Goal: Task Accomplishment & Management: Contribute content

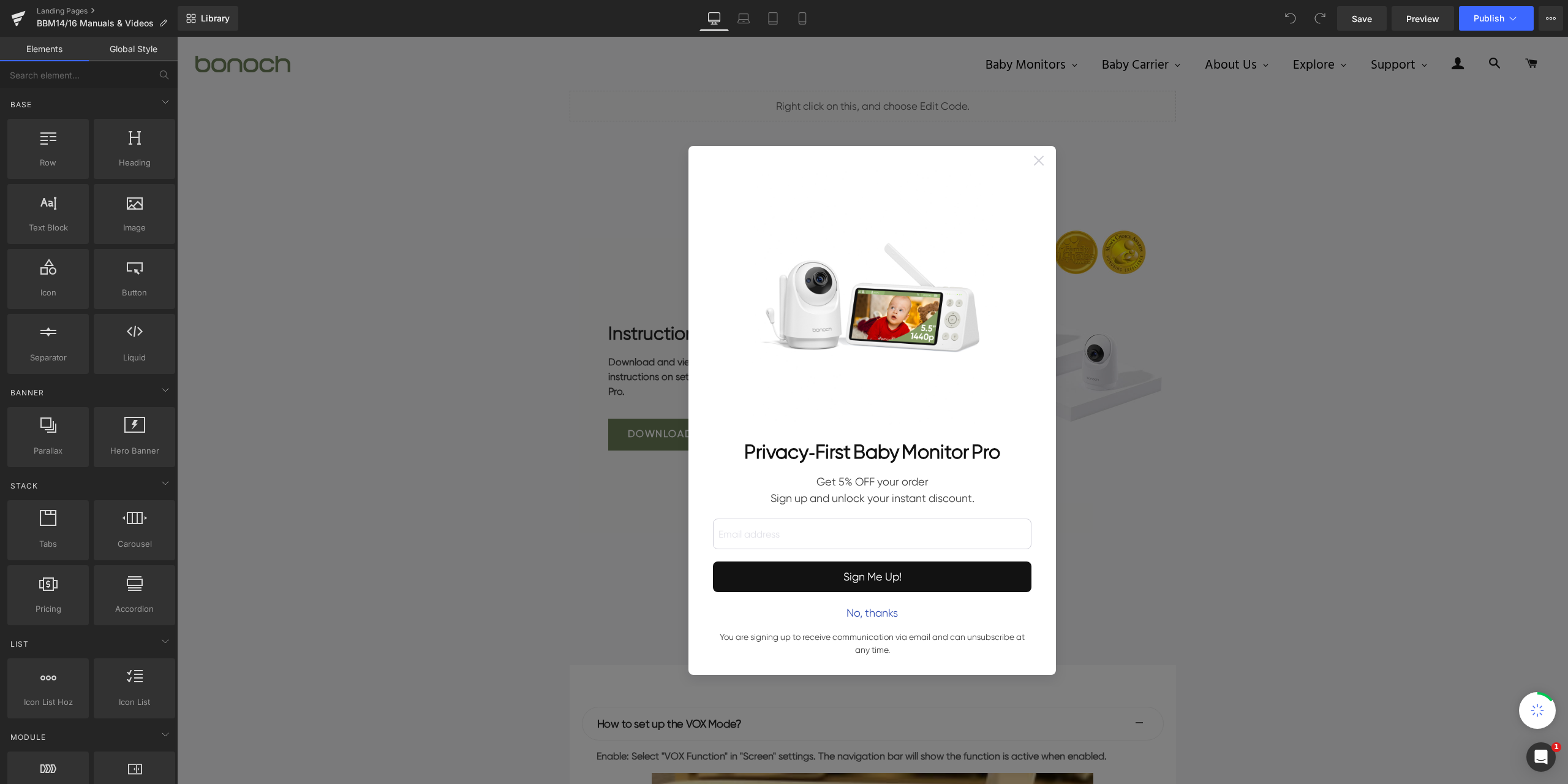
click at [1036, 160] on icon at bounding box center [1040, 160] width 10 height 10
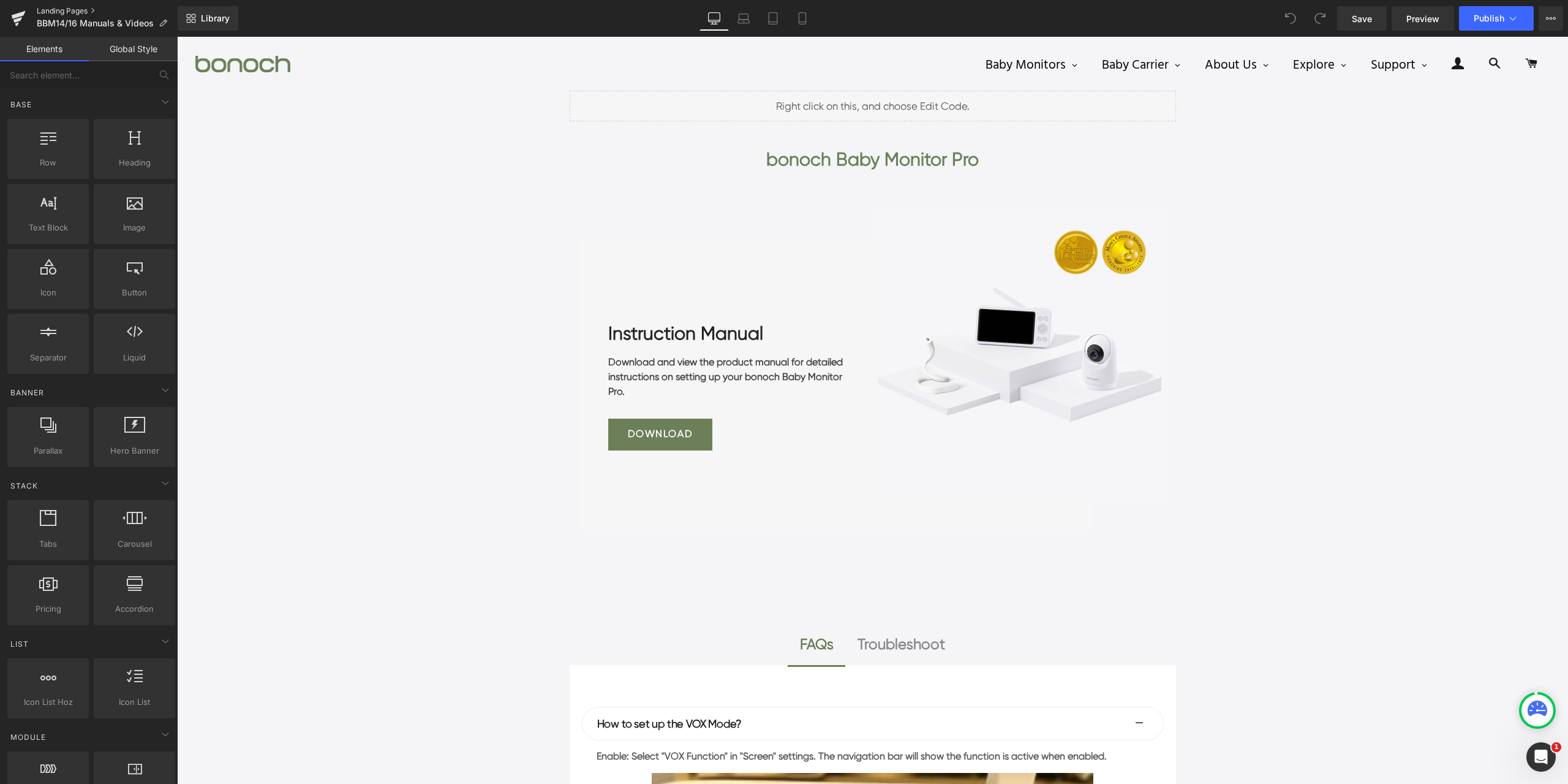
click at [66, 10] on link "Landing Pages" at bounding box center [107, 12] width 141 height 10
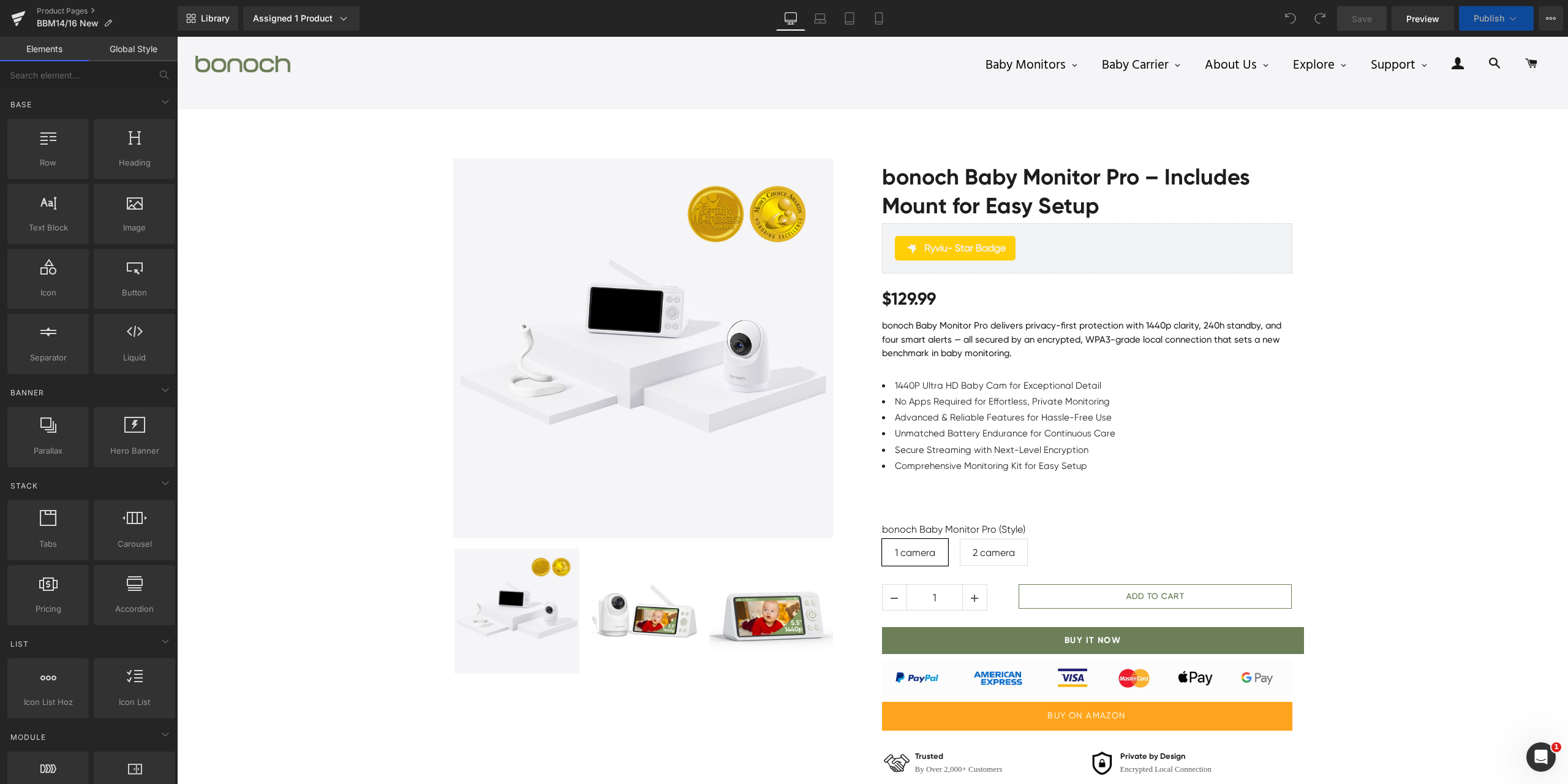
click at [587, 22] on div "Library Assigned 1 Product Product Preview bonoch Baby Monitor Pro Manage assig…" at bounding box center [873, 19] width 1390 height 24
click at [298, 18] on div "Assigned 1 Product" at bounding box center [301, 18] width 97 height 12
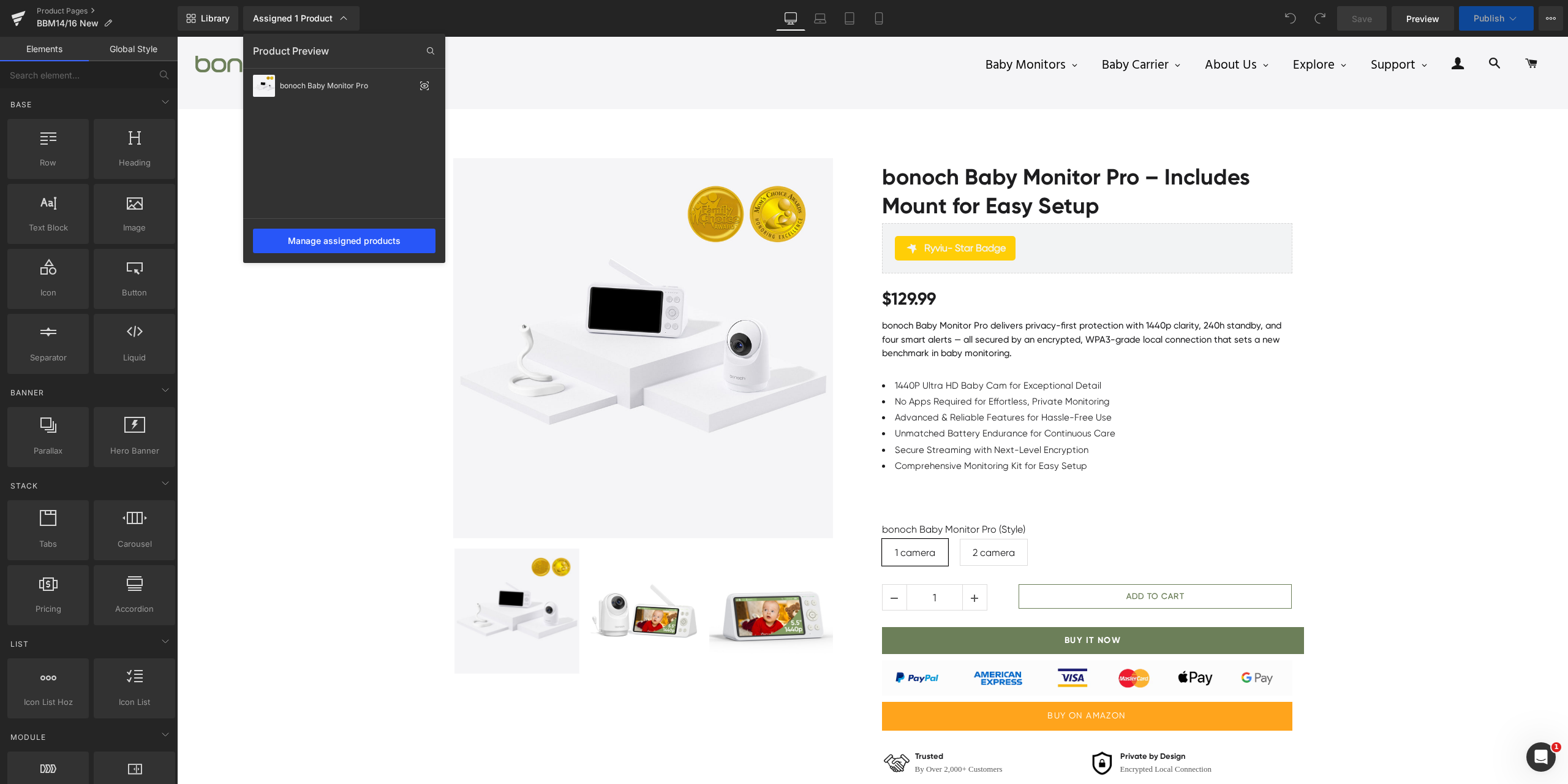
click at [353, 246] on div "Manage assigned products" at bounding box center [344, 241] width 183 height 24
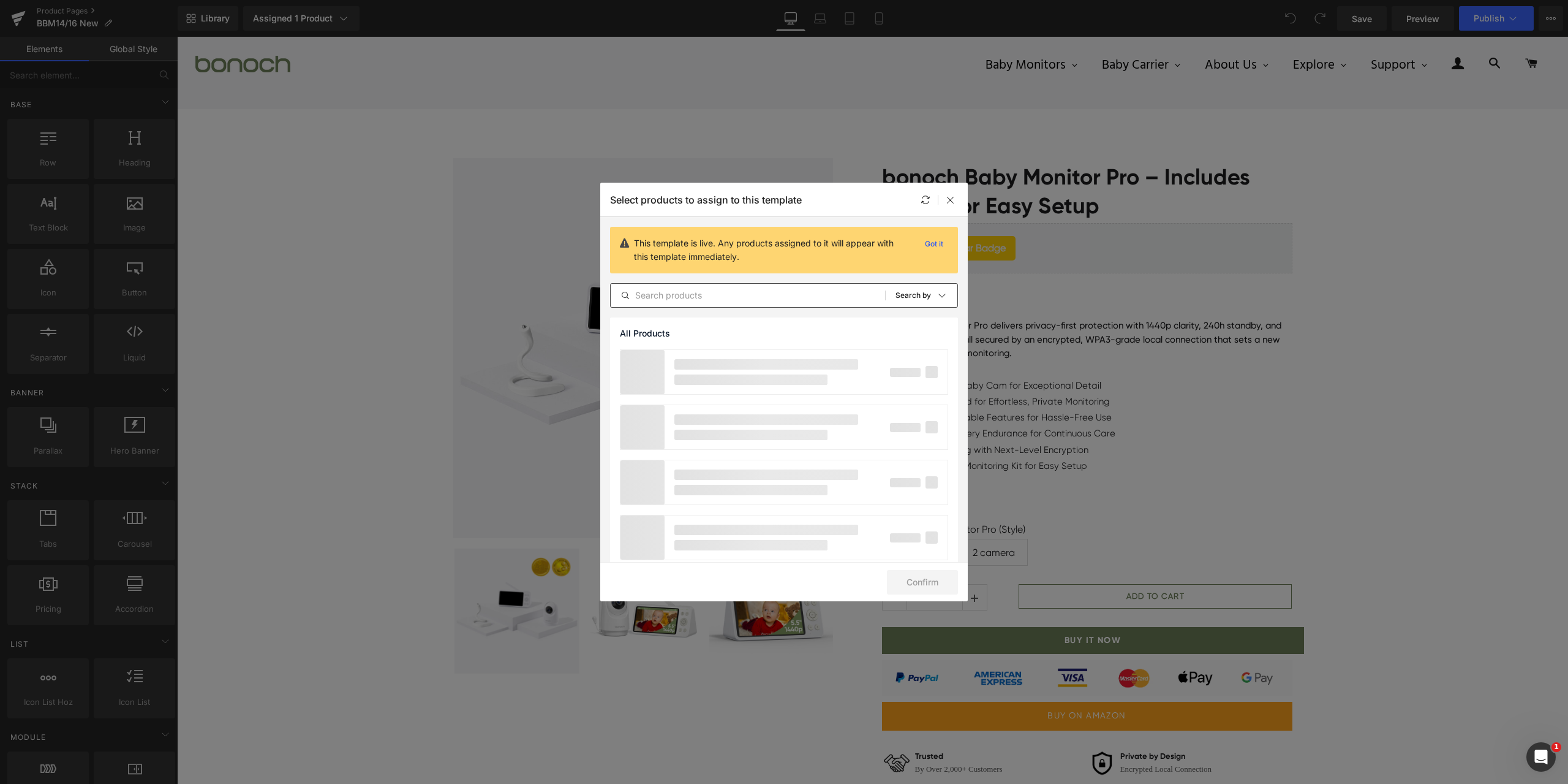
click at [815, 298] on input "text" at bounding box center [748, 295] width 275 height 14
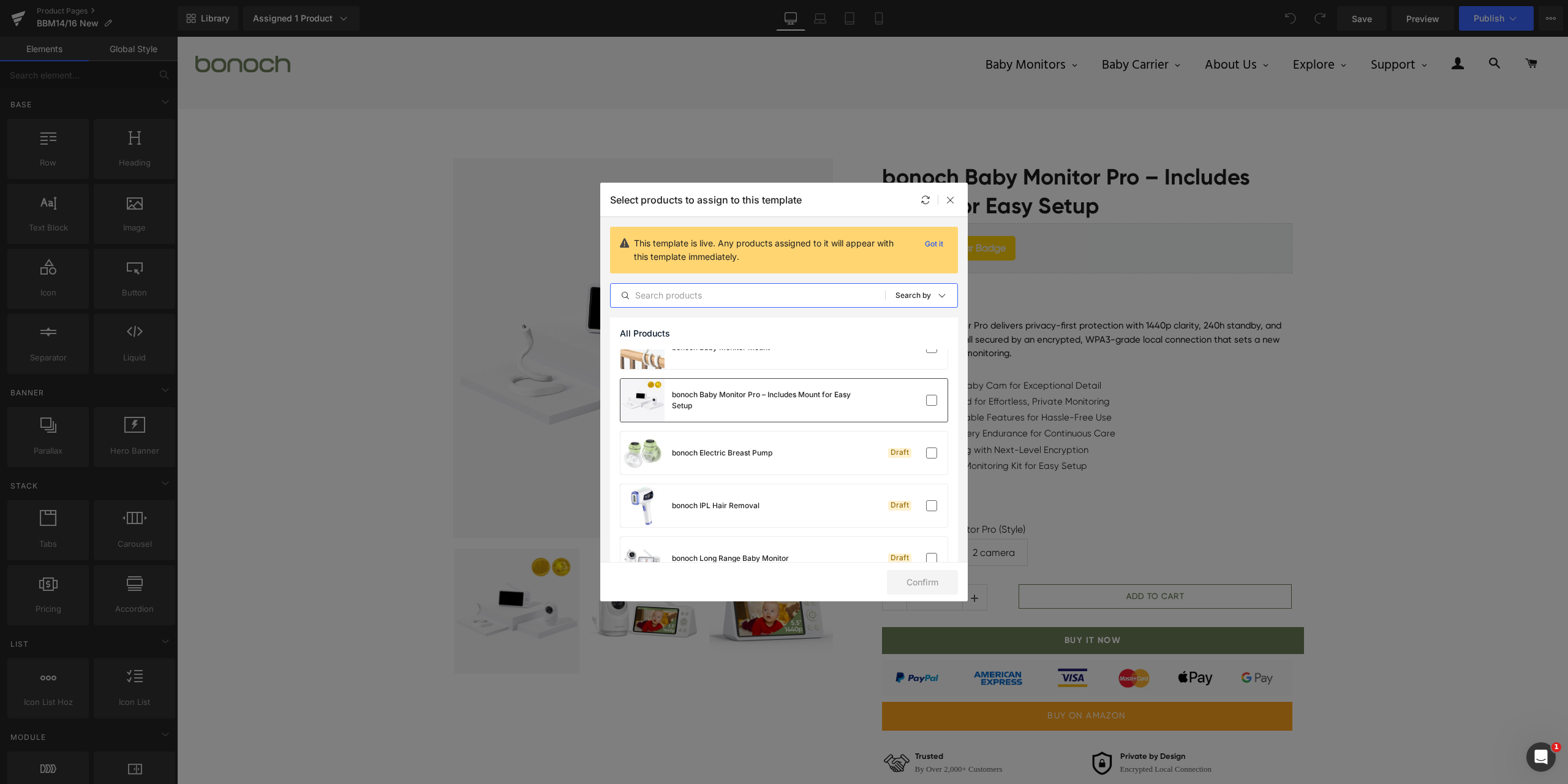
scroll to position [552, 0]
click at [926, 404] on label at bounding box center [931, 399] width 11 height 11
click at [932, 399] on input "checkbox" at bounding box center [932, 399] width 0 height 0
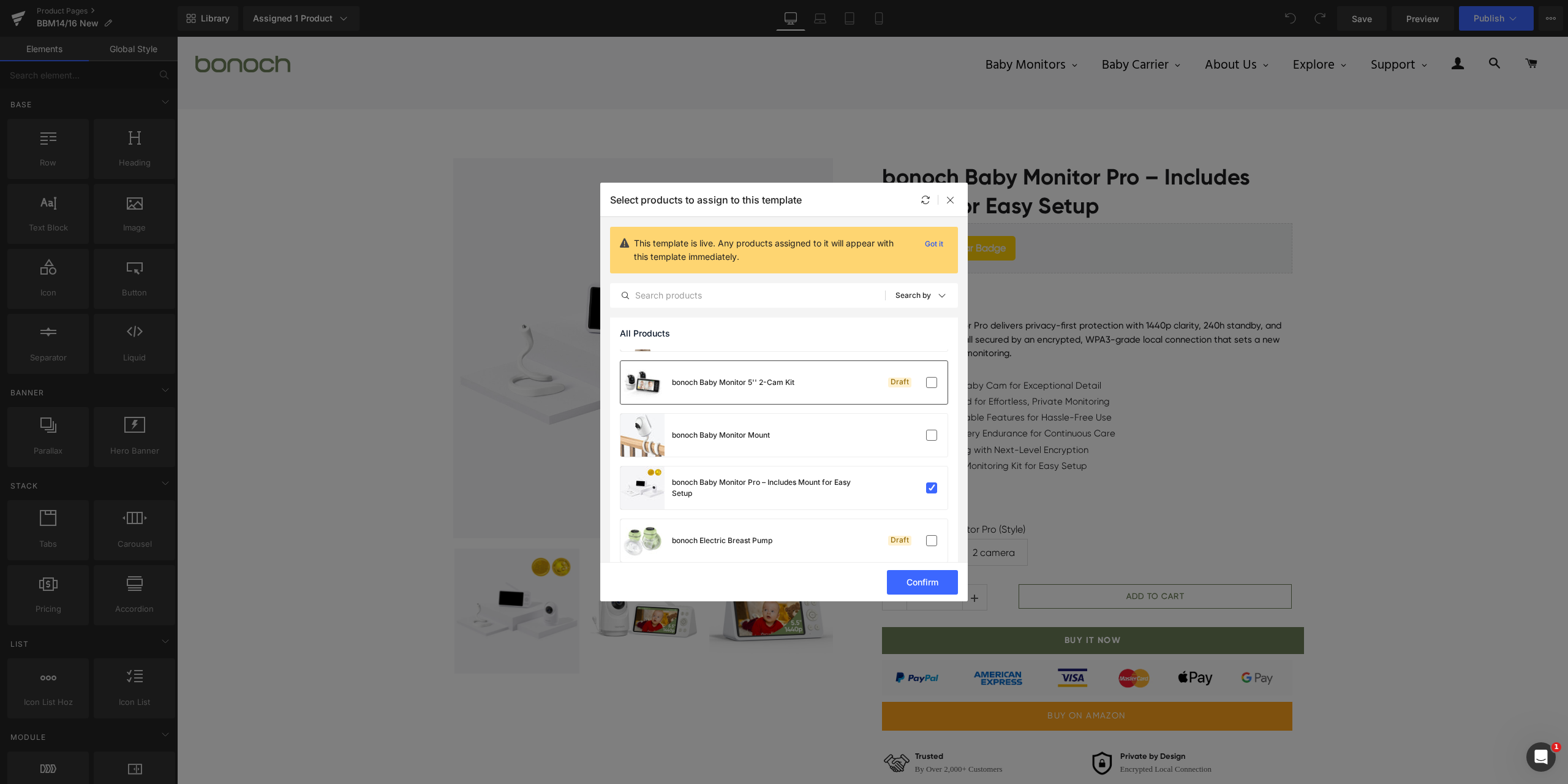
scroll to position [491, 0]
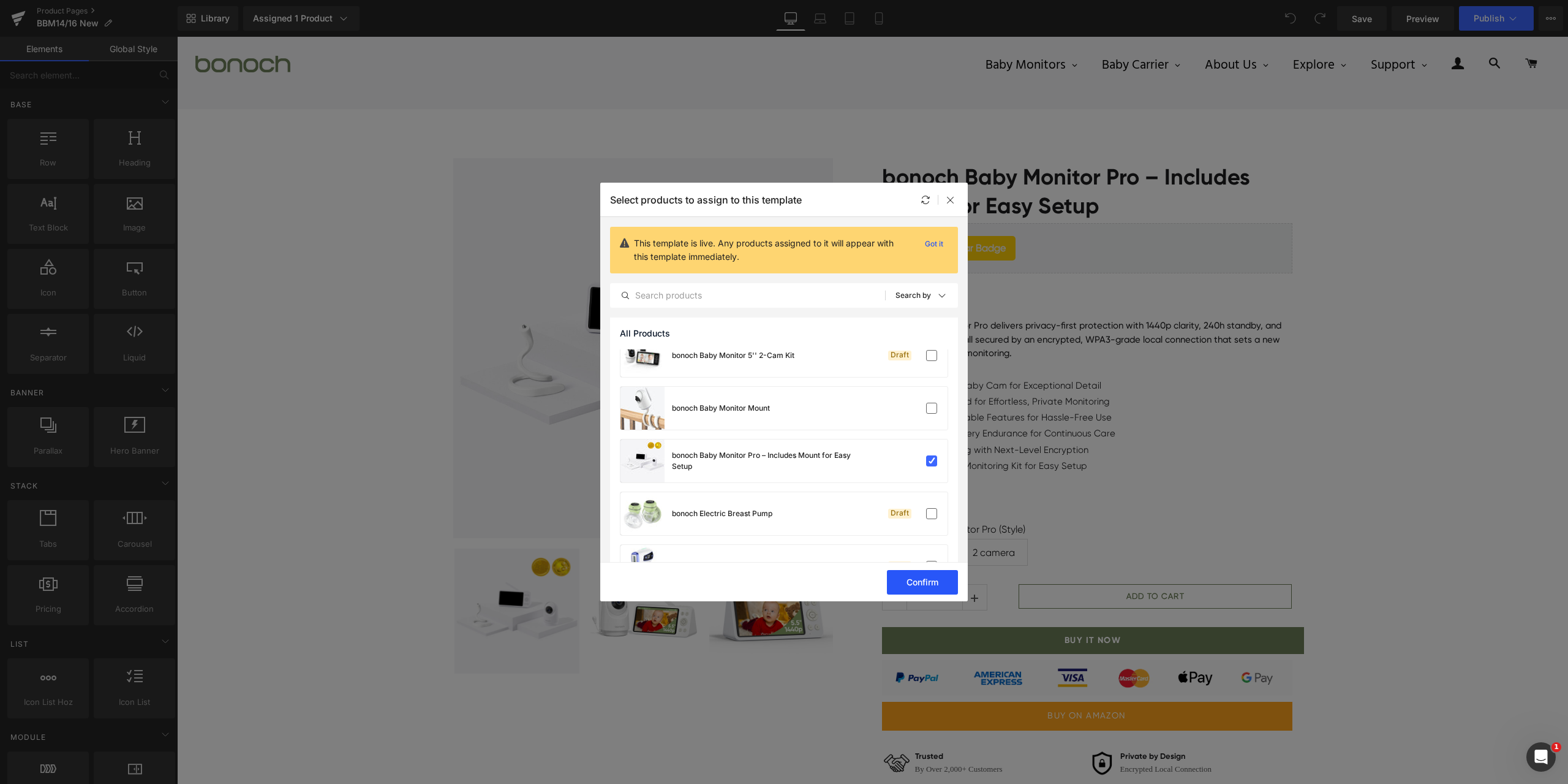
click at [945, 570] on button "Confirm" at bounding box center [922, 582] width 71 height 24
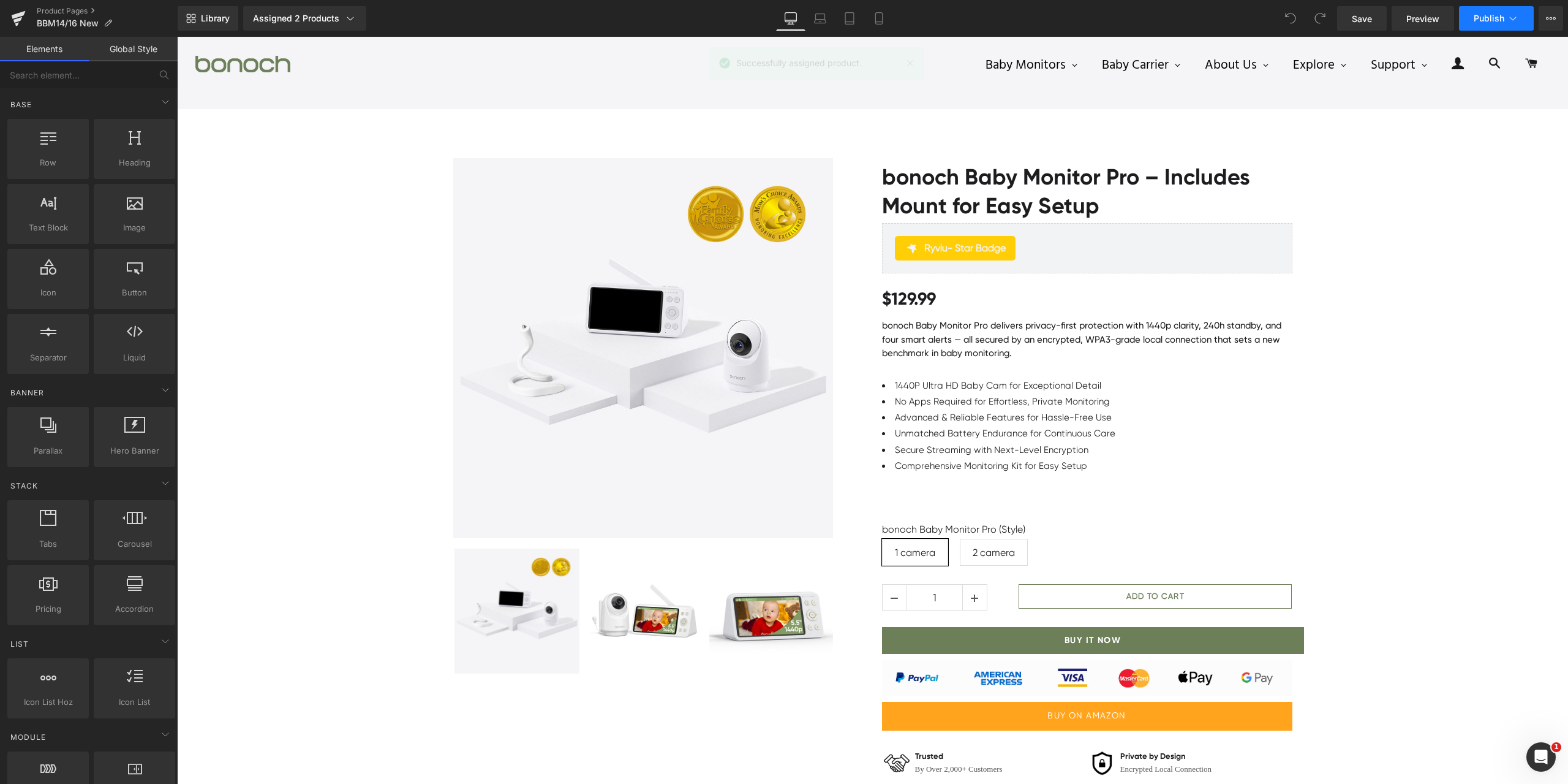
click at [1475, 20] on span "Publish" at bounding box center [1489, 19] width 31 height 10
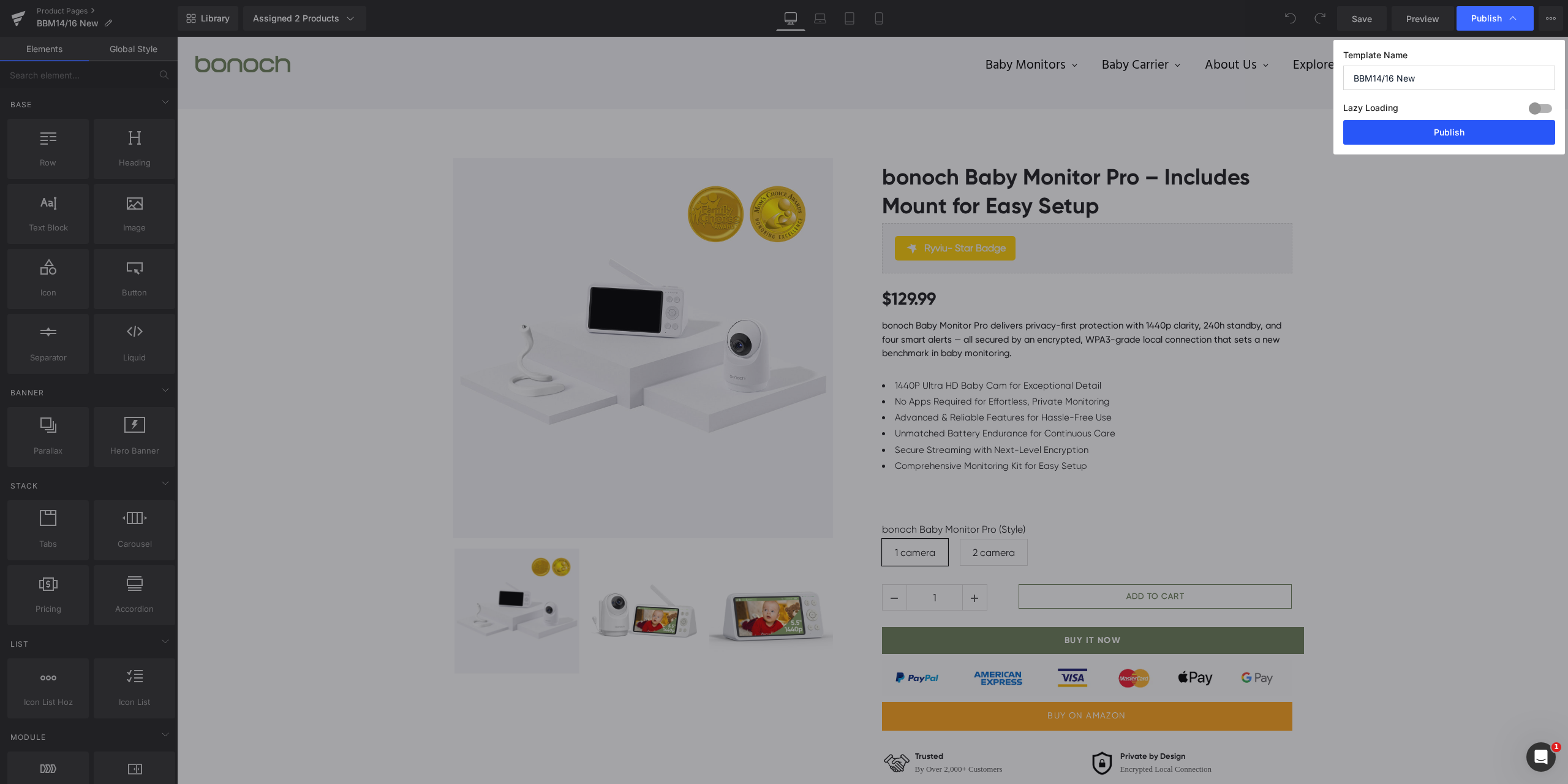
click at [1449, 137] on button "Publish" at bounding box center [1449, 132] width 212 height 24
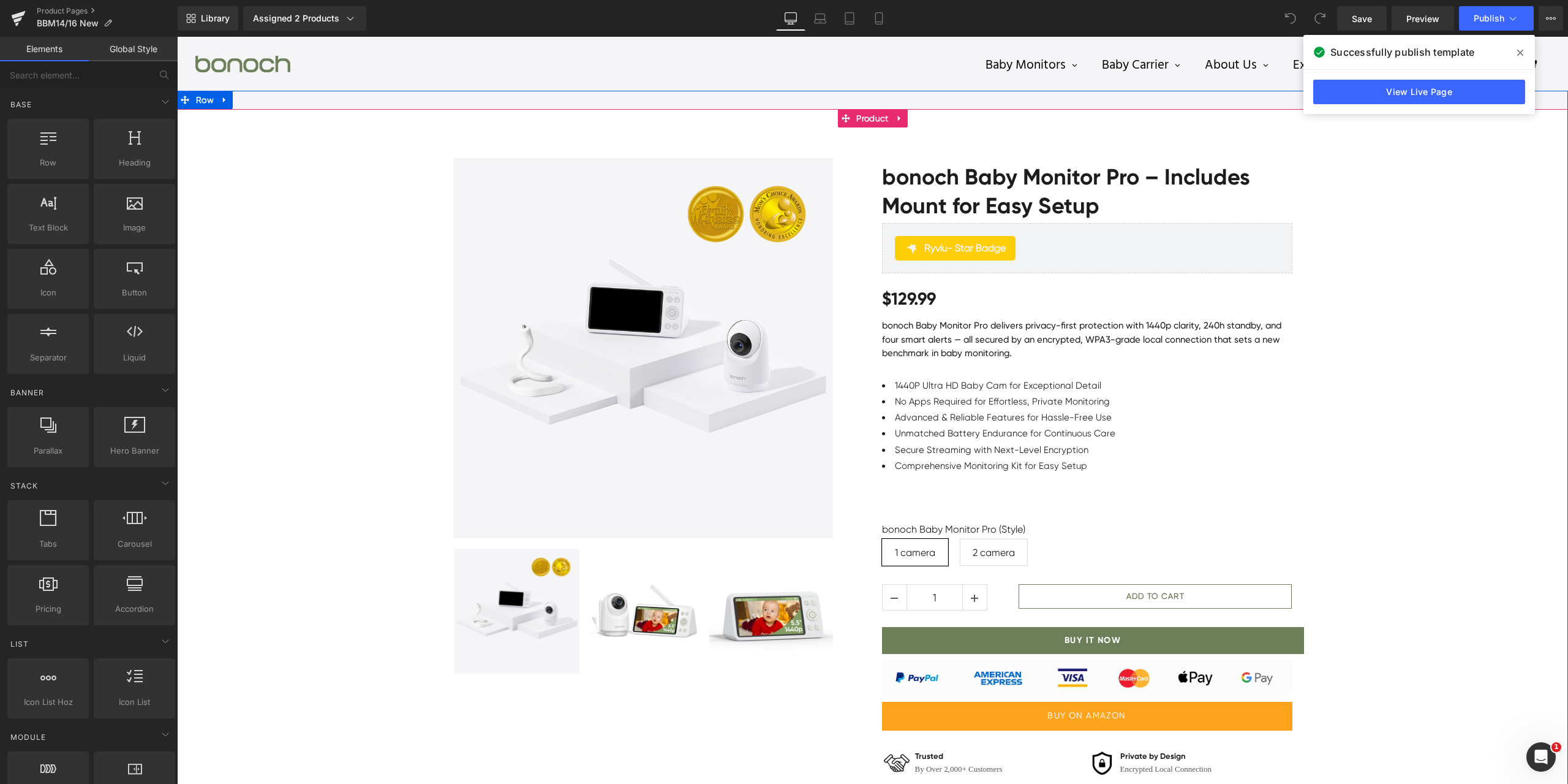
click at [1495, 399] on div "Sale Off (P) Image" at bounding box center [872, 489] width 1391 height 700
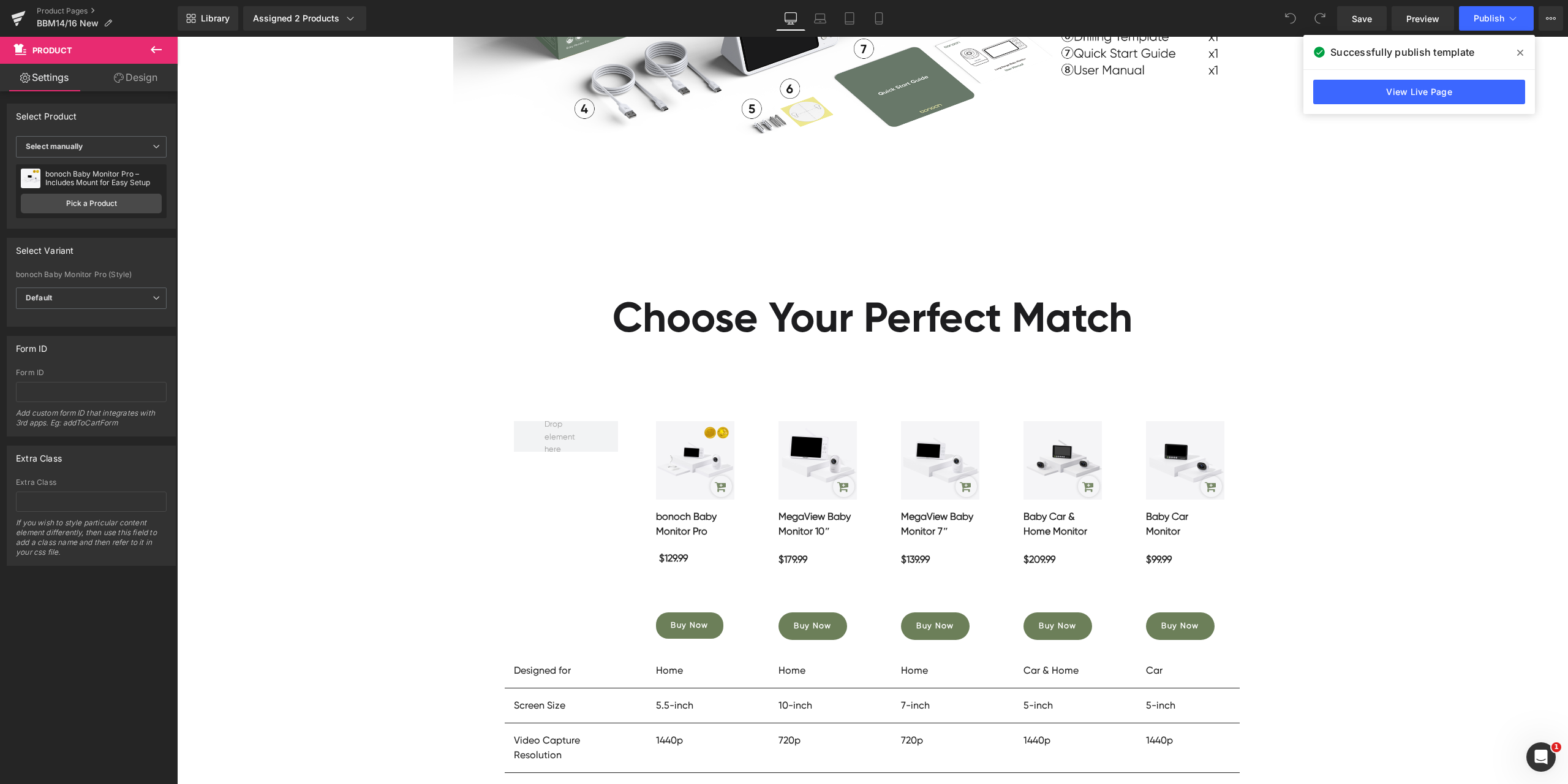
scroll to position [10295, 0]
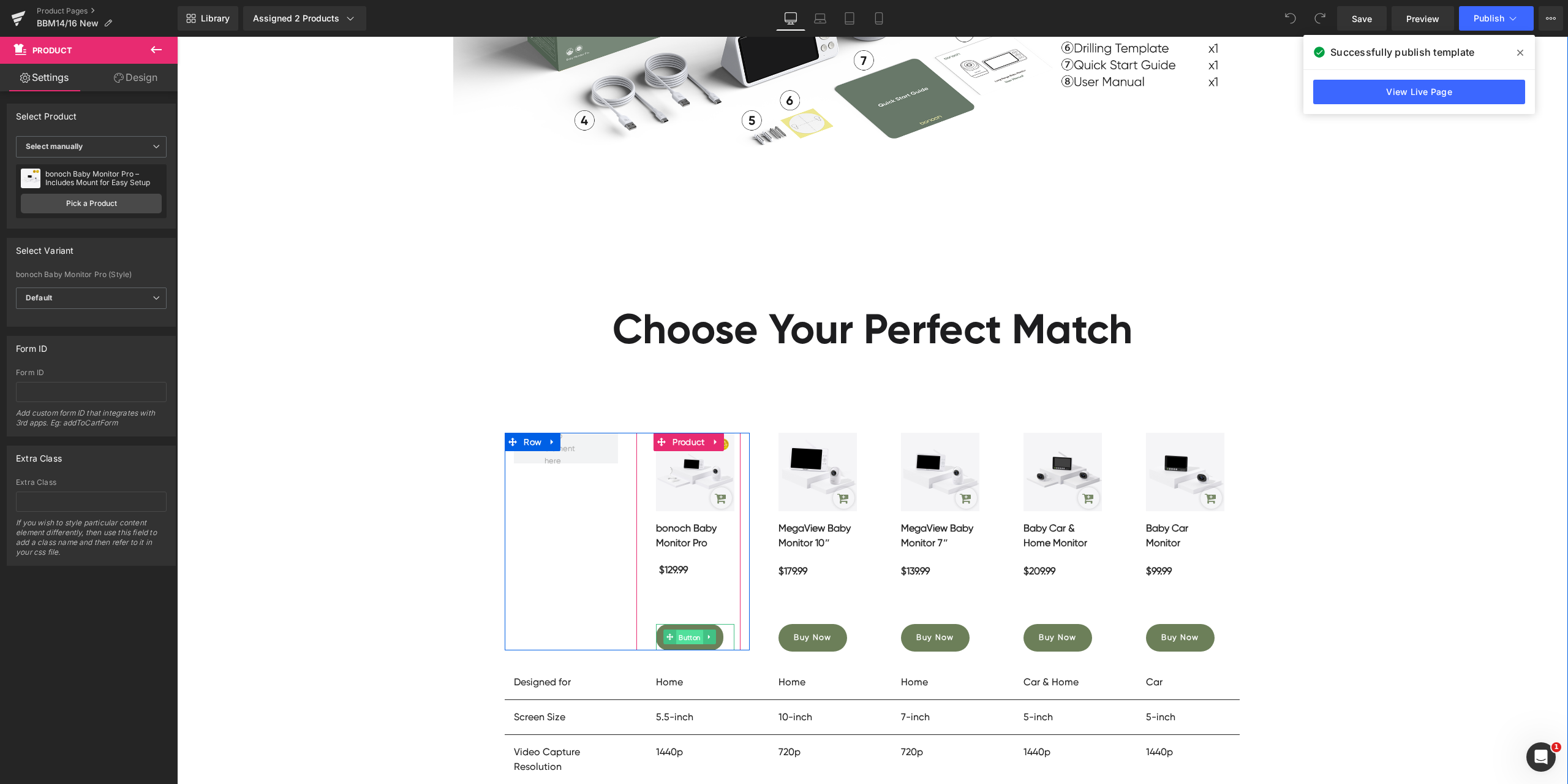
click at [680, 637] on span "Button" at bounding box center [689, 637] width 27 height 14
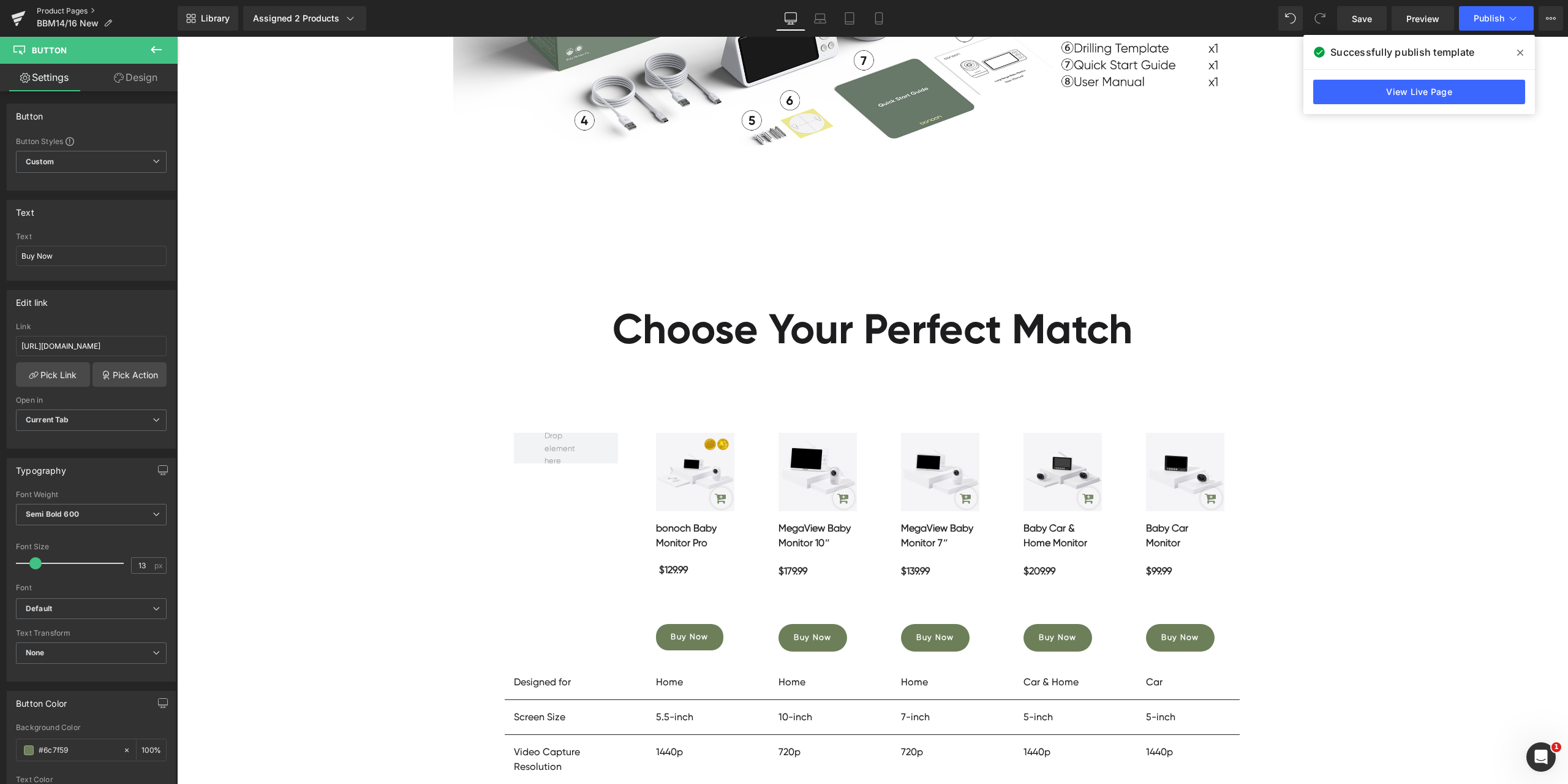
click at [59, 8] on link "Product Pages" at bounding box center [107, 12] width 141 height 10
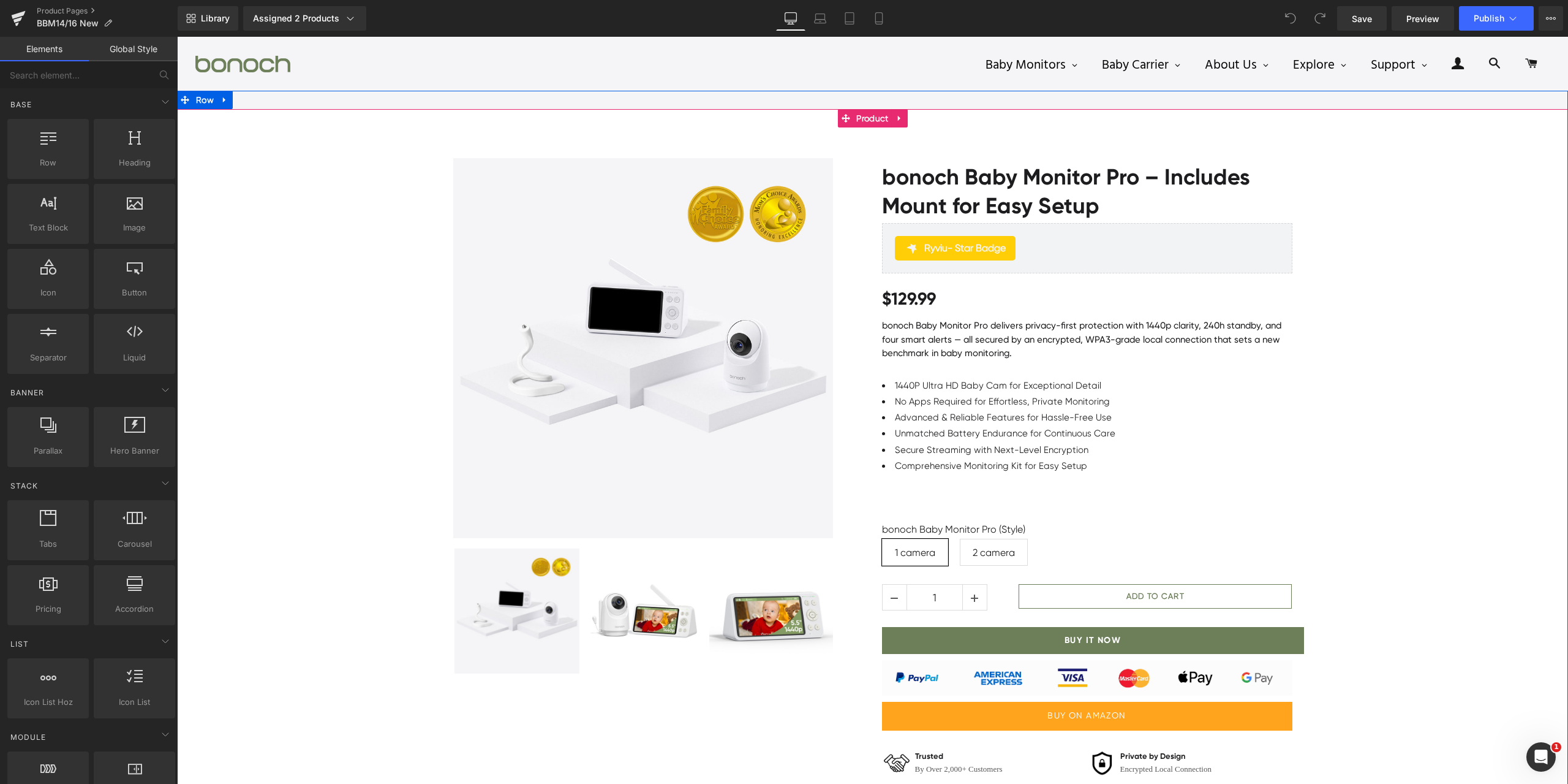
click at [290, 783] on div "Sale Off (P) Image" at bounding box center [872, 489] width 1391 height 700
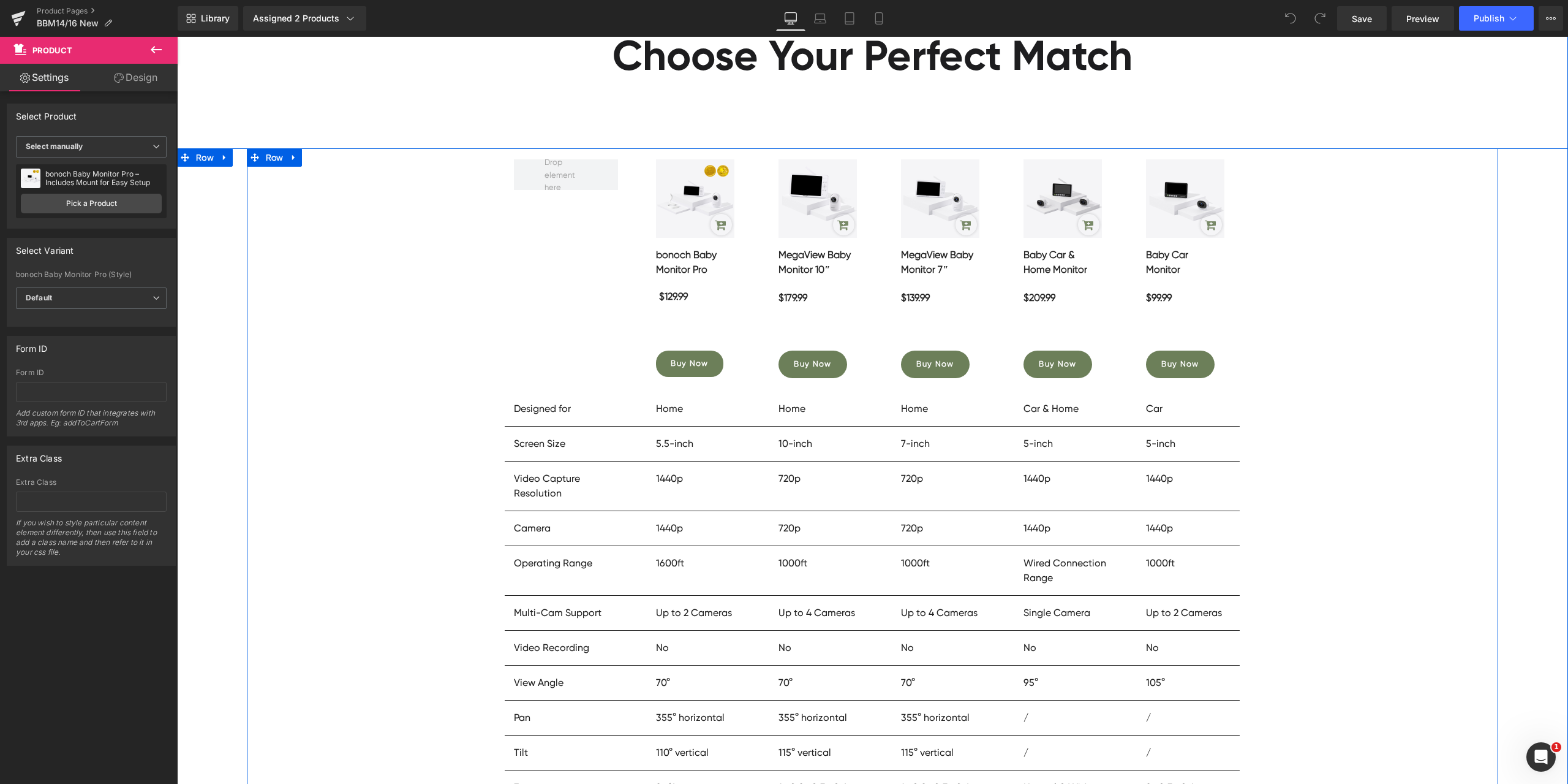
scroll to position [10478, 0]
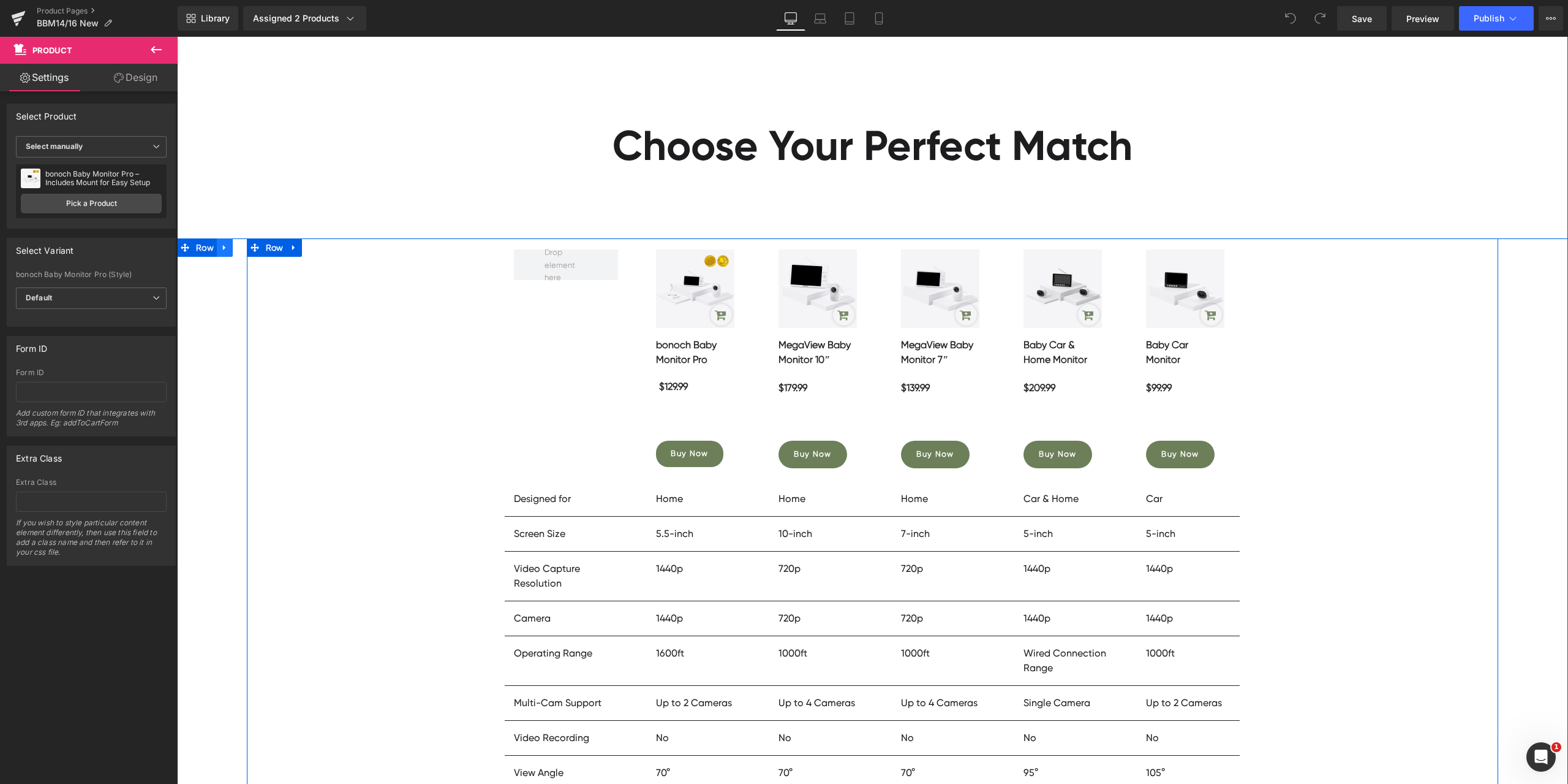
click at [223, 252] on link at bounding box center [225, 247] width 16 height 19
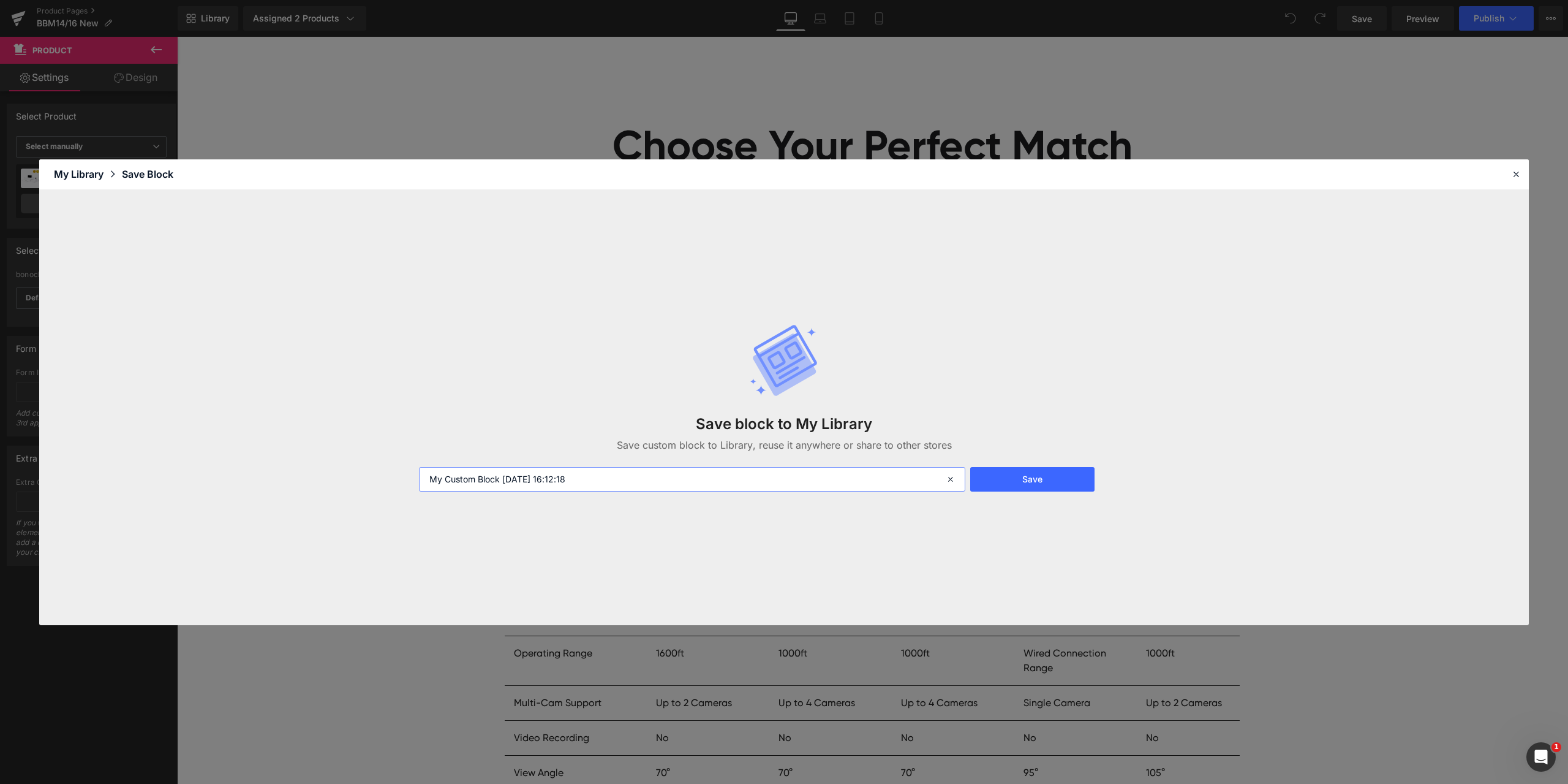
drag, startPoint x: 500, startPoint y: 475, endPoint x: 375, endPoint y: 468, distance: 125.2
click at [375, 468] on div "Save block to My Library Save custom block to Library, reuse it anywhere or sha…" at bounding box center [784, 407] width 1490 height 435
drag, startPoint x: 487, startPoint y: 478, endPoint x: 385, endPoint y: 479, distance: 102.0
click at [385, 479] on div "Save block to My Library Save custom block to Library, reuse it anywhere or sha…" at bounding box center [784, 407] width 1490 height 435
type input "参数对比表-PC [DATE] 16:12:18"
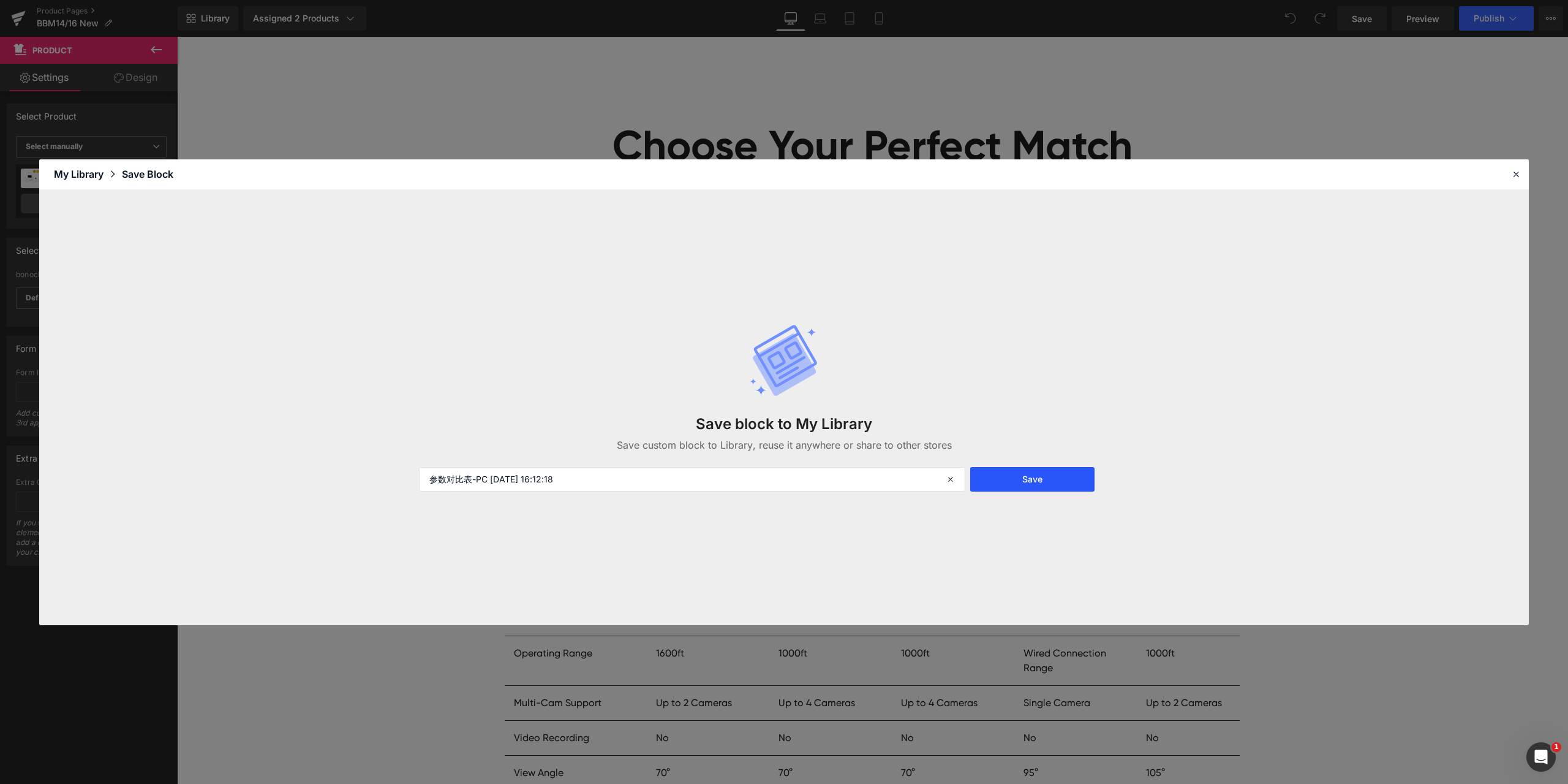
click at [1007, 470] on button "Save" at bounding box center [1032, 479] width 124 height 24
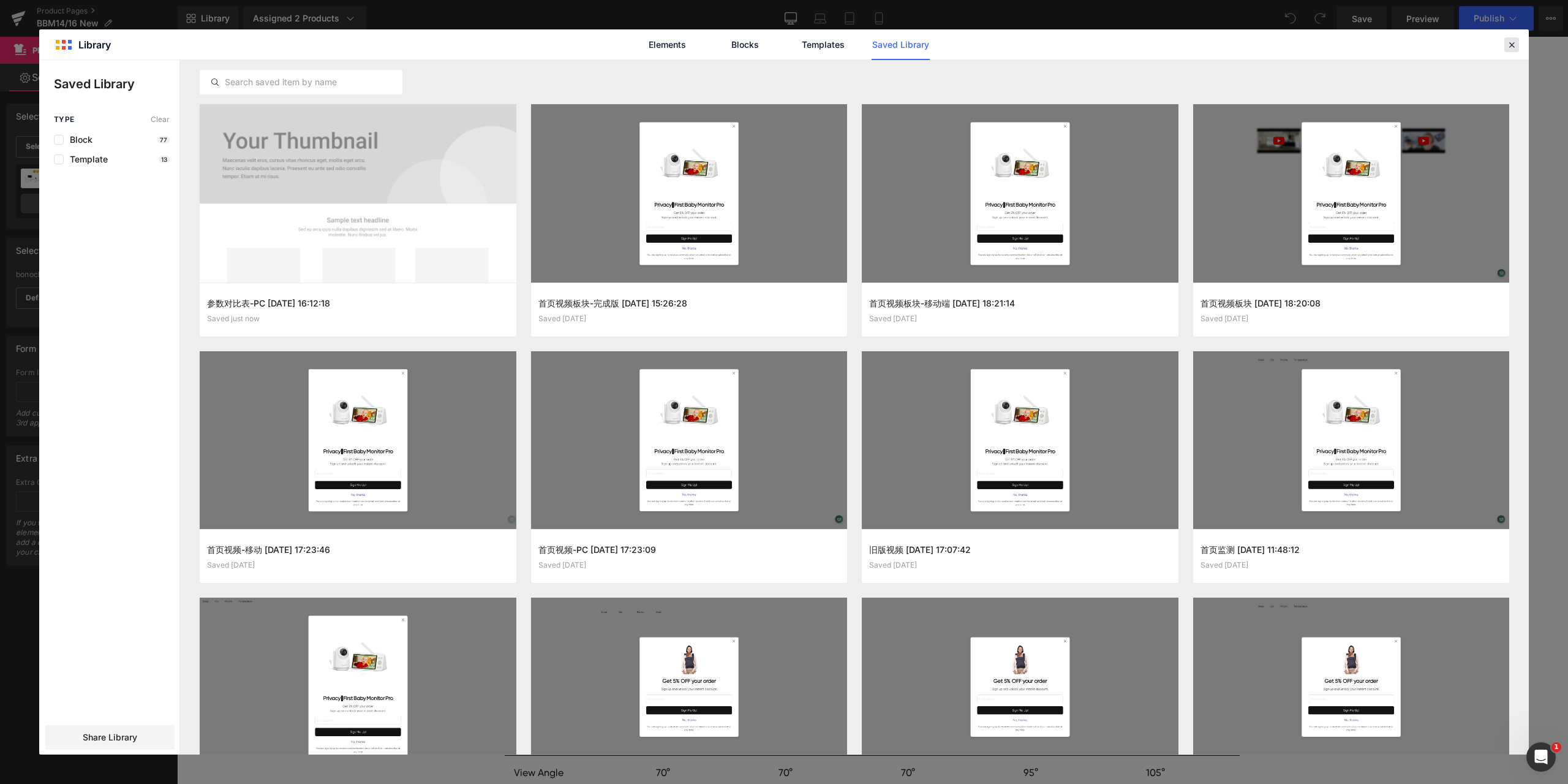
click at [1516, 45] on icon at bounding box center [1511, 45] width 11 height 11
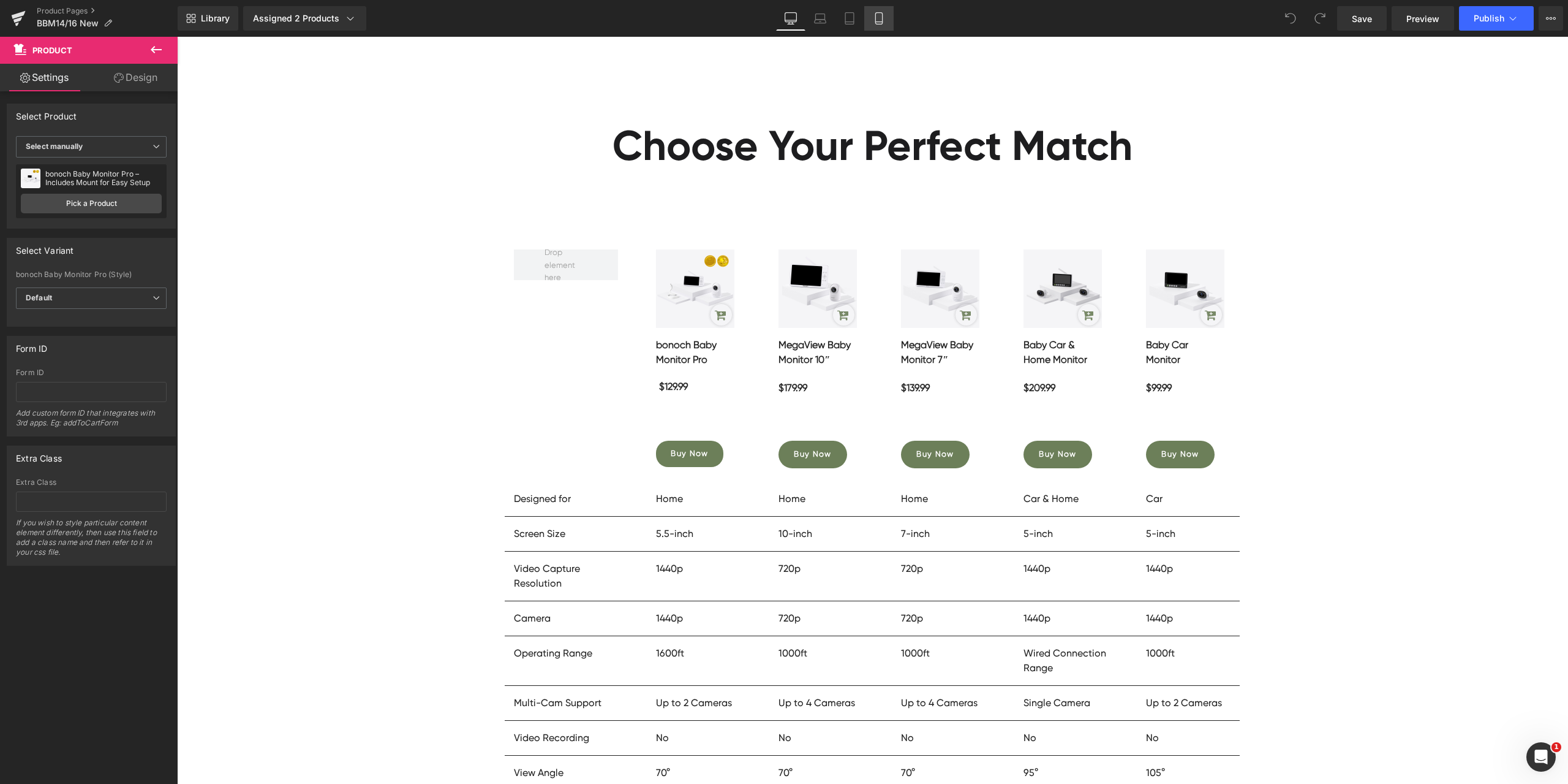
click at [889, 29] on link "Mobile" at bounding box center [879, 19] width 29 height 24
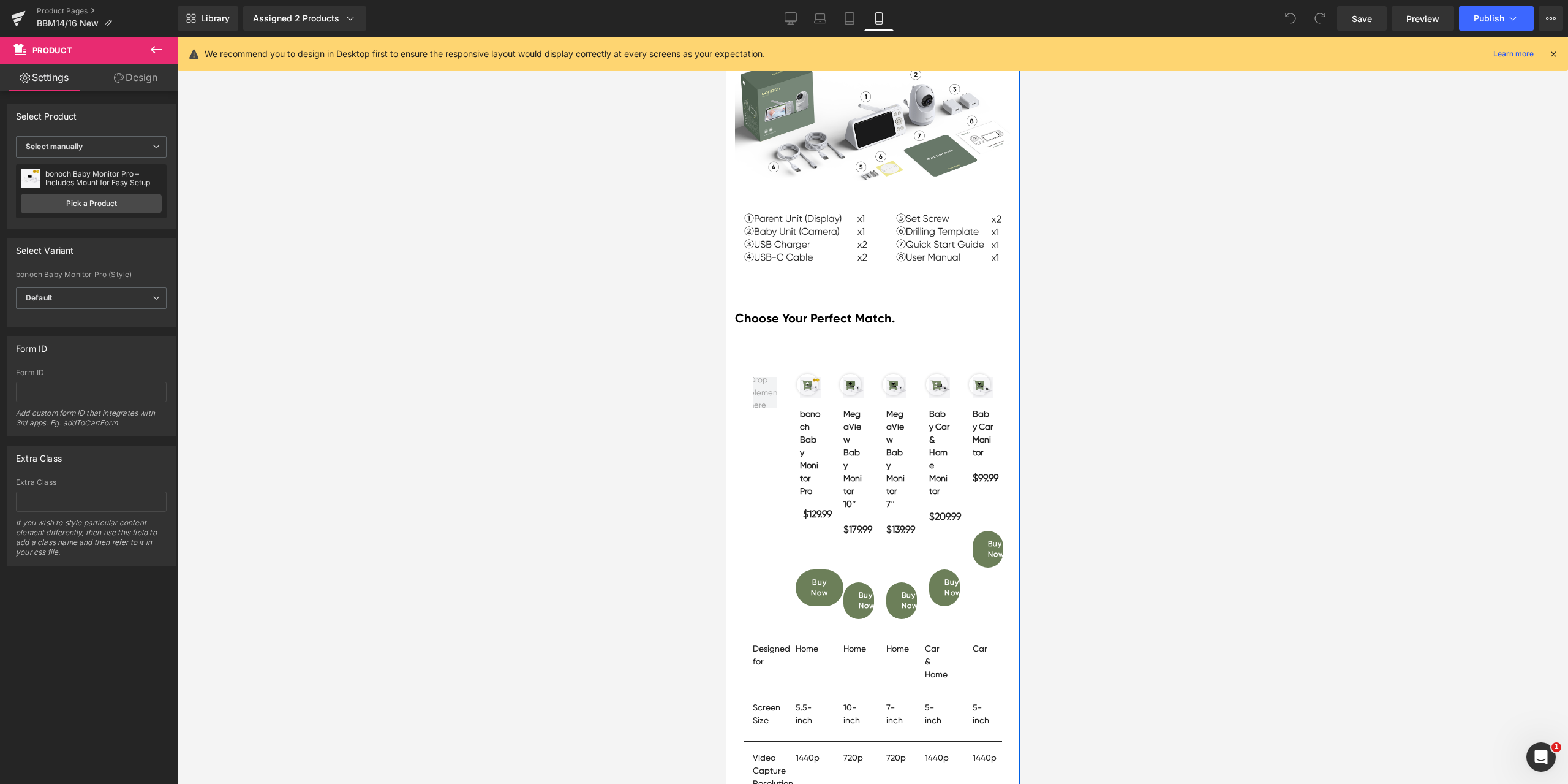
scroll to position [5882, 0]
click at [771, 333] on icon at bounding box center [773, 337] width 9 height 9
click at [773, 334] on link at bounding box center [773, 338] width 16 height 19
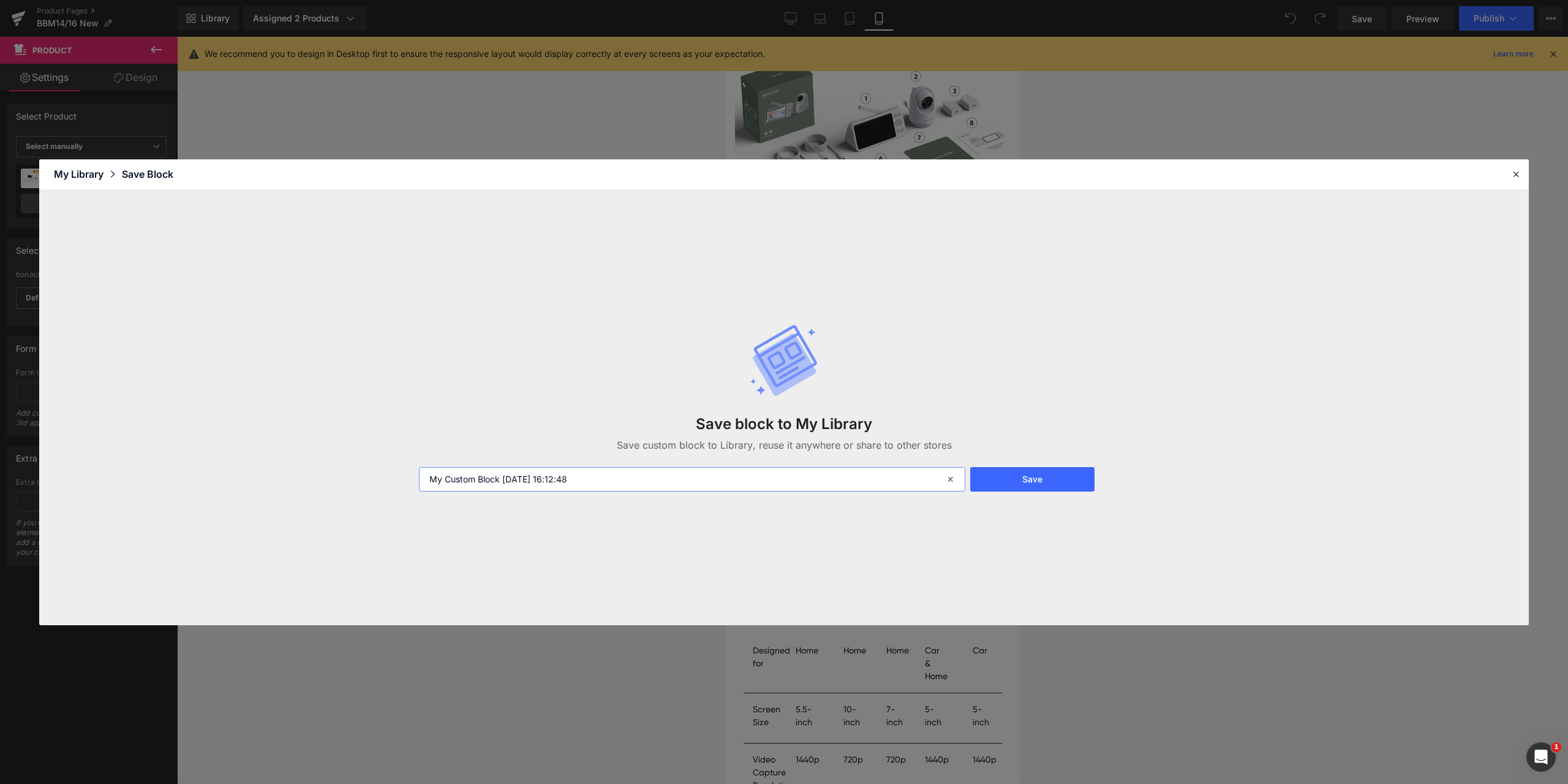
drag, startPoint x: 500, startPoint y: 476, endPoint x: 365, endPoint y: 474, distance: 135.0
click at [365, 474] on div "Save block to My Library Save custom block to Library, reuse it anywhere or sha…" at bounding box center [784, 407] width 1490 height 435
paste input "参数对比表-PC"
type input "参数对比表-移动 [DATE] 16:12:48"
click at [1097, 478] on form "参数对比表-移动 2025-08-11 16:12:48 Save" at bounding box center [784, 479] width 745 height 24
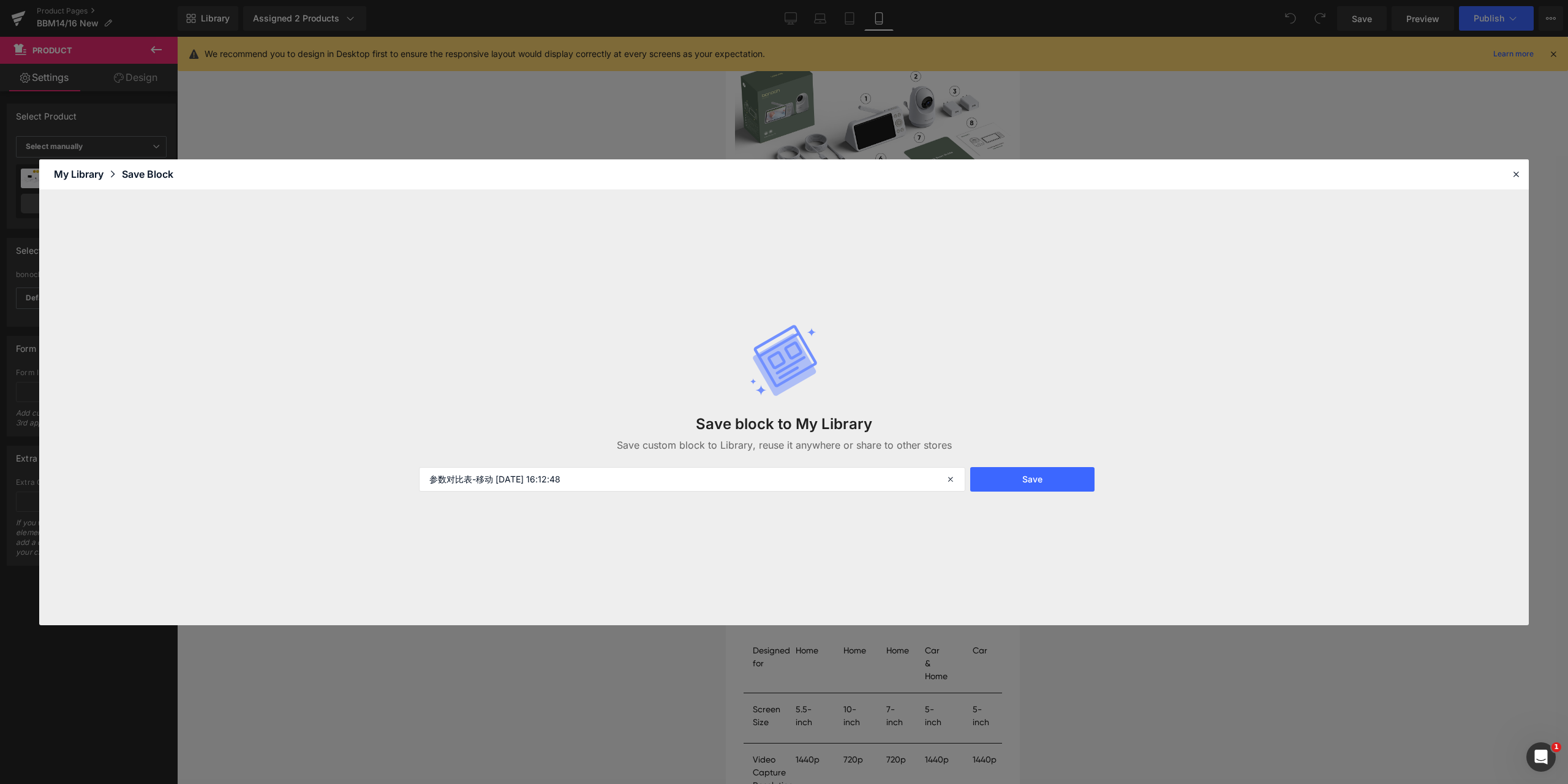
click at [1088, 478] on button "Save" at bounding box center [1032, 479] width 124 height 24
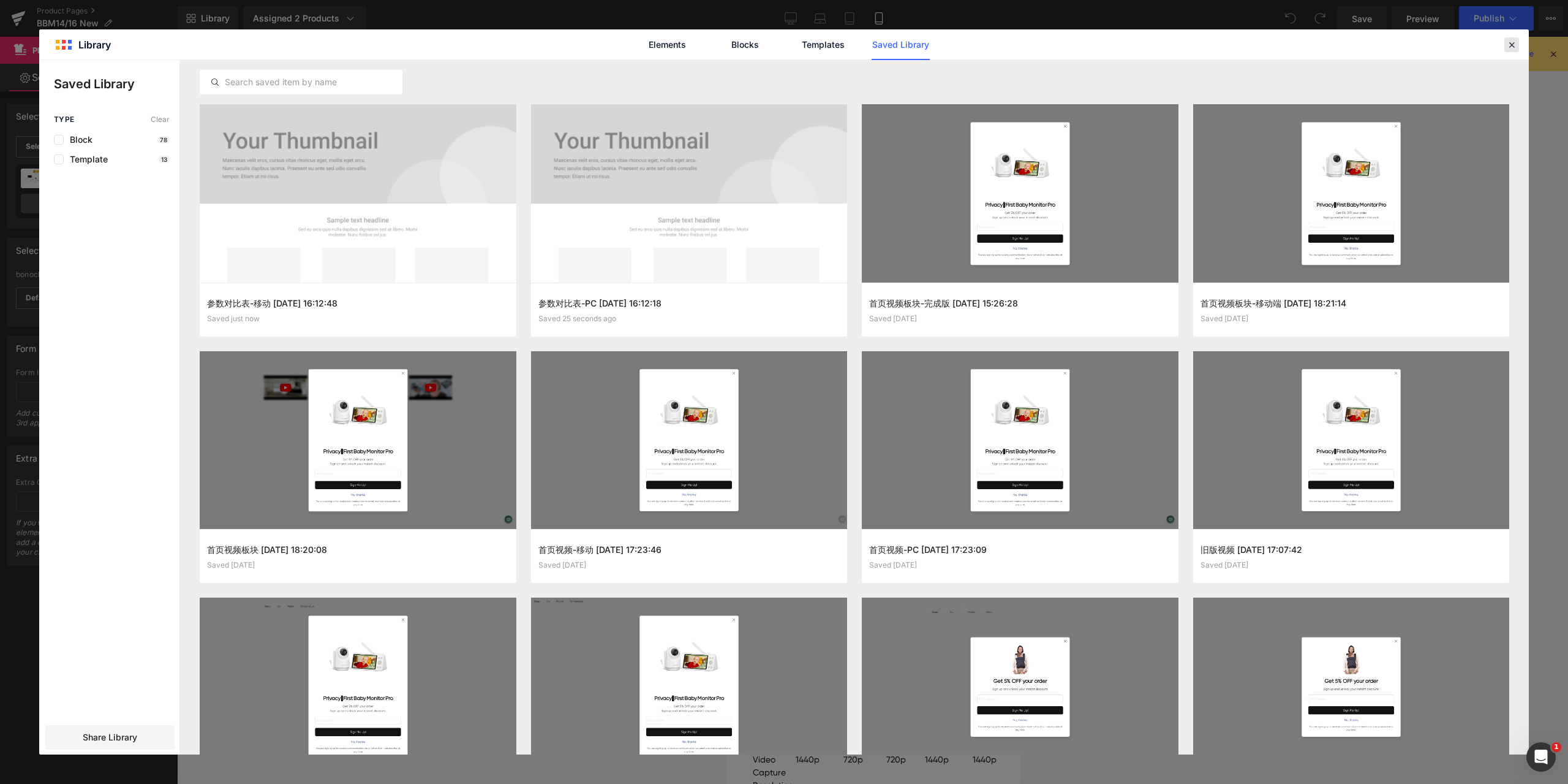
click at [1520, 43] on div "Elements Blocks Templates Saved Library" at bounding box center [784, 45] width 1490 height 30
click at [1513, 45] on icon at bounding box center [1511, 45] width 11 height 11
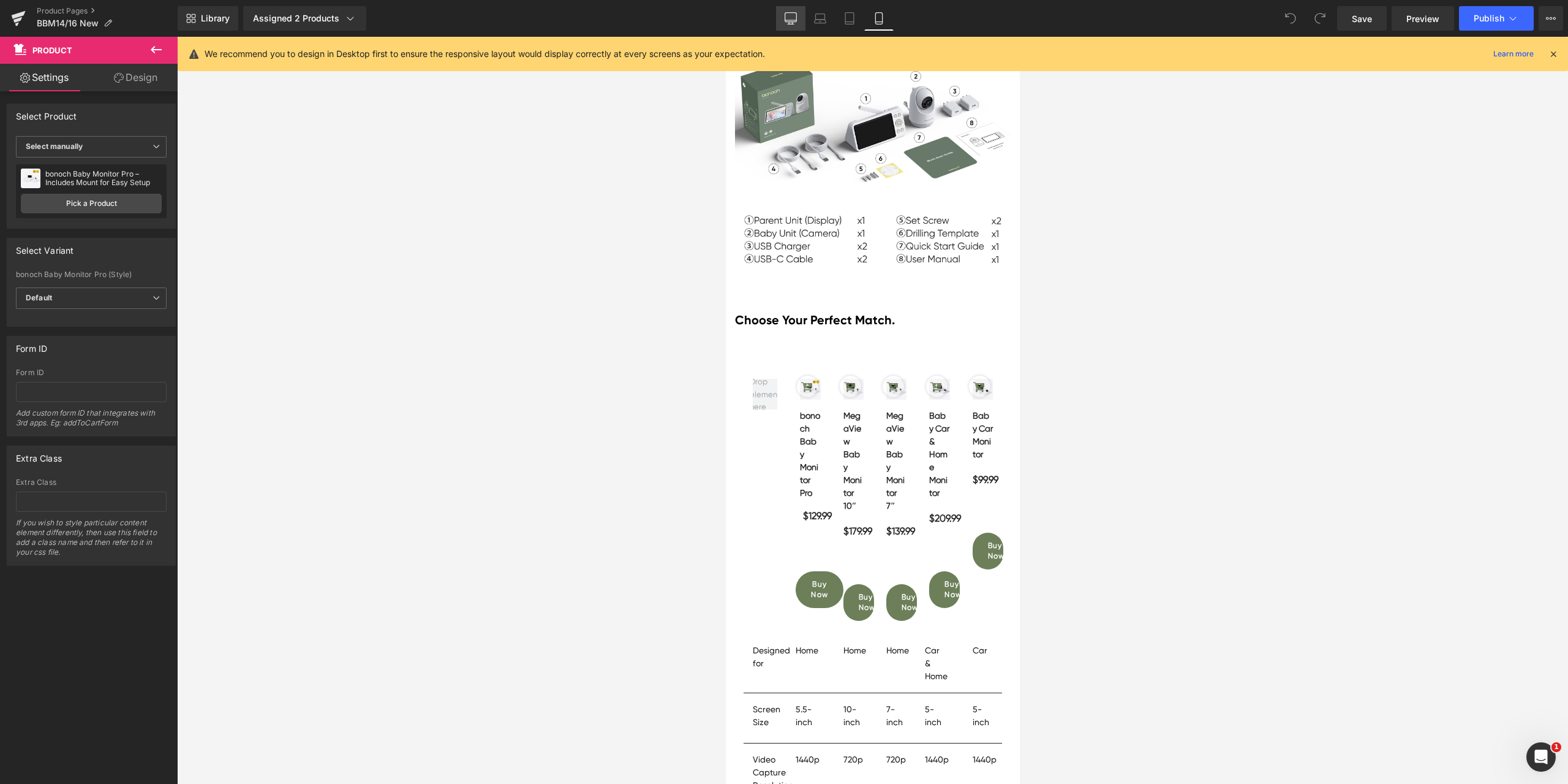
click at [802, 24] on link "Desktop" at bounding box center [790, 19] width 29 height 24
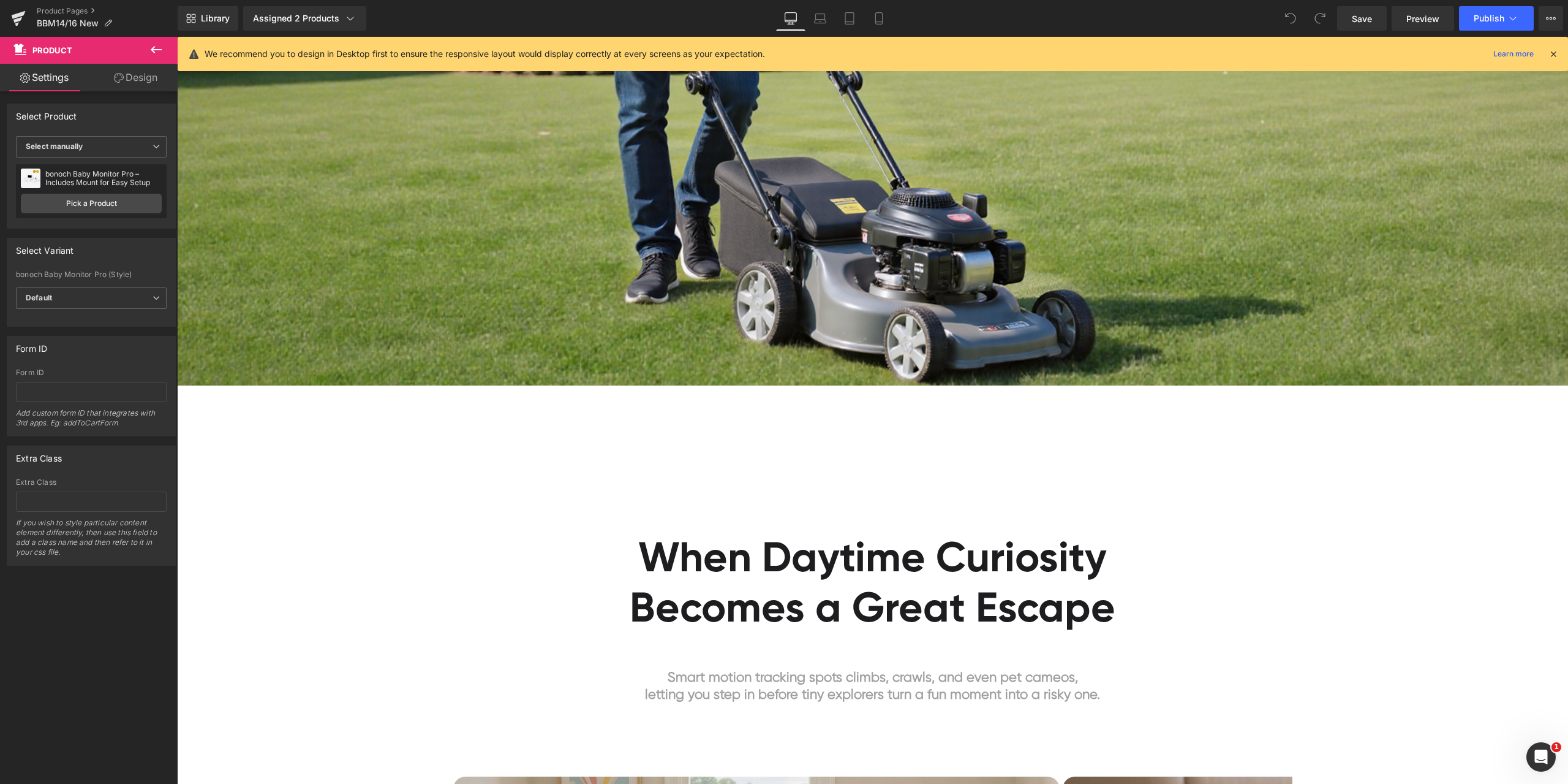
scroll to position [0, 0]
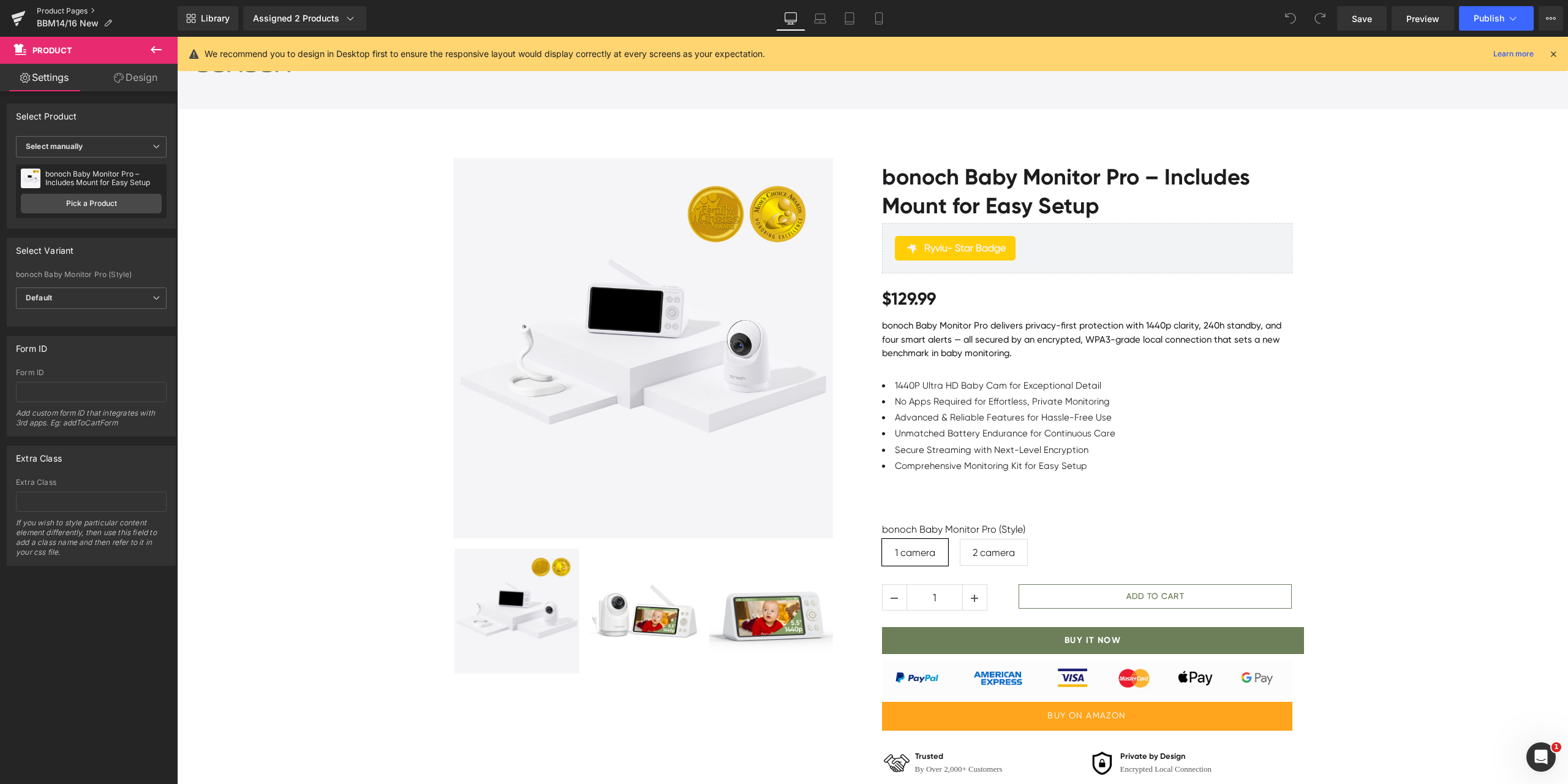
click at [55, 7] on link "Product Pages" at bounding box center [107, 12] width 141 height 10
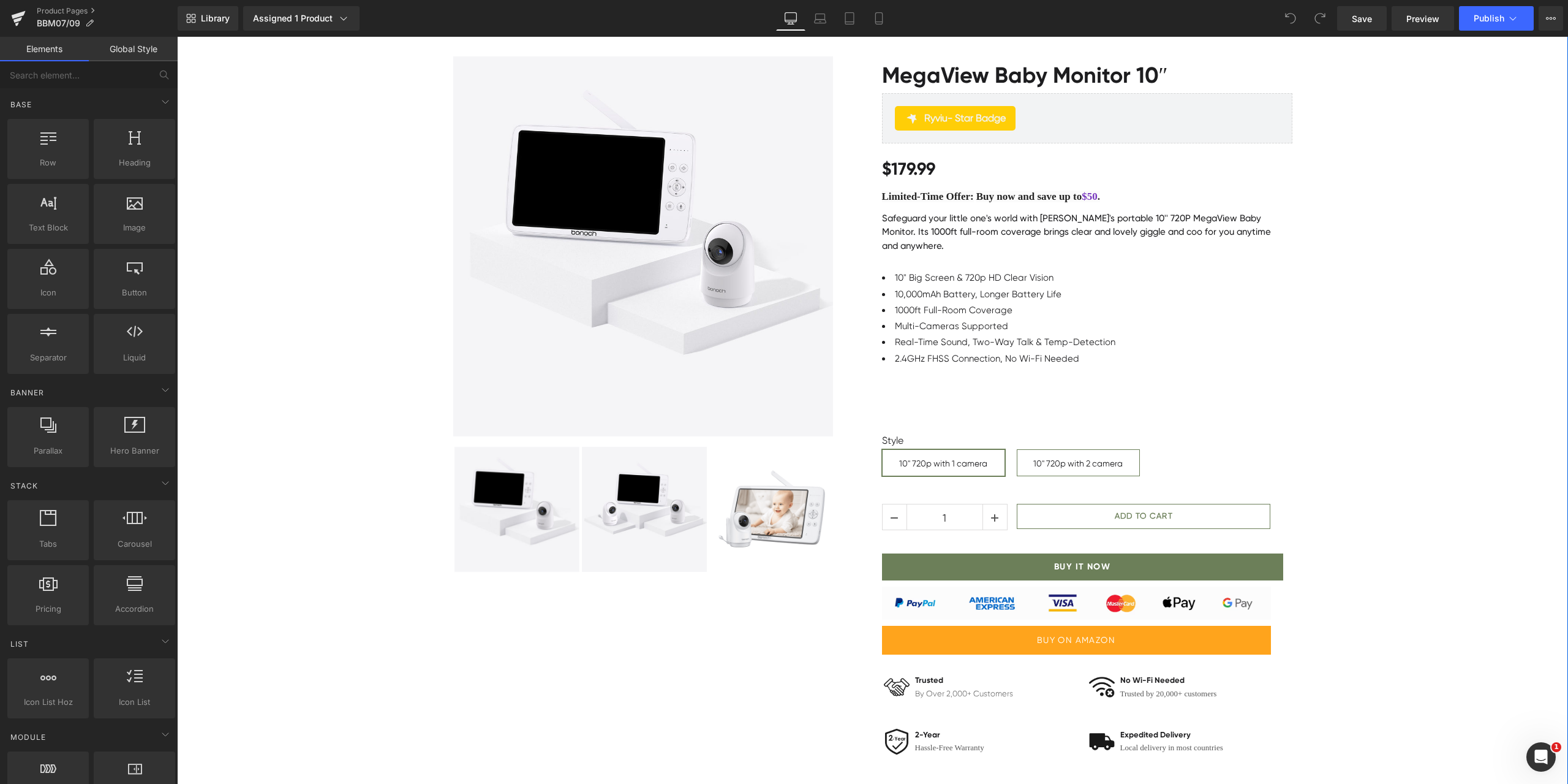
scroll to position [184, 0]
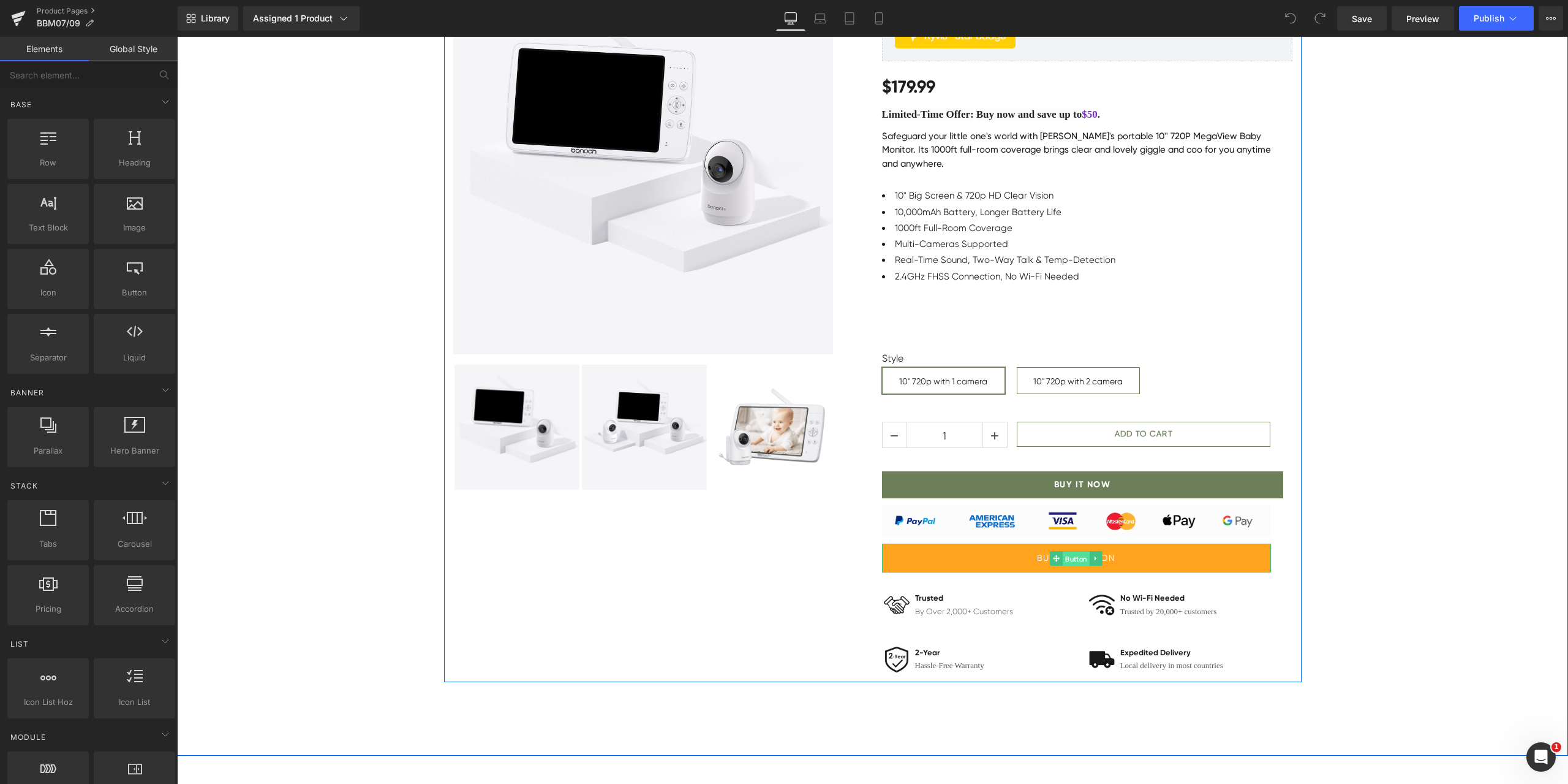
click at [1074, 556] on span "Button" at bounding box center [1076, 559] width 27 height 14
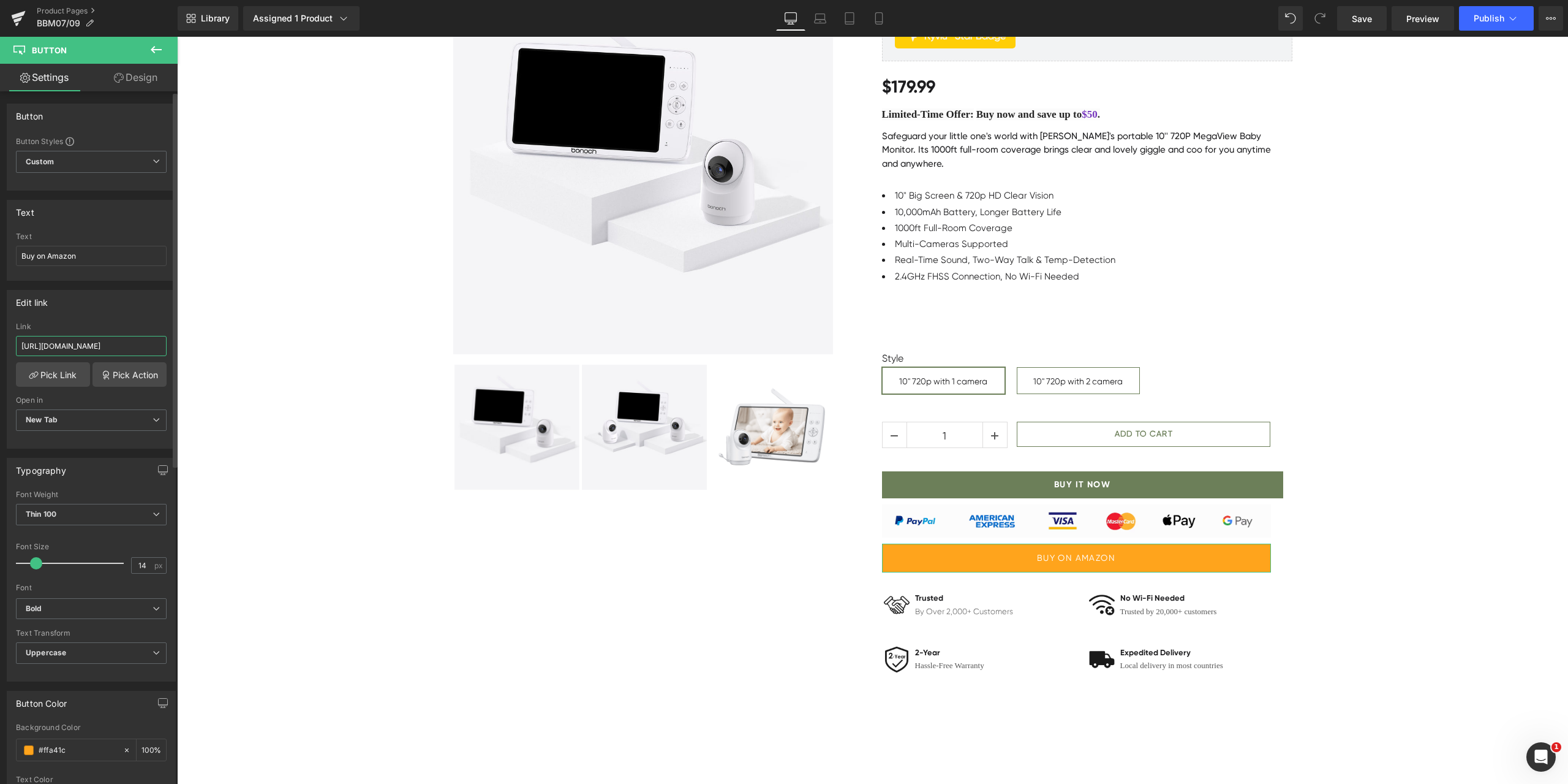
click at [125, 352] on input "https://www.amazon.com/dp/B0CNXF39QV" at bounding box center [91, 346] width 151 height 20
click at [1065, 557] on span "Button" at bounding box center [1076, 558] width 27 height 14
click at [146, 350] on input "https://www.amazon.com/dp/B0CNXF39QV" at bounding box center [91, 346] width 151 height 20
click at [123, 345] on input "https://www.amazon.com/dp/B0CNXF39QV" at bounding box center [91, 346] width 151 height 20
click at [111, 345] on input "https://www.amazon.com/dp/B0CNXF39QV" at bounding box center [91, 346] width 151 height 20
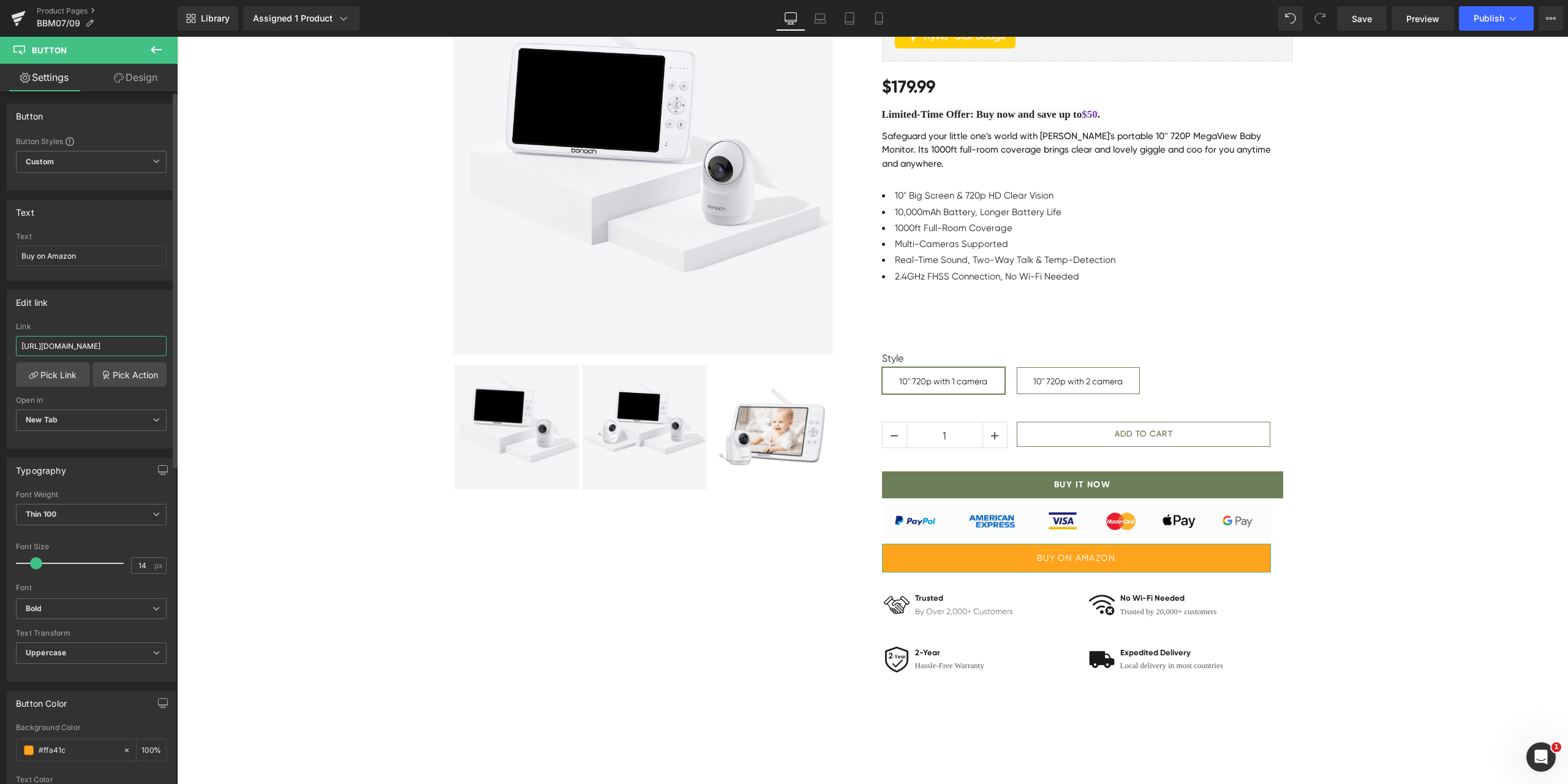
paste input "bonoch-Monitor-Lasting-7800mAh-Machine/dp/B0FCMGGZF2"
type input "https://www.amazon.com/bonoch-Monitor-Lasting-7800mAh-Machine/dp/B0FCMGGZF2"
click at [135, 316] on div "Edit link https://www.amazon.com/dp/B0CNXF39QV Link https://www.amazon.com/bono…" at bounding box center [91, 369] width 169 height 159
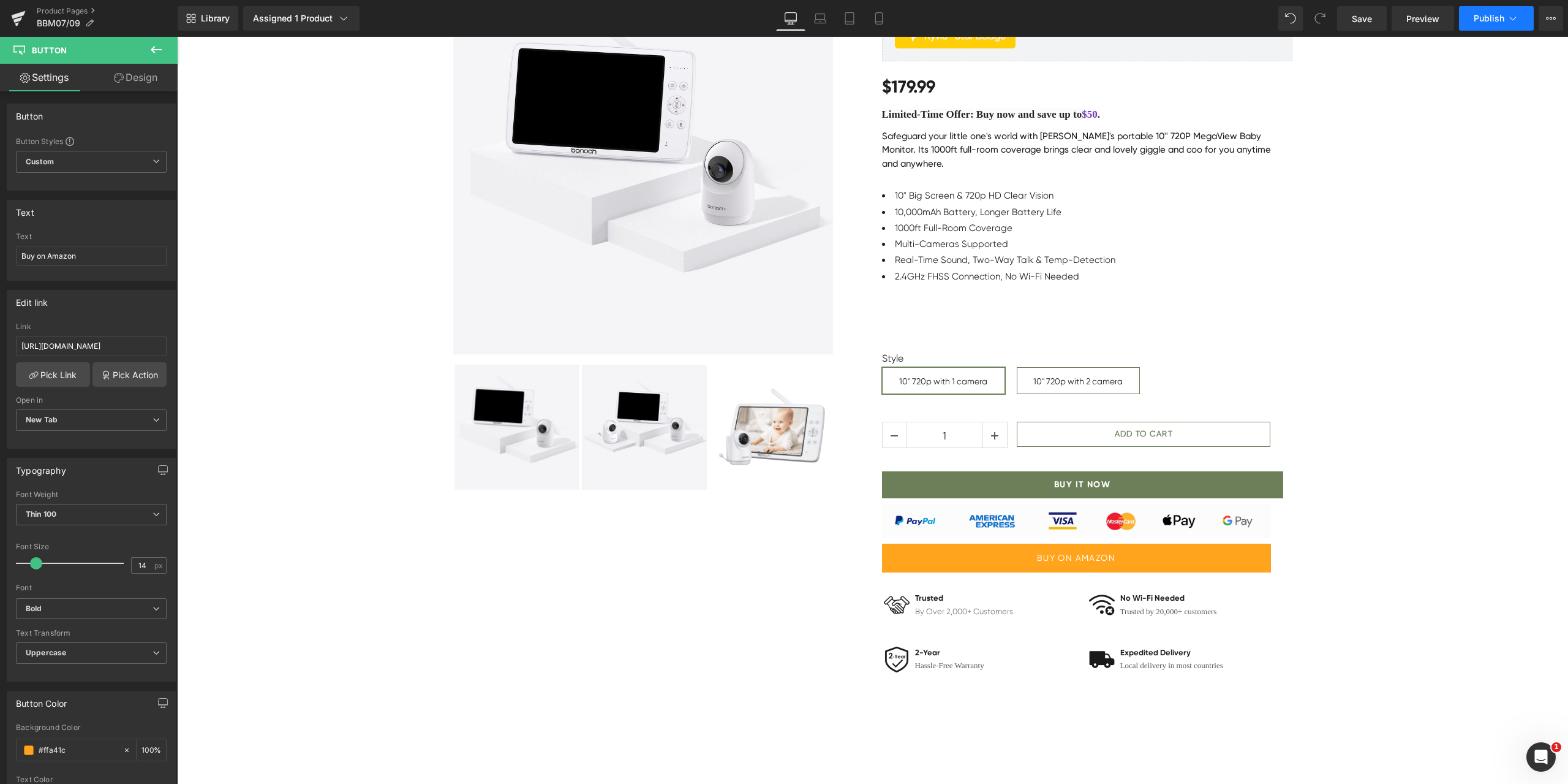
click at [1473, 17] on button "Publish" at bounding box center [1496, 19] width 75 height 24
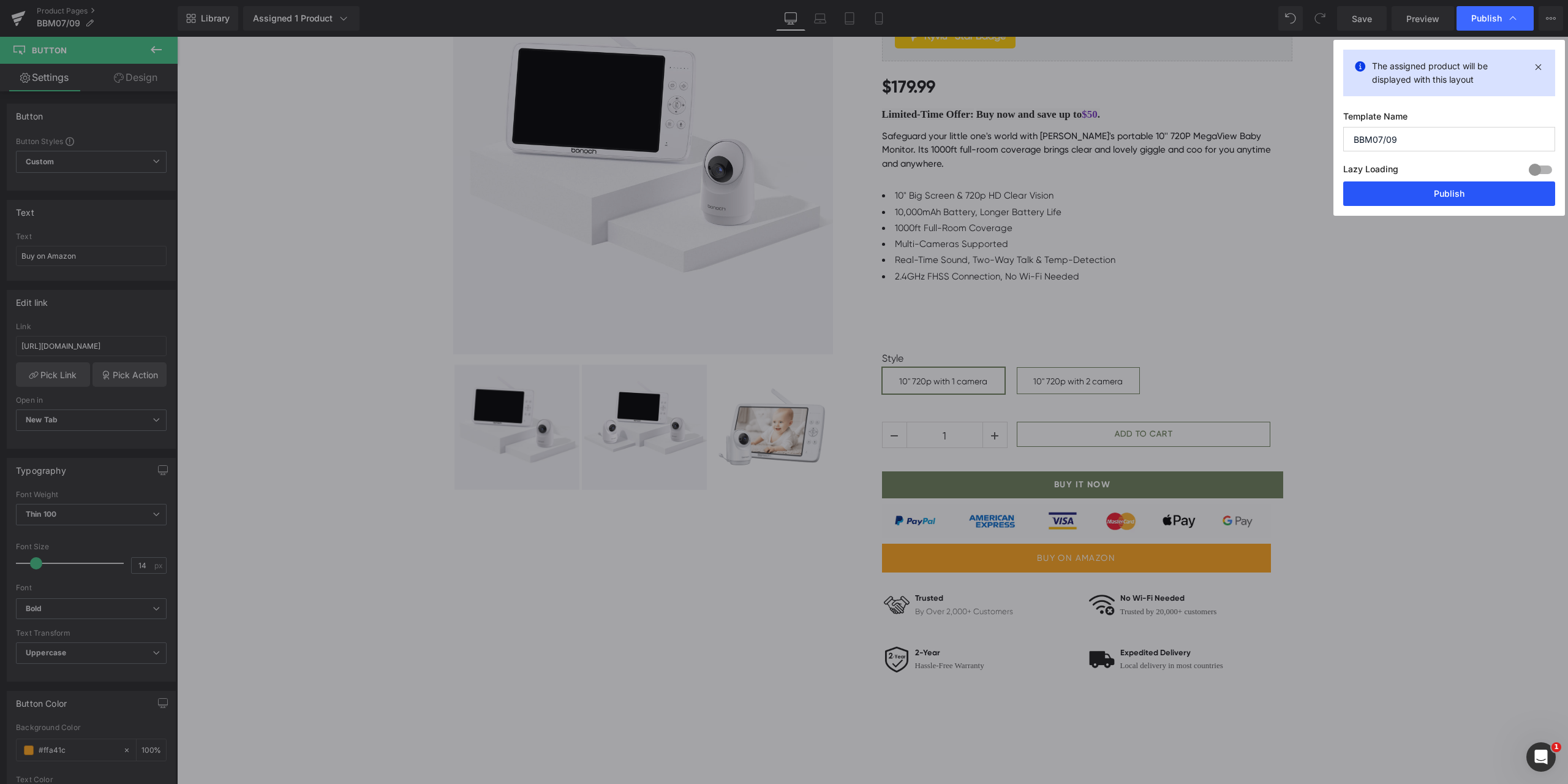
click at [1440, 186] on button "Publish" at bounding box center [1449, 193] width 212 height 24
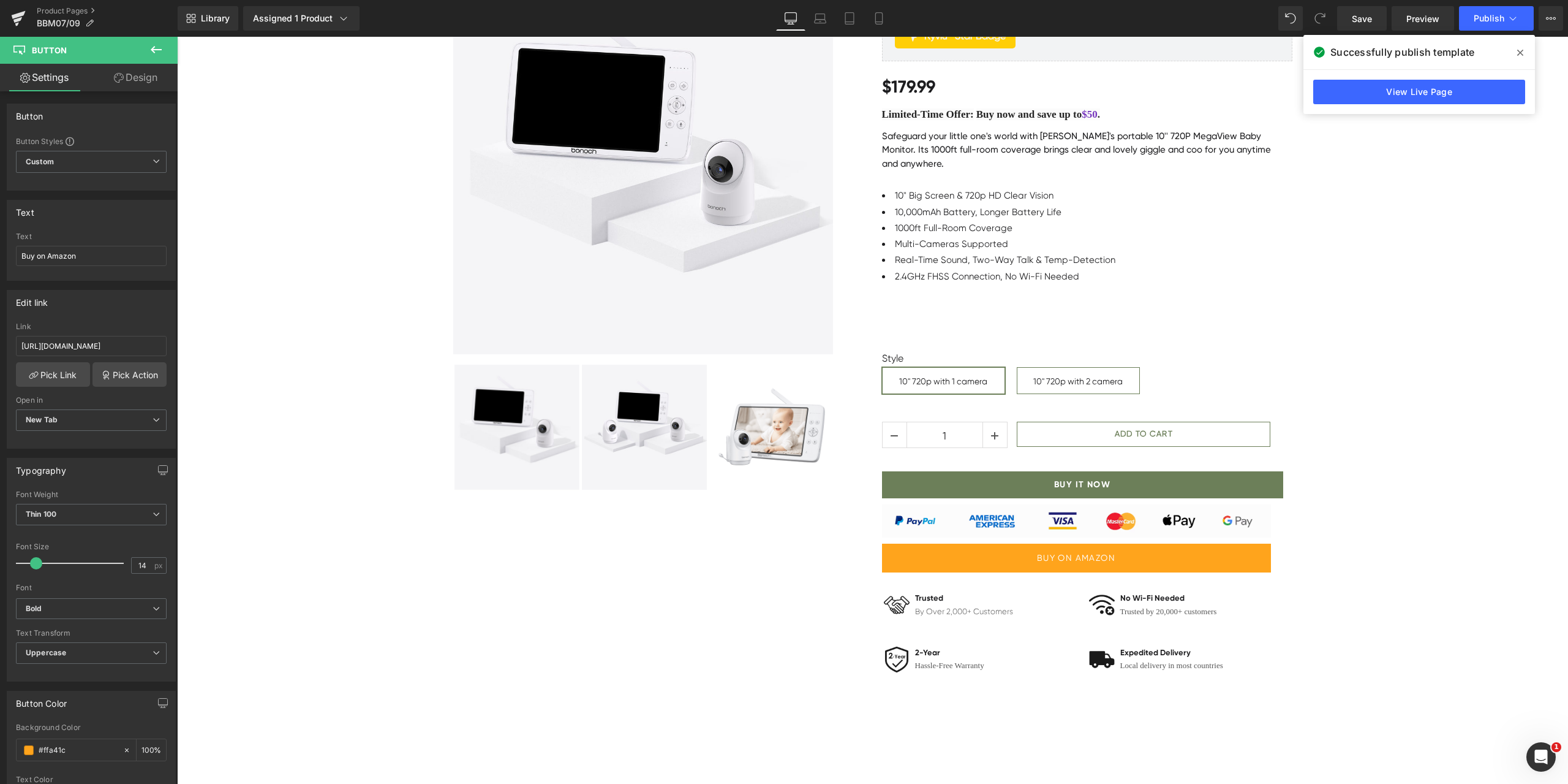
click at [1516, 50] on span at bounding box center [1520, 53] width 19 height 19
click at [1073, 557] on span "Button" at bounding box center [1076, 559] width 27 height 14
drag, startPoint x: 1454, startPoint y: 404, endPoint x: 1317, endPoint y: 413, distance: 137.3
click at [1454, 404] on div "Sale Off" at bounding box center [872, 319] width 1391 height 726
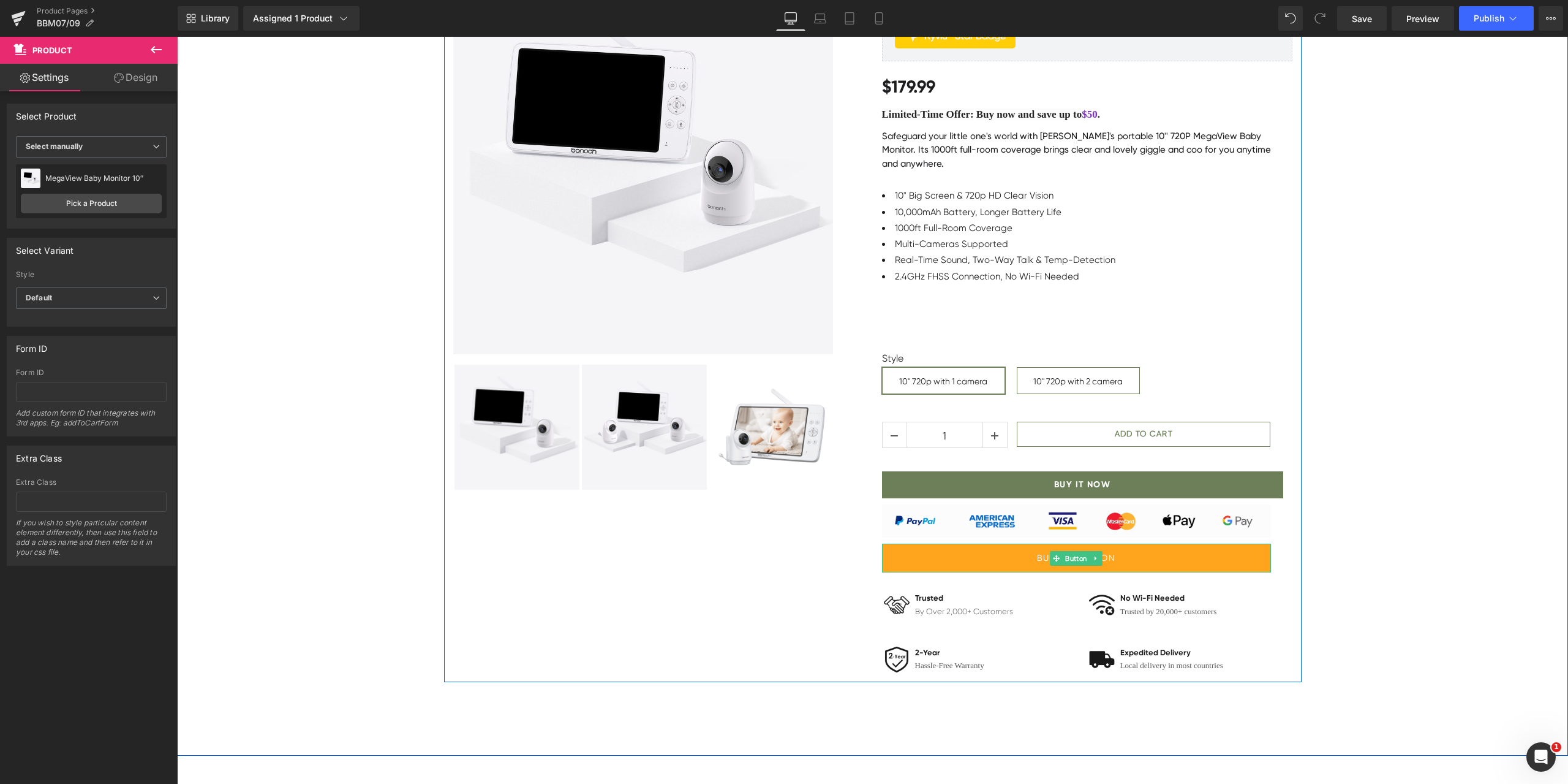
drag, startPoint x: 1077, startPoint y: 559, endPoint x: 267, endPoint y: 370, distance: 831.8
click at [1077, 559] on span "Button" at bounding box center [1076, 558] width 27 height 14
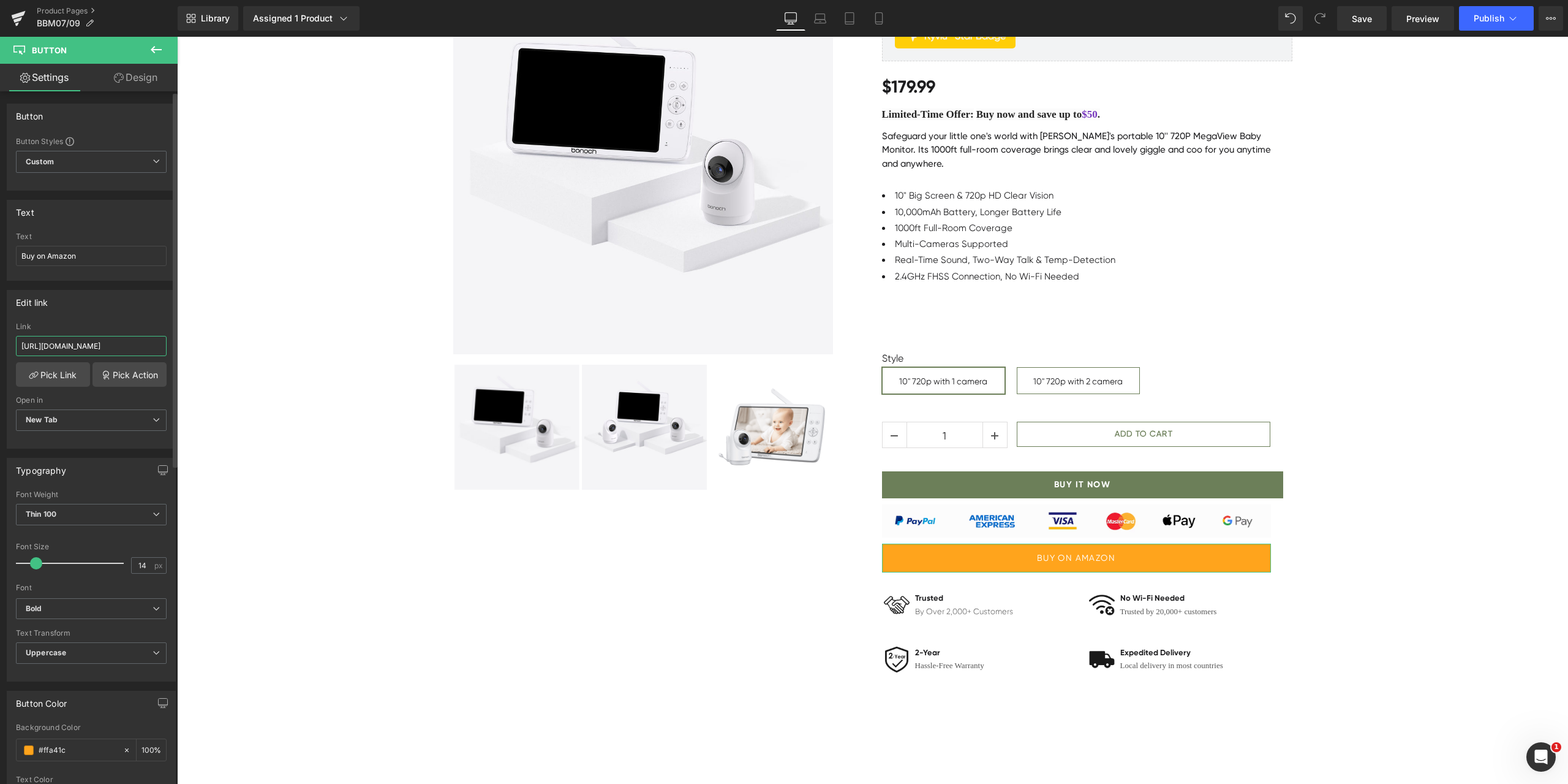
click at [102, 345] on input "https://www.amazon.com/bonoch-Monitor-Lasting-7800mAh-Machine/dp/B0FCMGGZF2" at bounding box center [91, 346] width 151 height 20
paste input "text"
click at [55, 342] on input "text" at bounding box center [91, 346] width 151 height 20
paste input "https://www.amazon.com/dp/B0CNXF39QV?maas=maas_adg_AA393795D70526DB5ACB814D413D…"
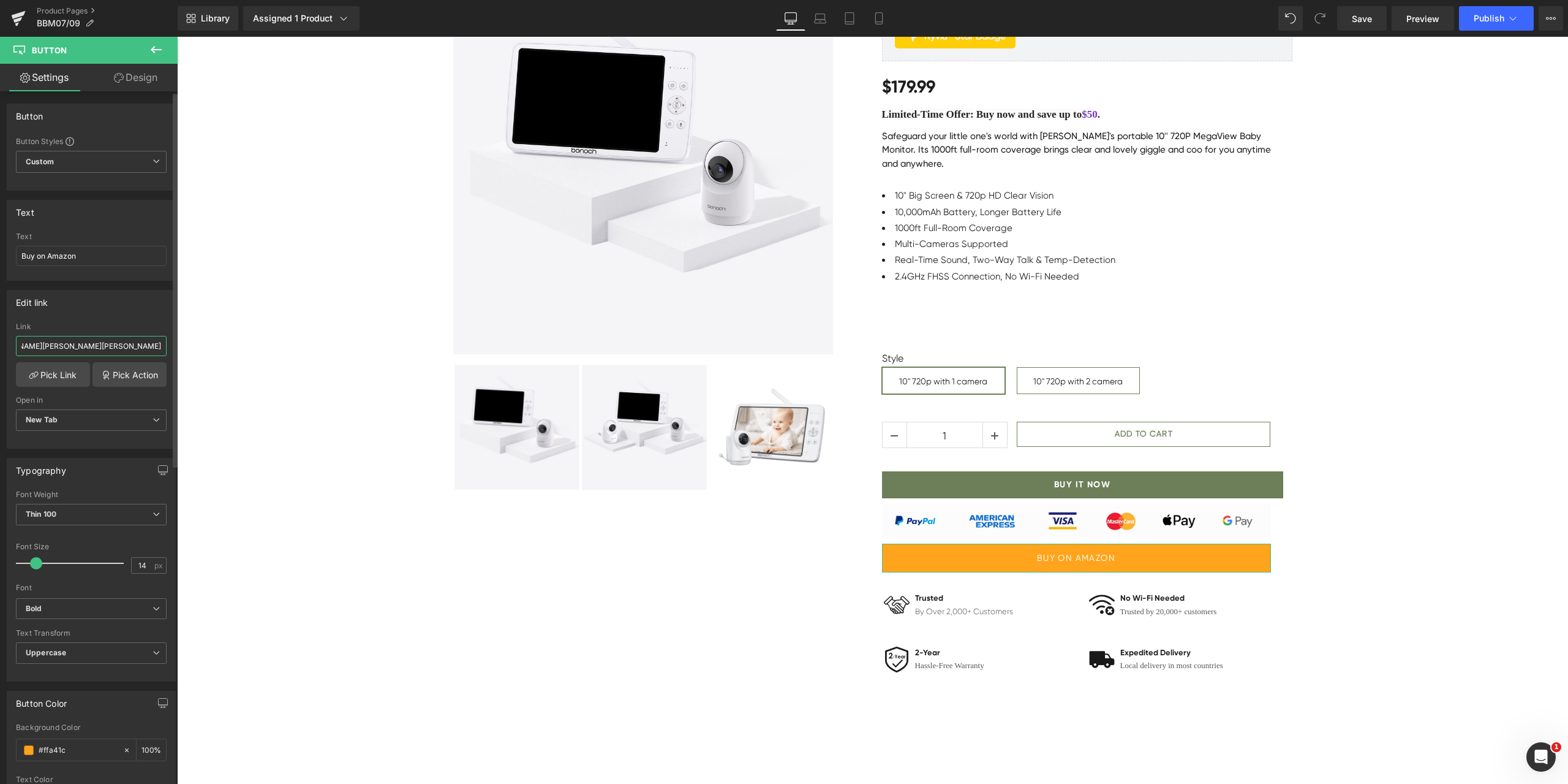
type input "https://www.amazon.com/dp/B0CNXF39QV?maas=maas_adg_AA393795D70526DB5ACB814D413D…"
click at [122, 322] on div "Edit link https://www.amazon.com/bonoch-Monitor-Lasting-7800mAh-Machine/dp/B0FC…" at bounding box center [91, 369] width 169 height 159
click at [1482, 14] on span "Publish" at bounding box center [1489, 19] width 31 height 10
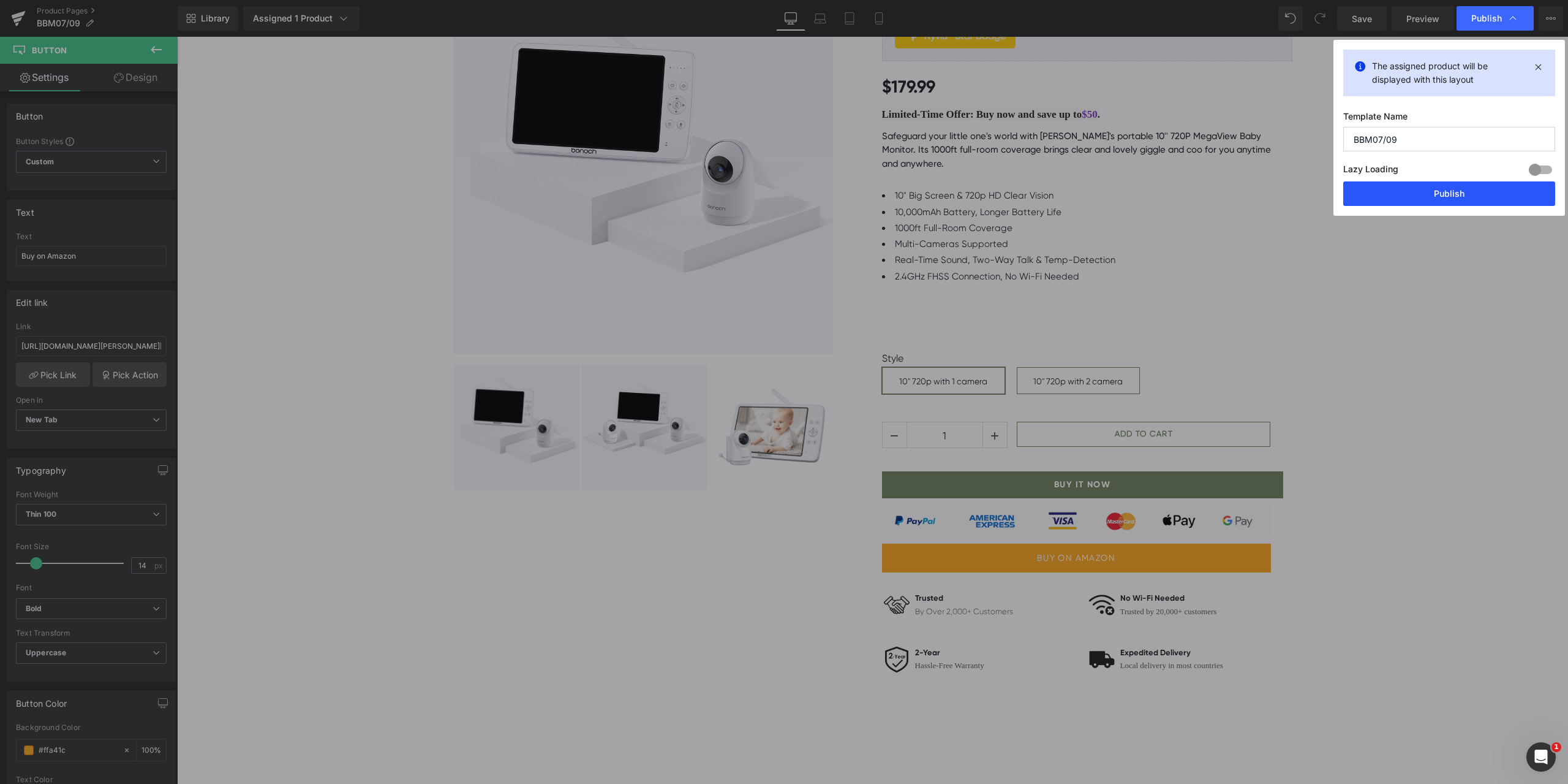
drag, startPoint x: 1245, startPoint y: 163, endPoint x: 1423, endPoint y: 201, distance: 182.0
click at [1423, 201] on button "Publish" at bounding box center [1449, 193] width 212 height 24
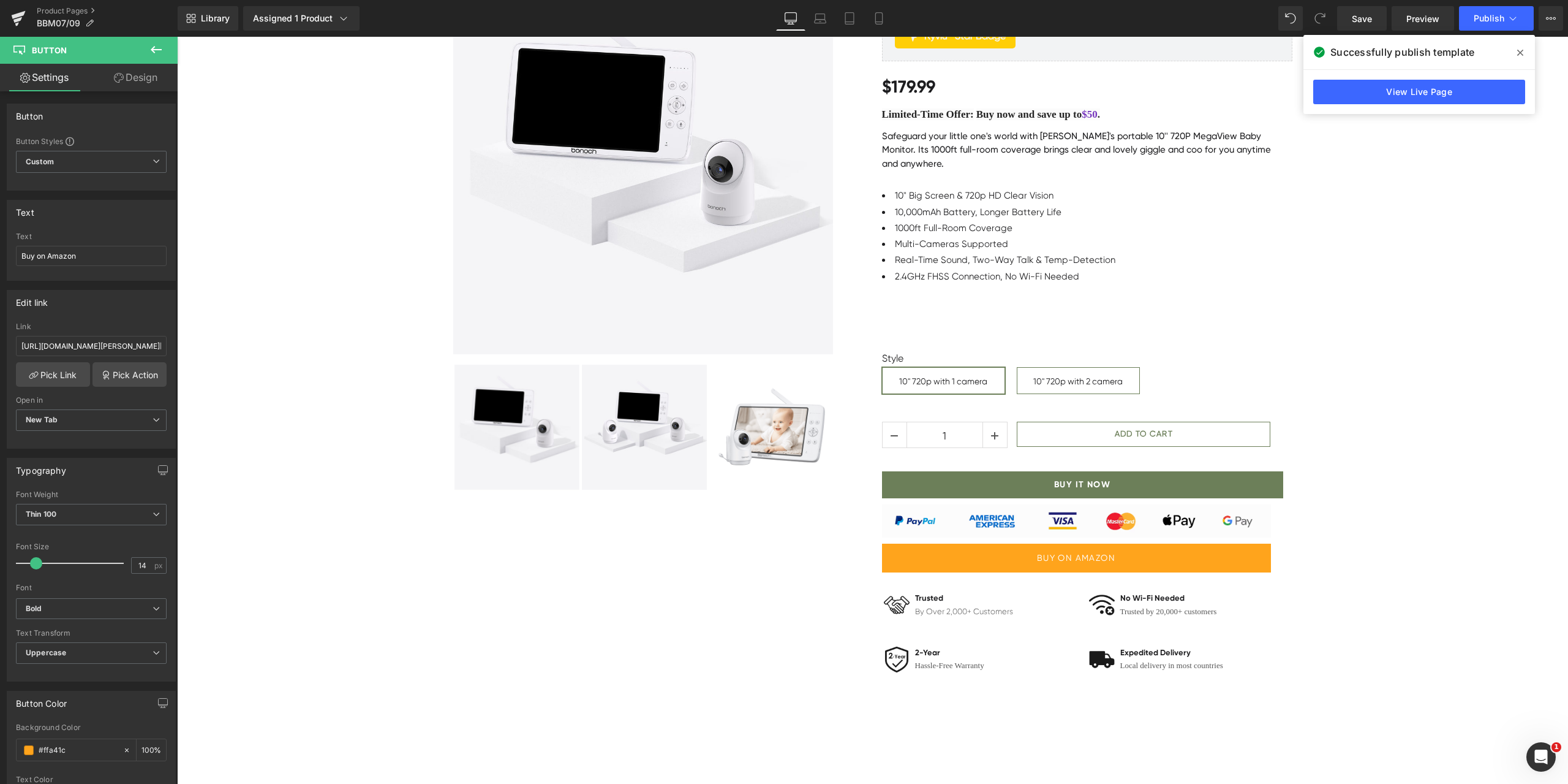
click at [1519, 50] on icon at bounding box center [1520, 53] width 6 height 10
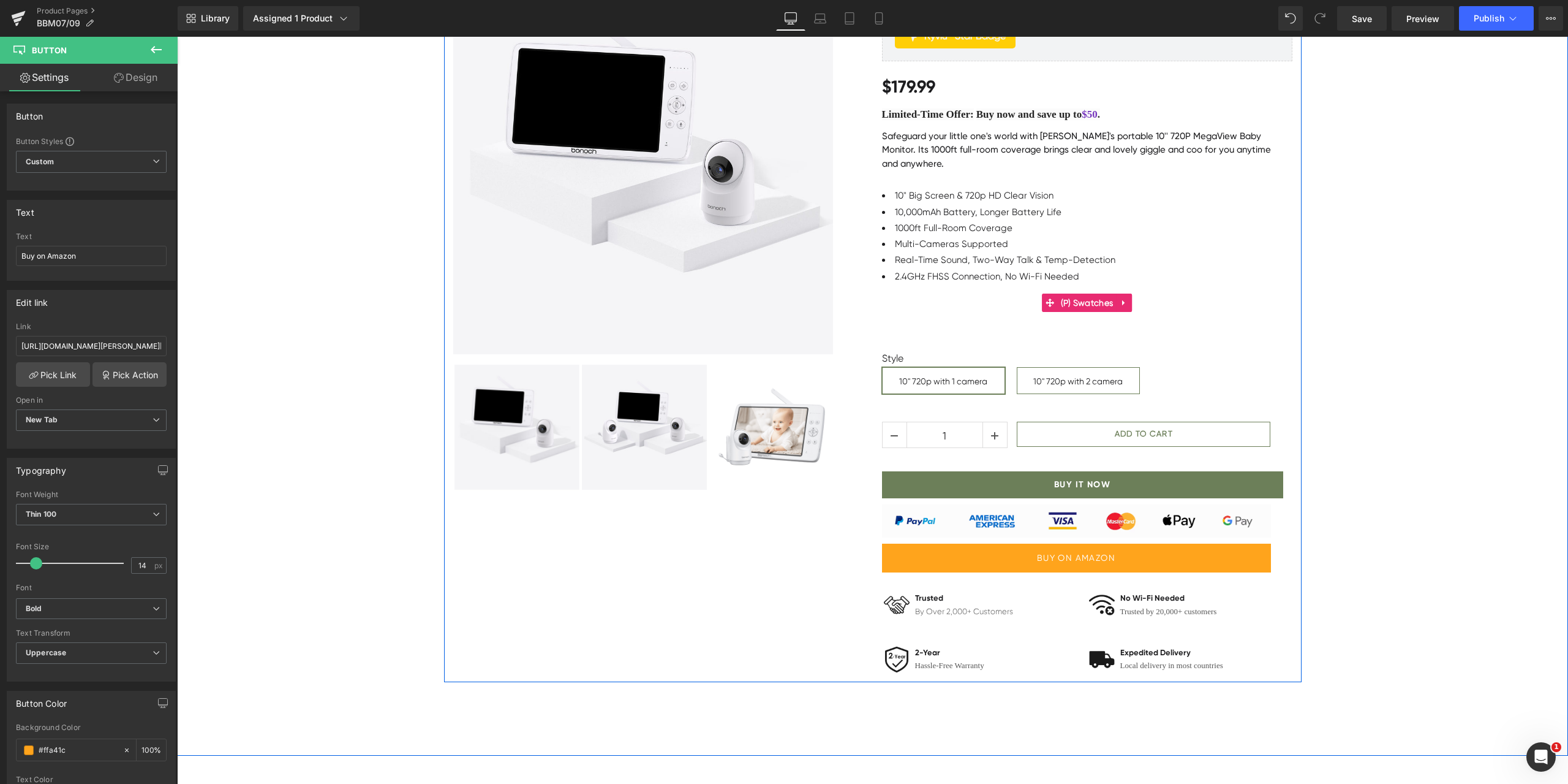
click at [1337, 295] on div "Sale Off" at bounding box center [872, 319] width 1391 height 726
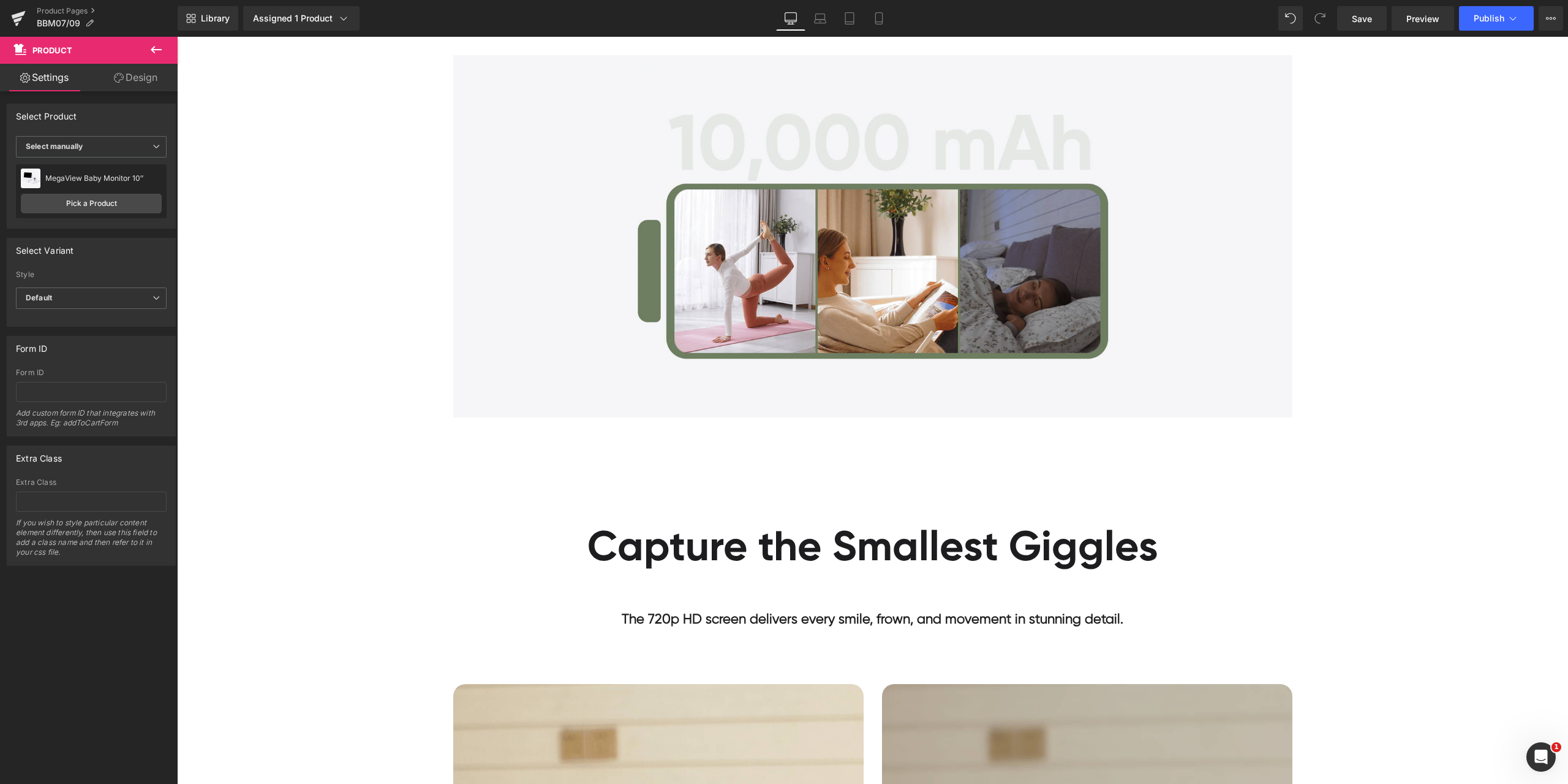
scroll to position [4947, 0]
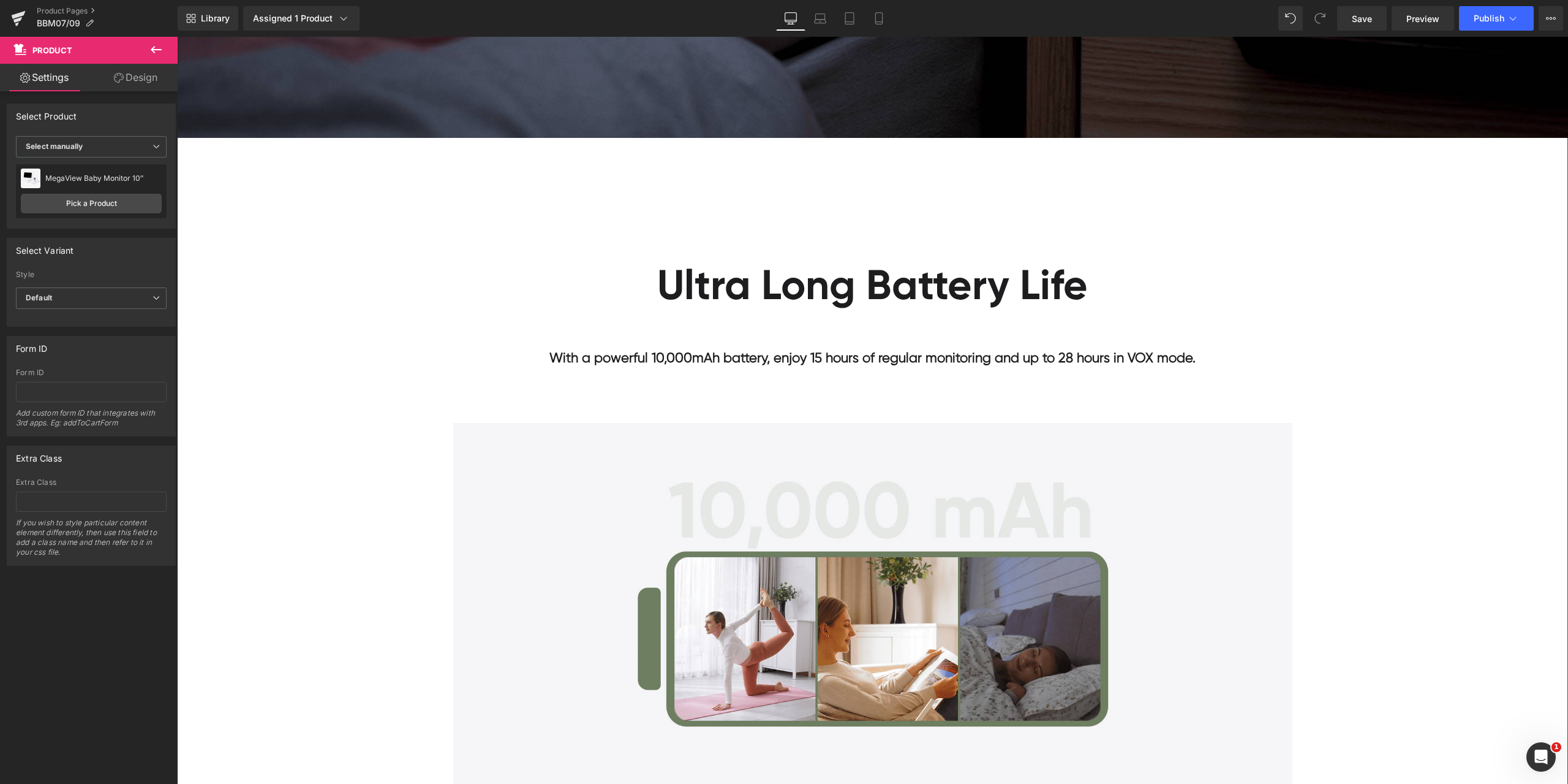
drag, startPoint x: 1429, startPoint y: 349, endPoint x: 1410, endPoint y: 358, distance: 21.0
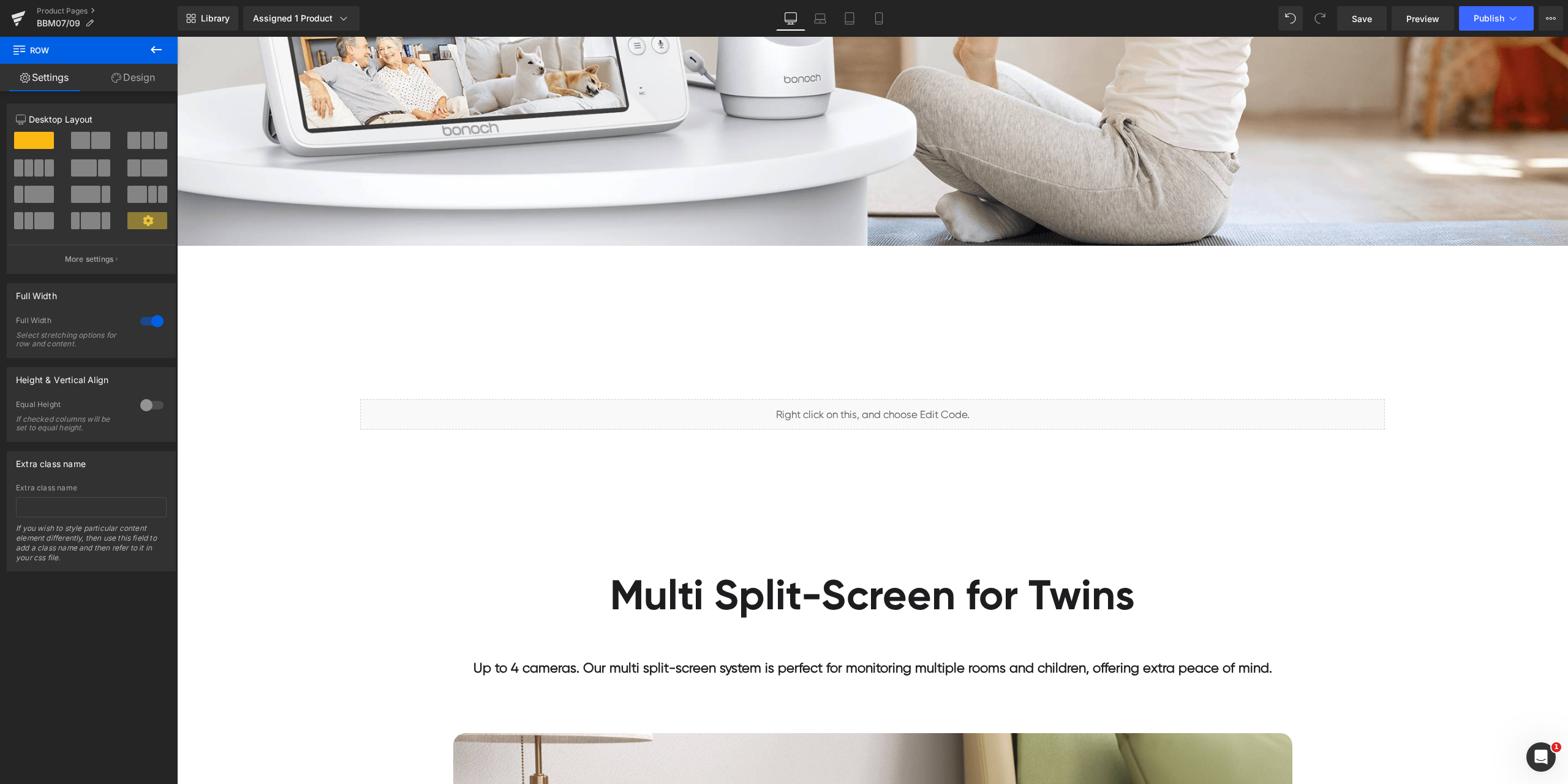
scroll to position [1654, 0]
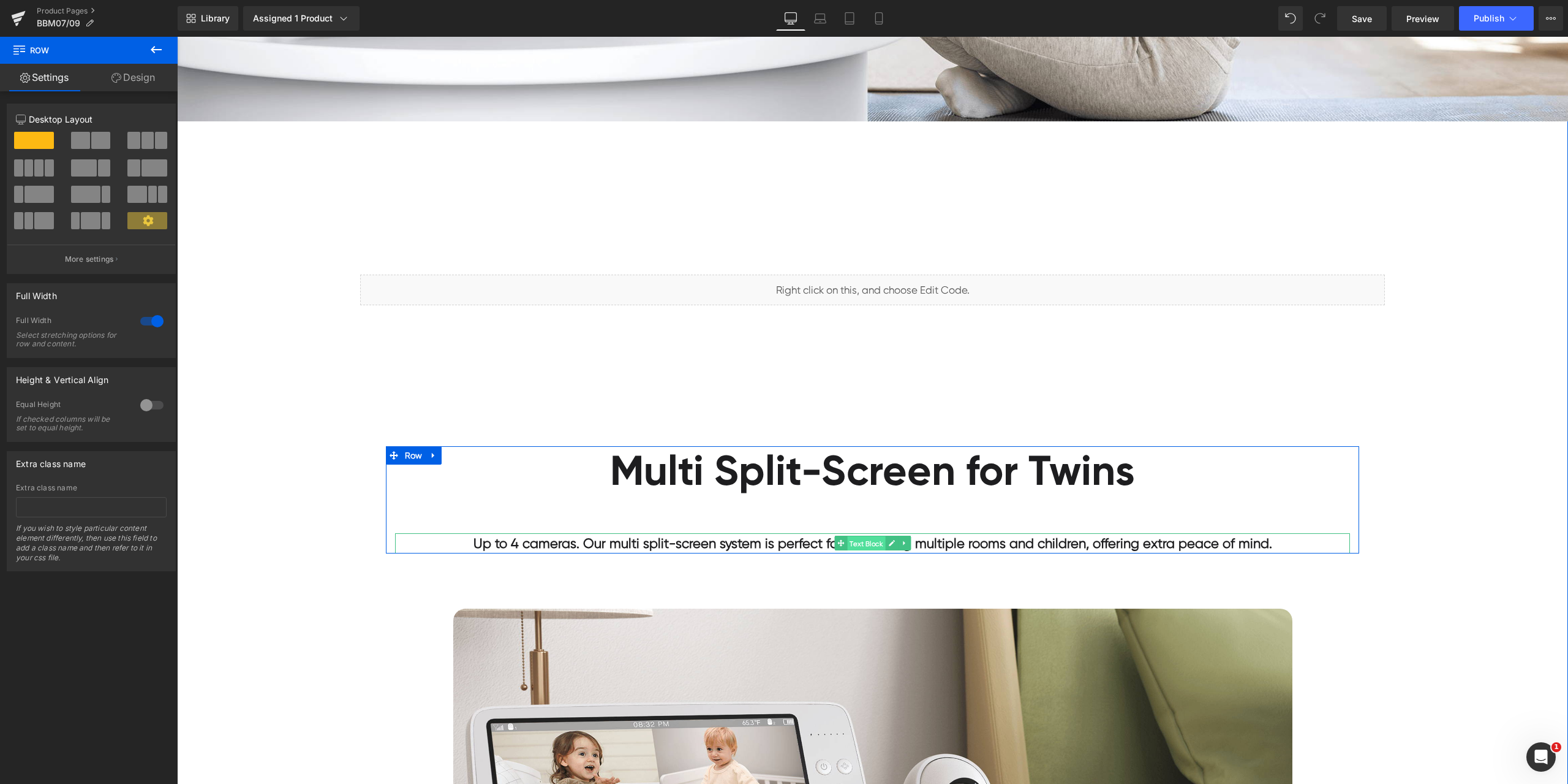
click at [850, 542] on span "Text Block" at bounding box center [866, 543] width 38 height 14
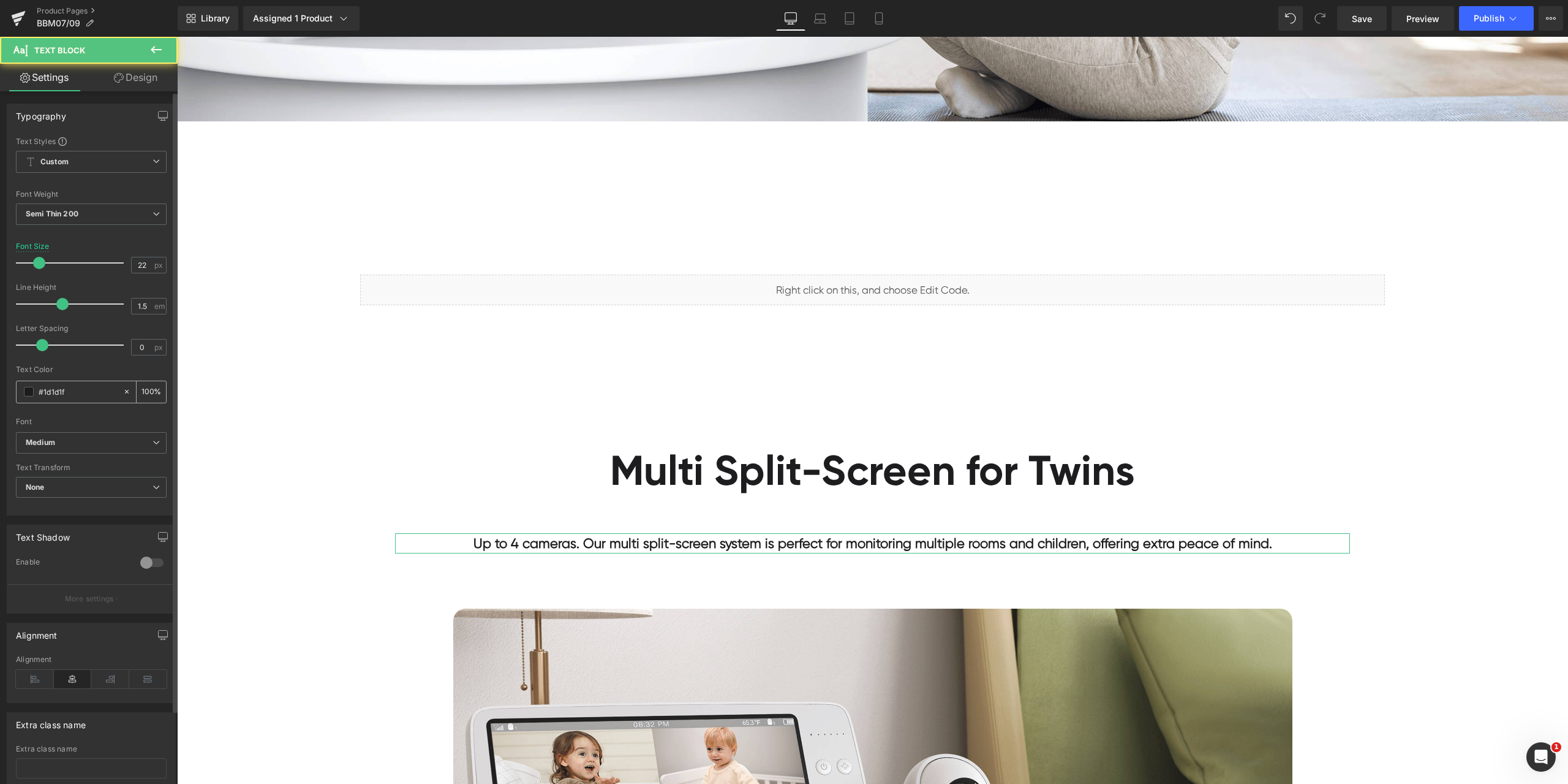
click at [85, 391] on input "#1d1d1f" at bounding box center [78, 391] width 78 height 14
paste input "a0a0a0"
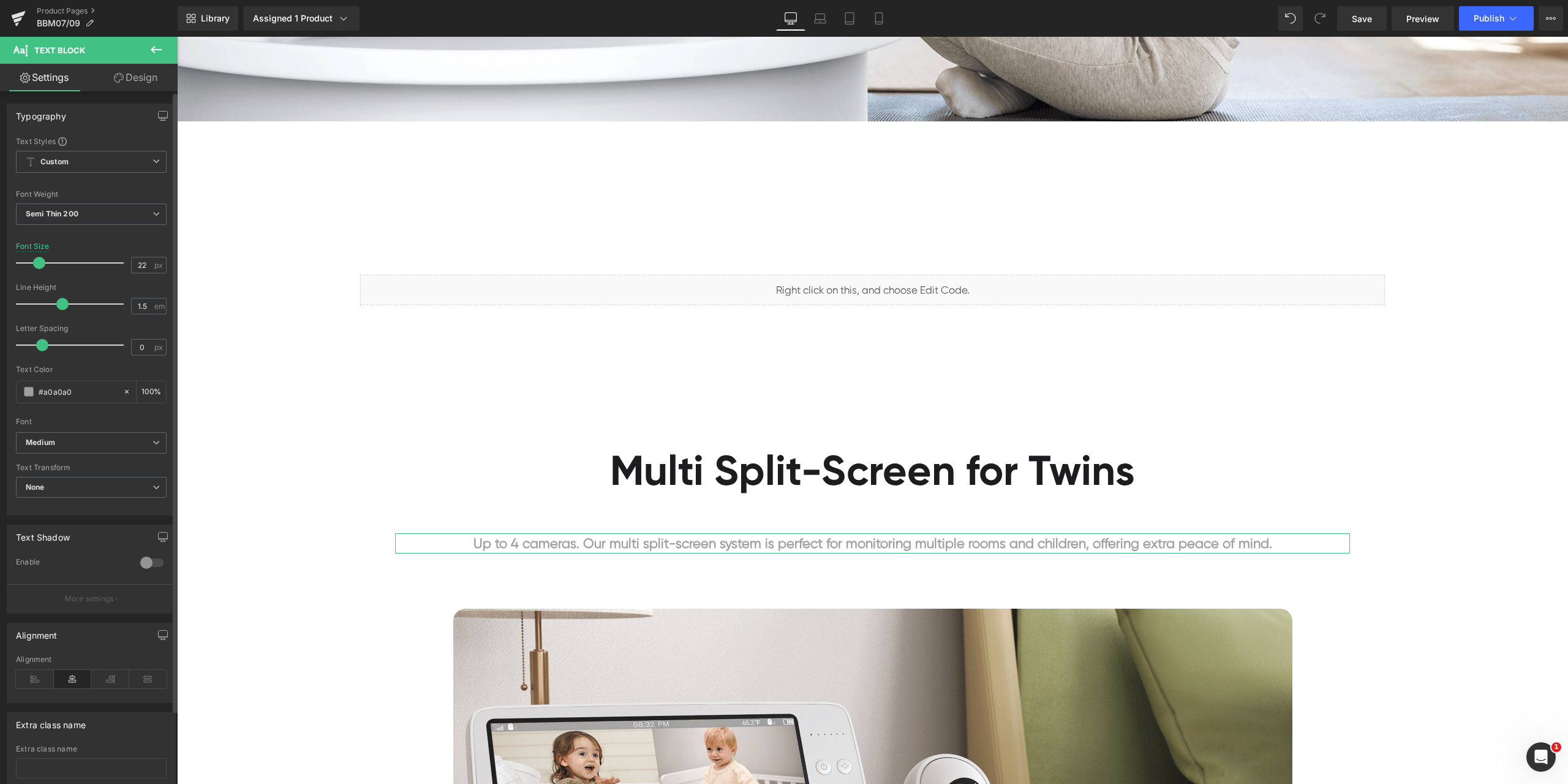
type input "#a0a0a0"
click at [100, 370] on div "Text Color" at bounding box center [91, 370] width 151 height 9
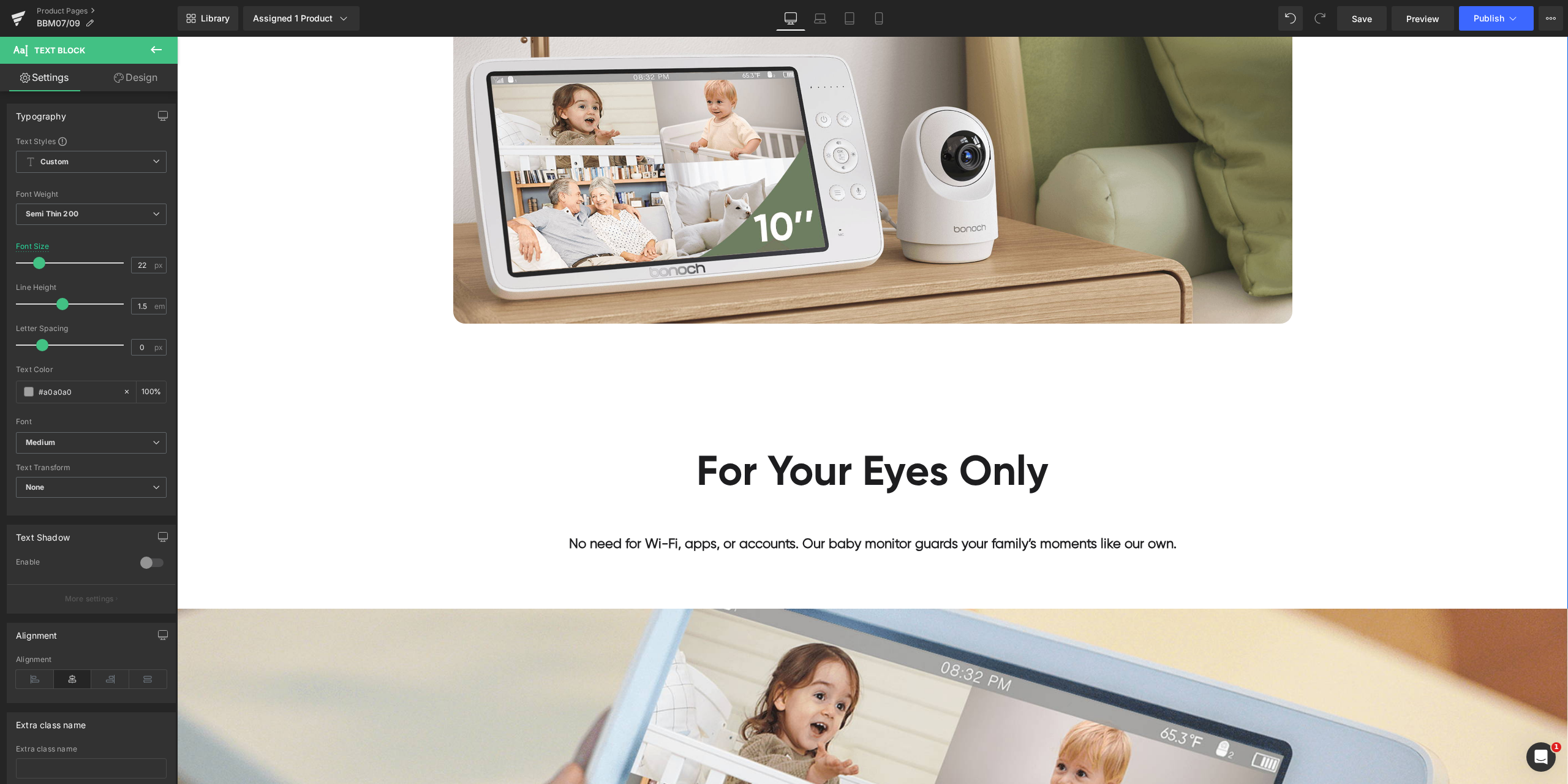
scroll to position [2328, 0]
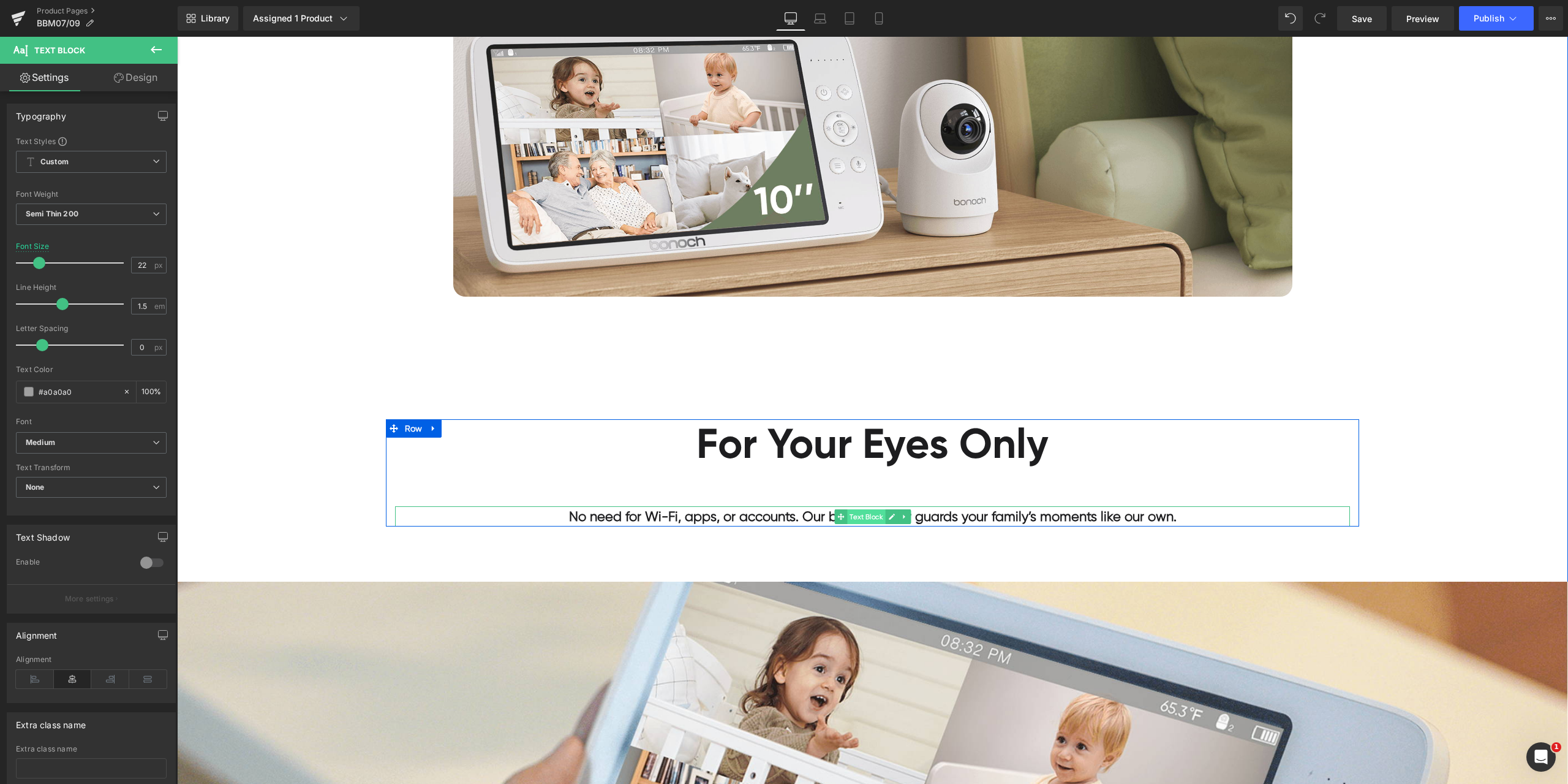
click at [864, 516] on span "Text Block" at bounding box center [866, 516] width 38 height 14
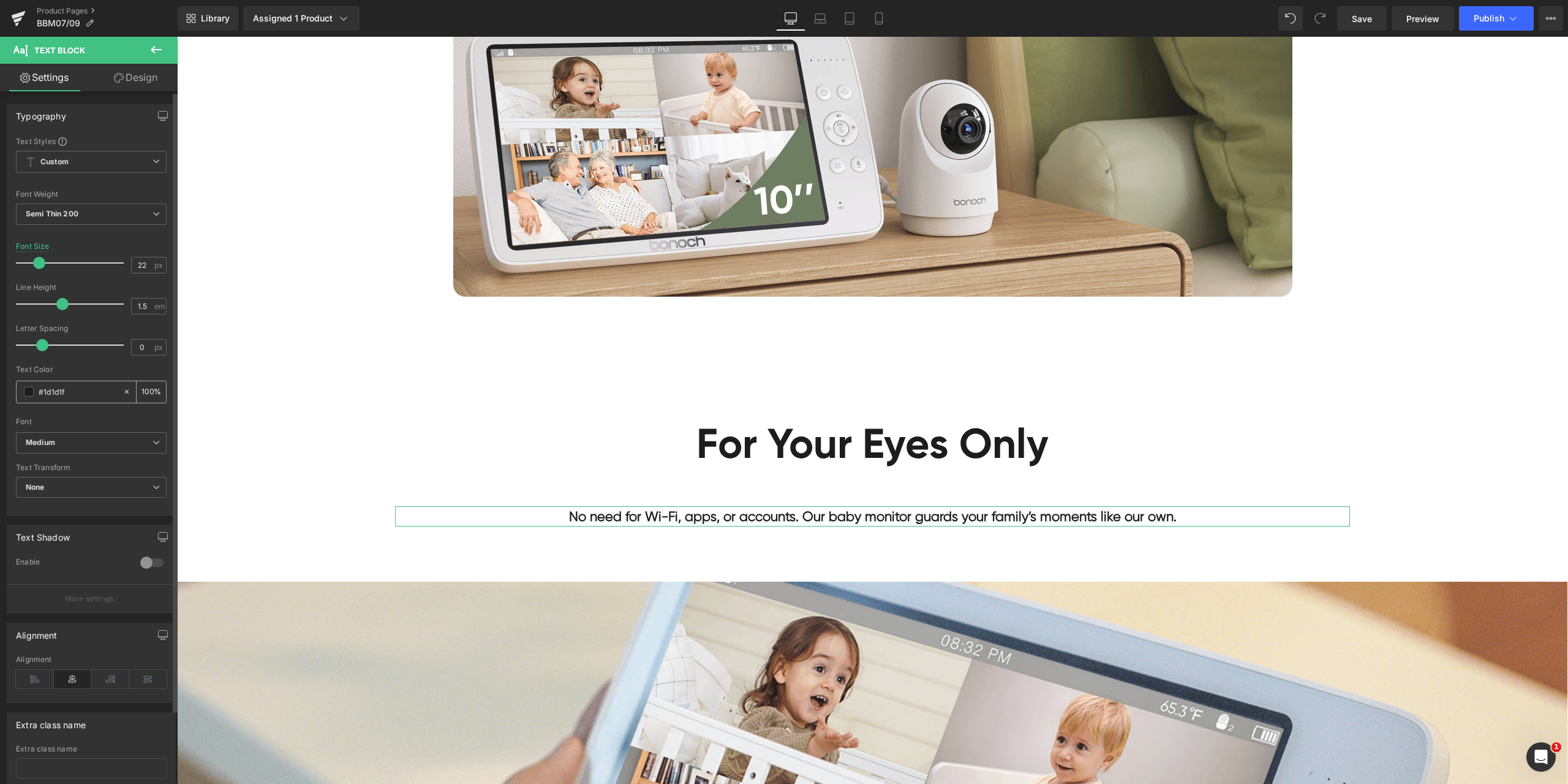
click at [78, 393] on input "#1d1d1f" at bounding box center [78, 391] width 78 height 14
paste input "a0a0a0"
type input "#a0a0a0"
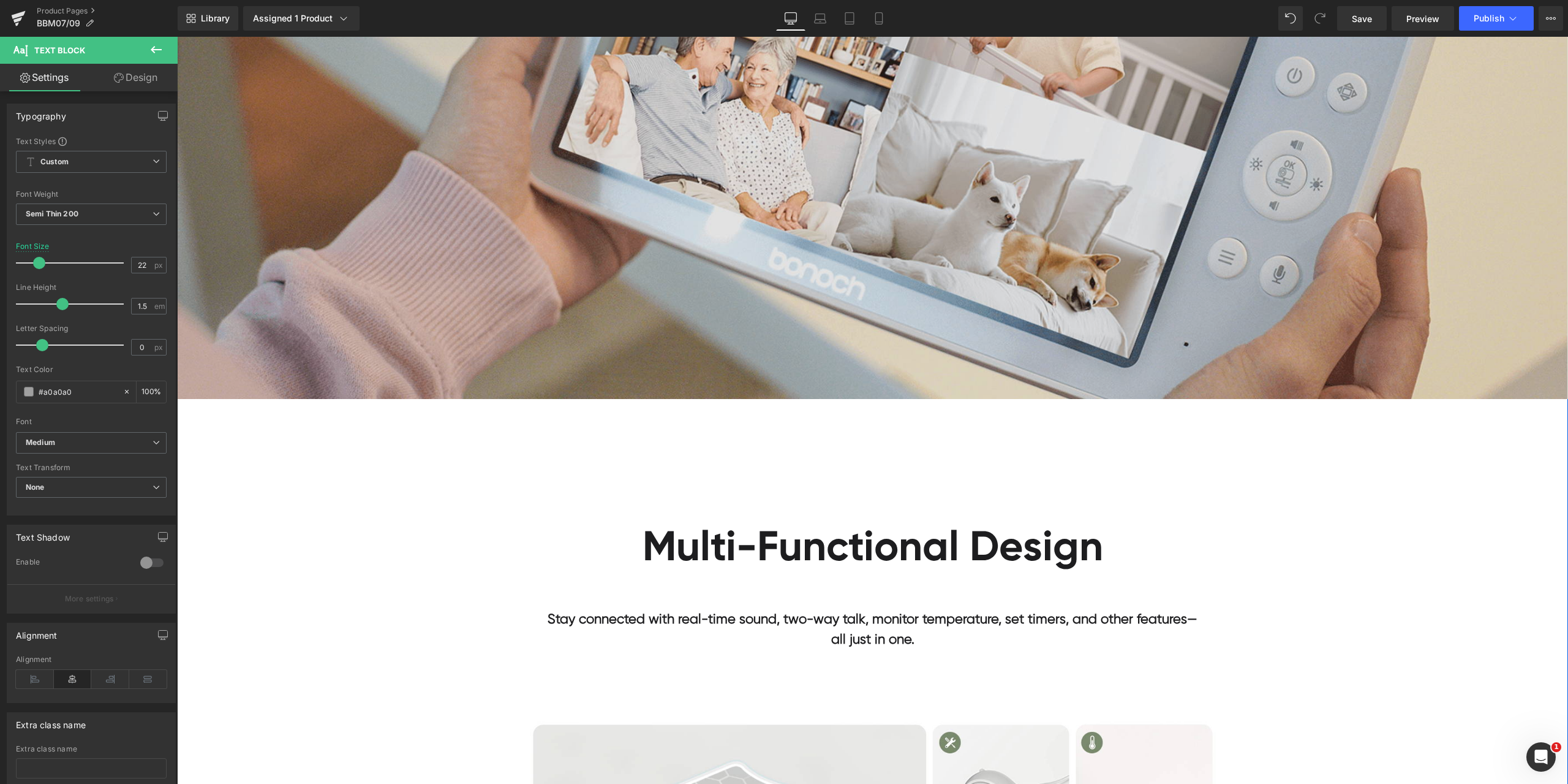
scroll to position [3247, 0]
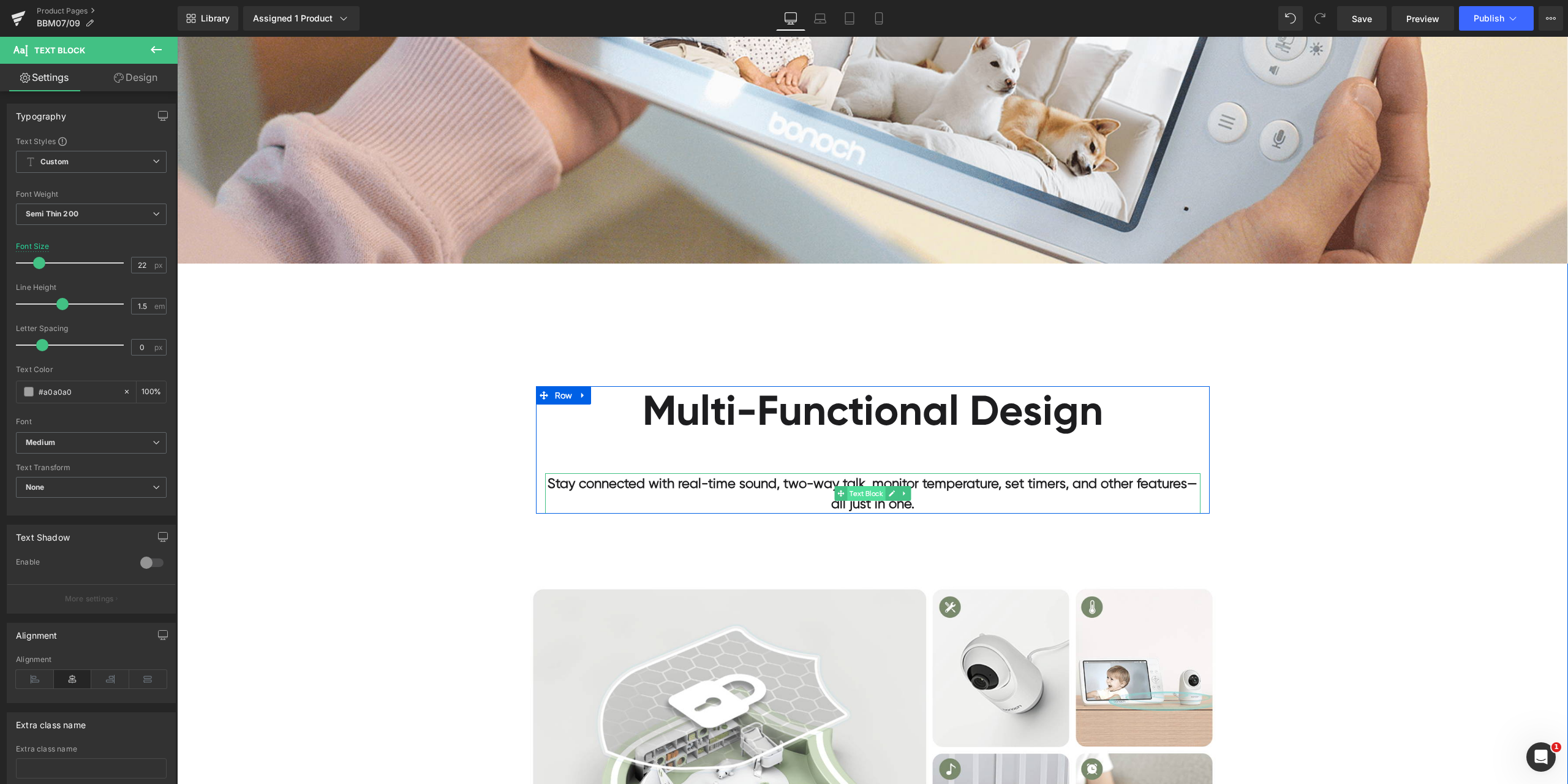
click at [856, 495] on span "Text Block" at bounding box center [866, 493] width 38 height 14
click at [93, 393] on input "#1d1d1f" at bounding box center [78, 391] width 78 height 14
paste input "a0a0a0"
type input "#a0a0a0"
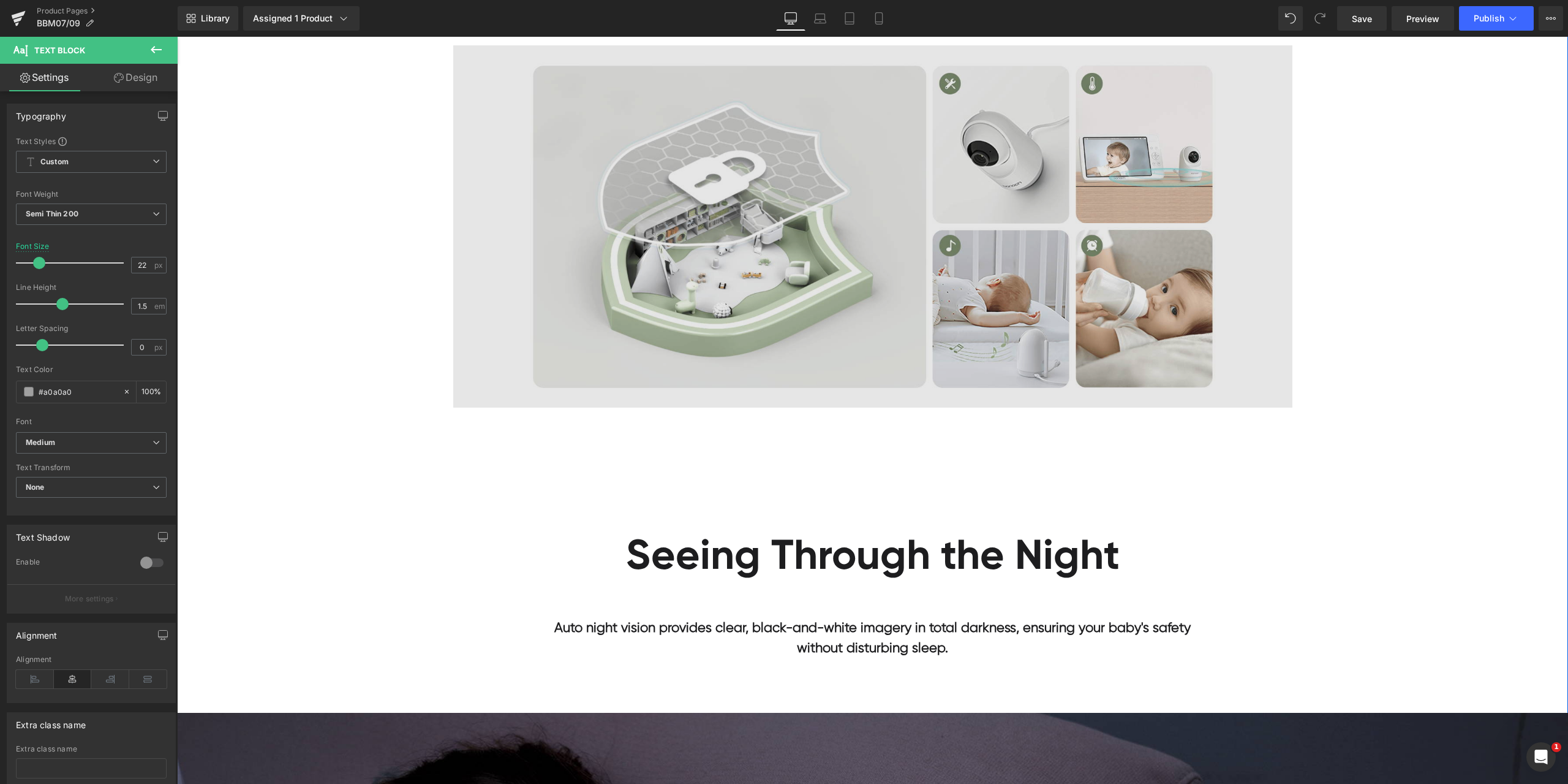
scroll to position [3983, 0]
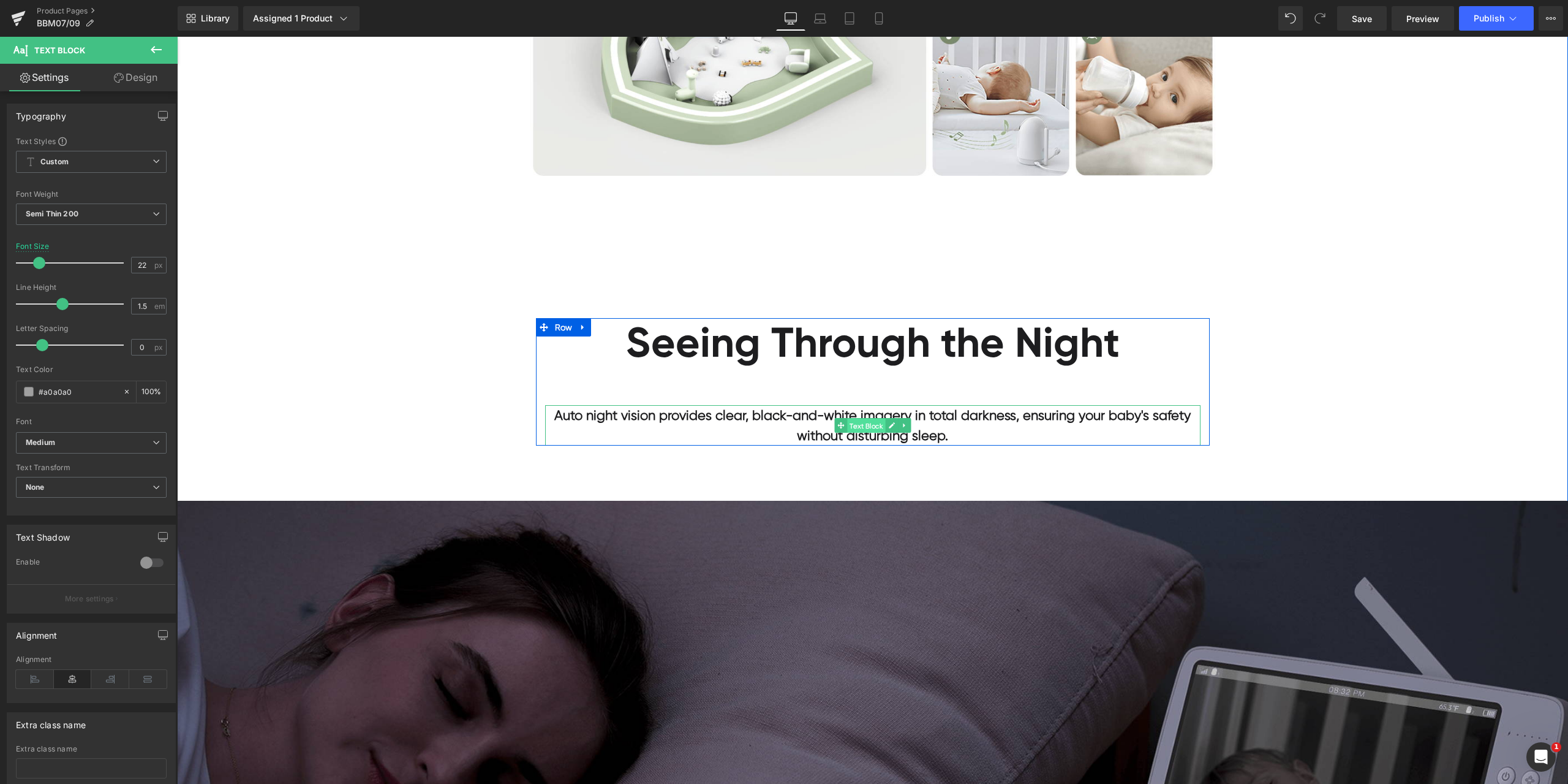
click at [856, 428] on span "Text Block" at bounding box center [866, 426] width 38 height 14
click at [96, 392] on input "#1d1d1f" at bounding box center [78, 391] width 78 height 14
paste input "a0a0a0"
type input "#a0a0a0"
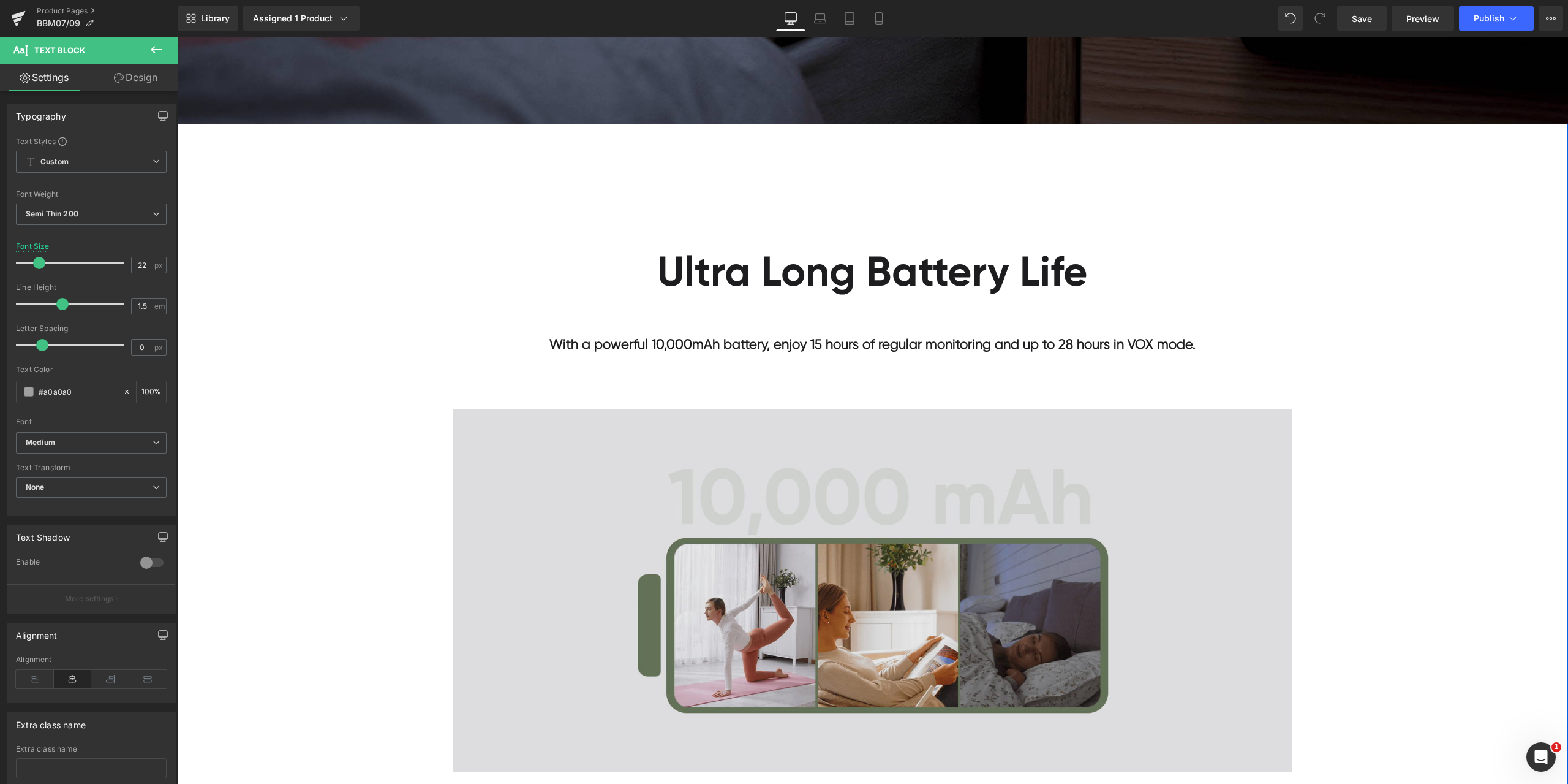
scroll to position [4964, 0]
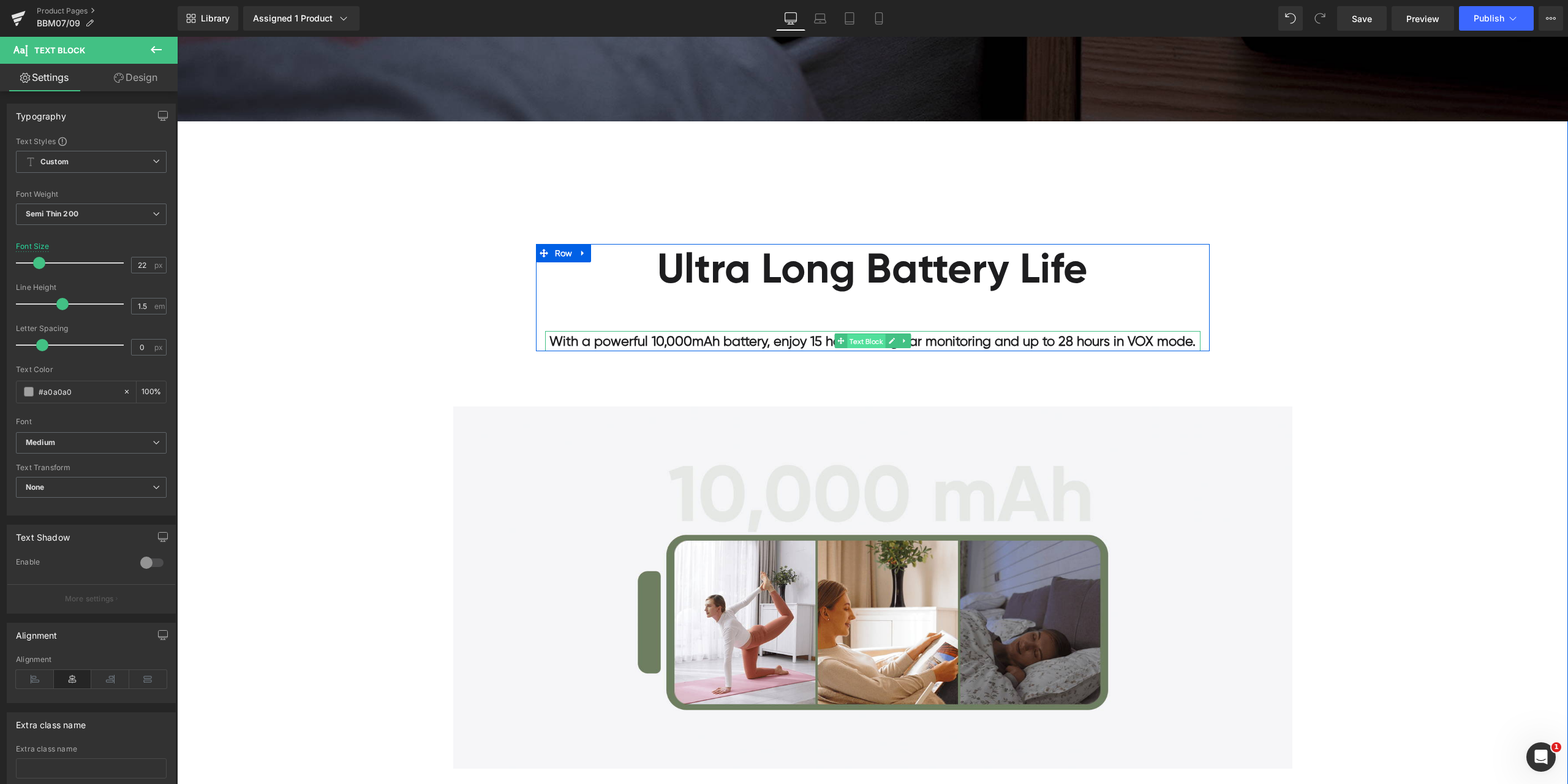
click at [872, 343] on span "Text Block" at bounding box center [866, 341] width 38 height 14
click at [81, 387] on input "#1d1d1f" at bounding box center [78, 391] width 78 height 14
paste input "a0a0a0"
type input "#a0a0a0"
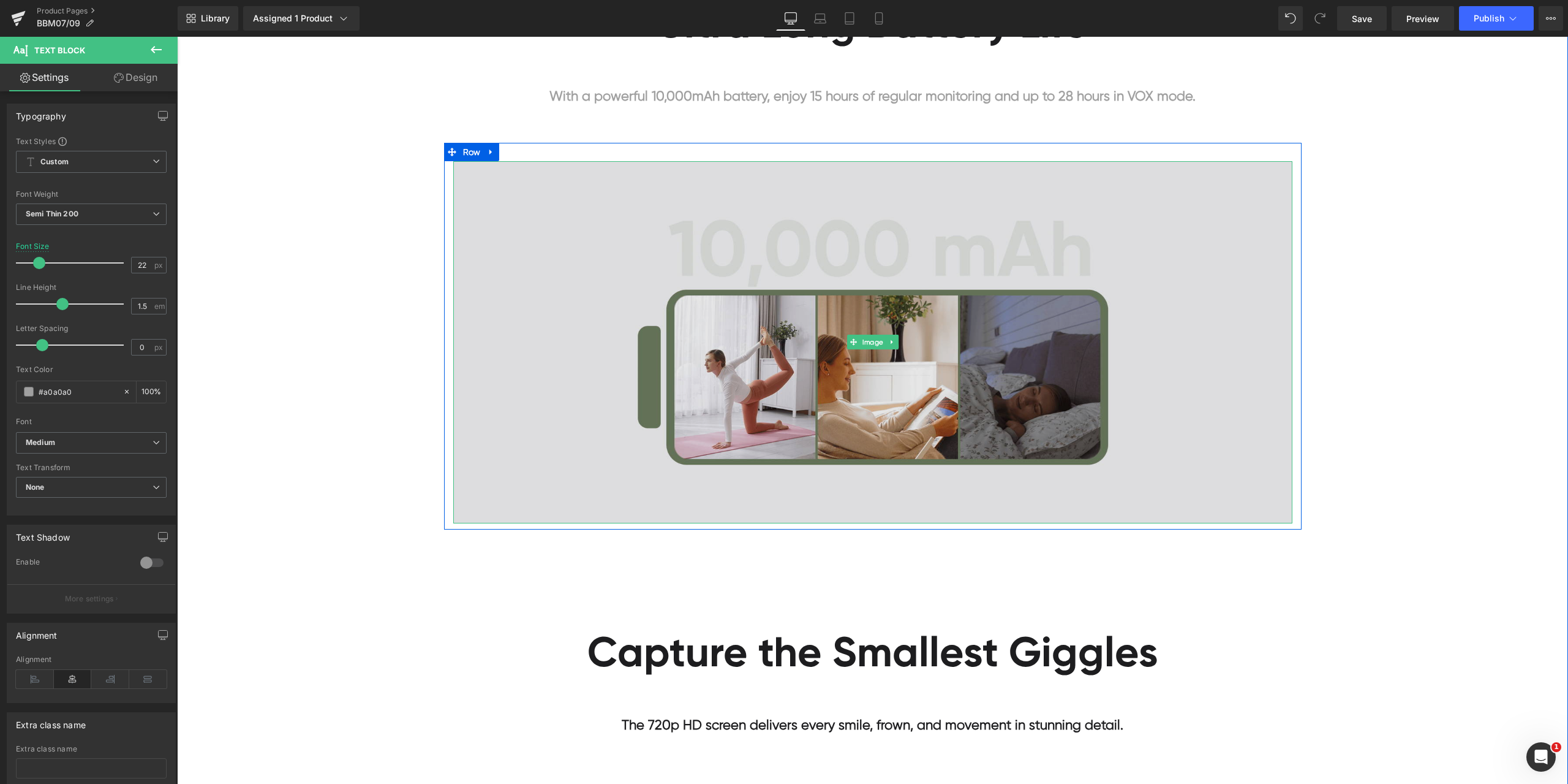
scroll to position [5453, 0]
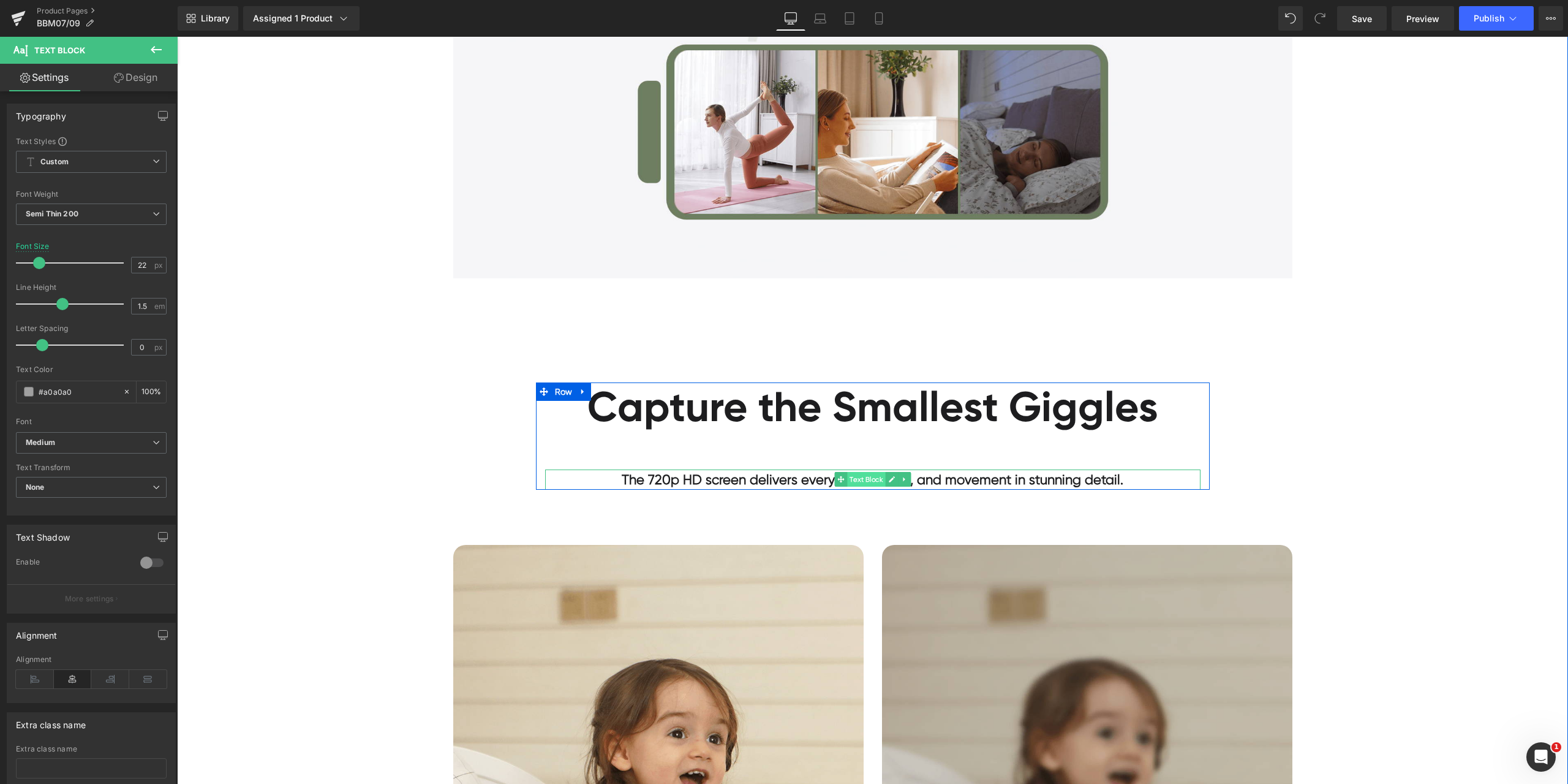
click at [856, 482] on span "Text Block" at bounding box center [866, 479] width 38 height 14
click at [82, 387] on input "#1d1d1f" at bounding box center [78, 391] width 78 height 14
paste input "a0a0a0"
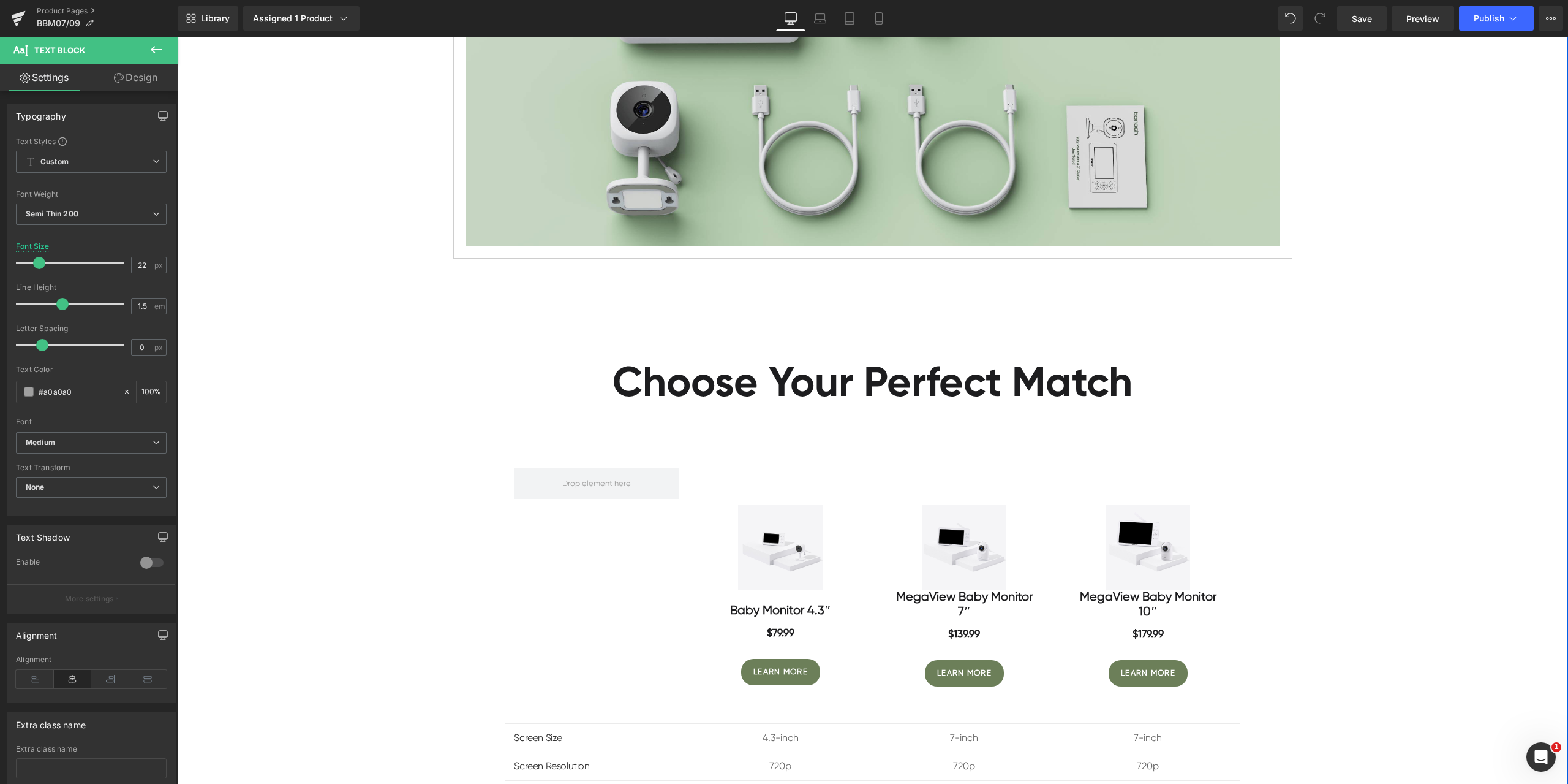
scroll to position [7047, 0]
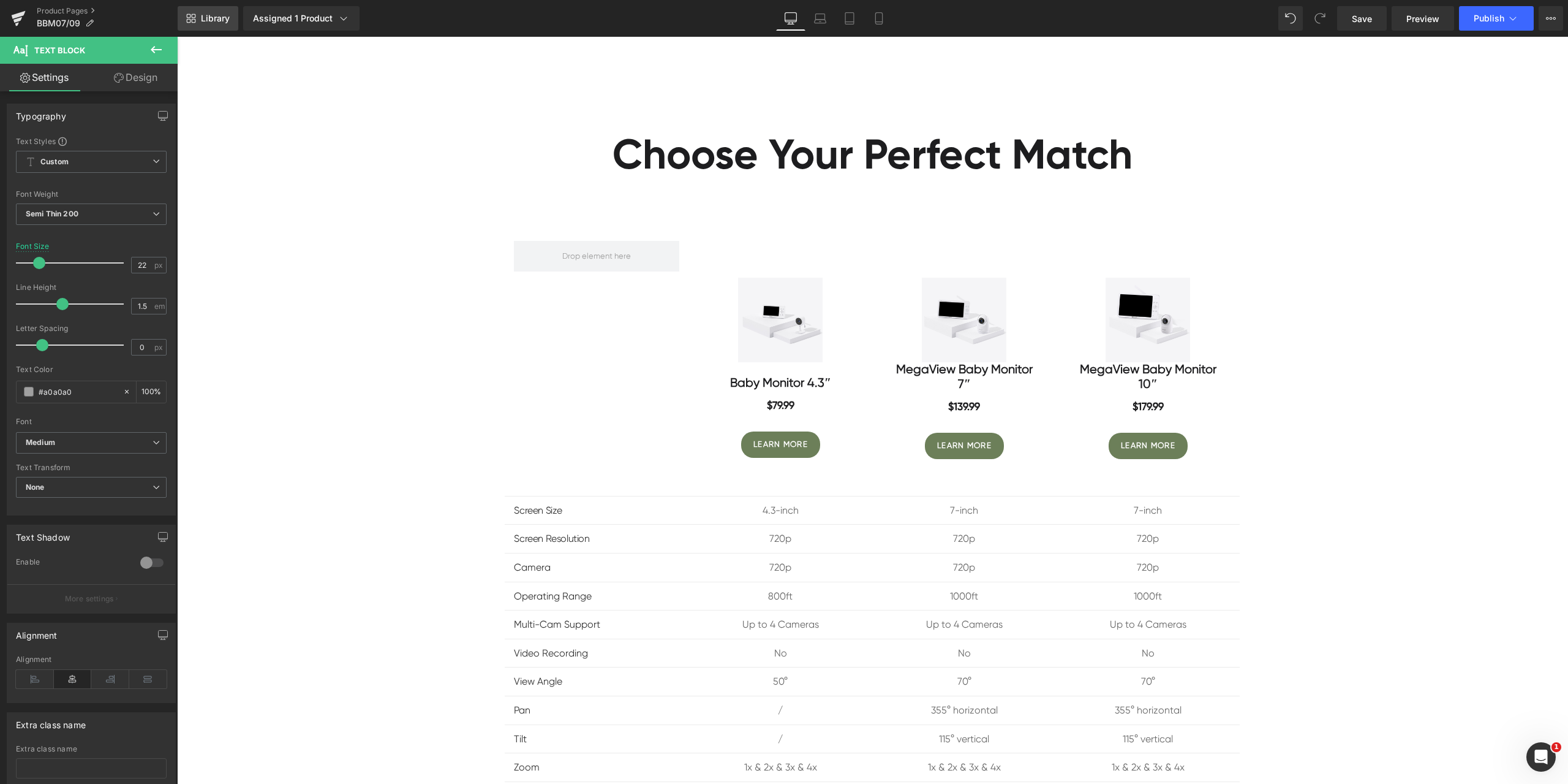
type input "#a0a0a0"
click at [214, 22] on span "Library" at bounding box center [215, 18] width 29 height 11
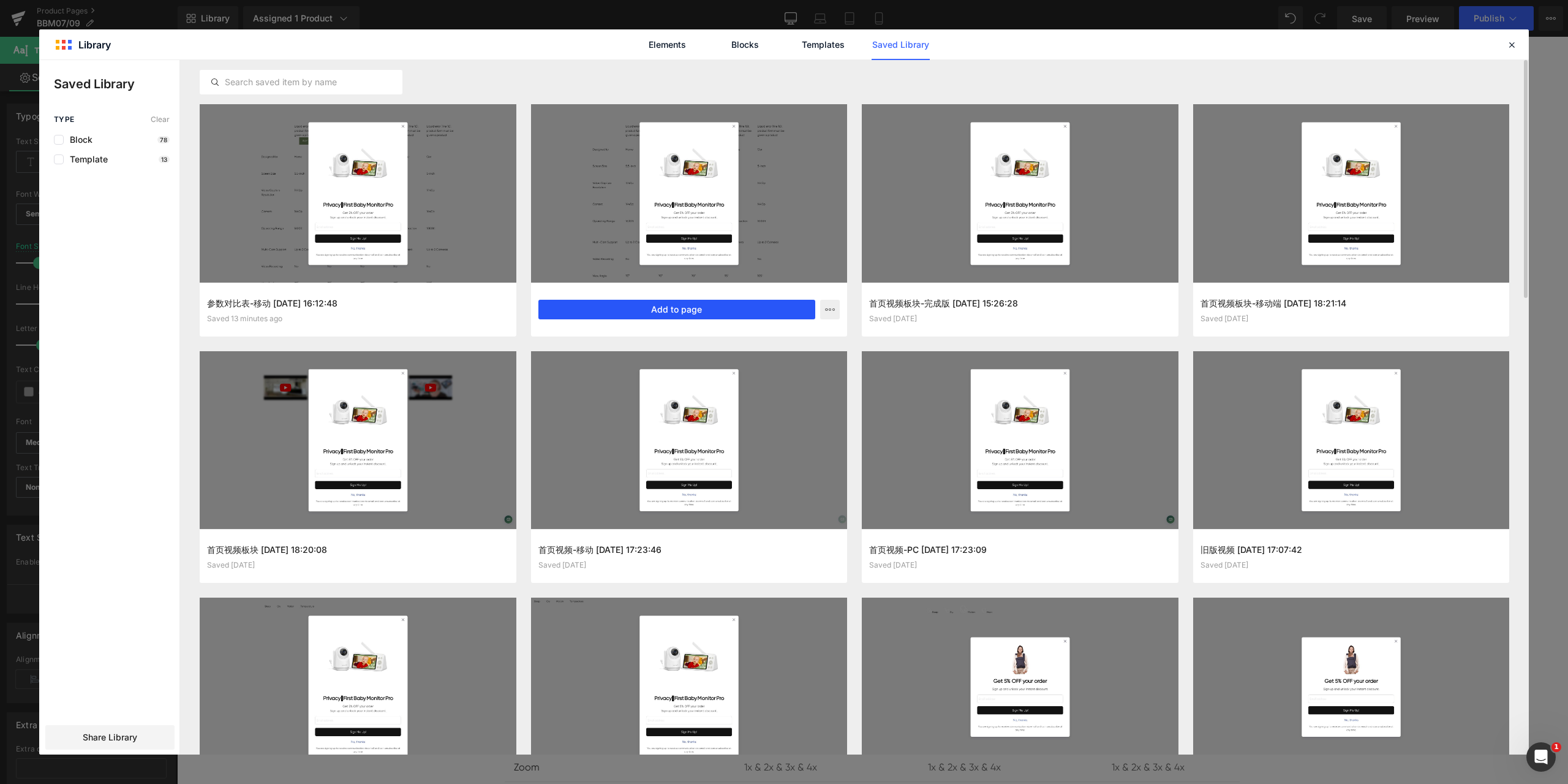
click at [643, 309] on button "Add to page" at bounding box center [677, 309] width 278 height 19
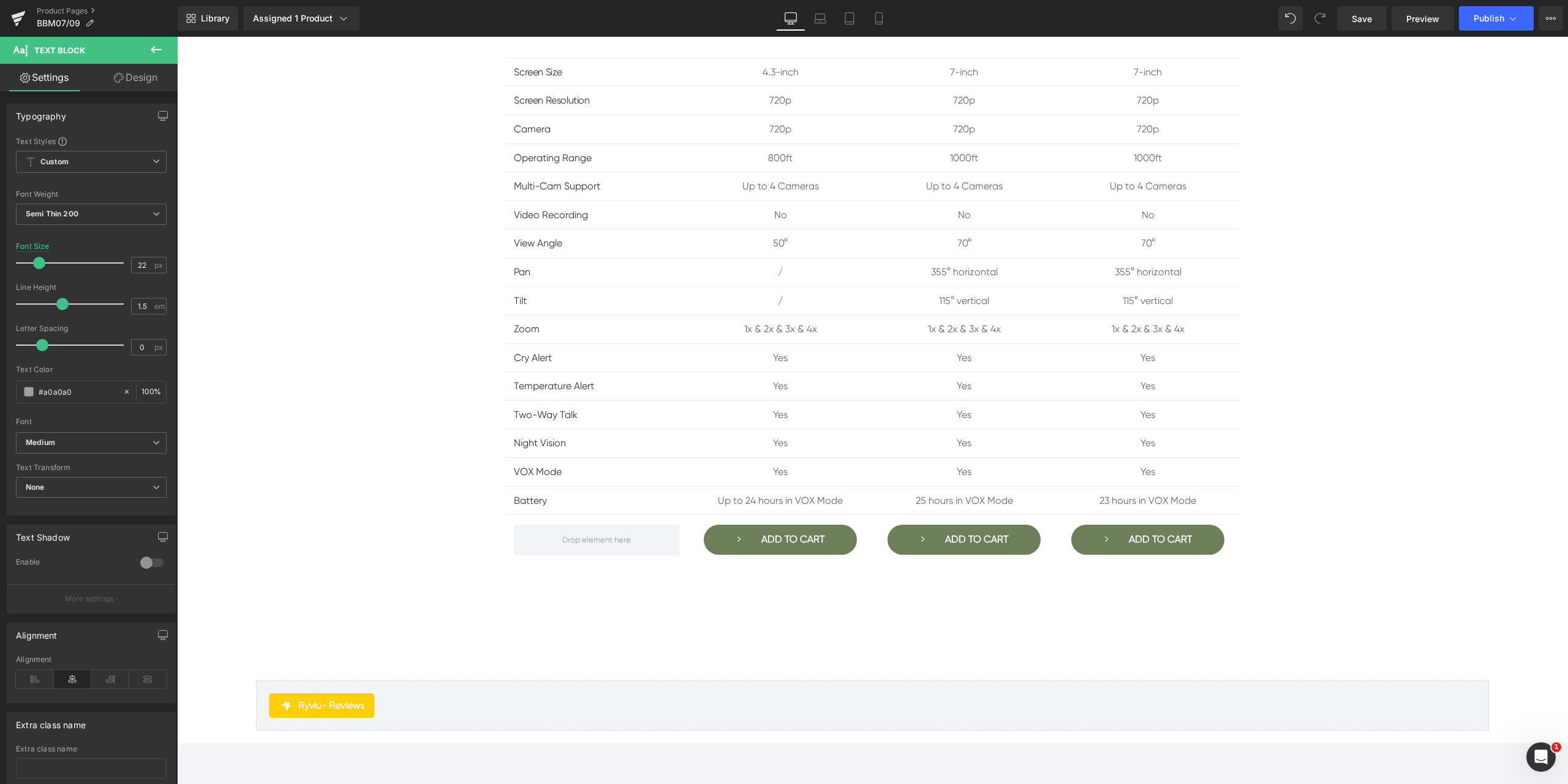
scroll to position [7888, 0]
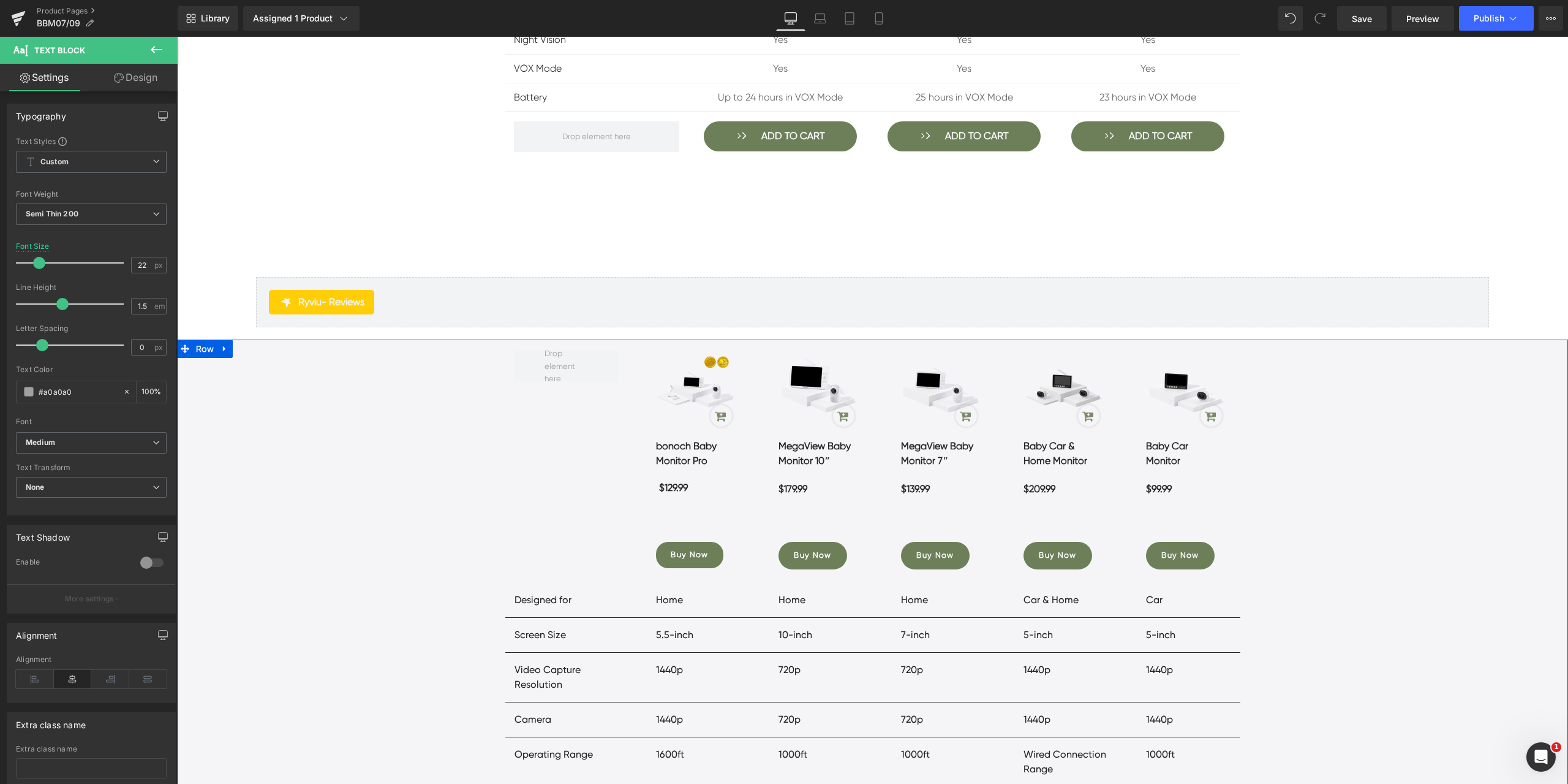
drag, startPoint x: 1462, startPoint y: 367, endPoint x: 1256, endPoint y: 416, distance: 211.7
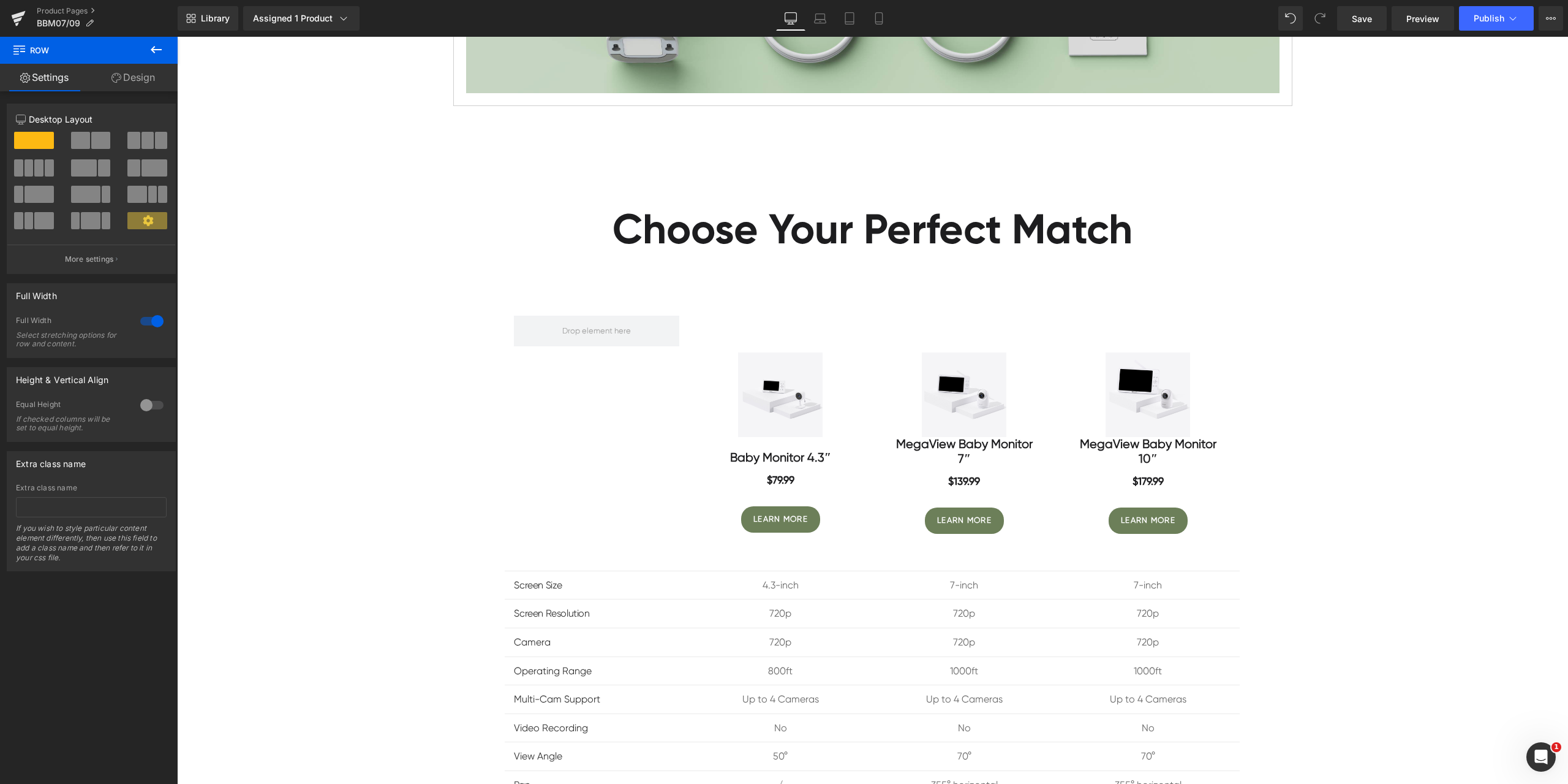
scroll to position [6969, 0]
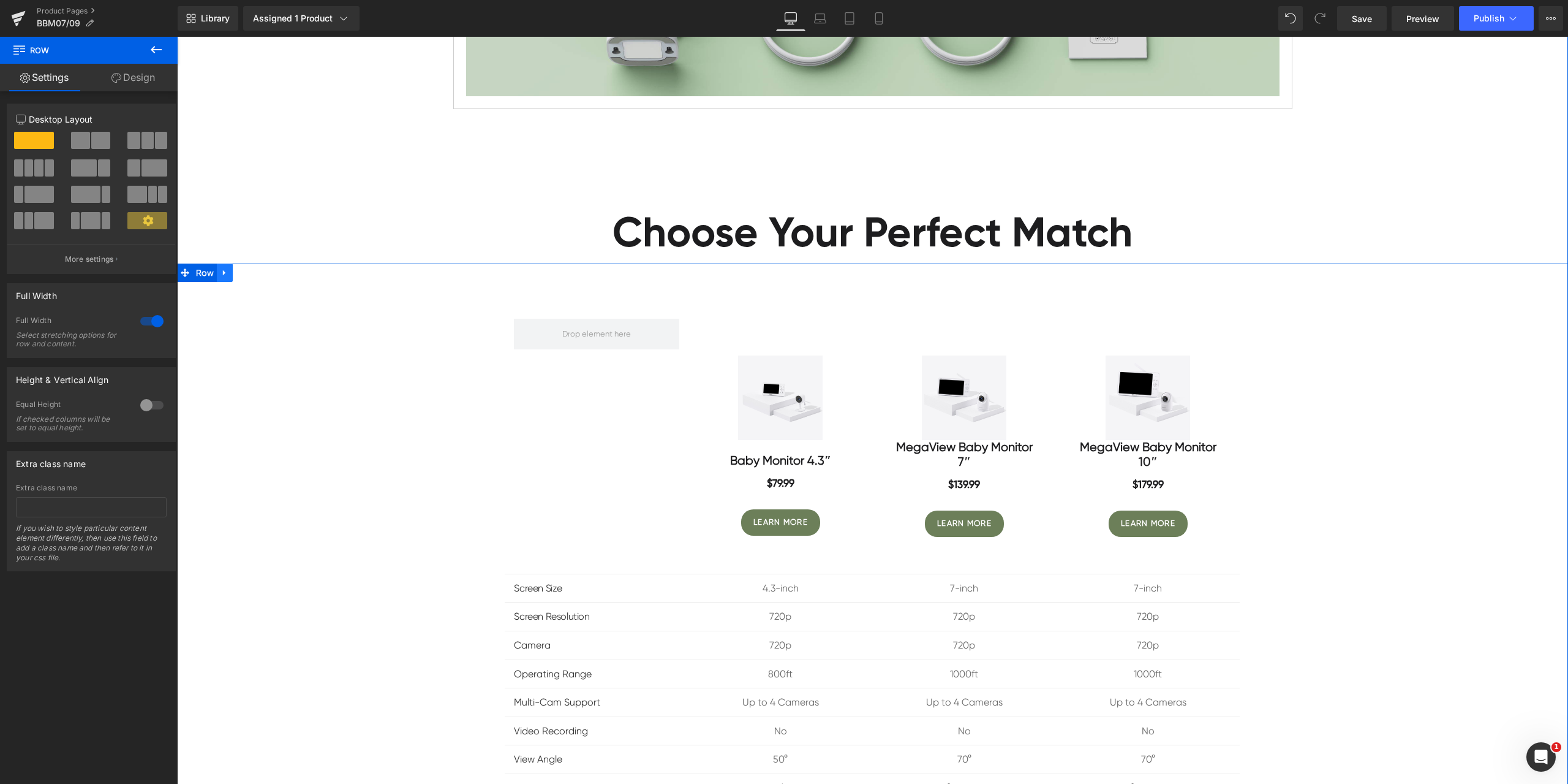
click at [223, 278] on link at bounding box center [225, 273] width 16 height 19
click at [252, 274] on icon at bounding box center [257, 273] width 9 height 9
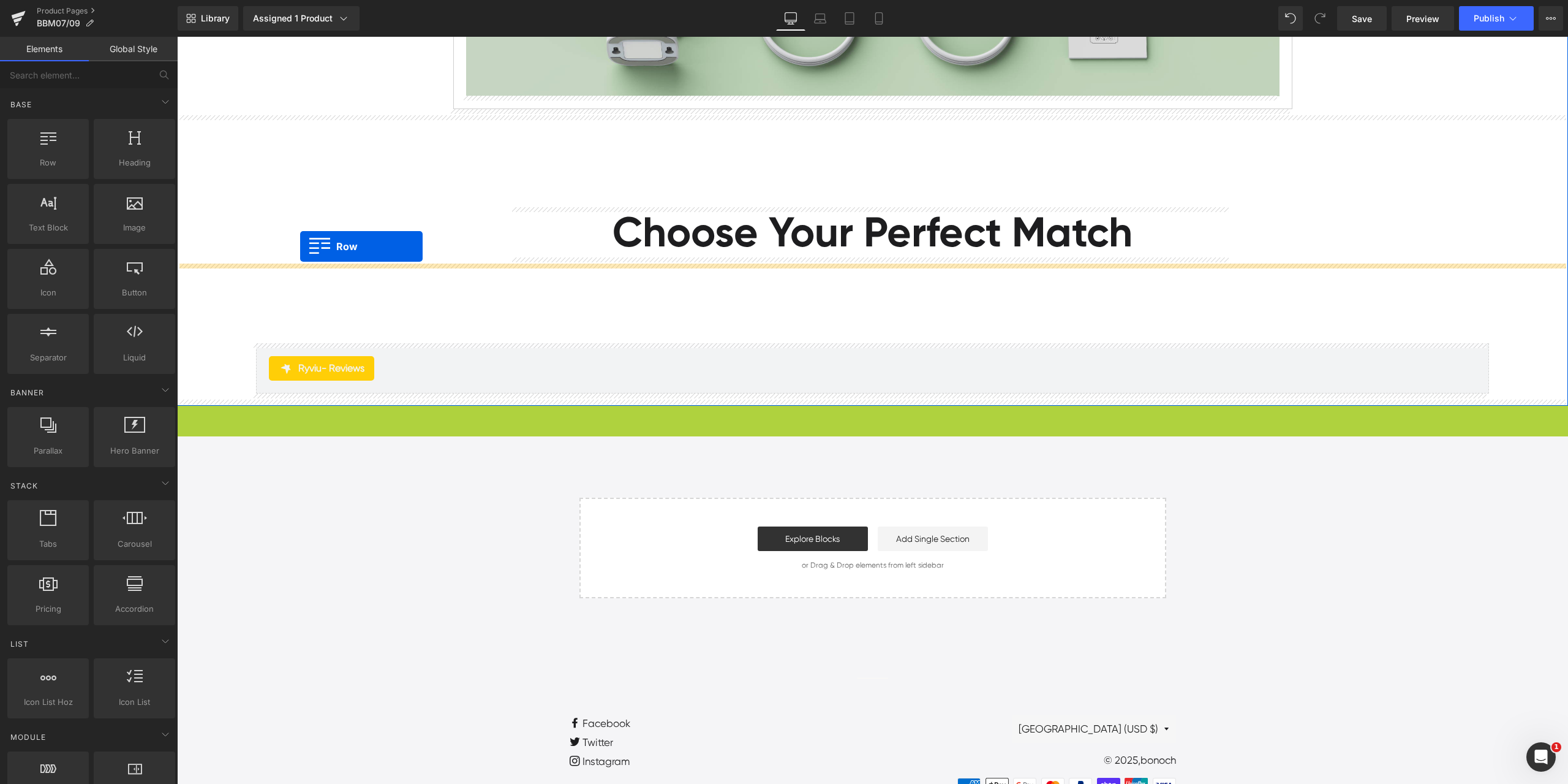
drag, startPoint x: 198, startPoint y: 416, endPoint x: 300, endPoint y: 246, distance: 198.3
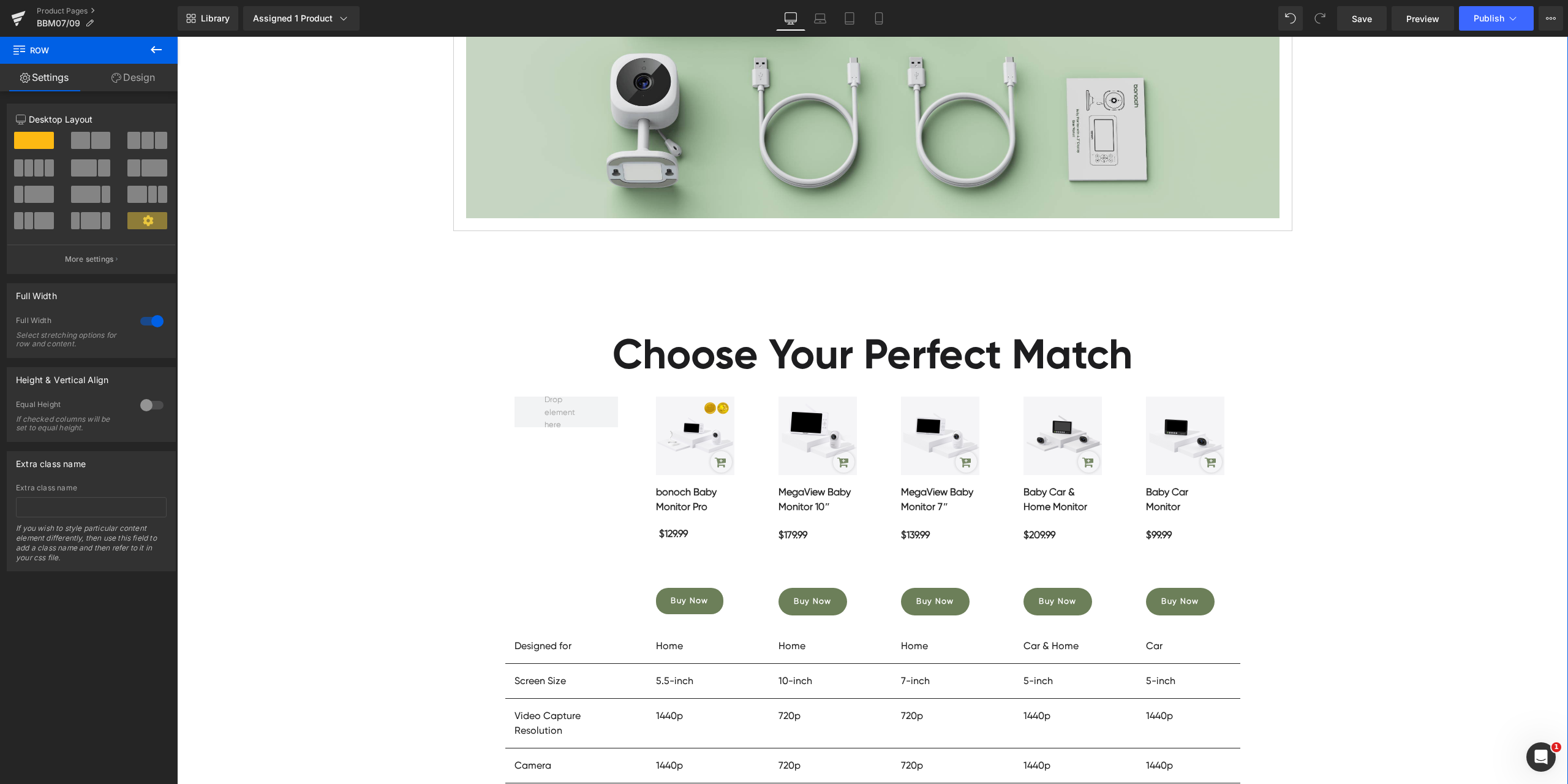
scroll to position [6847, 0]
click at [874, 10] on link "Mobile" at bounding box center [879, 19] width 29 height 24
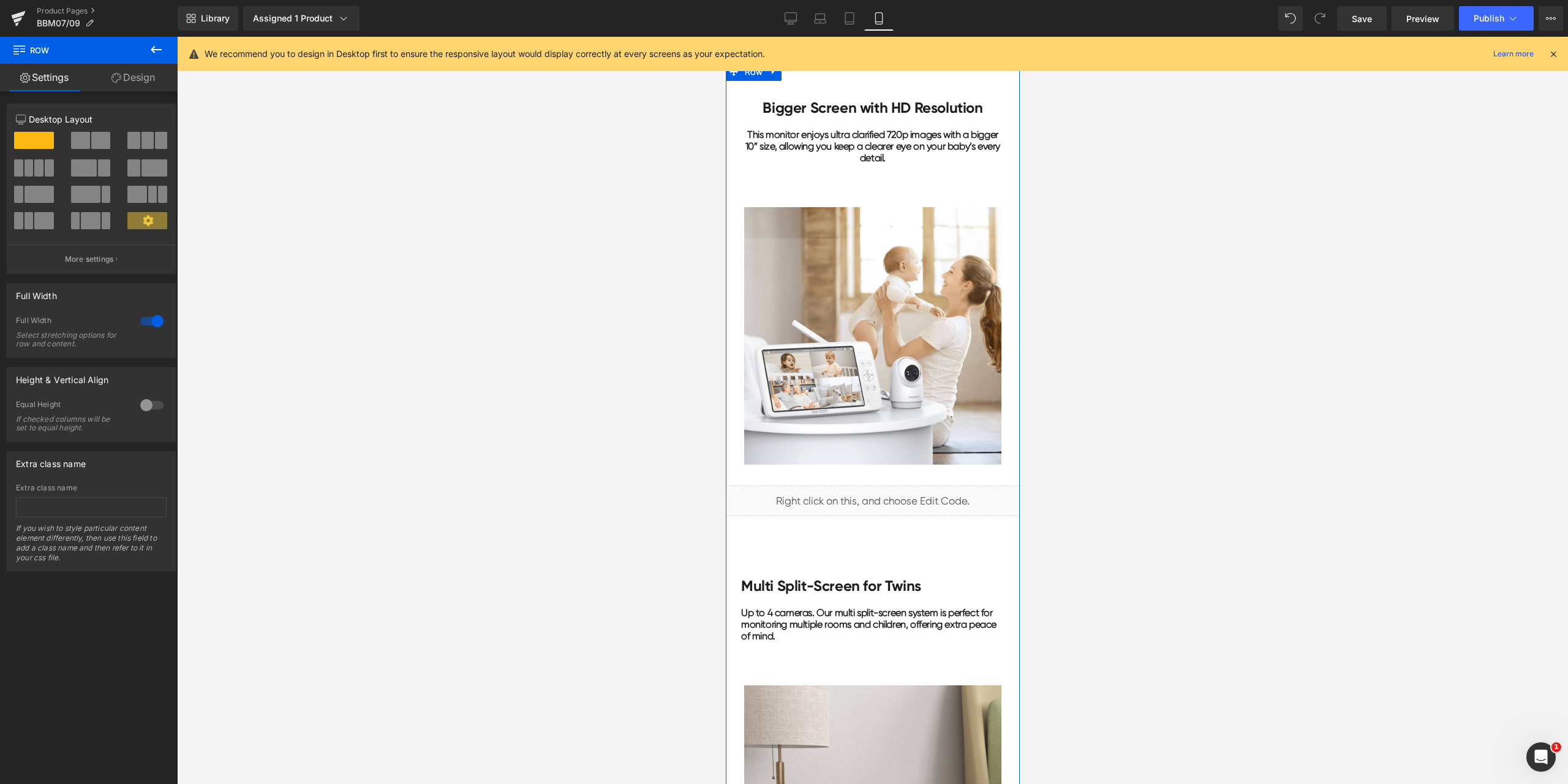
scroll to position [1103, 0]
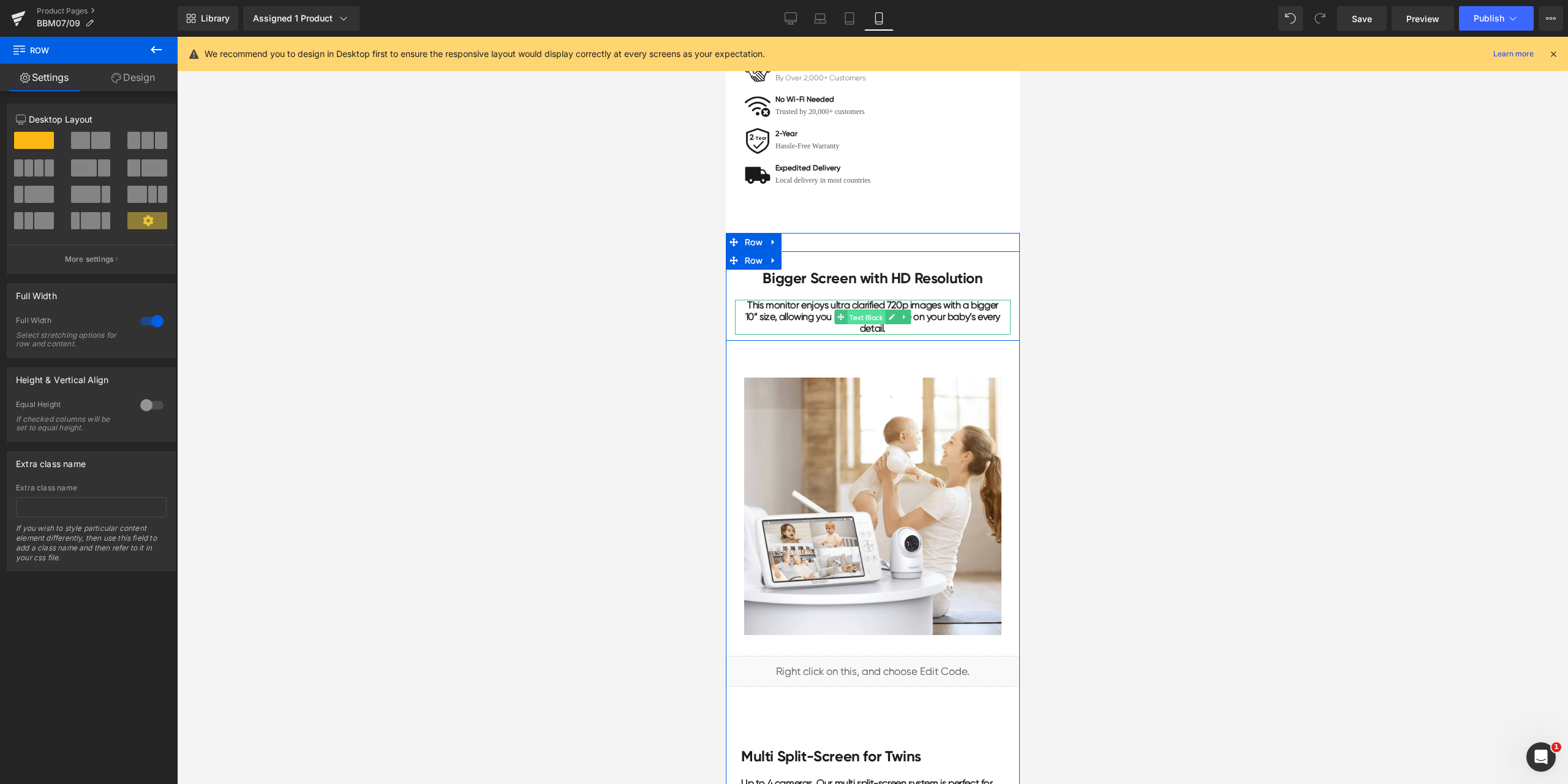
drag, startPoint x: 868, startPoint y: 317, endPoint x: 1369, endPoint y: 388, distance: 506.0
click at [868, 317] on span "Text Block" at bounding box center [865, 317] width 38 height 14
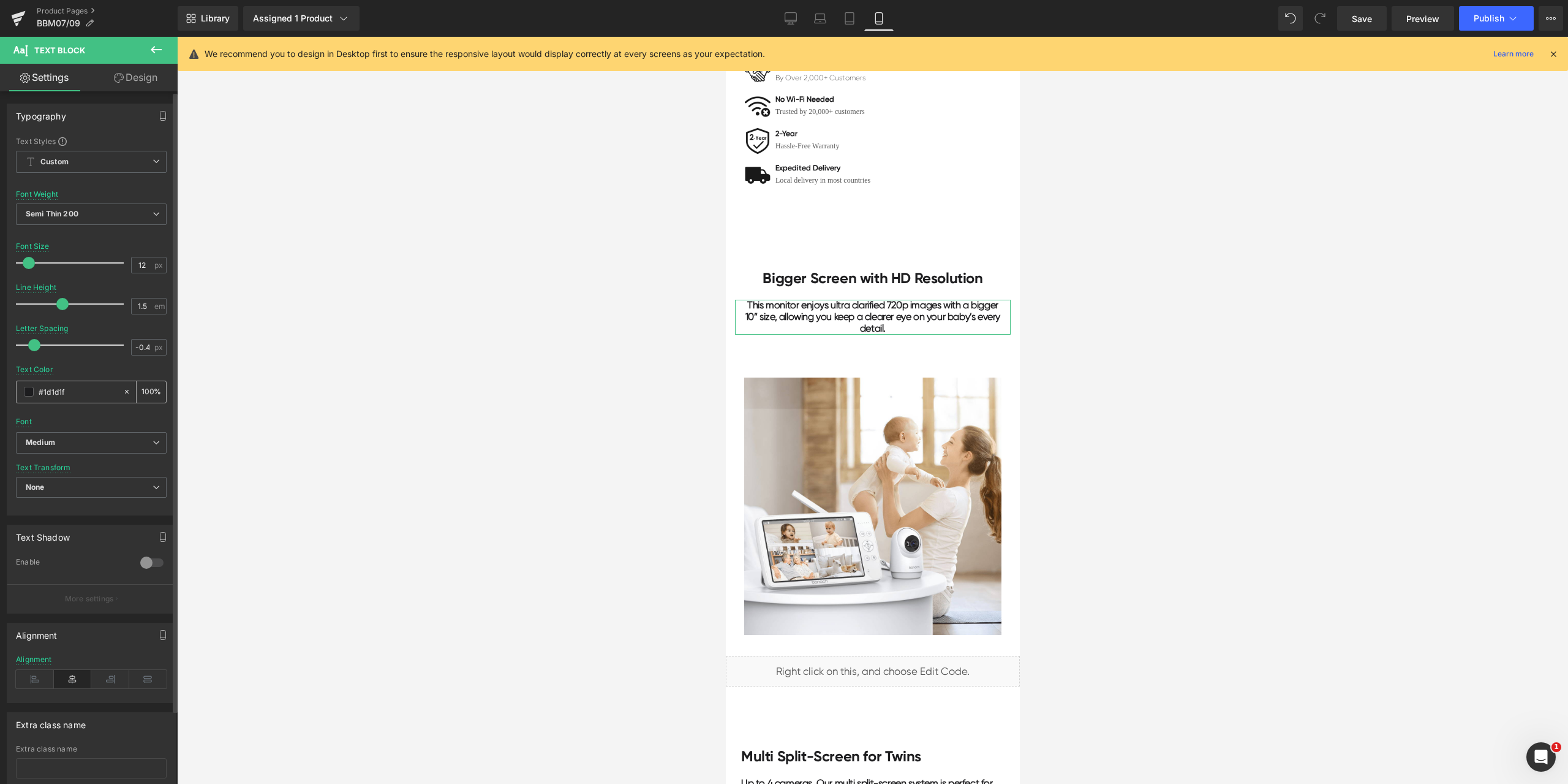
click at [73, 383] on div "#1d1d1f" at bounding box center [69, 392] width 106 height 22
click at [68, 401] on div "#1d1d1f" at bounding box center [69, 392] width 106 height 22
click at [71, 393] on input "#1d1d1f" at bounding box center [78, 391] width 78 height 14
paste input "a0a0a0"
type input "#a0a0a0"
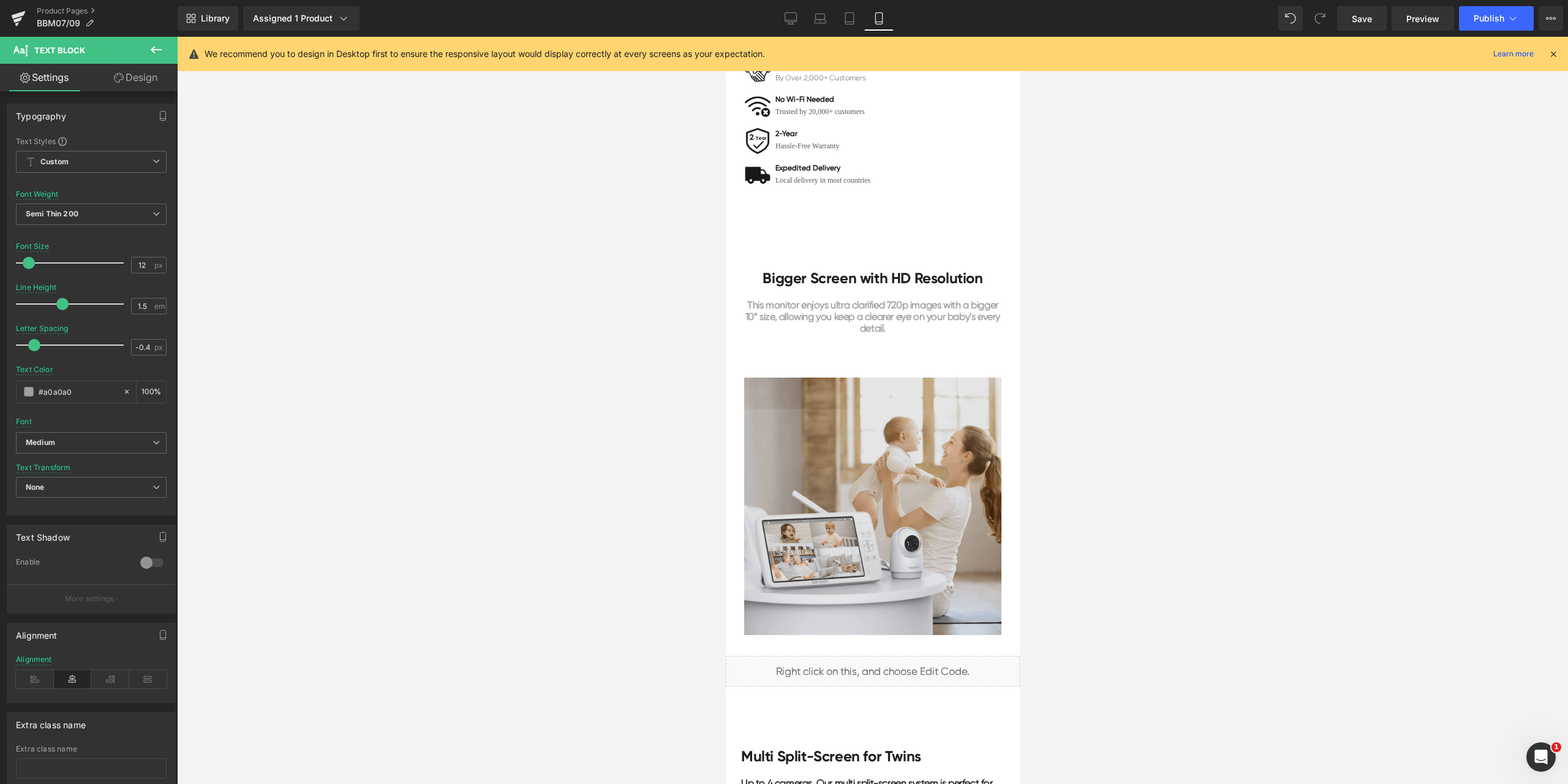
scroll to position [1348, 0]
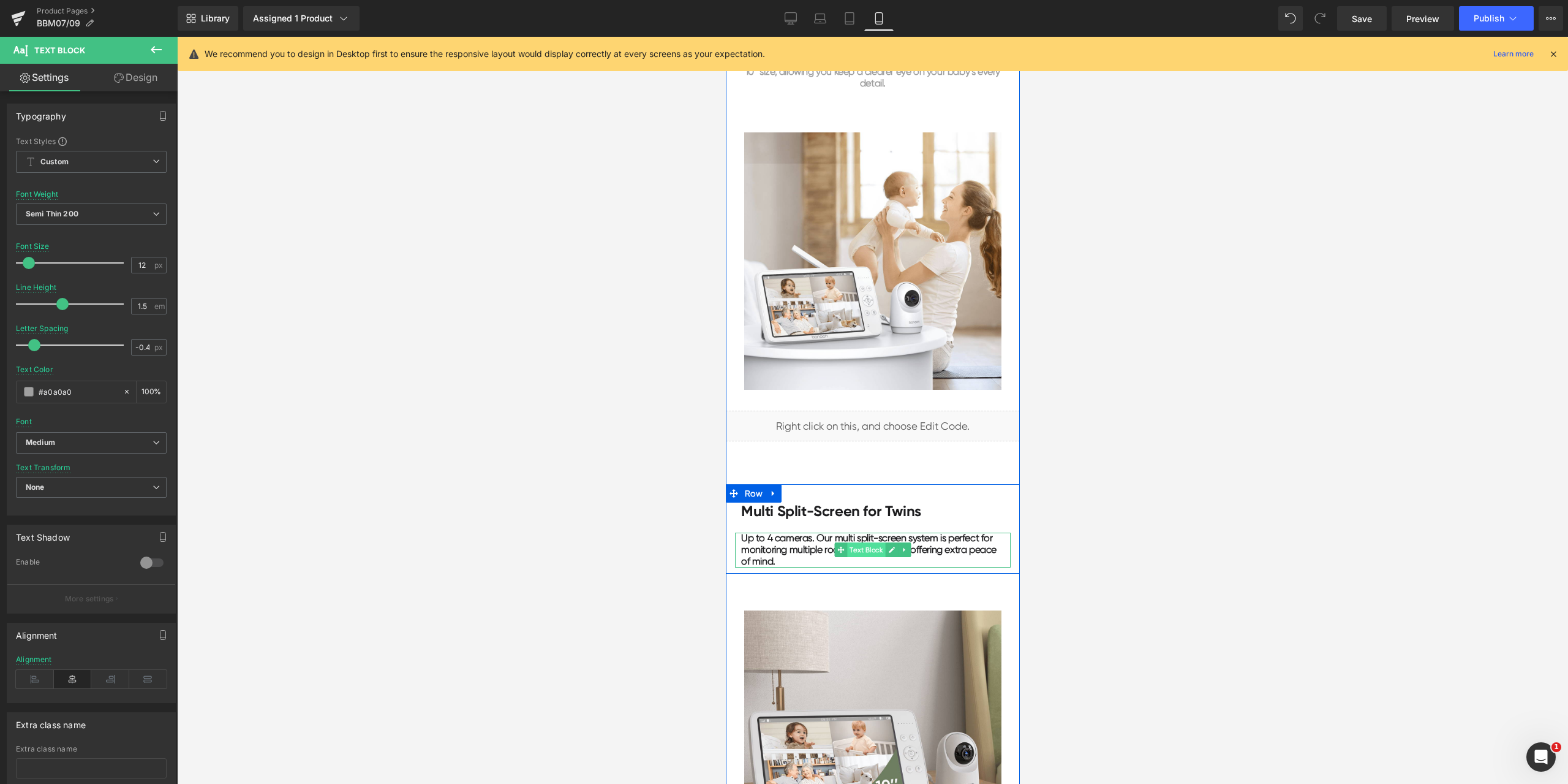
click at [855, 546] on span "Text Block" at bounding box center [865, 550] width 38 height 14
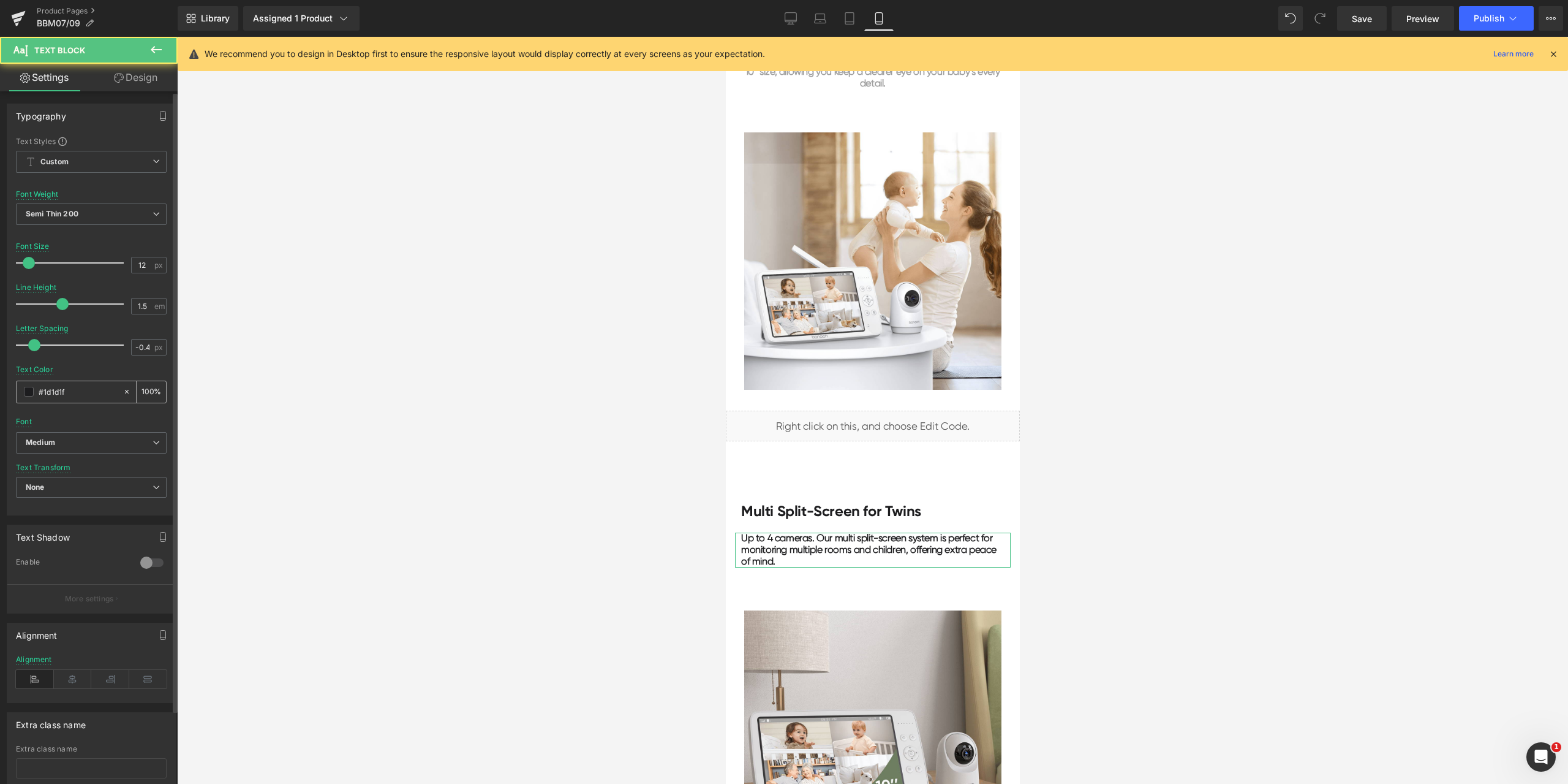
click at [80, 391] on input "#1d1d1f" at bounding box center [78, 391] width 78 height 14
paste input "a0a0a0"
type input "#a0a0a0"
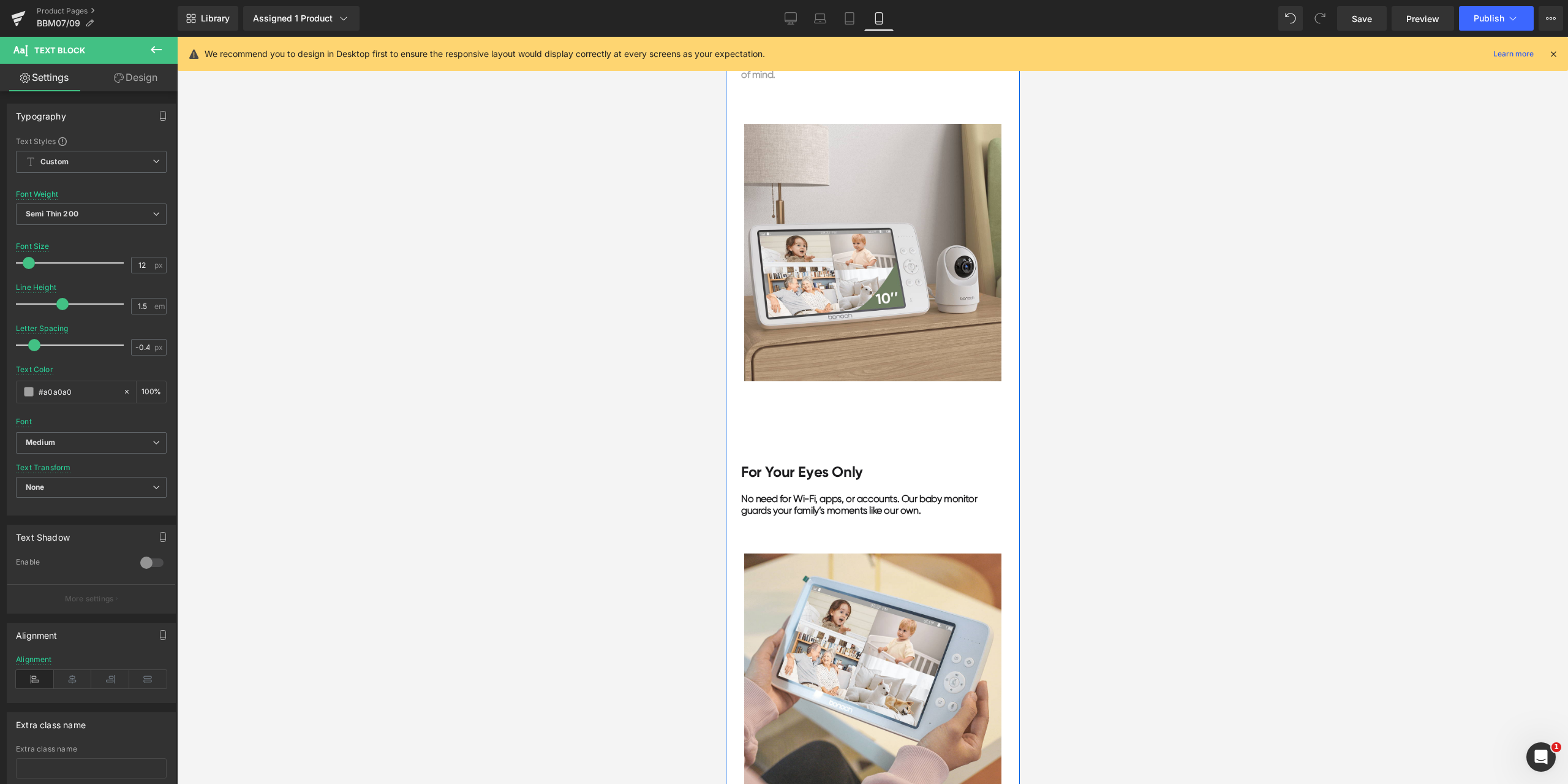
scroll to position [1838, 0]
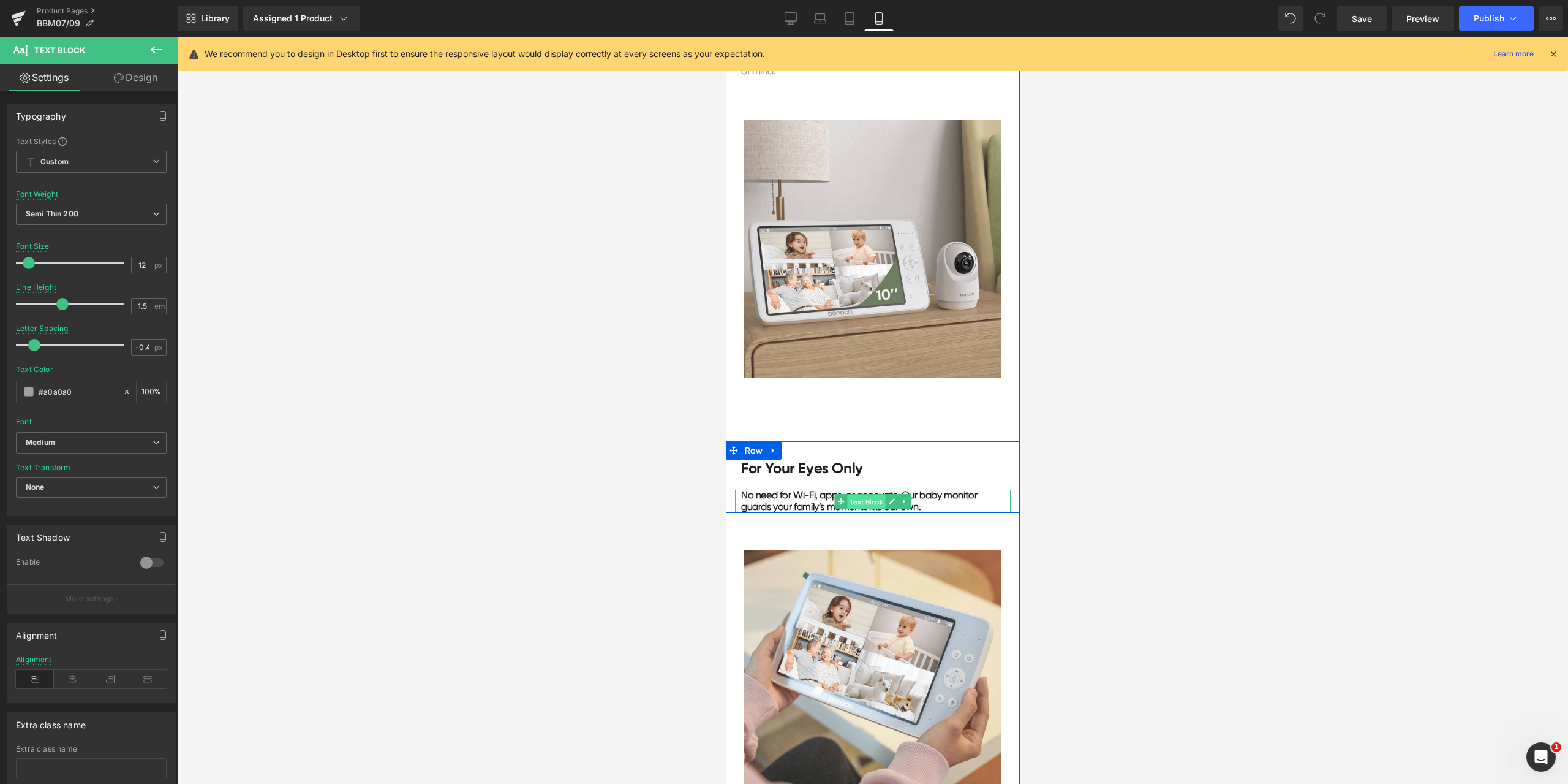
click at [856, 497] on span "Text Block" at bounding box center [865, 501] width 38 height 14
click at [83, 388] on input "#1d1d1f" at bounding box center [78, 391] width 78 height 14
paste input "a0a0a0"
type input "#a0a0a0"
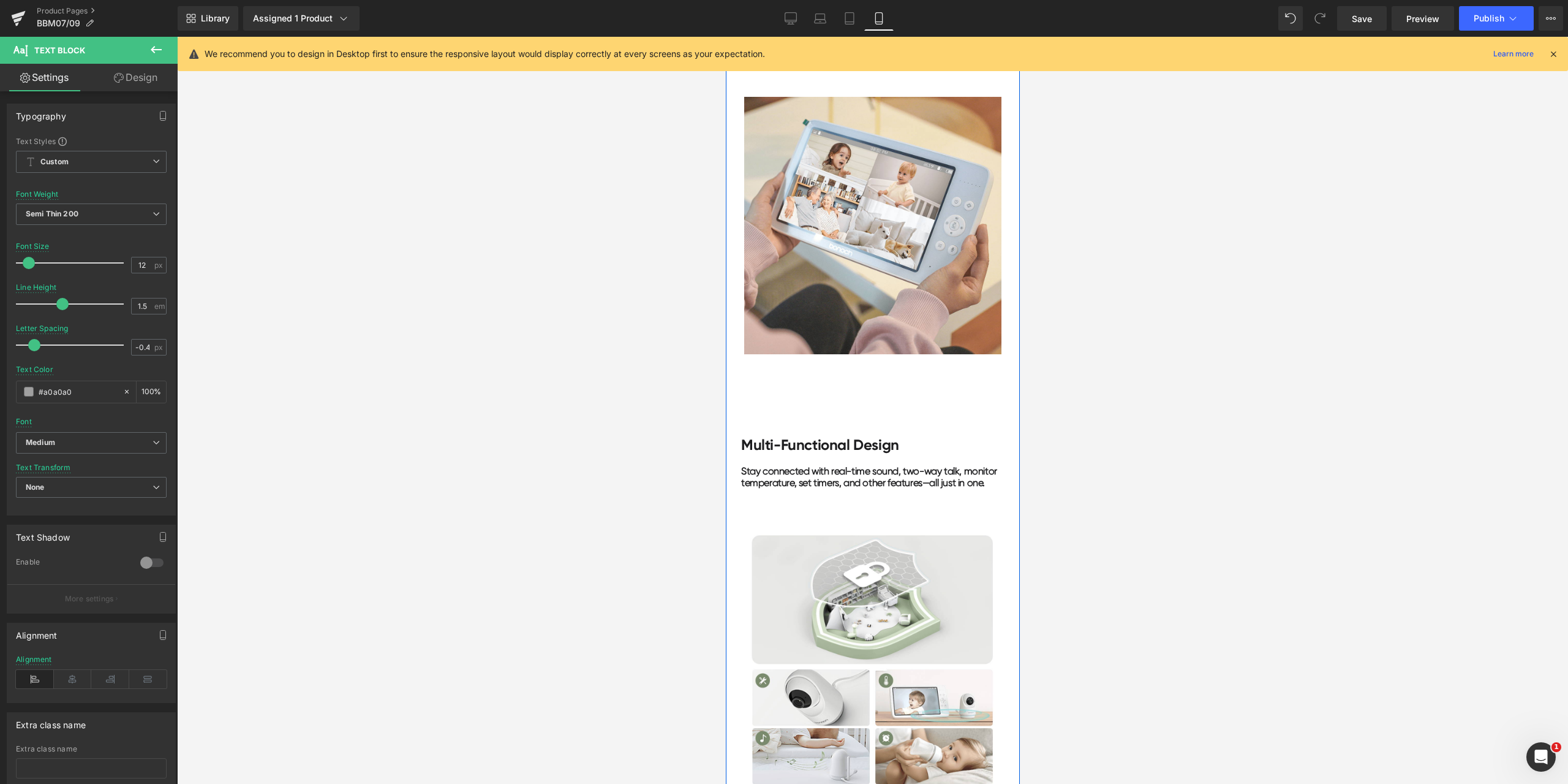
scroll to position [2328, 0]
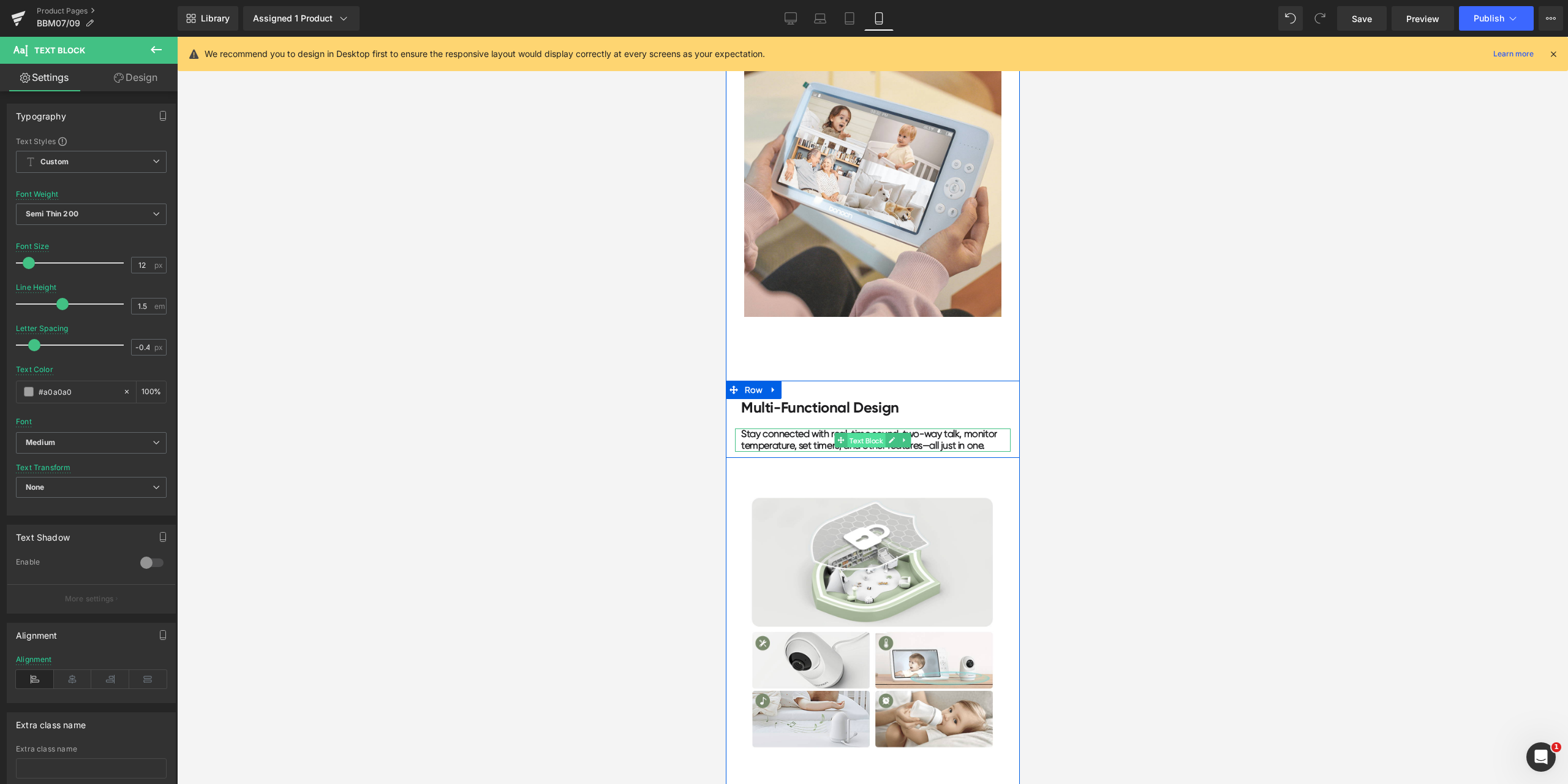
drag, startPoint x: 854, startPoint y: 442, endPoint x: 1042, endPoint y: 449, distance: 188.1
click at [854, 442] on span "Text Block" at bounding box center [865, 440] width 38 height 14
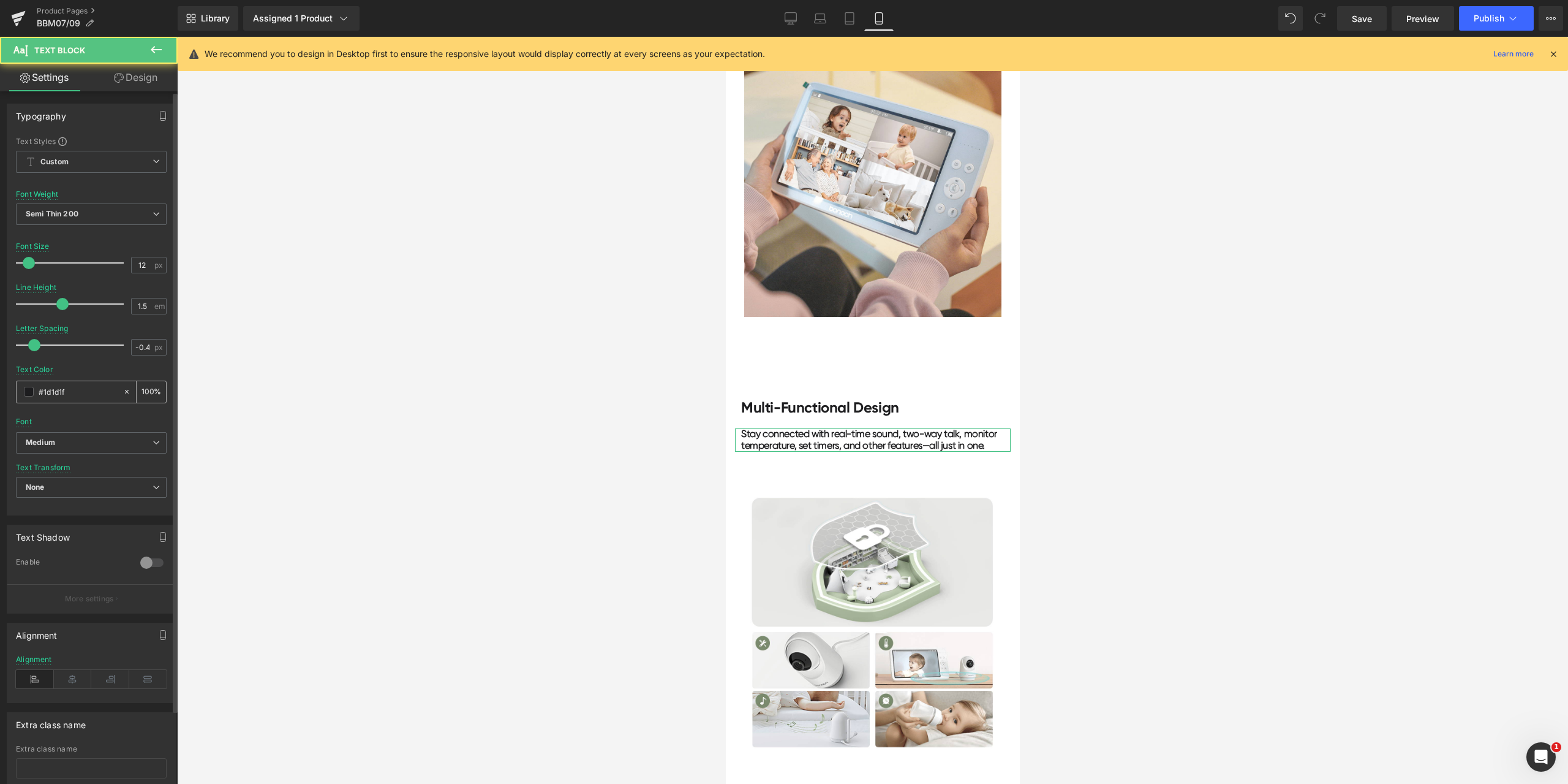
click at [86, 393] on input "#1d1d1f" at bounding box center [78, 391] width 78 height 14
paste input "a0a0a0"
type input "#a0a0a0"
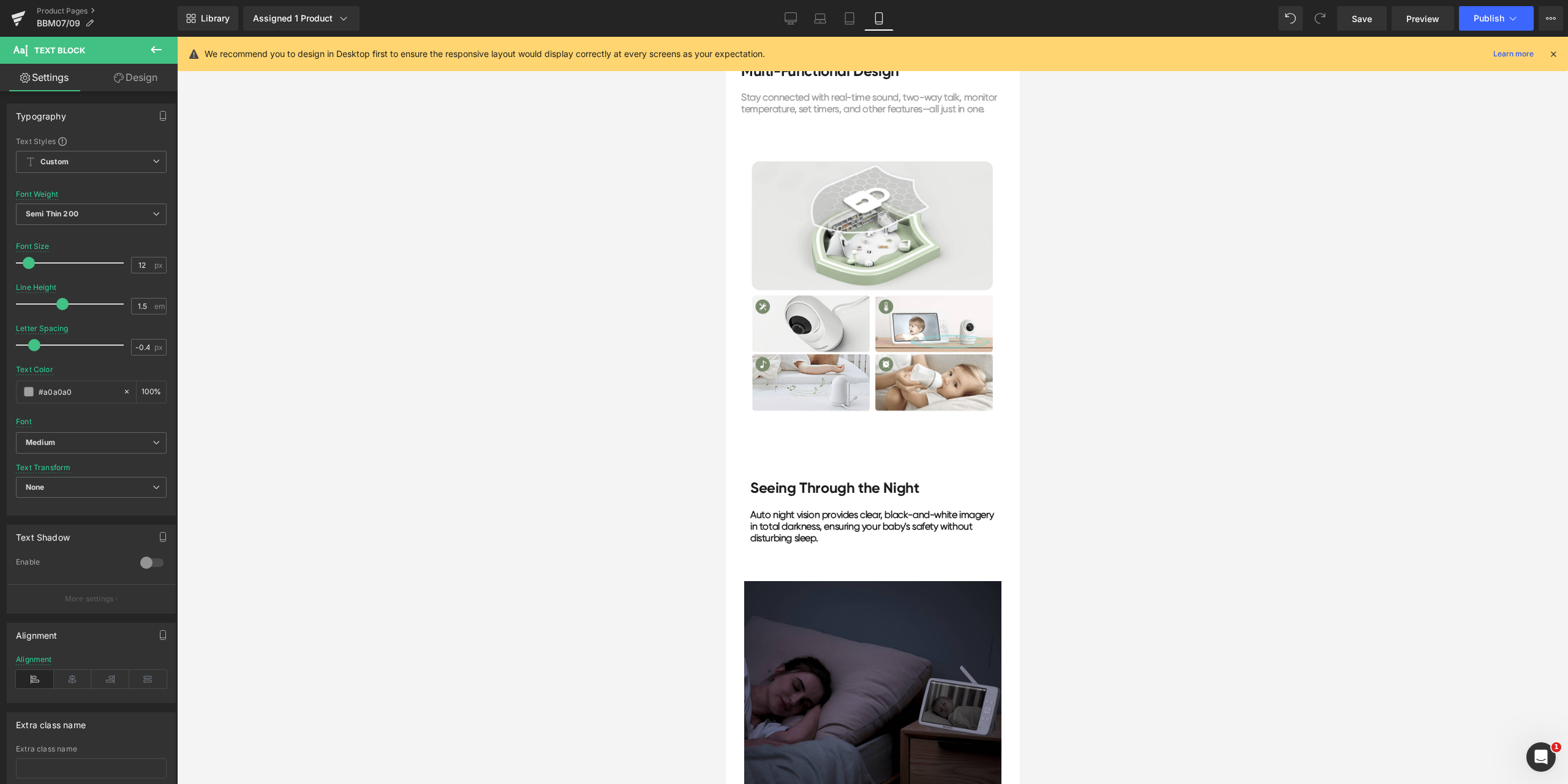
scroll to position [2758, 0]
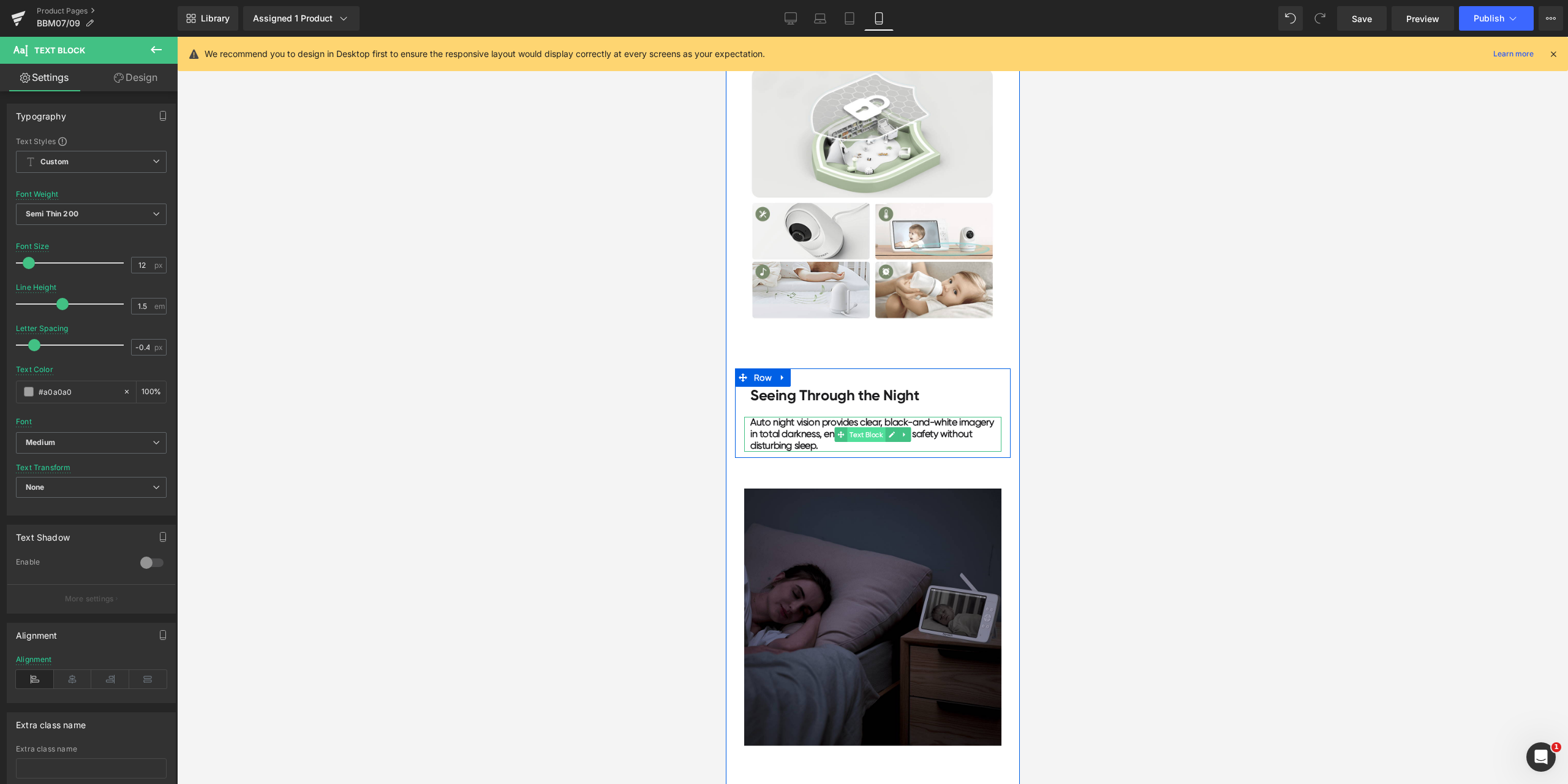
click at [851, 434] on span "Text Block" at bounding box center [865, 434] width 38 height 14
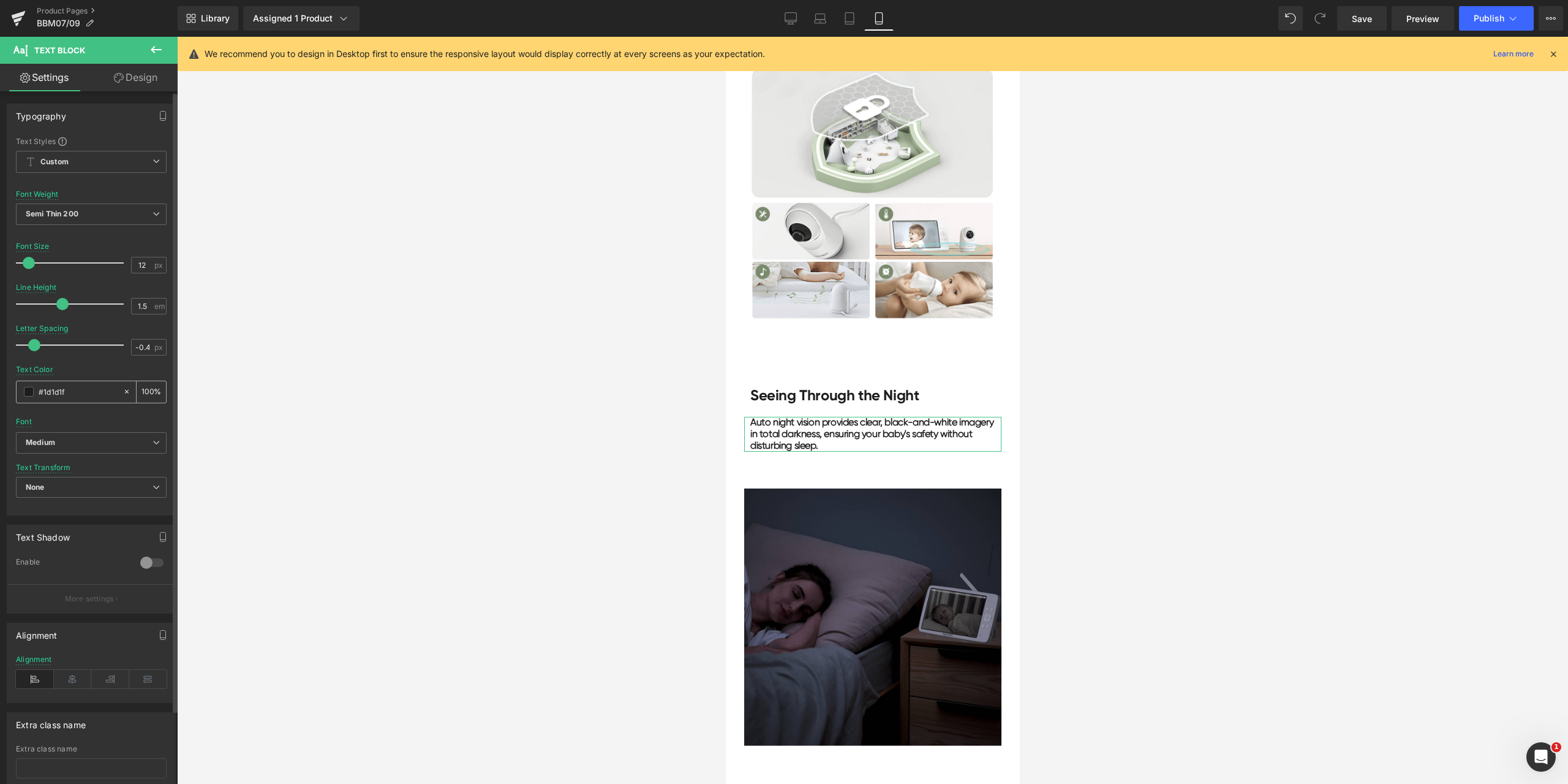
click at [87, 394] on input "#1d1d1f" at bounding box center [78, 391] width 78 height 14
paste input "a0a0a0"
type input "#a0a0a0"
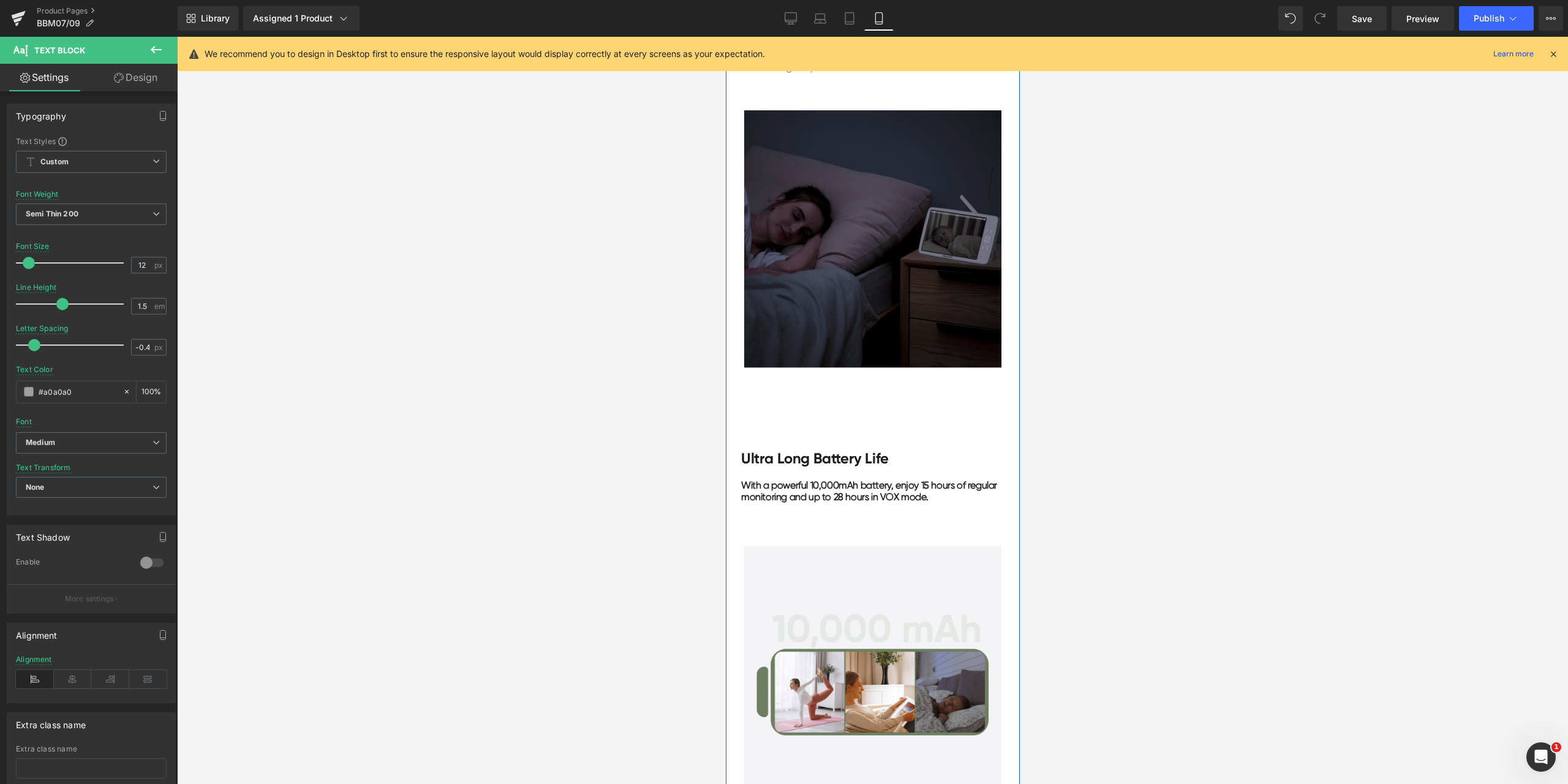
scroll to position [3186, 0]
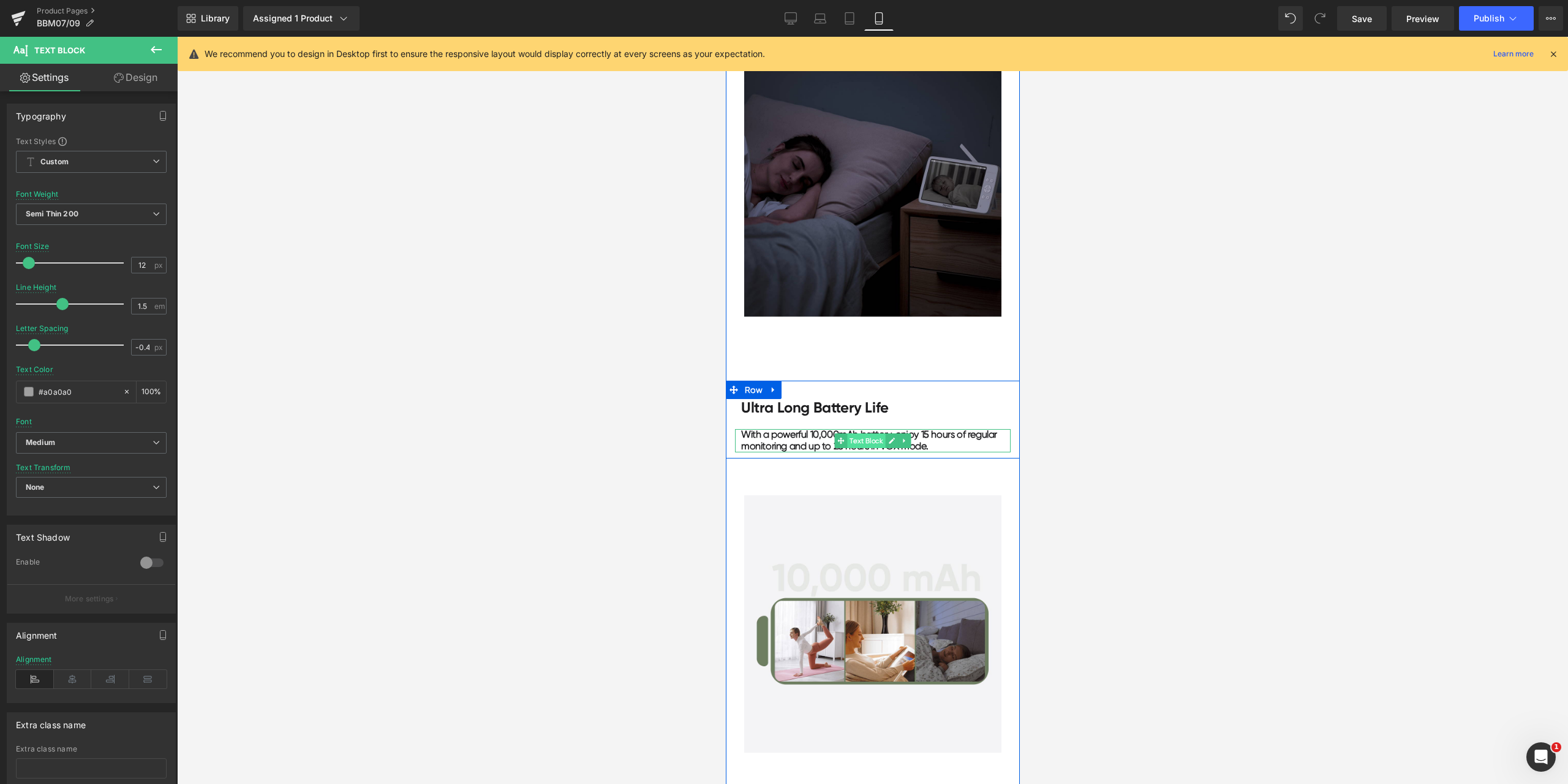
click at [870, 442] on span "Text Block" at bounding box center [865, 440] width 38 height 14
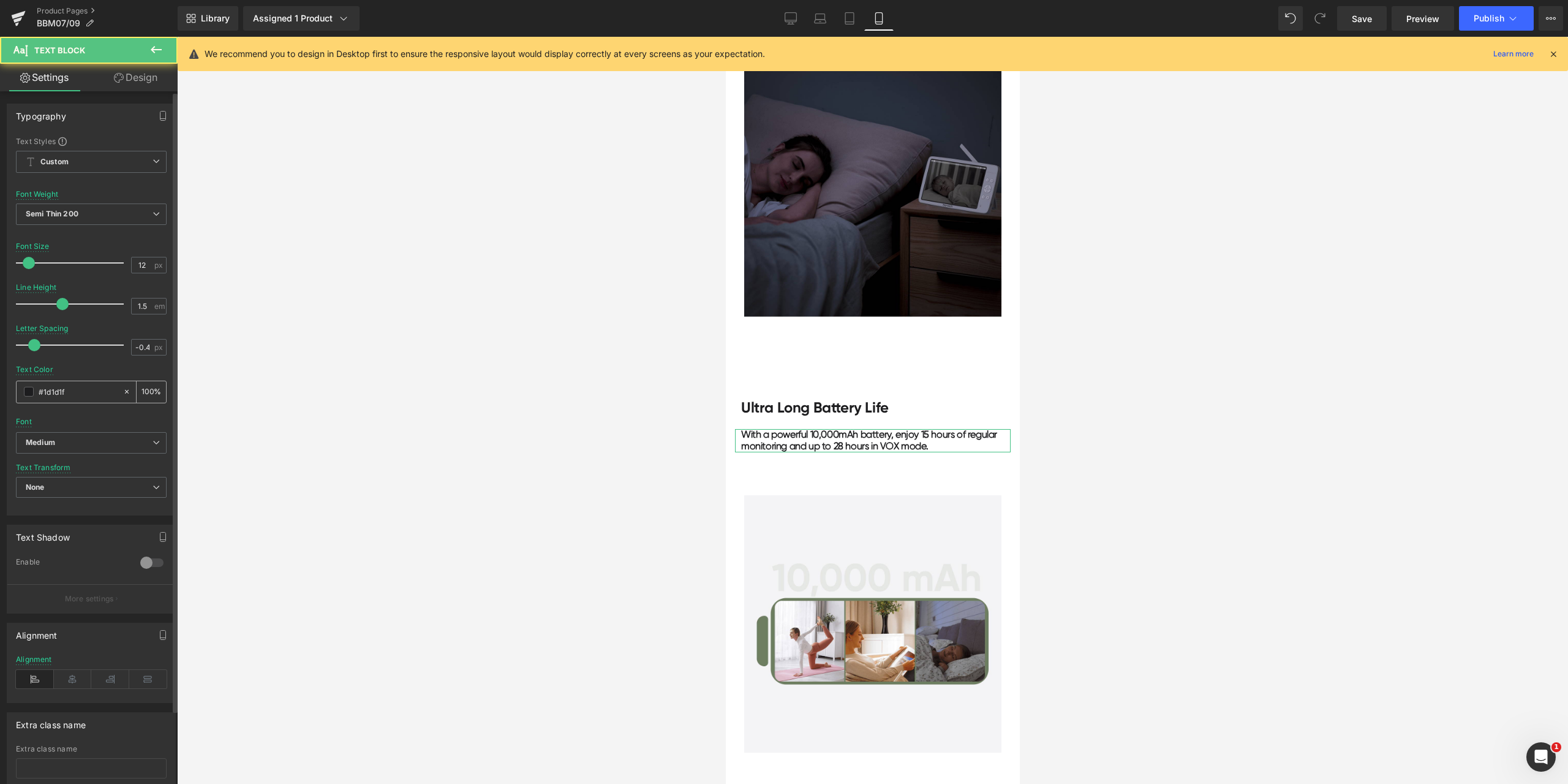
click at [85, 388] on input "#1d1d1f" at bounding box center [78, 391] width 78 height 14
paste input "a0a0a0"
type input "#a0a0a0"
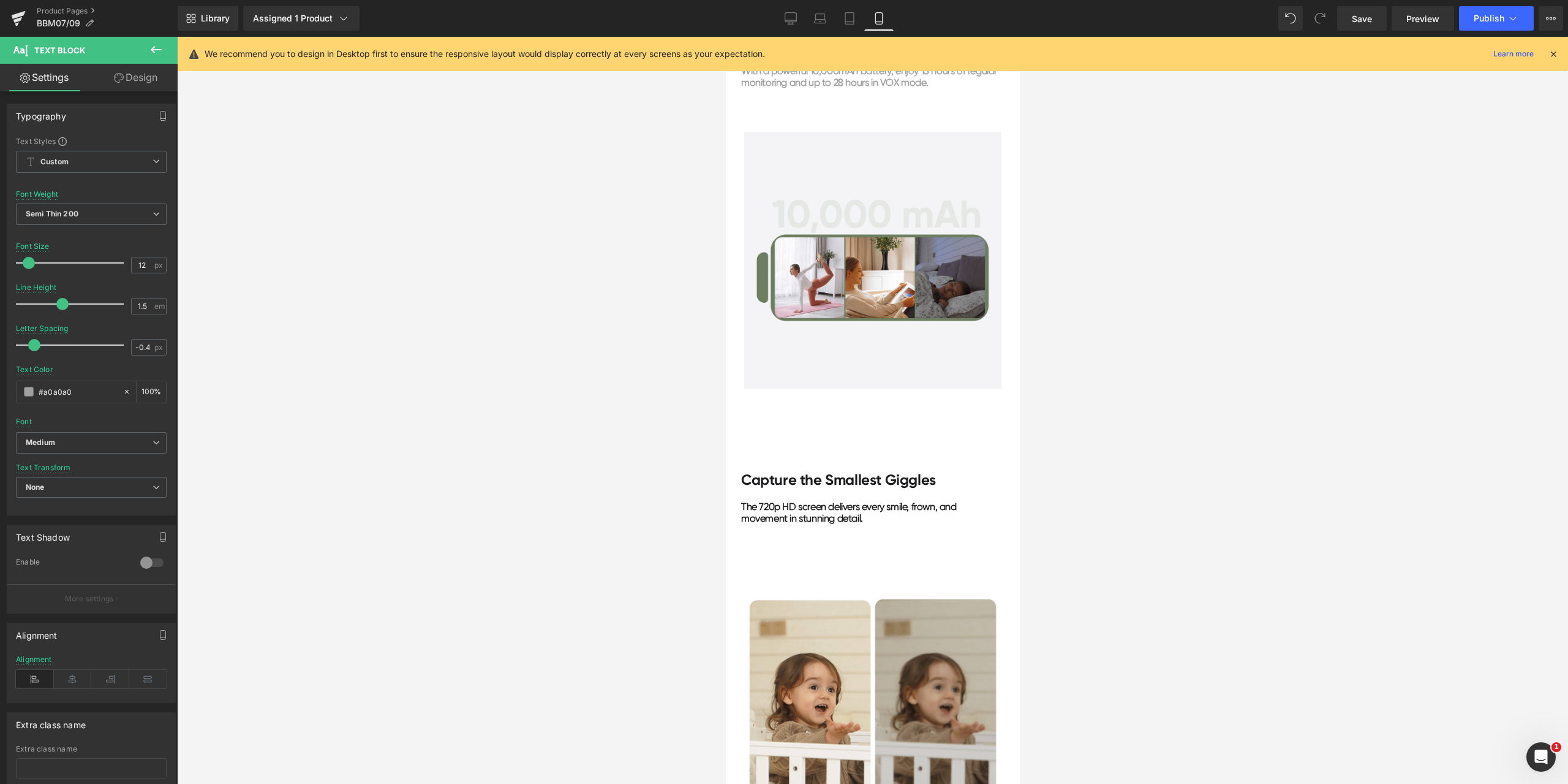
scroll to position [3554, 0]
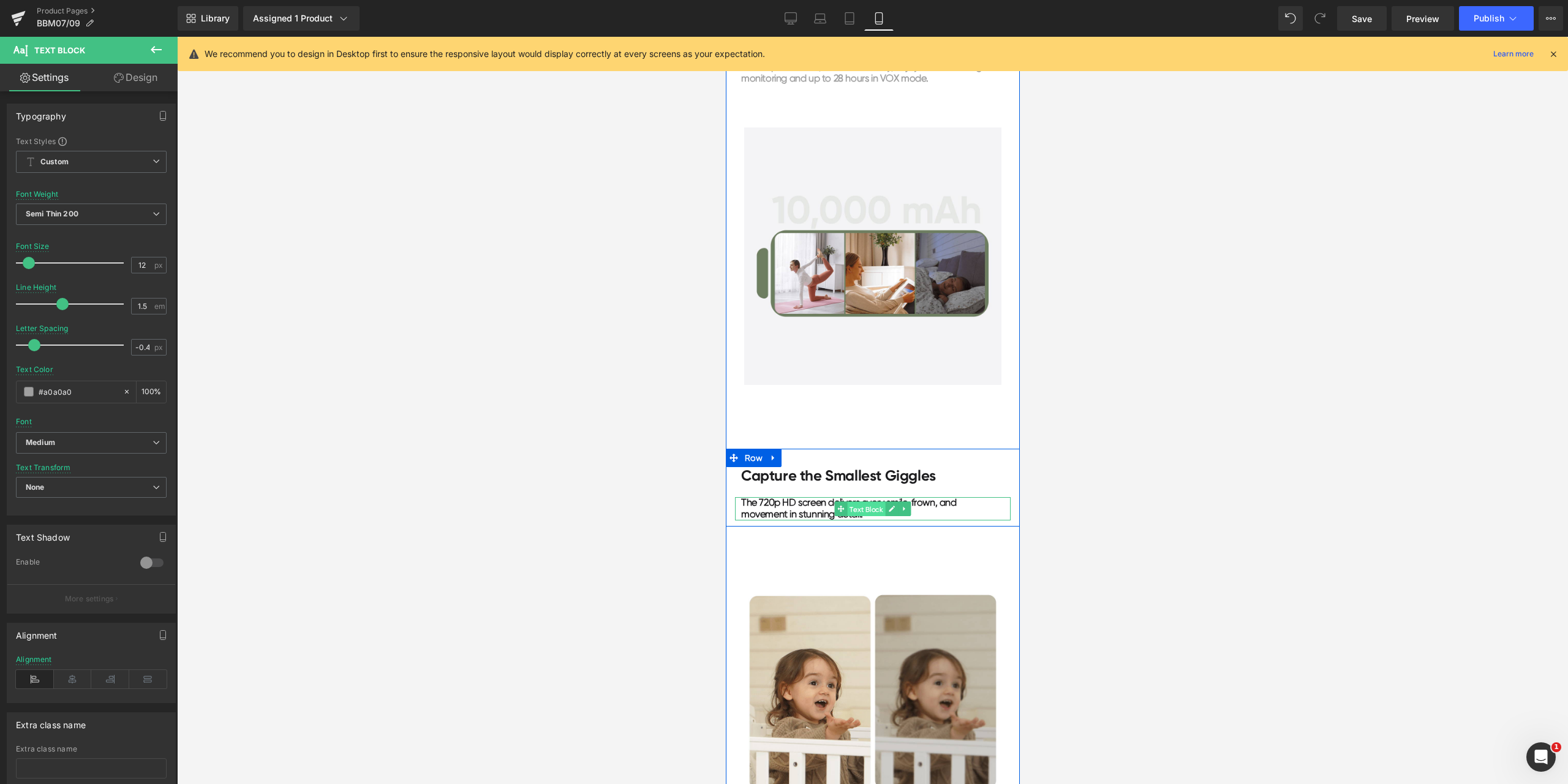
click at [866, 511] on span "Text Block" at bounding box center [865, 509] width 38 height 14
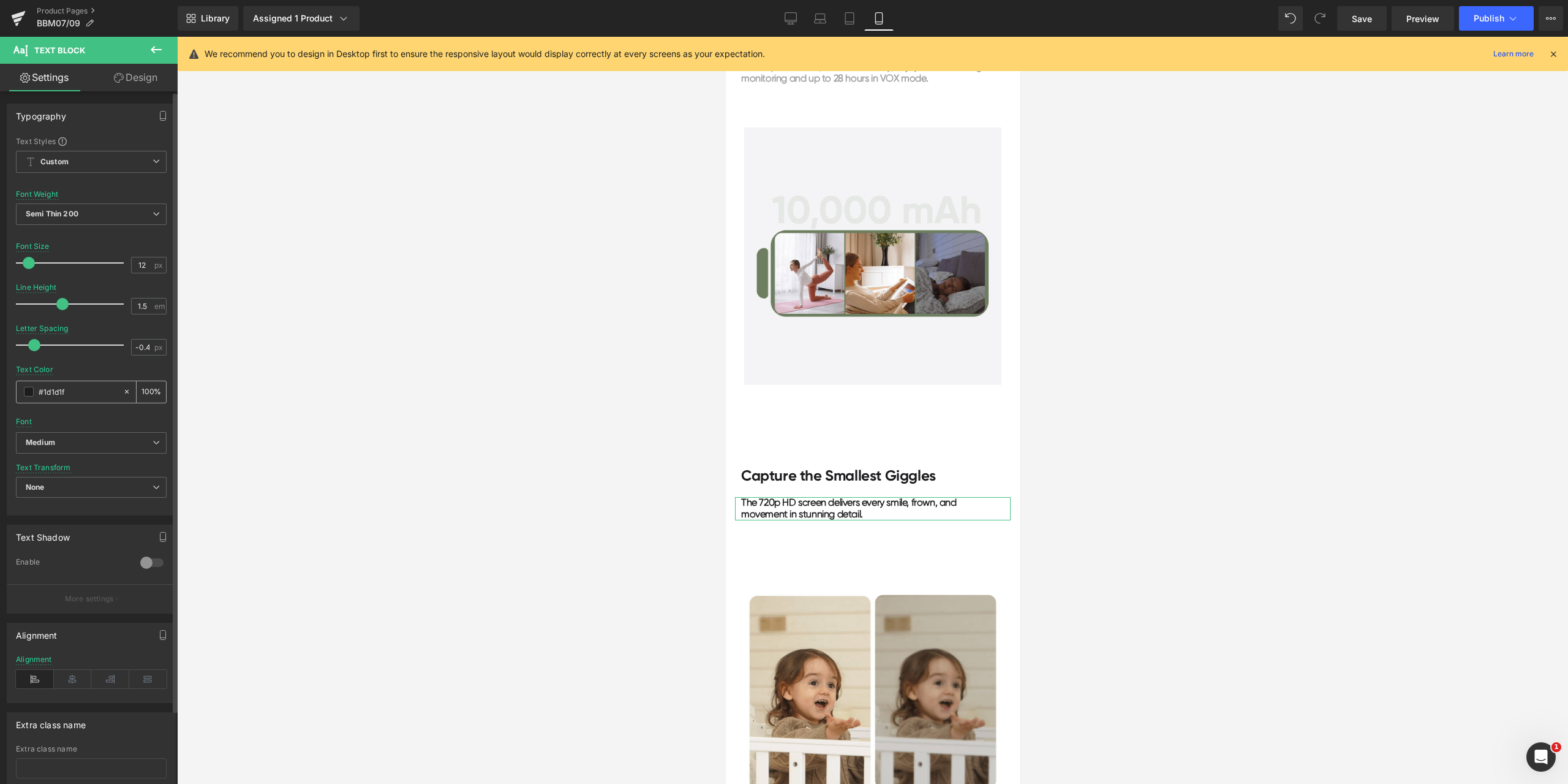
click at [88, 399] on div "#1d1d1f" at bounding box center [69, 392] width 106 height 22
click at [87, 393] on input "#1d1d1f" at bounding box center [78, 391] width 78 height 14
paste input "a0a0a0"
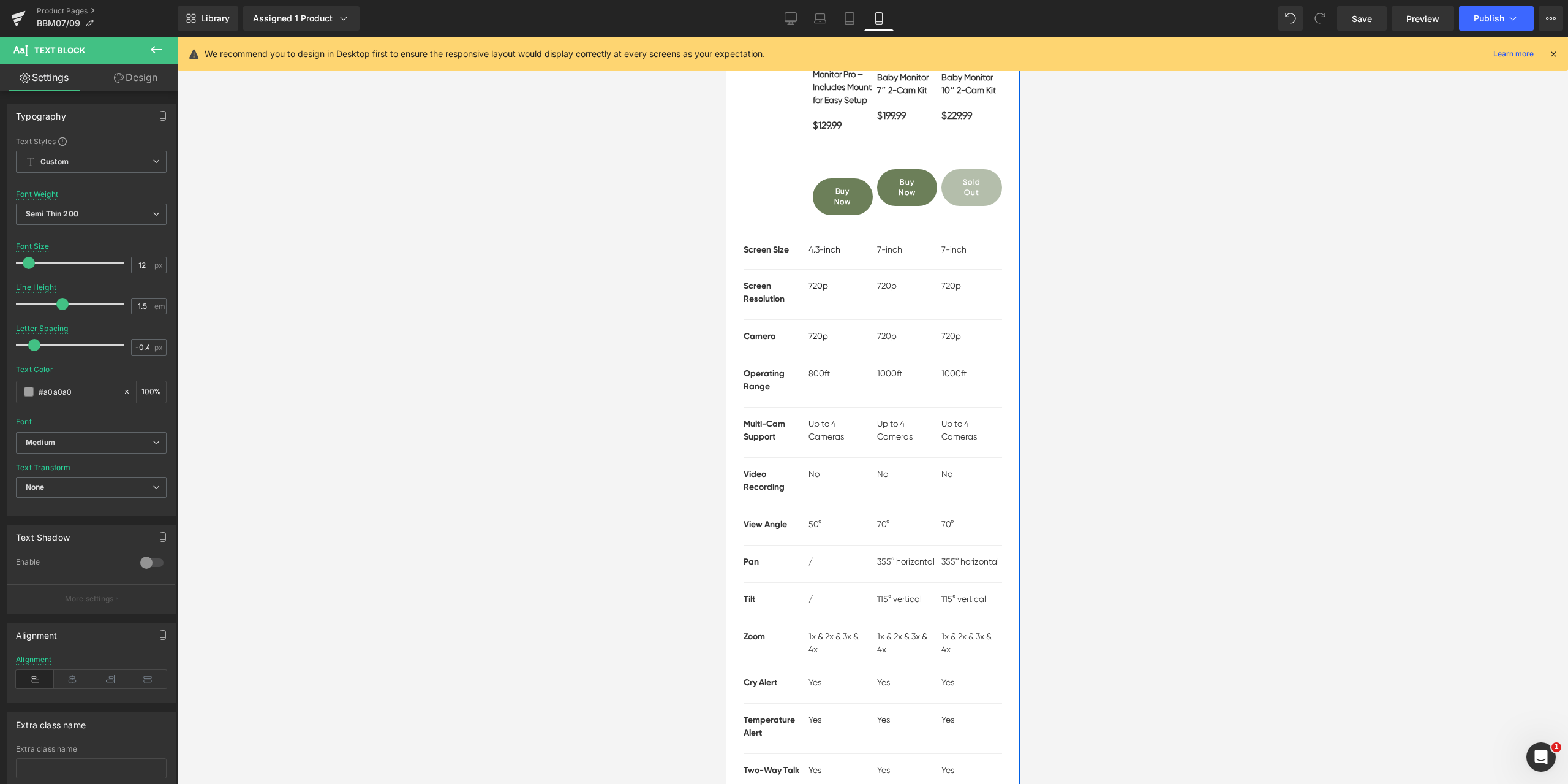
scroll to position [4780, 0]
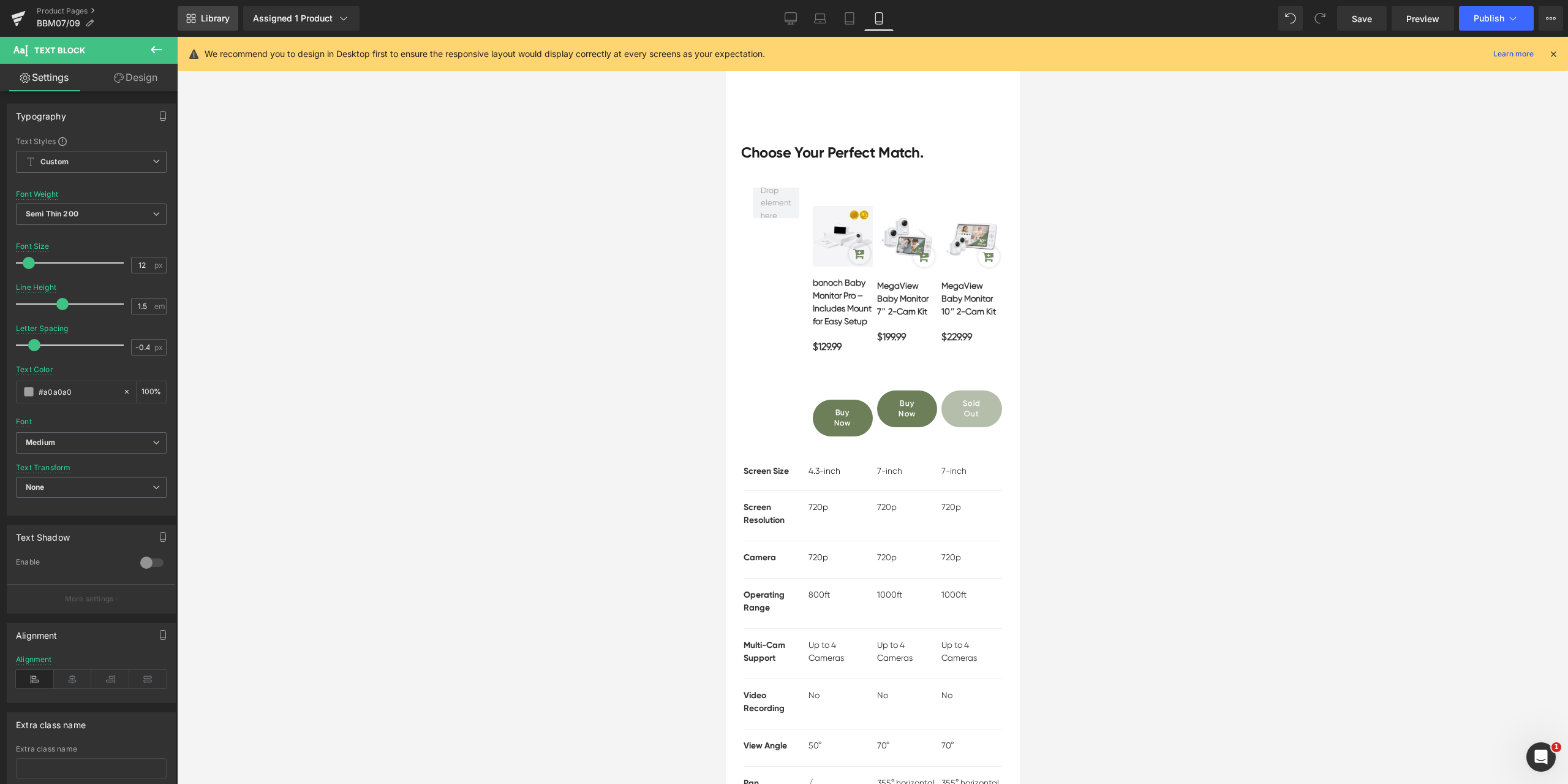
type input "#a0a0a0"
click at [203, 22] on span "Library" at bounding box center [215, 18] width 29 height 11
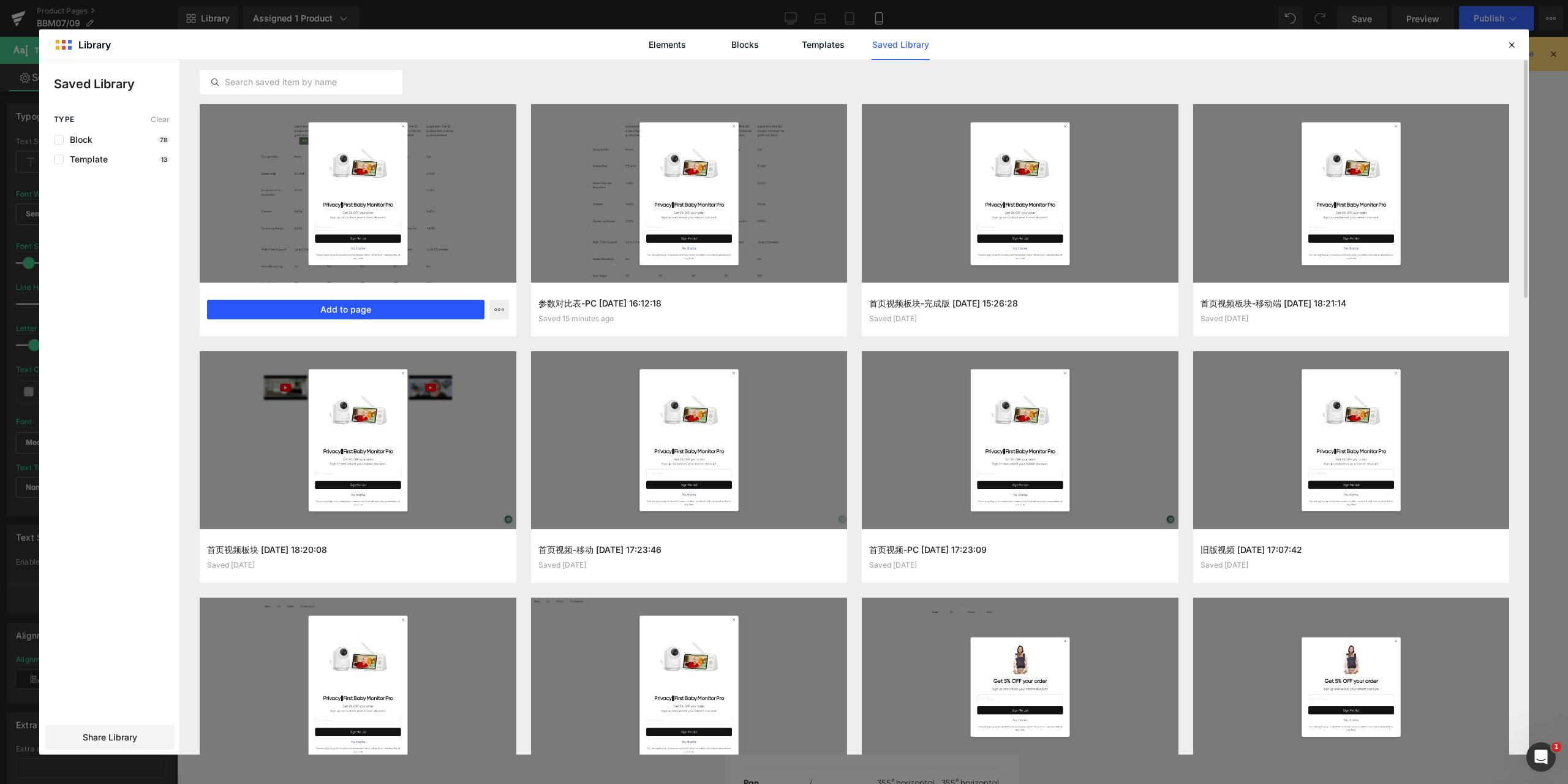
click at [262, 300] on button "Add to page" at bounding box center [346, 309] width 278 height 19
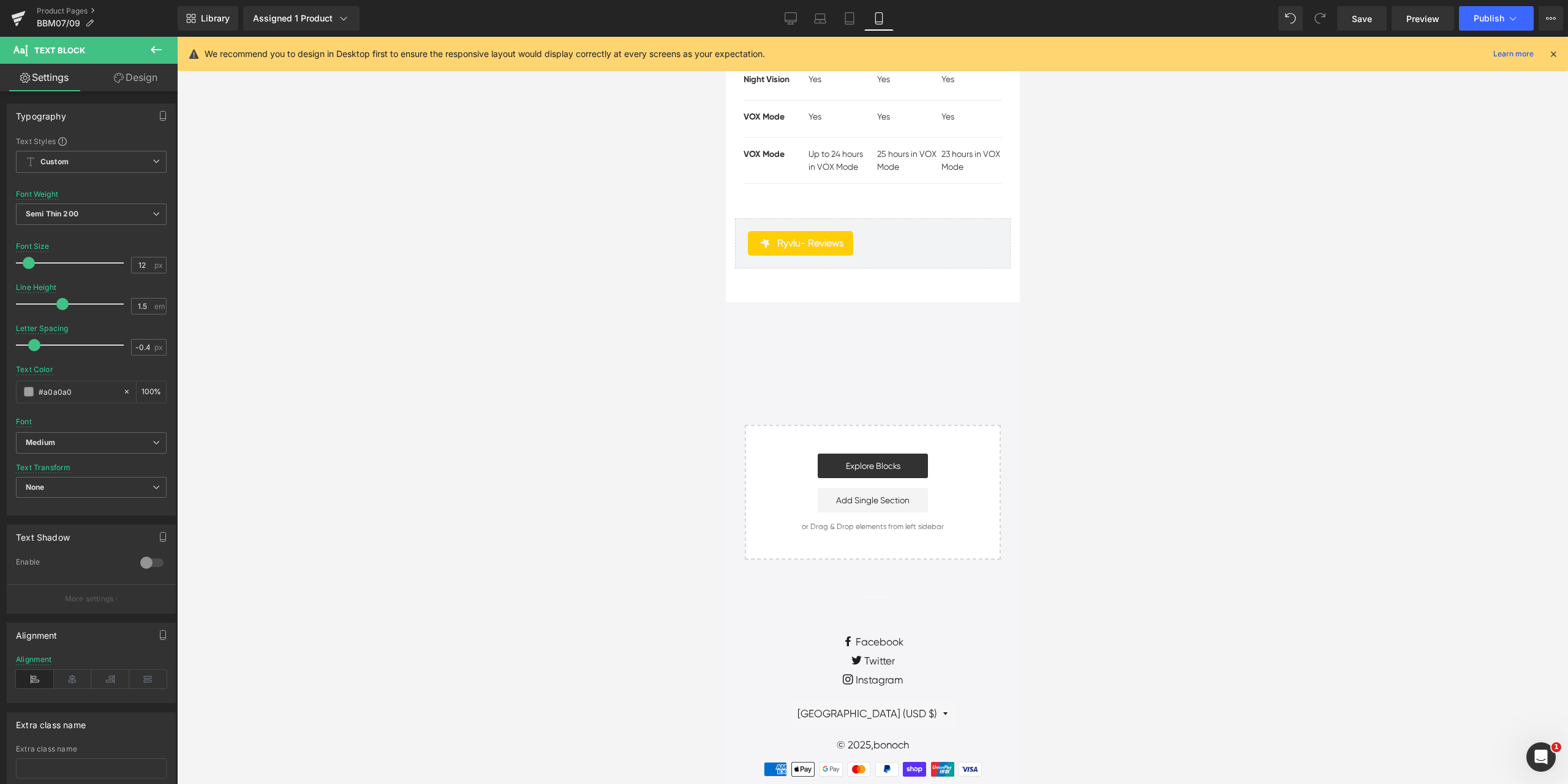
scroll to position [5753, 0]
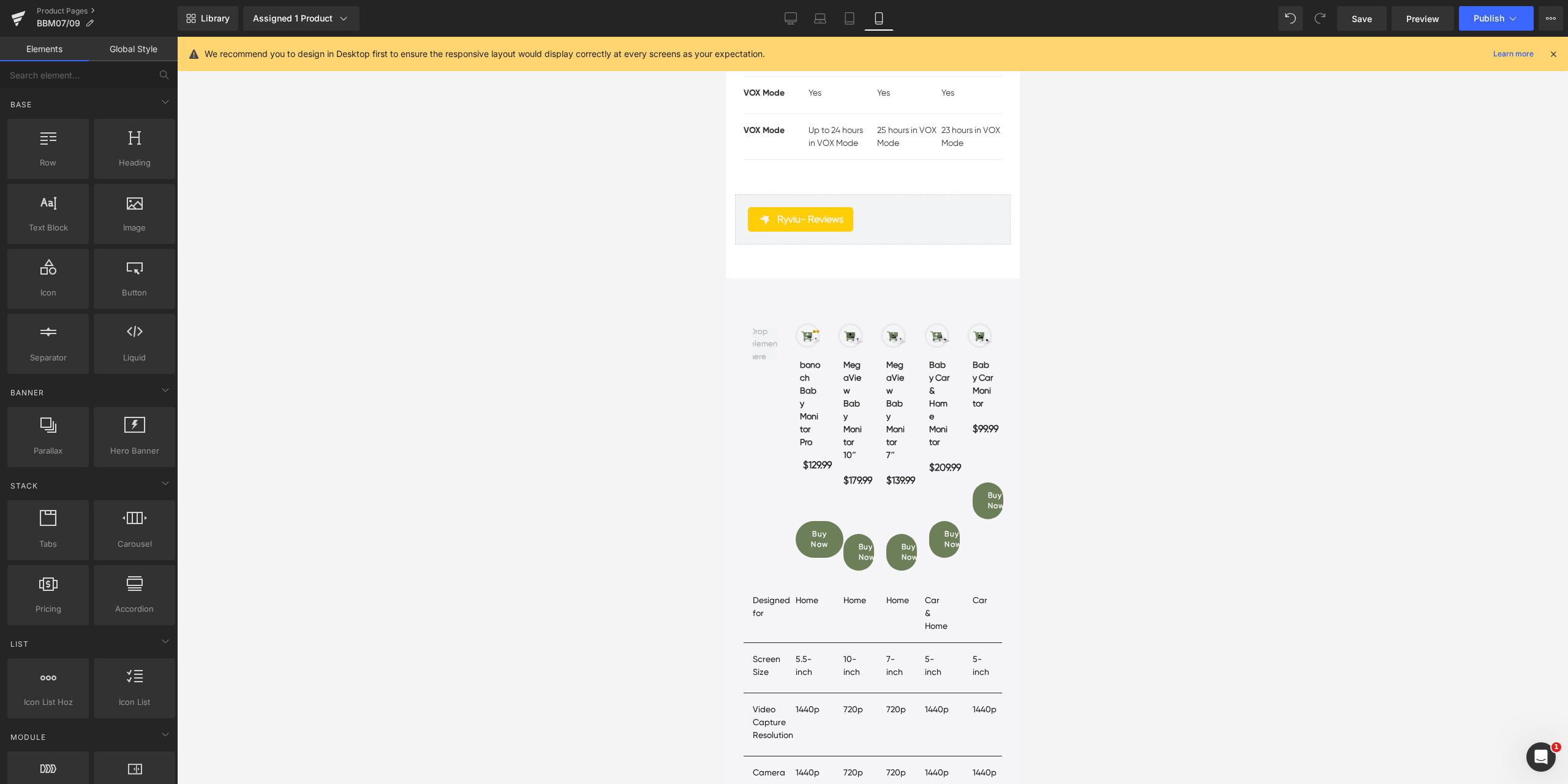
click at [1130, 445] on div at bounding box center [872, 410] width 1391 height 747
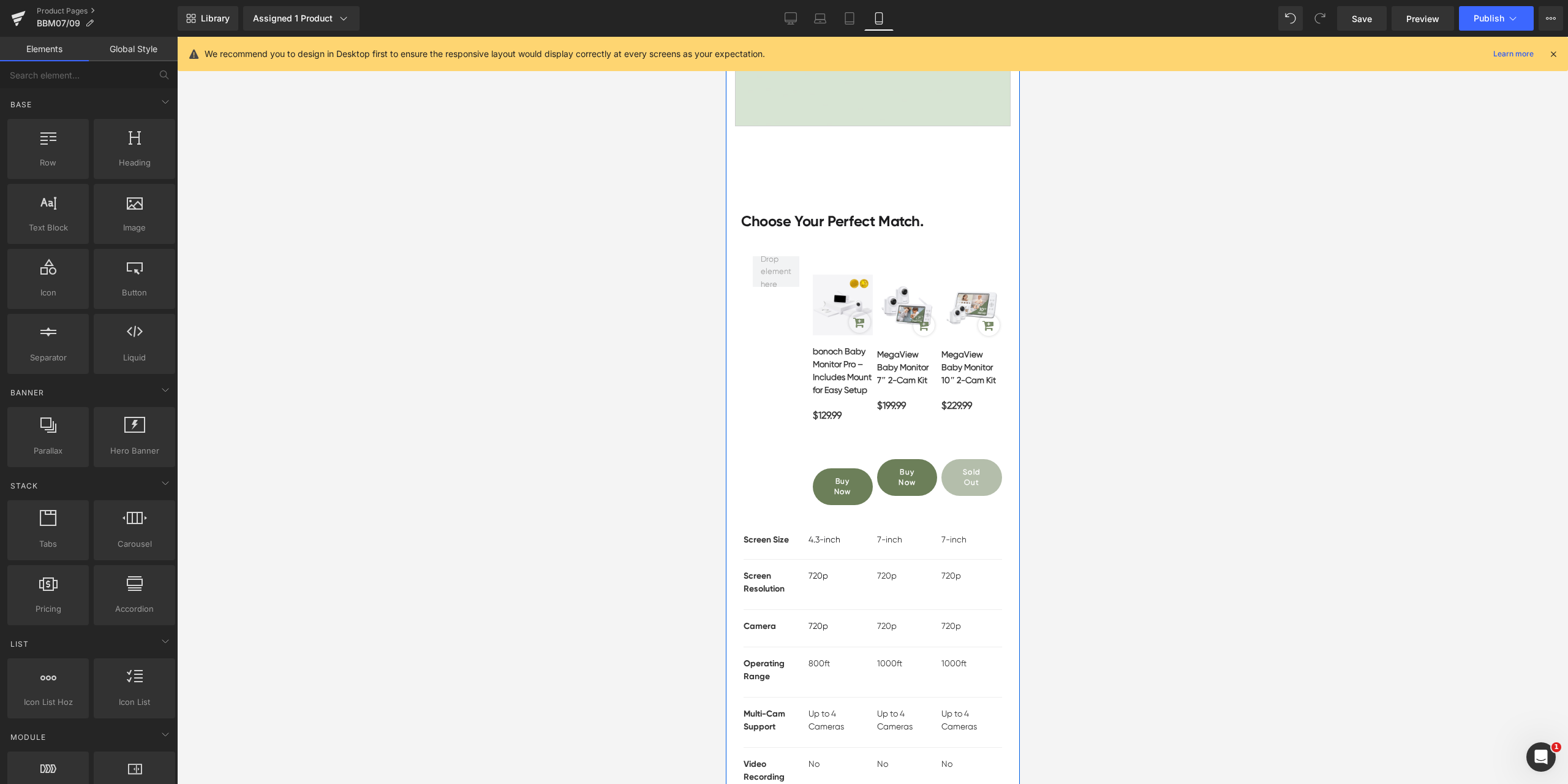
scroll to position [4649, 0]
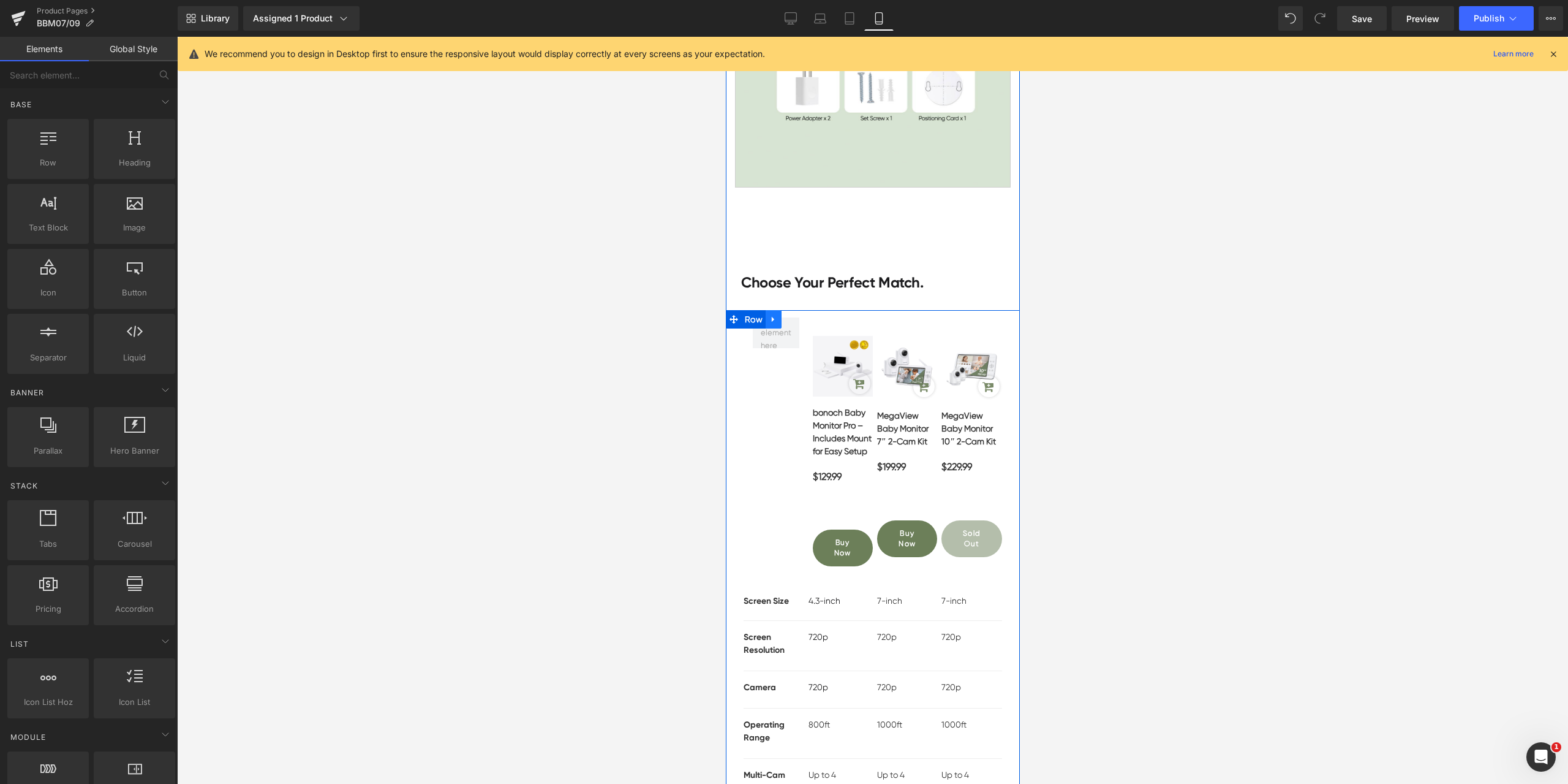
click at [769, 315] on icon at bounding box center [773, 319] width 9 height 9
click at [800, 319] on icon at bounding box center [804, 319] width 9 height 9
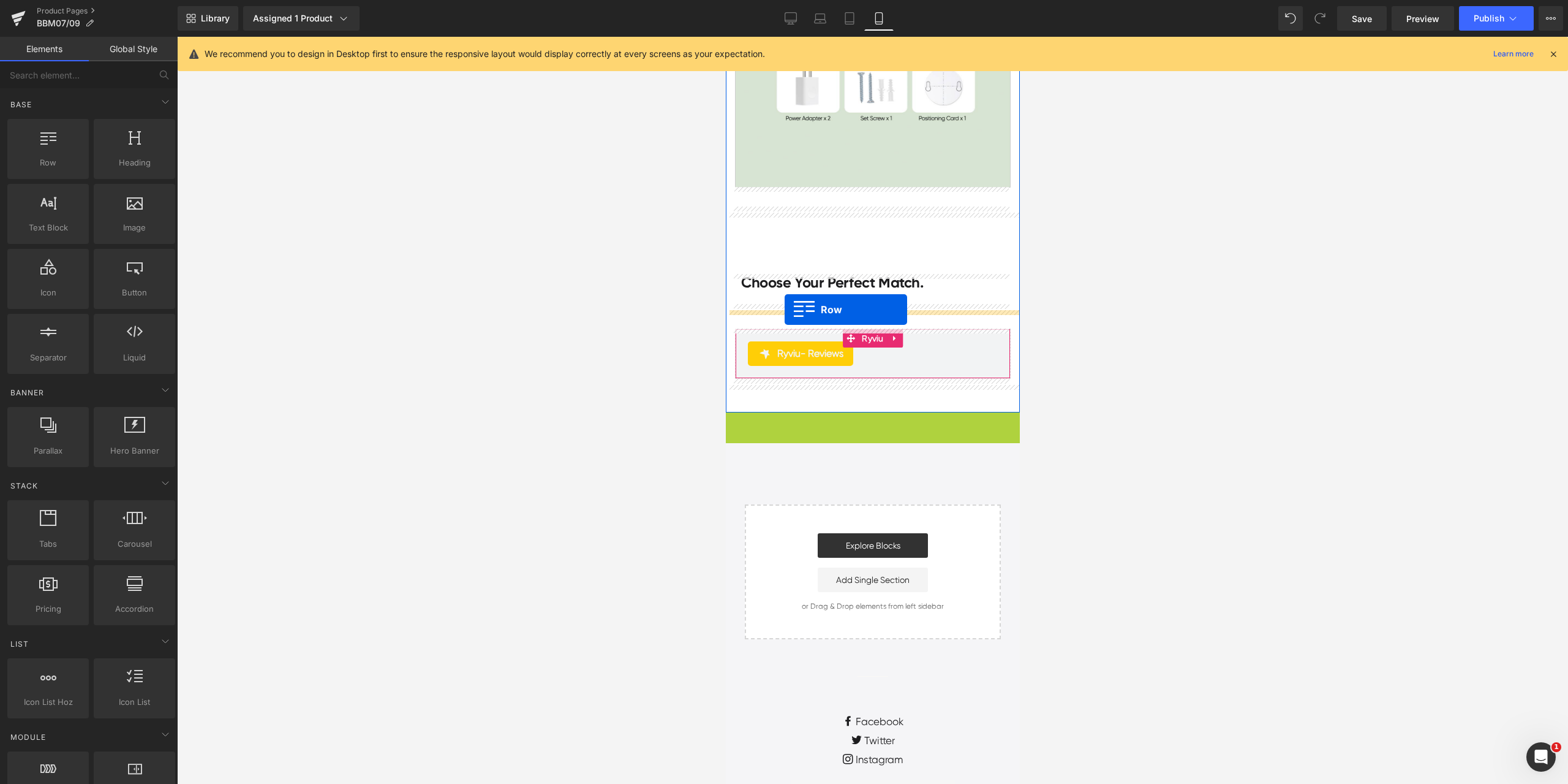
drag, startPoint x: 748, startPoint y: 419, endPoint x: 784, endPoint y: 309, distance: 115.7
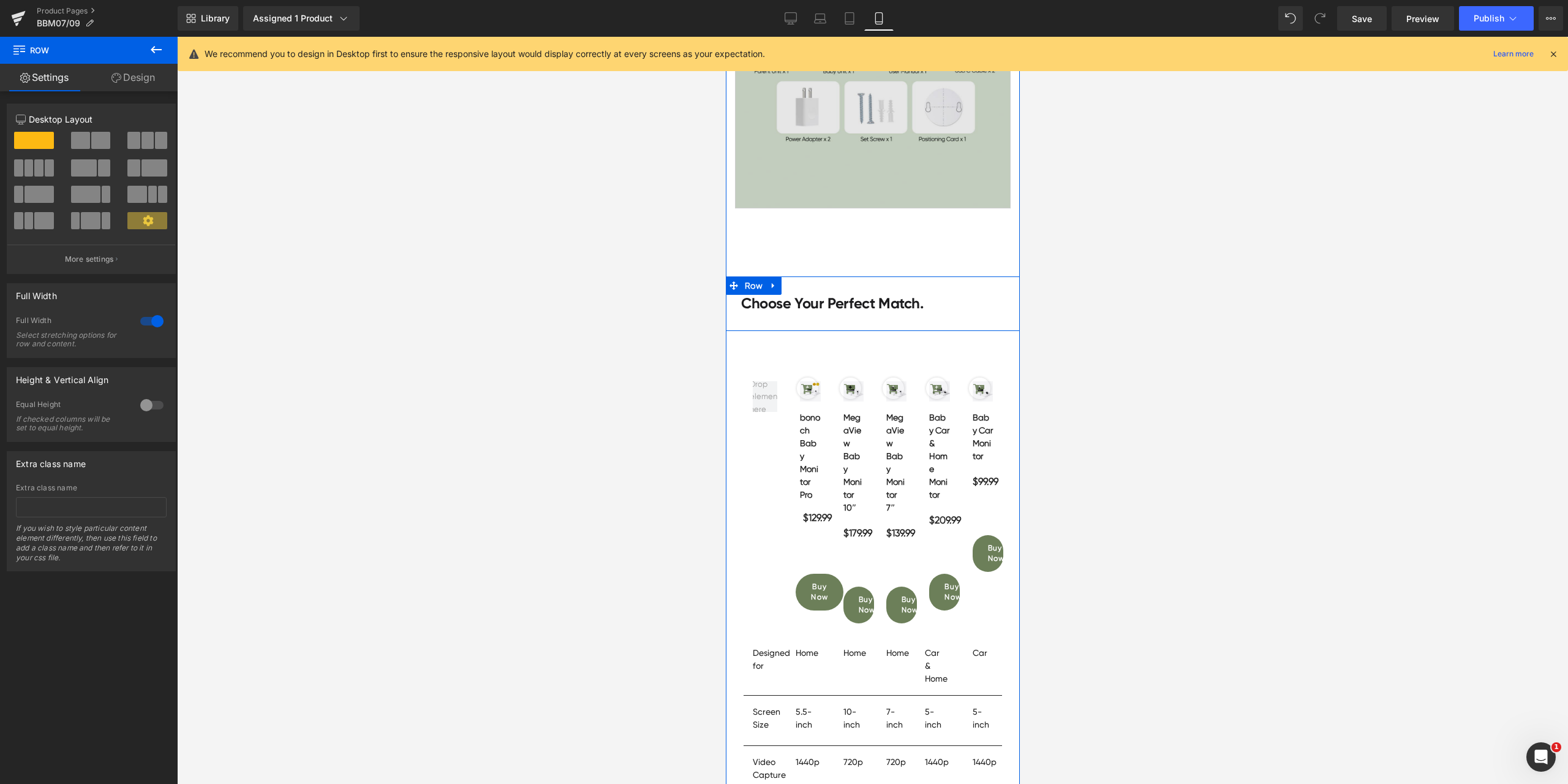
scroll to position [4588, 0]
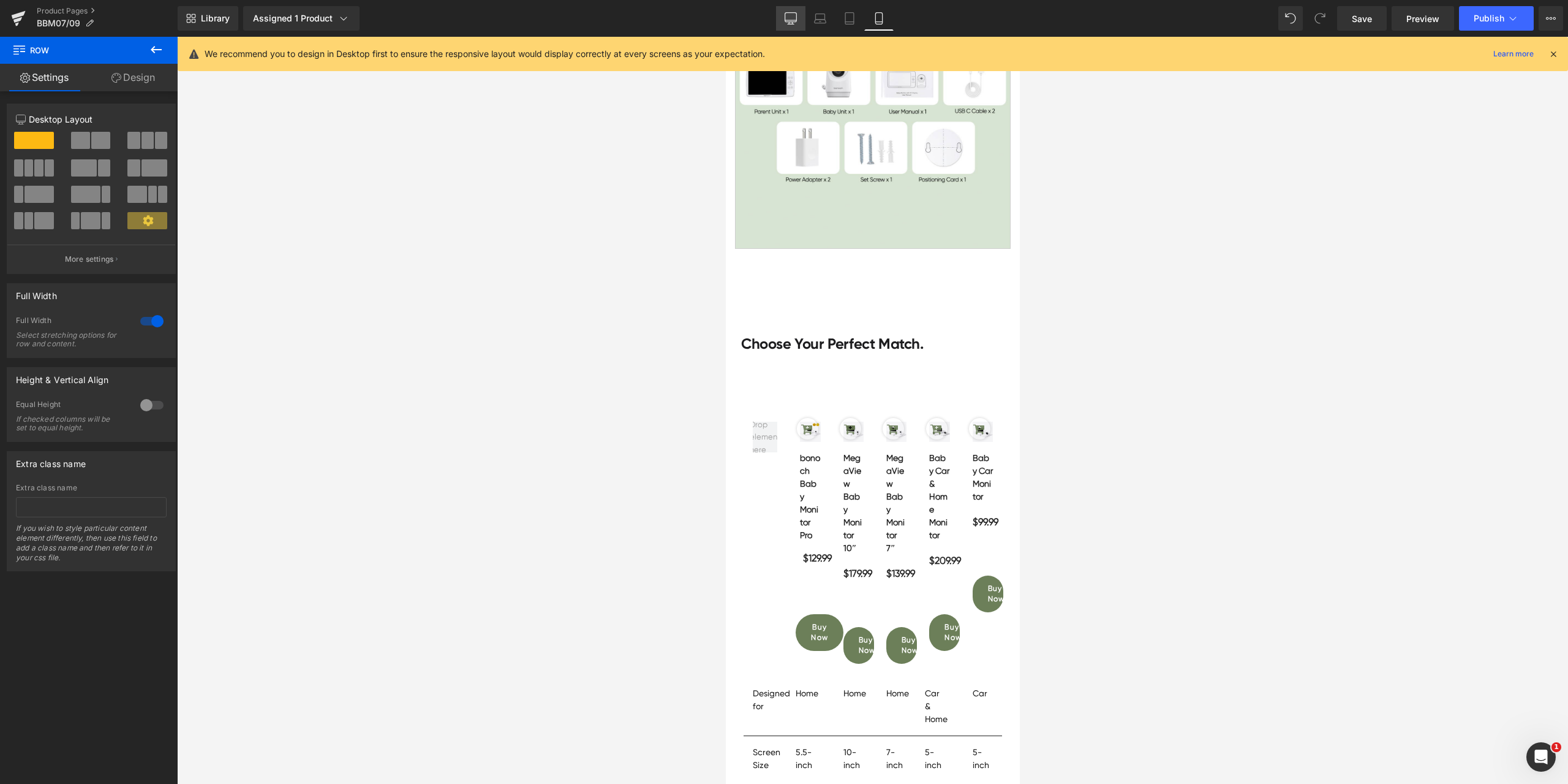
click at [796, 22] on icon at bounding box center [791, 17] width 12 height 9
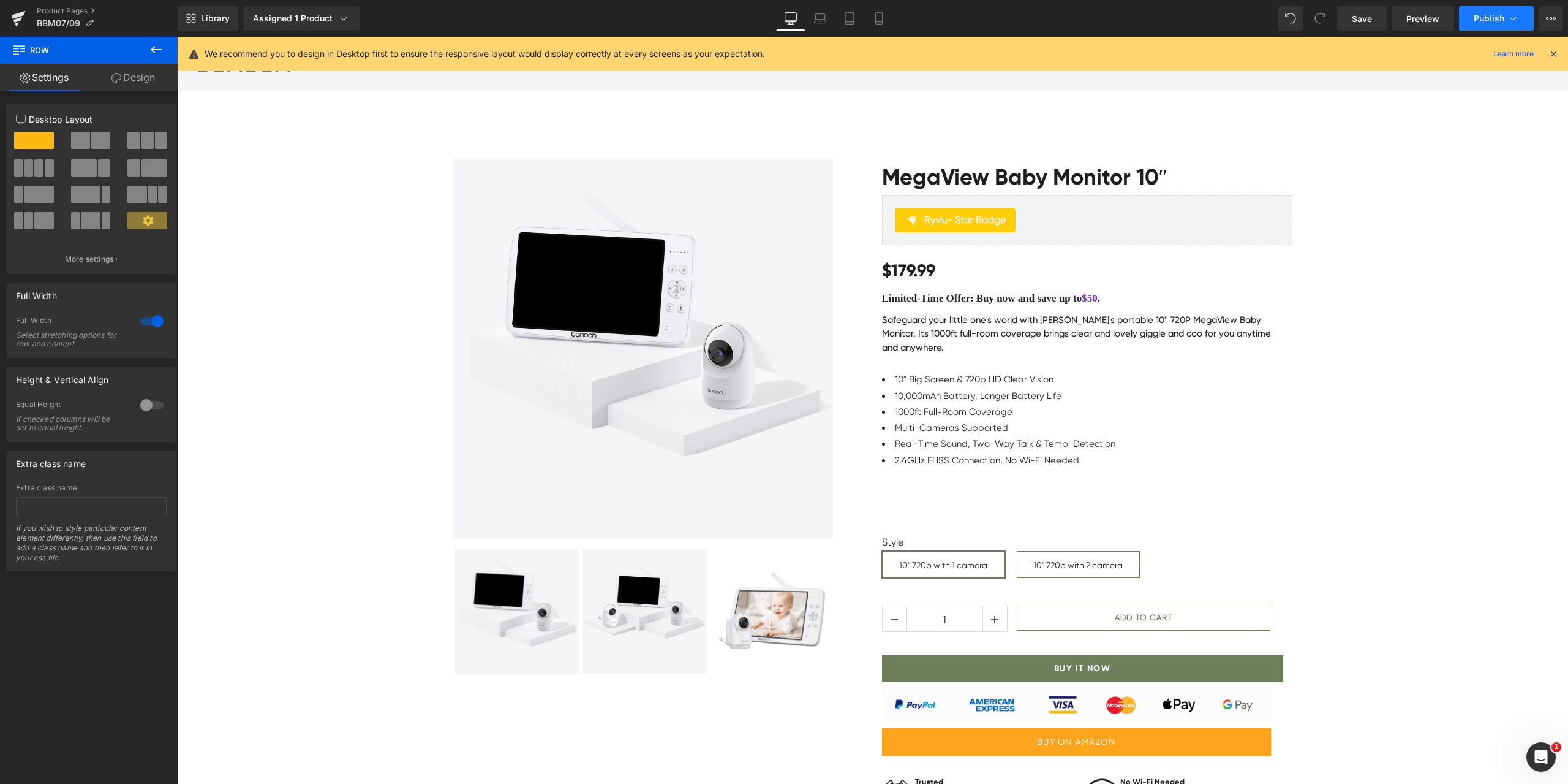
click at [1475, 17] on span "Publish" at bounding box center [1489, 19] width 31 height 10
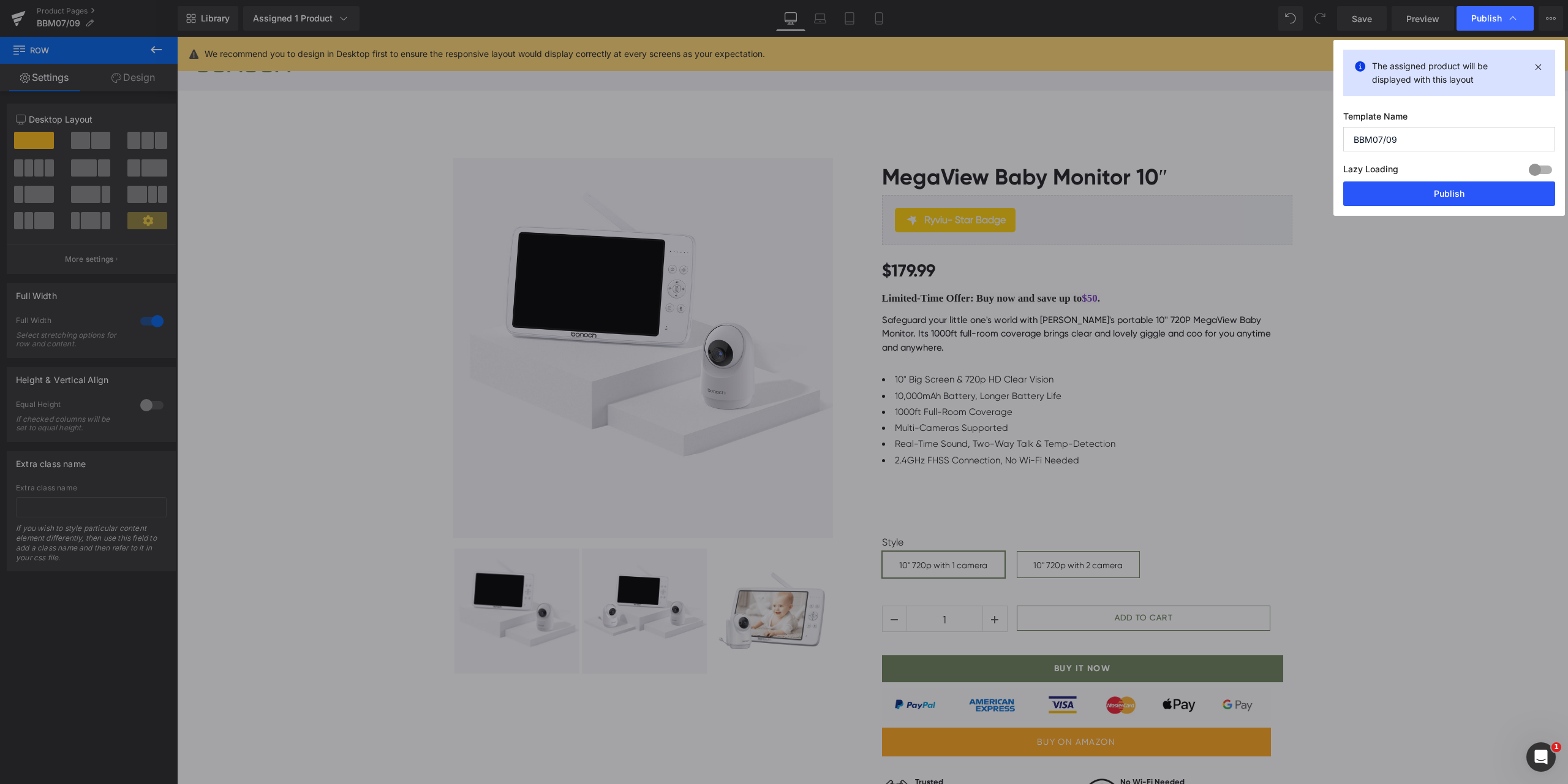
click at [1407, 192] on button "Publish" at bounding box center [1449, 193] width 212 height 24
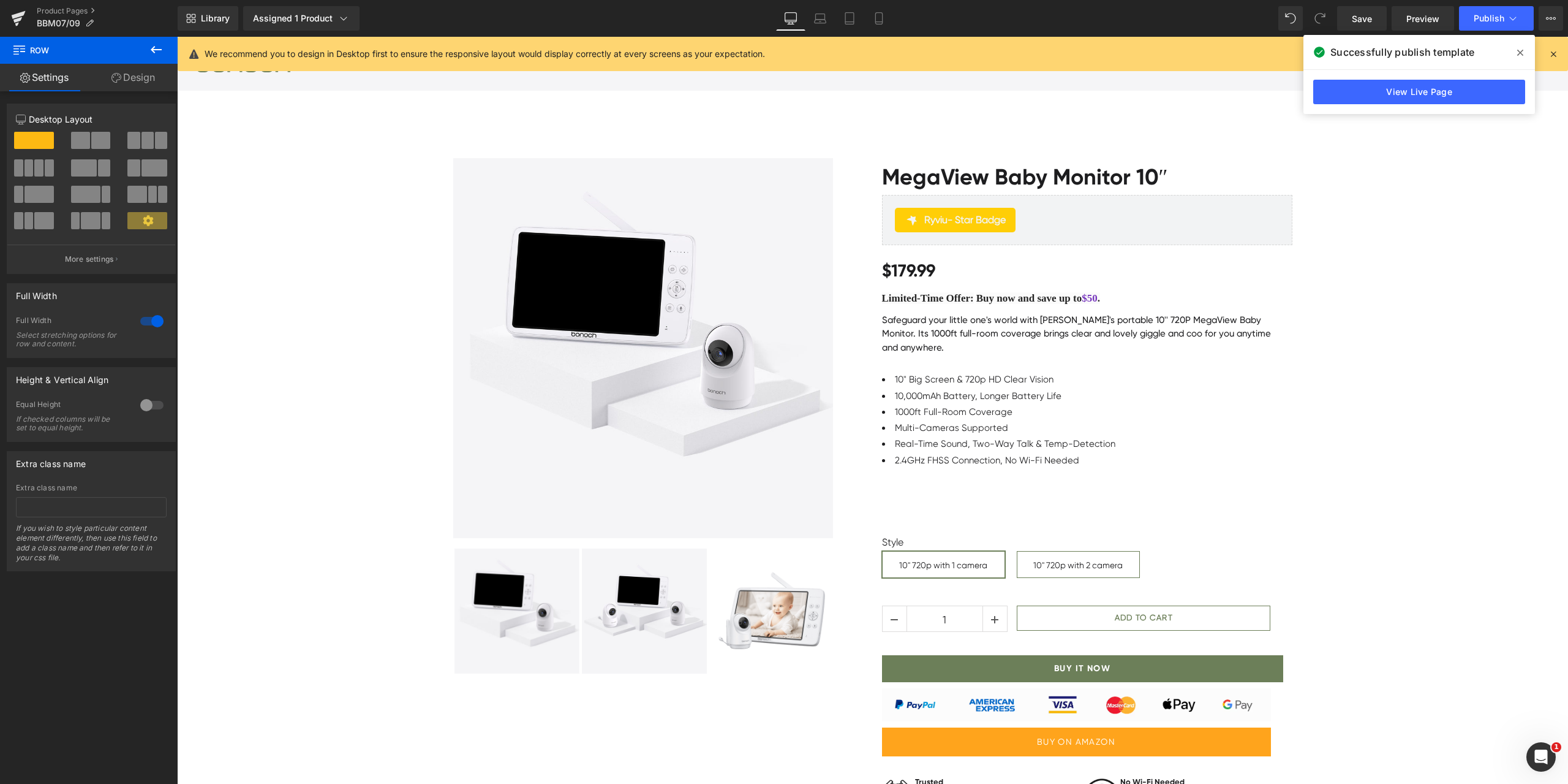
click at [1463, 321] on div "Sale Off" at bounding box center [872, 503] width 1391 height 726
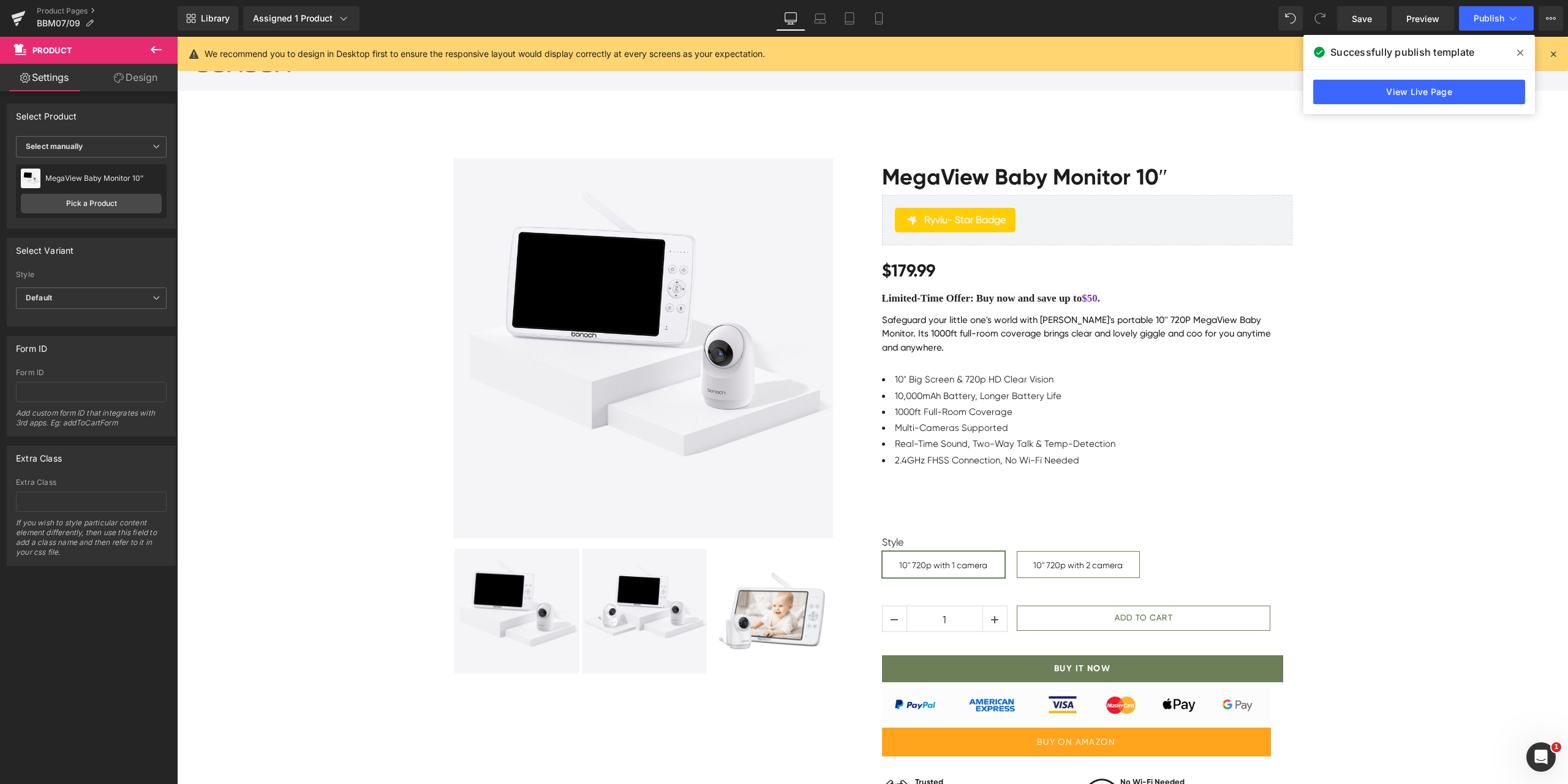
click at [1521, 52] on icon at bounding box center [1520, 53] width 6 height 6
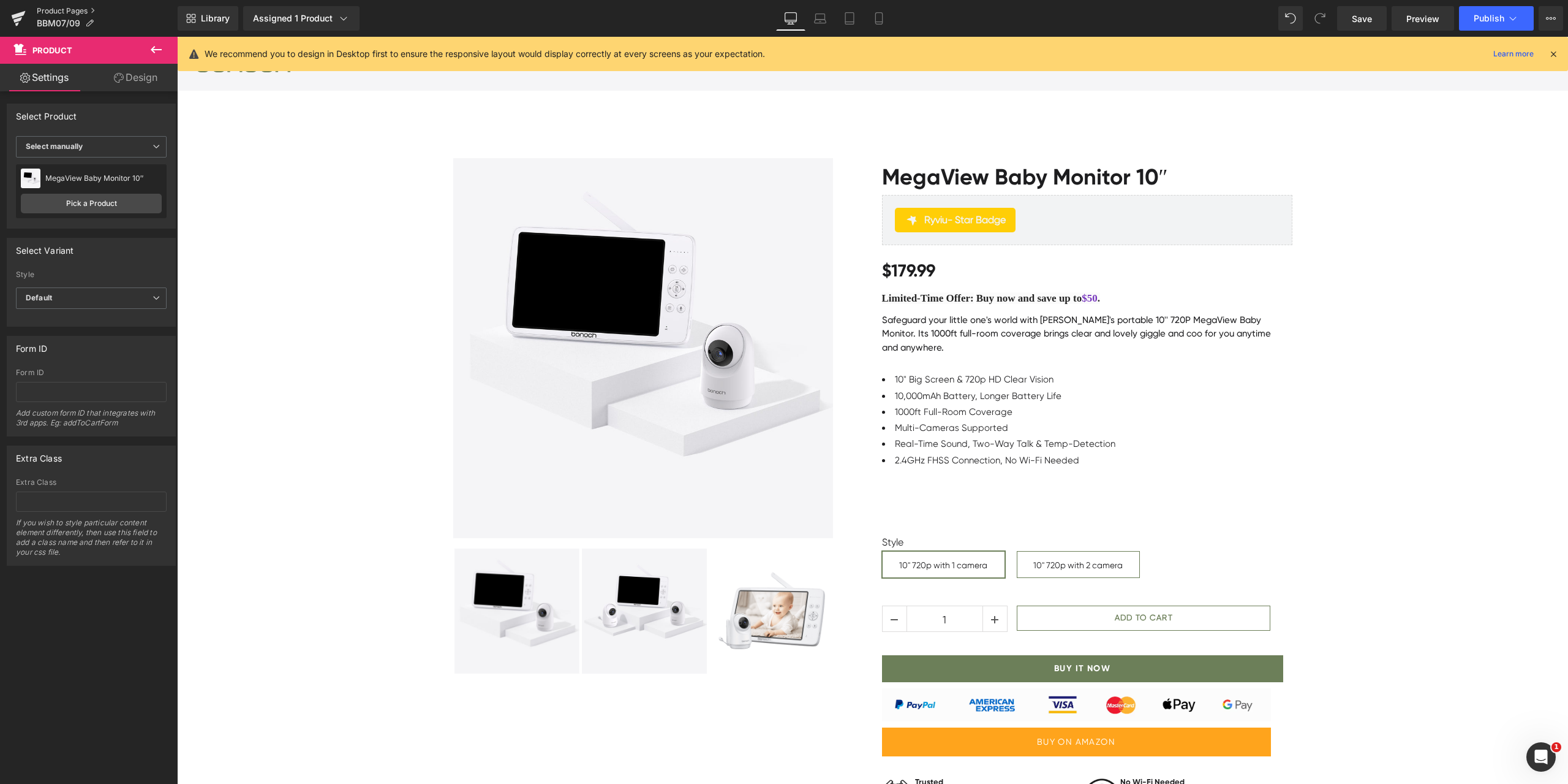
click at [55, 10] on link "Product Pages" at bounding box center [107, 12] width 141 height 10
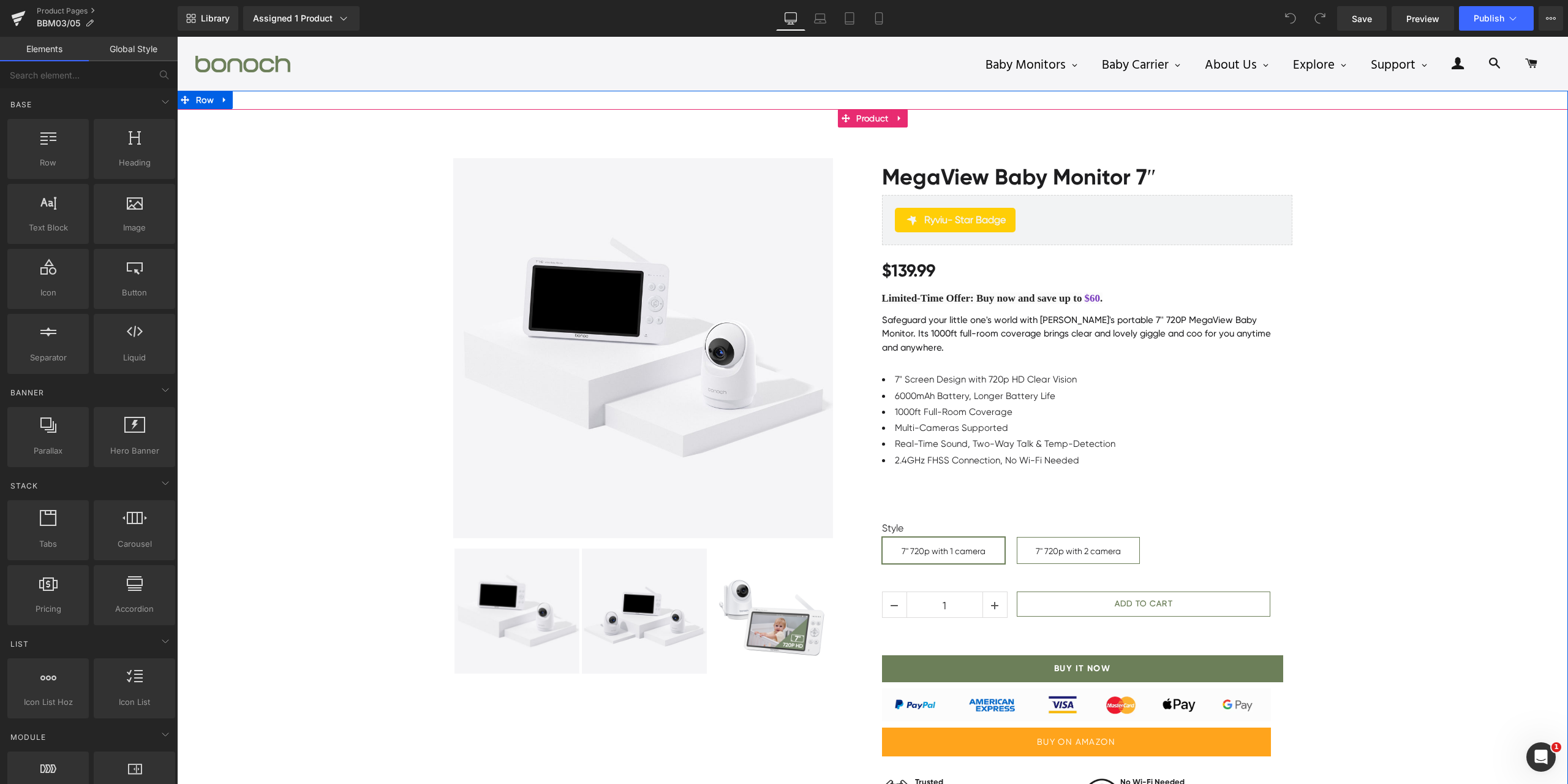
click at [1487, 479] on div "Sale Off" at bounding box center [872, 503] width 1391 height 726
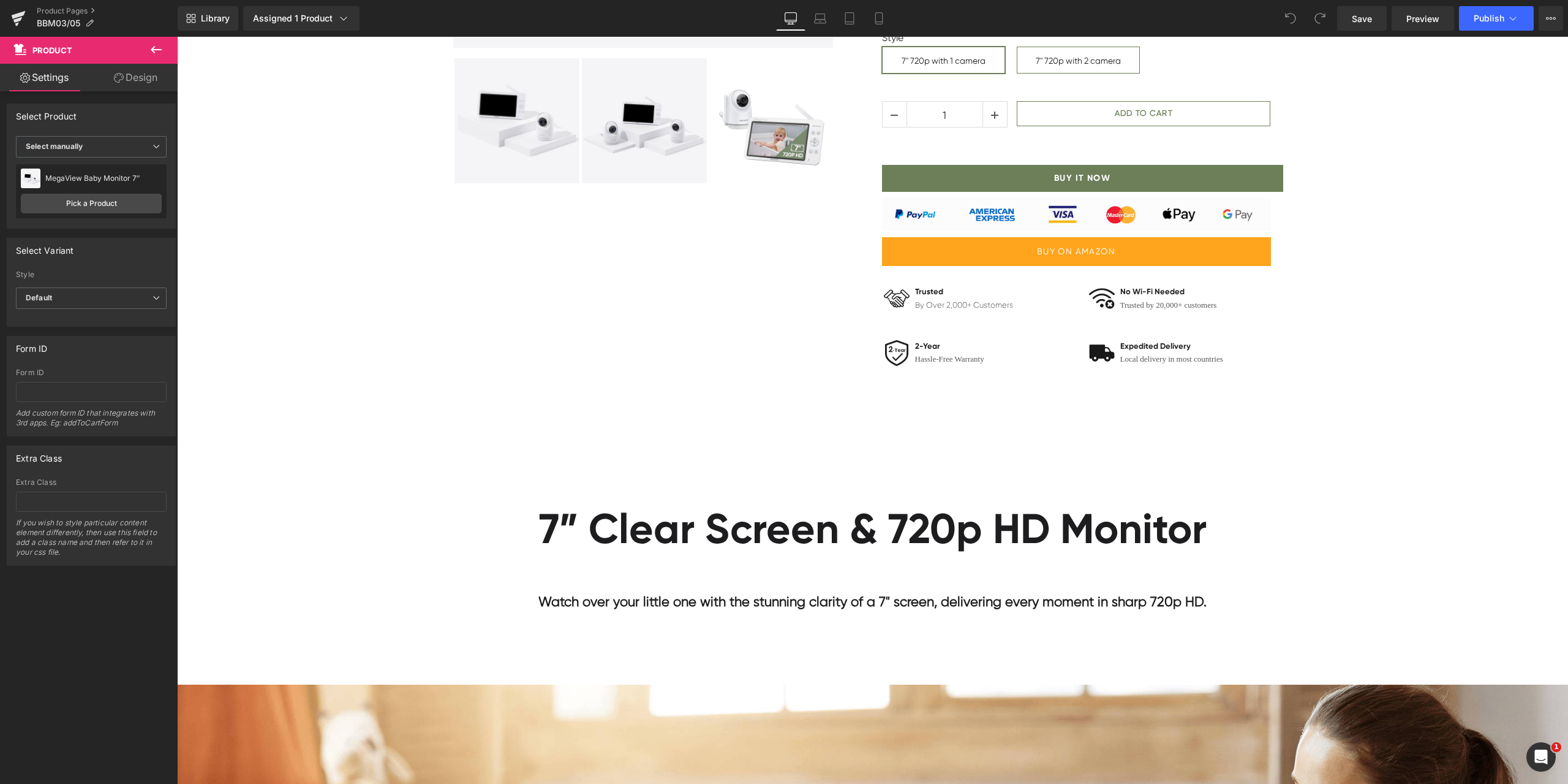
scroll to position [735, 0]
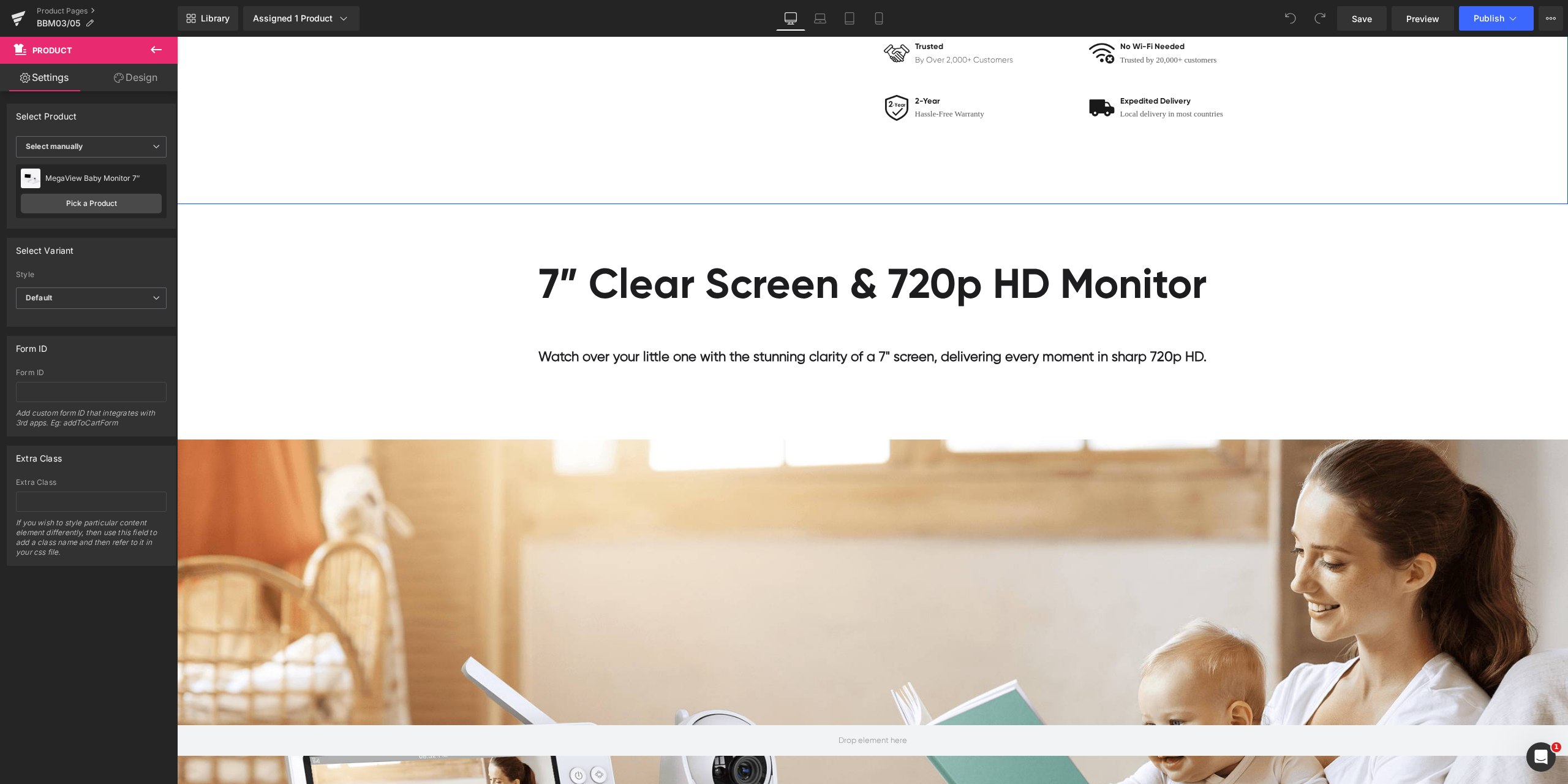
click at [858, 352] on span "Text Block" at bounding box center [866, 356] width 38 height 14
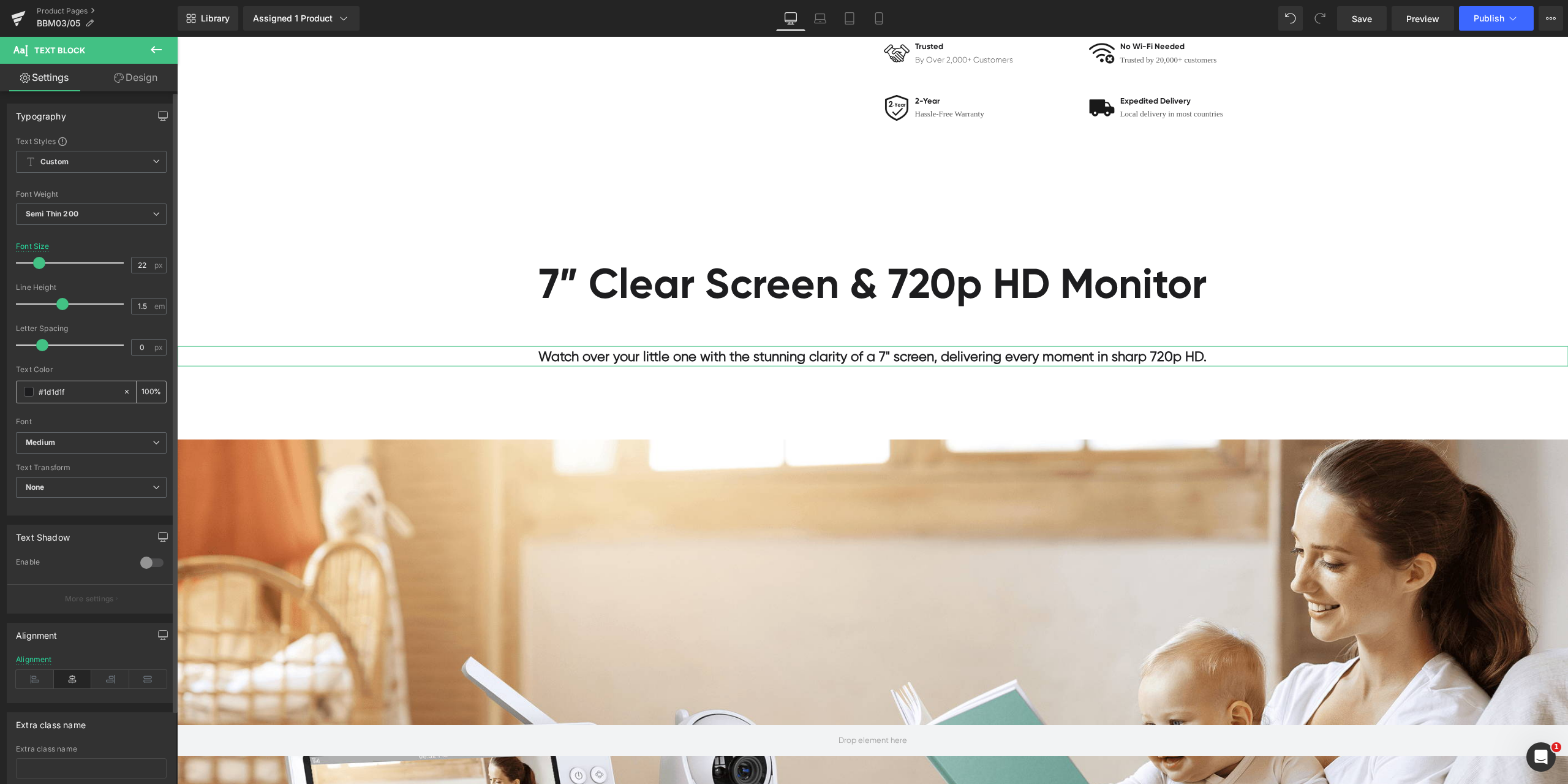
click at [88, 393] on input "#1d1d1f" at bounding box center [78, 391] width 78 height 14
paste input "a0a0a0"
type input "#a0a0a0"
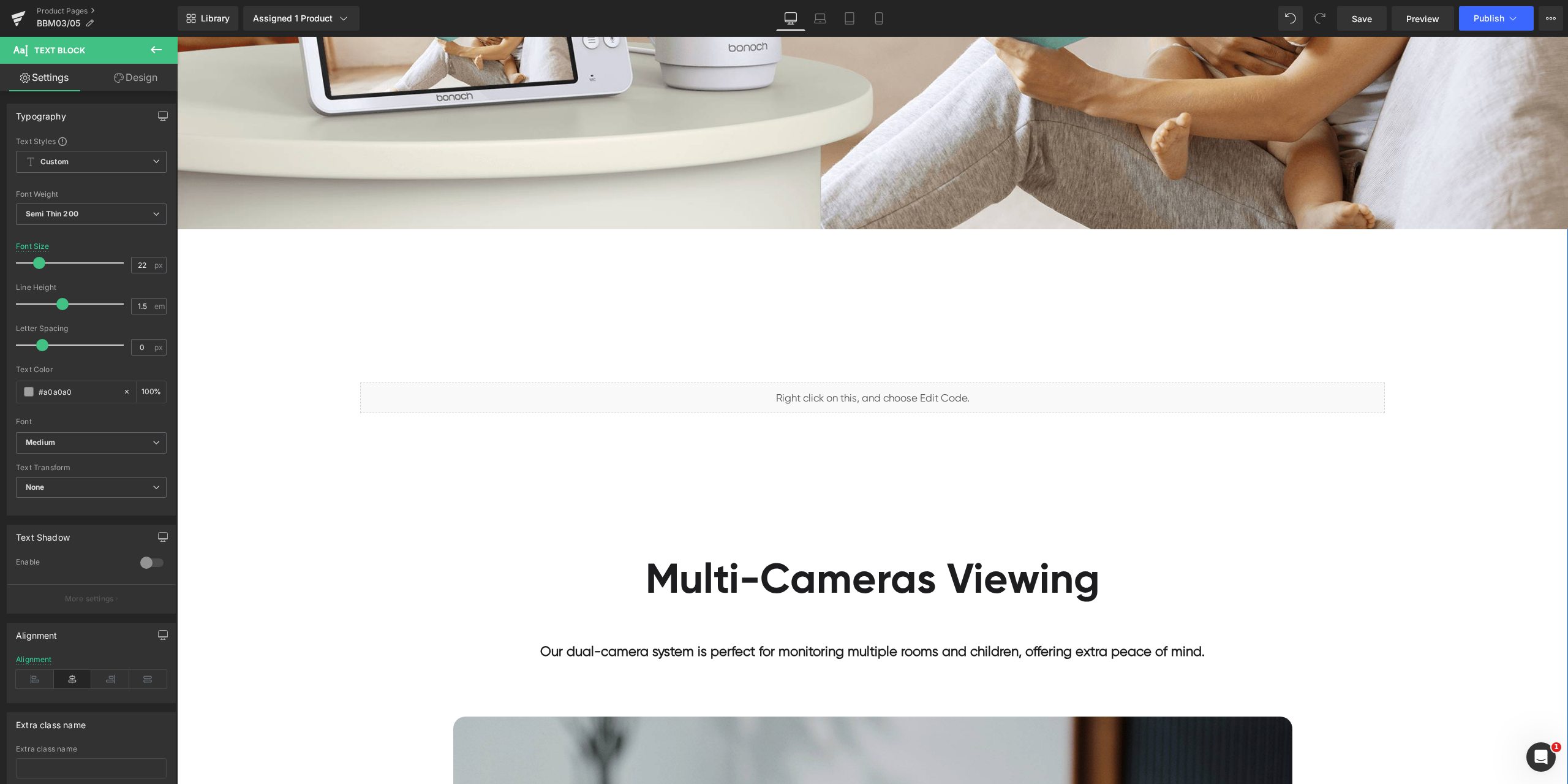
scroll to position [1654, 0]
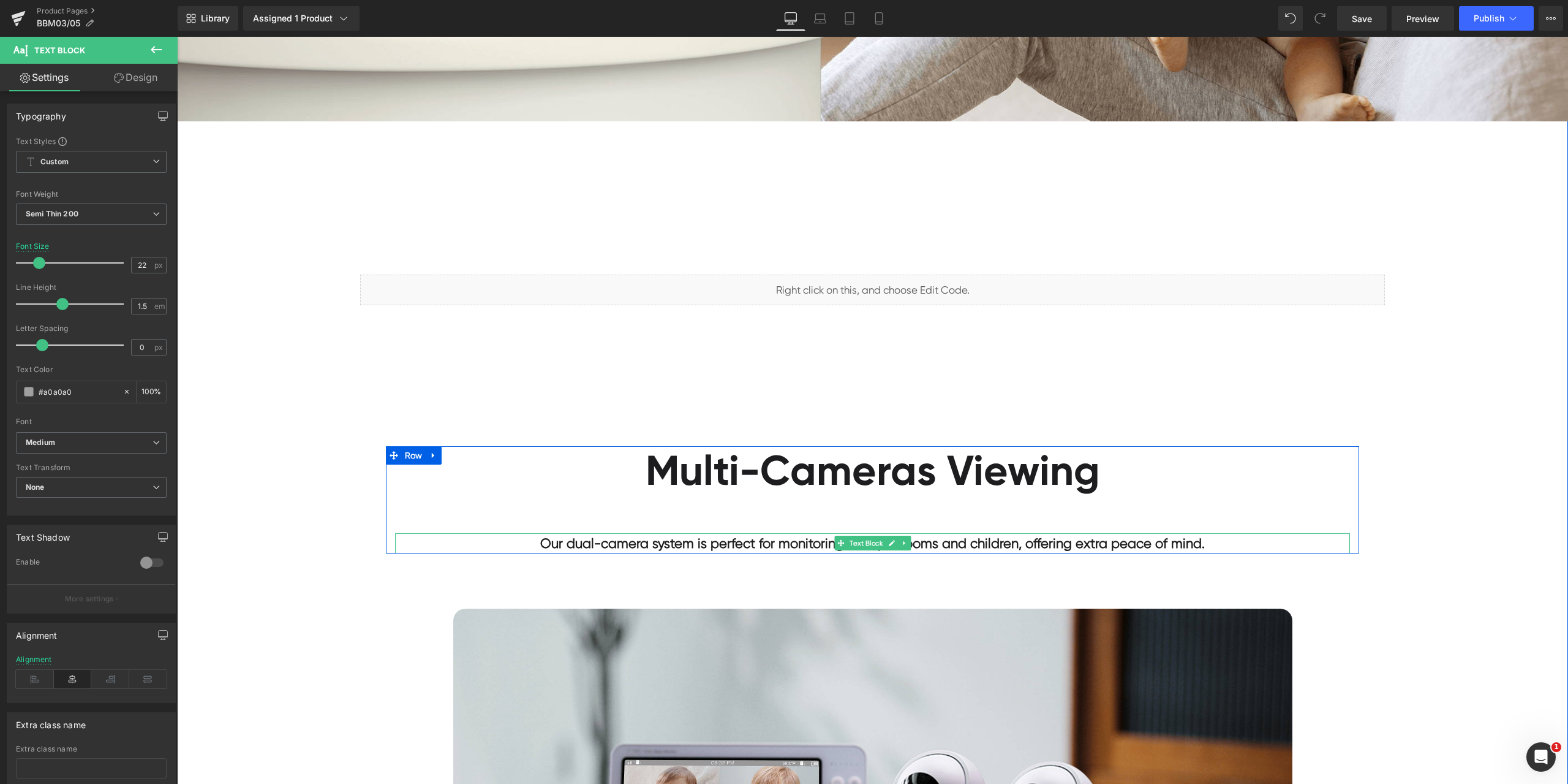
click at [819, 544] on b "Our dual-camera system is perfect for monitoring multiple rooms and children, o…" at bounding box center [872, 543] width 664 height 15
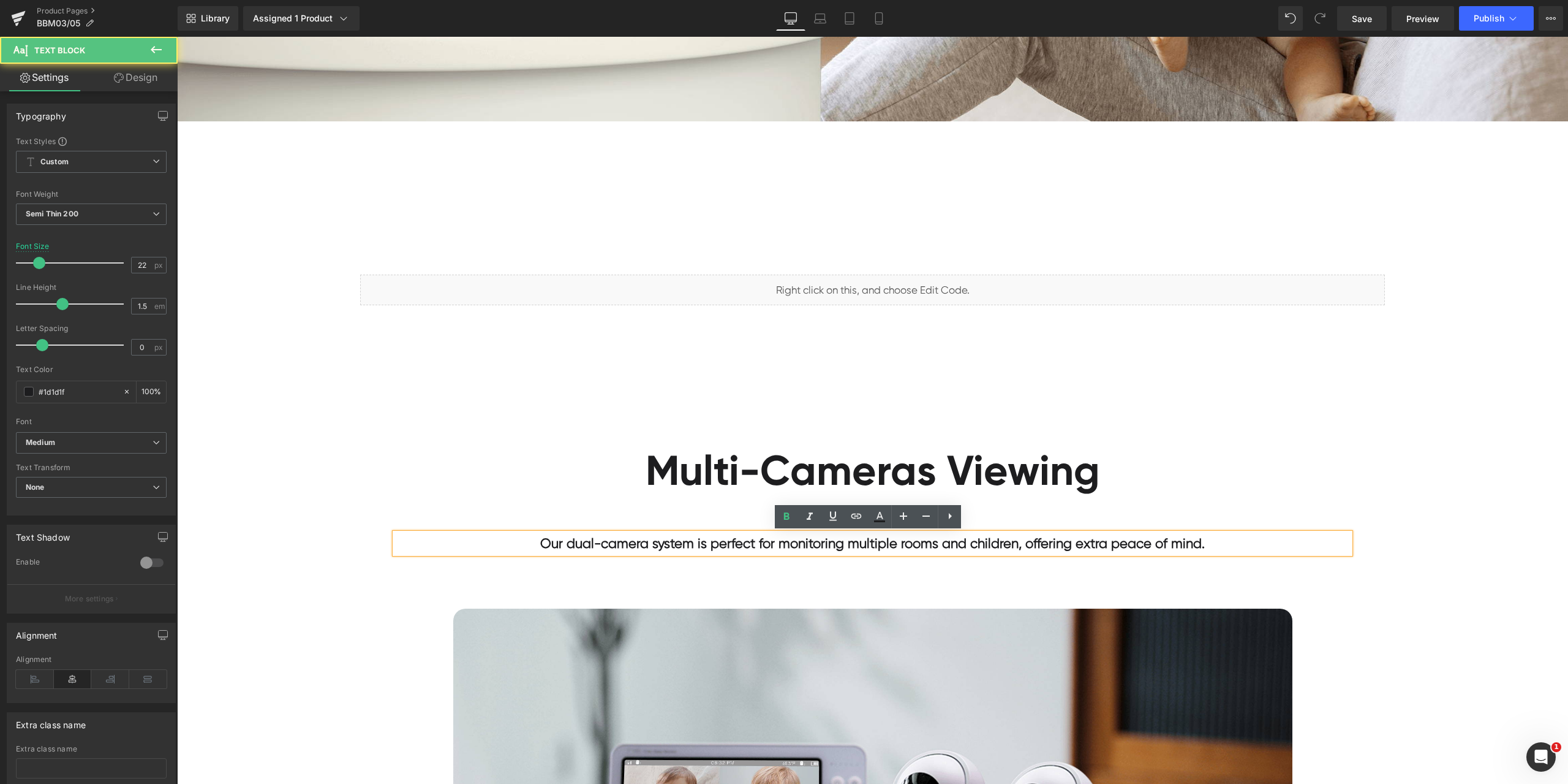
click at [819, 544] on b "Our dual-camera system is perfect for monitoring multiple rooms and children, o…" at bounding box center [872, 543] width 664 height 15
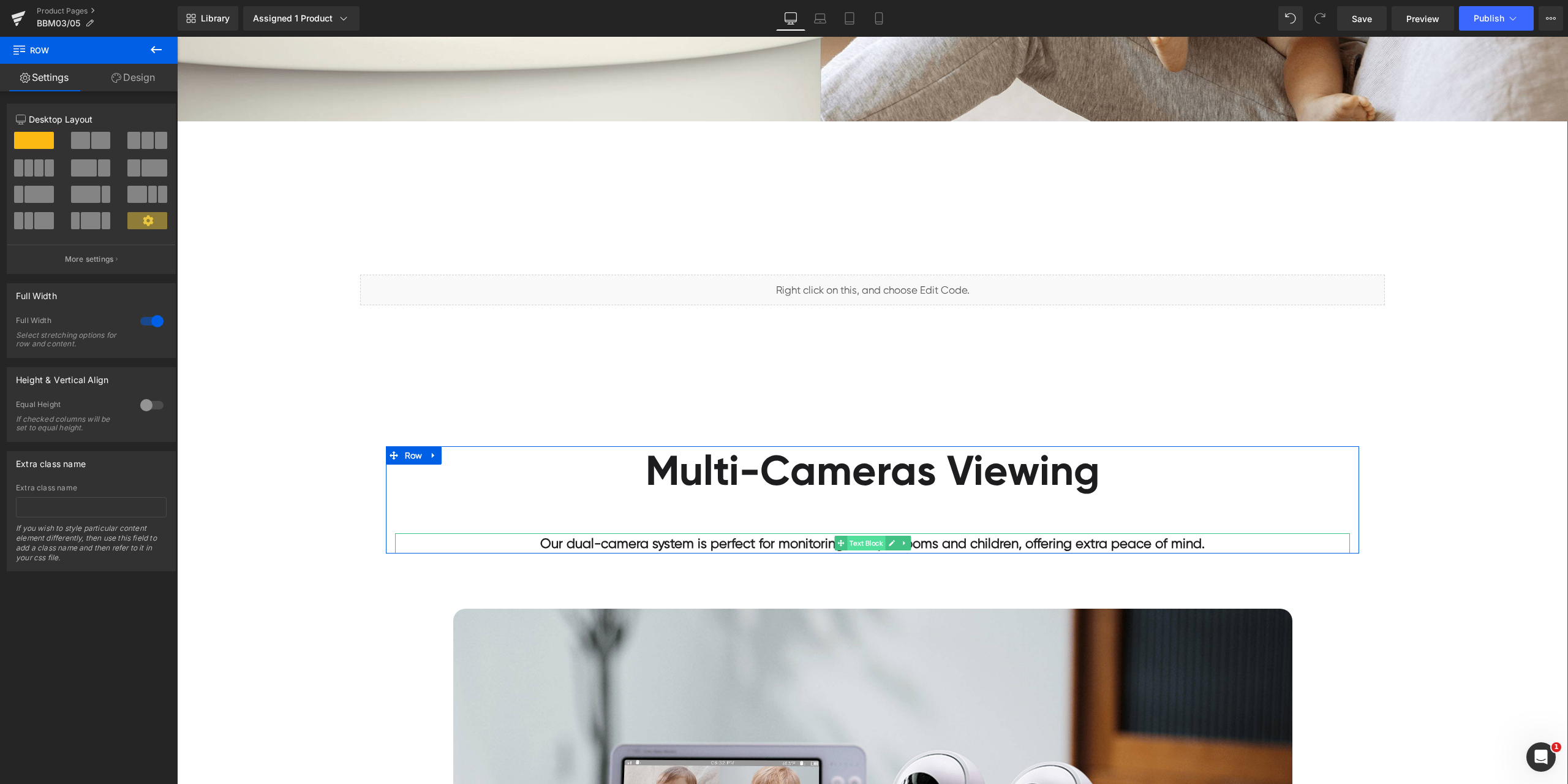
click at [857, 545] on span "Text Block" at bounding box center [866, 543] width 38 height 14
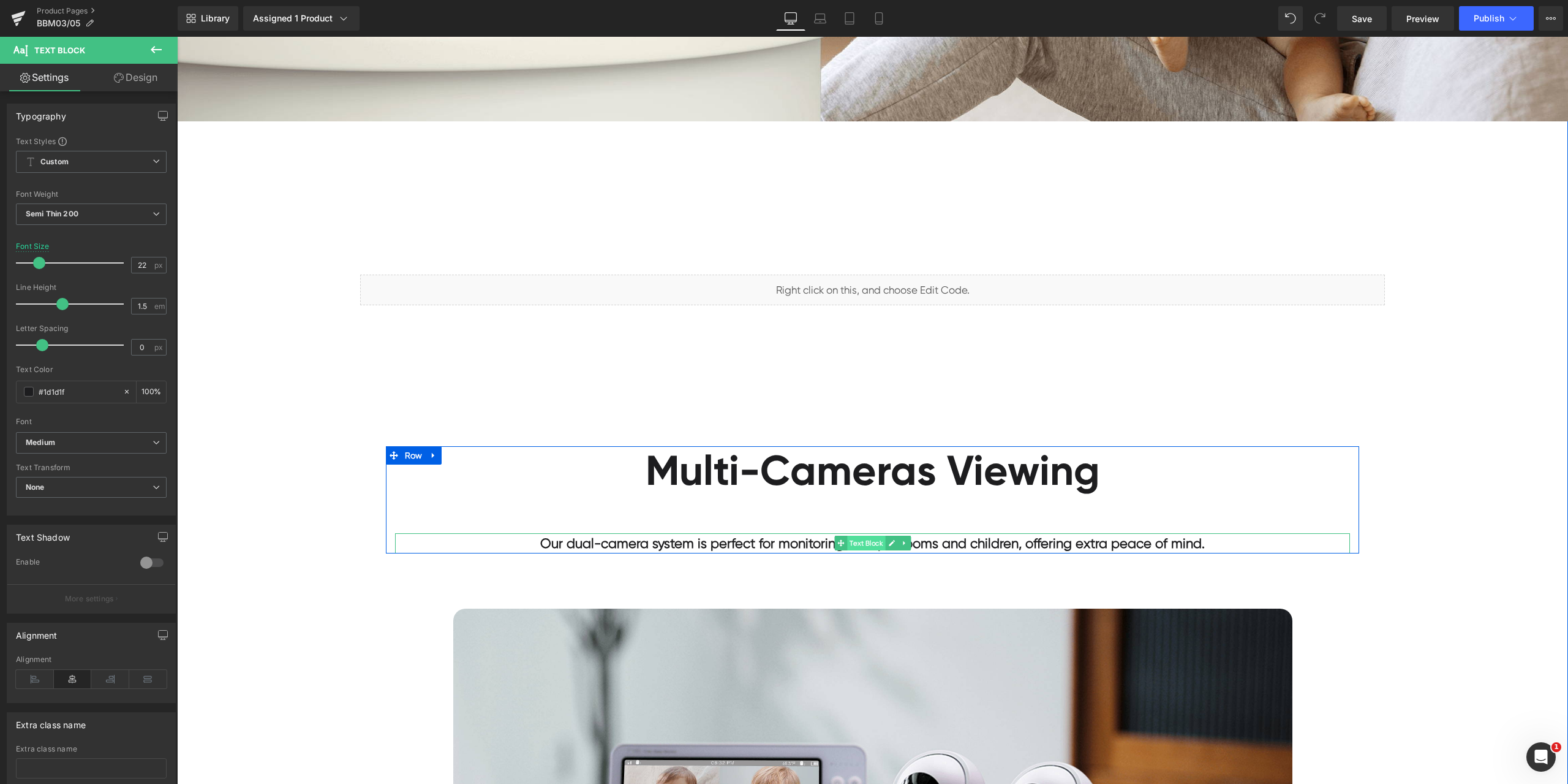
click at [853, 541] on span "Text Block" at bounding box center [866, 543] width 38 height 14
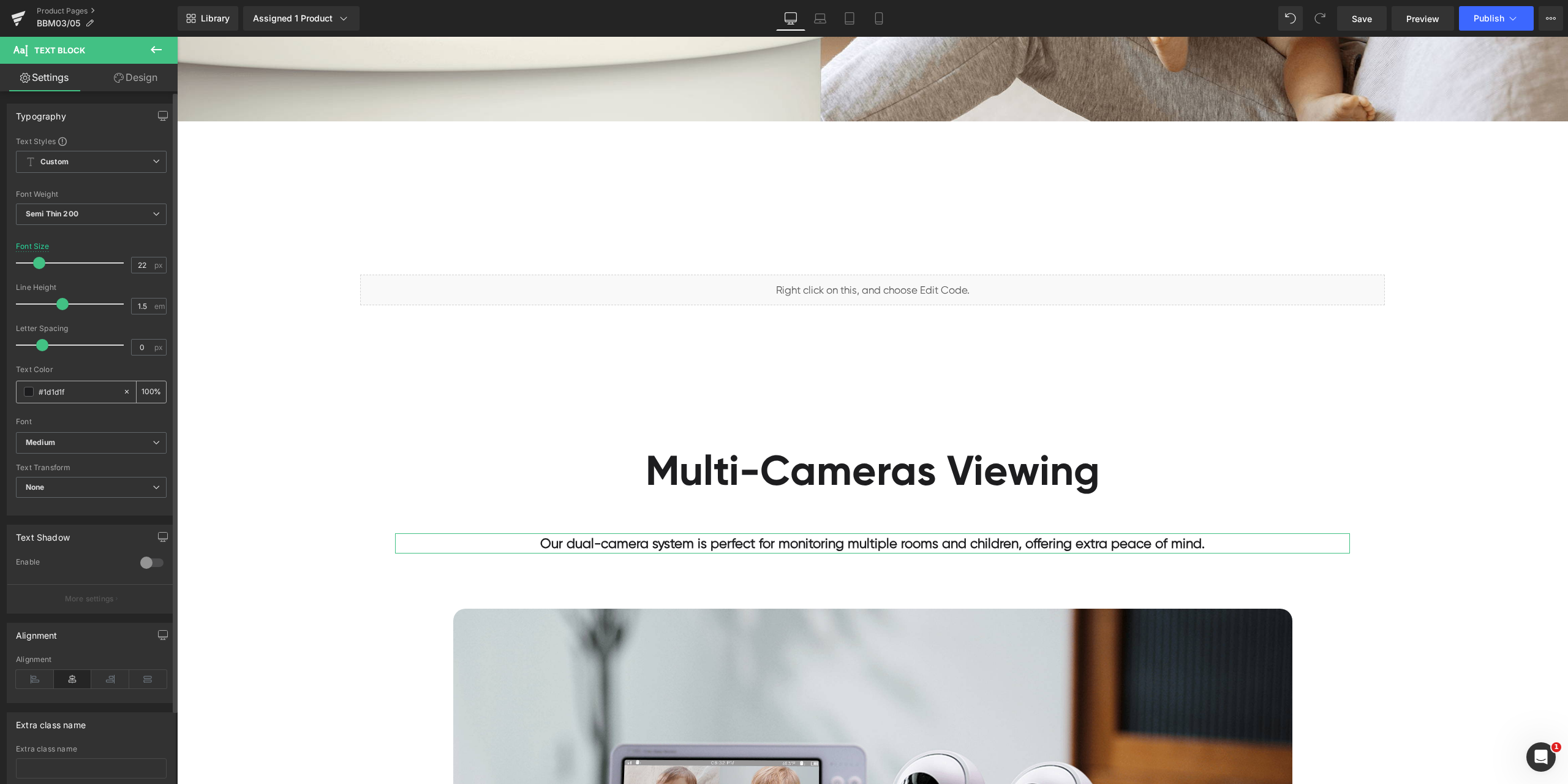
click at [81, 398] on input "#1d1d1f" at bounding box center [78, 391] width 78 height 14
paste input "a0a0a0"
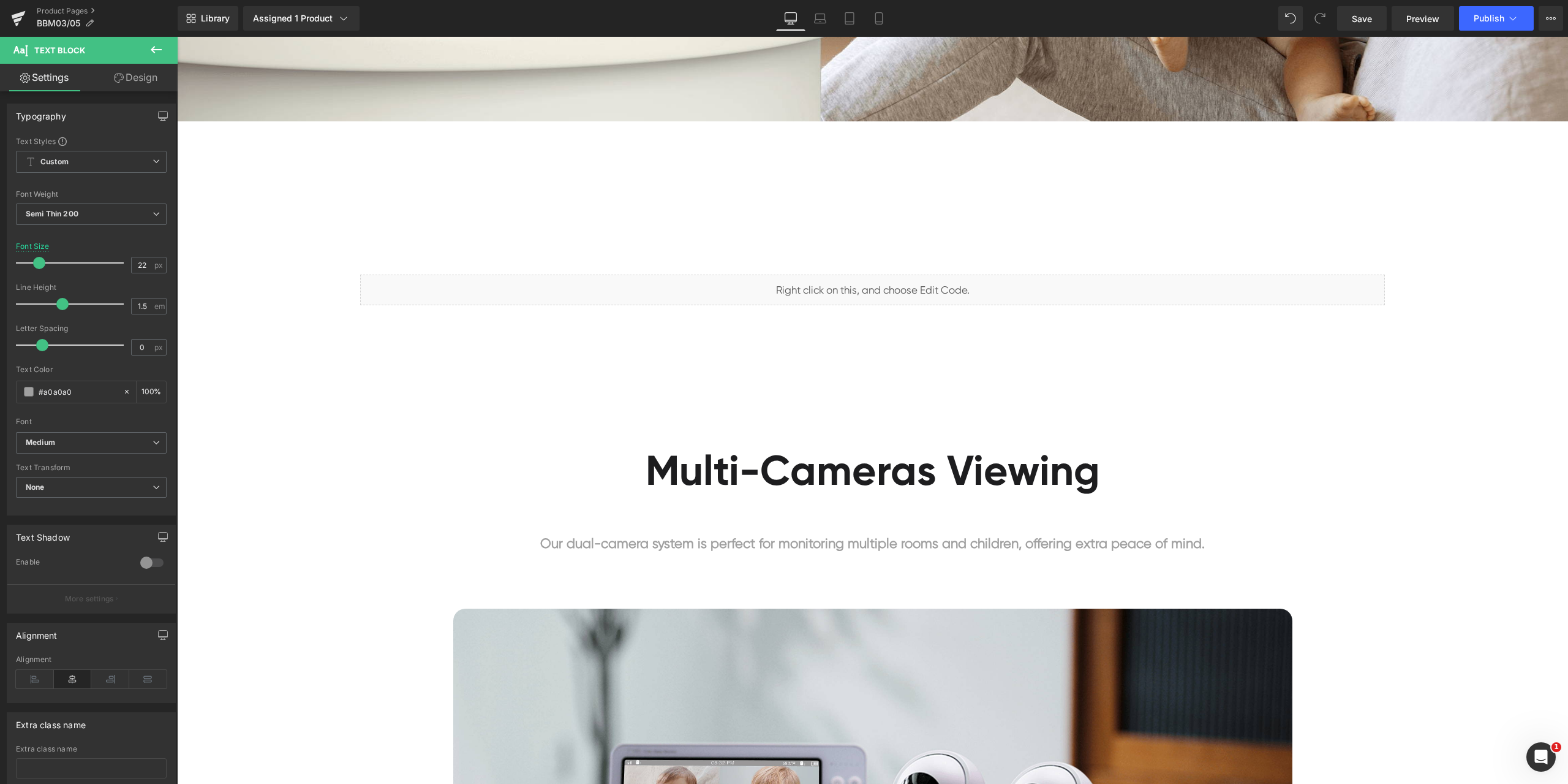
type input "#a0a0a0"
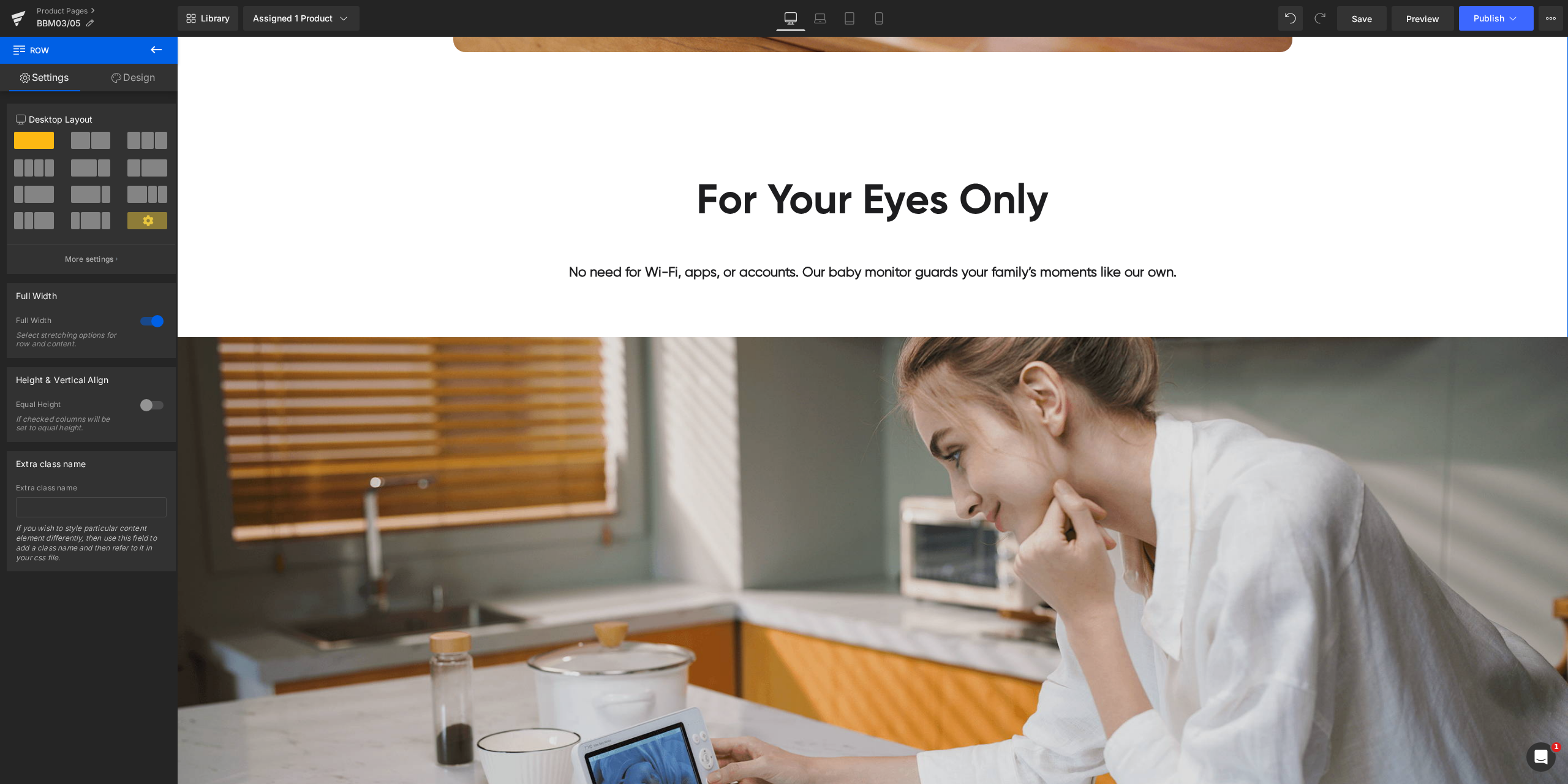
scroll to position [2574, 0]
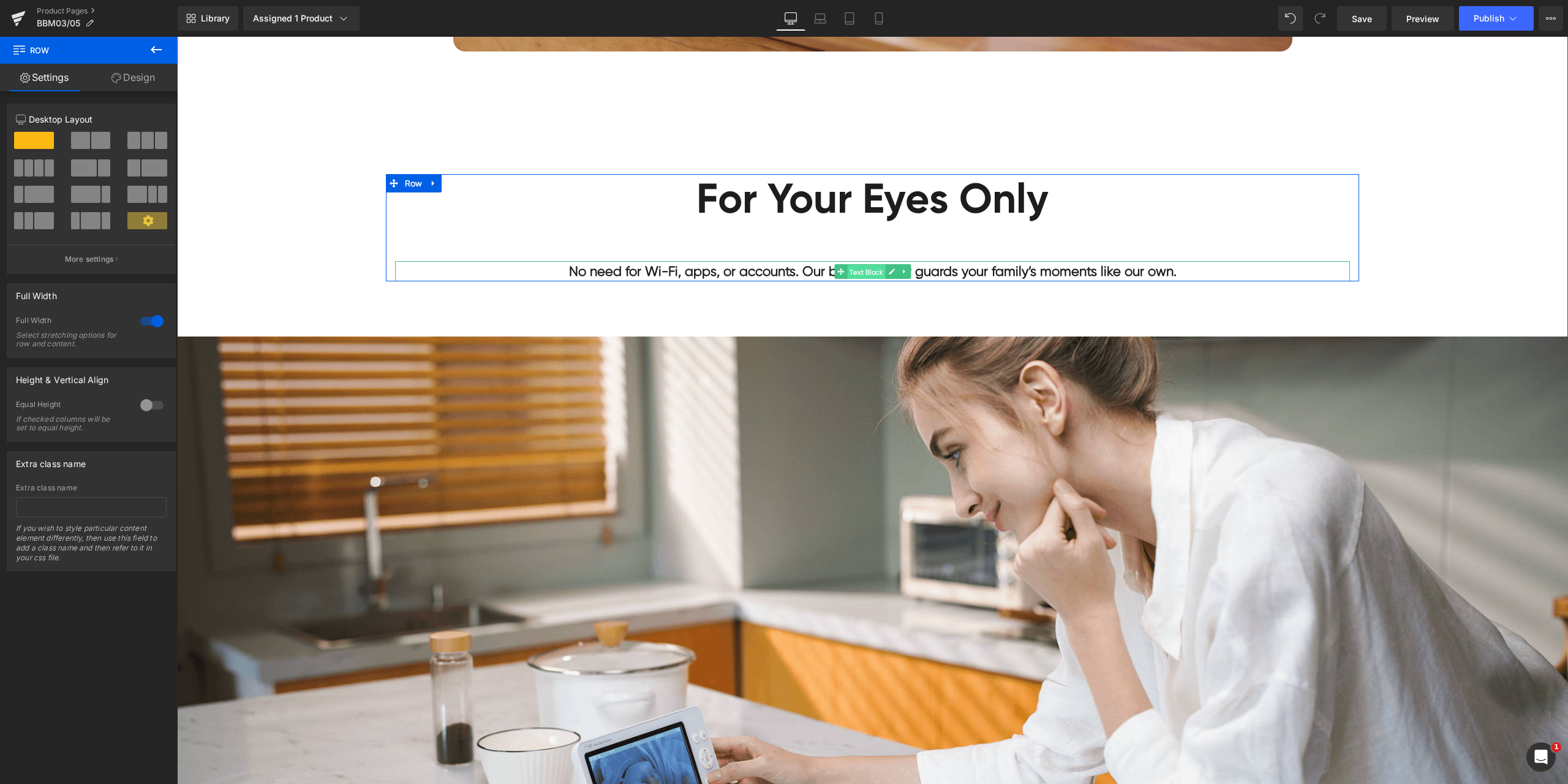
click at [870, 273] on span "Text Block" at bounding box center [866, 271] width 38 height 14
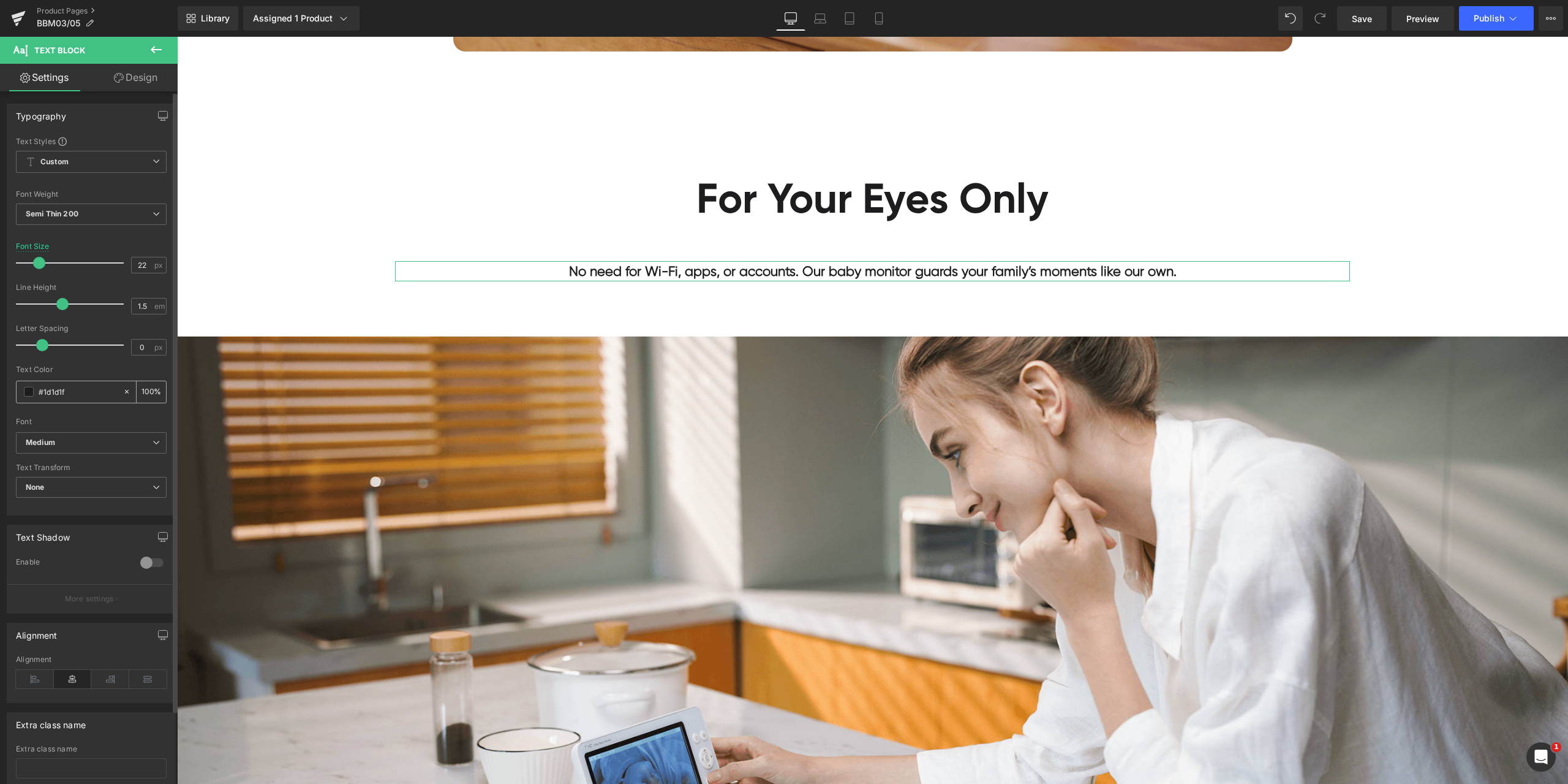
click at [79, 391] on input "#1d1d1f" at bounding box center [78, 391] width 78 height 14
paste input "a0a0a0"
type input "#a0a0a0"
click at [88, 366] on div "Text Color" at bounding box center [91, 370] width 151 height 9
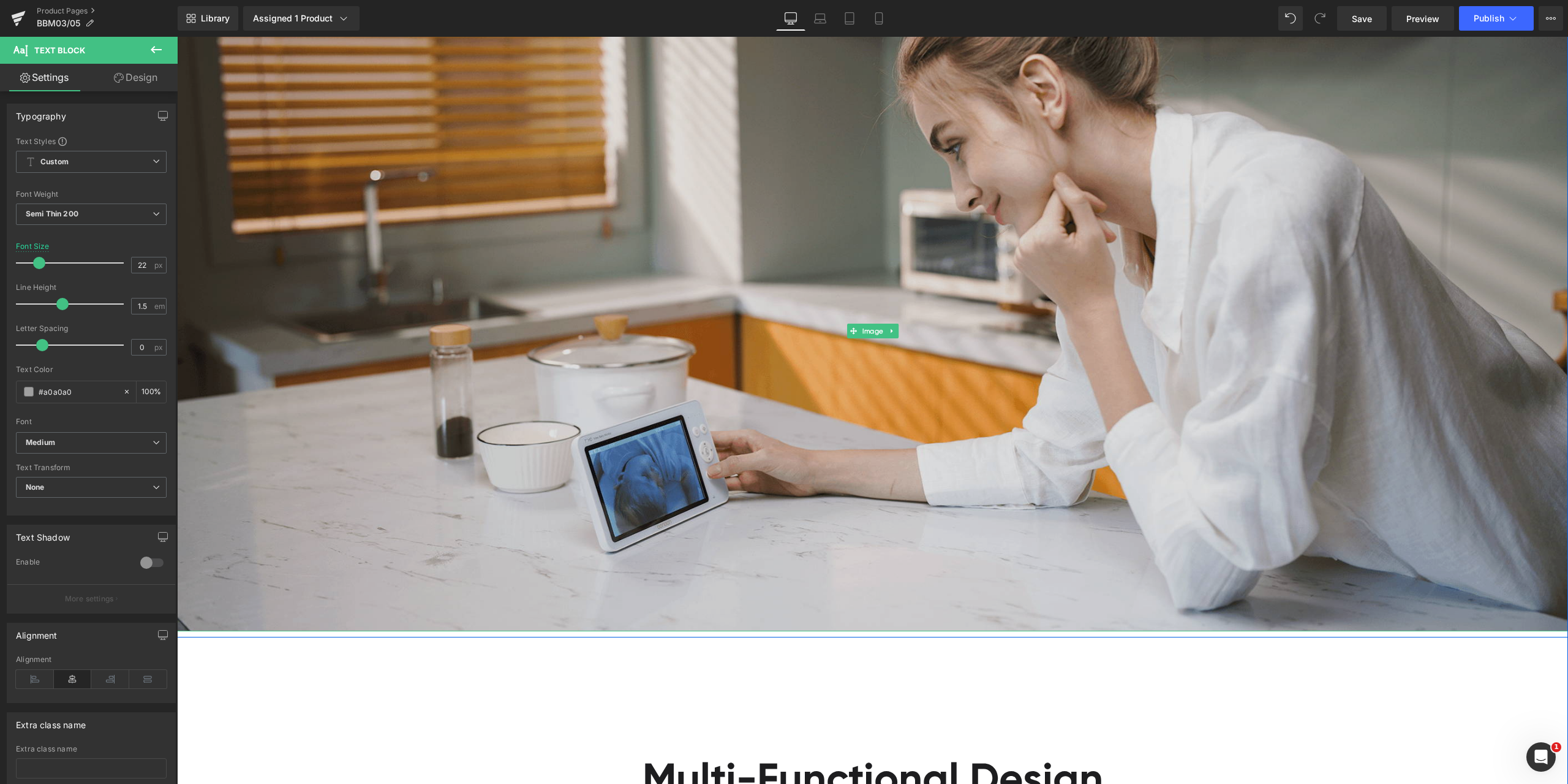
scroll to position [3125, 0]
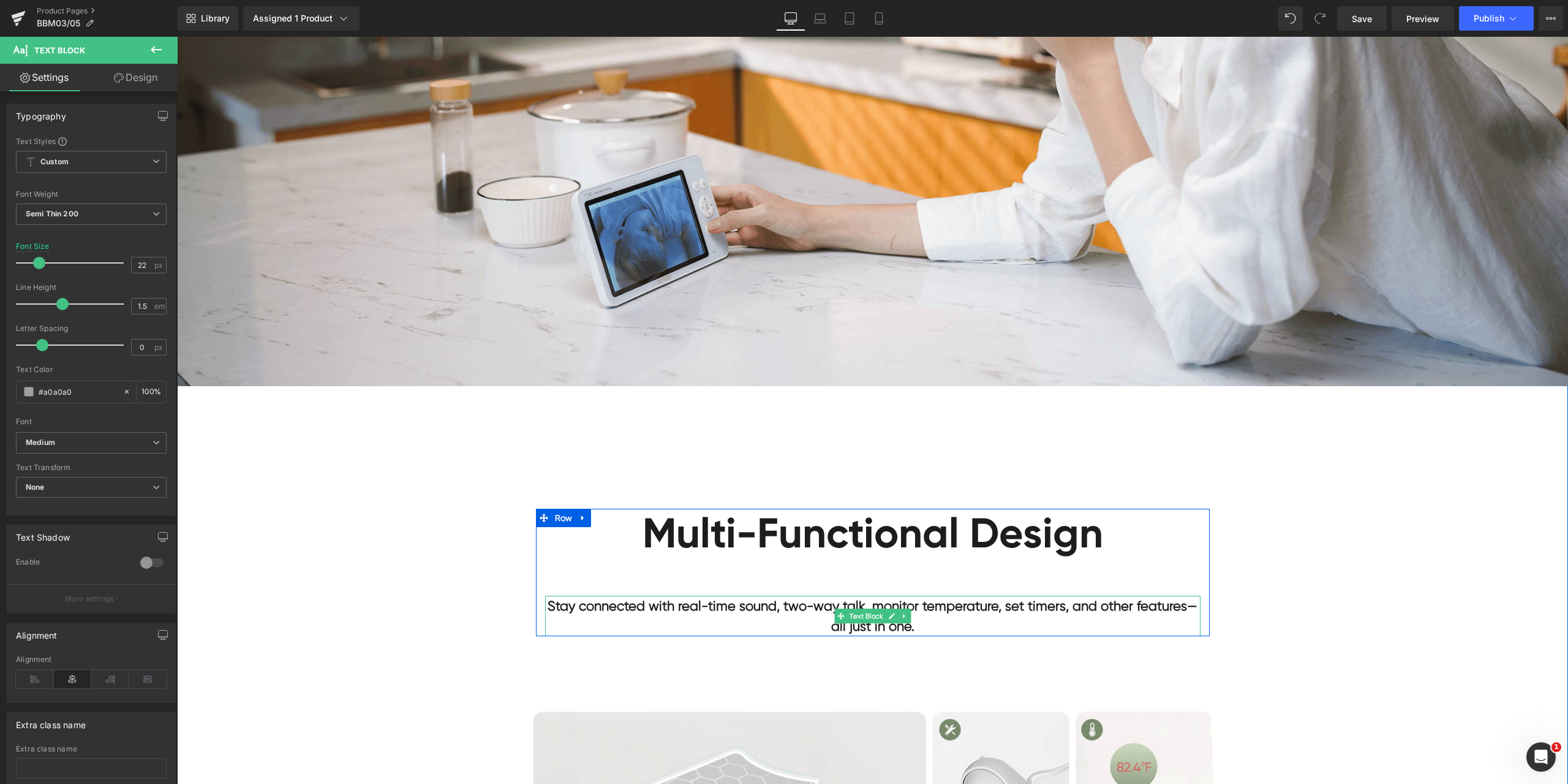
click at [1072, 605] on b "Stay connected with real-time sound, two-way talk, monitor temperature, set tim…" at bounding box center [873, 615] width 650 height 35
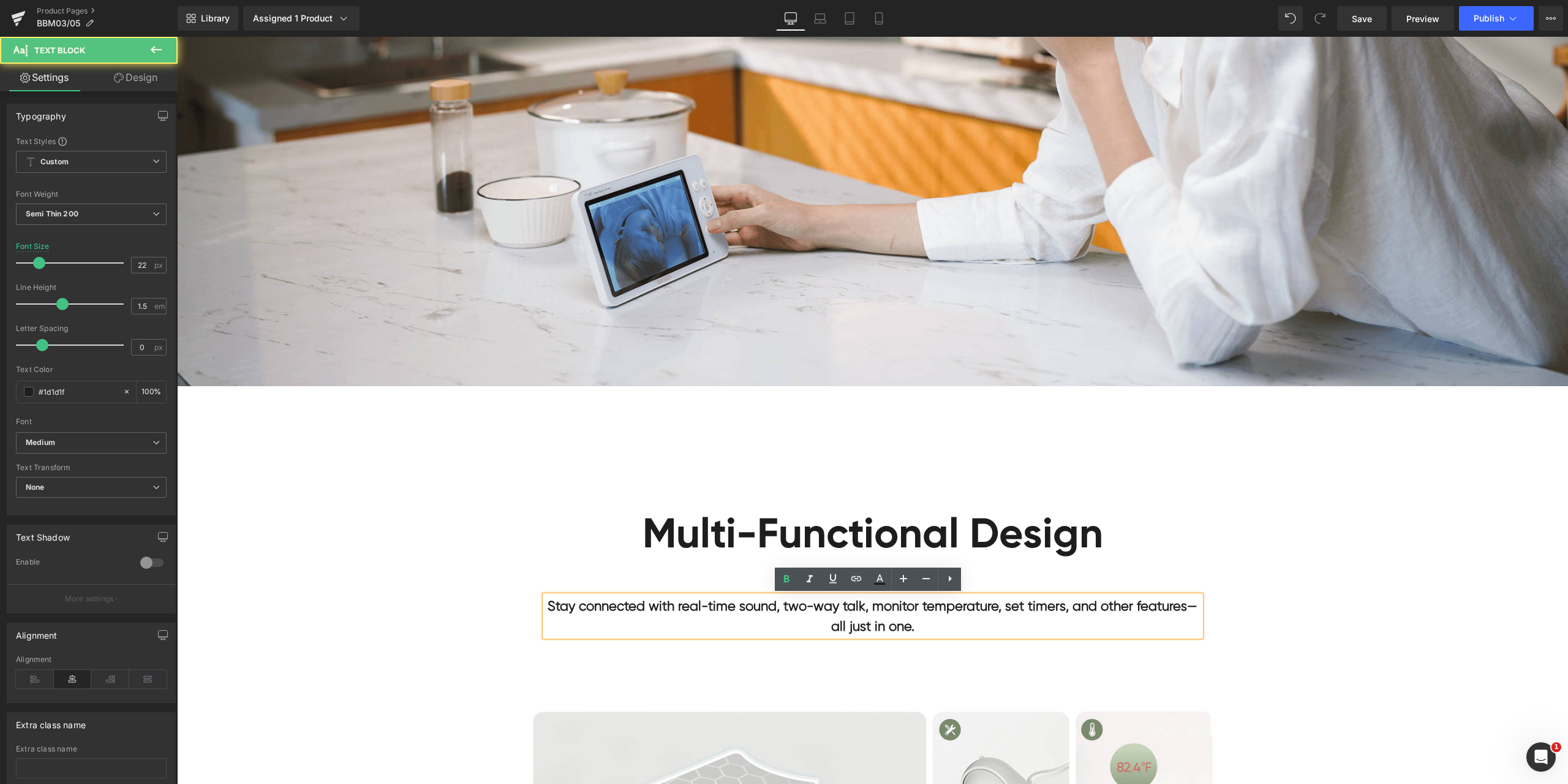
click at [1069, 605] on b "Stay connected with real-time sound, two-way talk, monitor temperature, set tim…" at bounding box center [873, 615] width 650 height 35
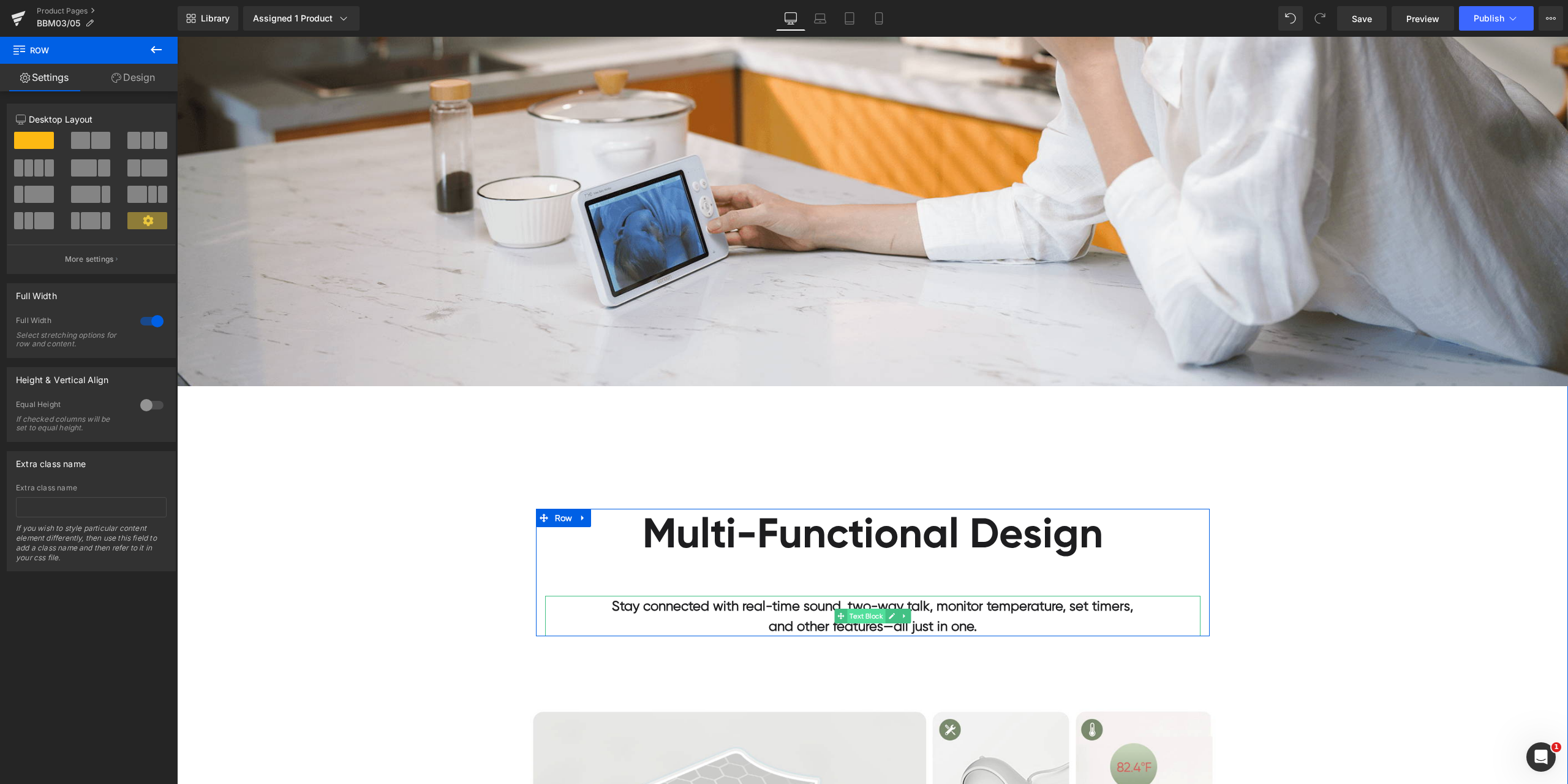
click at [865, 619] on span "Text Block" at bounding box center [866, 616] width 38 height 14
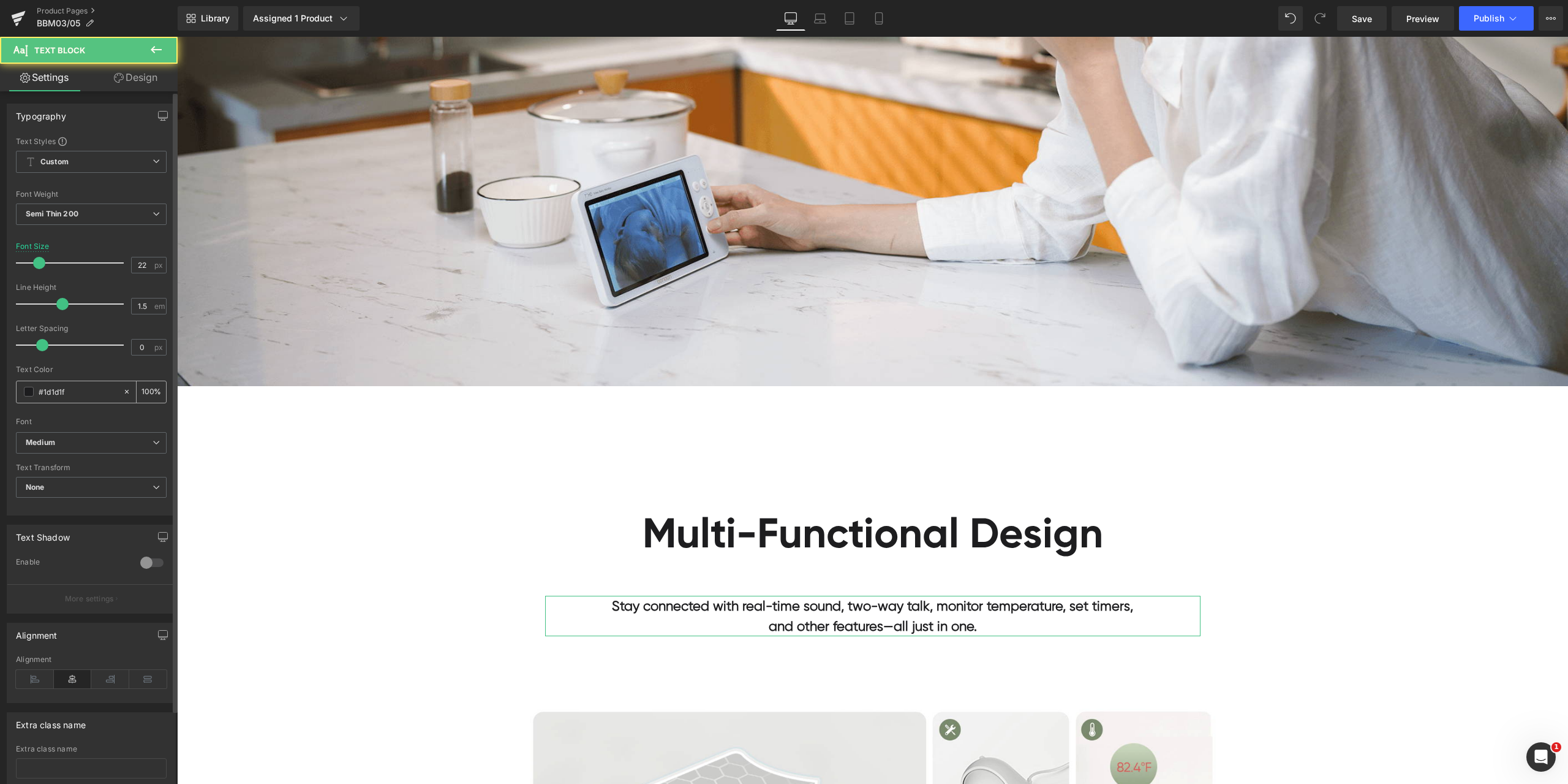
click at [99, 396] on input "#1d1d1f" at bounding box center [78, 391] width 78 height 14
paste input "a0a0a0"
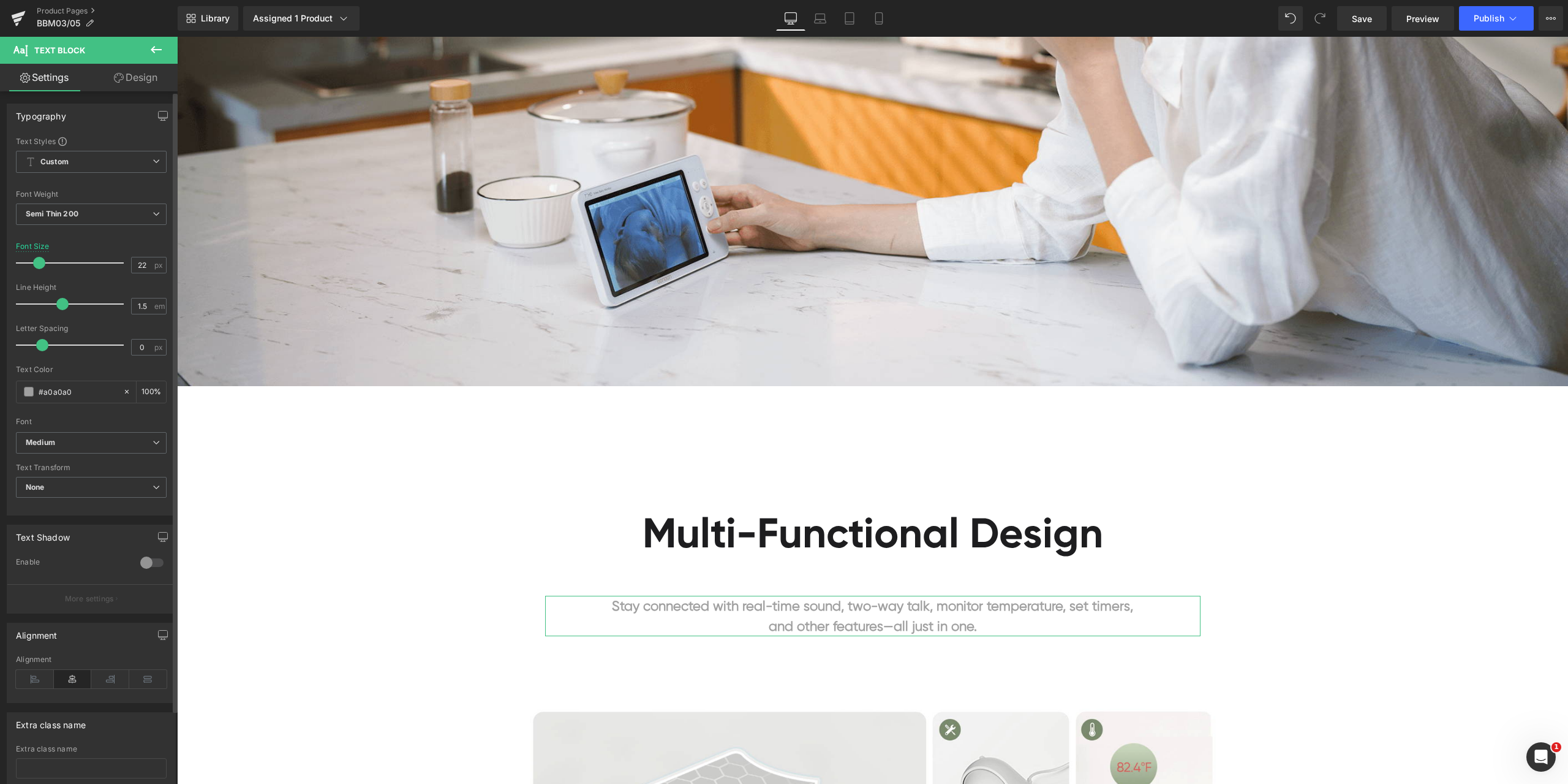
type input "#a0a0a0"
click at [94, 420] on div "Font" at bounding box center [91, 421] width 151 height 9
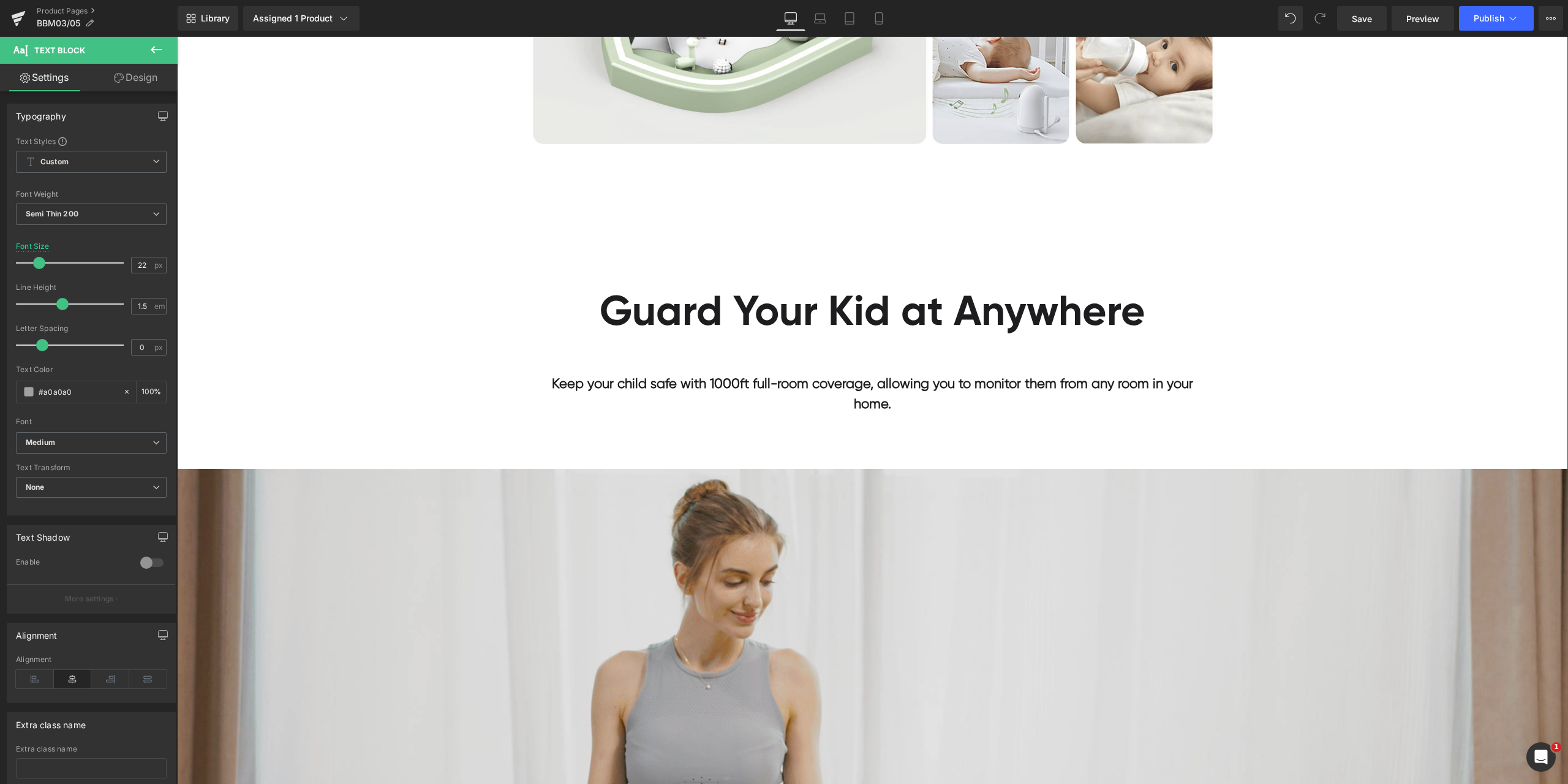
scroll to position [4044, 0]
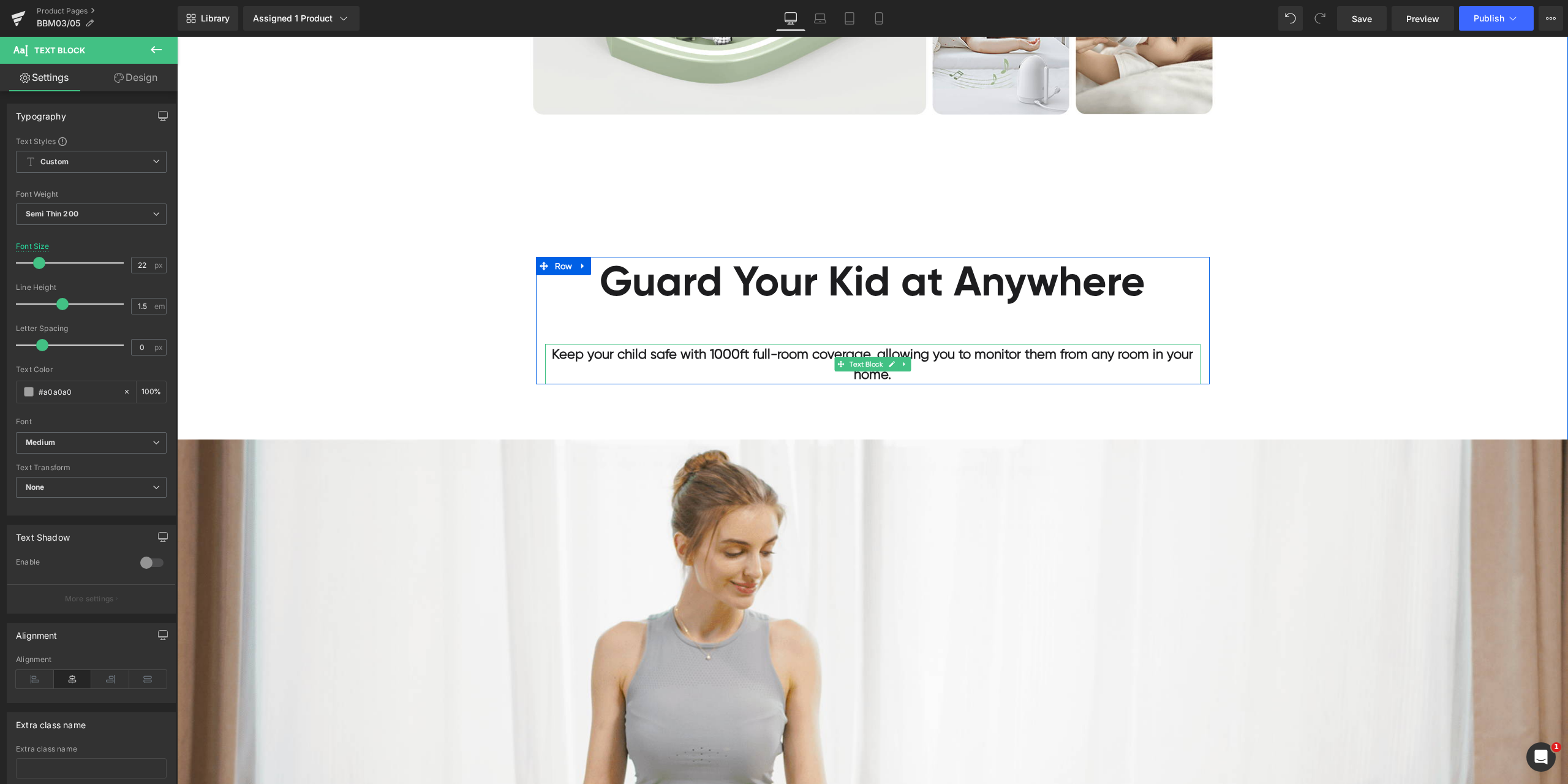
click at [1083, 354] on b "Keep your child safe with 1000ft full-room coverage, allowing you to monitor th…" at bounding box center [873, 363] width 641 height 35
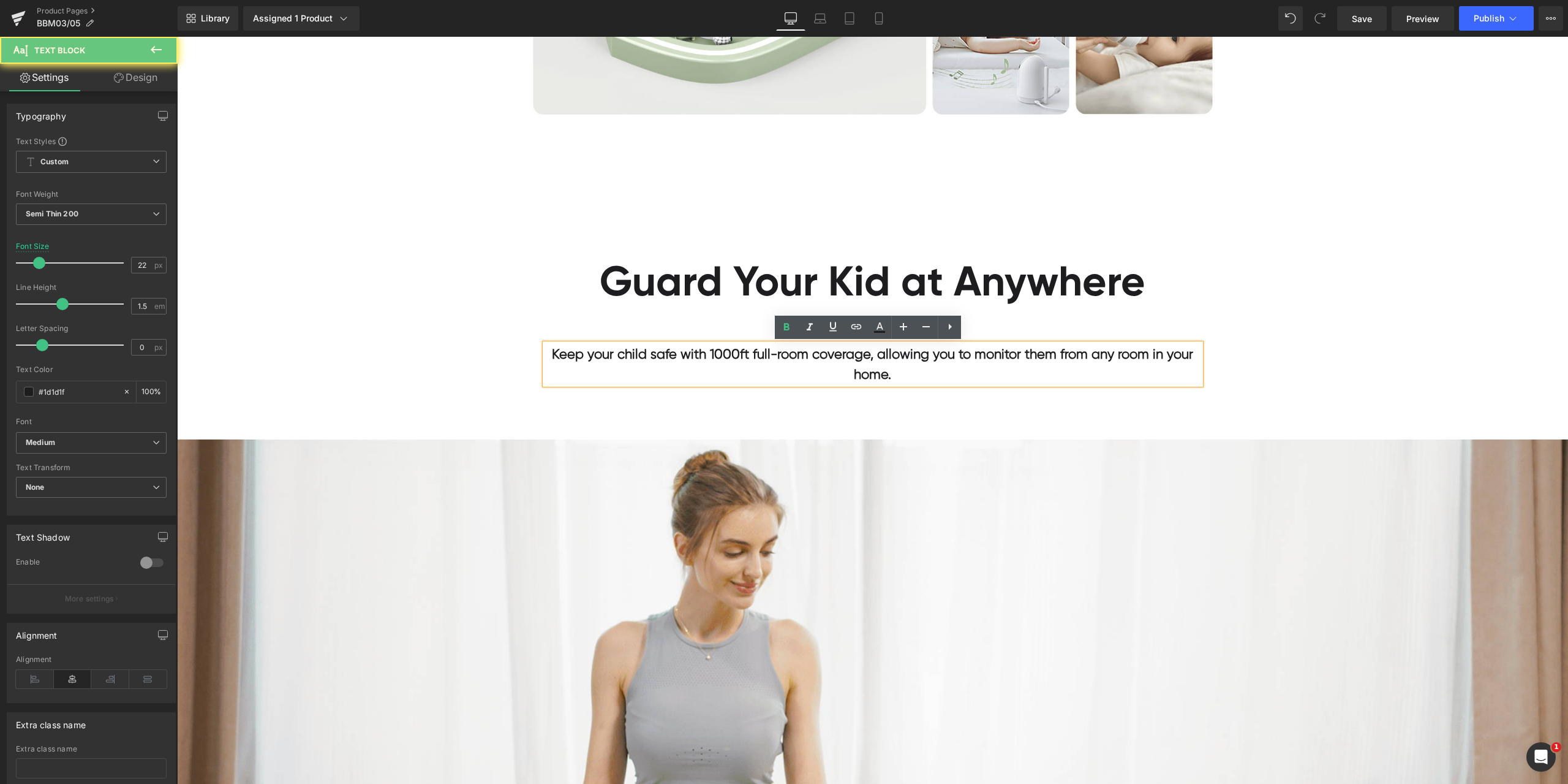
click at [1086, 352] on b "Keep your child safe with 1000ft full-room coverage, allowing you to monitor th…" at bounding box center [873, 363] width 641 height 35
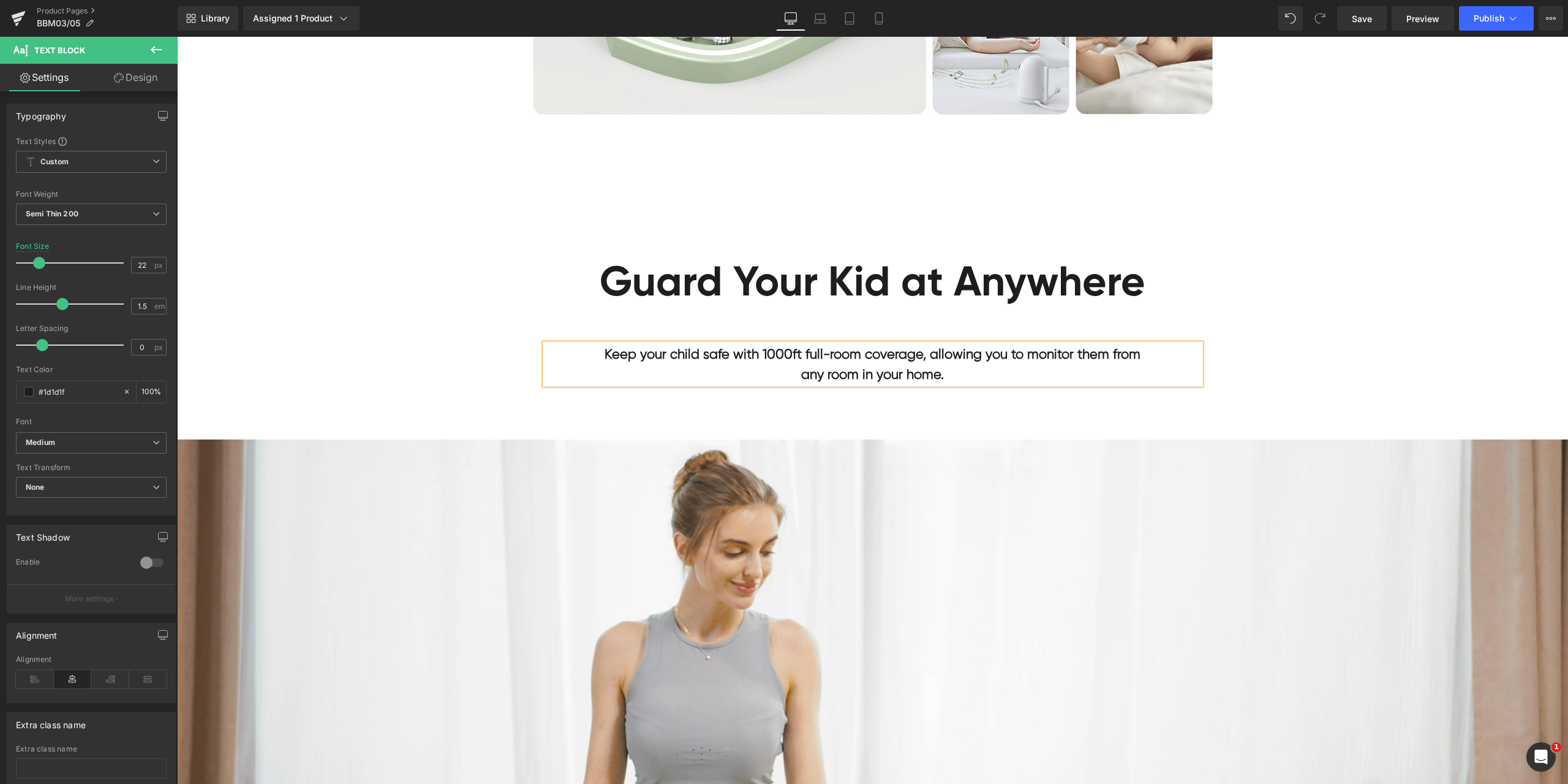
click at [447, 330] on div "7” Clear Screen & 720p HD Monitor Heading Watch over your little one with the s…" at bounding box center [872, 547] width 1391 height 7306
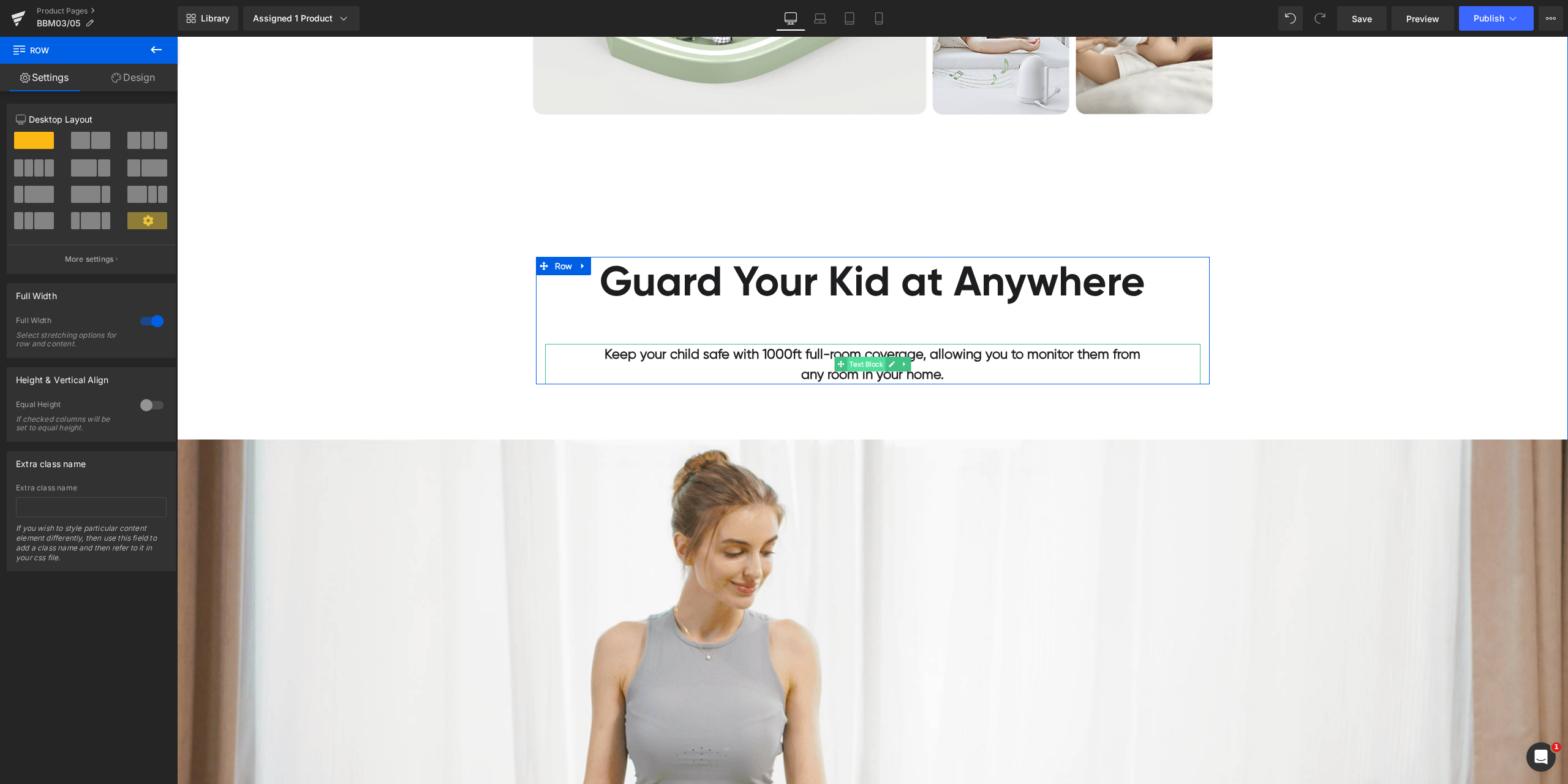
click at [858, 365] on span "Text Block" at bounding box center [866, 364] width 38 height 14
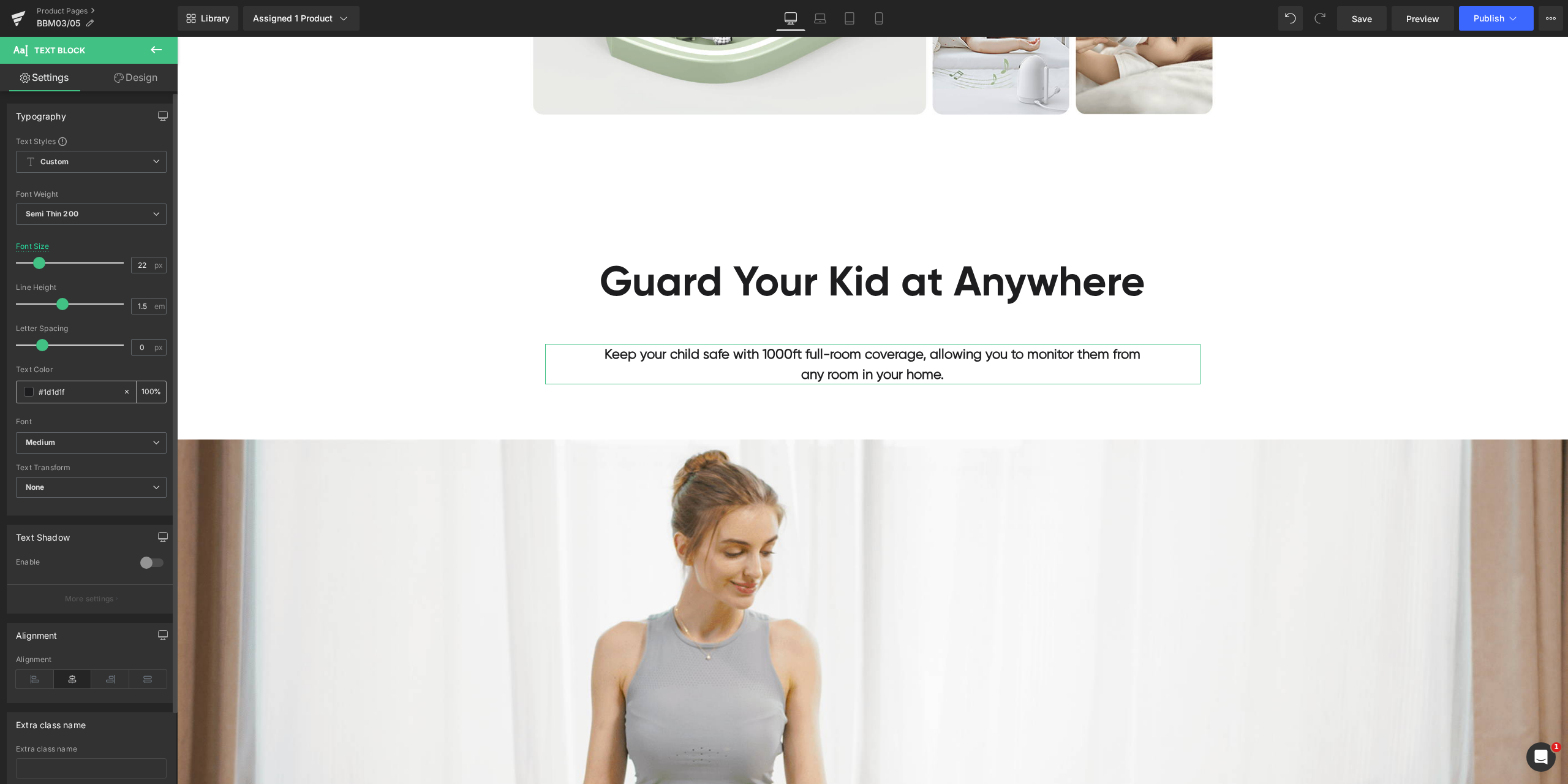
click at [106, 390] on input "#1d1d1f" at bounding box center [78, 391] width 78 height 14
paste input "a0a0a0"
type input "#a0a0a0"
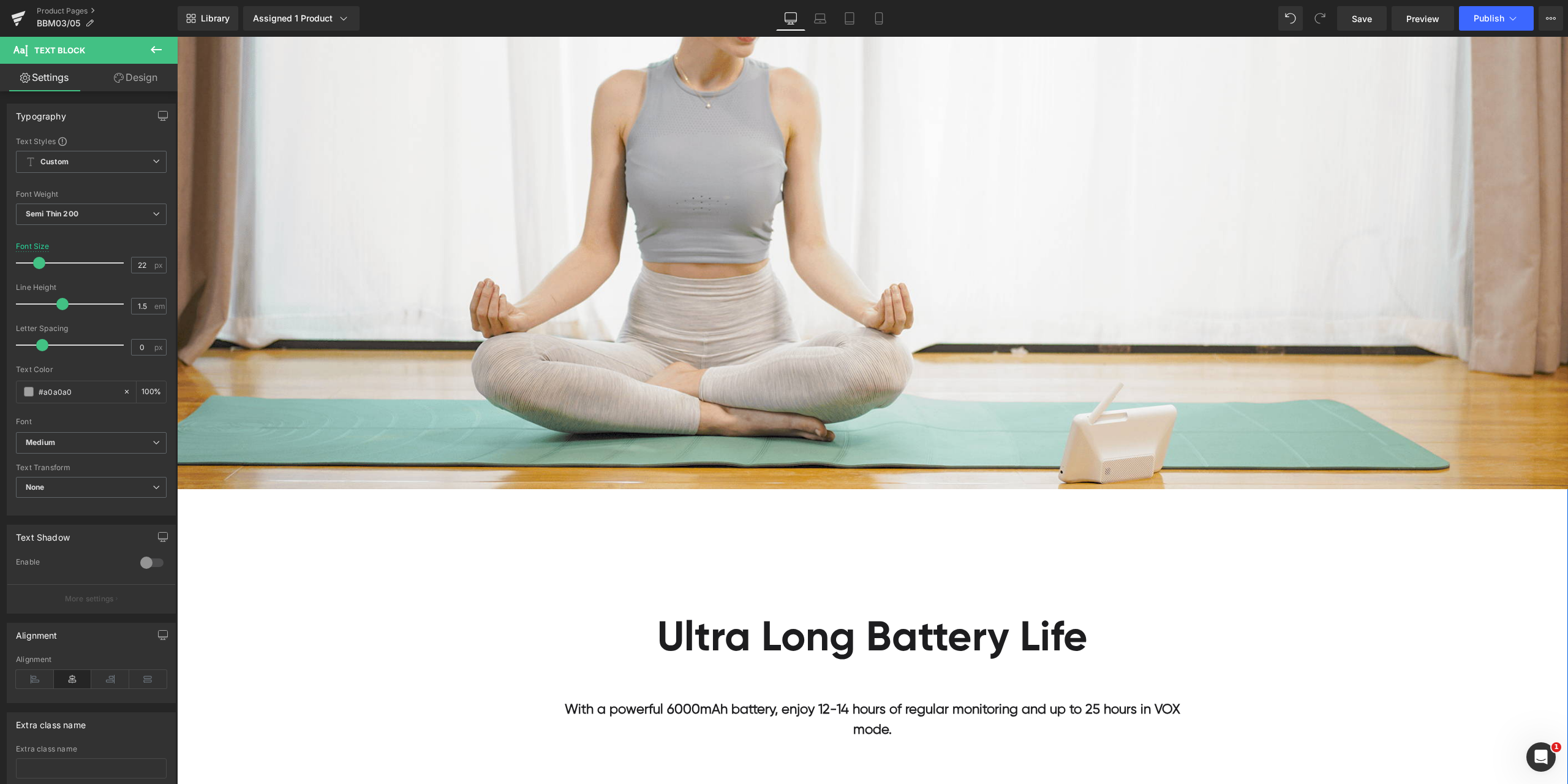
scroll to position [4841, 0]
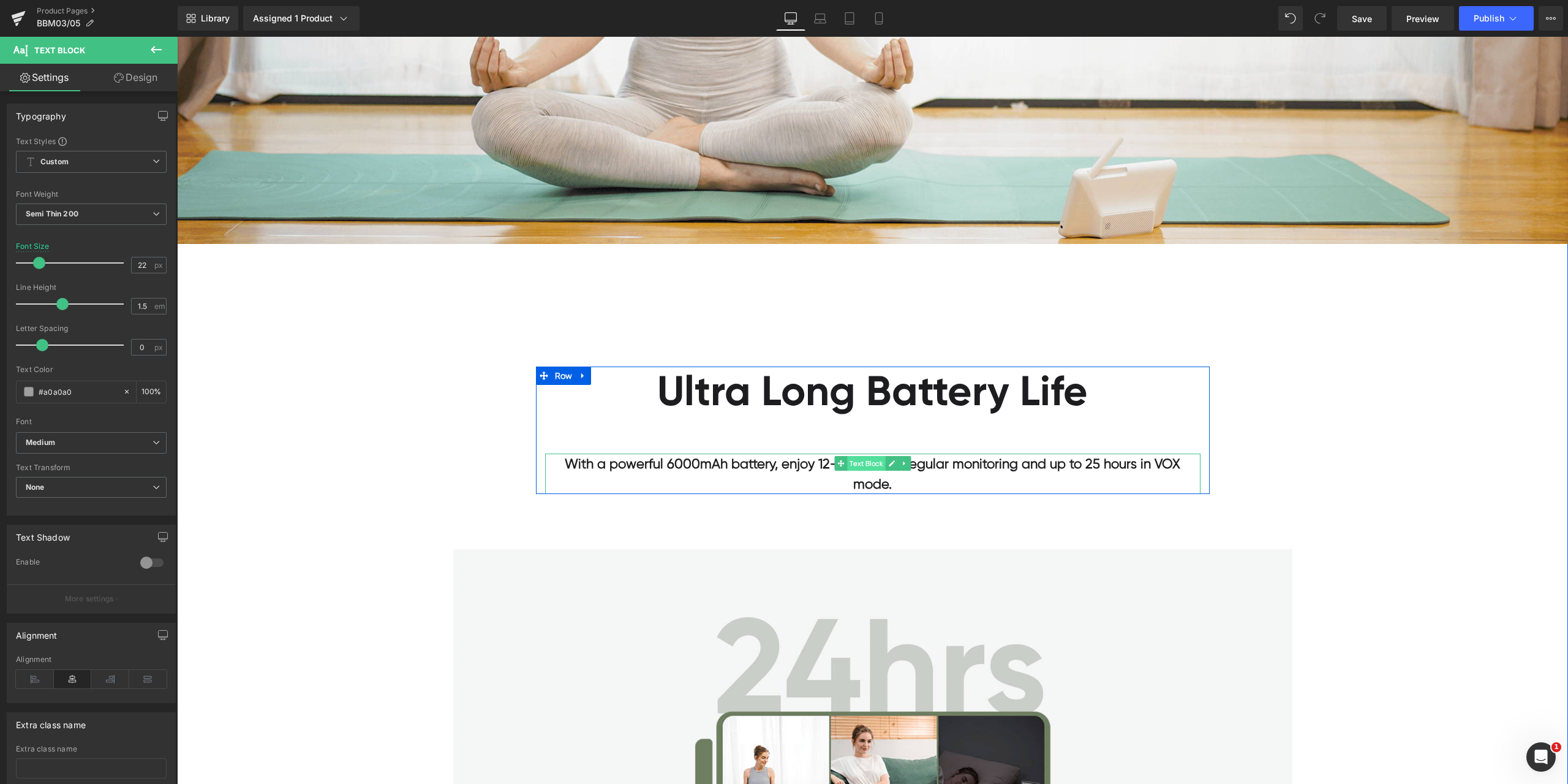
click at [858, 461] on span "Text Block" at bounding box center [866, 463] width 38 height 14
click at [93, 395] on input "#1d1d1f" at bounding box center [78, 391] width 78 height 14
paste input "a0a0a0"
type input "#a0a0a0"
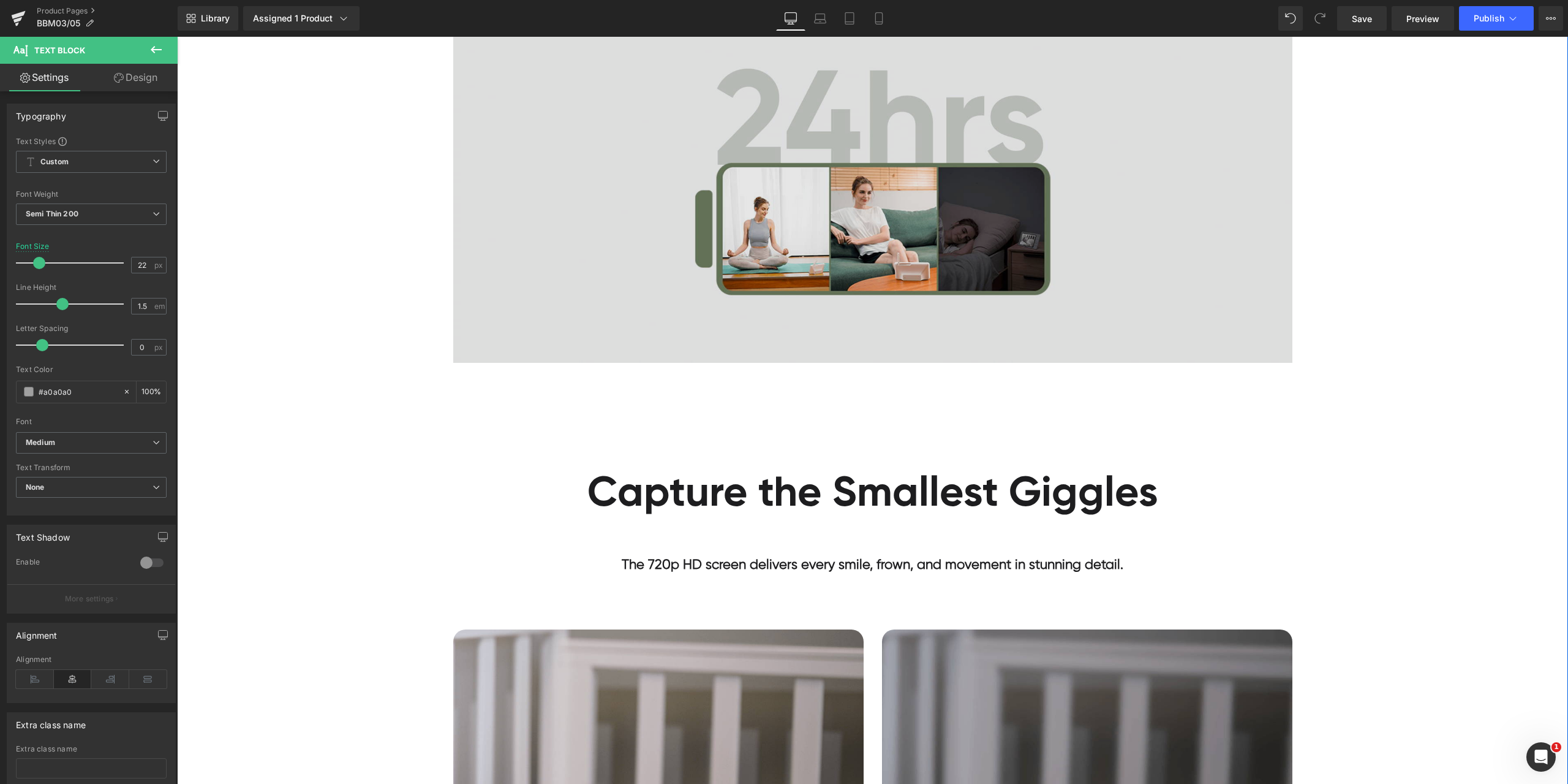
scroll to position [5392, 0]
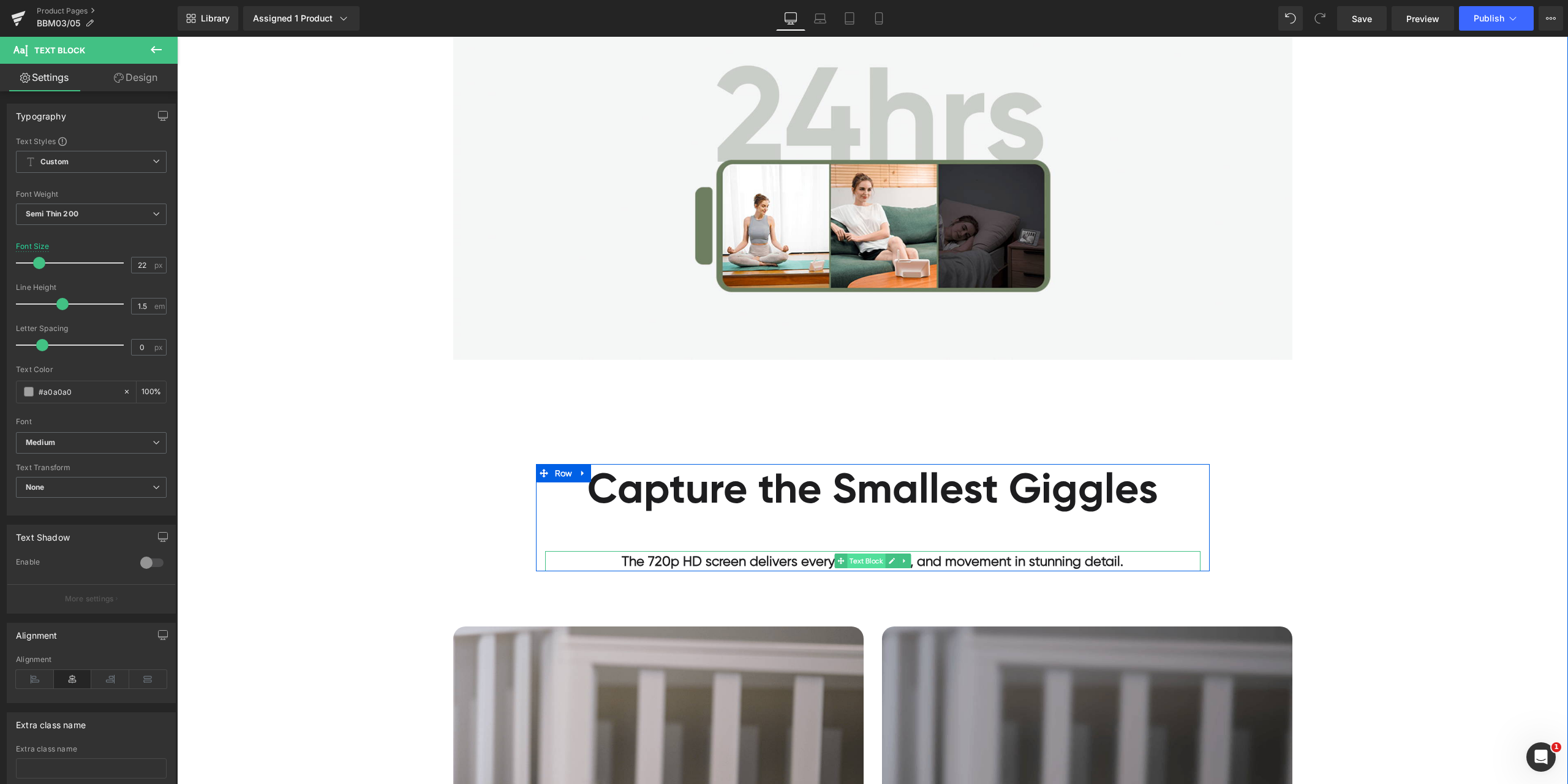
click at [852, 553] on span "Text Block" at bounding box center [866, 560] width 38 height 14
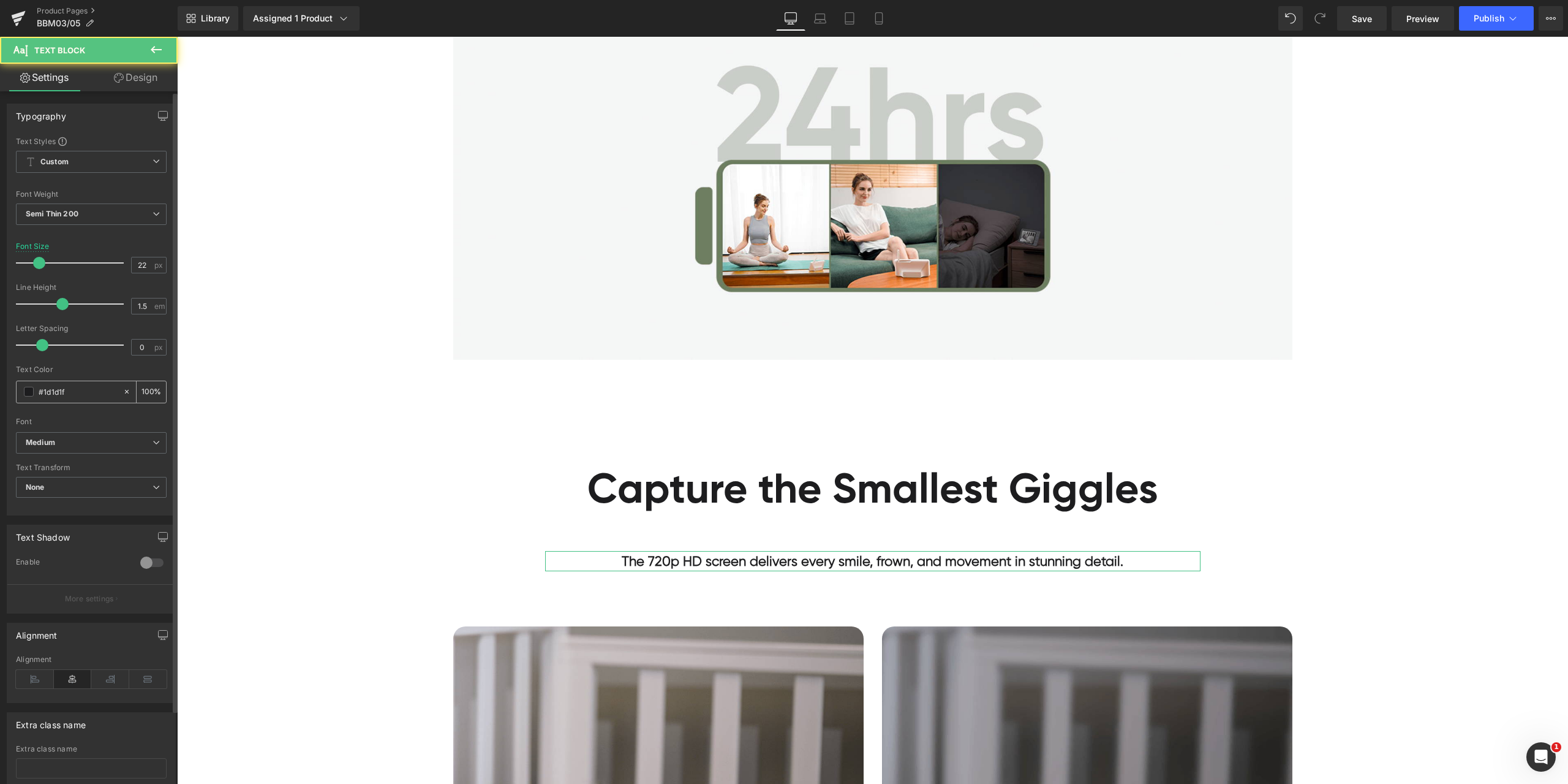
click at [64, 395] on input "#1d1d1f" at bounding box center [78, 391] width 78 height 14
paste input "a0a0a0"
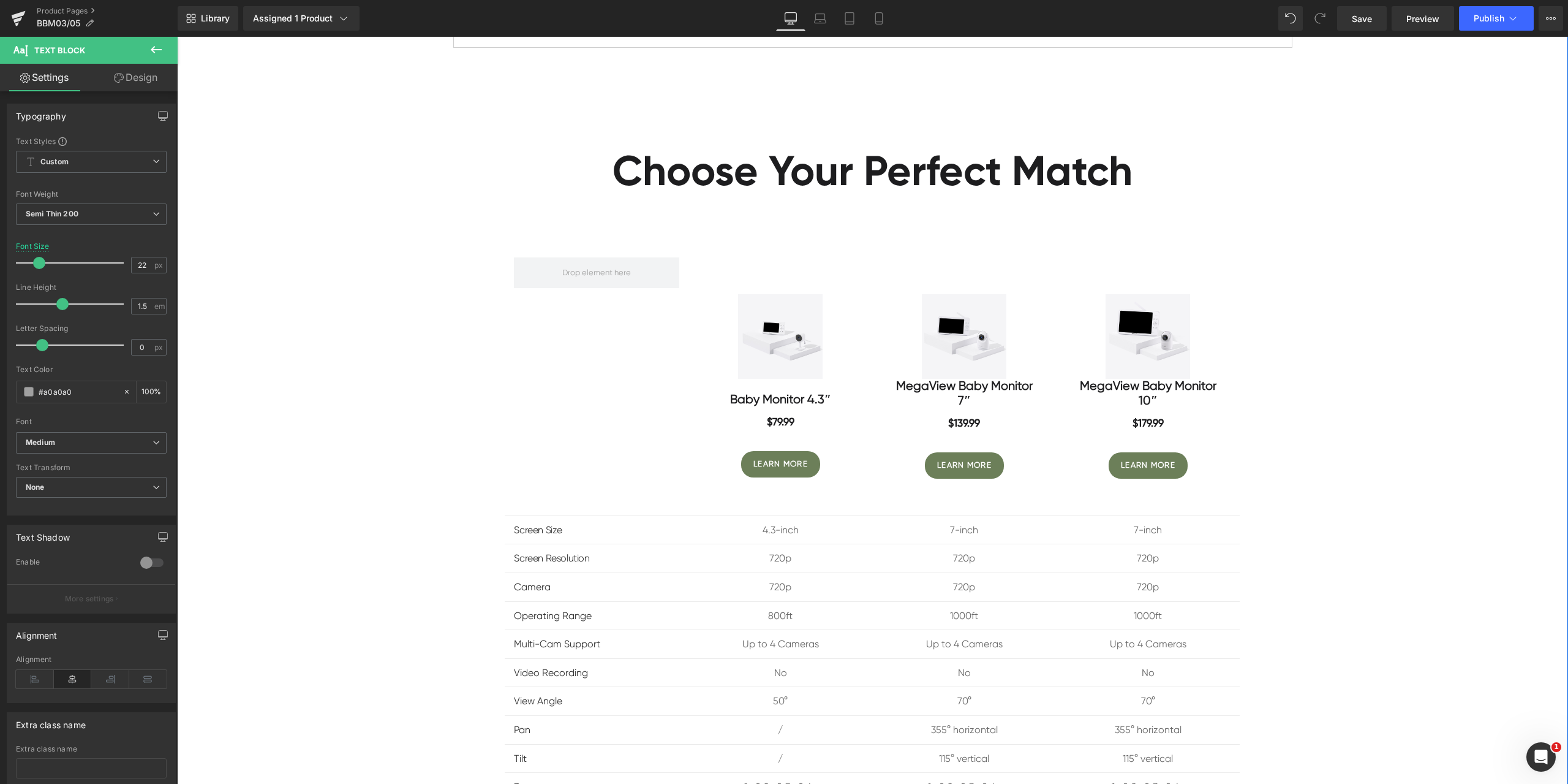
scroll to position [7047, 0]
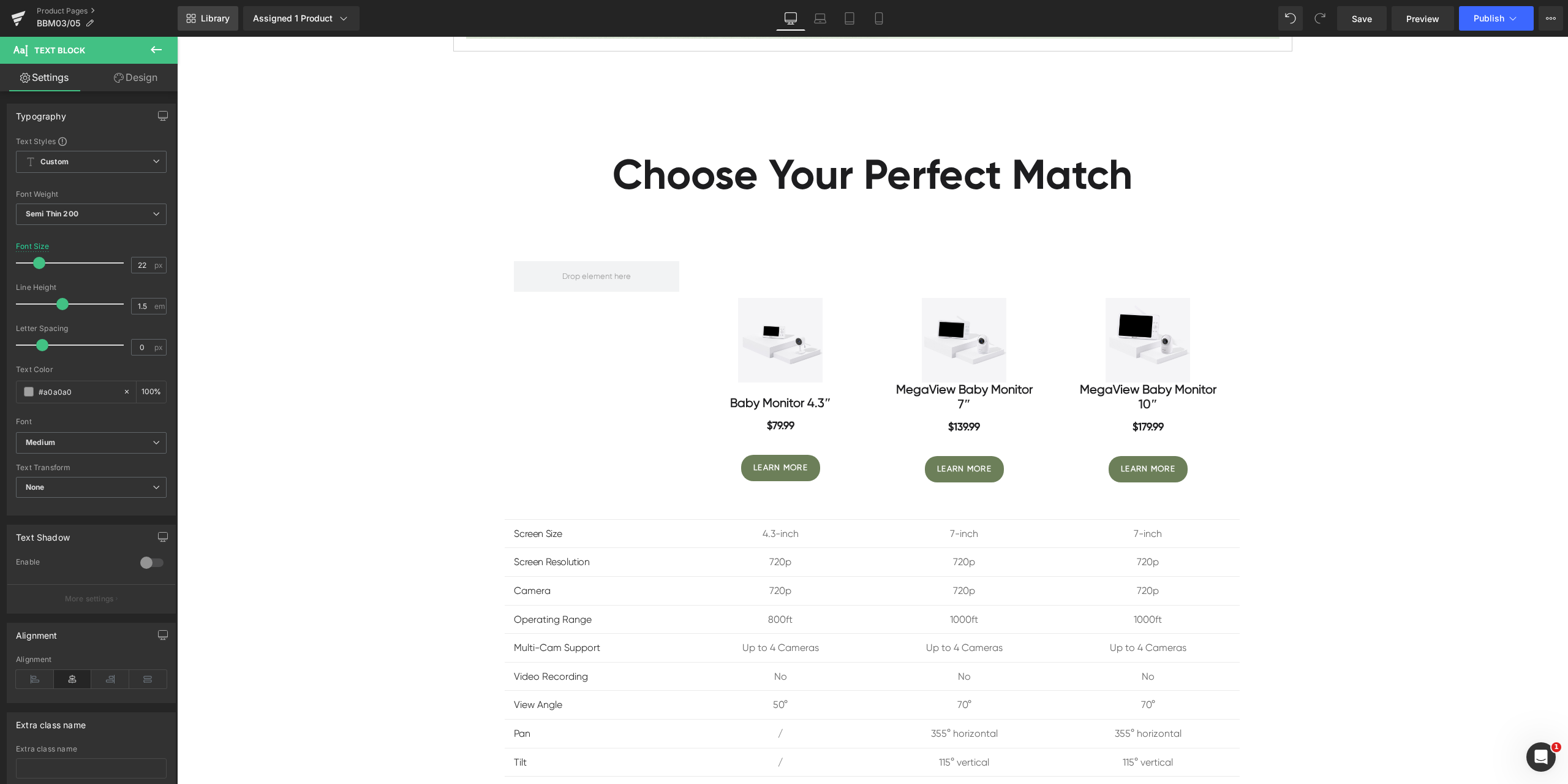
type input "#a0a0a0"
click at [207, 12] on link "Library" at bounding box center [208, 19] width 60 height 24
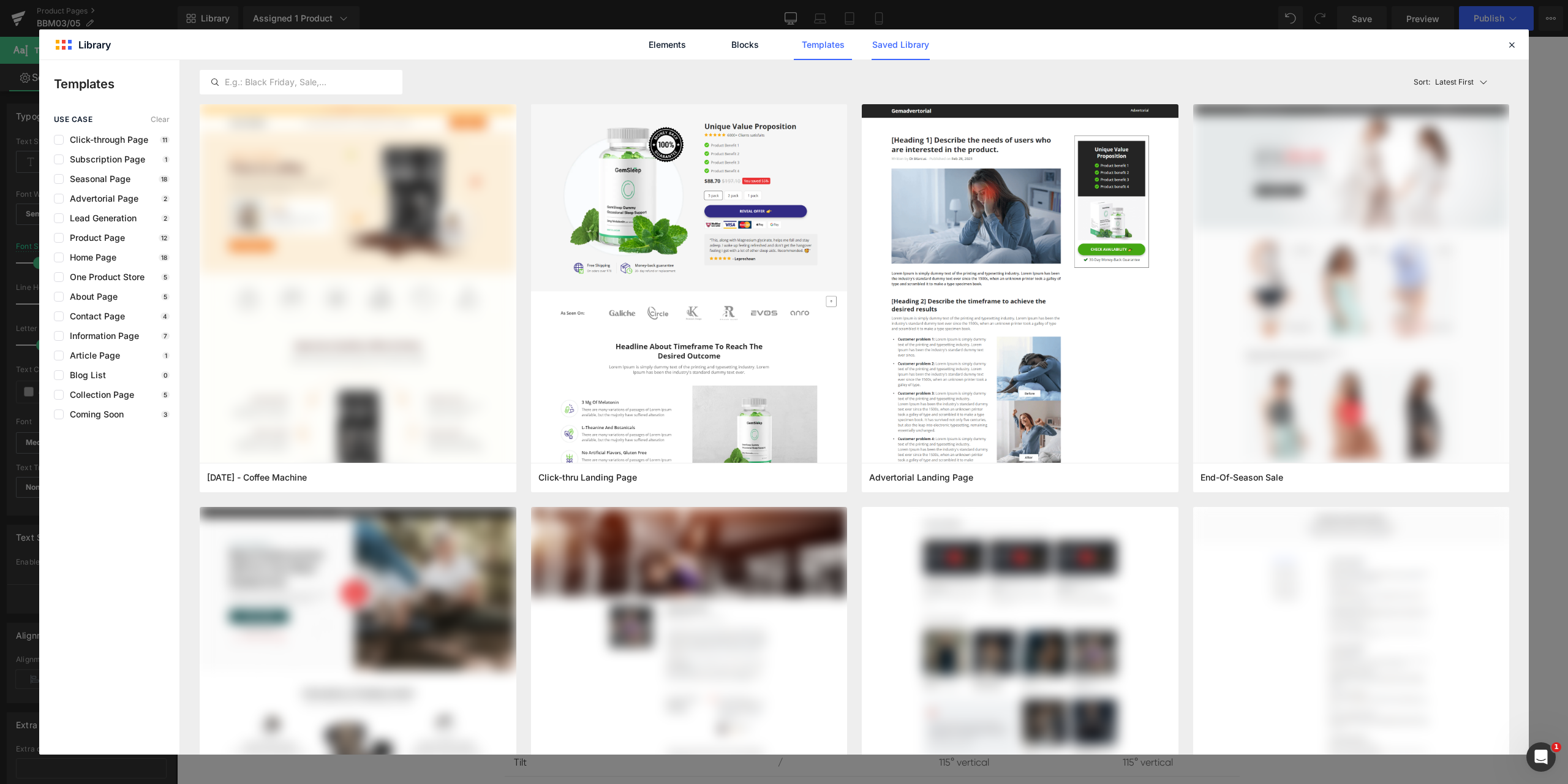
click at [0, 0] on link "Saved Library" at bounding box center [0, 0] width 0 height 0
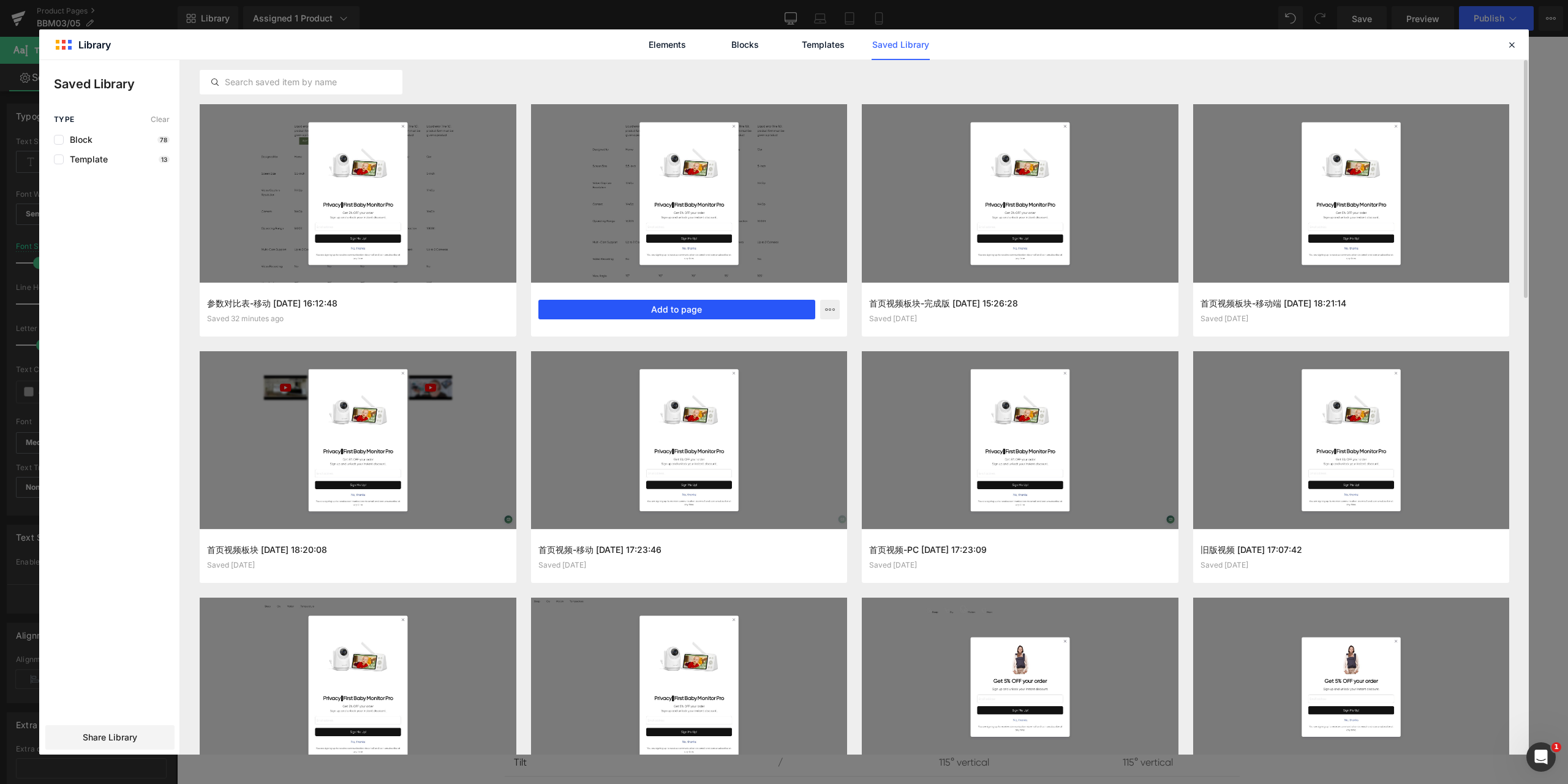
click at [645, 308] on button "Add to page" at bounding box center [677, 309] width 278 height 19
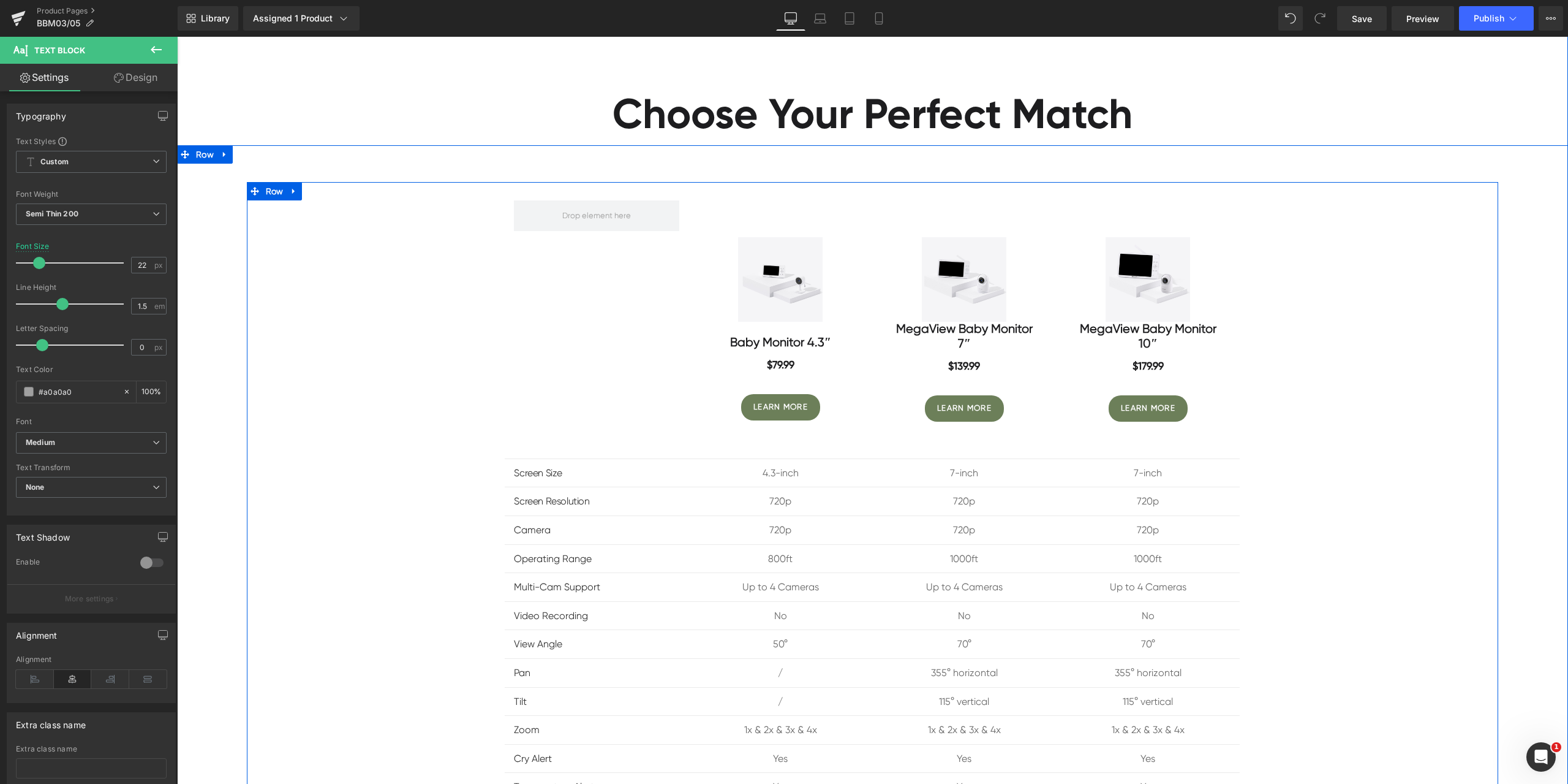
scroll to position [7033, 0]
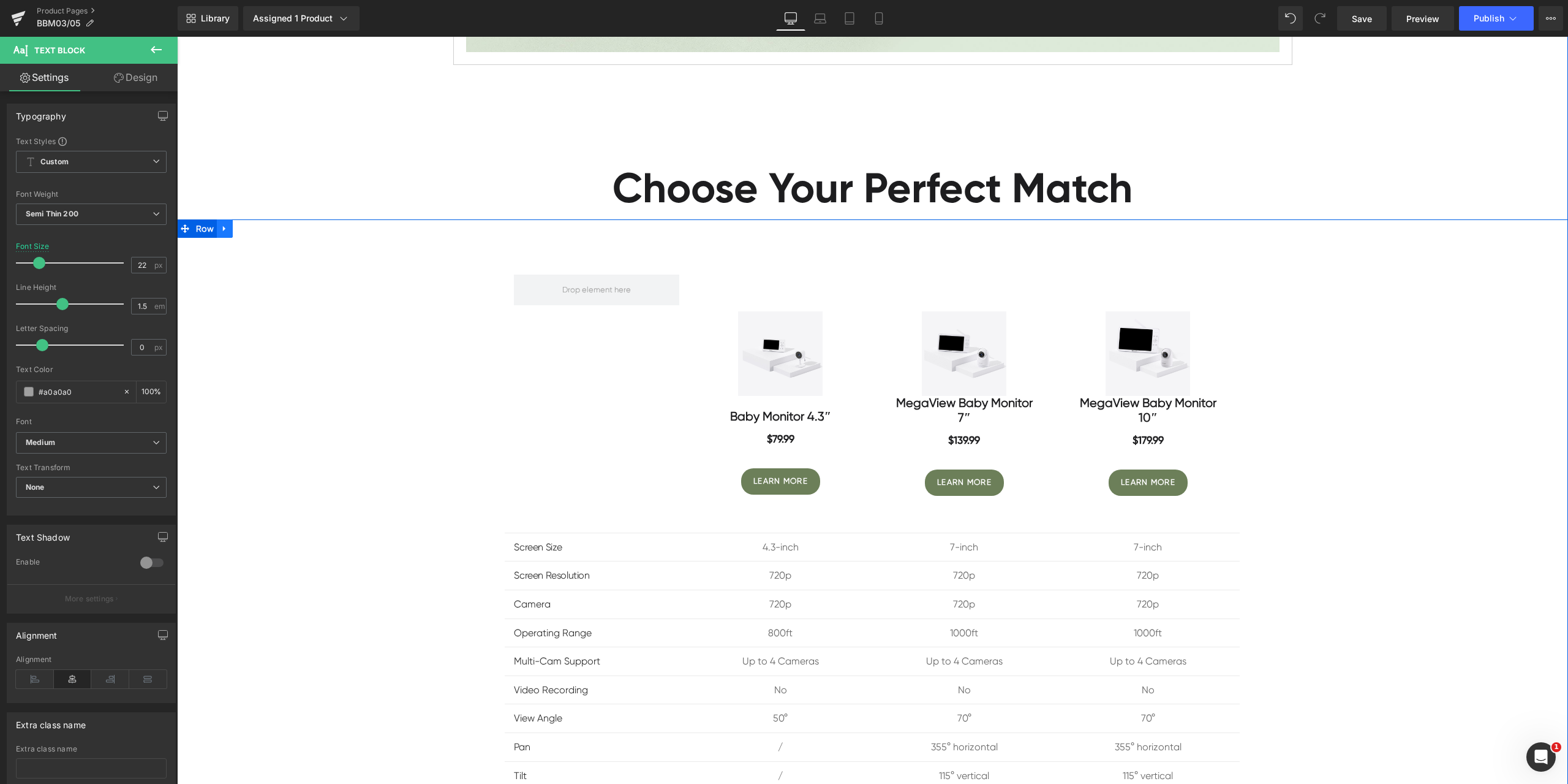
click at [225, 219] on link at bounding box center [225, 229] width 16 height 19
click at [252, 224] on icon at bounding box center [257, 229] width 9 height 9
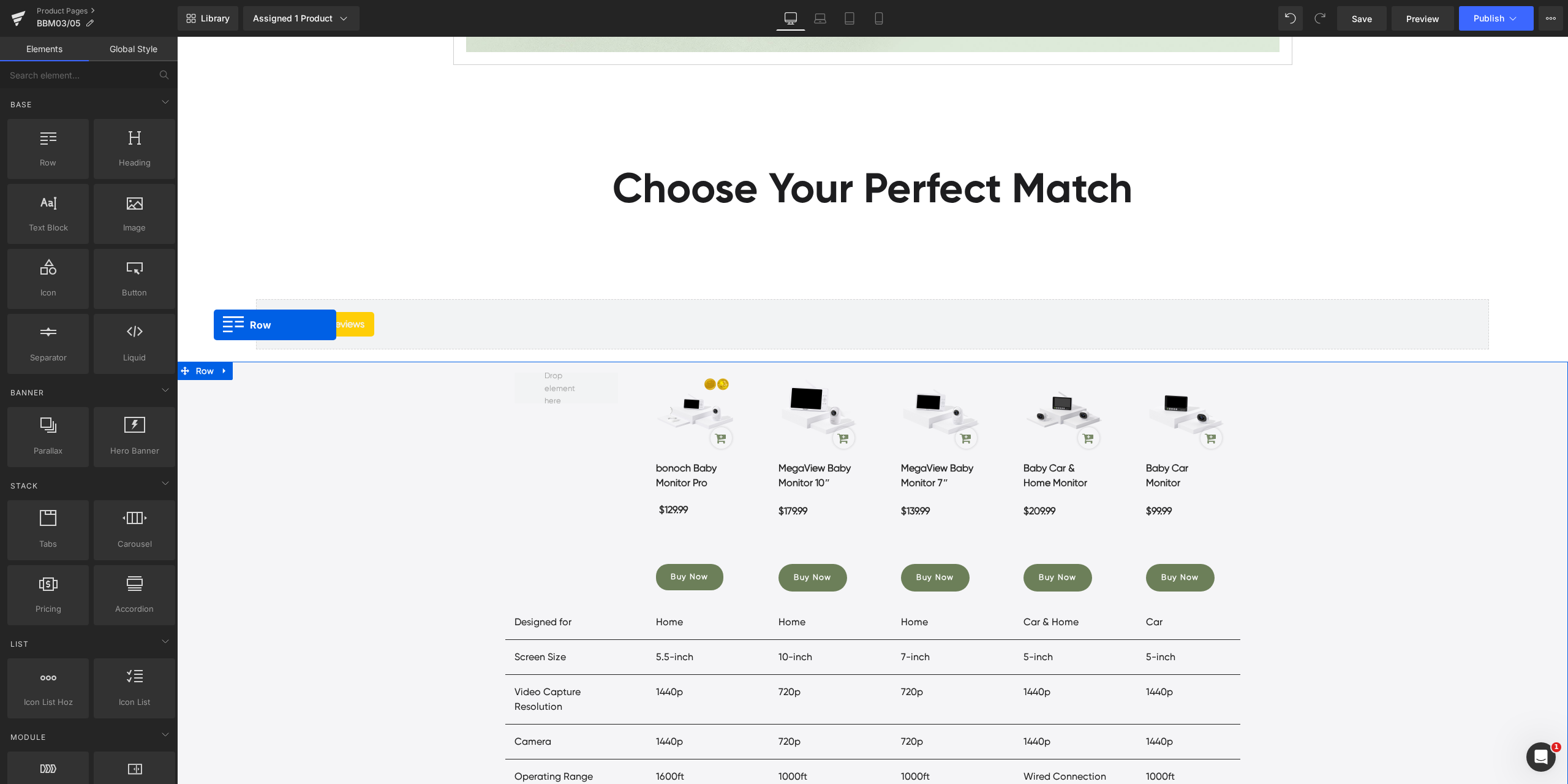
scroll to position [7005, 0]
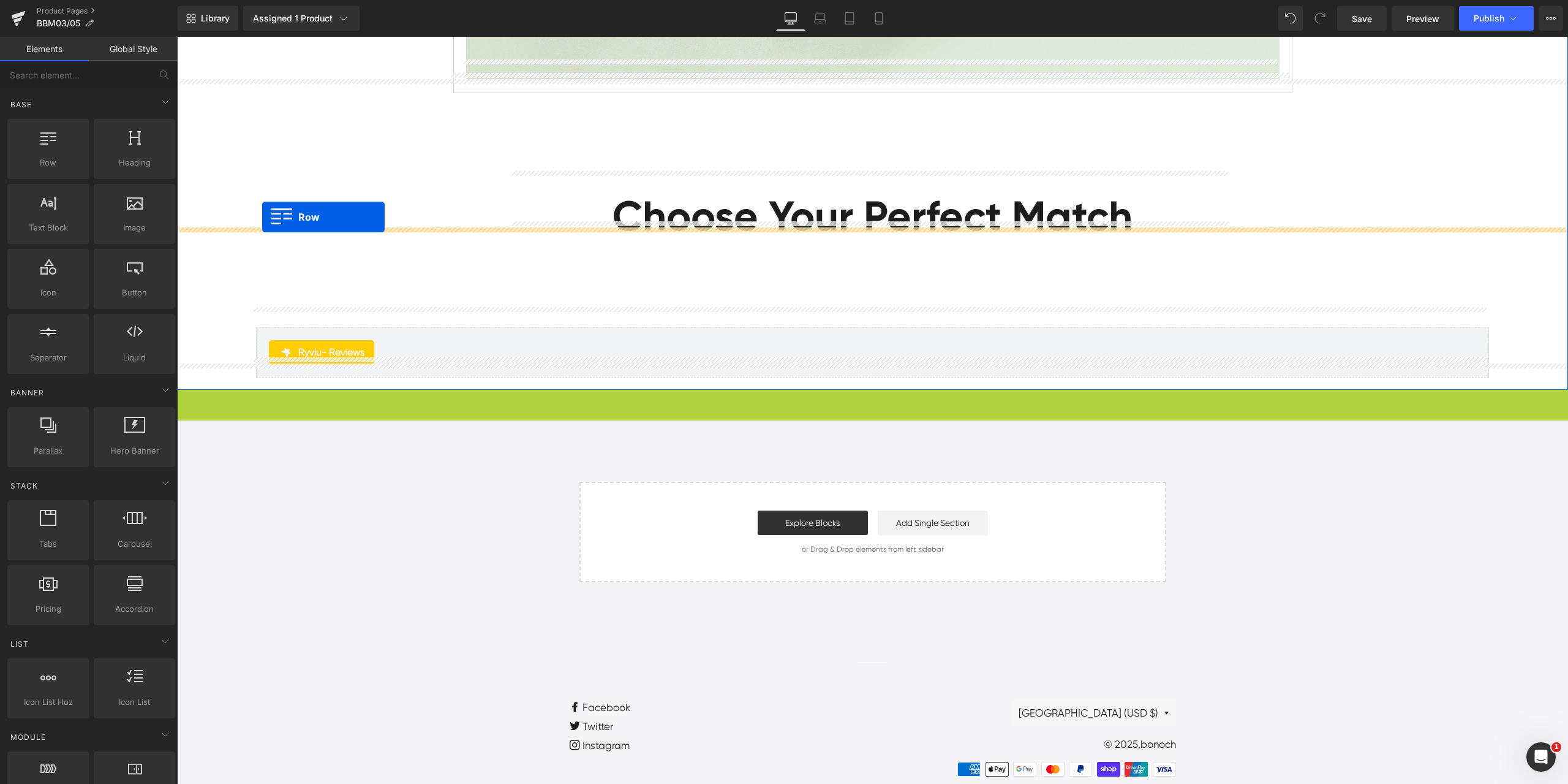
drag, startPoint x: 198, startPoint y: 352, endPoint x: 262, endPoint y: 217, distance: 149.4
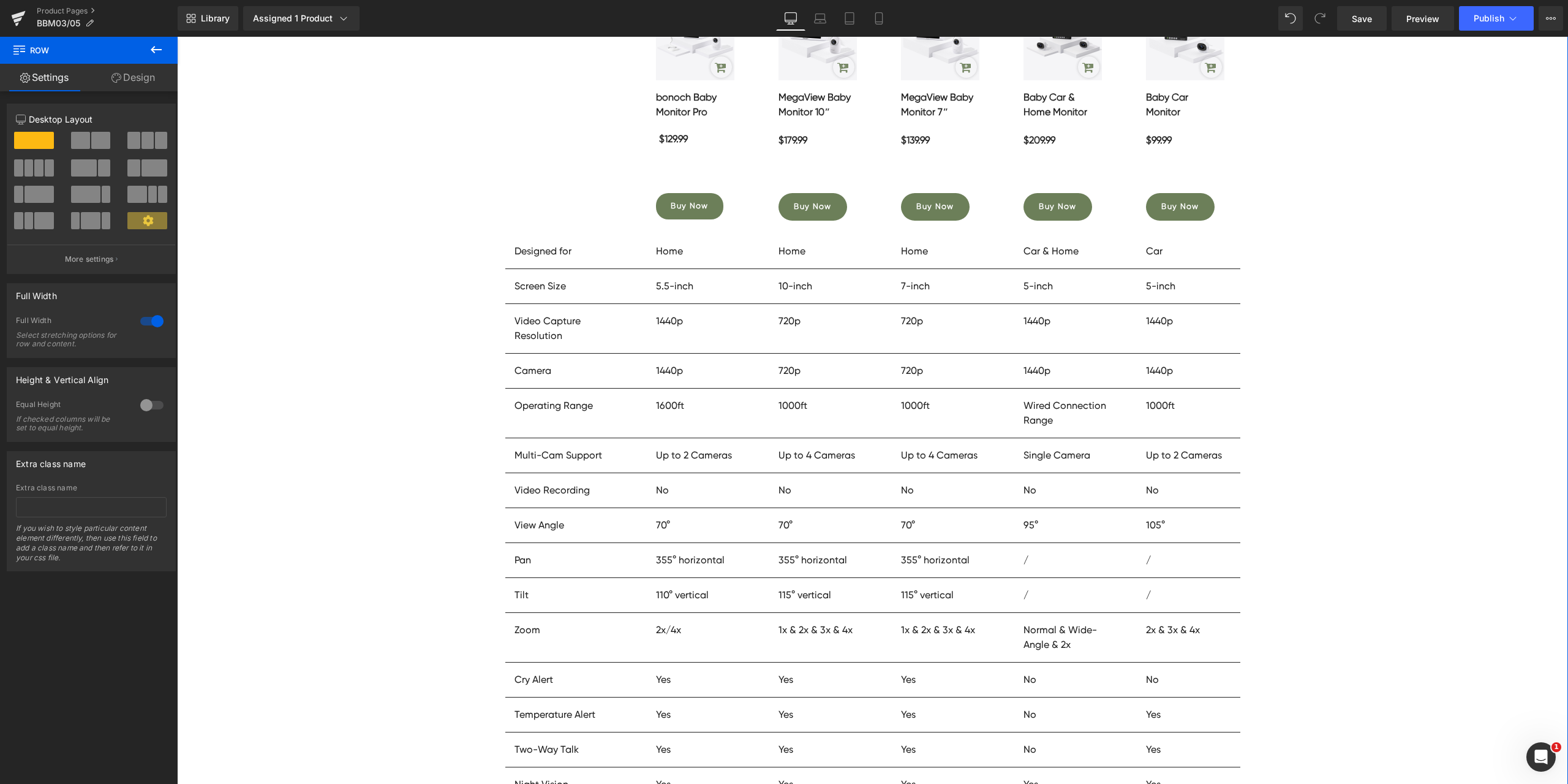
scroll to position [7156, 0]
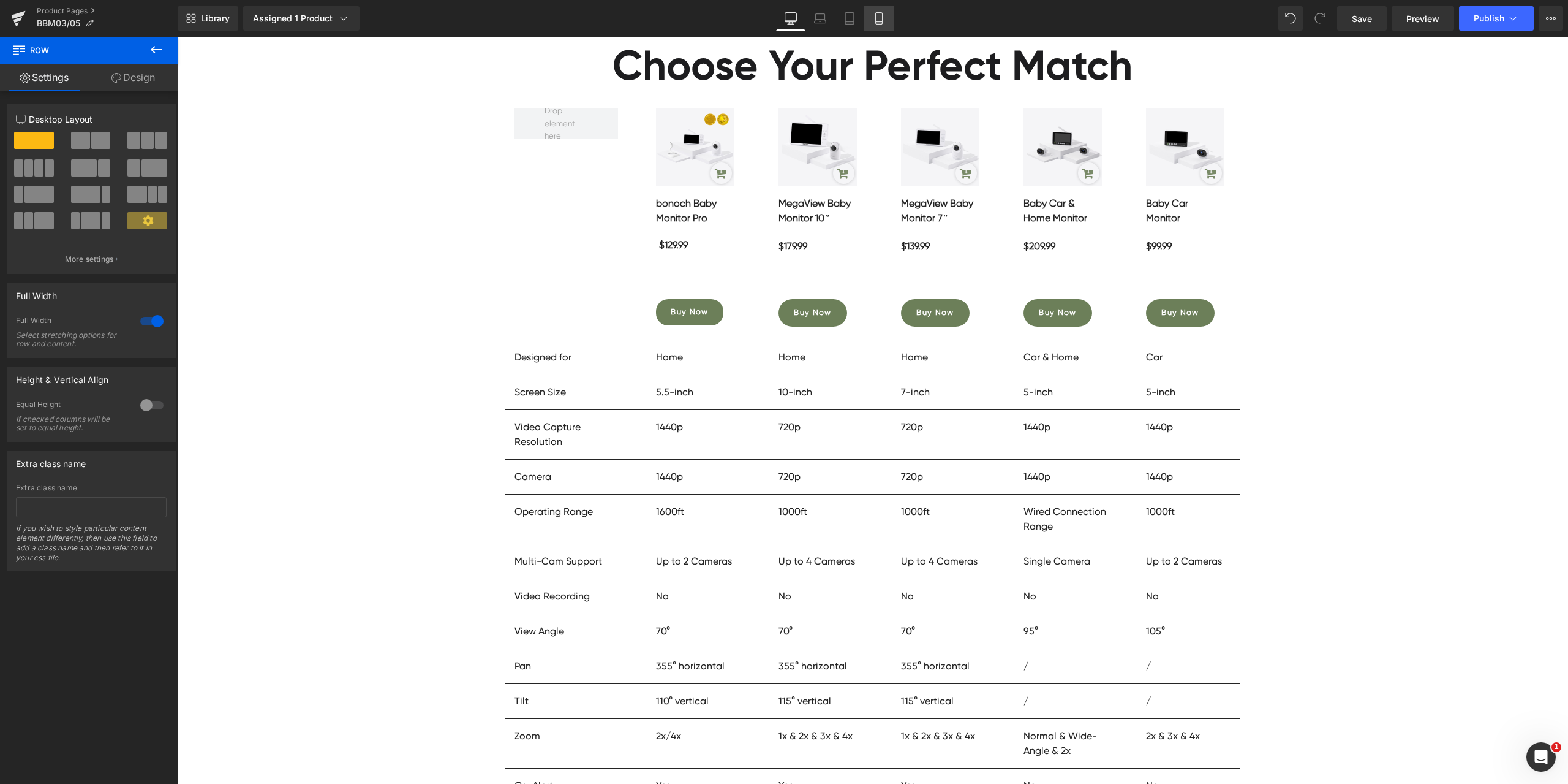
click at [887, 23] on link "Mobile" at bounding box center [879, 19] width 29 height 24
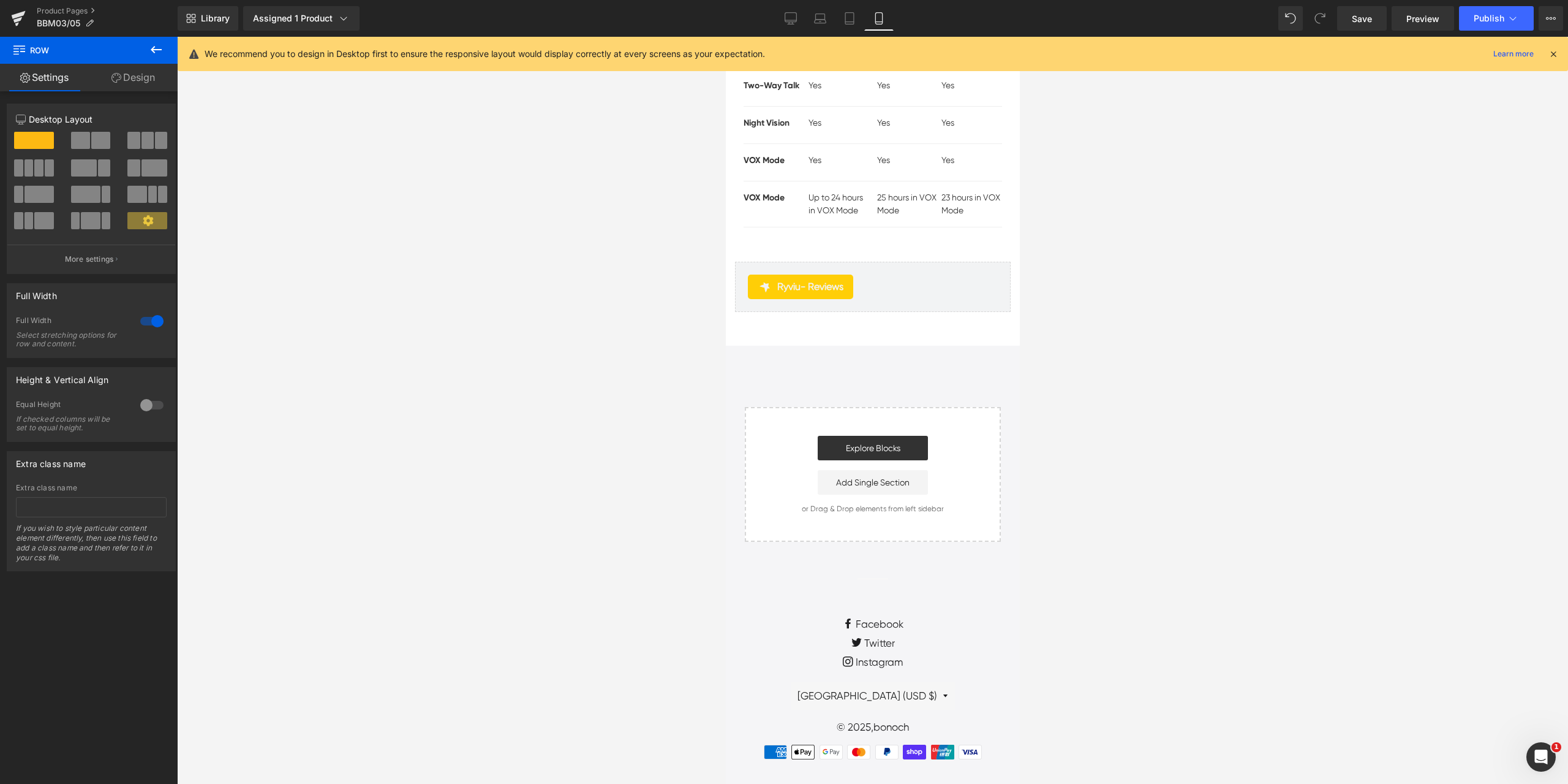
scroll to position [0, 0]
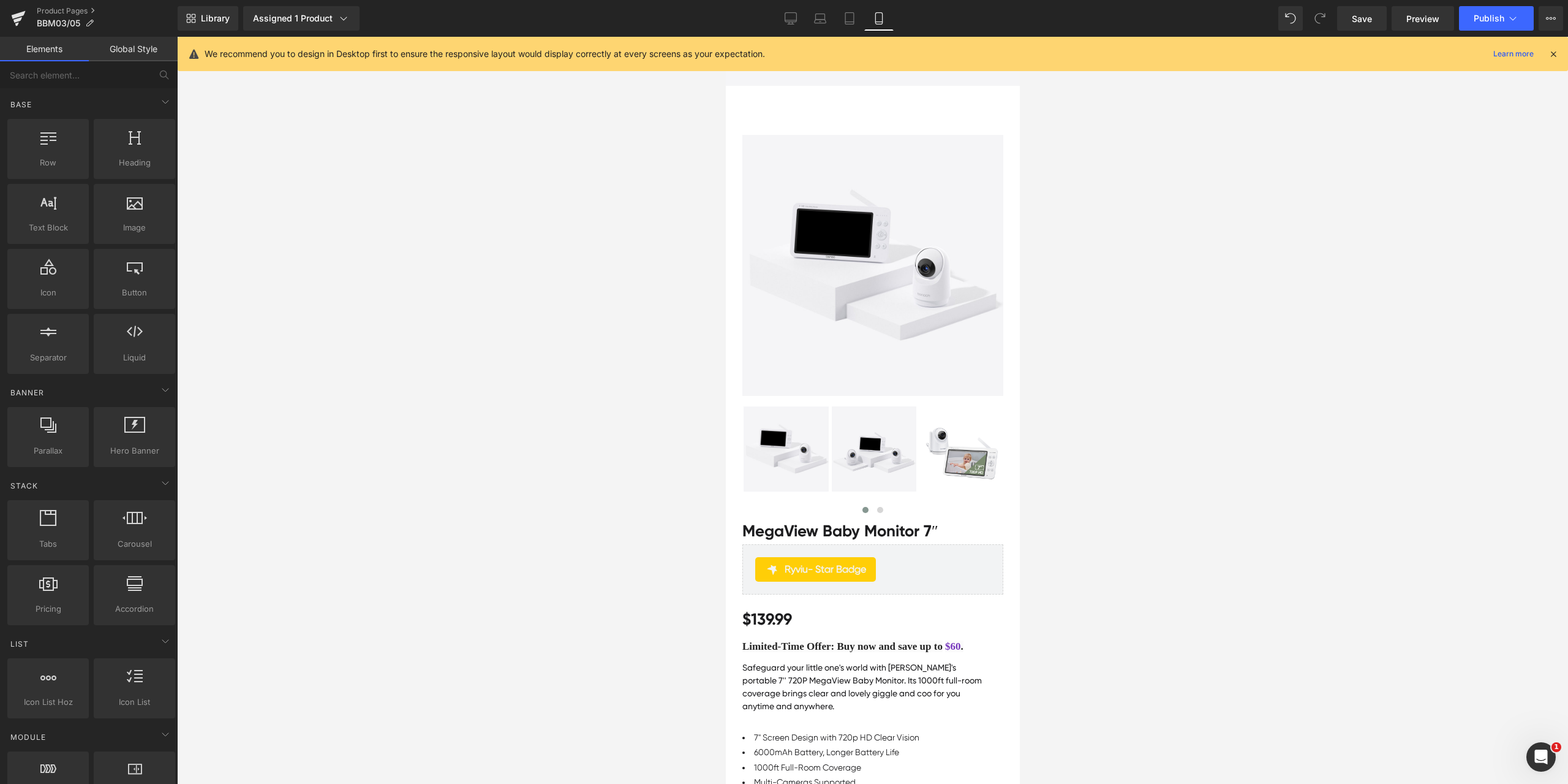
click at [1252, 408] on div at bounding box center [872, 410] width 1391 height 747
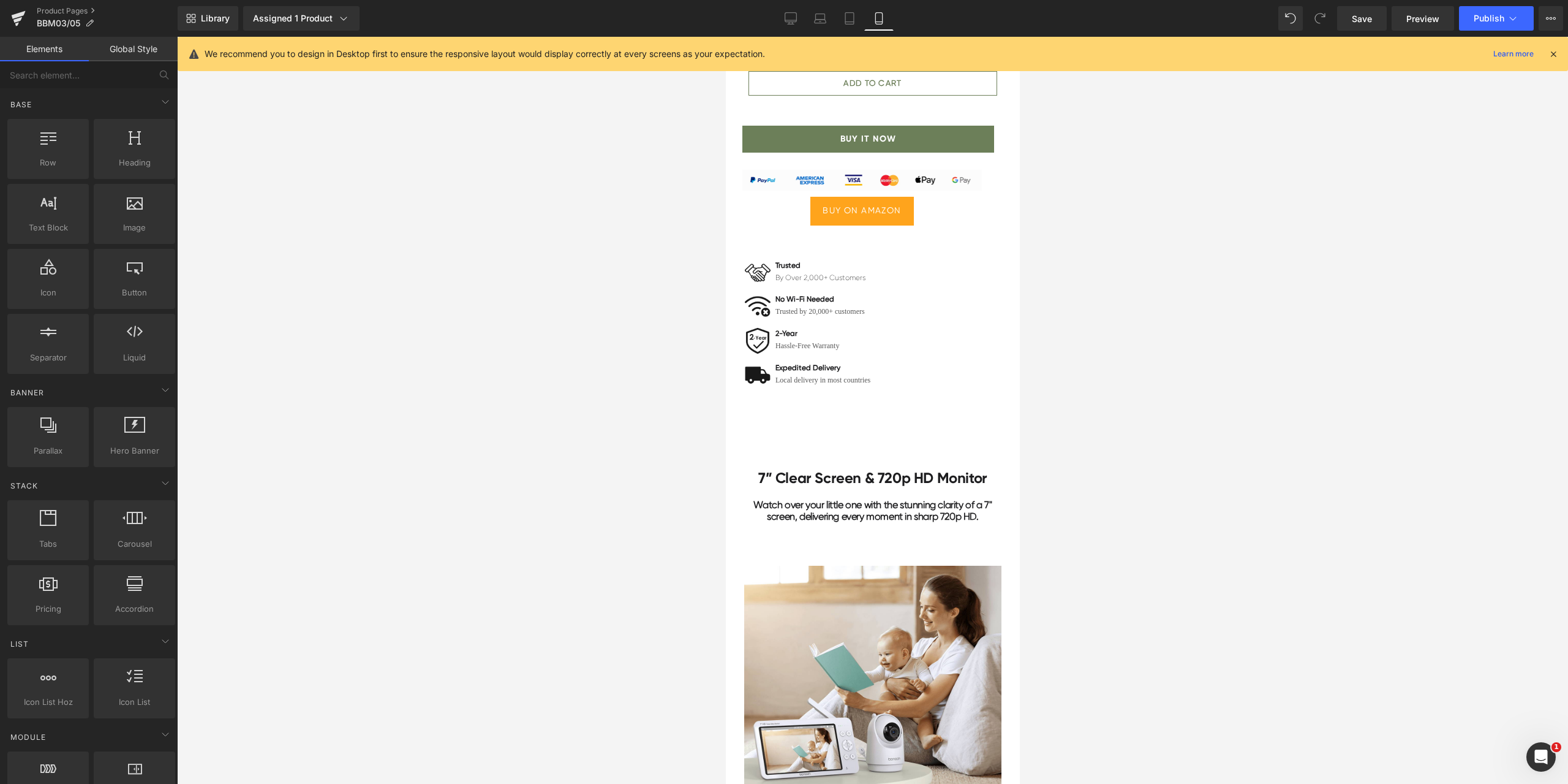
scroll to position [1041, 0]
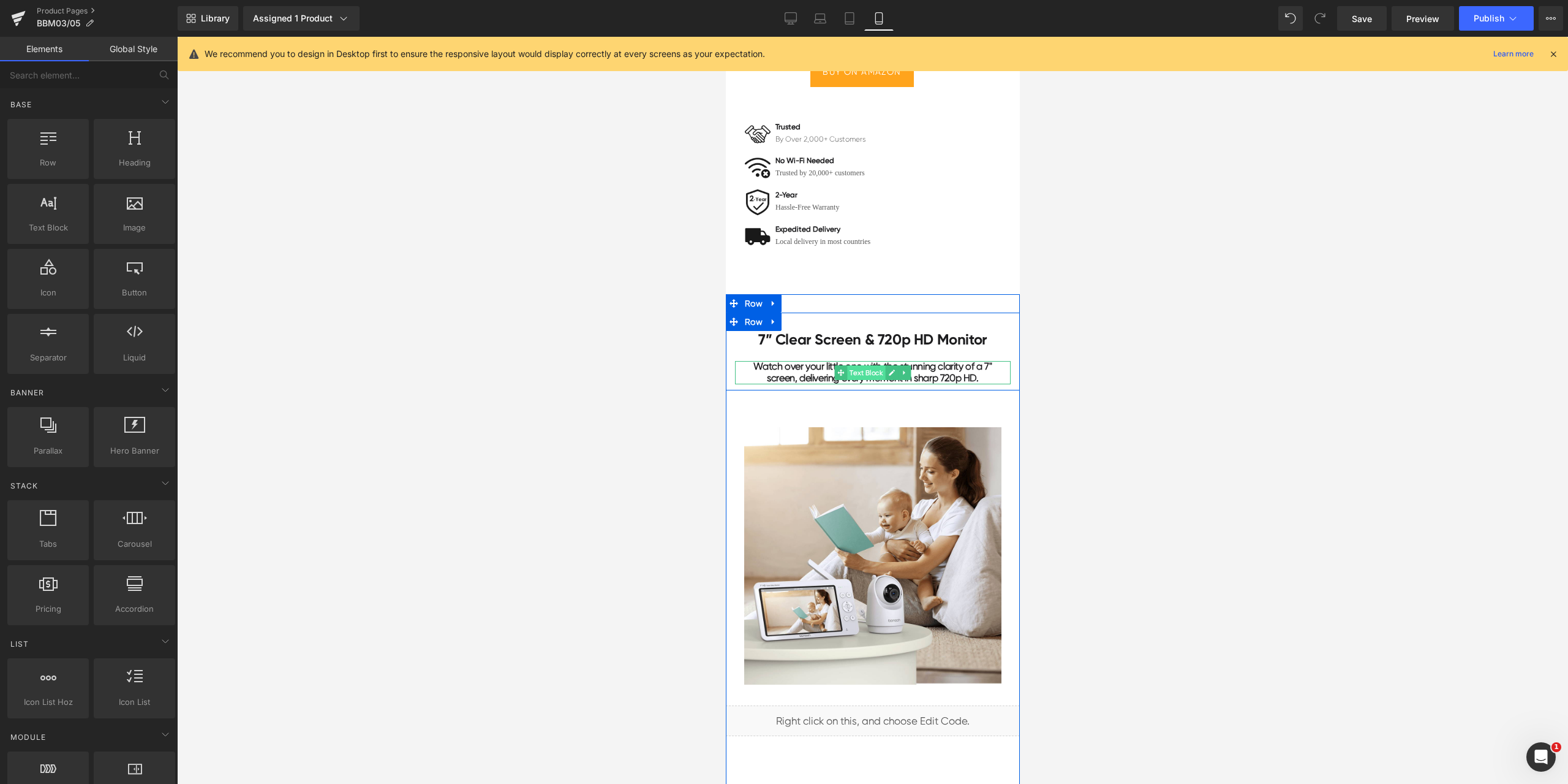
click at [870, 373] on span "Text Block" at bounding box center [865, 373] width 38 height 14
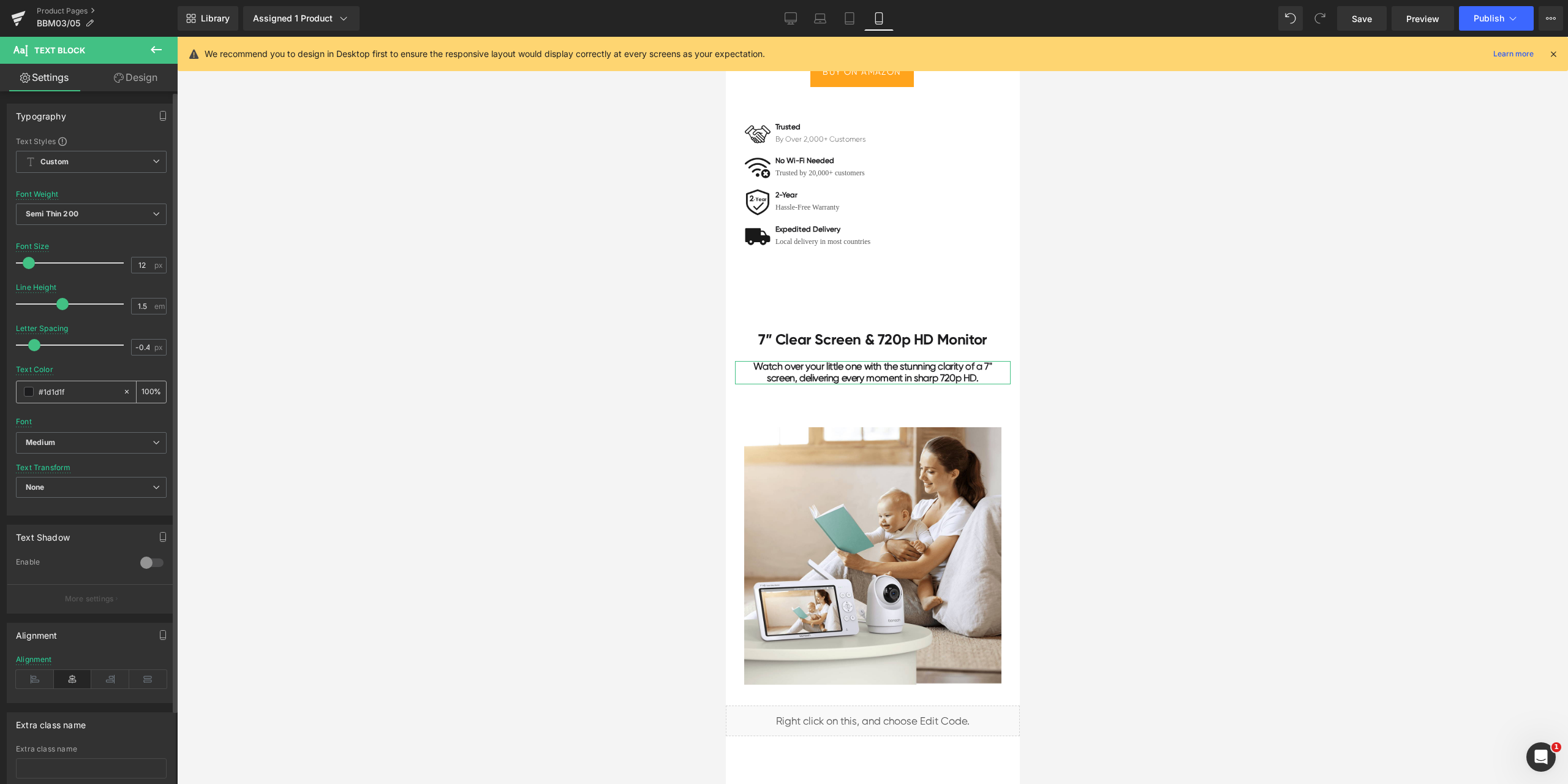
click at [76, 391] on input "#1d1d1f" at bounding box center [78, 391] width 78 height 14
paste input "a0a0a0"
type input "#a0a0a0"
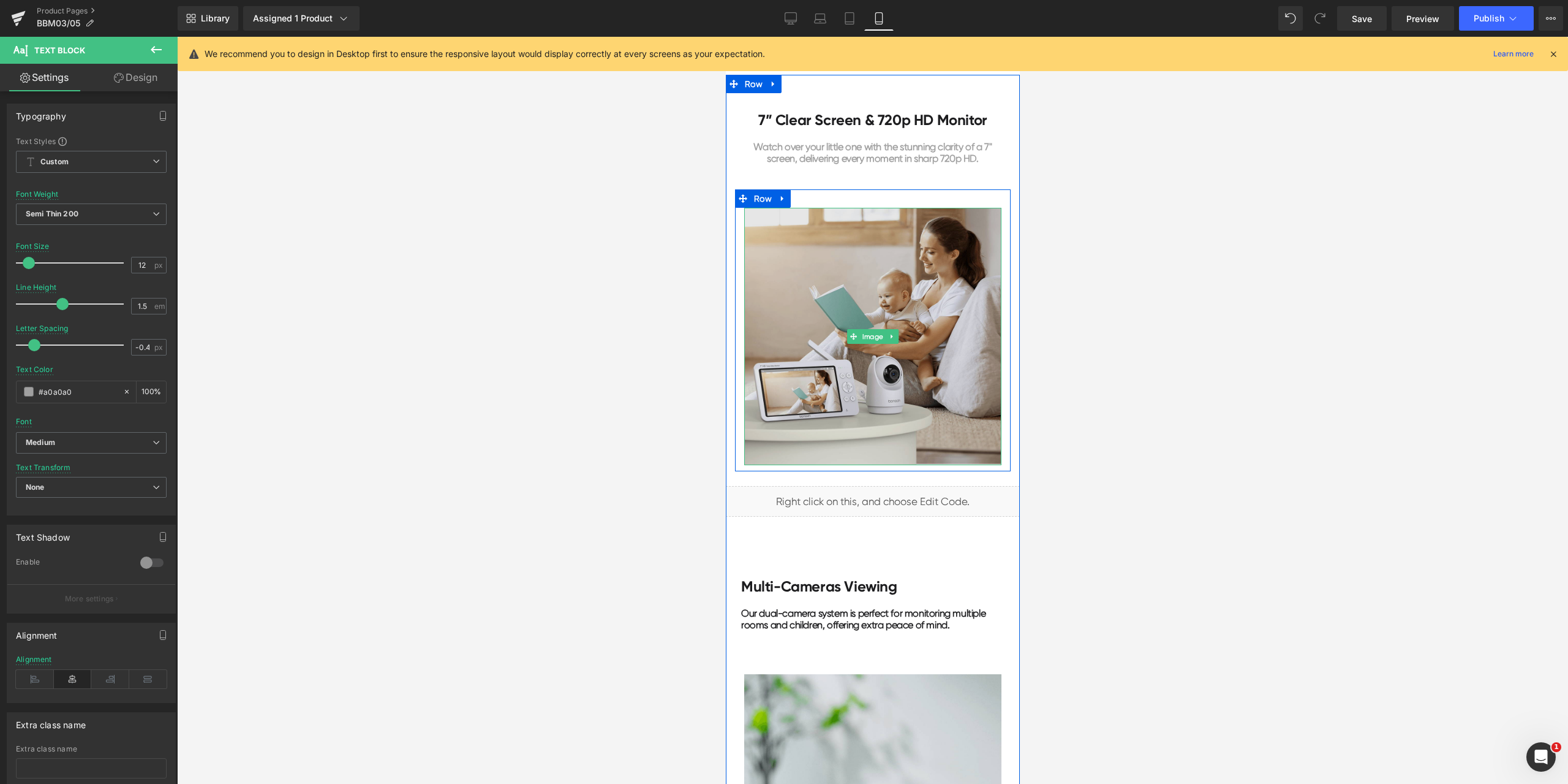
scroll to position [1287, 0]
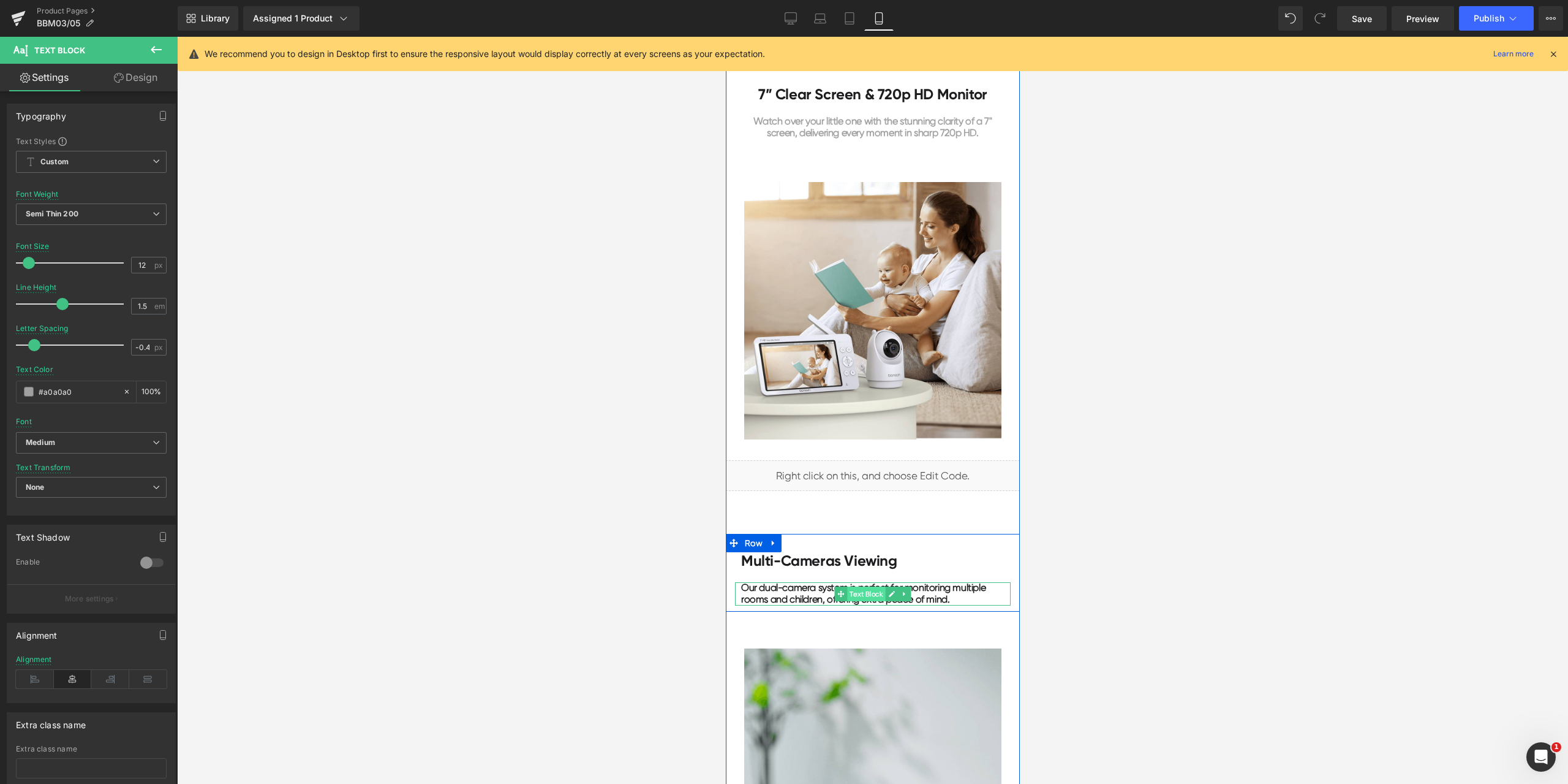
click at [858, 598] on span "Text Block" at bounding box center [865, 593] width 38 height 14
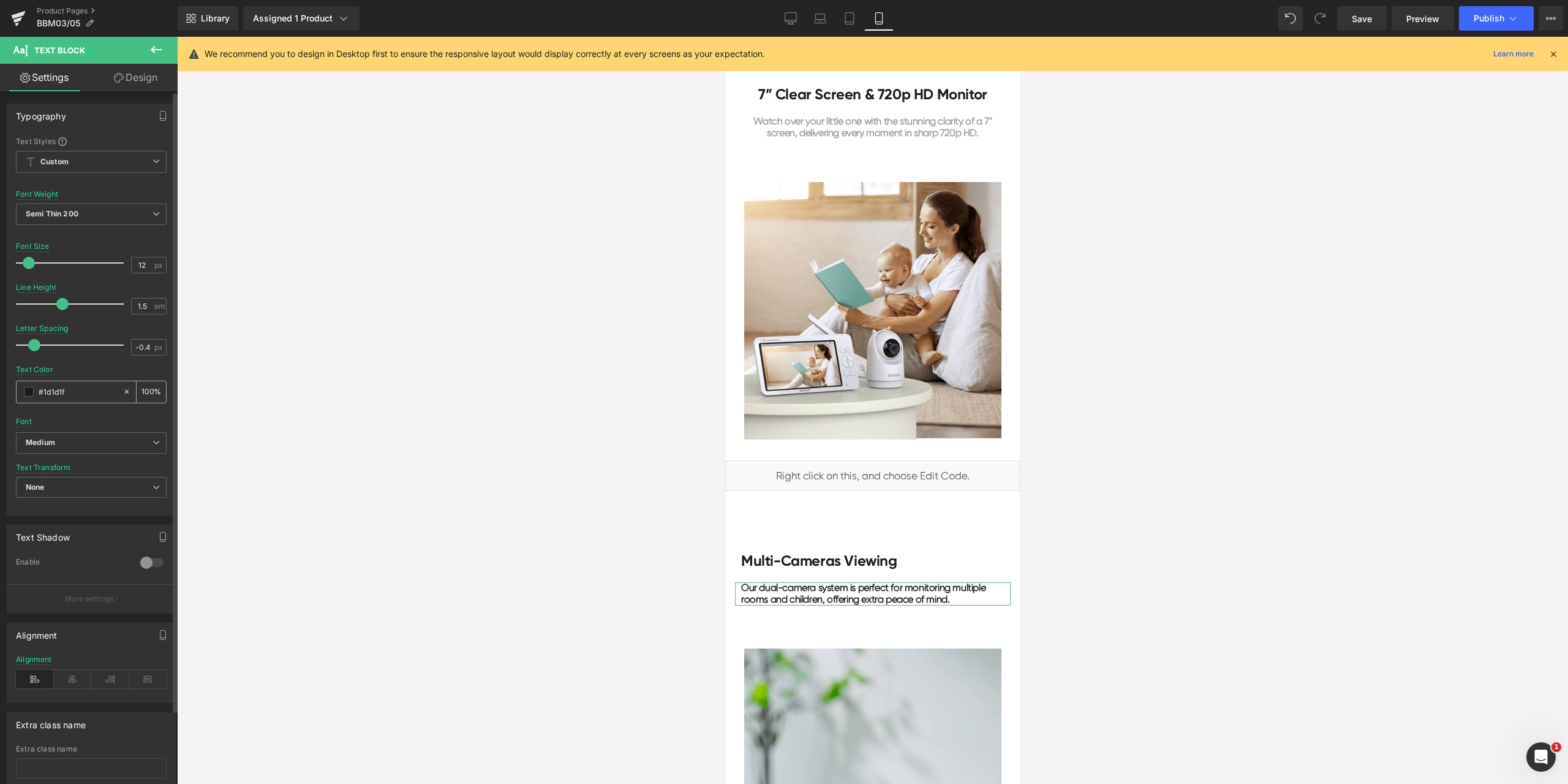
click at [69, 386] on input "#1d1d1f" at bounding box center [78, 391] width 78 height 14
paste input "a0a0a0"
type input "#a0a0a0"
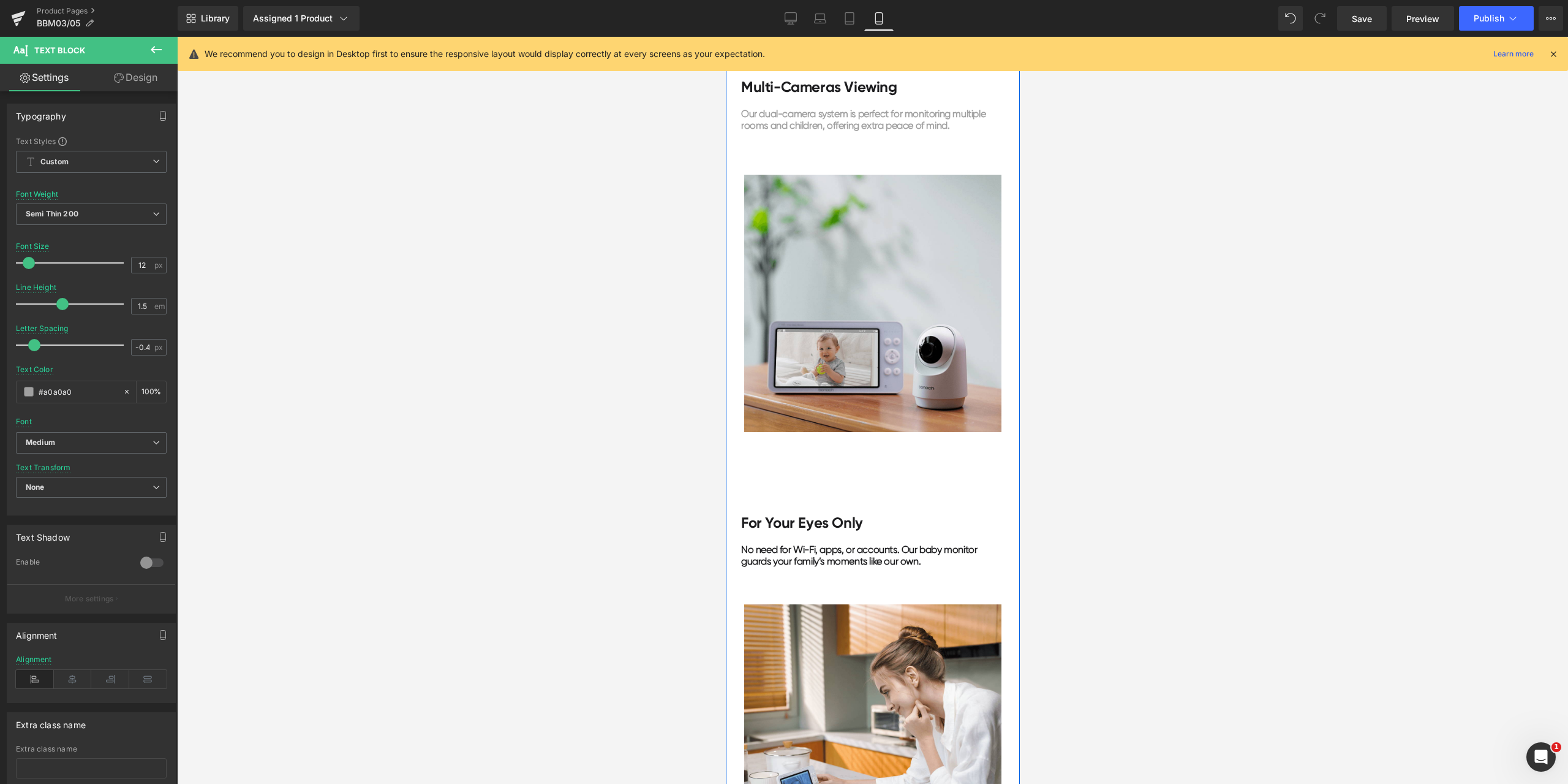
scroll to position [1900, 0]
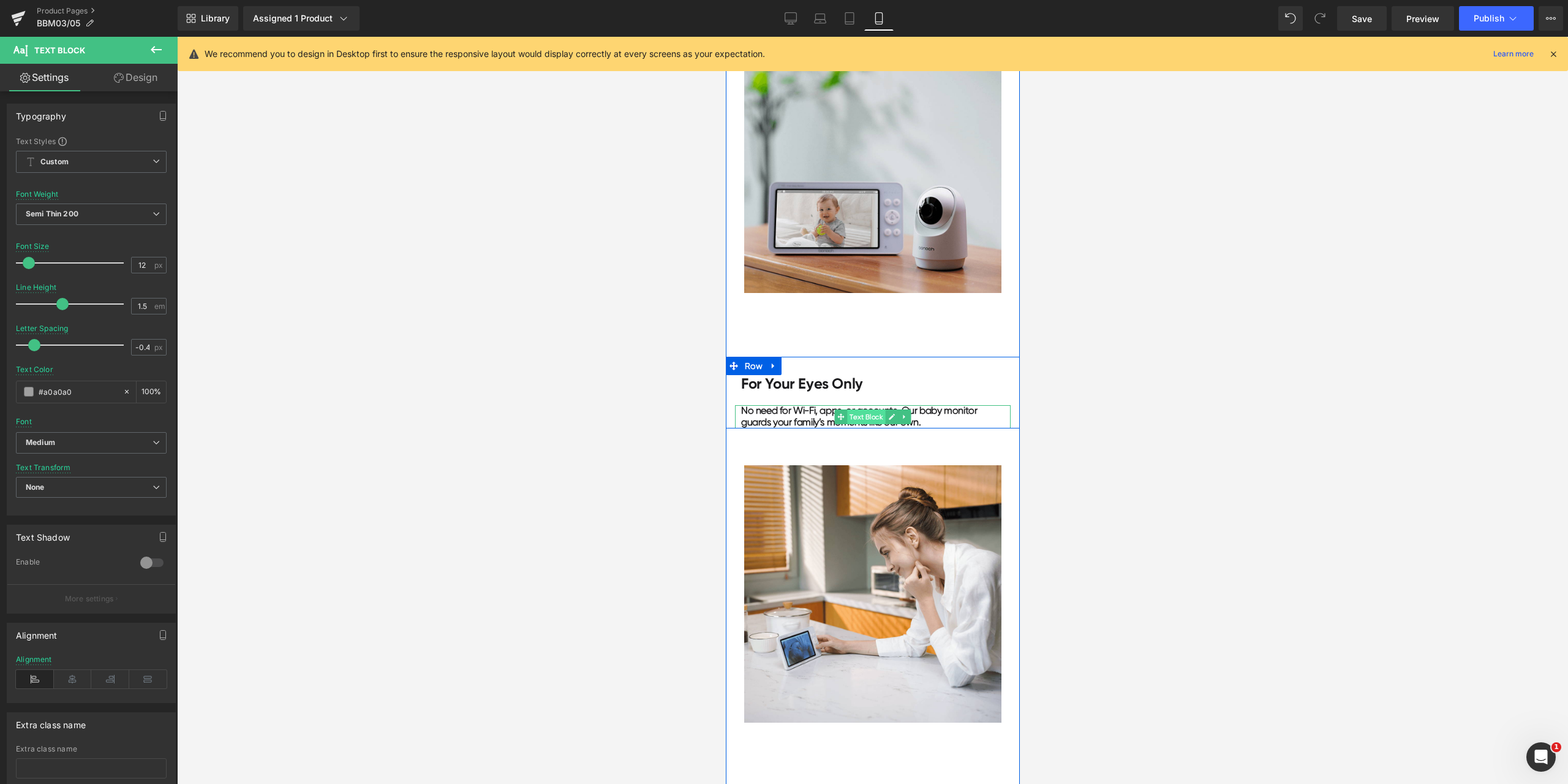
click at [860, 416] on span "Text Block" at bounding box center [865, 416] width 38 height 14
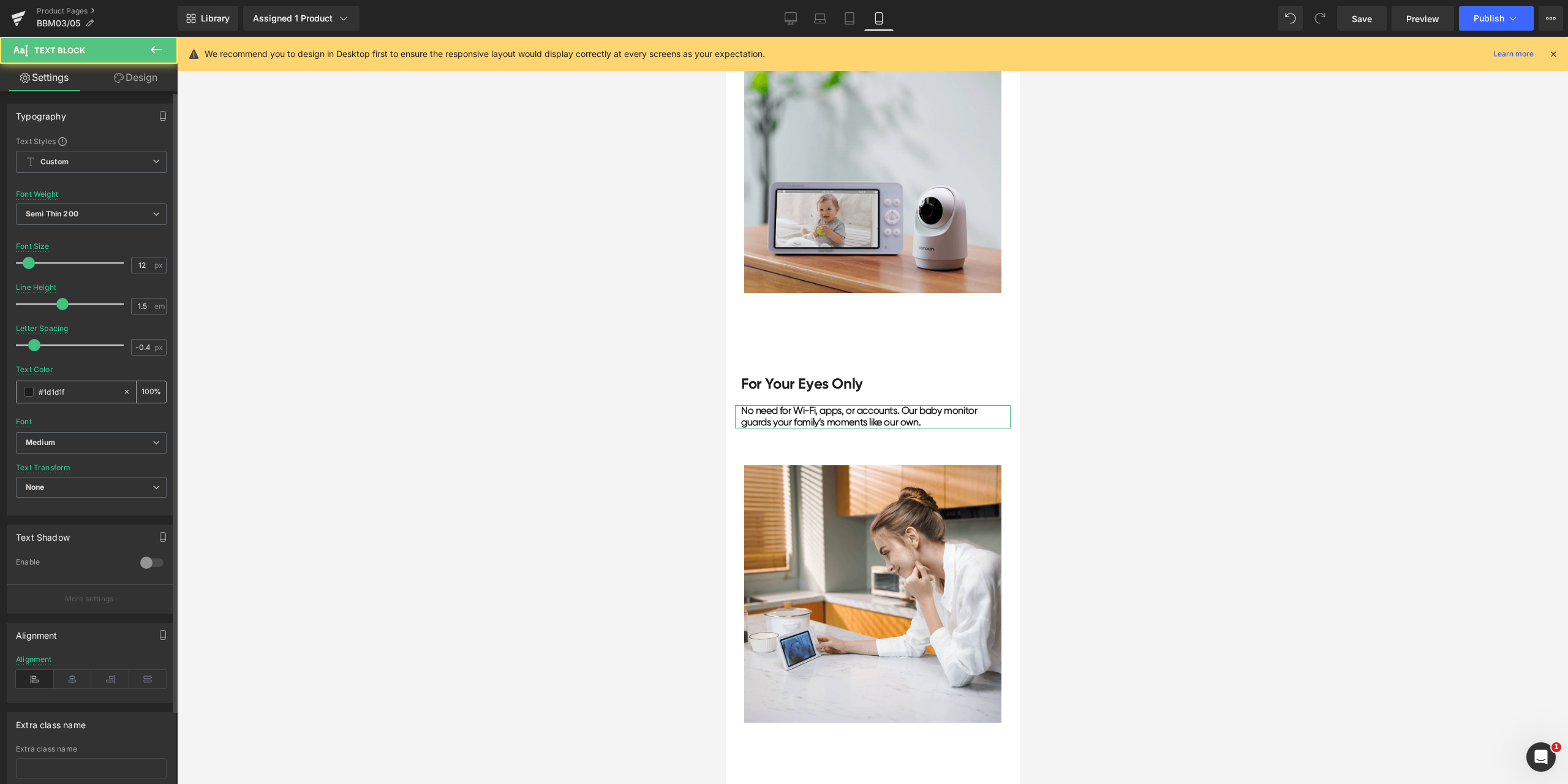
click at [81, 395] on input "#1d1d1f" at bounding box center [78, 391] width 78 height 14
paste input "a0a0a0"
type input "#a0a0a0"
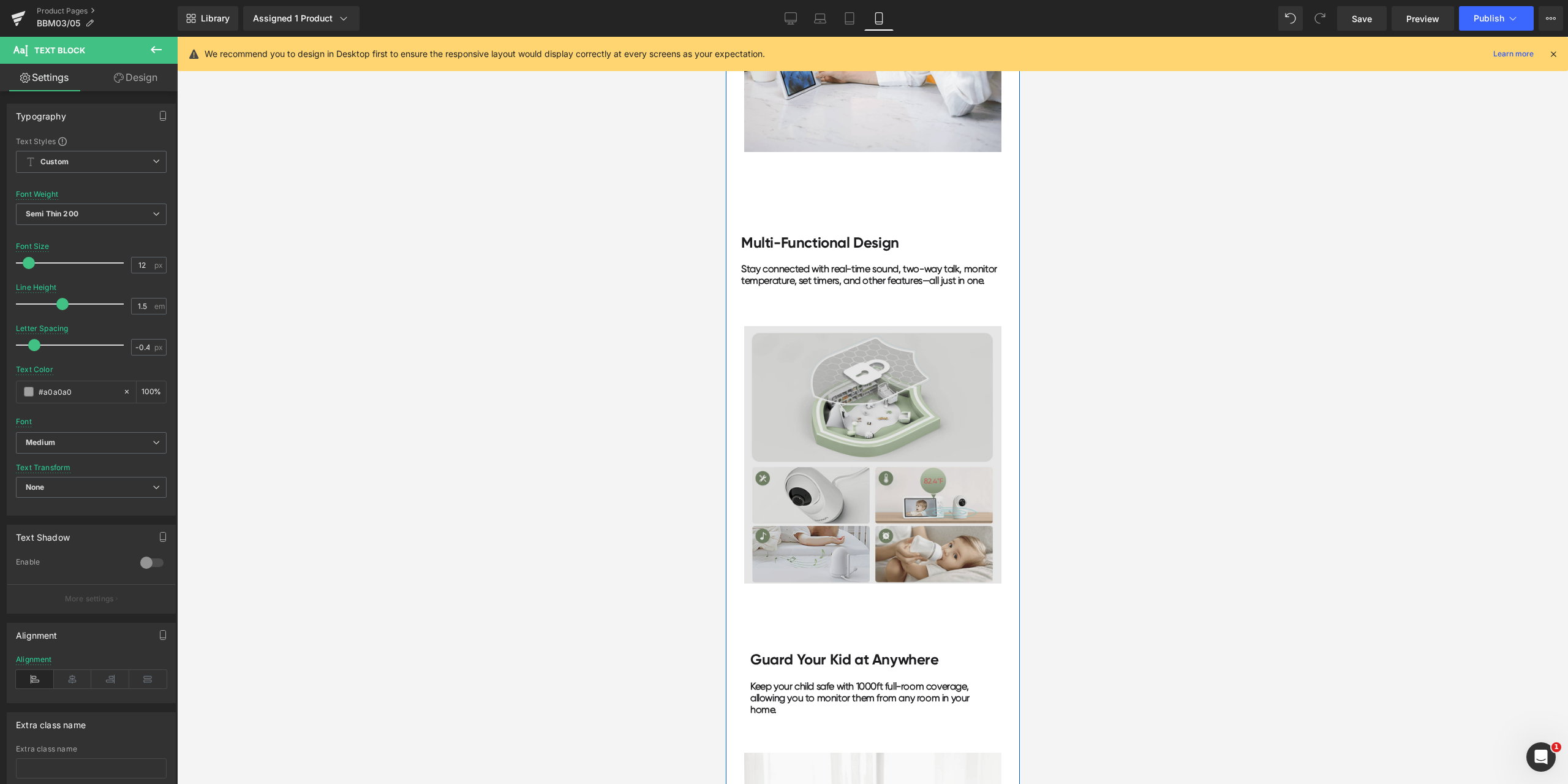
scroll to position [2512, 0]
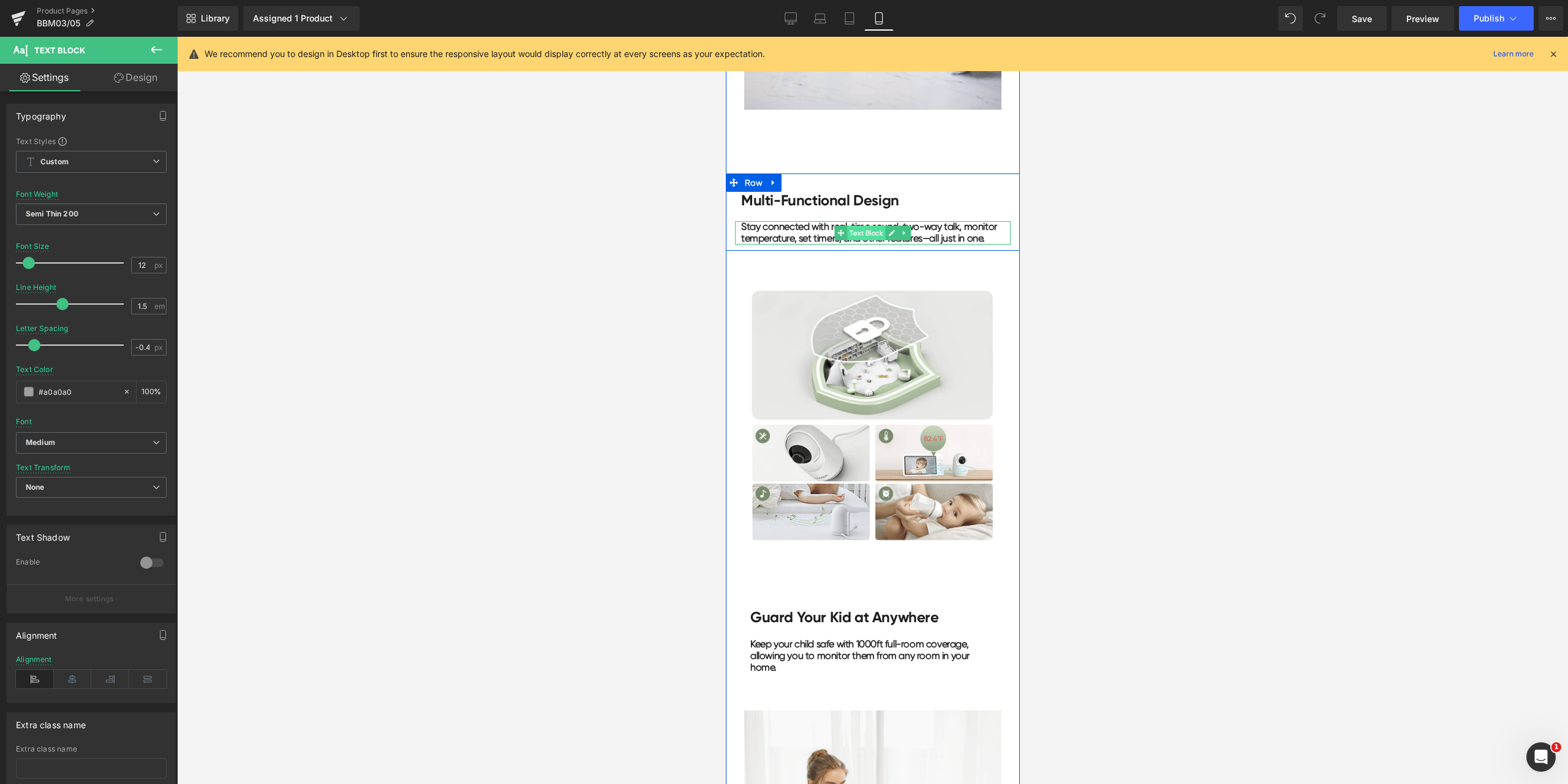
click at [854, 234] on span "Text Block" at bounding box center [865, 233] width 38 height 14
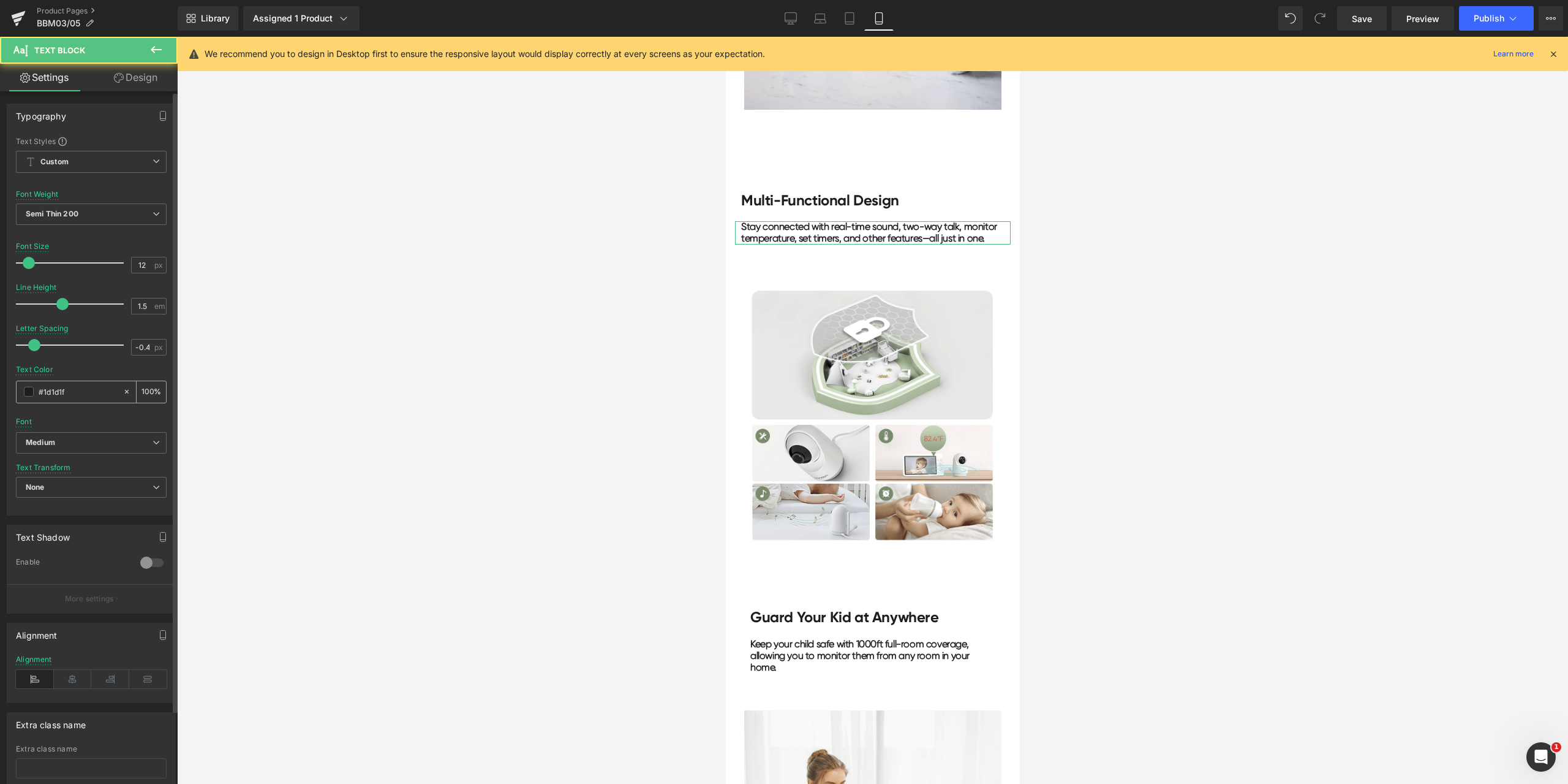
click at [60, 393] on input "#1d1d1f" at bounding box center [78, 391] width 78 height 14
paste input "a0a0a0"
type input "#a0a0a0"
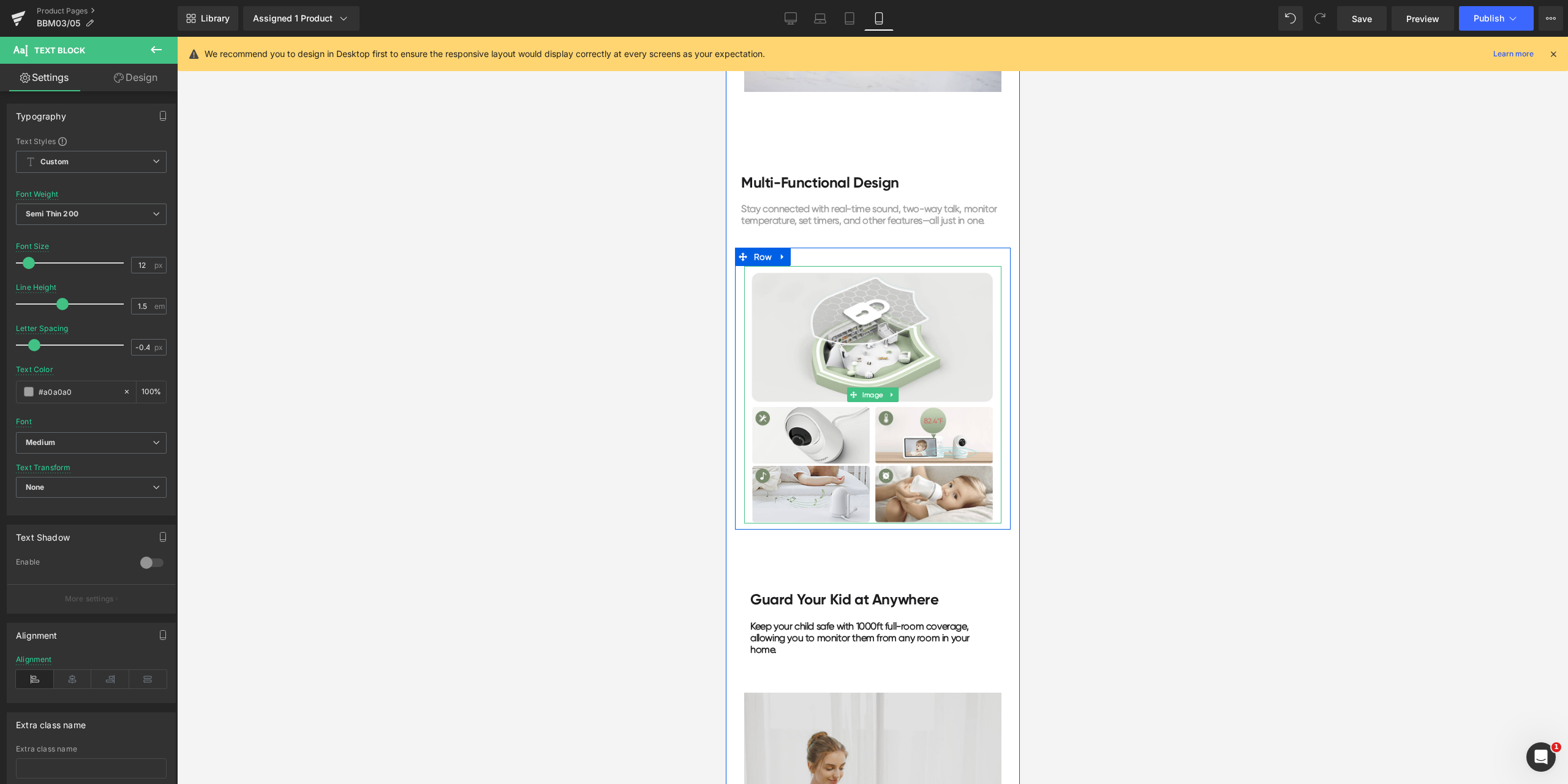
scroll to position [2819, 0]
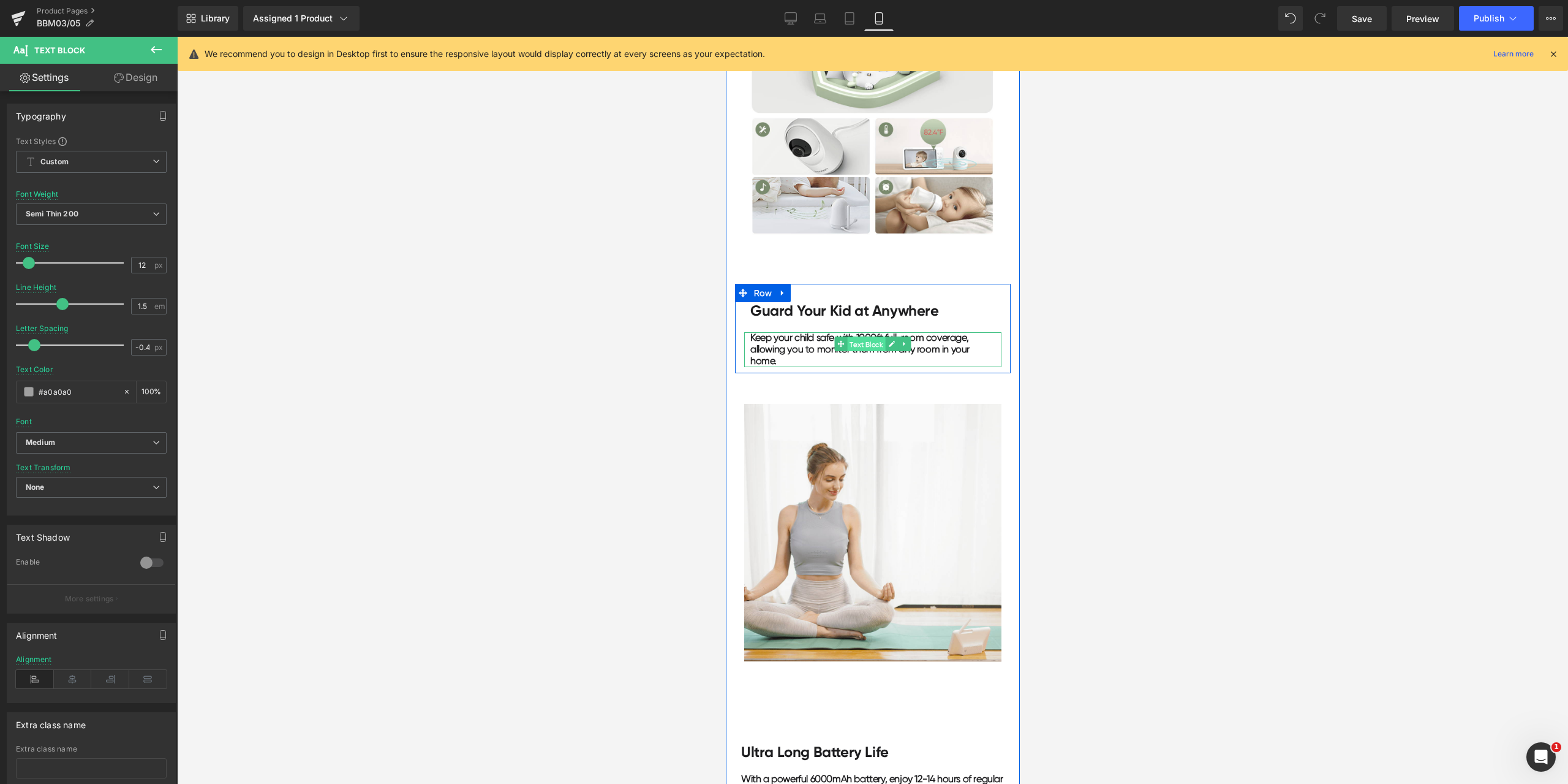
click at [874, 342] on span "Text Block" at bounding box center [865, 345] width 38 height 14
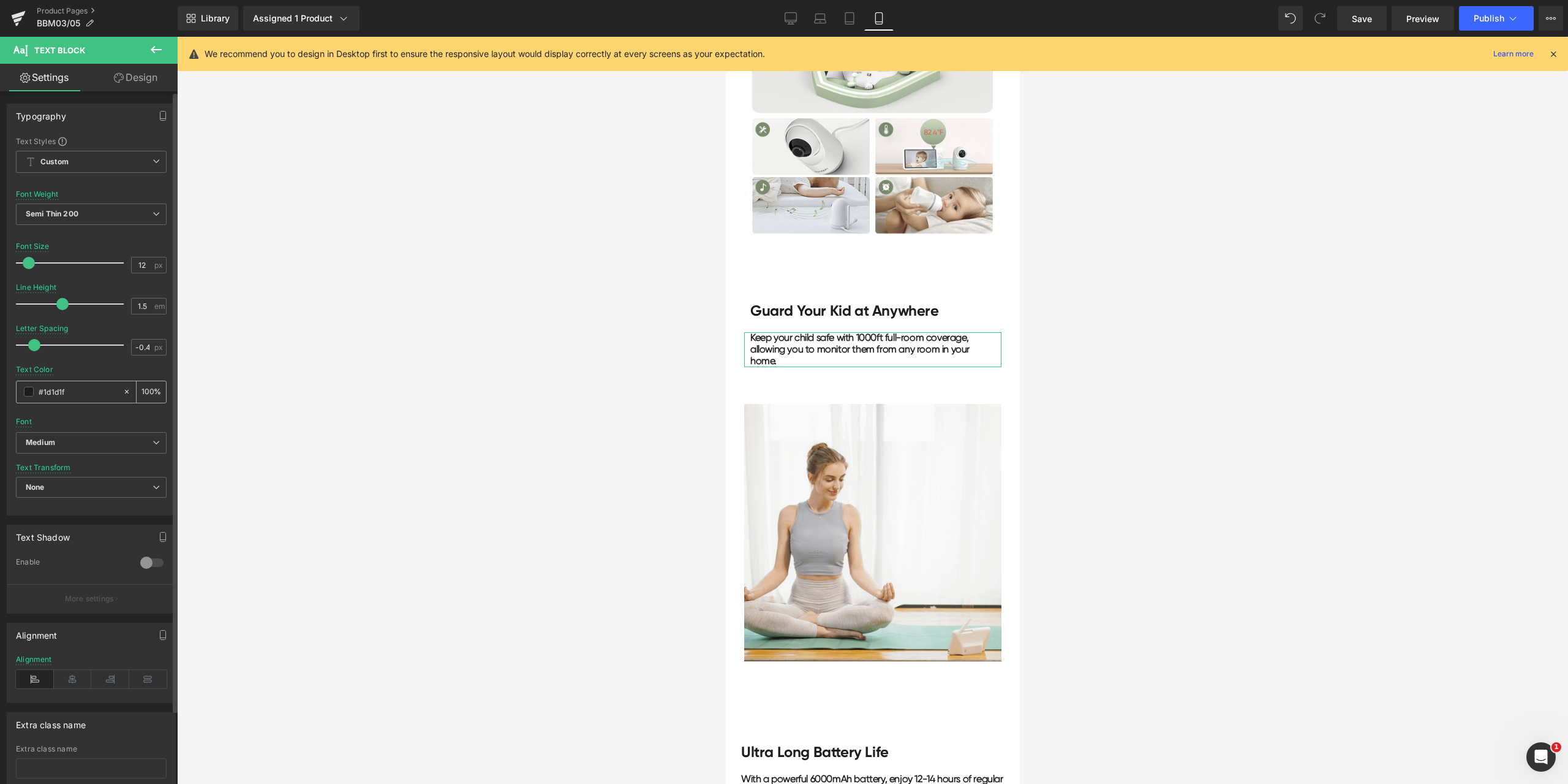
click at [86, 394] on input "#1d1d1f" at bounding box center [78, 391] width 78 height 14
paste input "a0a0a0"
type input "#a0a0a0"
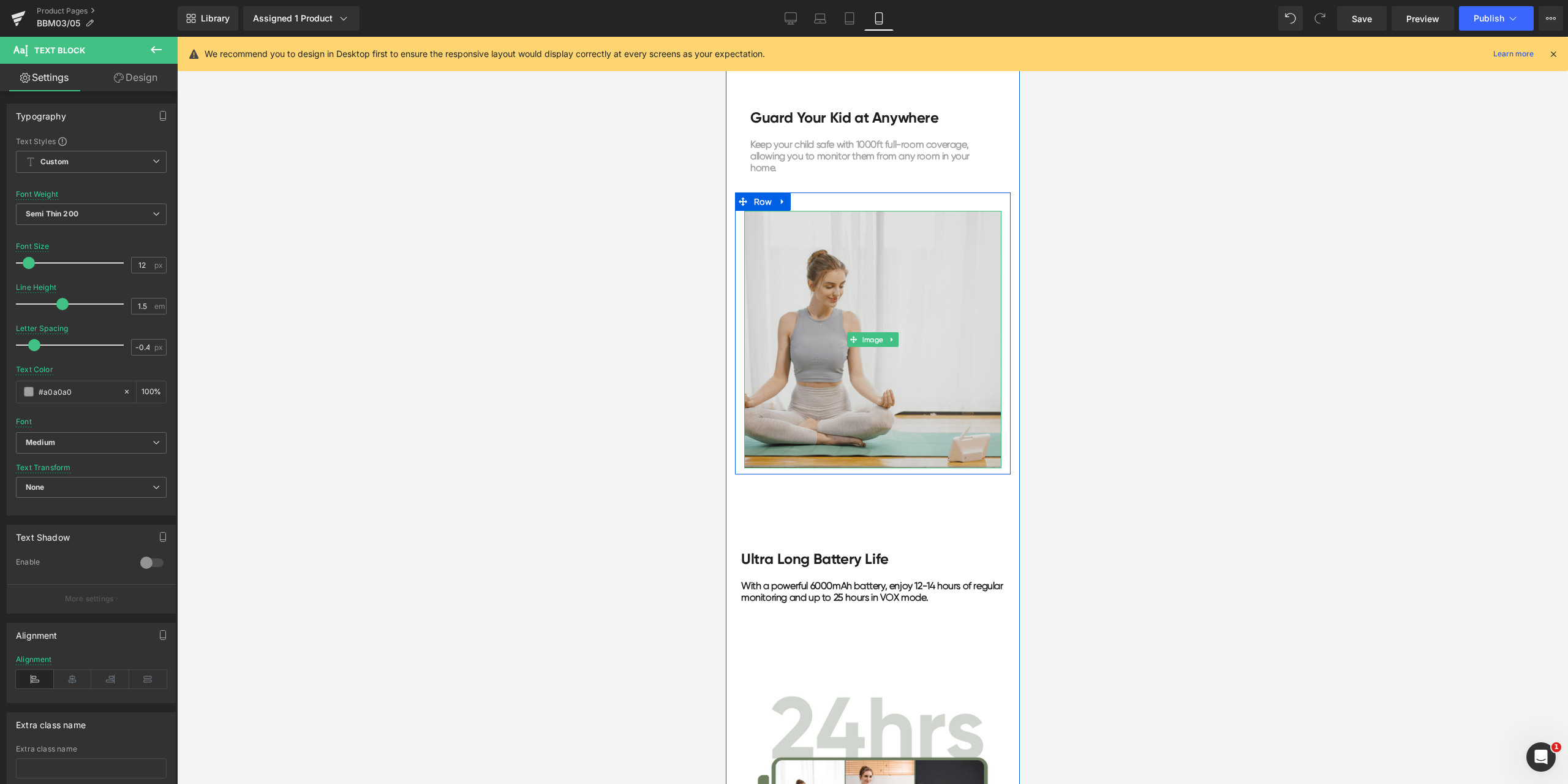
scroll to position [3064, 0]
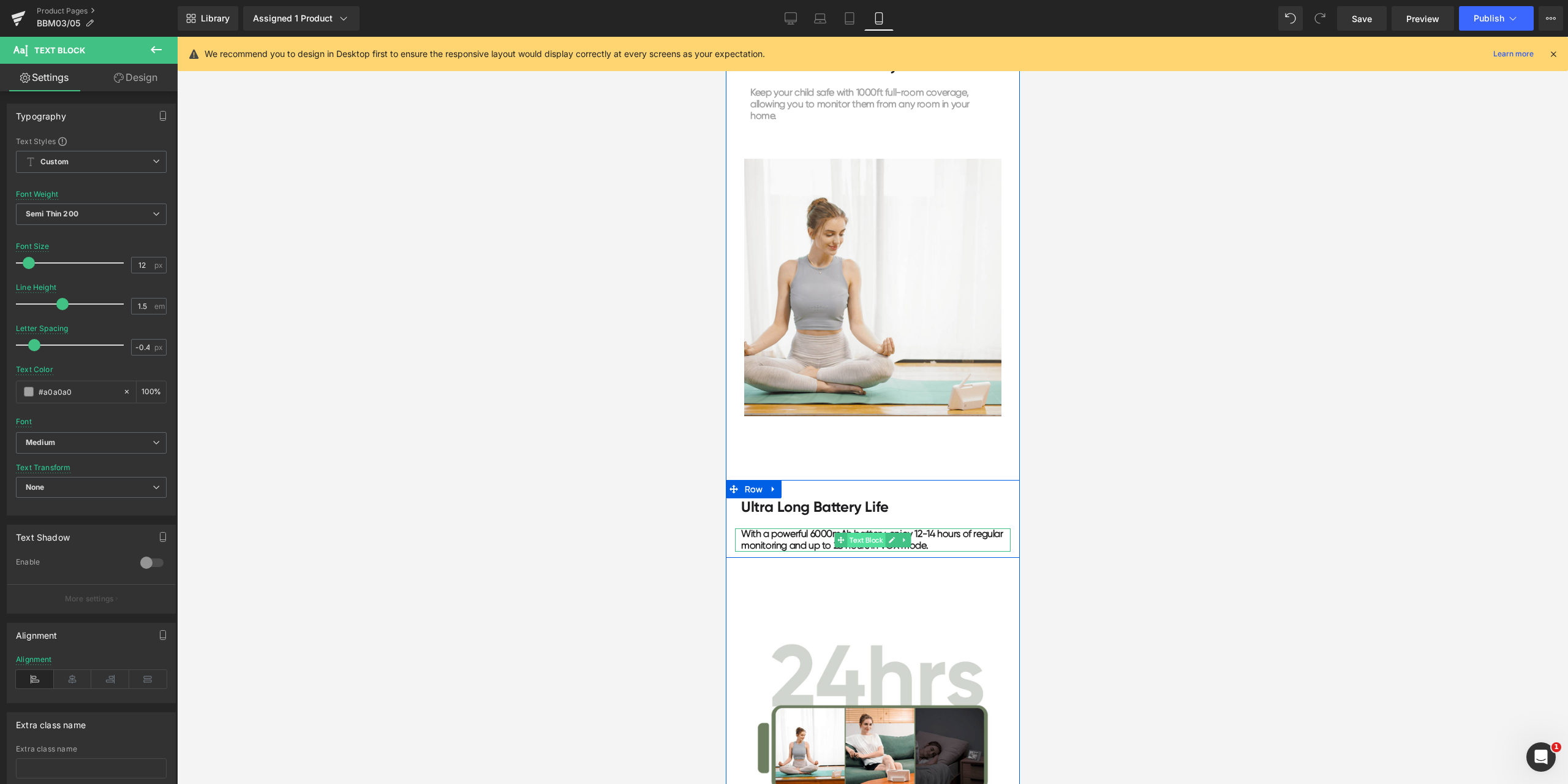
click at [851, 532] on span "Text Block" at bounding box center [865, 539] width 38 height 14
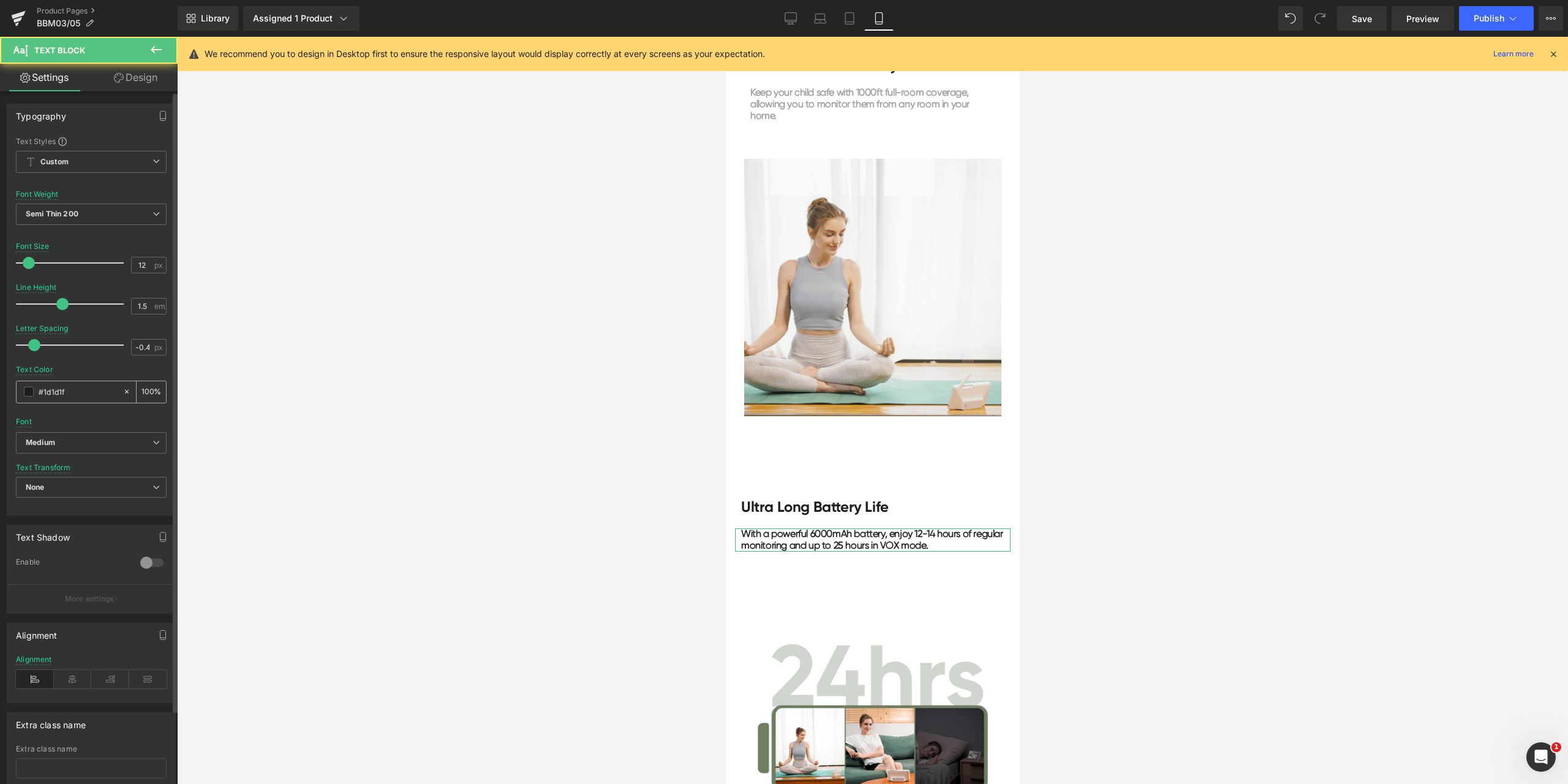
click at [75, 393] on input "#1d1d1f" at bounding box center [78, 391] width 78 height 14
paste input "a0a0a0"
type input "#a0a0a0"
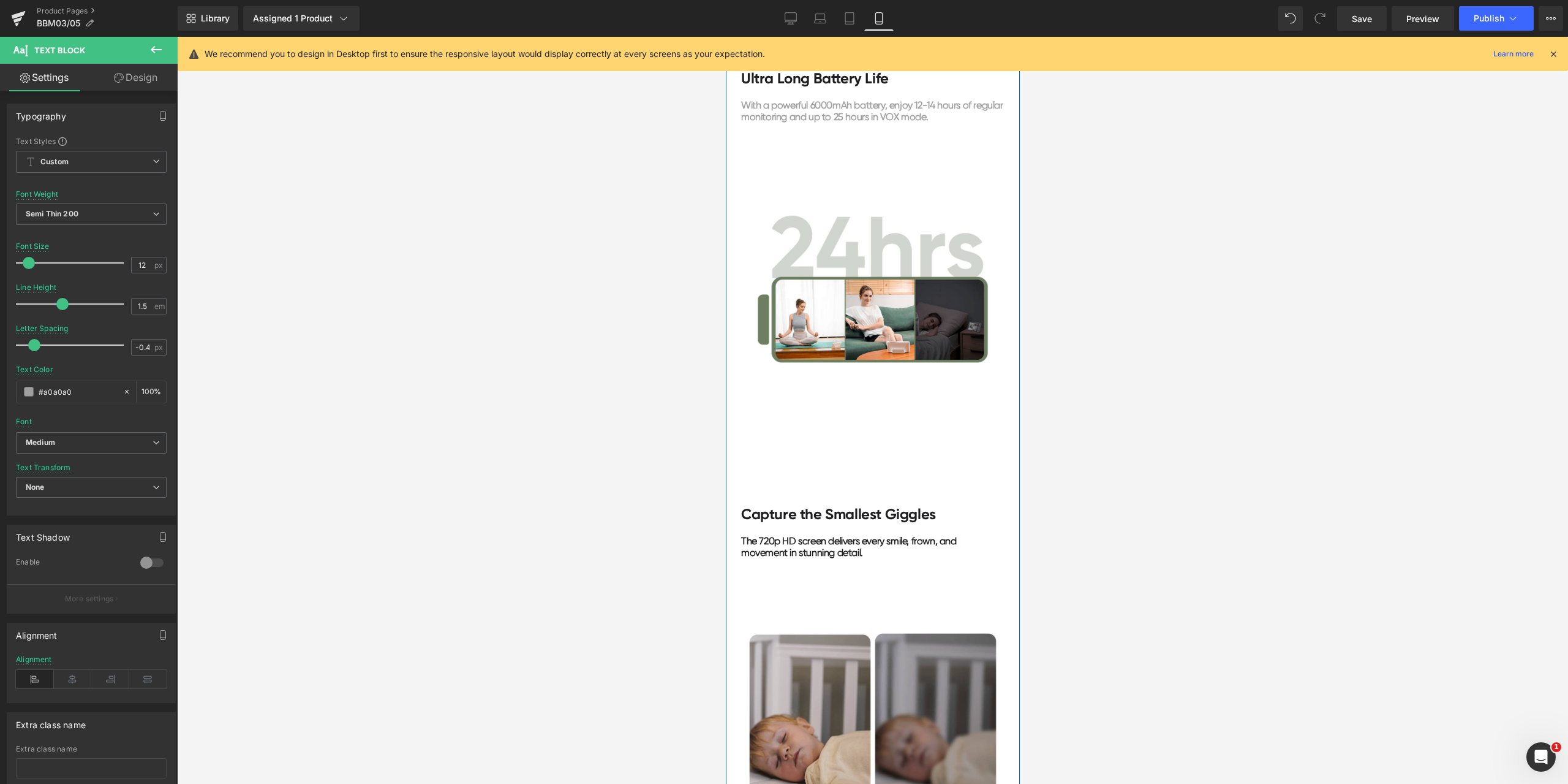
scroll to position [3493, 0]
click at [861, 540] on span "Text Block" at bounding box center [865, 547] width 38 height 14
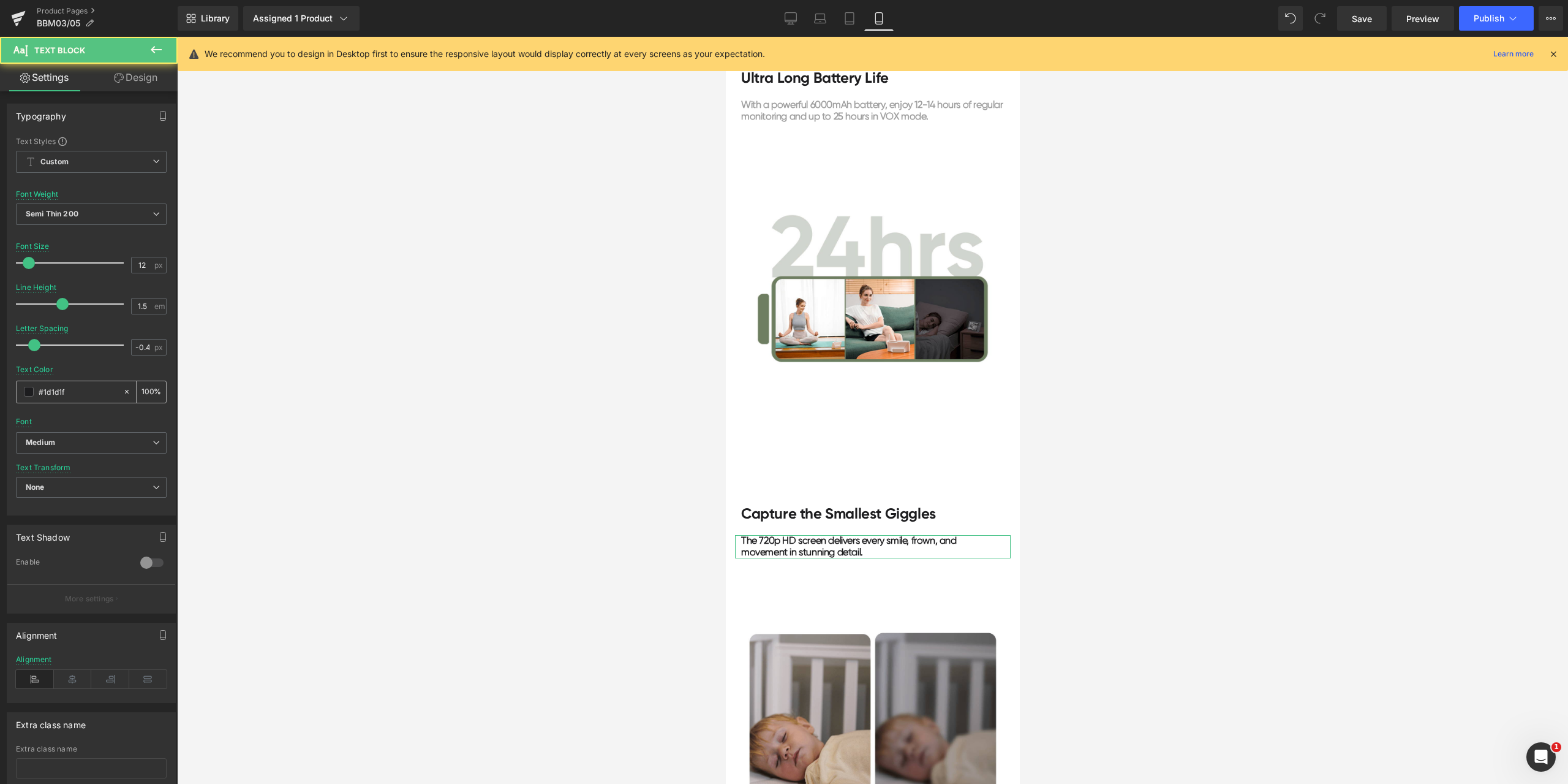
click at [88, 388] on input "#1d1d1f" at bounding box center [78, 391] width 78 height 14
paste input "a0a0a0"
type input "#a0a0a0"
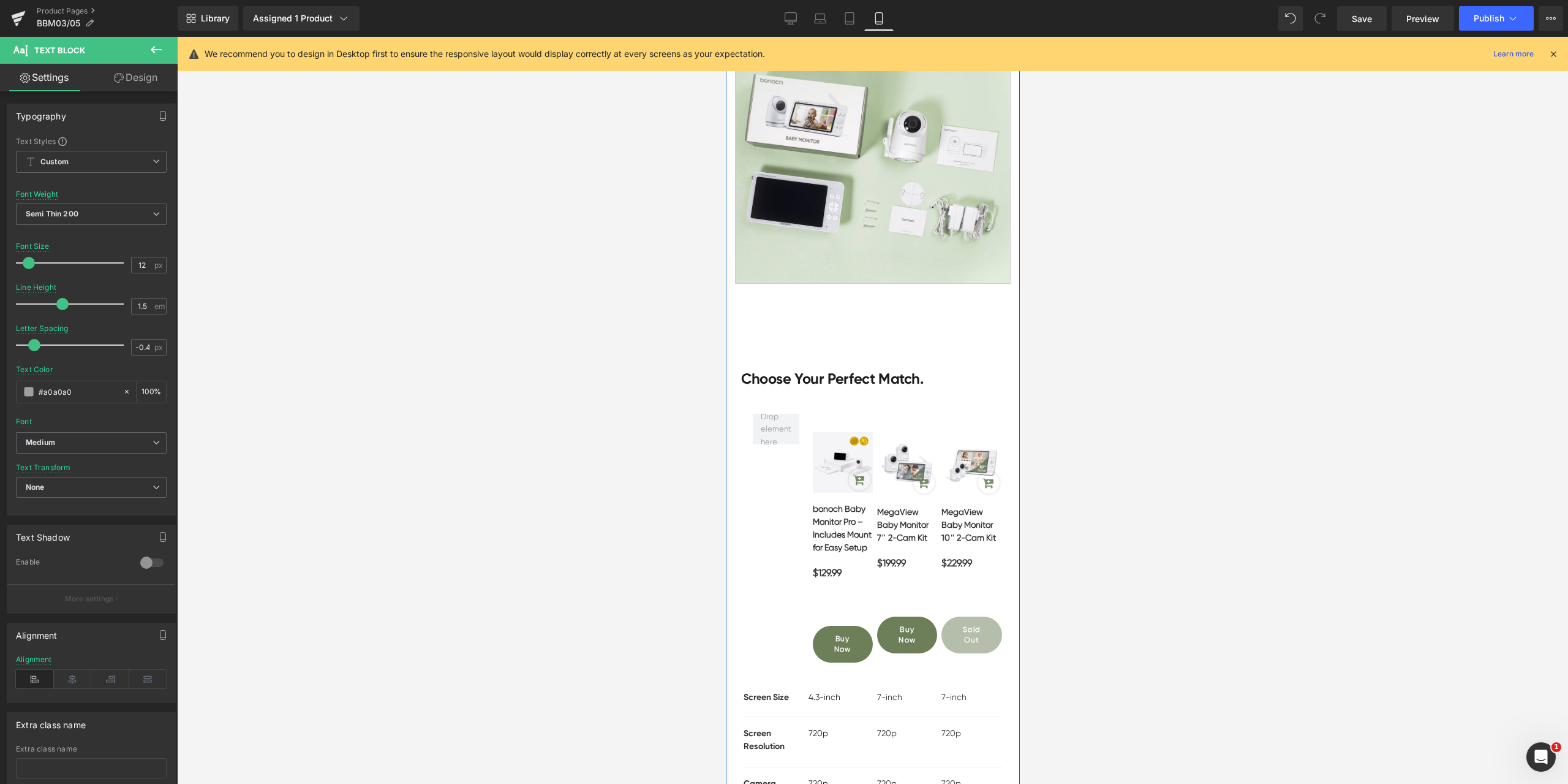
scroll to position [4534, 0]
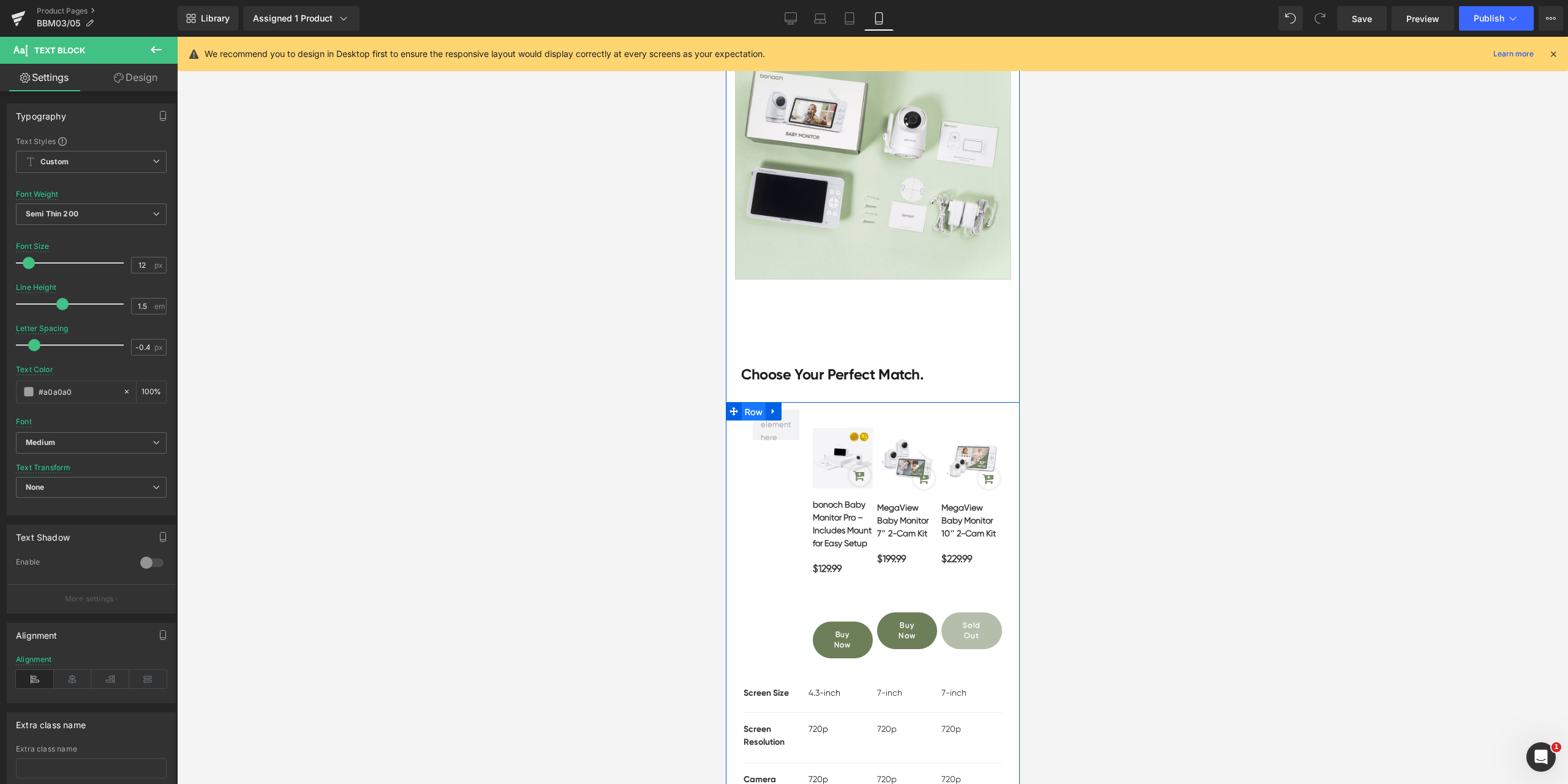
click at [745, 403] on span "Row" at bounding box center [753, 412] width 24 height 19
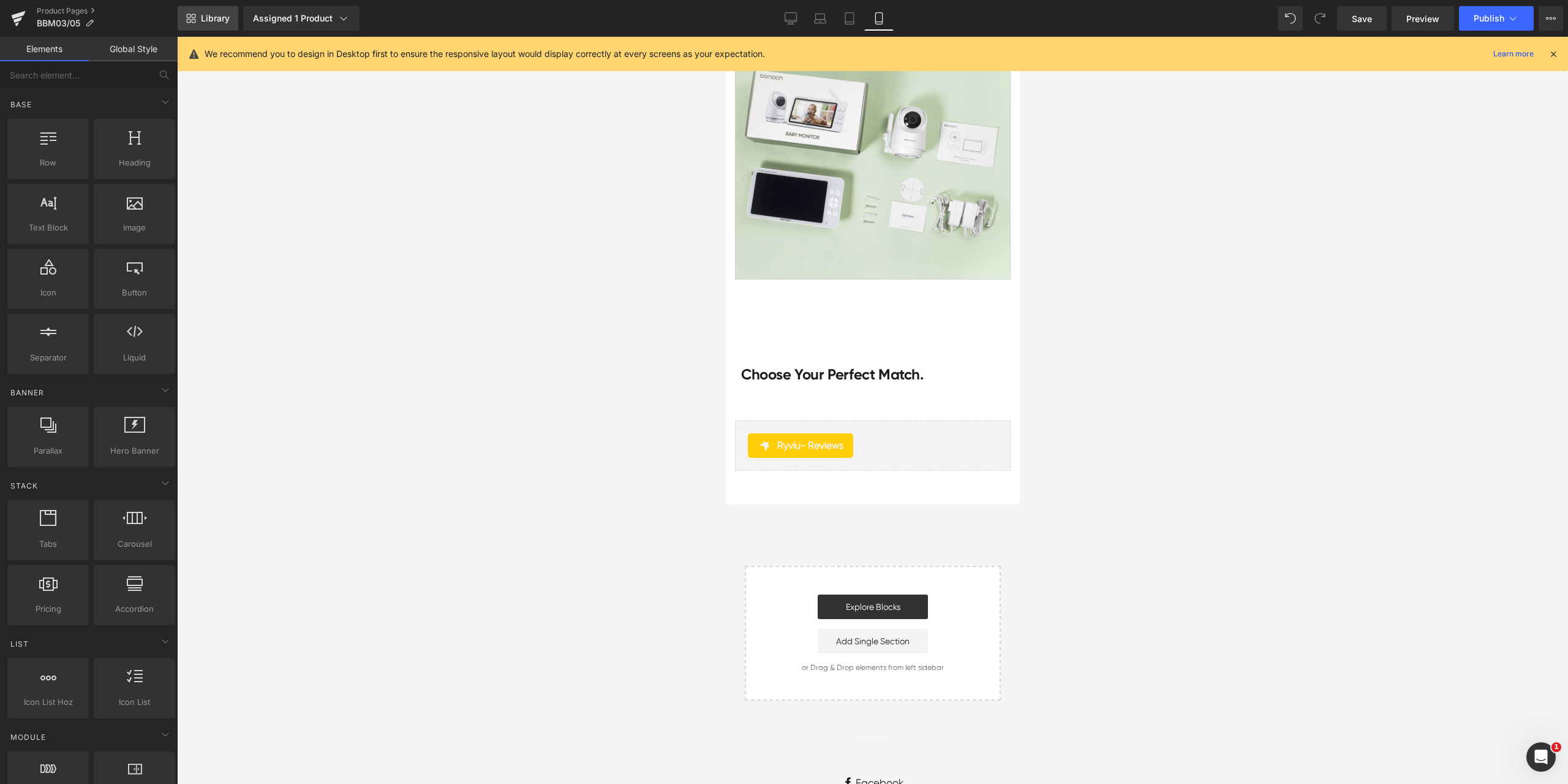
click at [209, 19] on span "Library" at bounding box center [215, 18] width 29 height 11
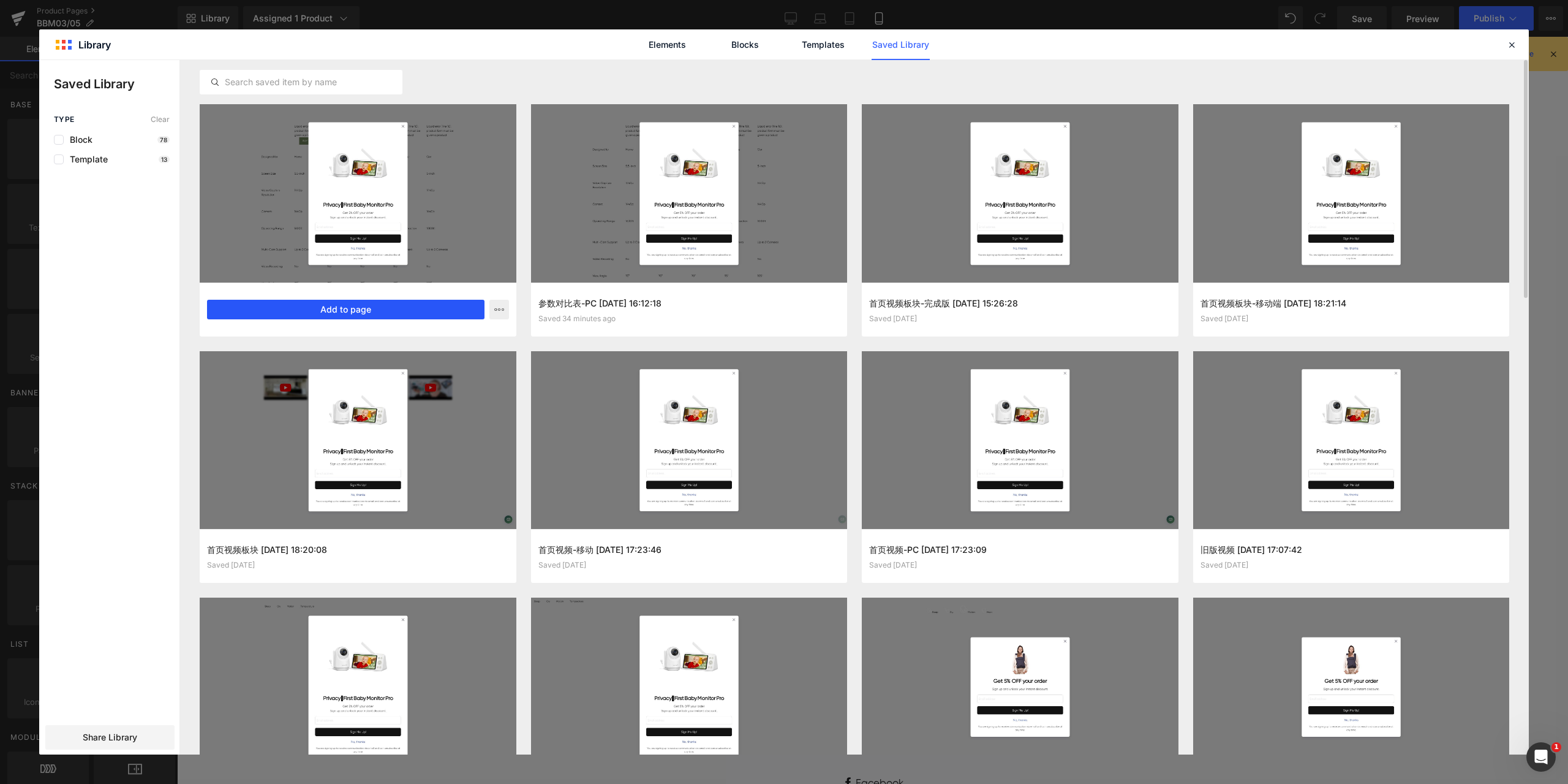
click at [366, 313] on button "Add to page" at bounding box center [346, 309] width 278 height 19
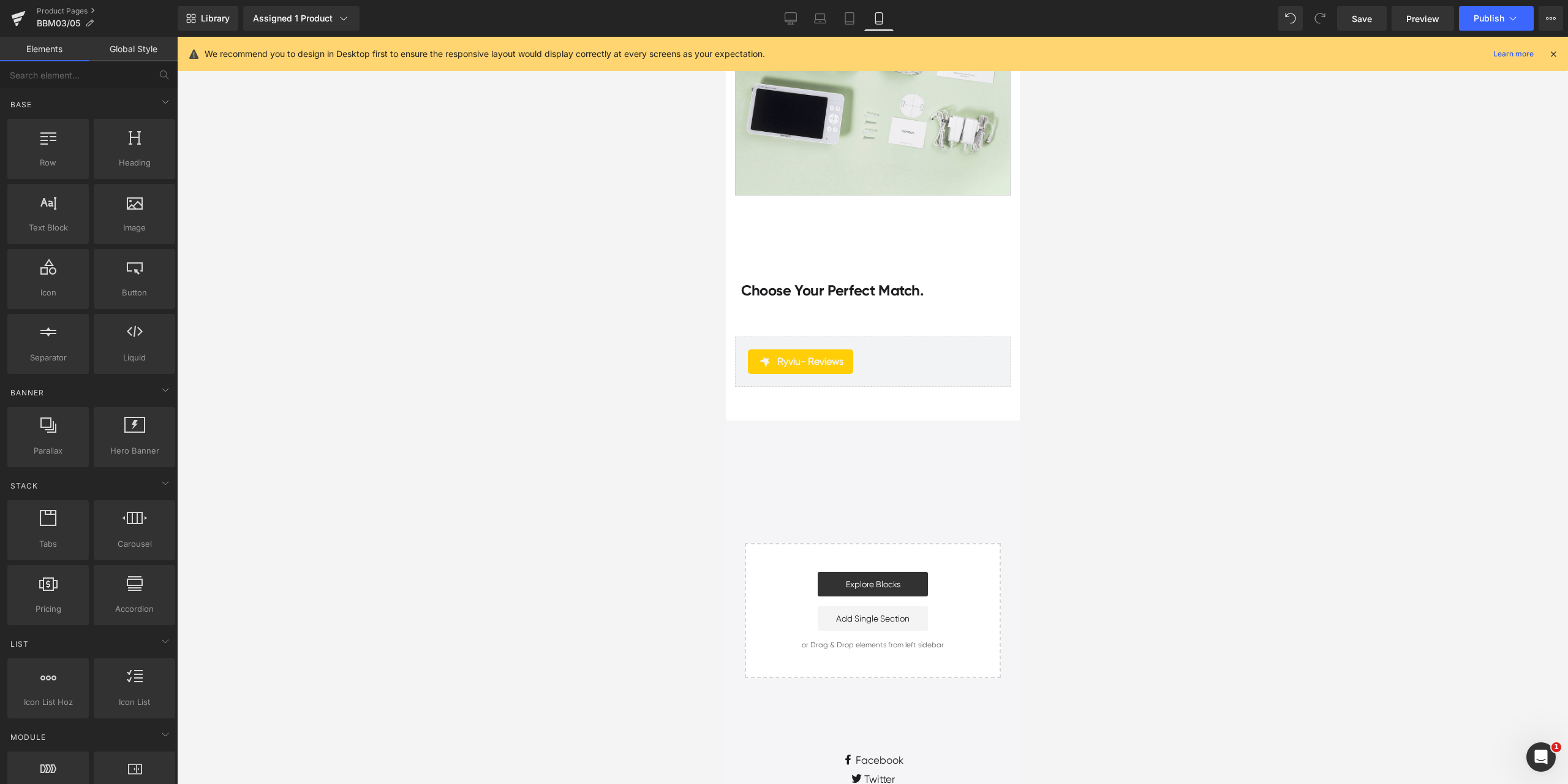
scroll to position [4749, 0]
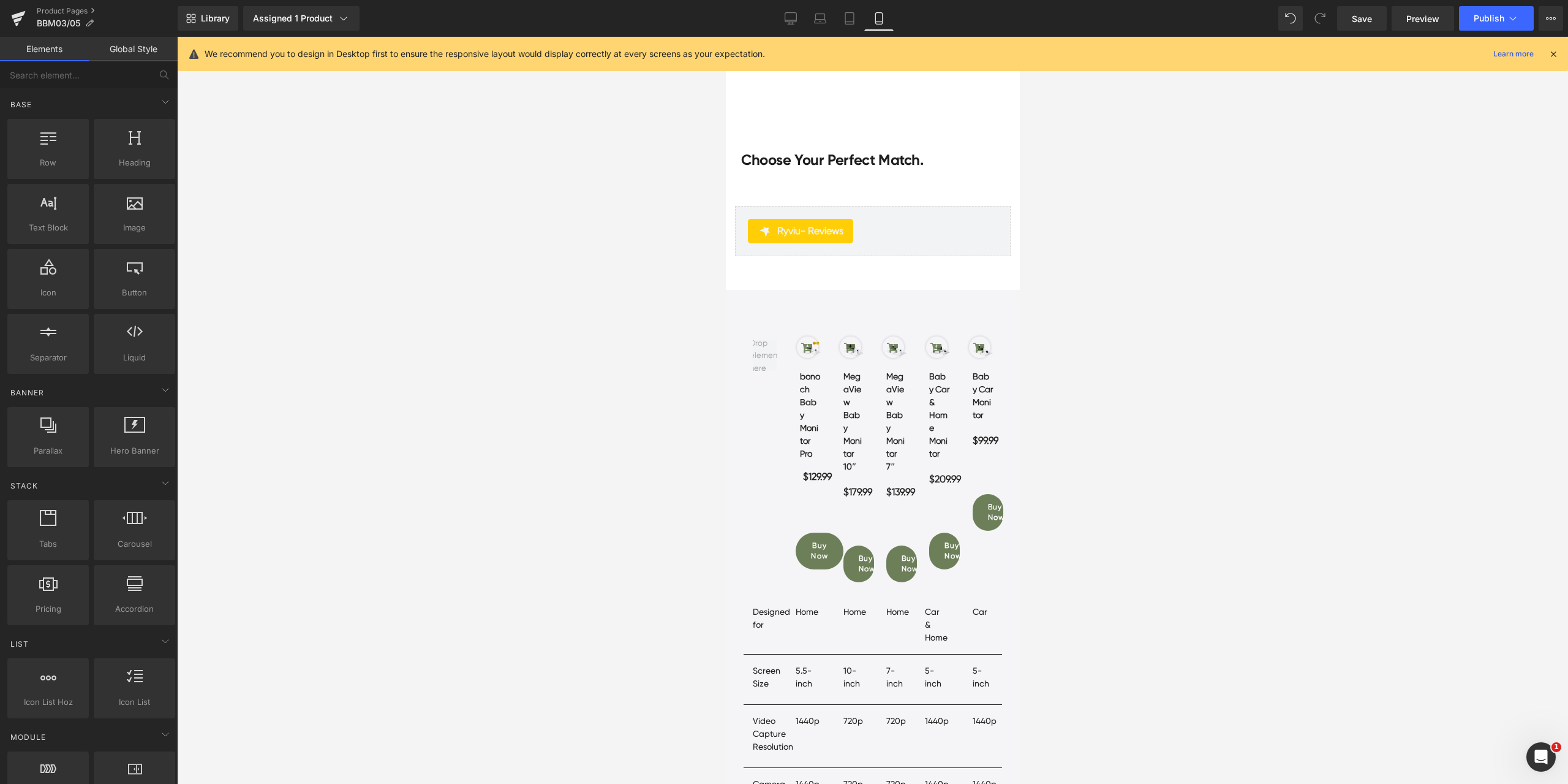
drag, startPoint x: 1229, startPoint y: 408, endPoint x: 1215, endPoint y: 413, distance: 14.9
click at [1229, 408] on div at bounding box center [872, 410] width 1391 height 747
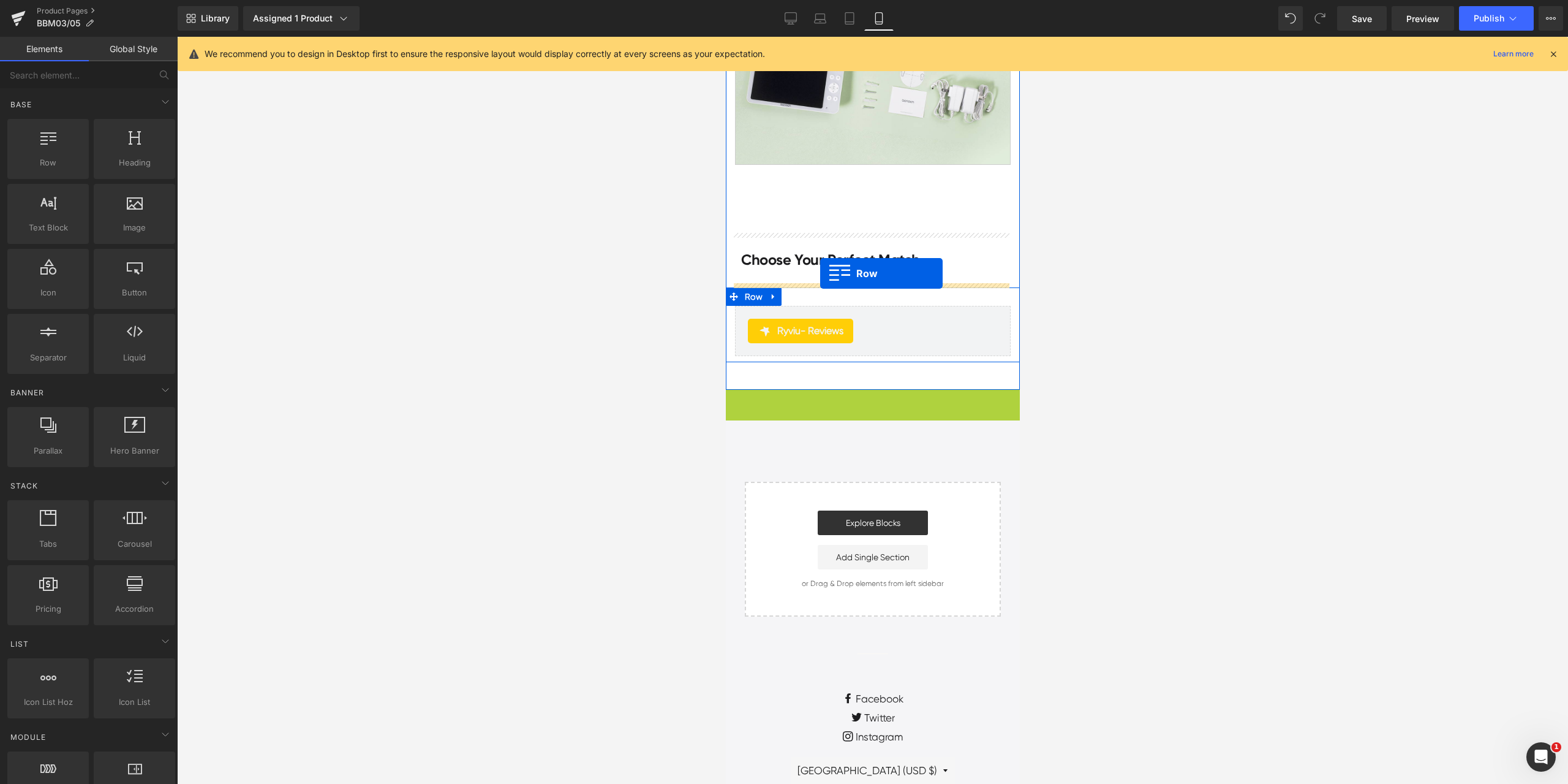
scroll to position [4595, 0]
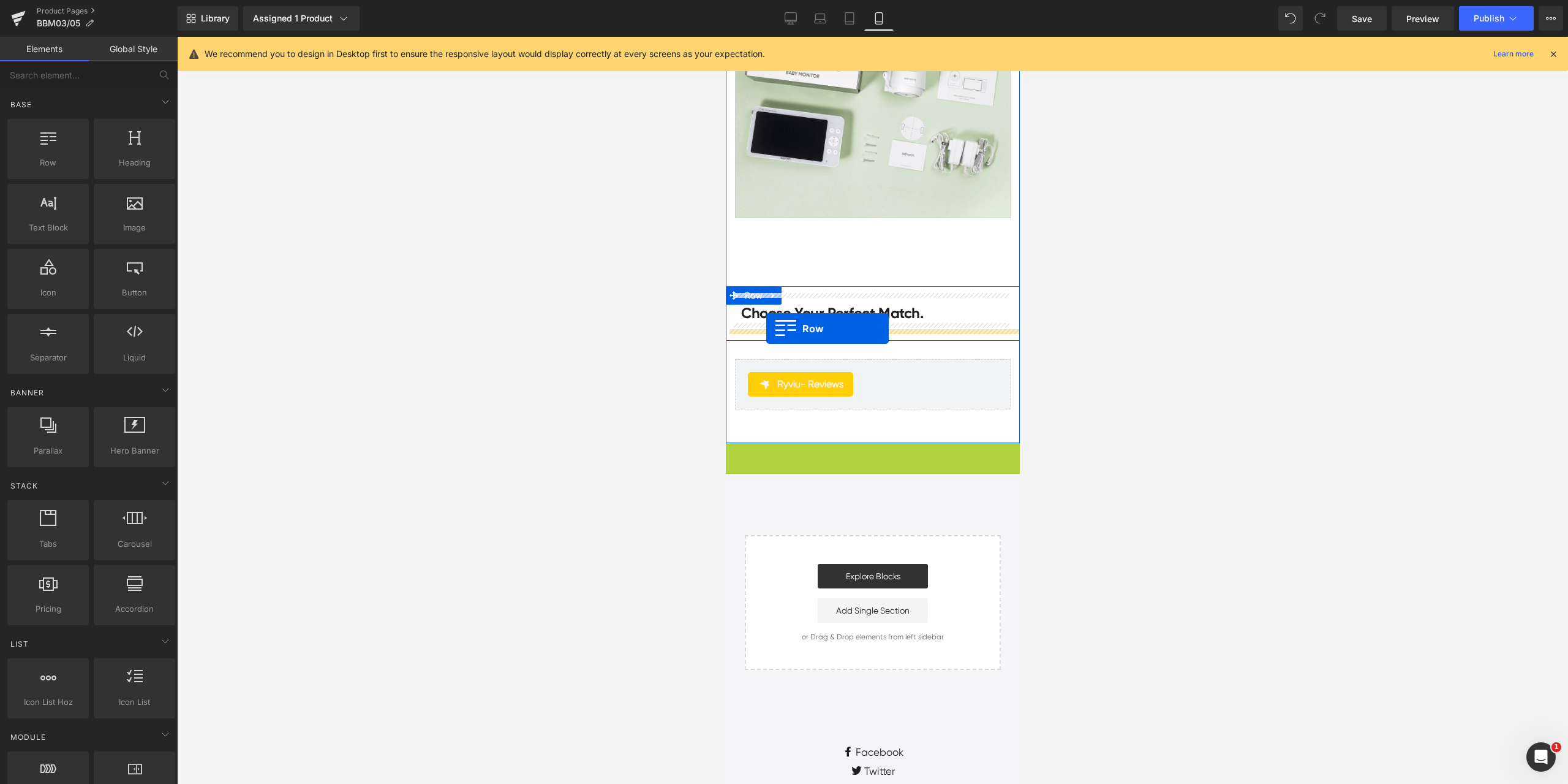
drag, startPoint x: 736, startPoint y: 286, endPoint x: 766, endPoint y: 329, distance: 52.4
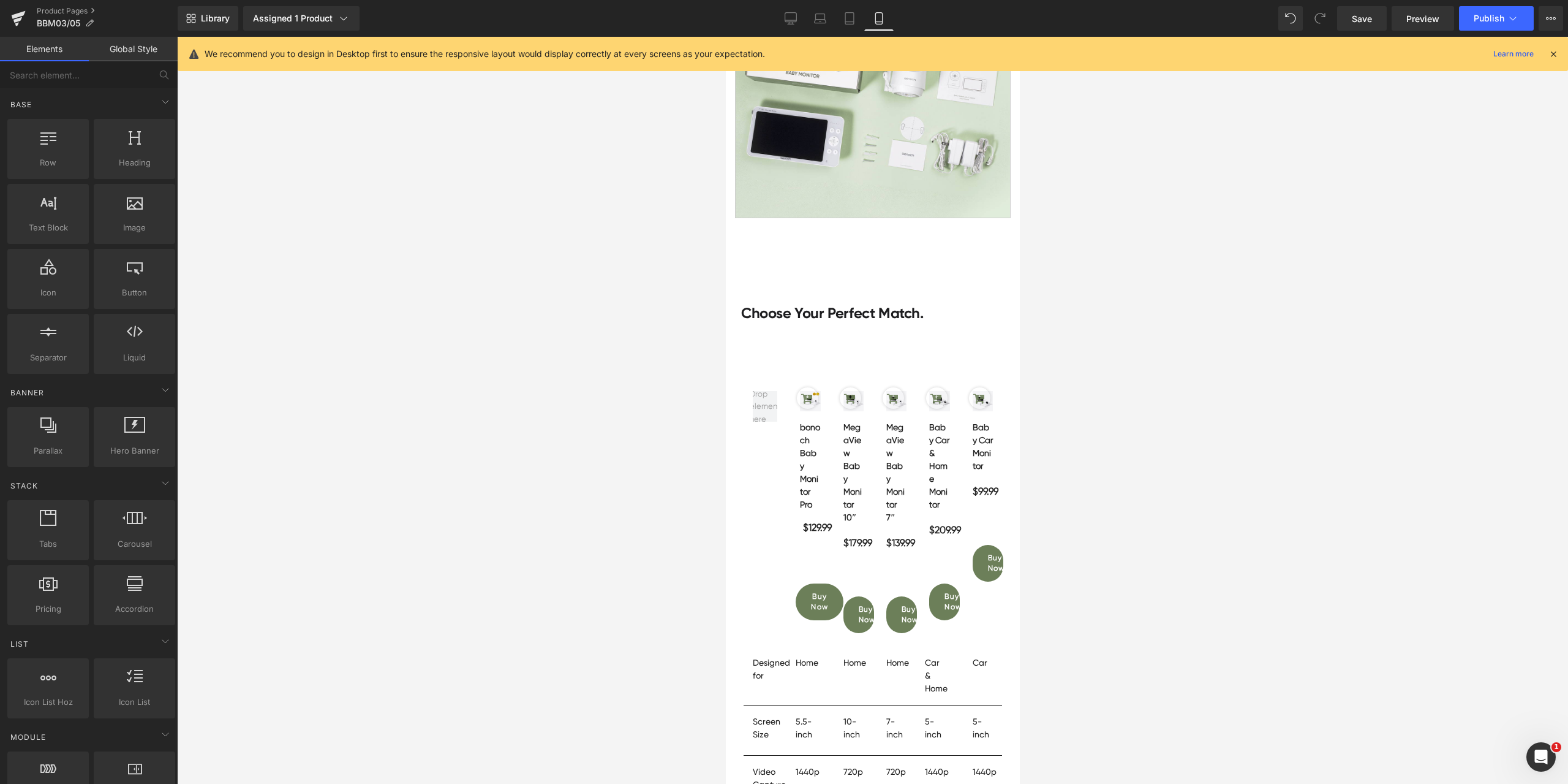
click at [1139, 515] on div at bounding box center [872, 410] width 1391 height 747
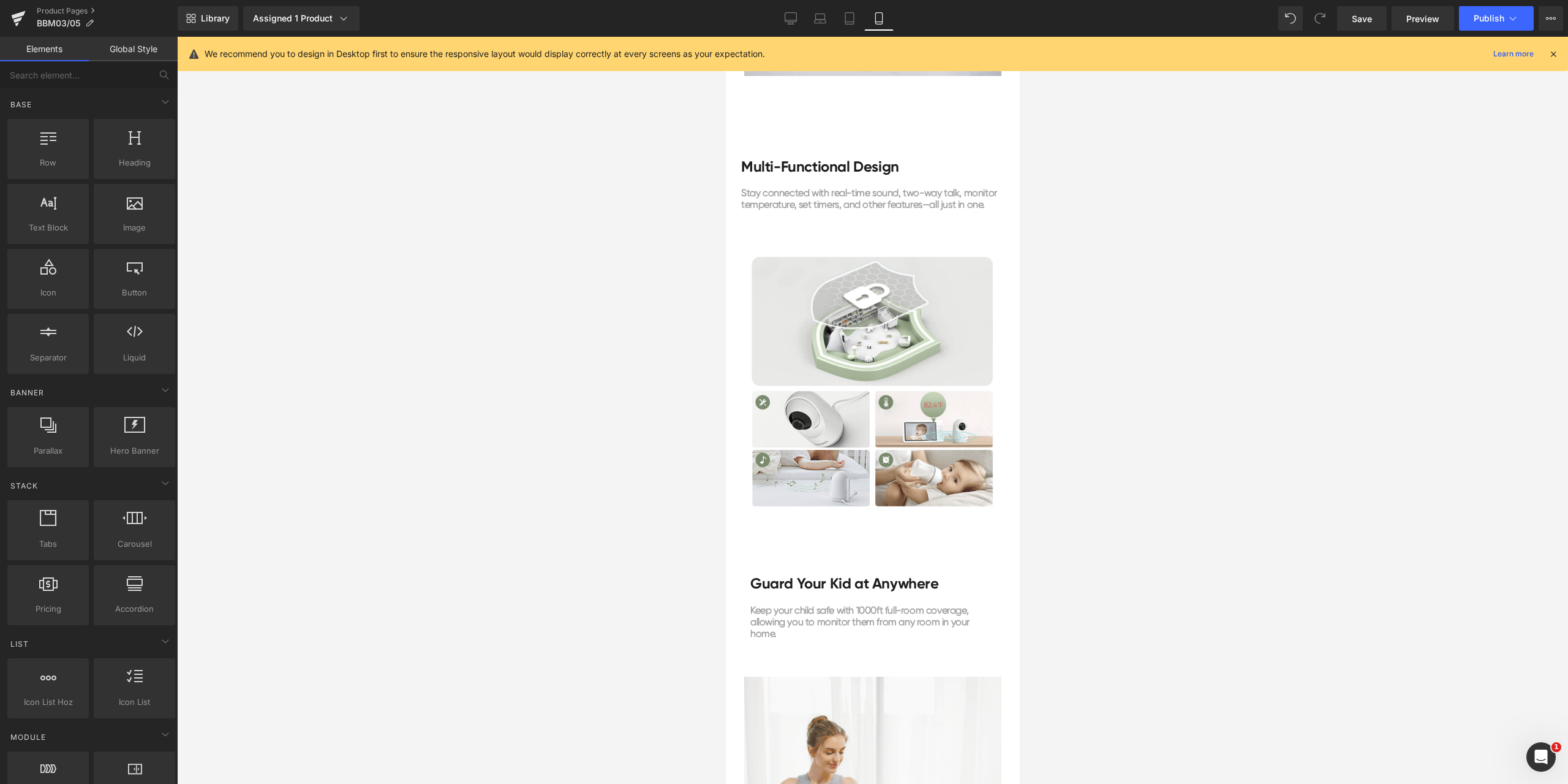
scroll to position [2390, 0]
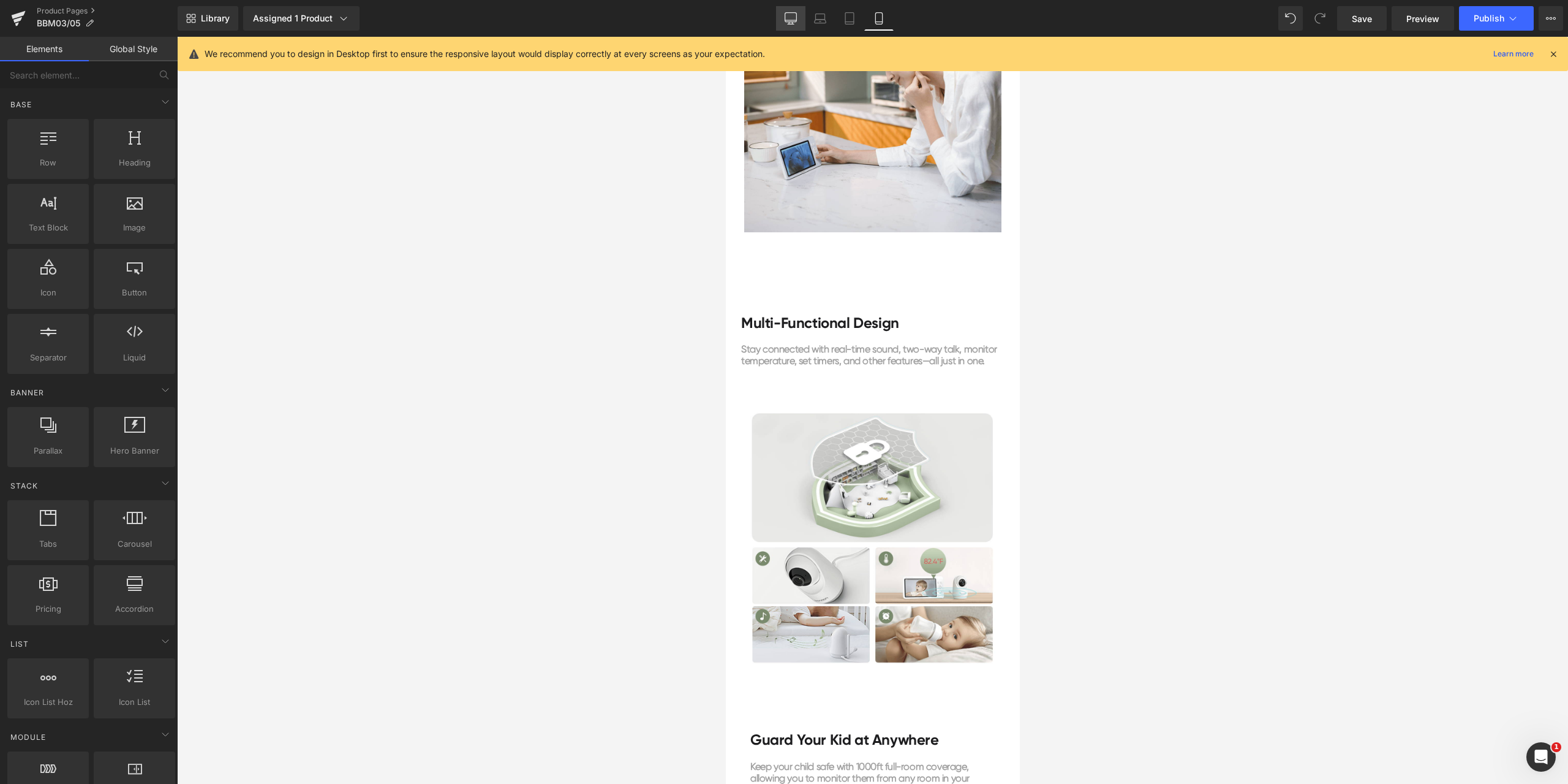
click at [793, 17] on icon at bounding box center [790, 18] width 12 height 12
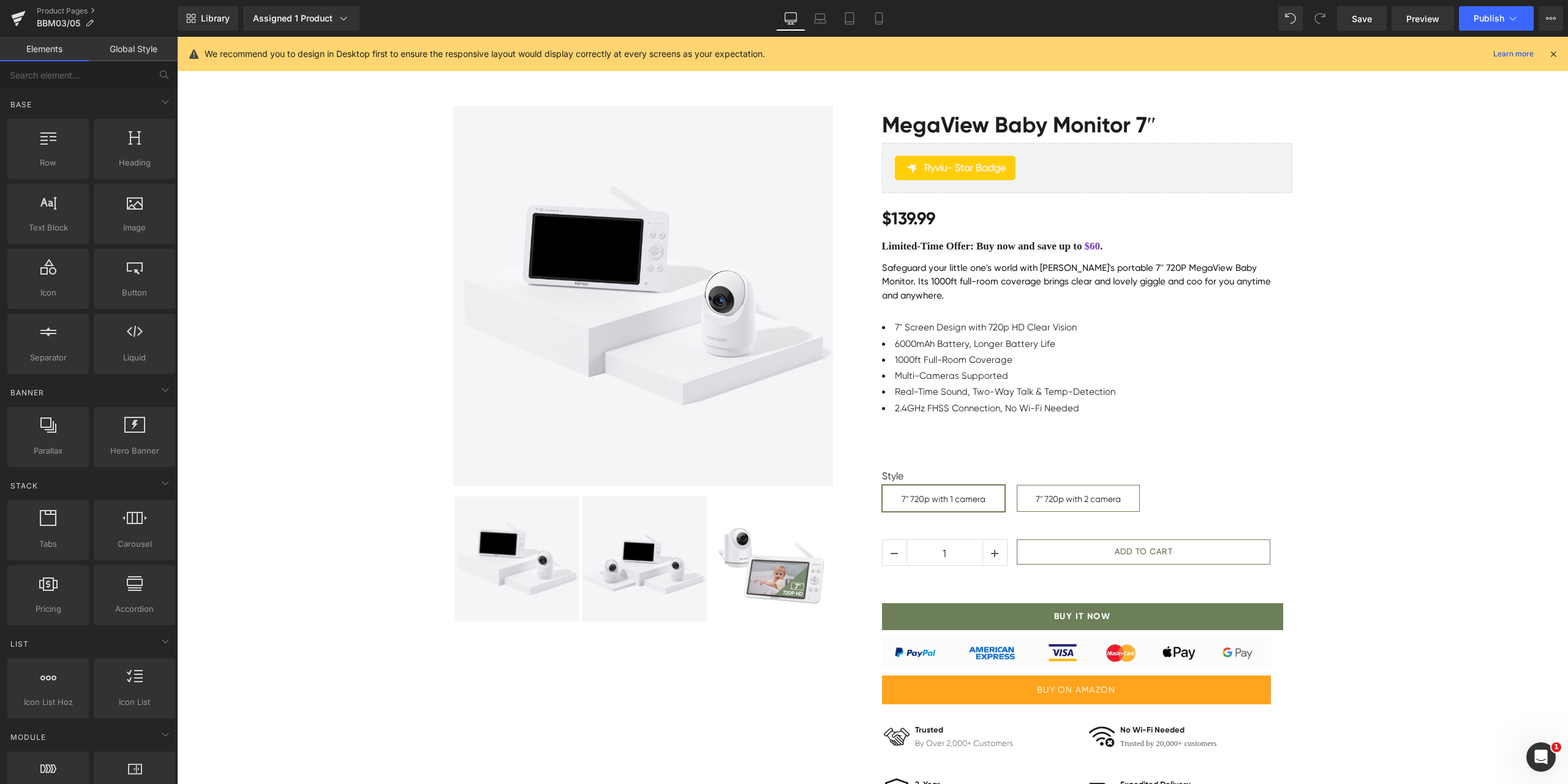
scroll to position [0, 0]
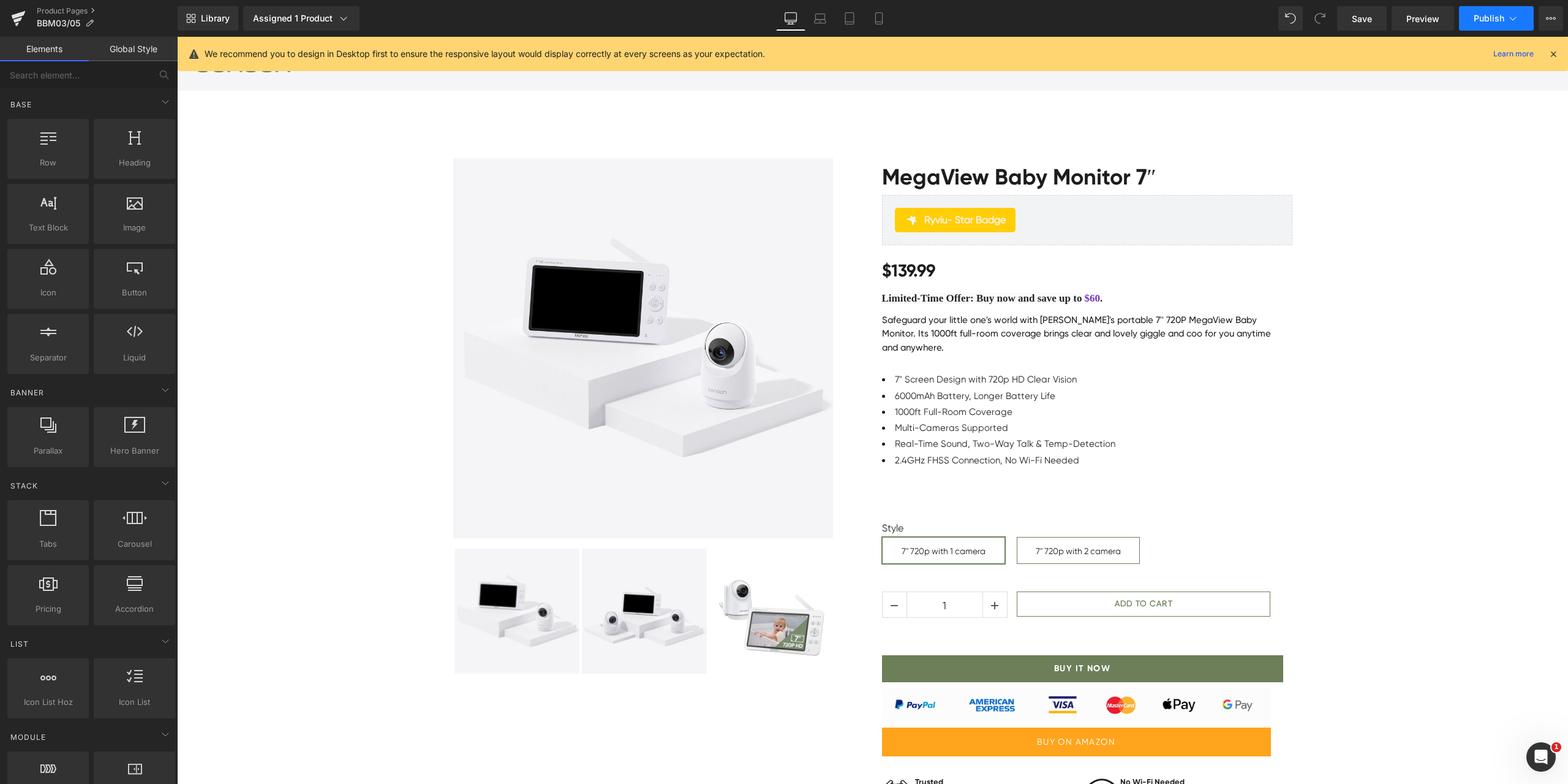
click at [1480, 22] on span "Publish" at bounding box center [1489, 19] width 31 height 10
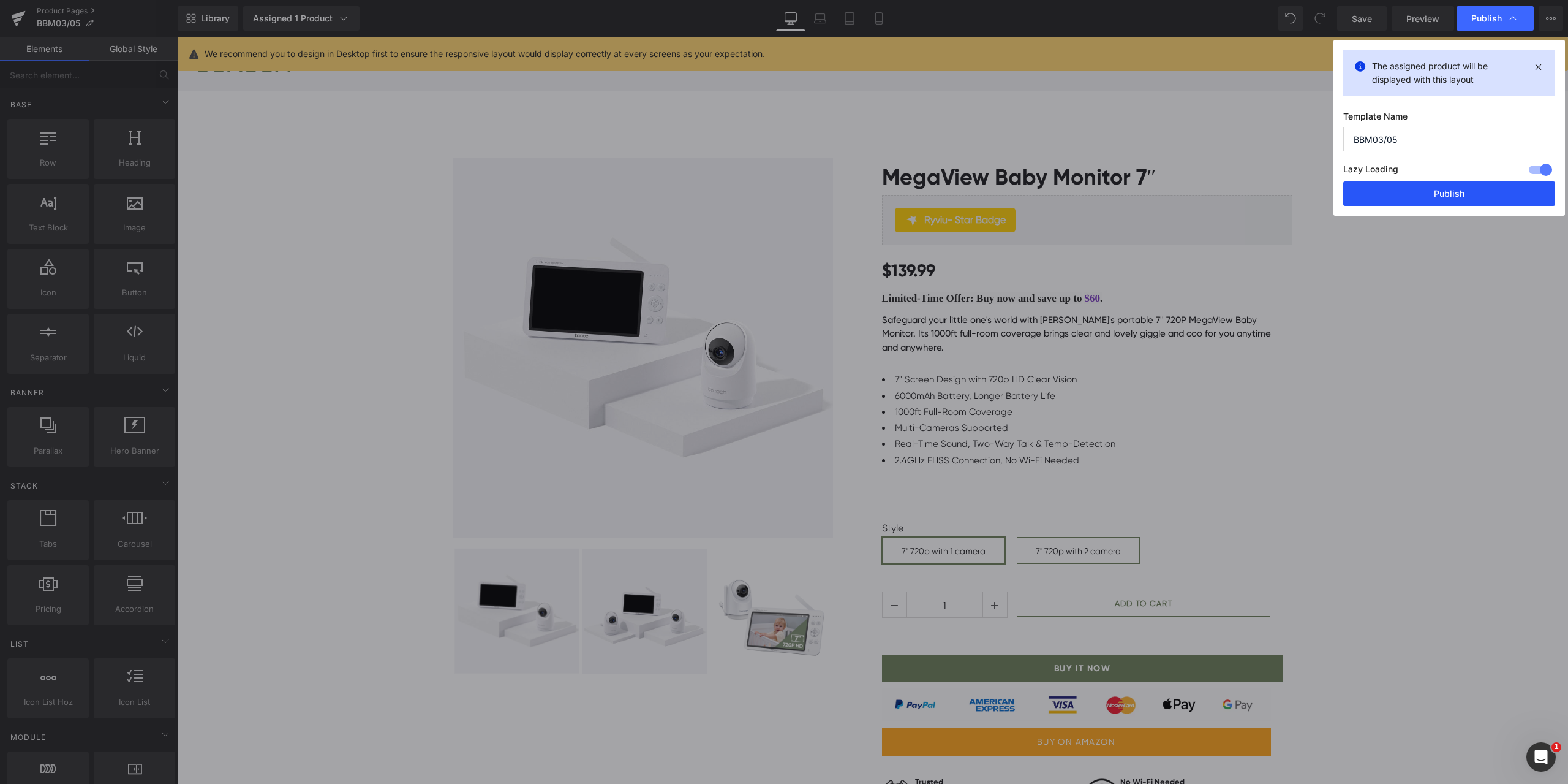
drag, startPoint x: 1413, startPoint y: 198, endPoint x: 1237, endPoint y: 161, distance: 179.8
click at [1413, 198] on button "Publish" at bounding box center [1449, 193] width 212 height 24
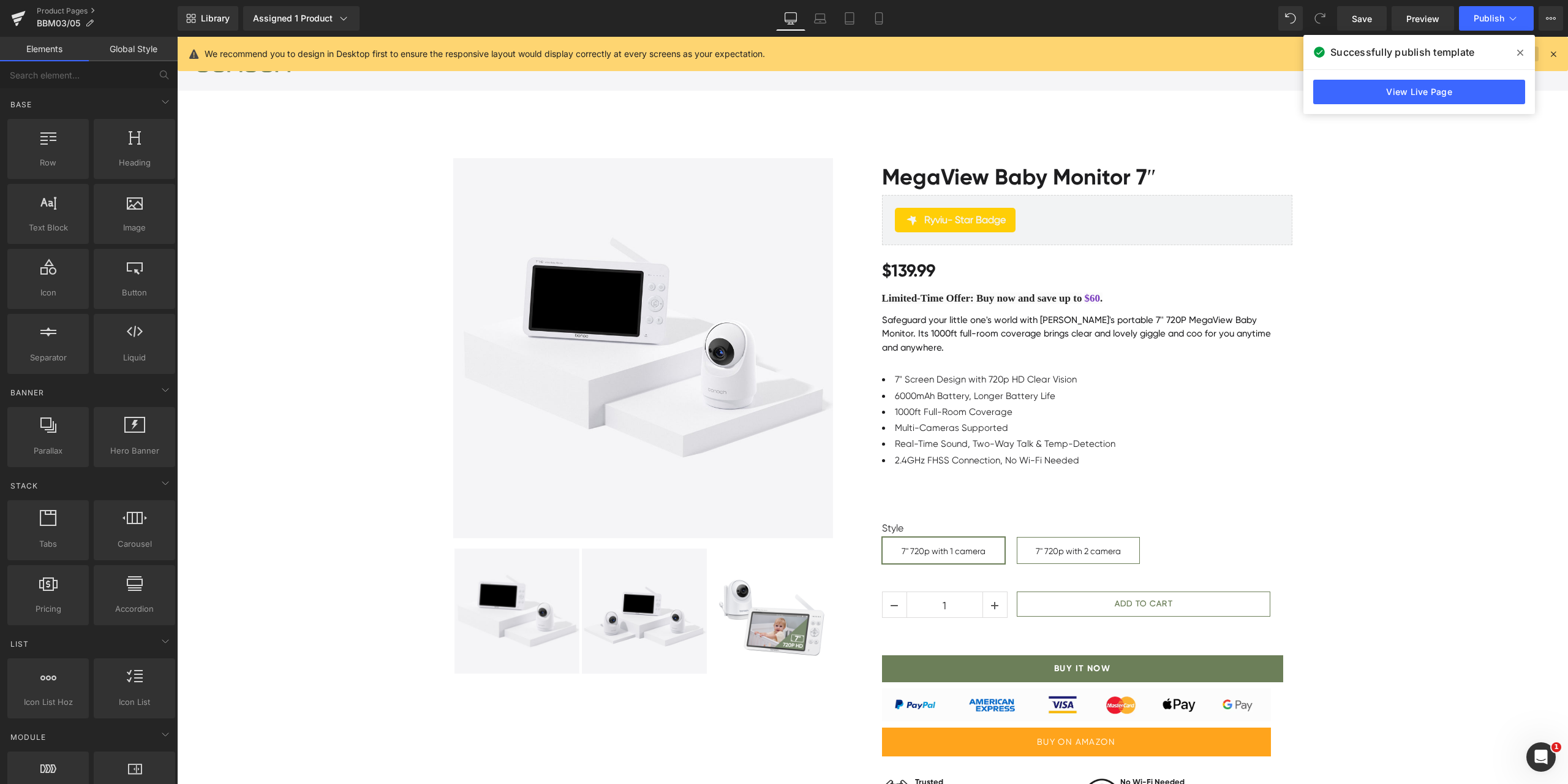
drag, startPoint x: 1521, startPoint y: 50, endPoint x: 1513, endPoint y: 54, distance: 8.9
click at [1521, 50] on icon at bounding box center [1520, 53] width 6 height 10
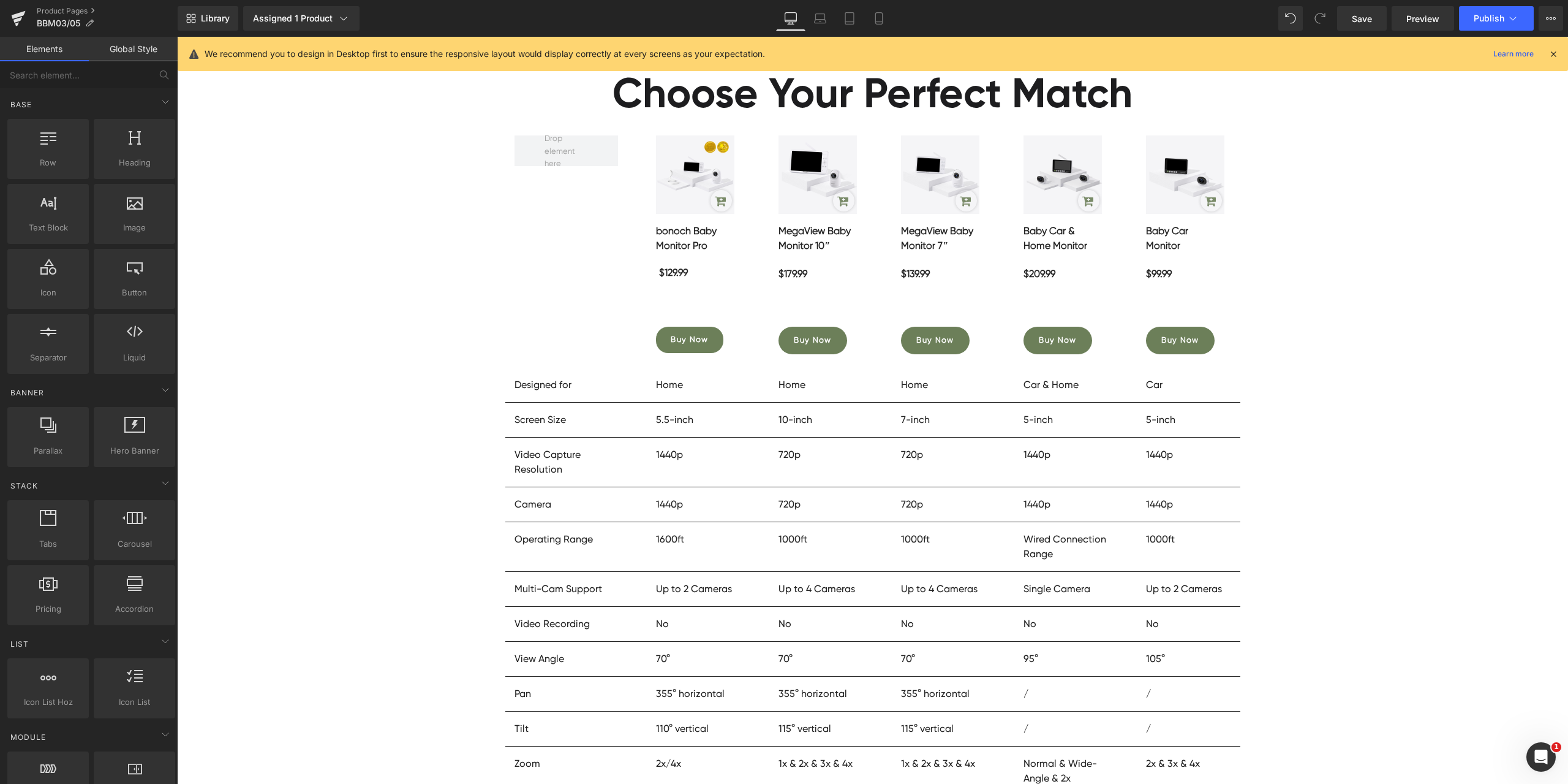
scroll to position [6986, 0]
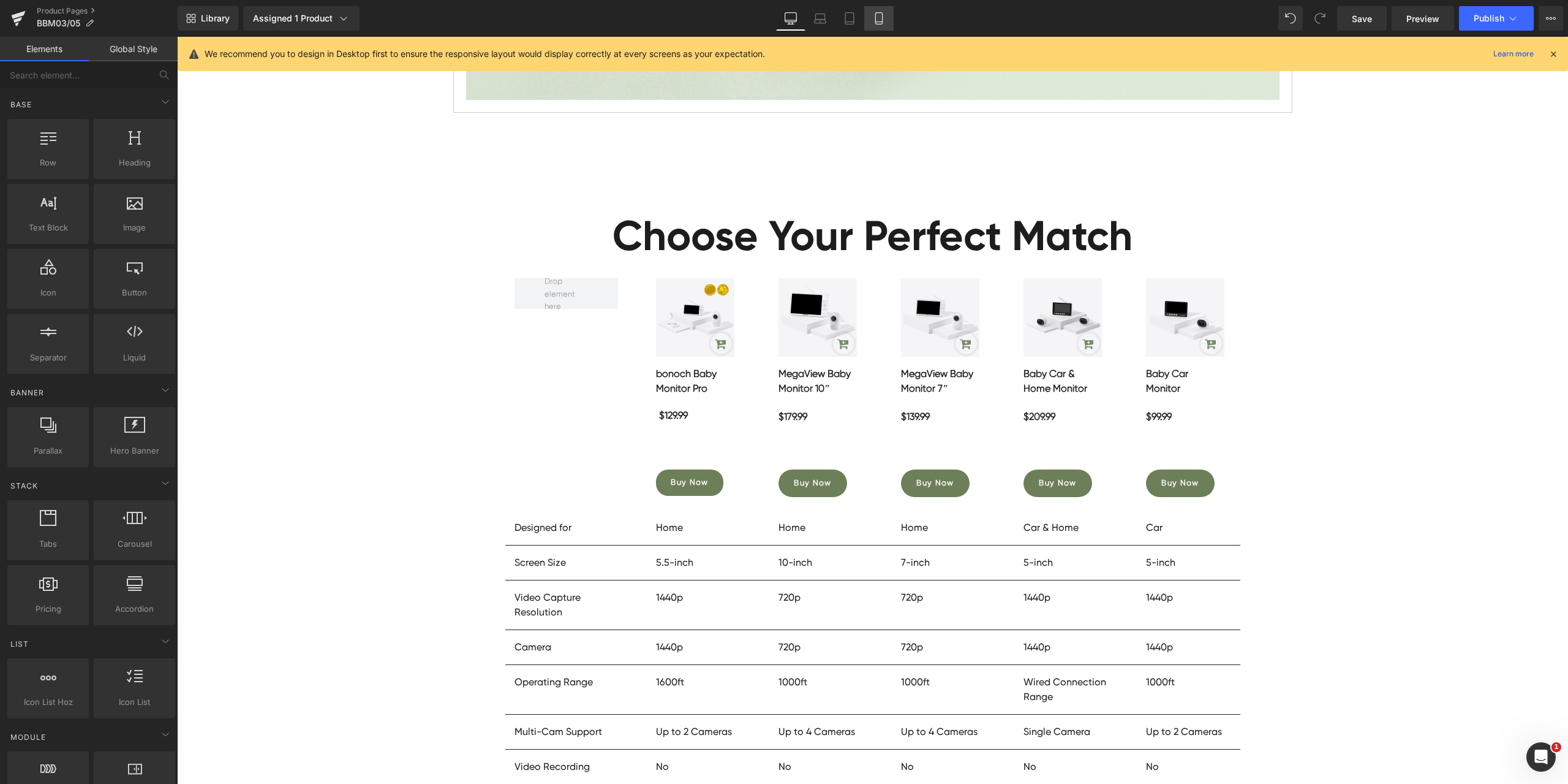
click at [892, 18] on link "Mobile" at bounding box center [879, 19] width 29 height 24
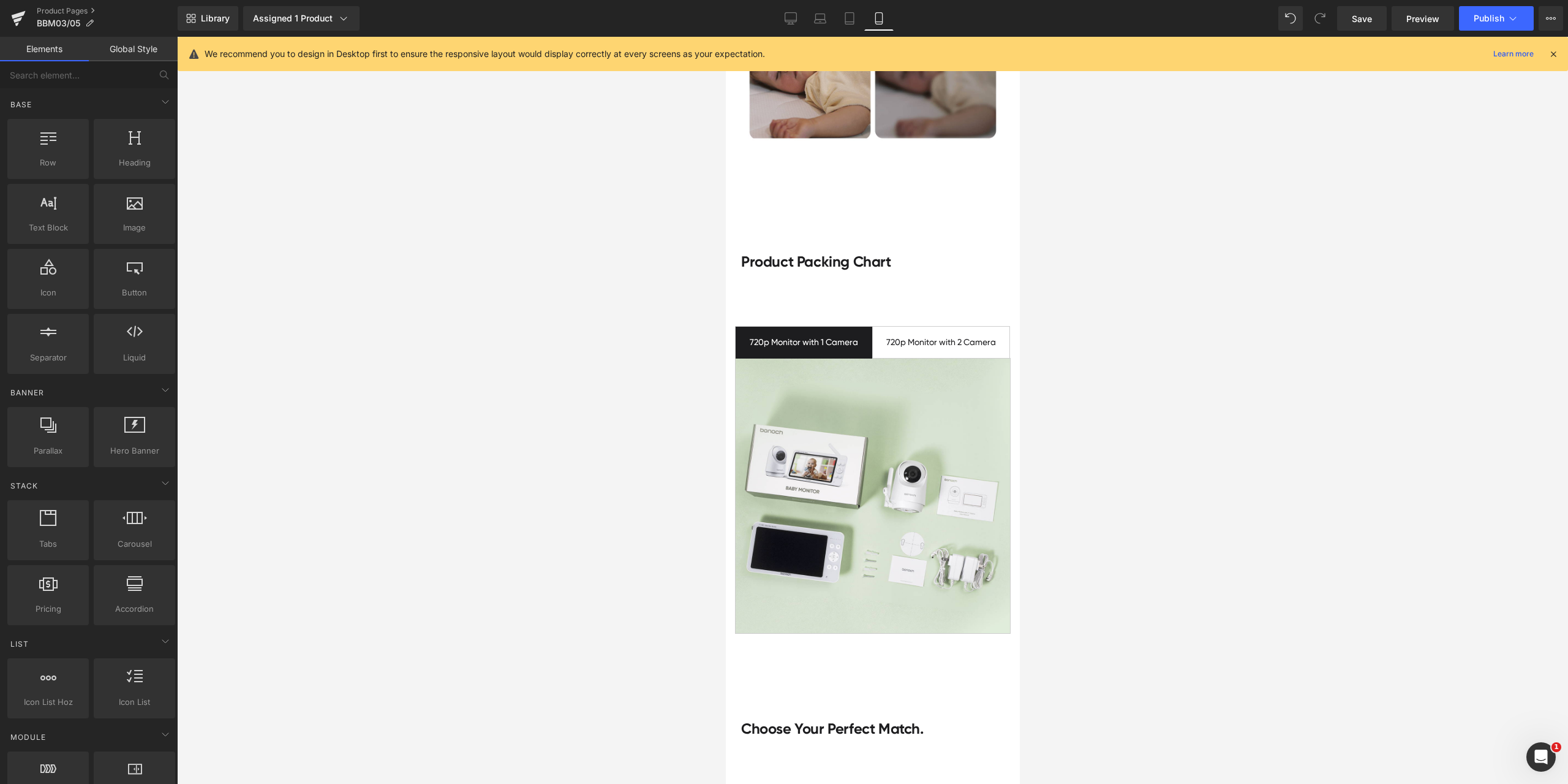
scroll to position [4172, 0]
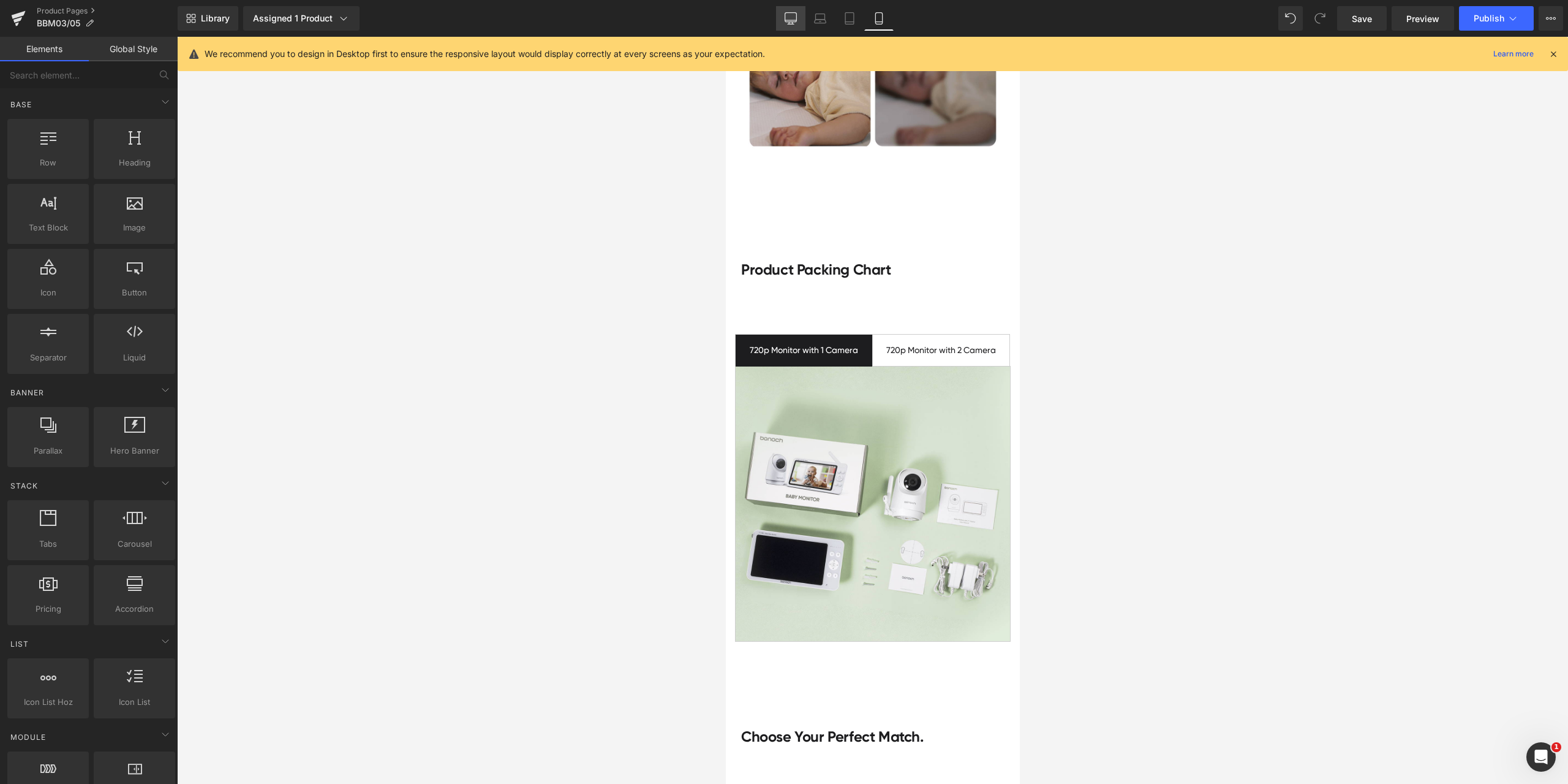
click at [797, 14] on icon at bounding box center [791, 17] width 12 height 9
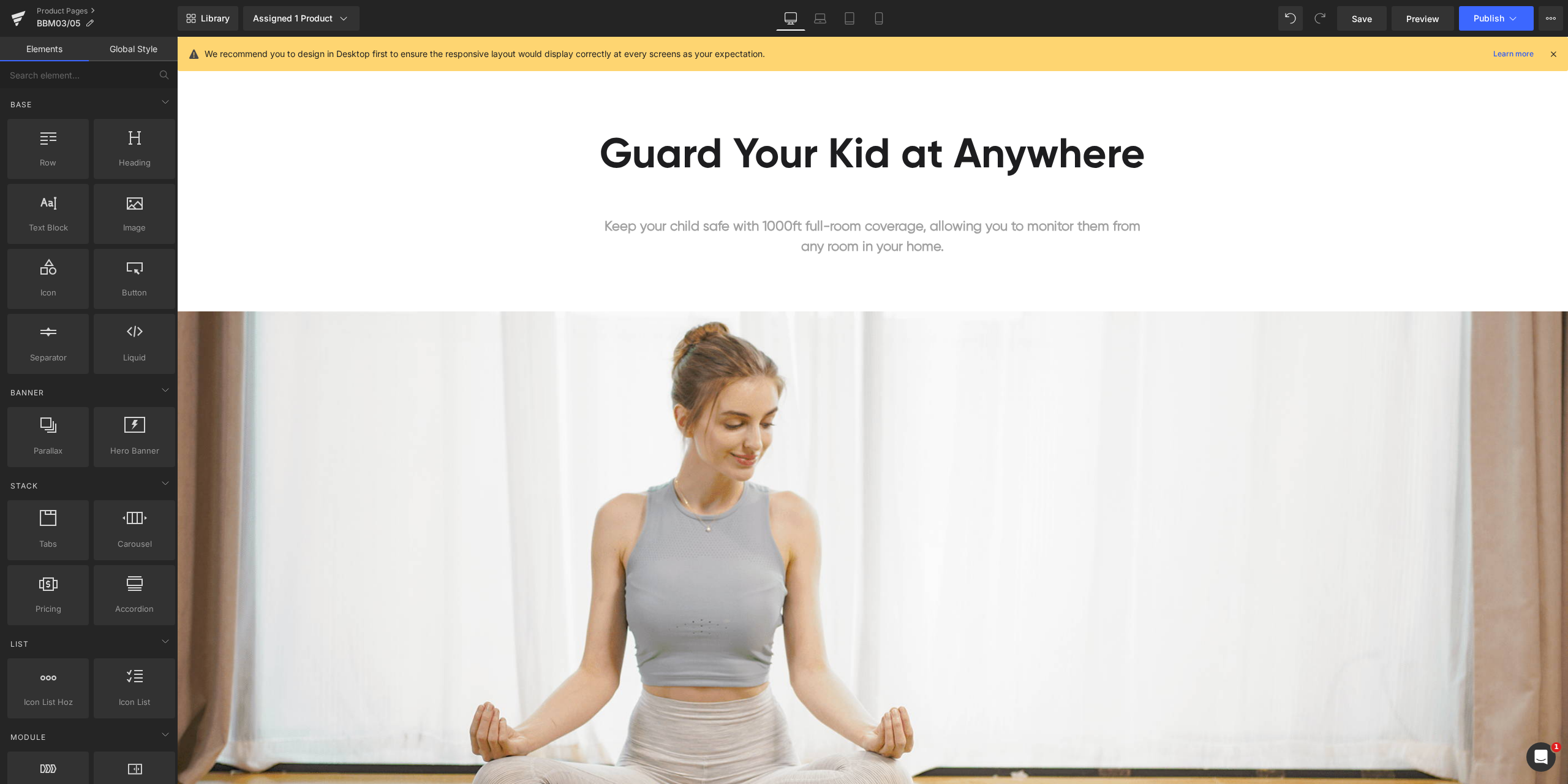
scroll to position [7963, 0]
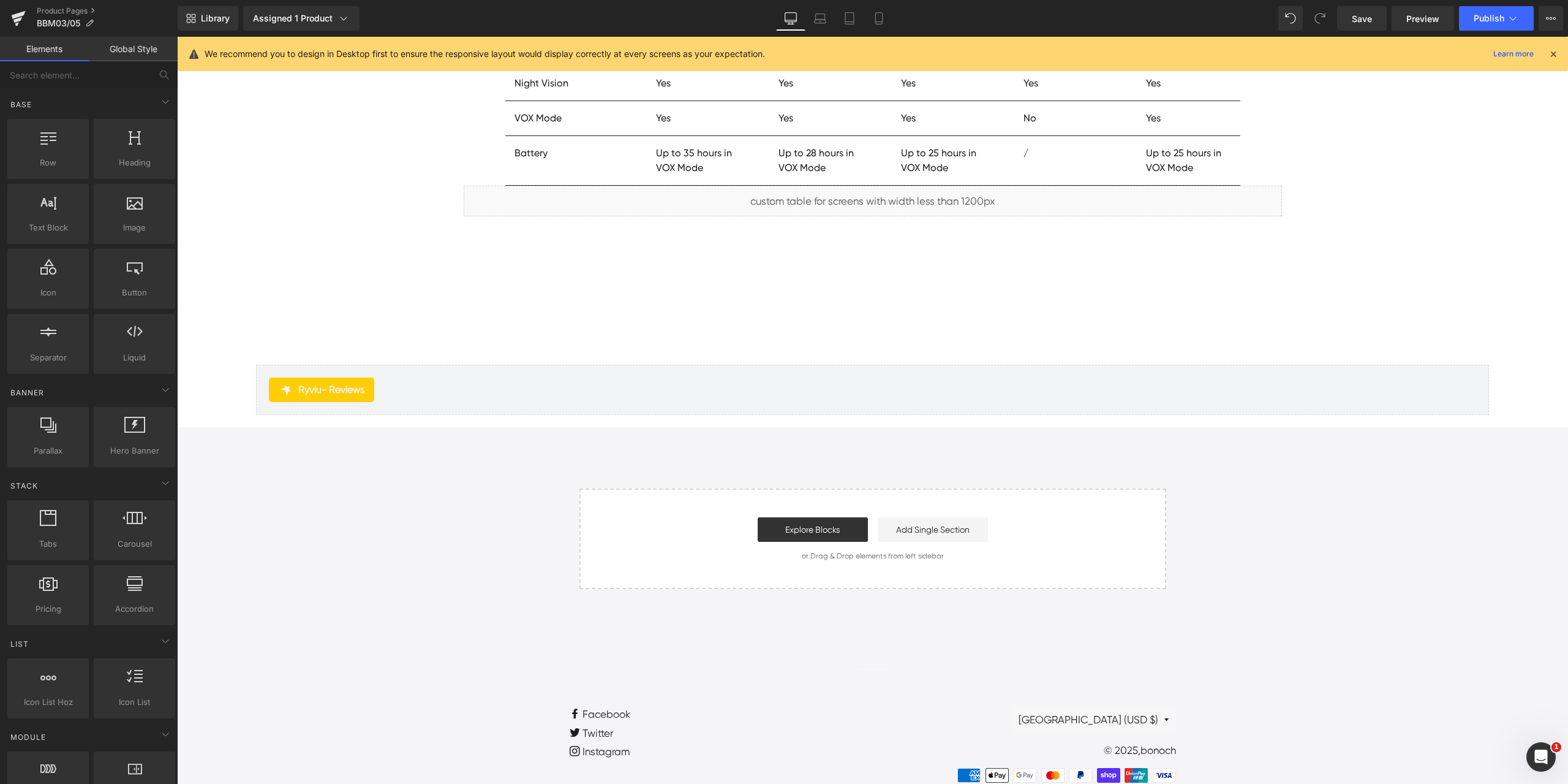
click at [58, 5] on div "Product Pages BBM03/05" at bounding box center [88, 18] width 178 height 37
click at [58, 12] on link "Product Pages" at bounding box center [107, 12] width 141 height 10
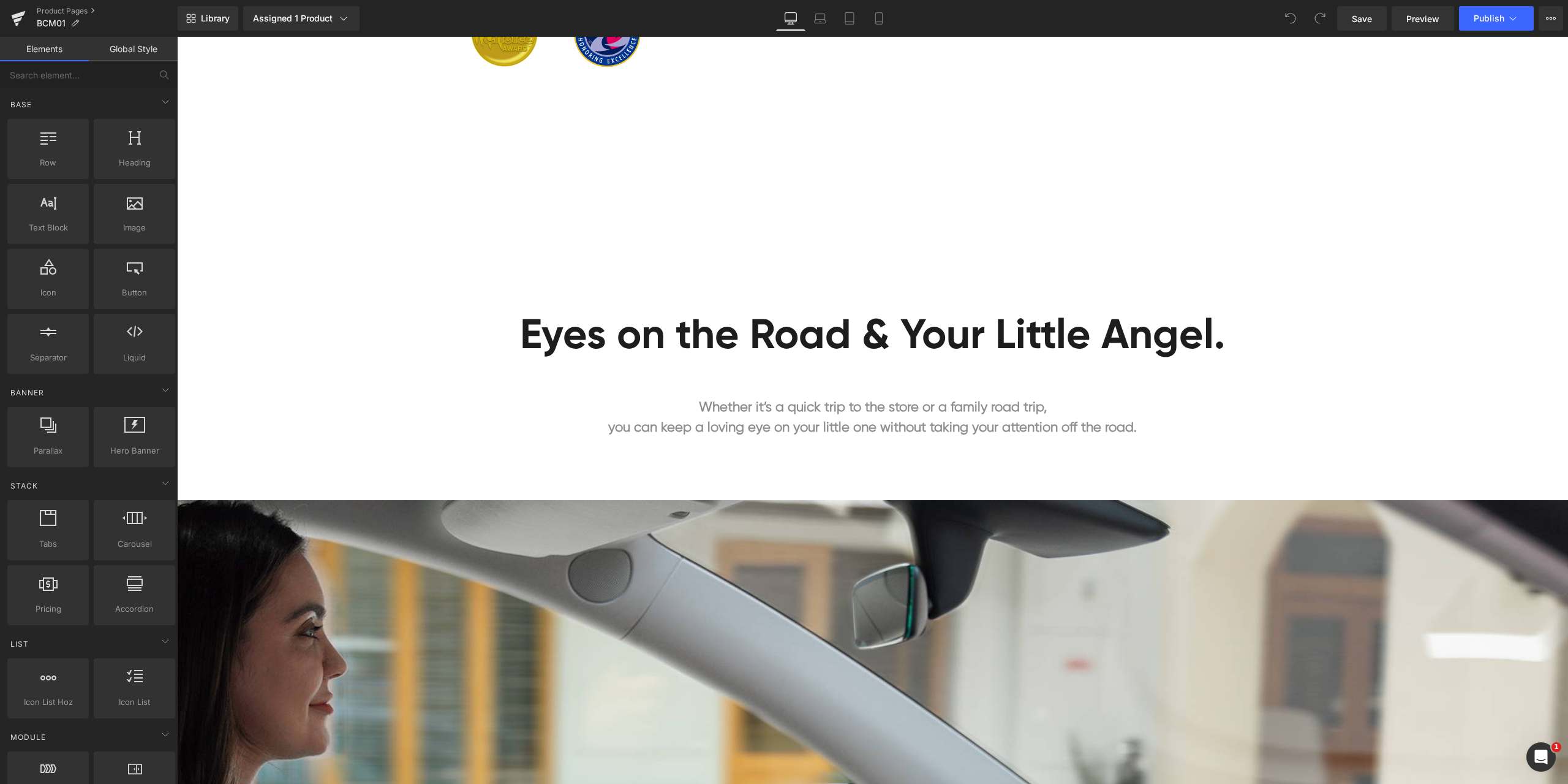
scroll to position [735, 0]
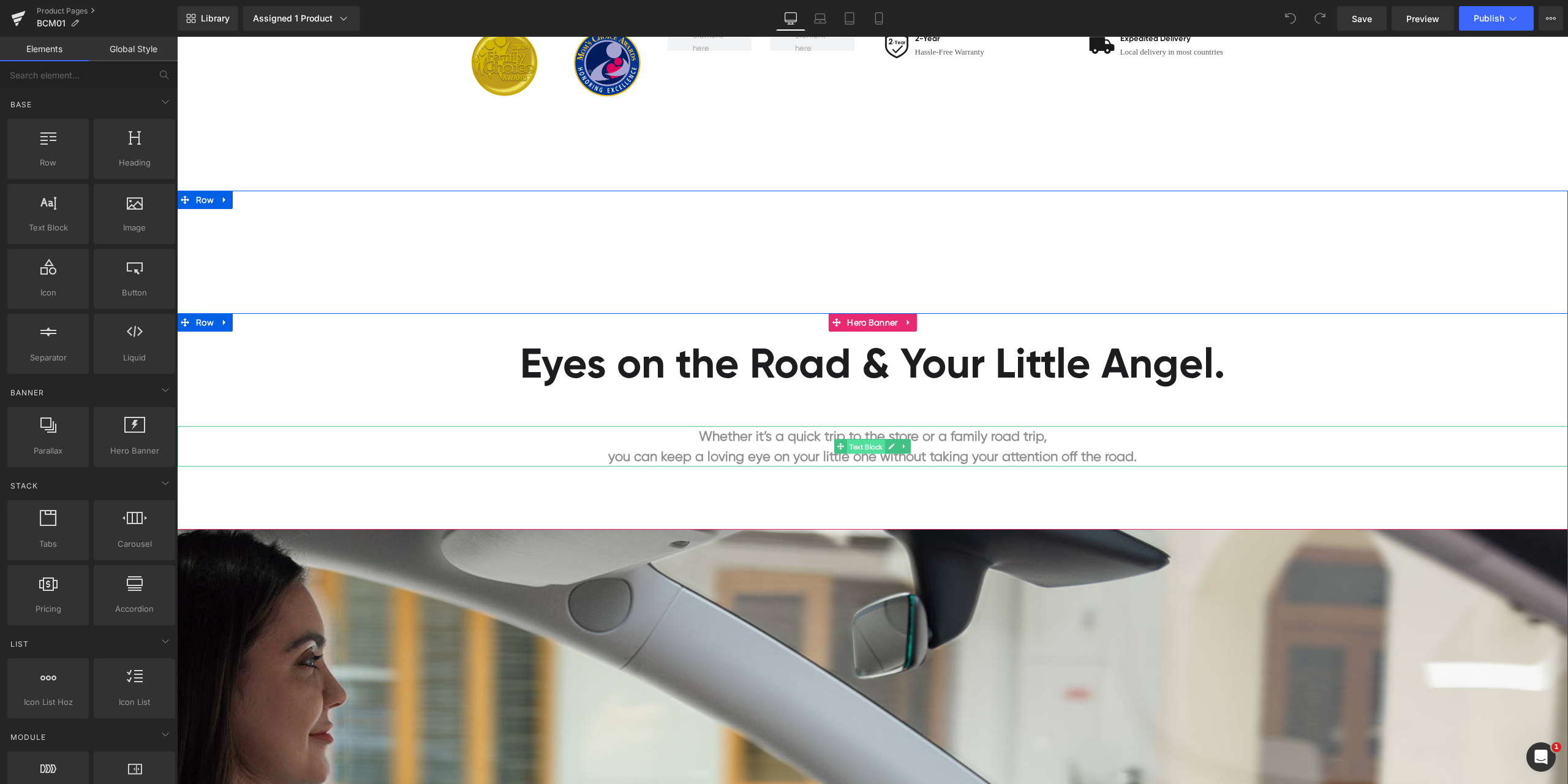
click at [863, 450] on span "Text Block" at bounding box center [866, 447] width 38 height 14
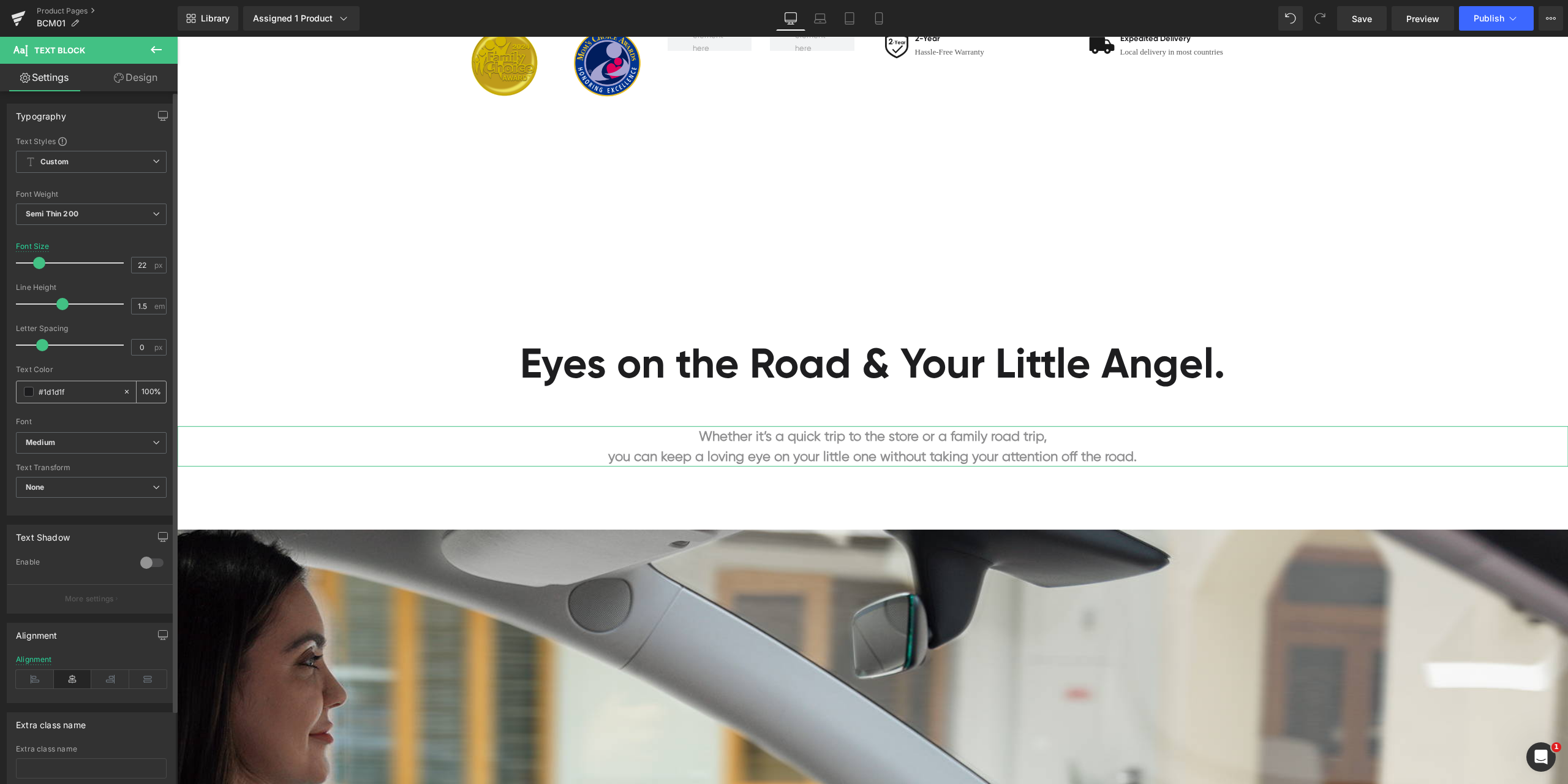
click at [88, 391] on input "#1d1d1f" at bounding box center [78, 391] width 78 height 14
paste input "a0a0a0"
type input "#a0a0a0"
click at [96, 366] on div "Text Color" at bounding box center [91, 370] width 151 height 9
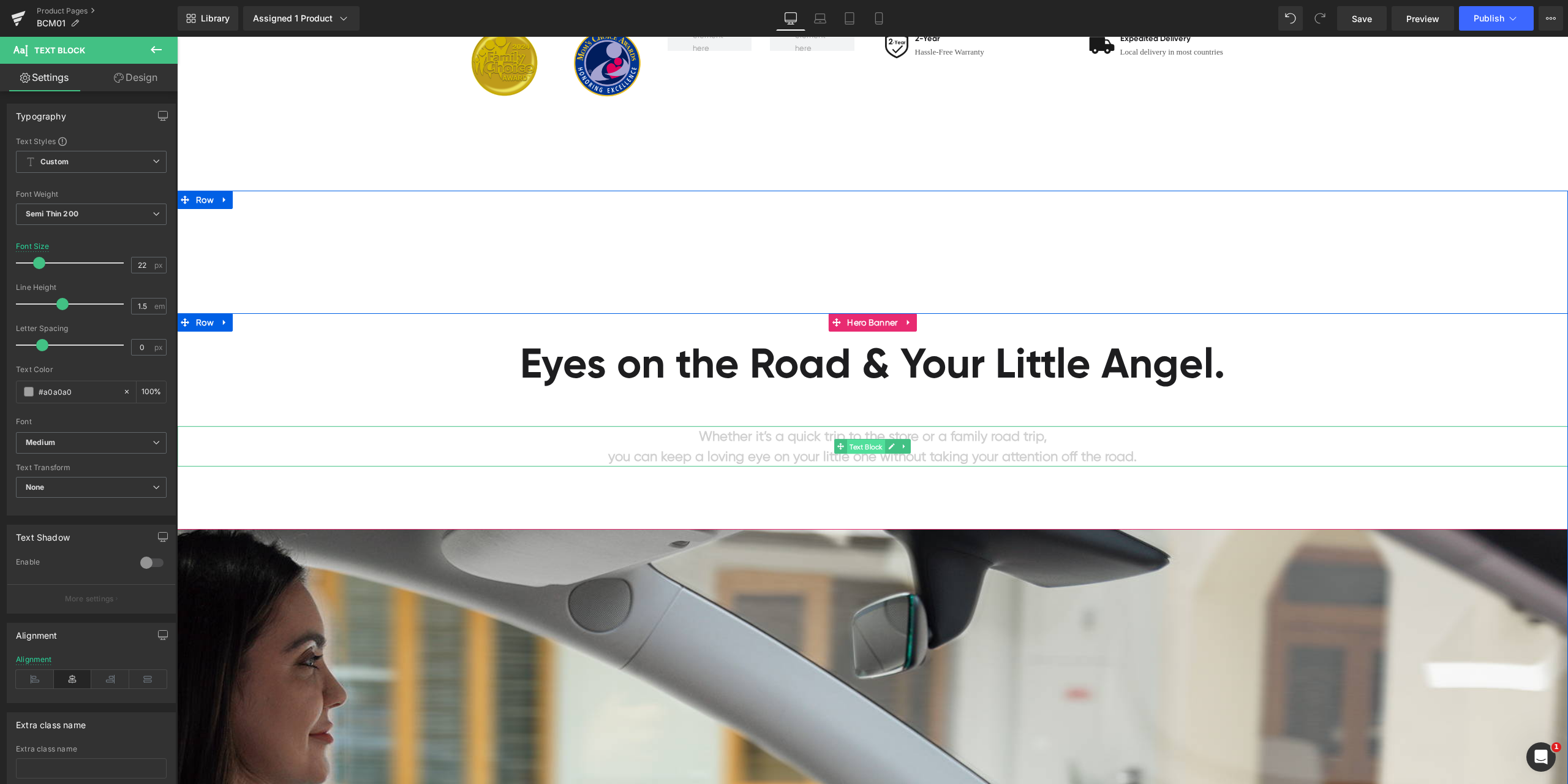
click at [856, 443] on span "Text Block" at bounding box center [866, 447] width 38 height 14
click at [1144, 448] on p "you can keep a loving eye on your little one without taking your attention off …" at bounding box center [872, 456] width 1391 height 20
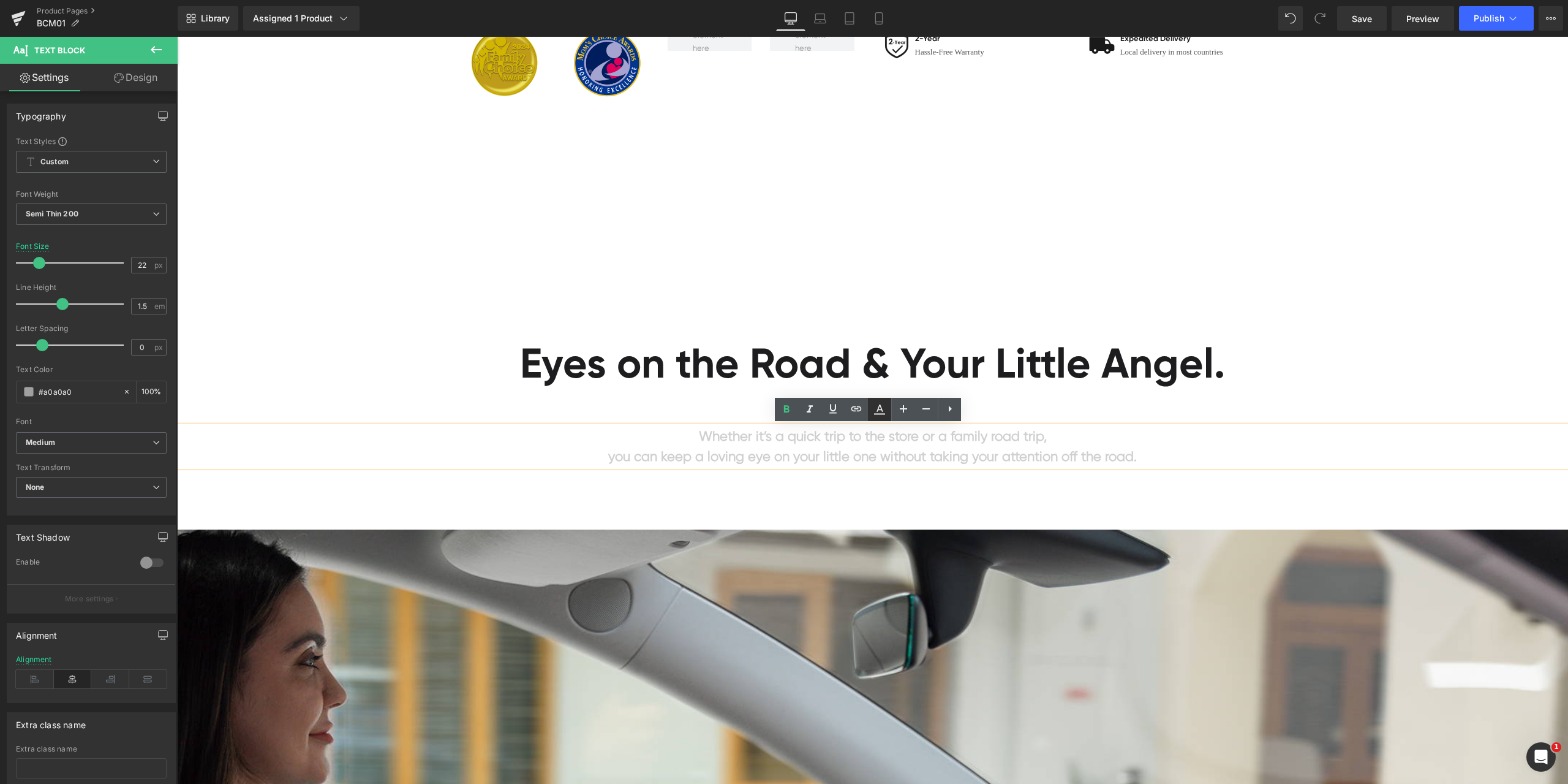
click at [878, 411] on icon at bounding box center [879, 409] width 14 height 14
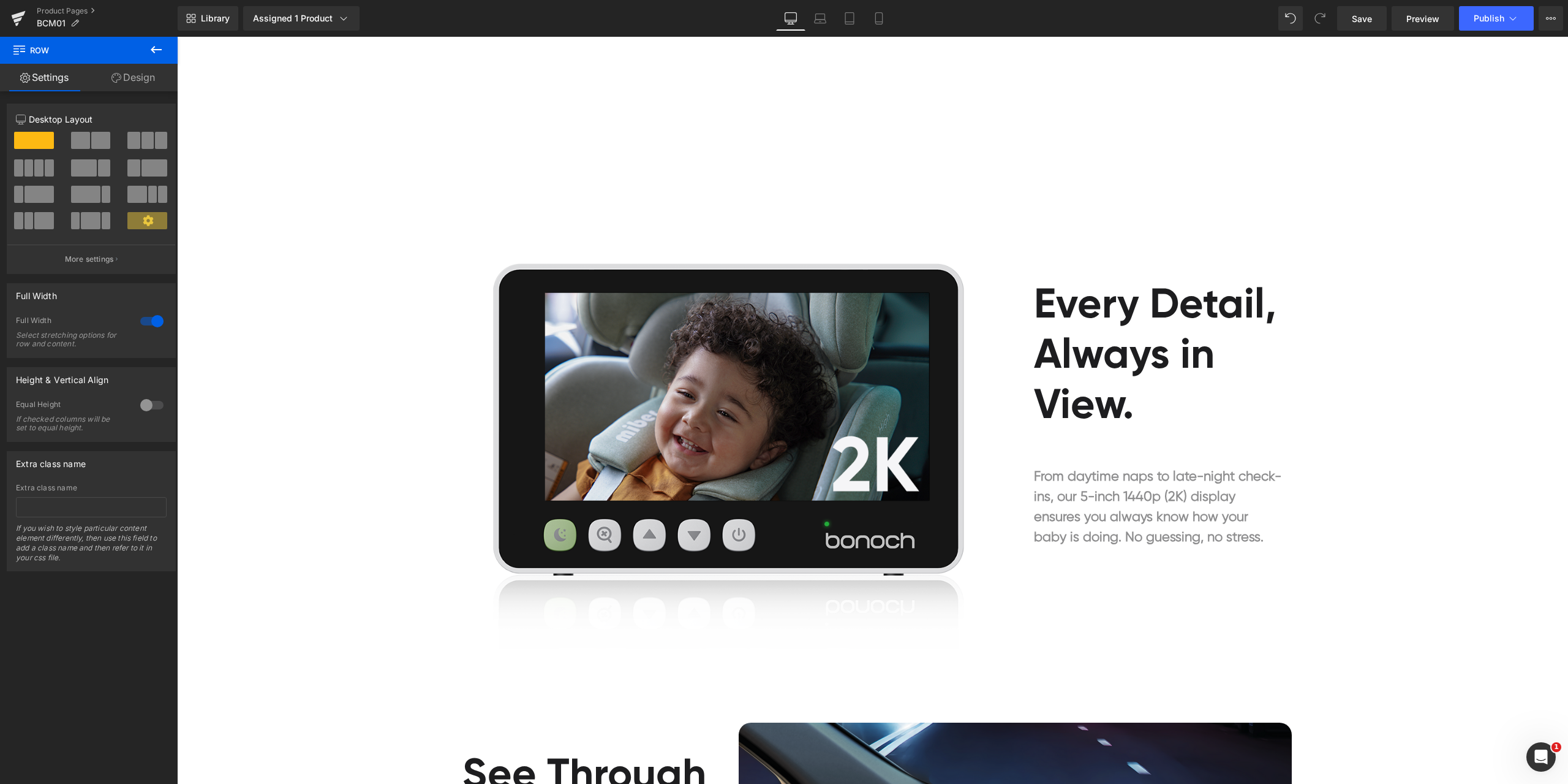
scroll to position [2206, 0]
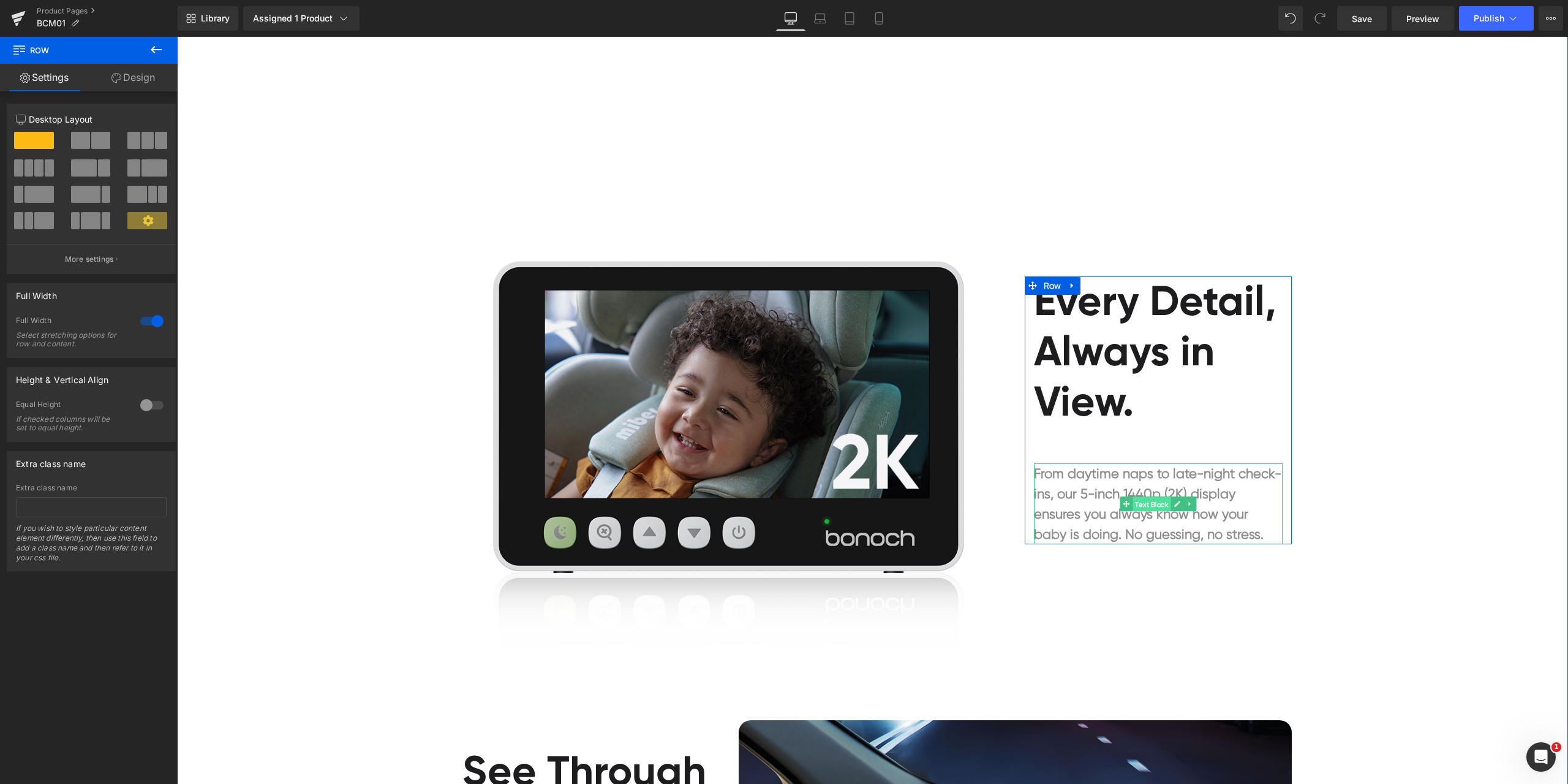
click at [1145, 503] on span "Text Block" at bounding box center [1152, 504] width 38 height 14
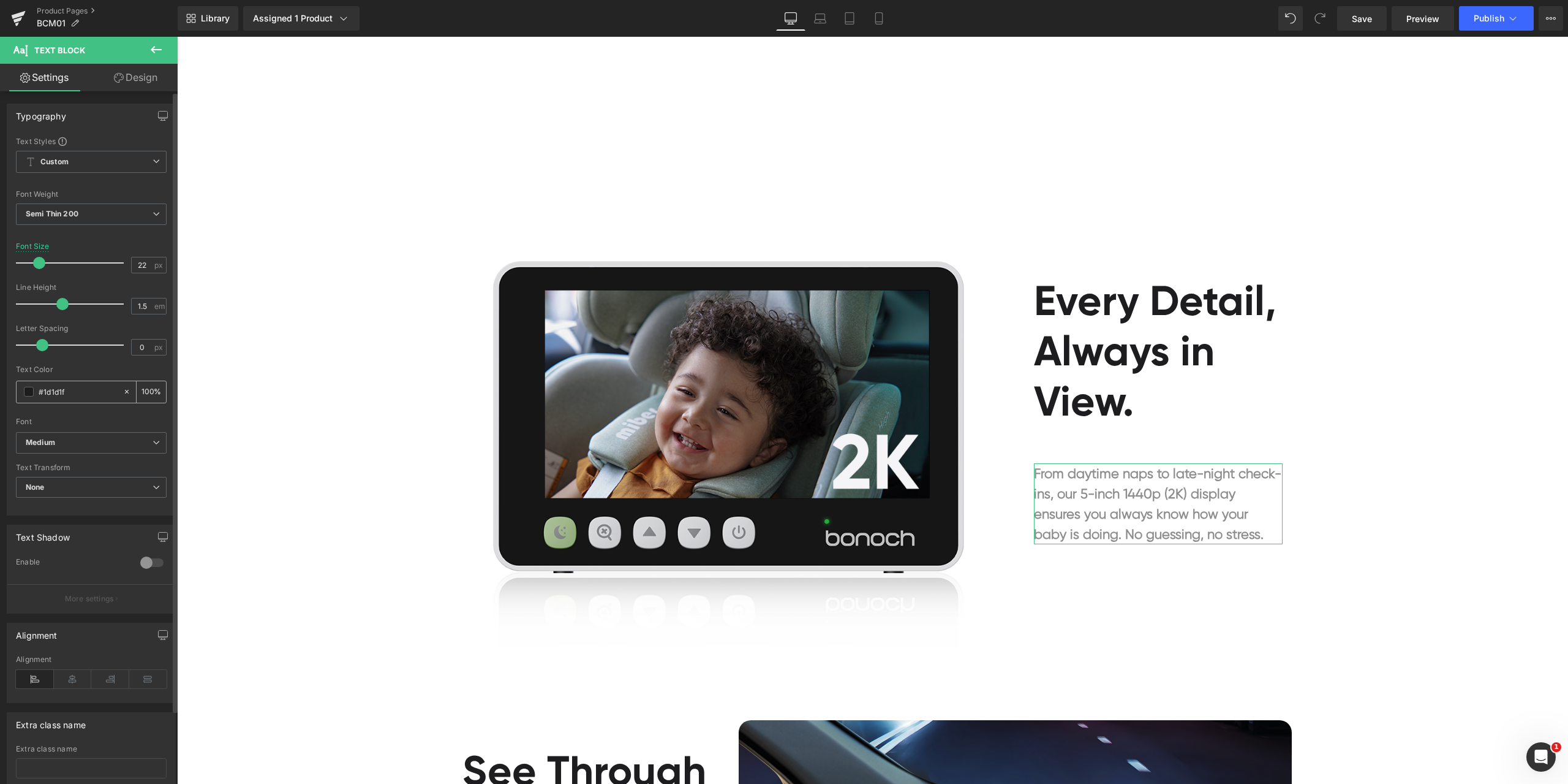
click at [70, 391] on input "#1d1d1f" at bounding box center [78, 391] width 78 height 14
paste input "a0a0a0"
type input "#a0a0a0"
click at [96, 363] on div at bounding box center [91, 361] width 151 height 8
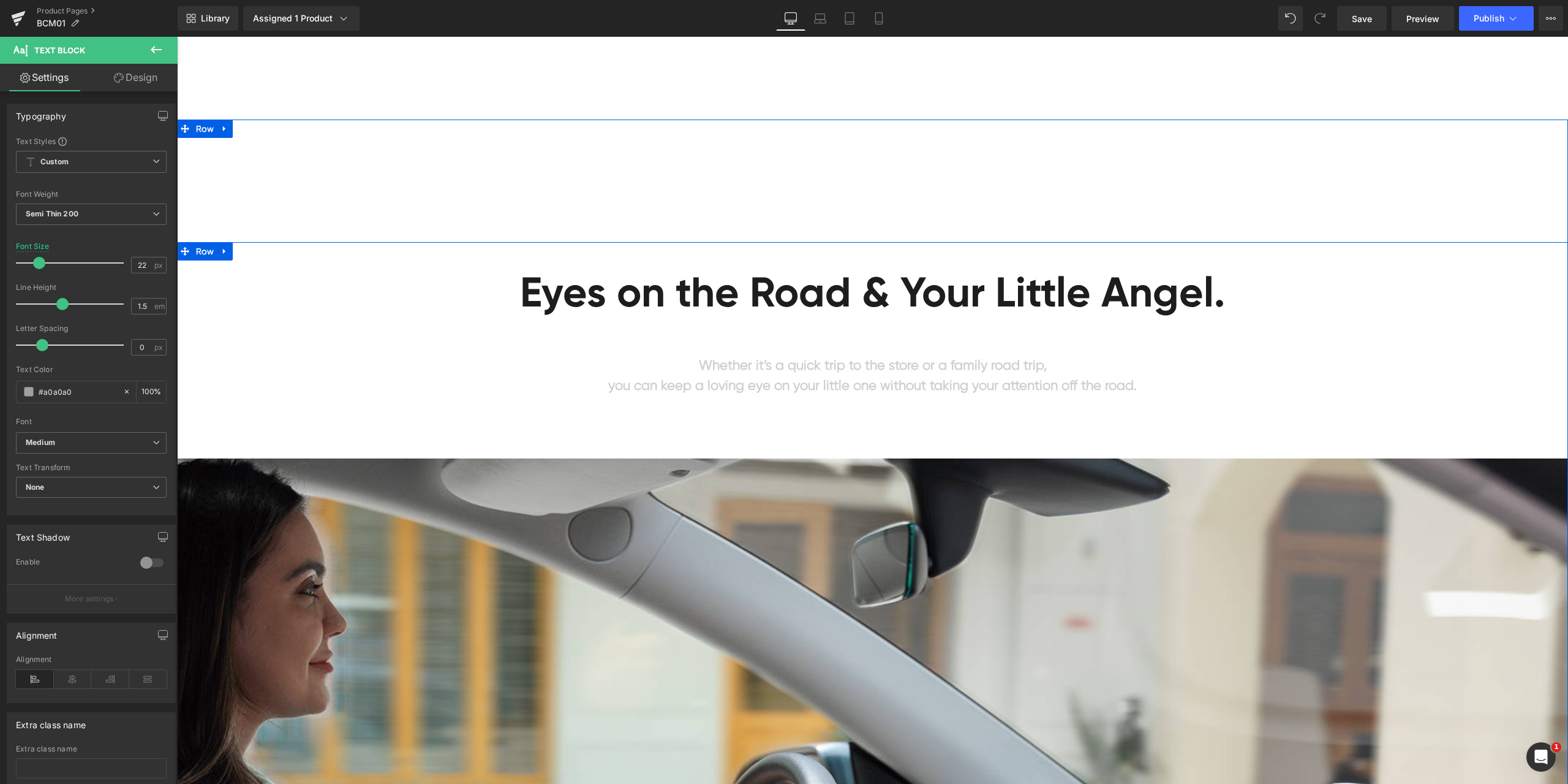
scroll to position [797, 0]
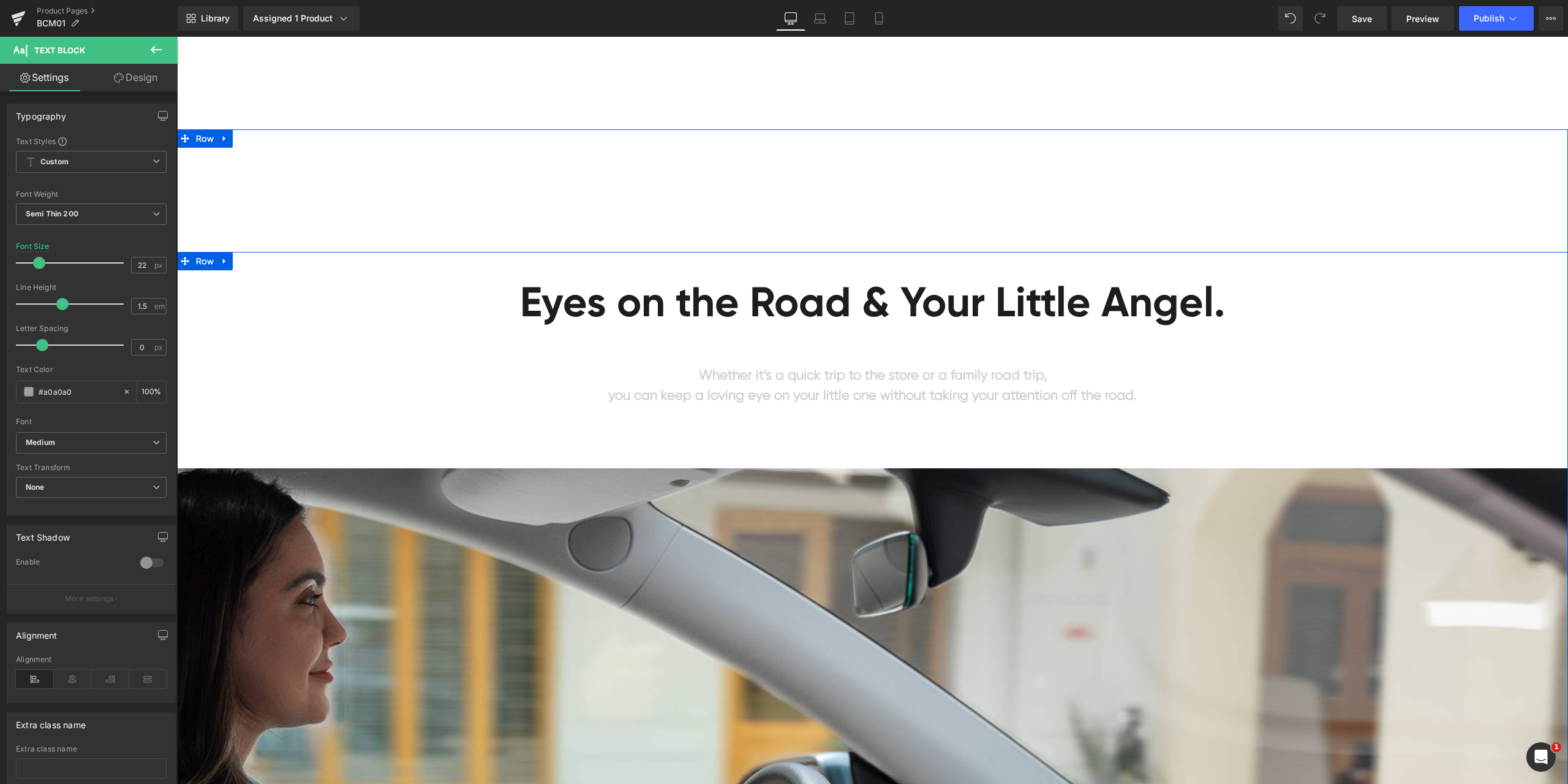
click at [1285, 377] on p "Whether it’s a quick trip to the store or a family road trip," at bounding box center [872, 375] width 1391 height 20
click at [130, 79] on link "Design" at bounding box center [136, 78] width 89 height 27
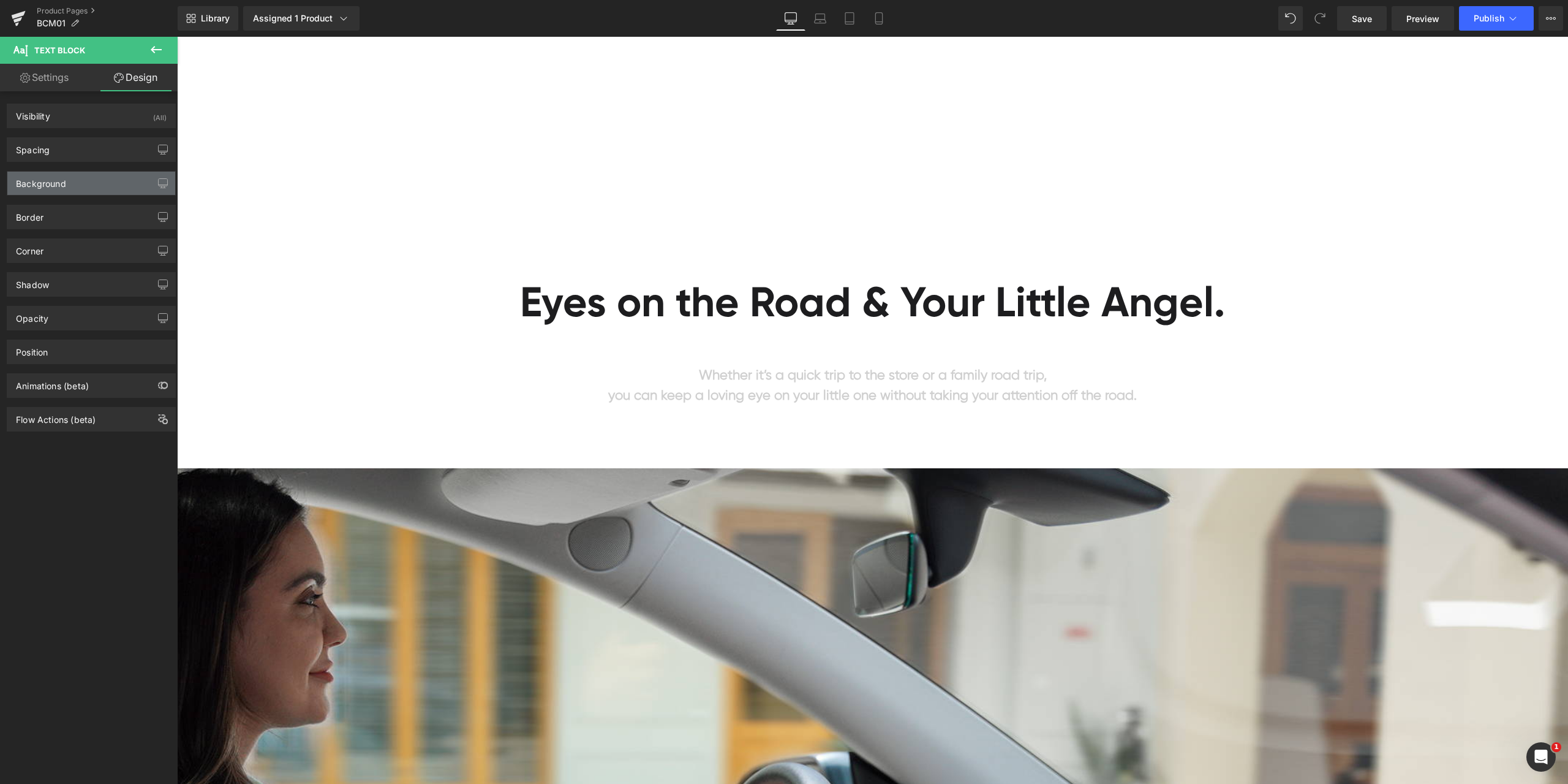
click at [80, 186] on div "Background" at bounding box center [91, 183] width 168 height 23
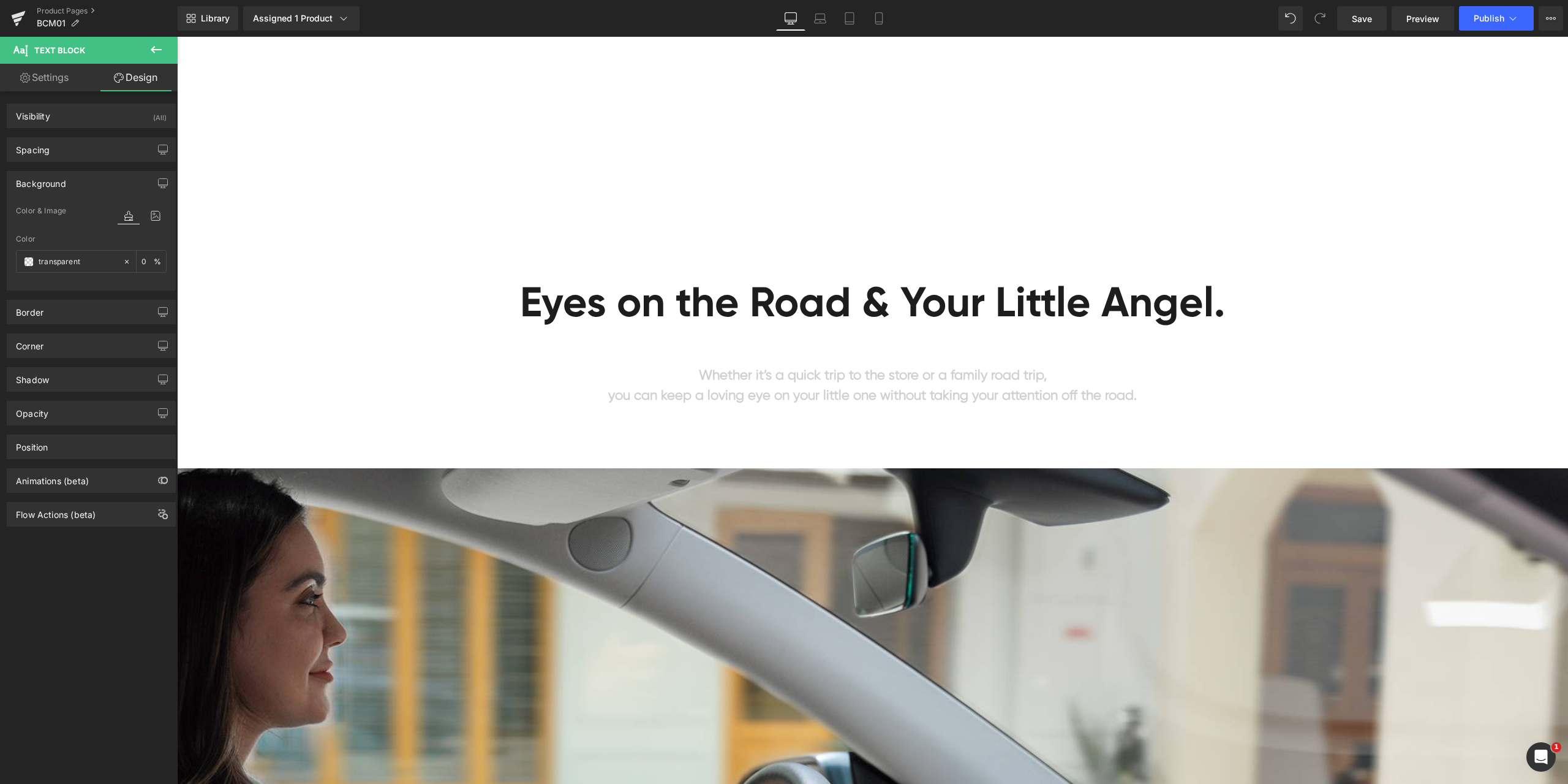
click at [80, 186] on div "Background" at bounding box center [91, 183] width 168 height 23
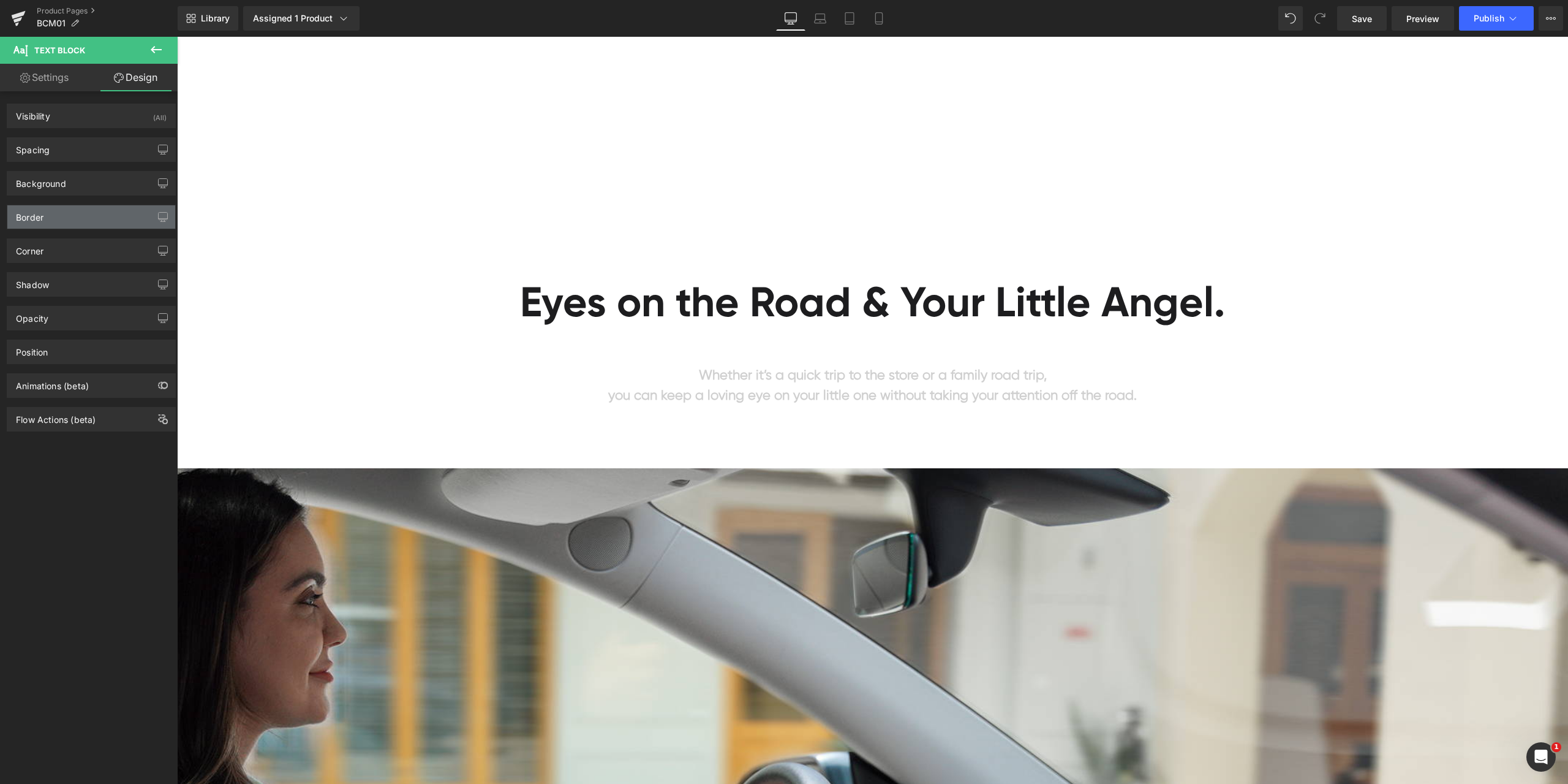
click at [64, 222] on div "Border" at bounding box center [91, 216] width 168 height 23
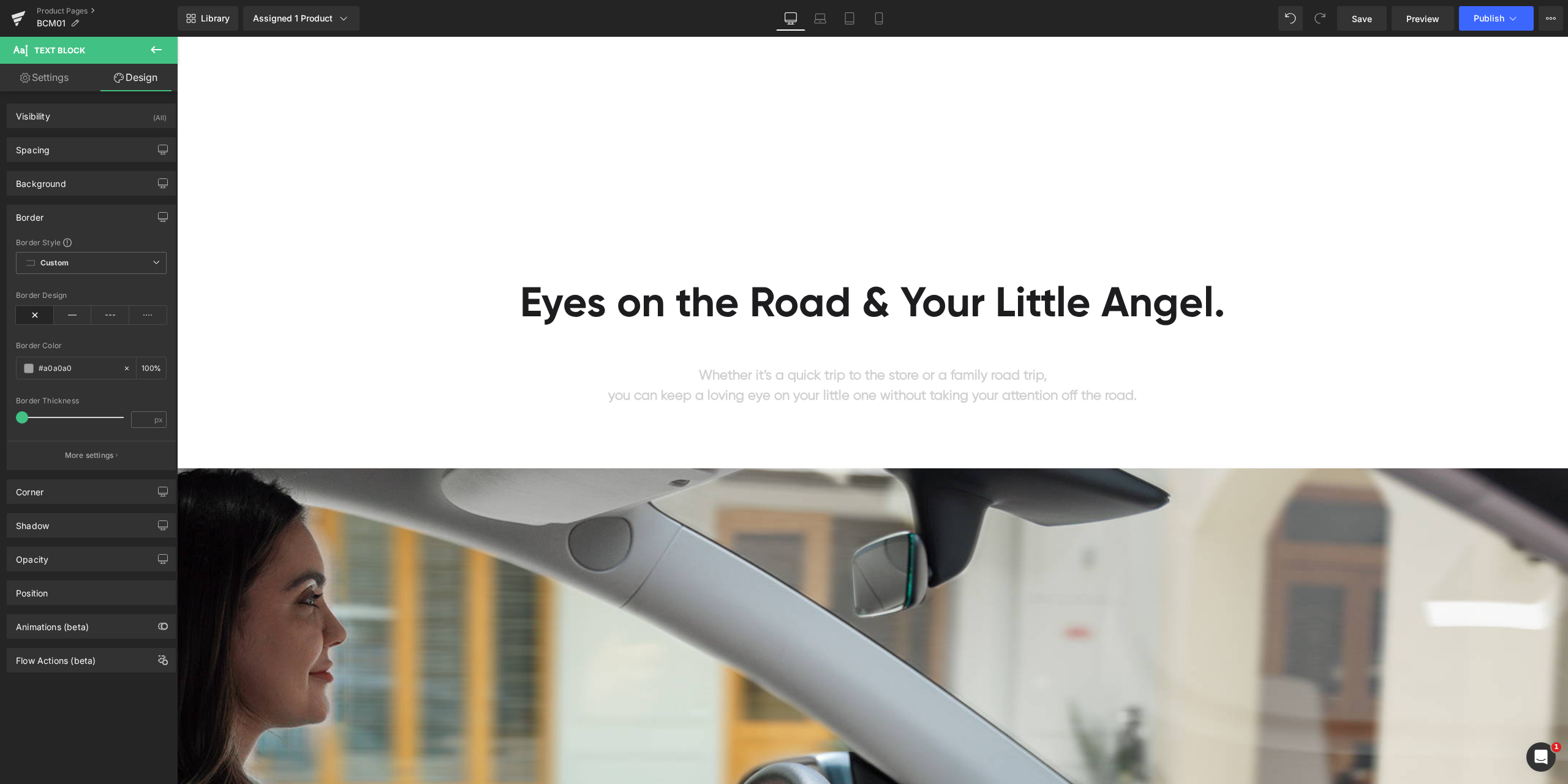
click at [66, 219] on div "Border" at bounding box center [91, 216] width 168 height 23
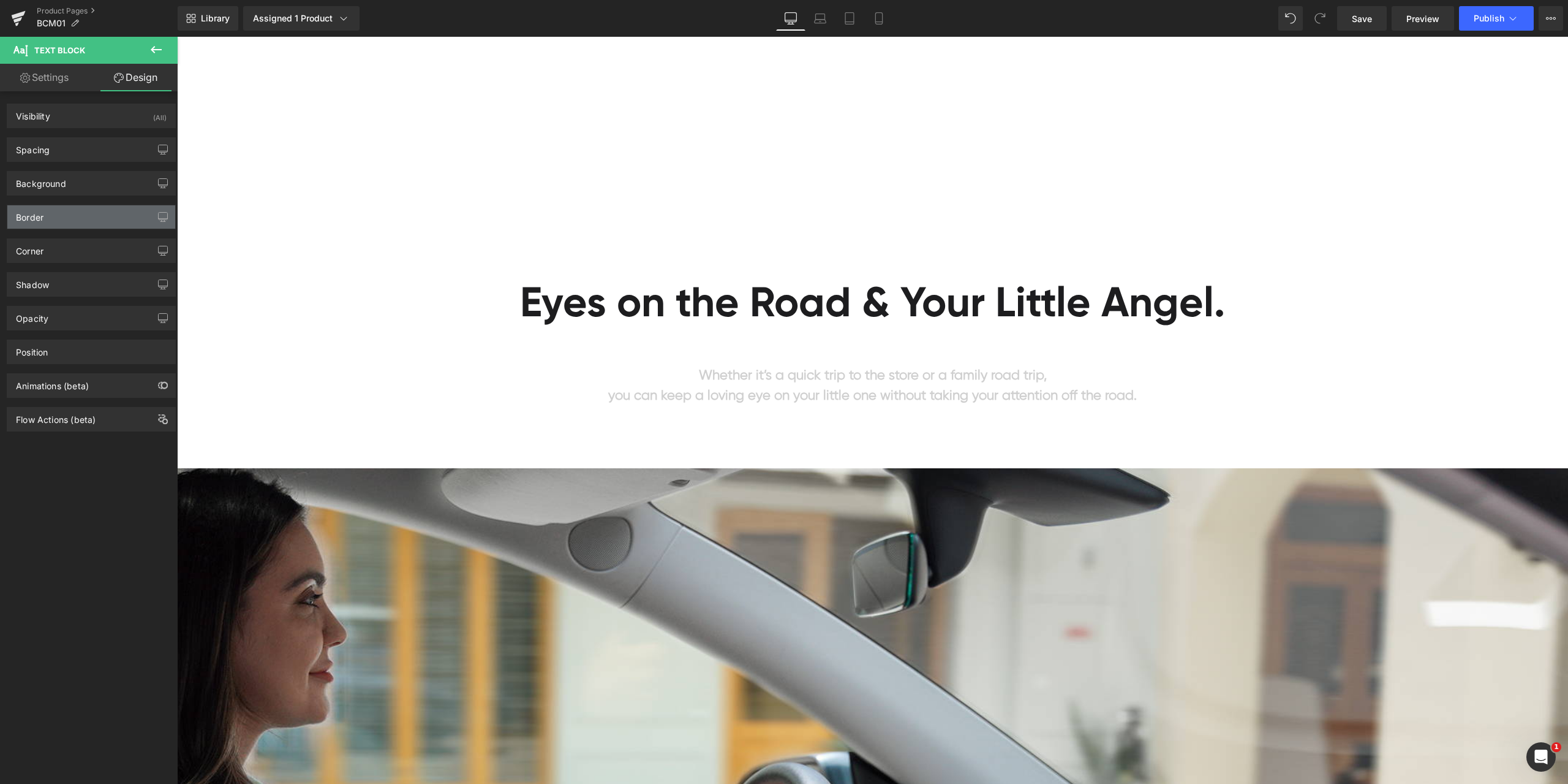
click at [65, 221] on div "Border" at bounding box center [91, 216] width 168 height 23
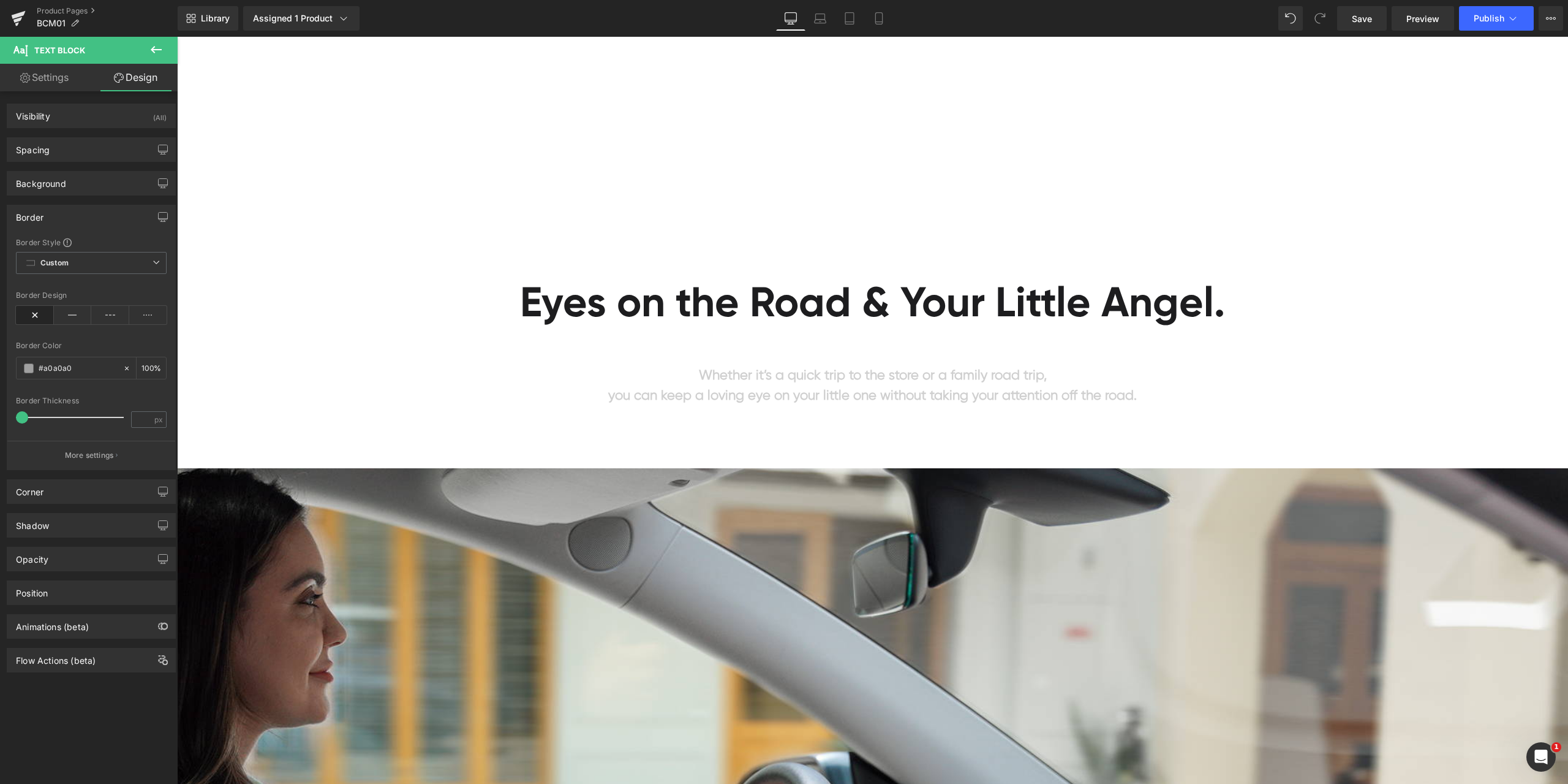
click at [65, 221] on div "Border" at bounding box center [91, 216] width 168 height 23
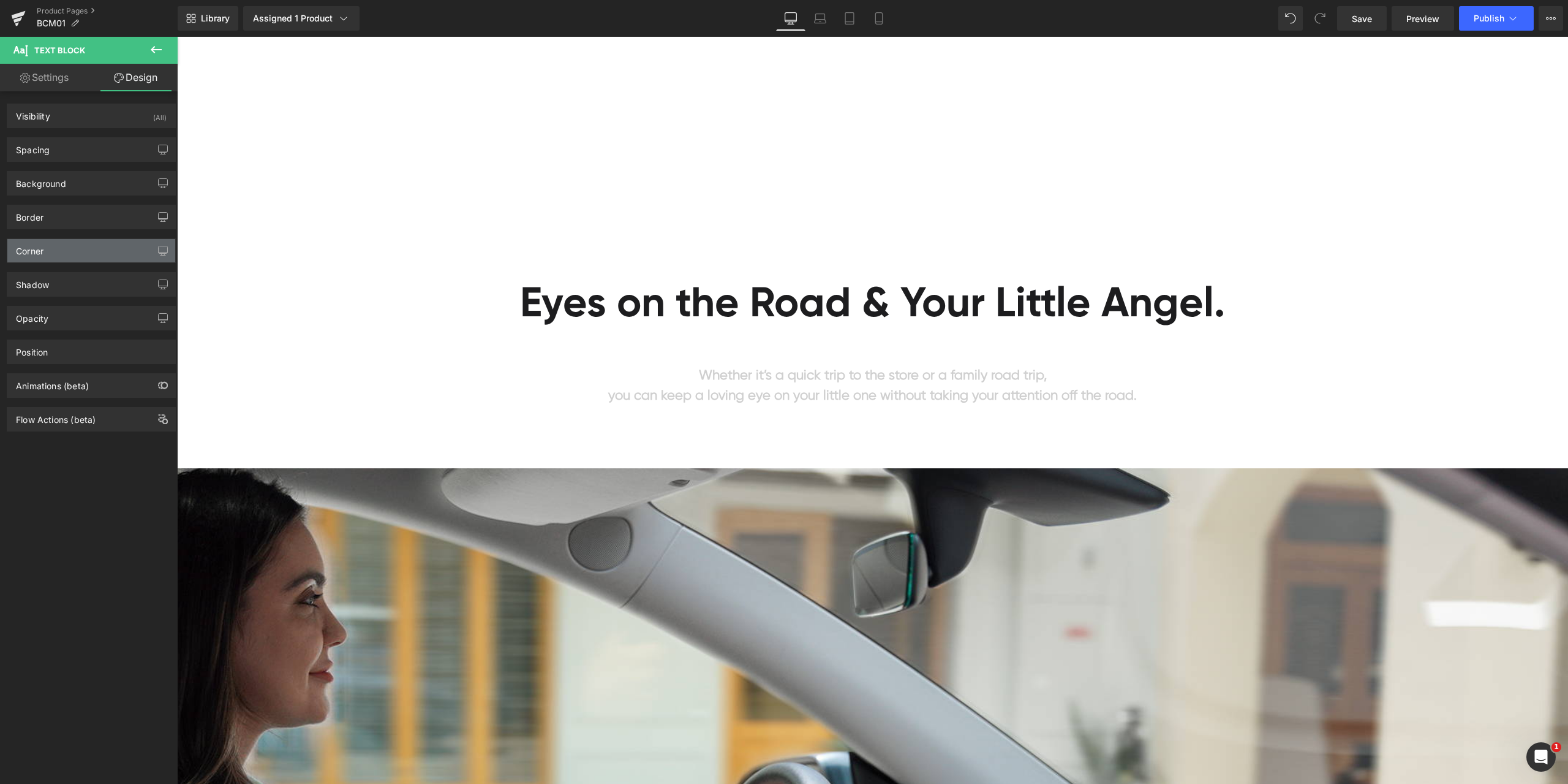
click at [56, 255] on div "Corner" at bounding box center [91, 250] width 168 height 23
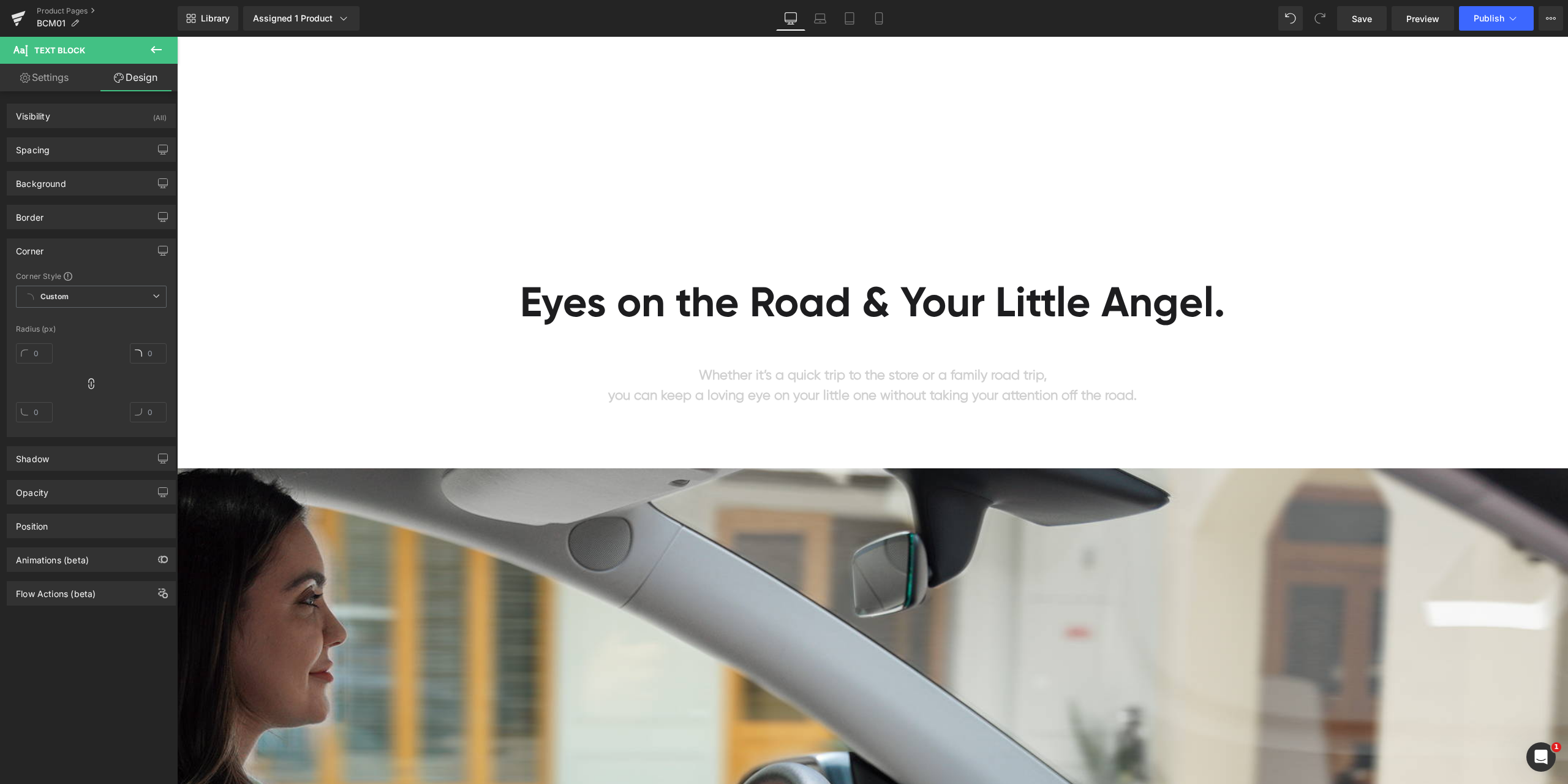
click at [60, 248] on div "Corner" at bounding box center [91, 250] width 168 height 23
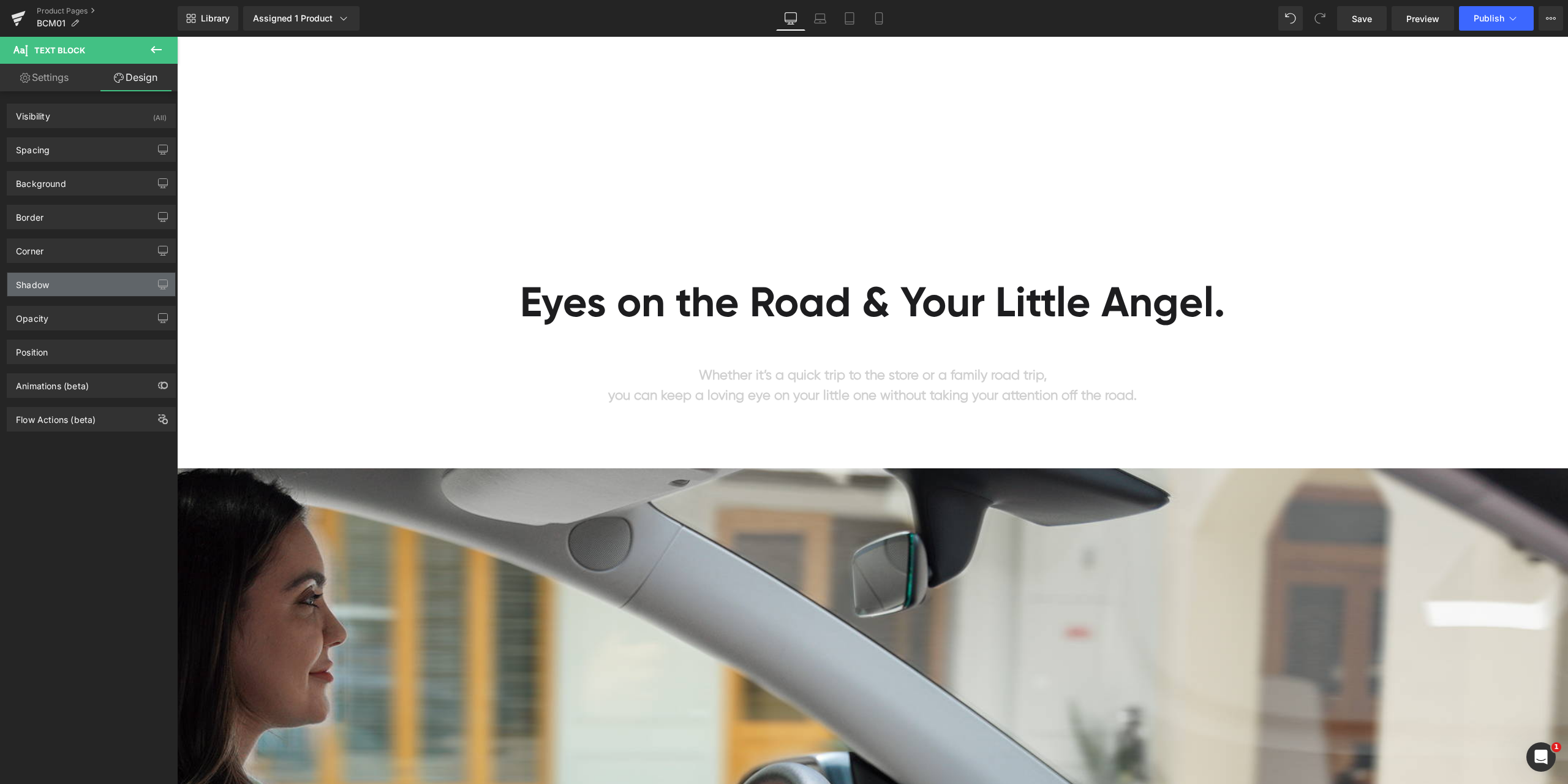
click at [56, 283] on div "Shadow" at bounding box center [91, 284] width 168 height 23
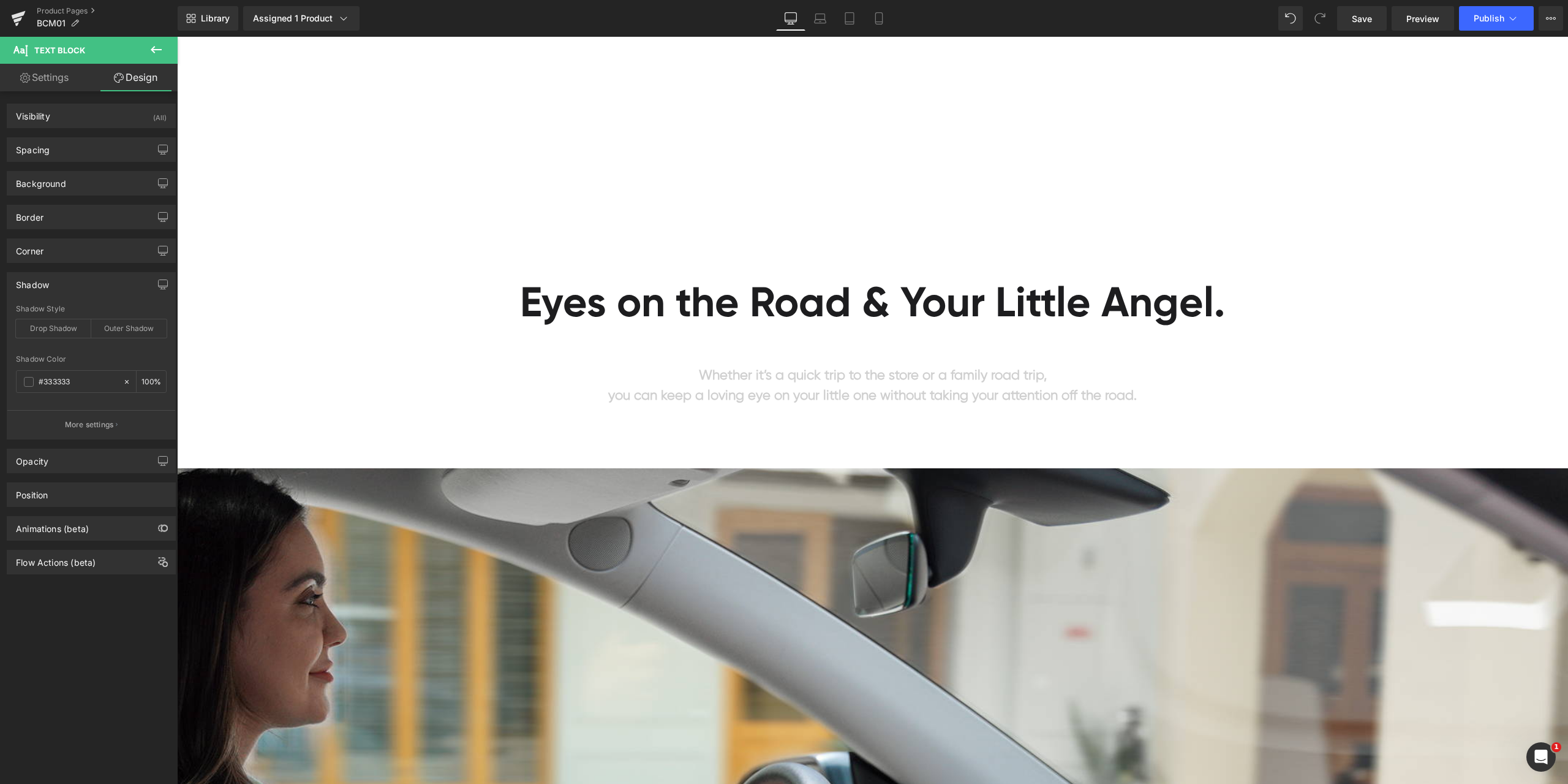
click at [56, 283] on div "Shadow" at bounding box center [91, 284] width 168 height 23
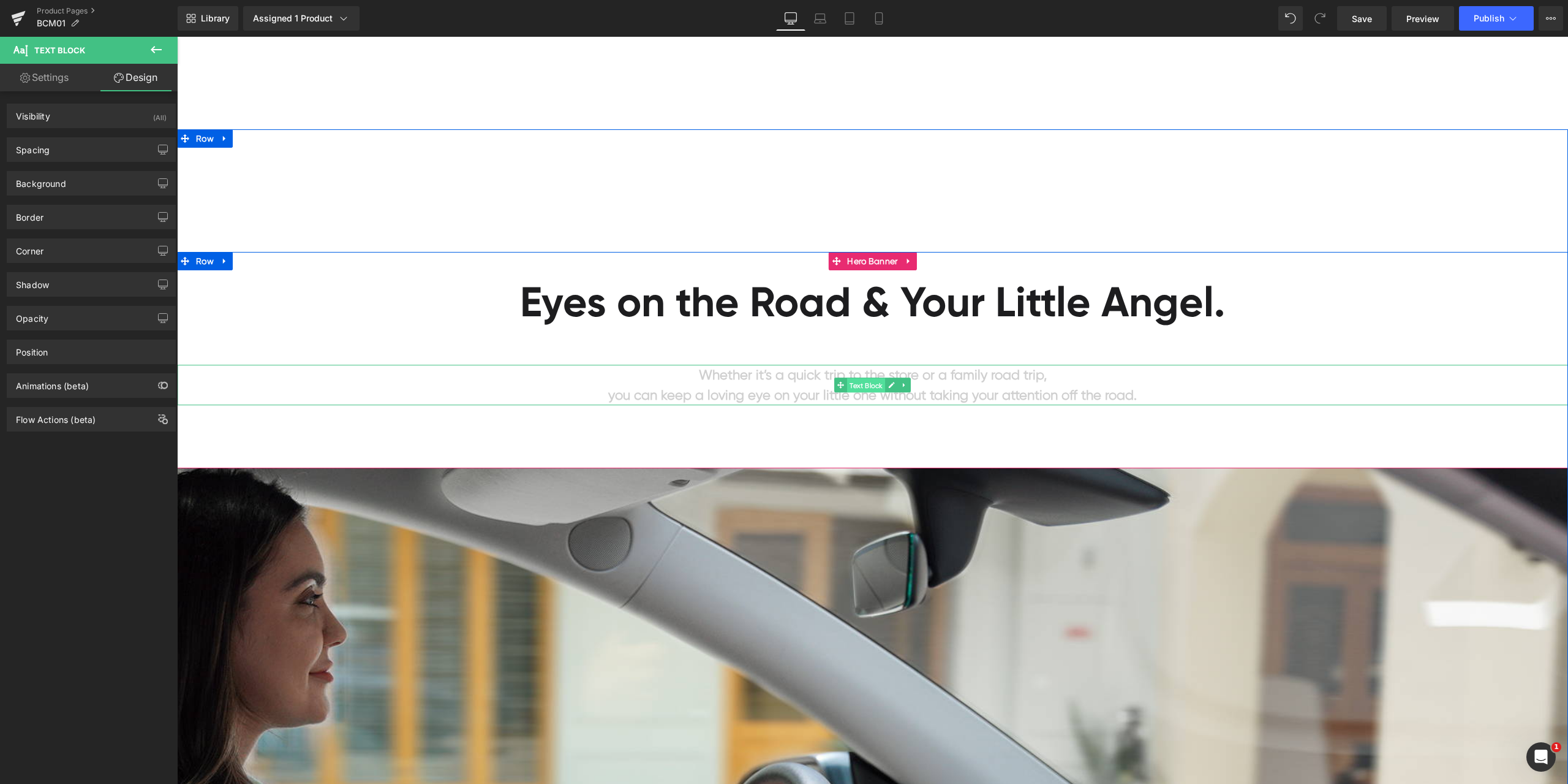
click at [861, 387] on span "Text Block" at bounding box center [866, 386] width 38 height 14
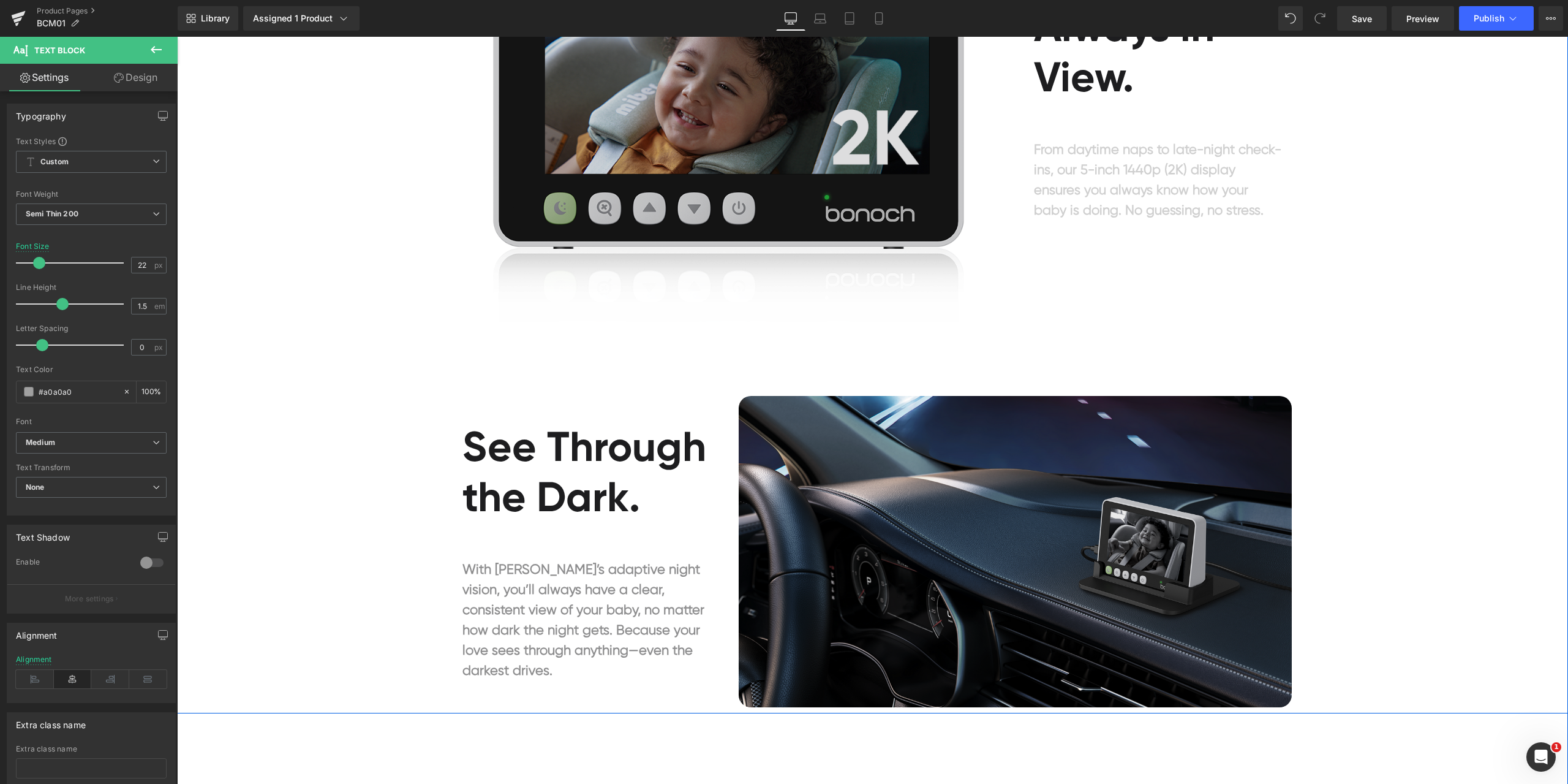
scroll to position [2696, 0]
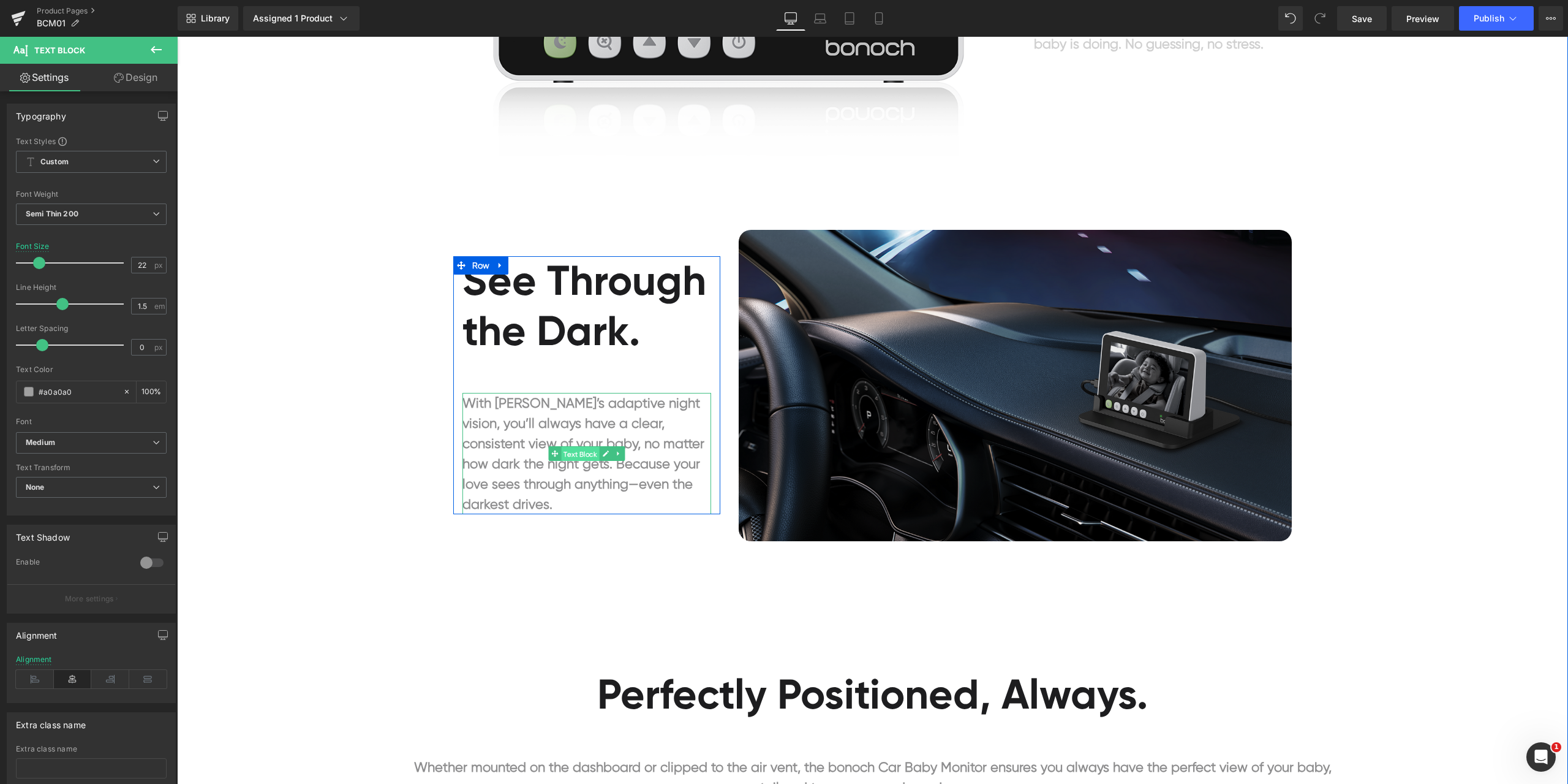
click at [579, 453] on span "Text Block" at bounding box center [579, 454] width 38 height 14
click at [82, 396] on input "#1d1d1f" at bounding box center [78, 391] width 78 height 14
paste input "a0a0a0"
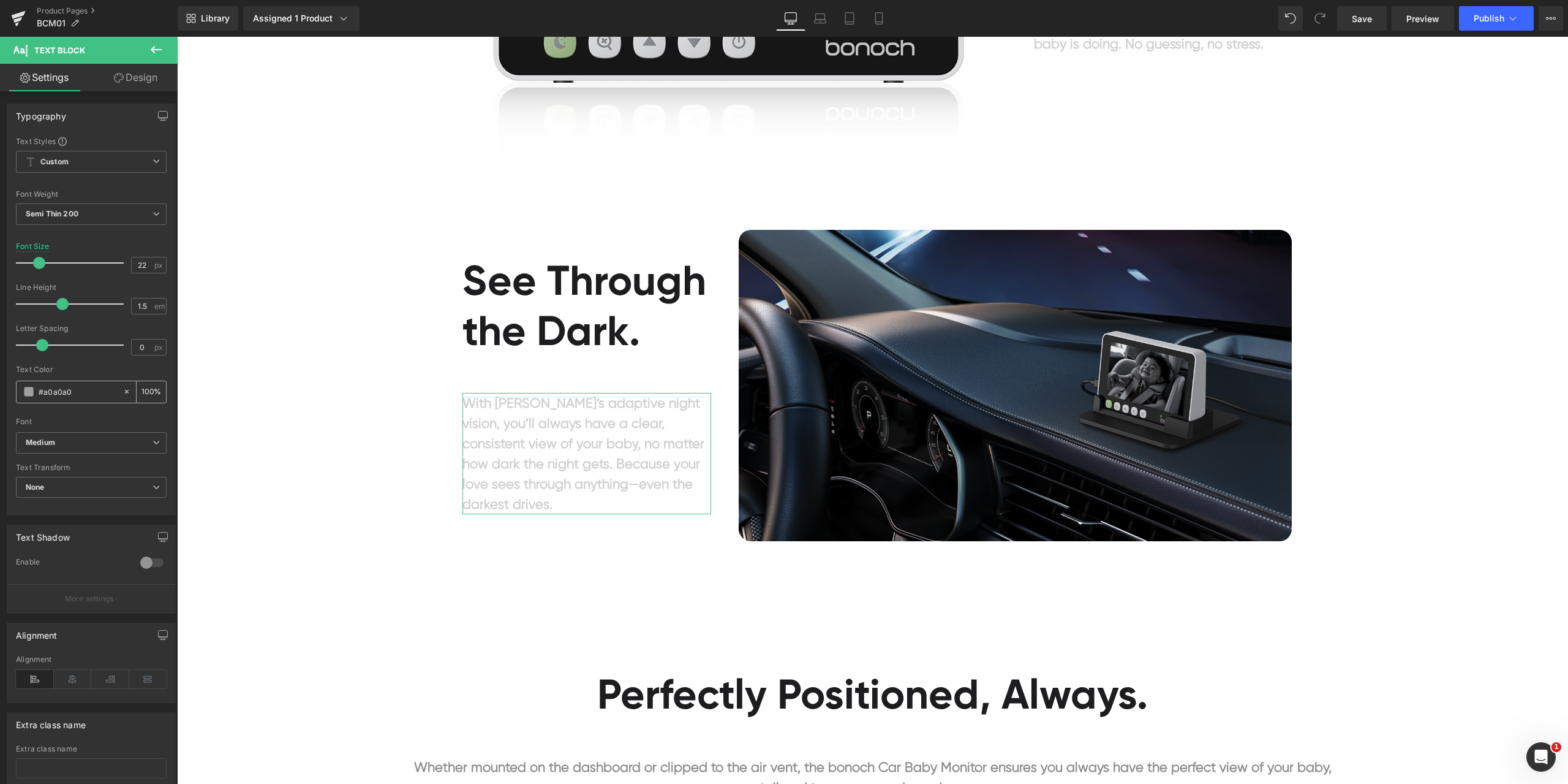
type input "#1d1d1f"
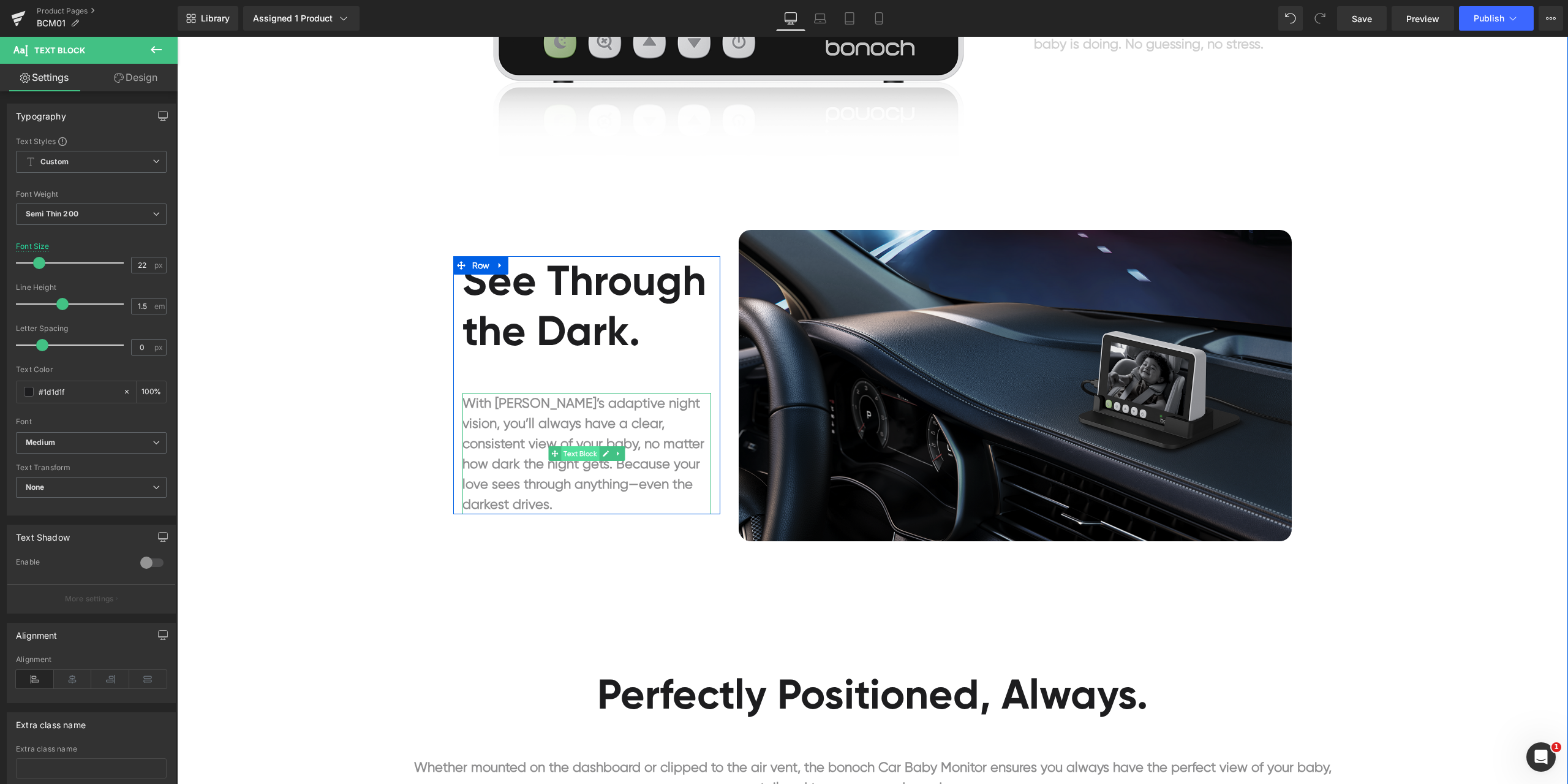
click at [566, 454] on span "Text Block" at bounding box center [579, 453] width 38 height 14
click at [560, 428] on b "With [PERSON_NAME]’s adaptive night vision, you’ll always have a clear, consist…" at bounding box center [583, 453] width 242 height 117
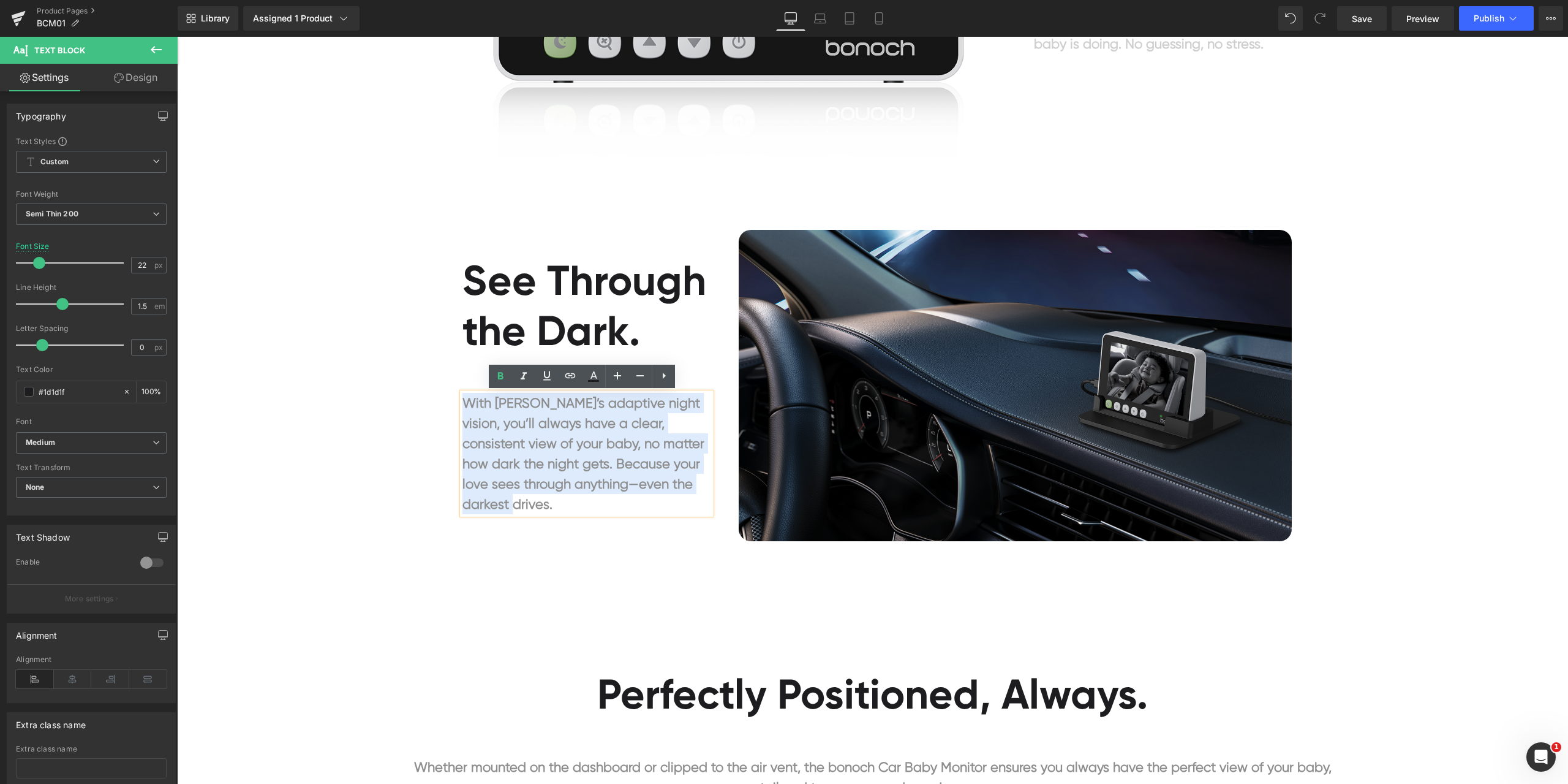
drag, startPoint x: 582, startPoint y: 497, endPoint x: 461, endPoint y: 406, distance: 151.4
click at [462, 406] on p "With [PERSON_NAME]’s adaptive night vision, you’ll always have a clear, consist…" at bounding box center [587, 453] width 249 height 122
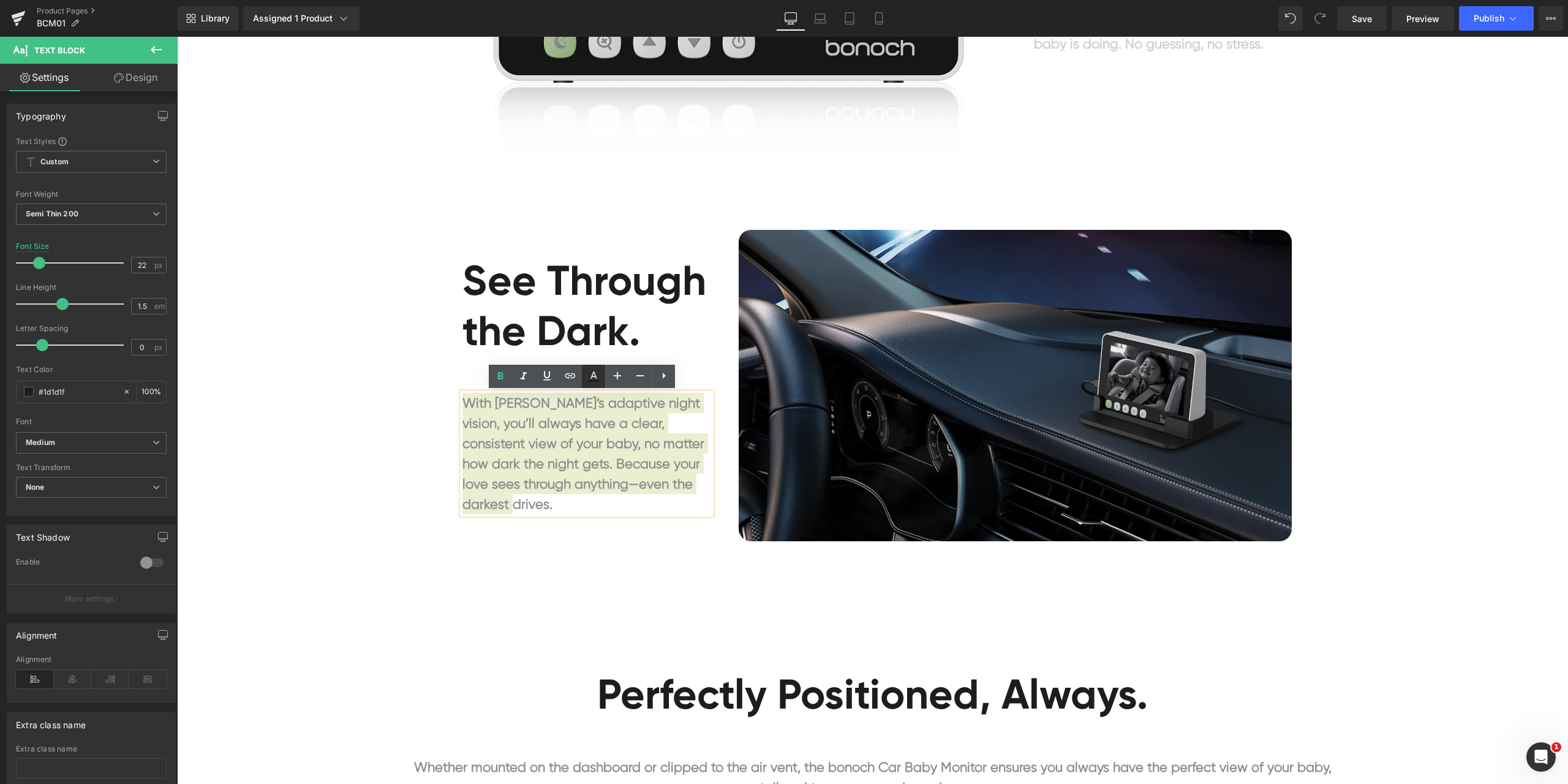
click at [597, 382] on icon at bounding box center [593, 380] width 11 height 2
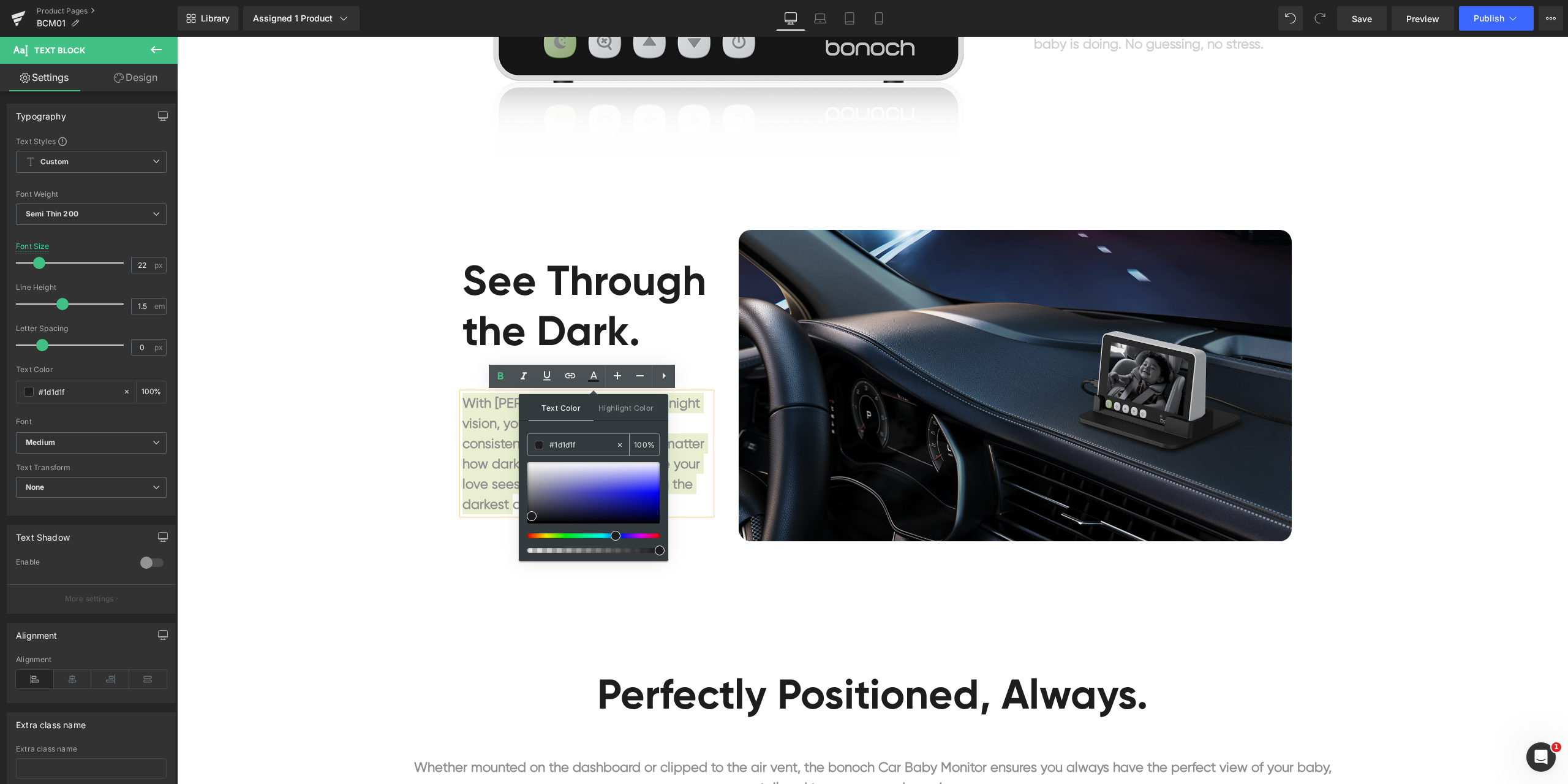
click at [581, 444] on input "#a0a0a0" at bounding box center [582, 445] width 66 height 14
paste input "a0a0a0"
type input "#a0a0a0"
click at [641, 447] on input "100" at bounding box center [641, 444] width 14 height 14
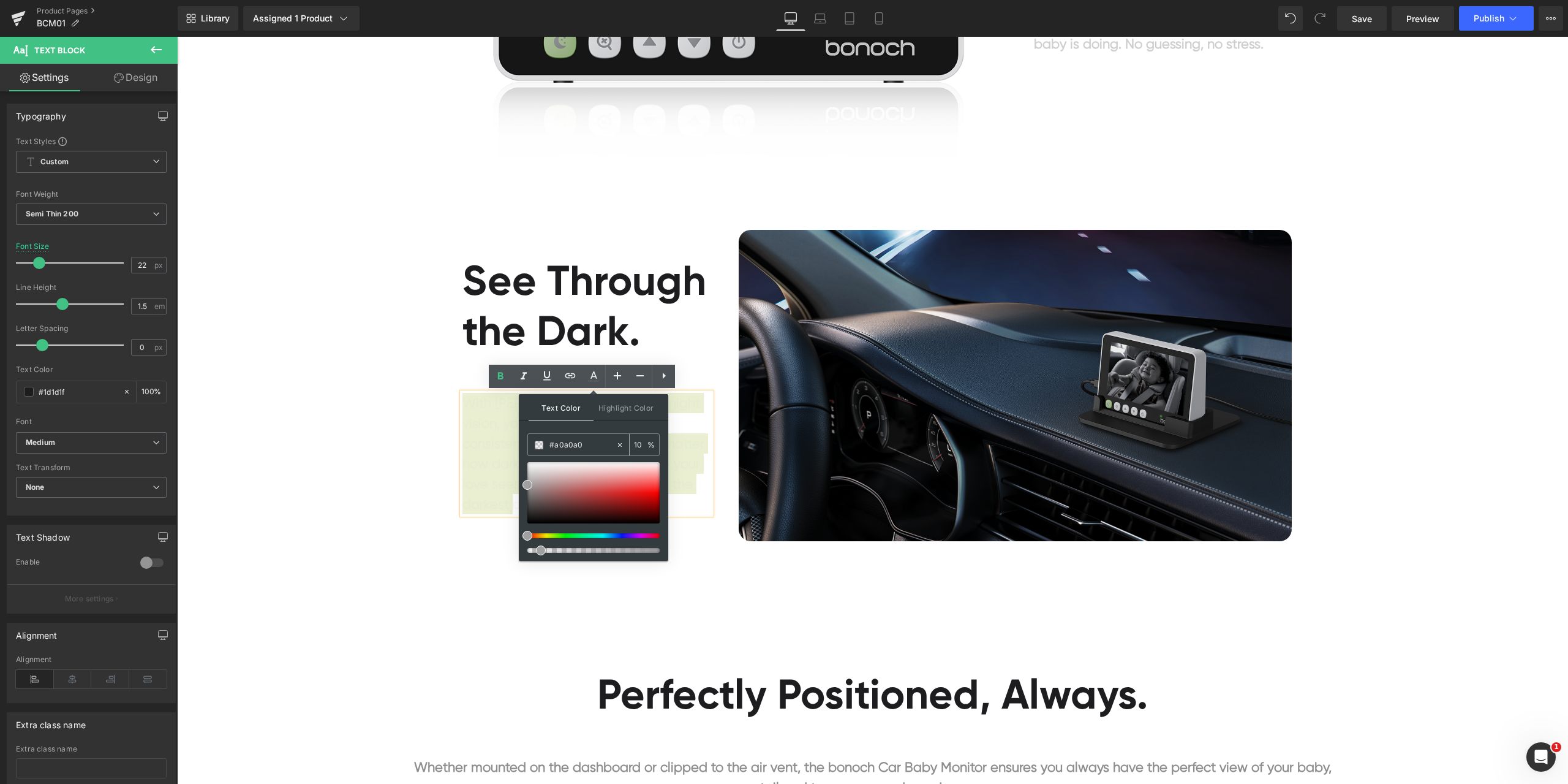
type input "100"
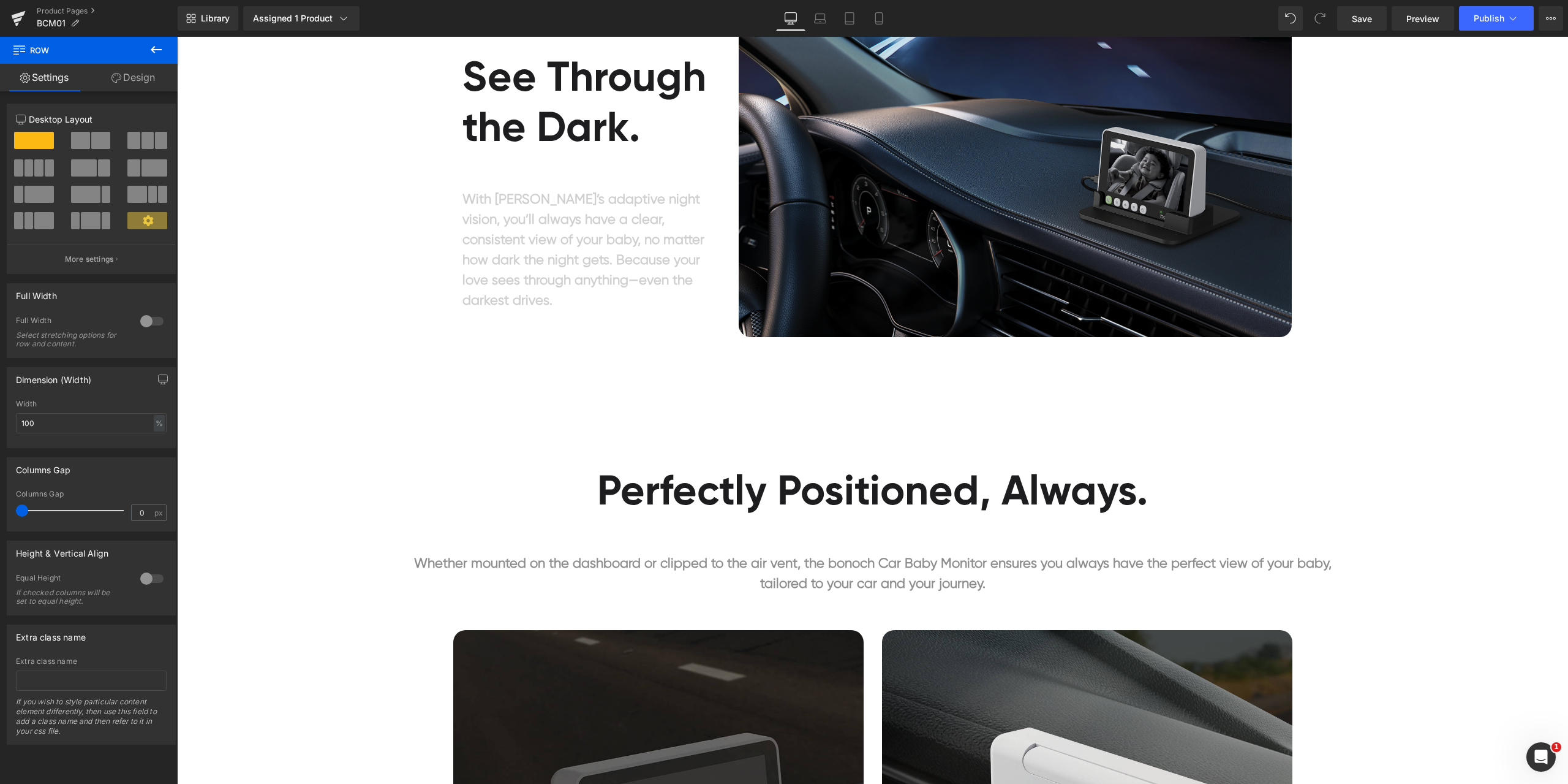
scroll to position [3064, 0]
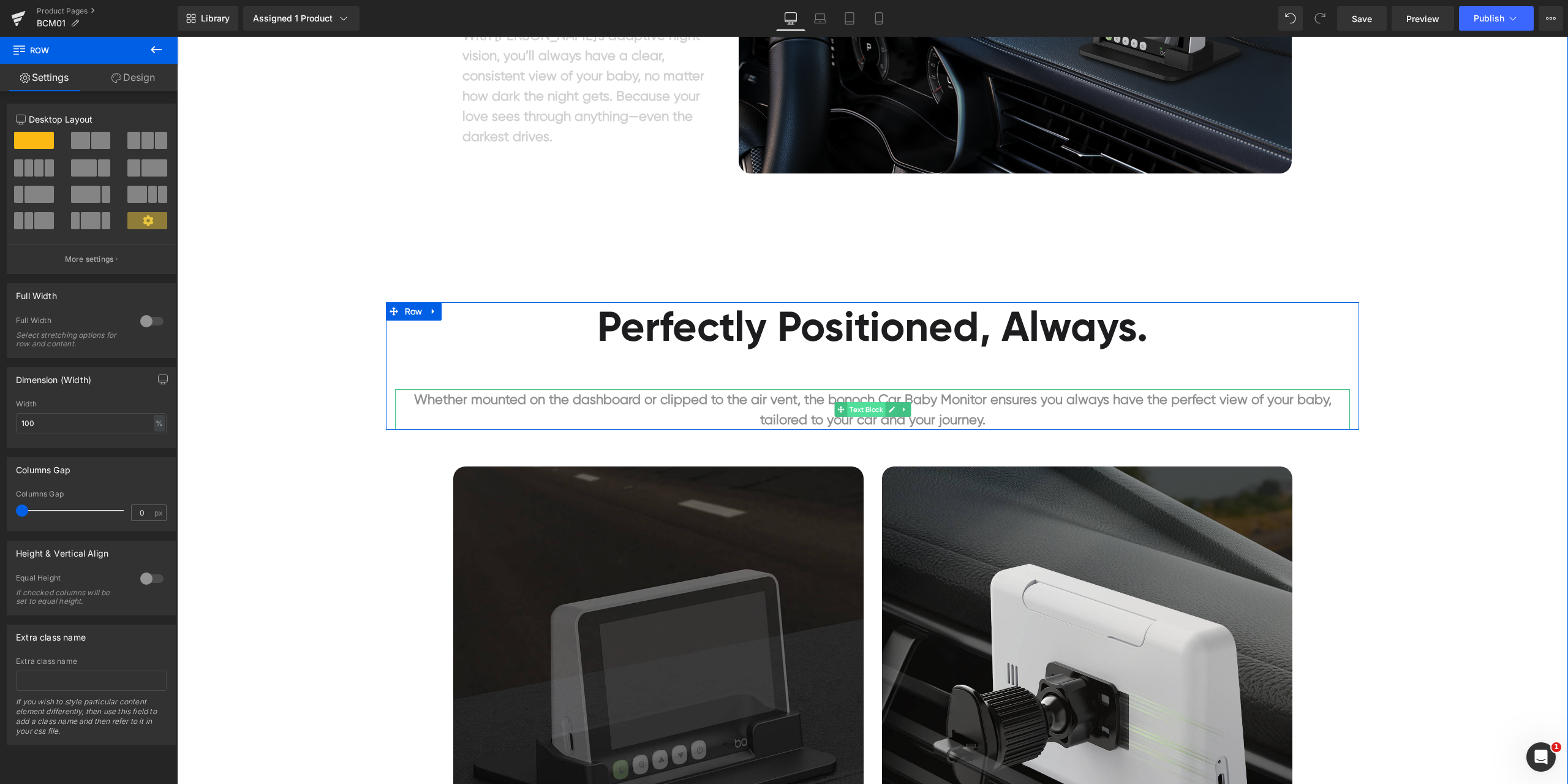
click at [866, 409] on span "Text Block" at bounding box center [866, 409] width 38 height 14
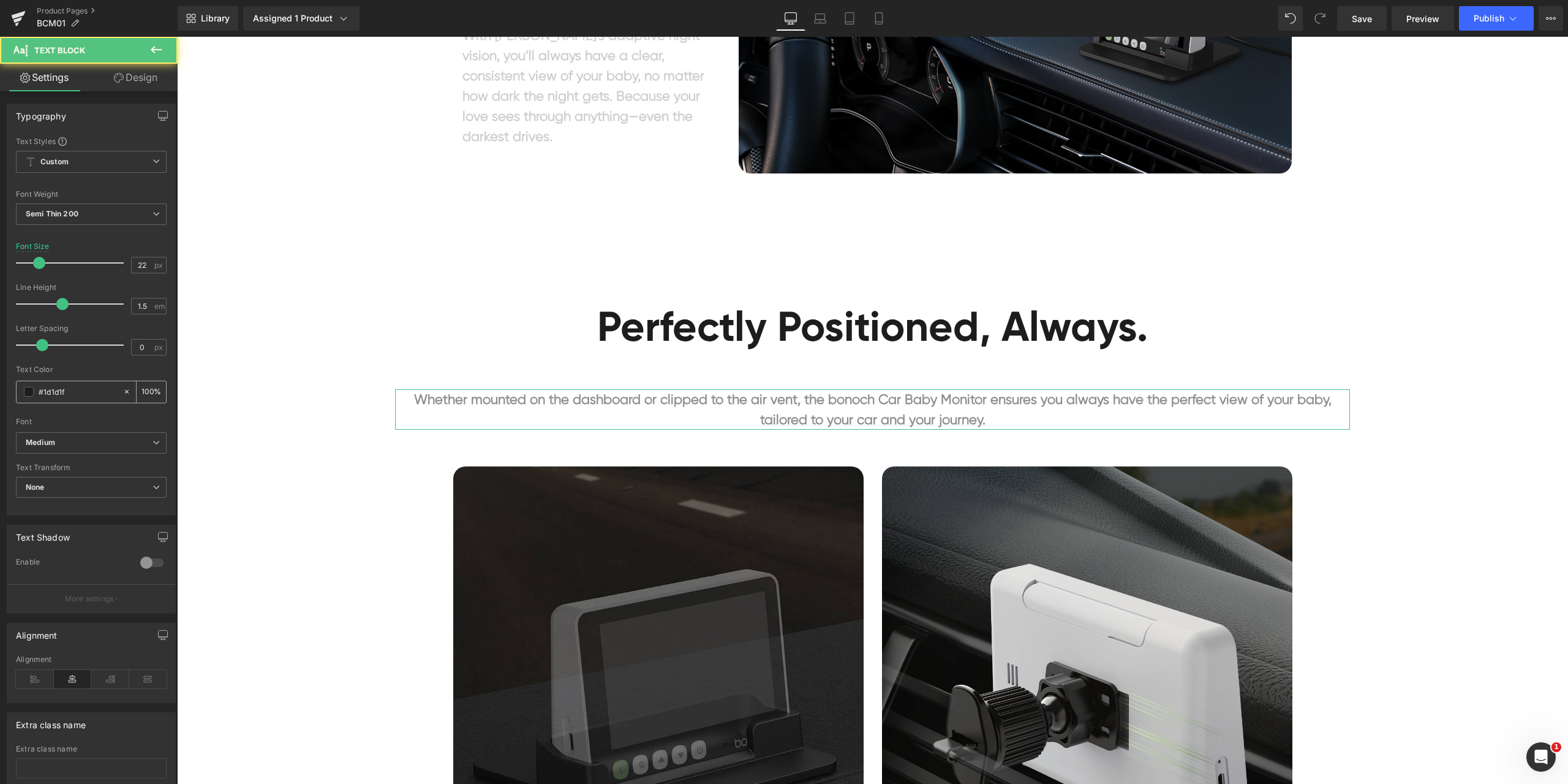
click at [78, 403] on div "#1d1d1f 100 %" at bounding box center [91, 392] width 151 height 23
click at [84, 394] on input "#1d1d1f" at bounding box center [78, 391] width 78 height 14
paste input "a0a0a0"
type input "#a0a0a0"
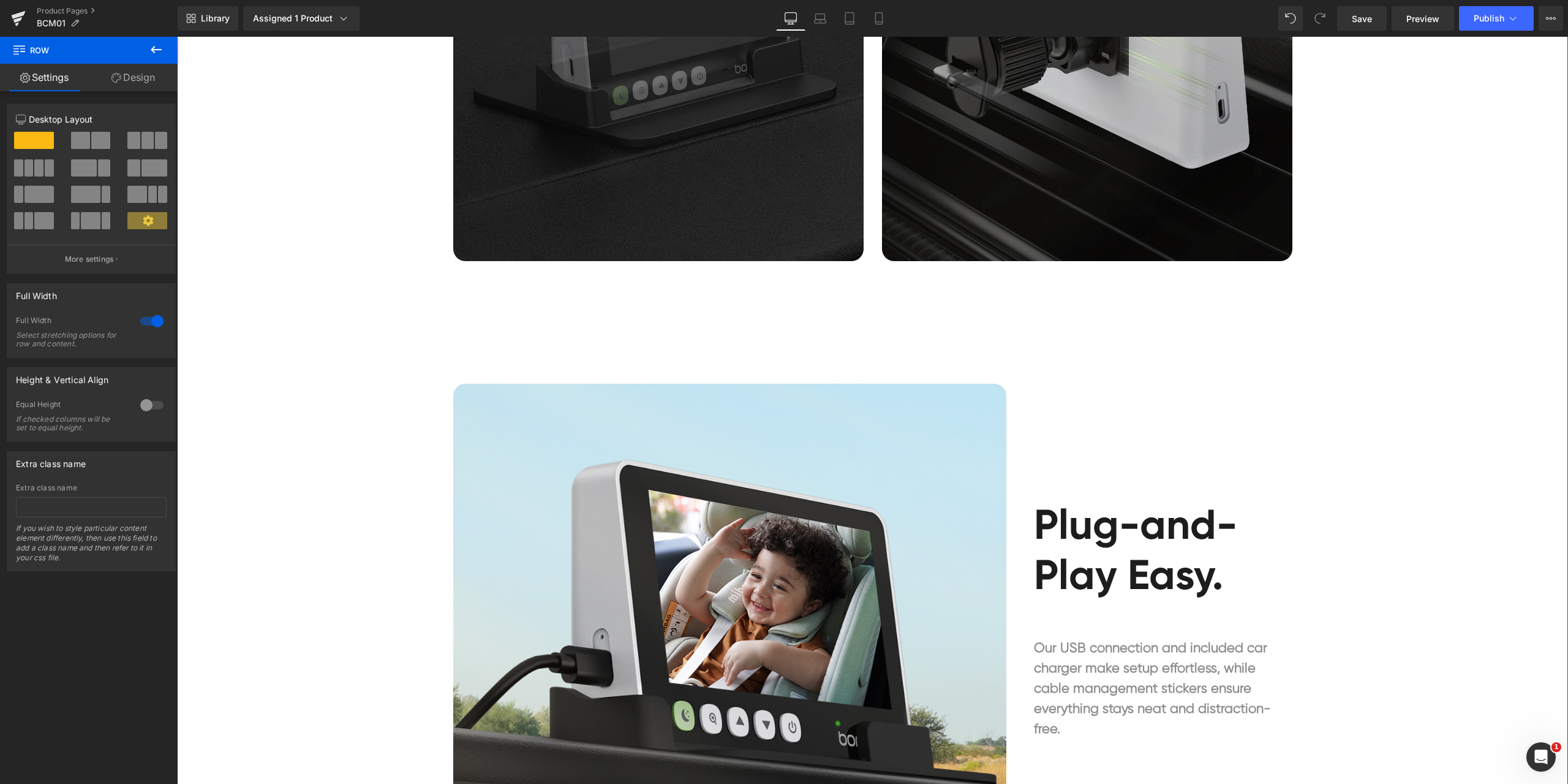
scroll to position [3983, 0]
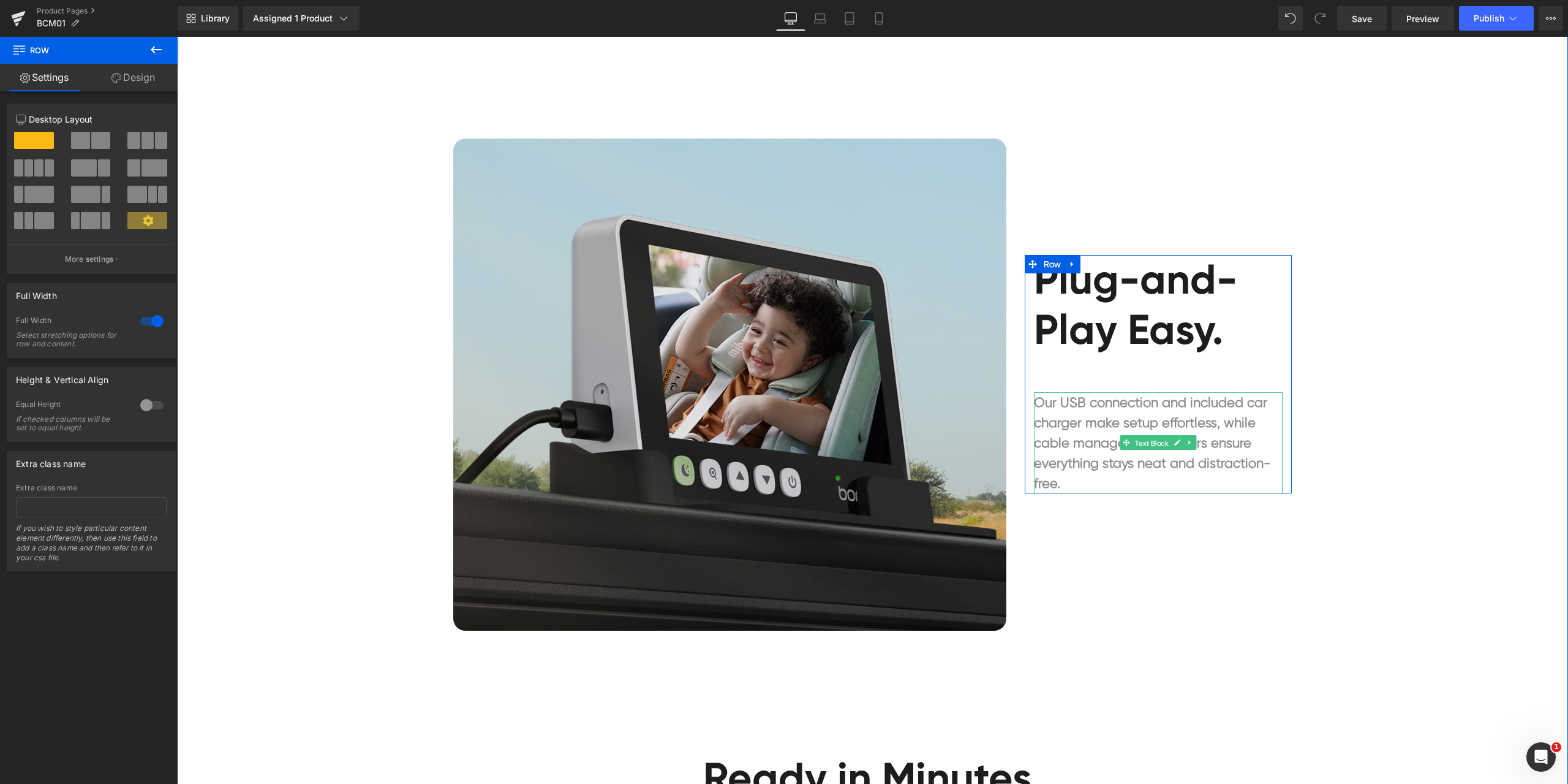
drag, startPoint x: 1147, startPoint y: 439, endPoint x: 620, endPoint y: 412, distance: 527.7
click at [1147, 439] on span "Text Block" at bounding box center [1152, 443] width 38 height 14
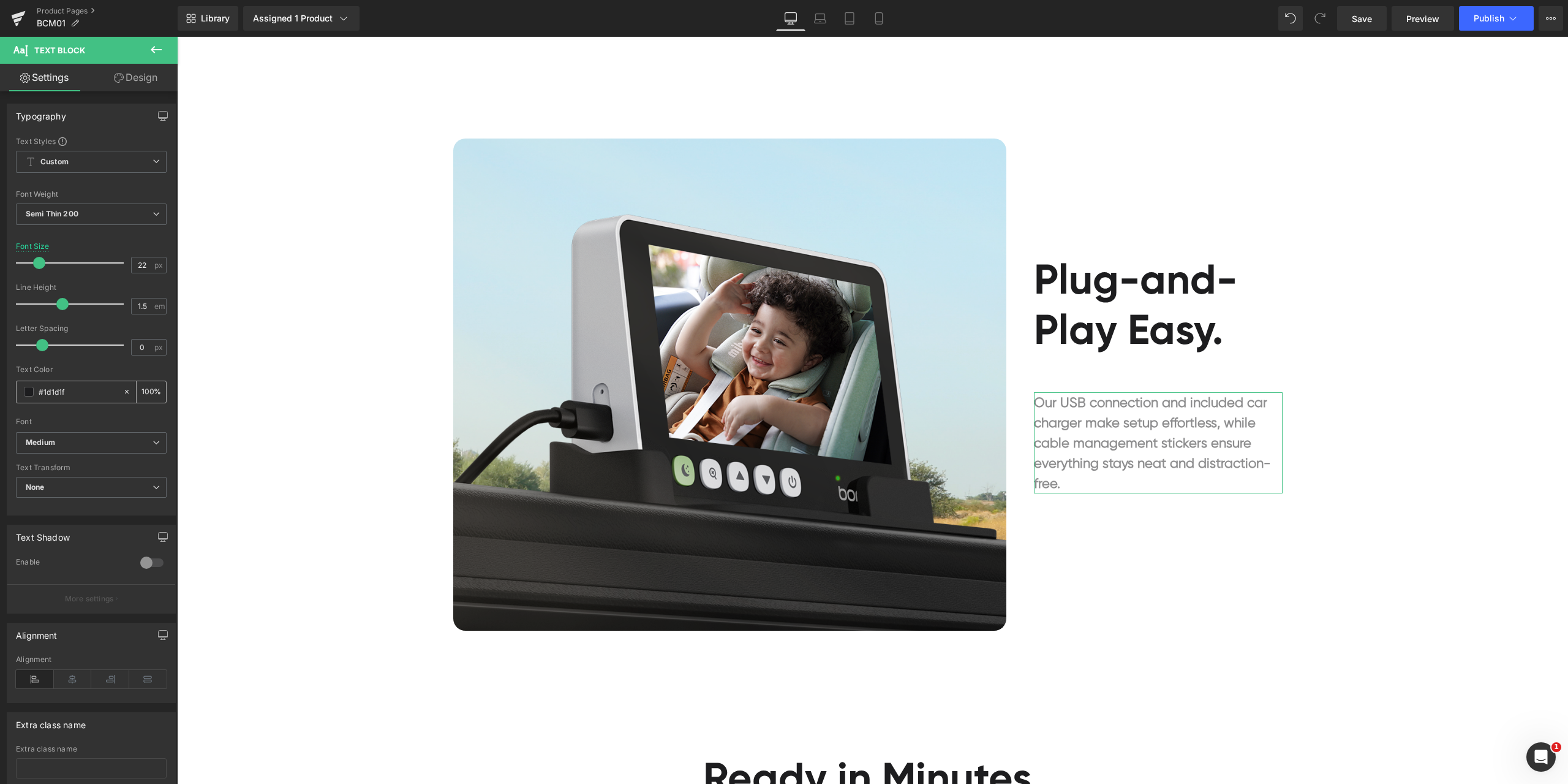
click at [85, 388] on input "#1d1d1f" at bounding box center [78, 391] width 78 height 14
paste input "a0a0a0"
type input "#a0a0a0"
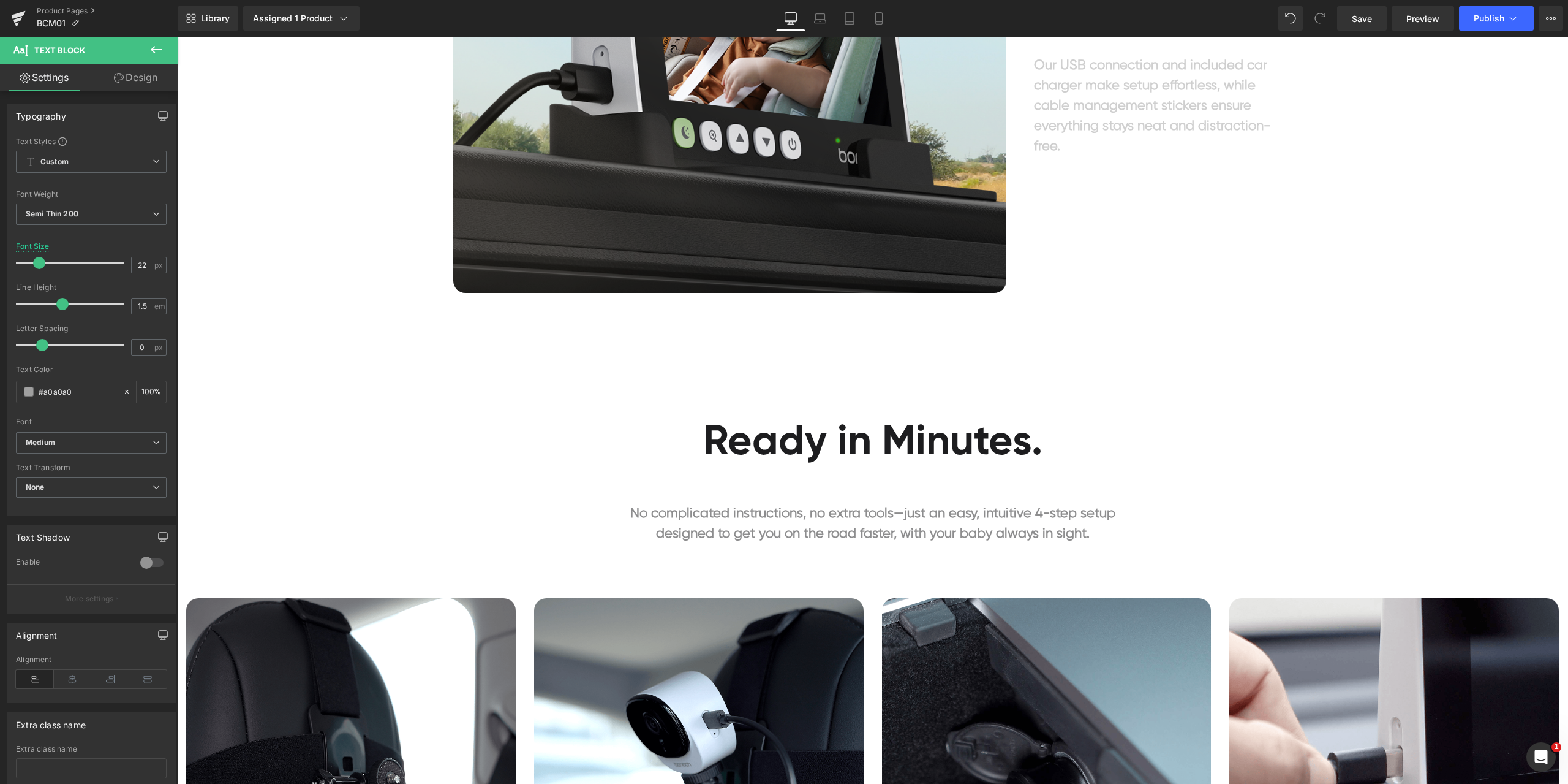
scroll to position [4473, 0]
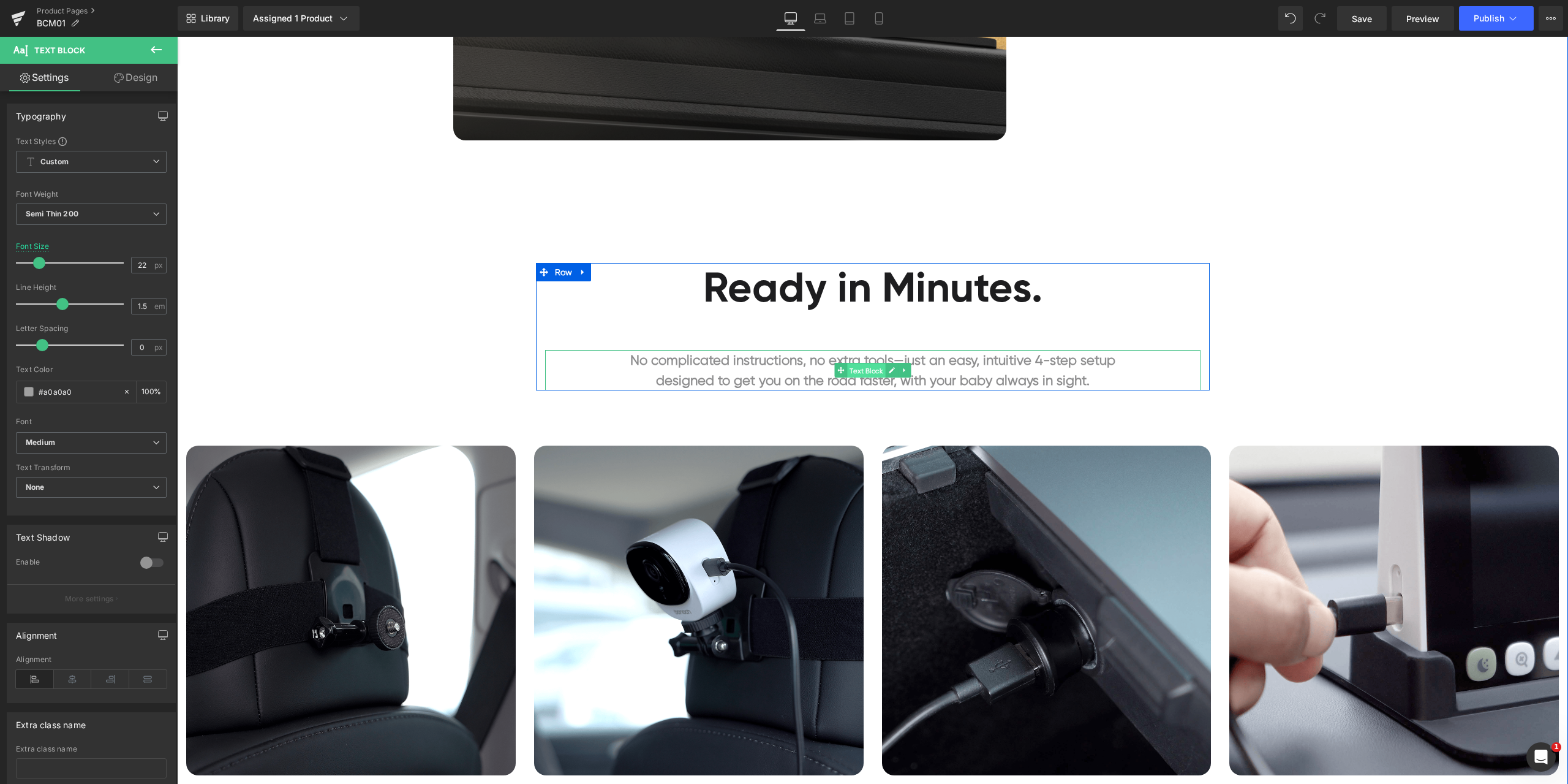
click at [866, 370] on span "Text Block" at bounding box center [866, 370] width 38 height 14
click at [88, 389] on input "#1d1d1f" at bounding box center [78, 391] width 78 height 14
paste input "a0a0a0"
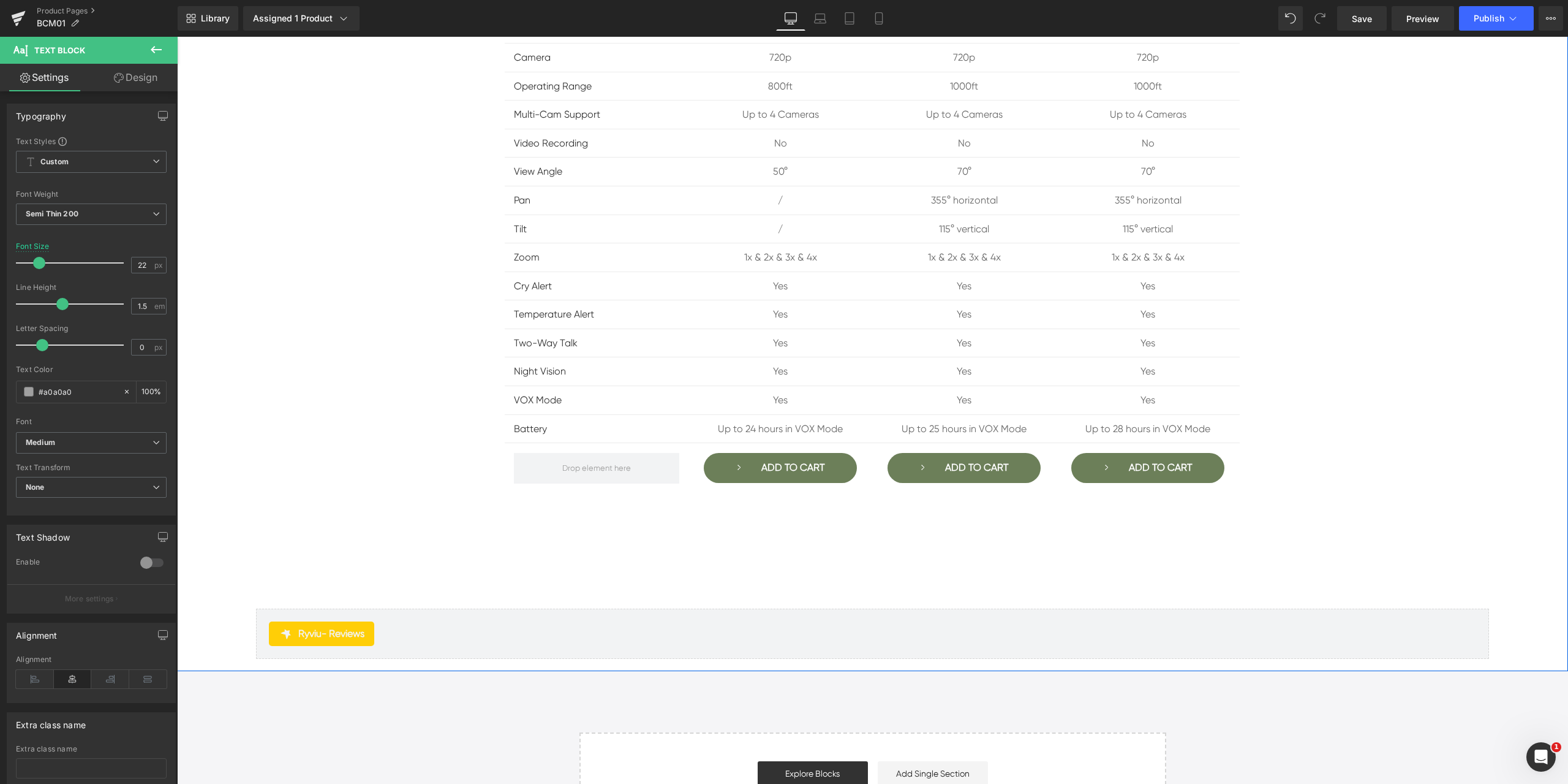
scroll to position [6679, 0]
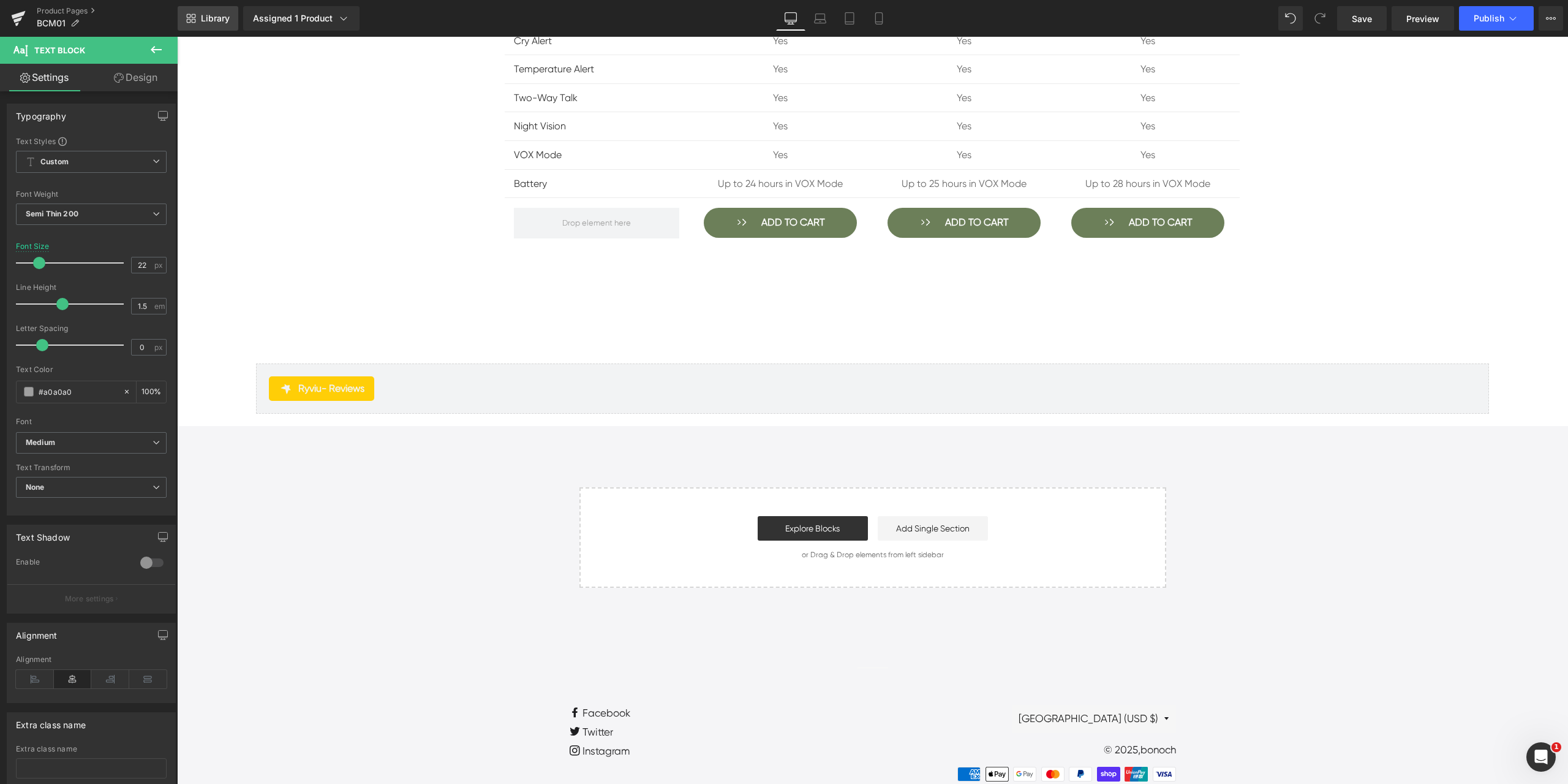
type input "#a0a0a0"
click at [214, 27] on link "Library" at bounding box center [208, 19] width 60 height 24
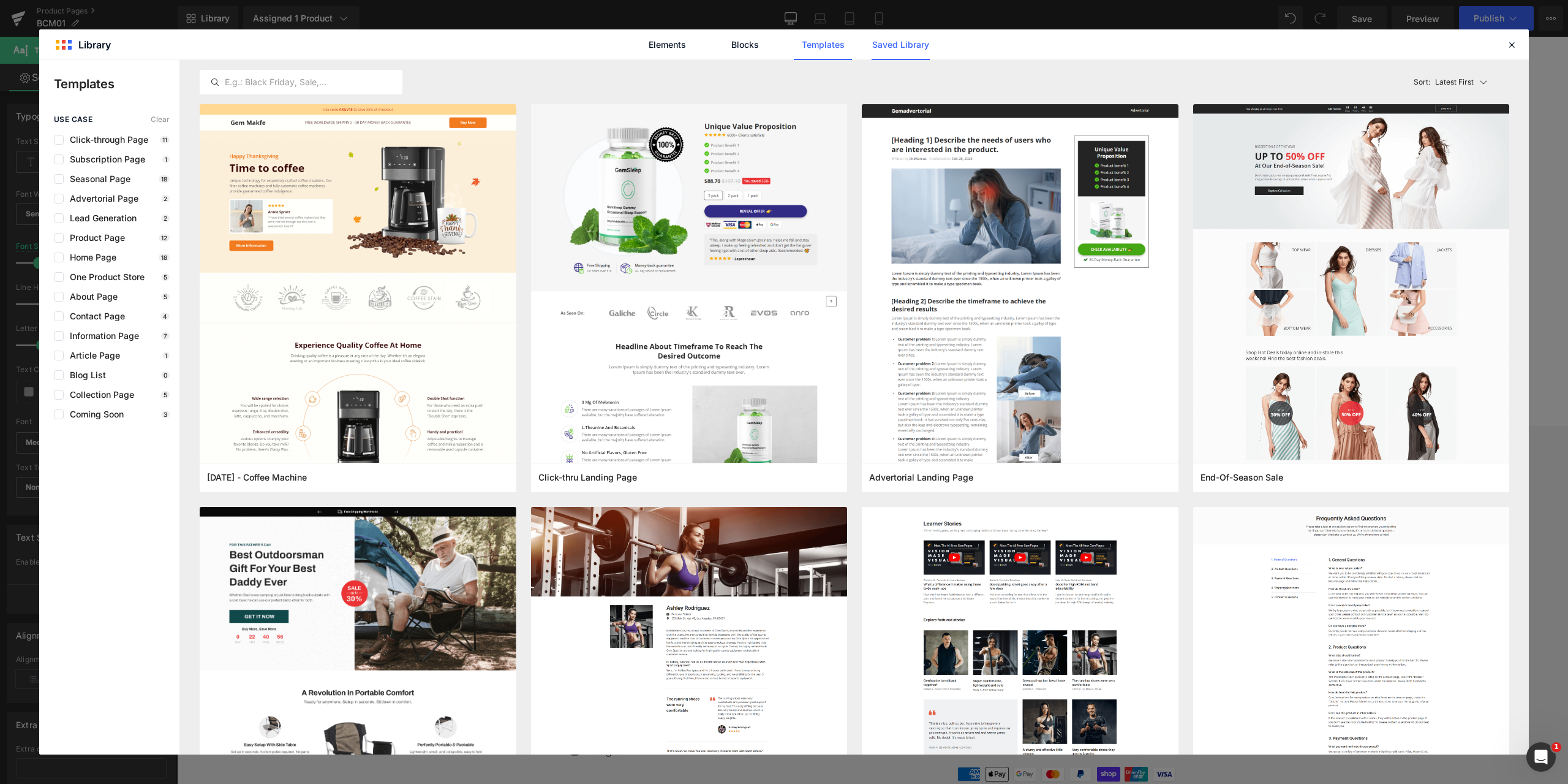
click at [908, 52] on link "Saved Library" at bounding box center [900, 45] width 58 height 31
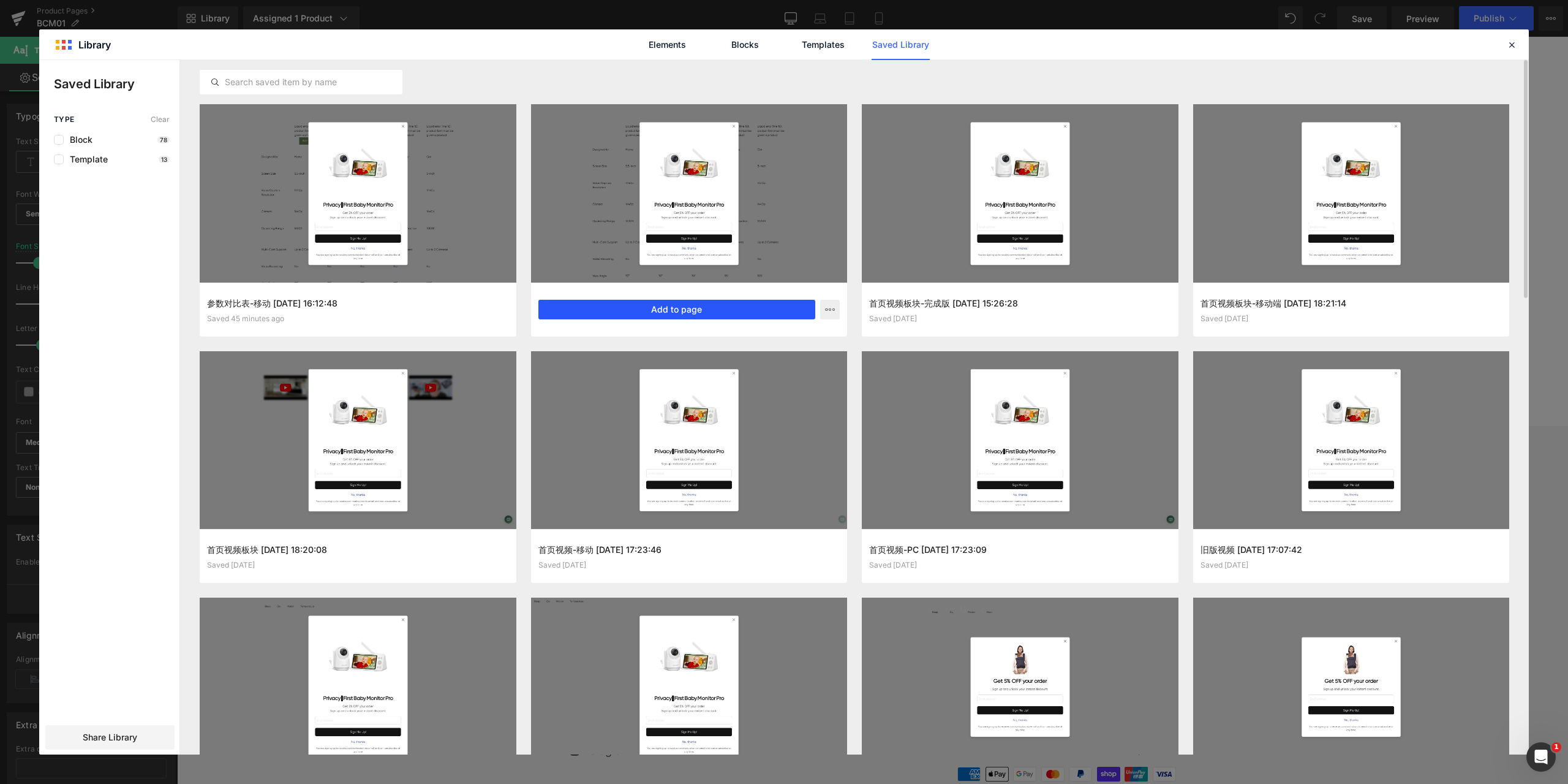
click at [722, 316] on button "Add to page" at bounding box center [677, 309] width 278 height 19
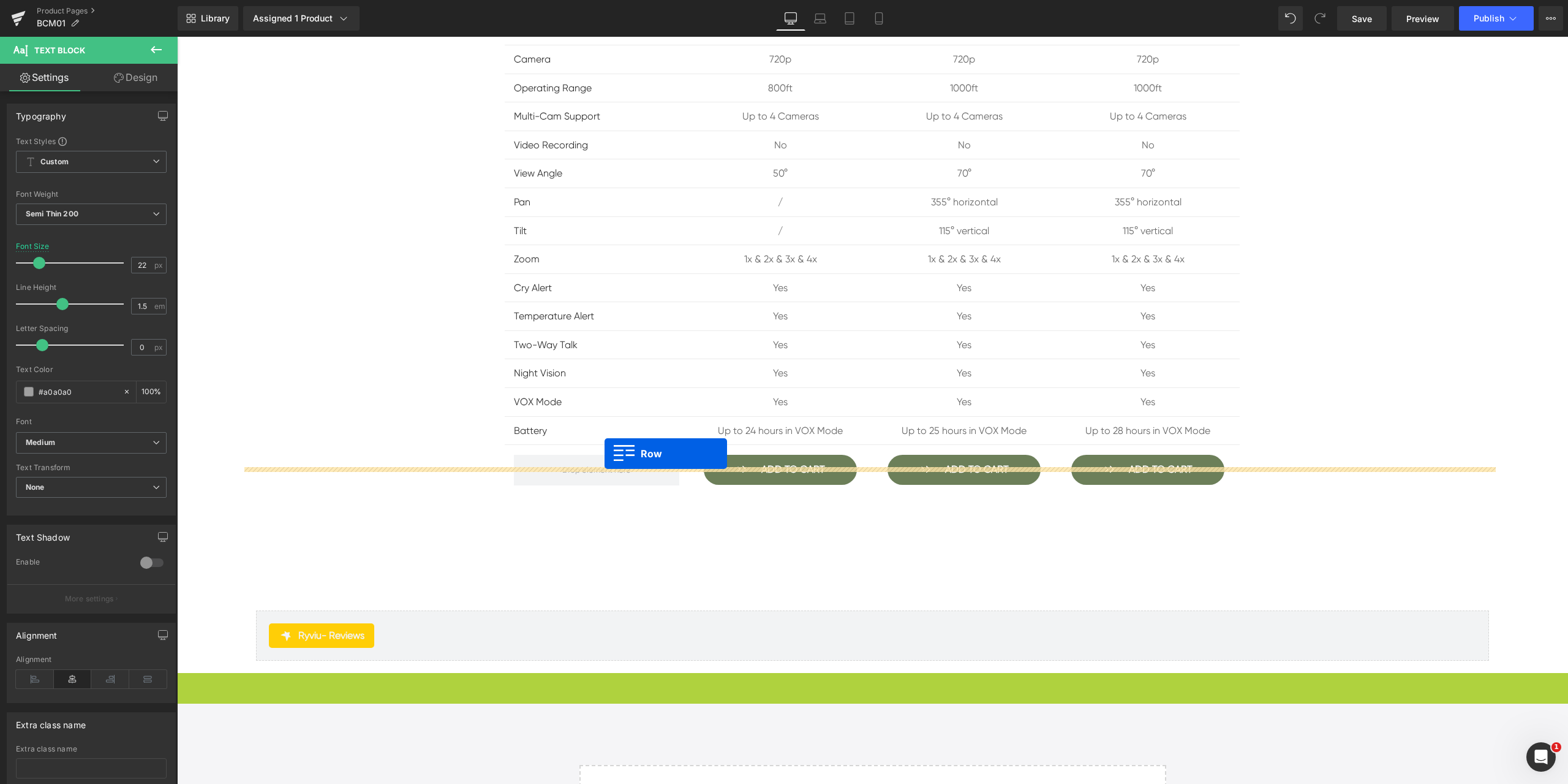
scroll to position [6306, 0]
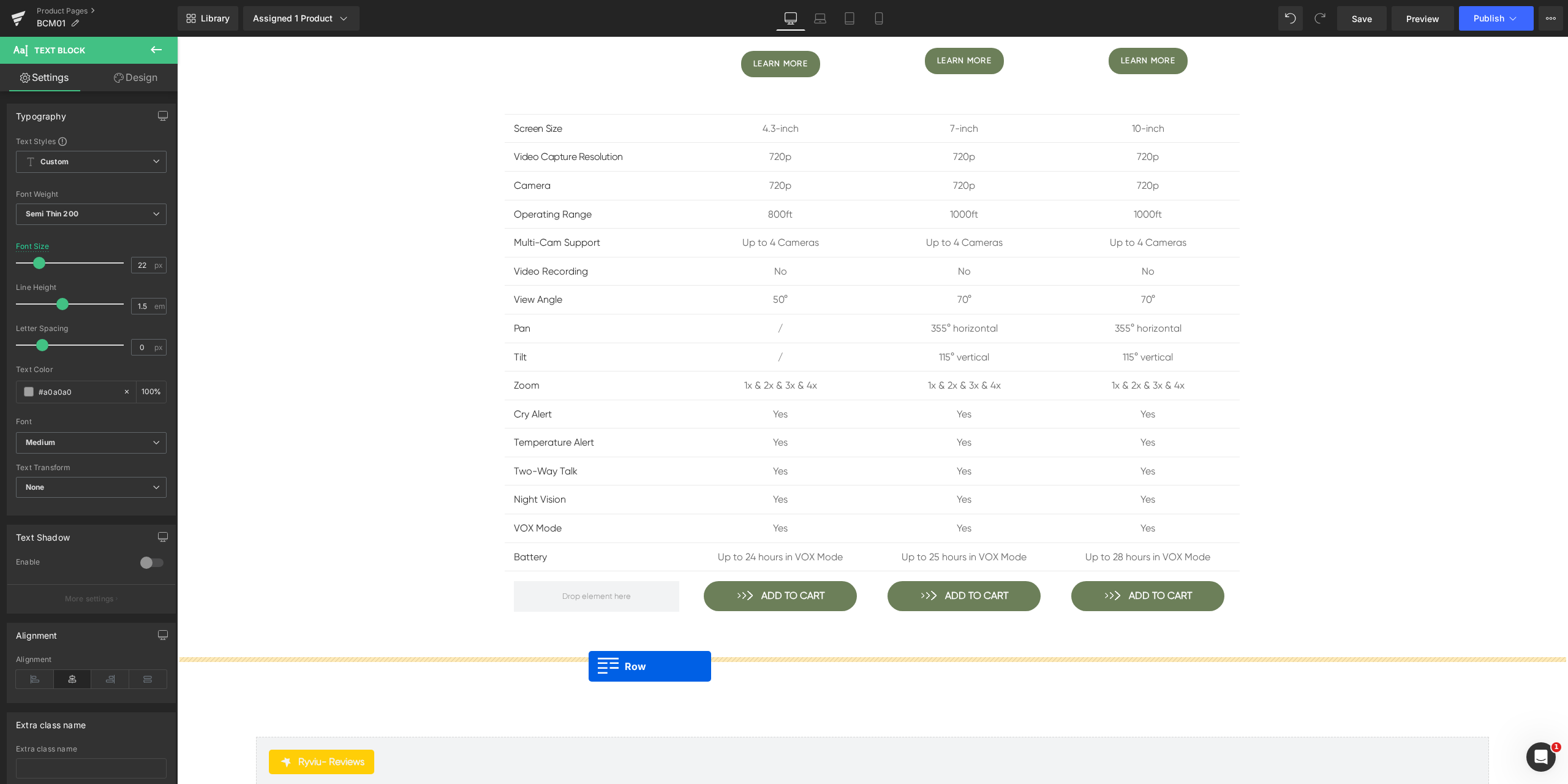
drag, startPoint x: 196, startPoint y: 345, endPoint x: 589, endPoint y: 667, distance: 508.1
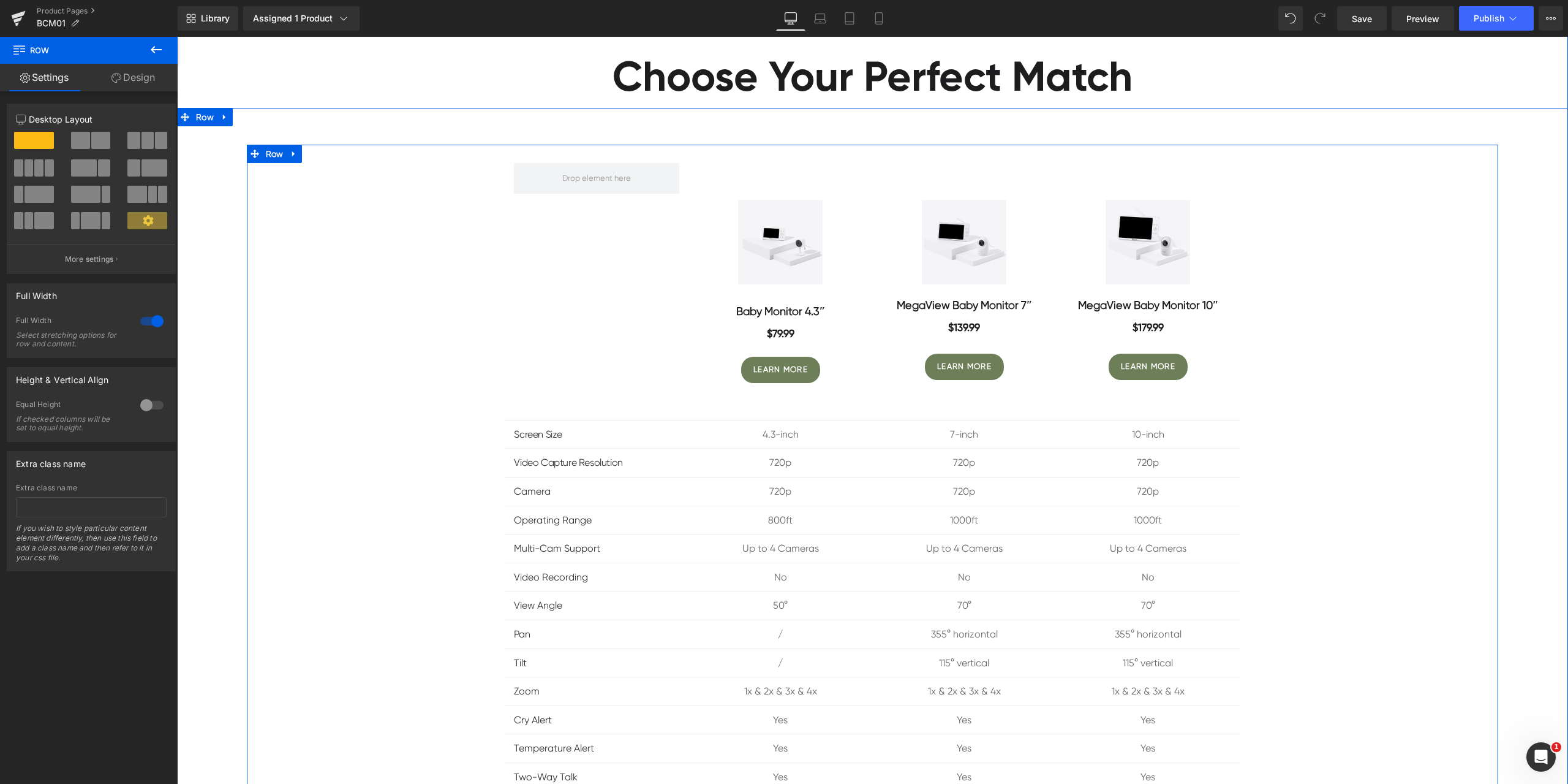
scroll to position [5999, 0]
click at [217, 116] on link at bounding box center [225, 118] width 16 height 19
click at [255, 117] on icon at bounding box center [257, 118] width 9 height 9
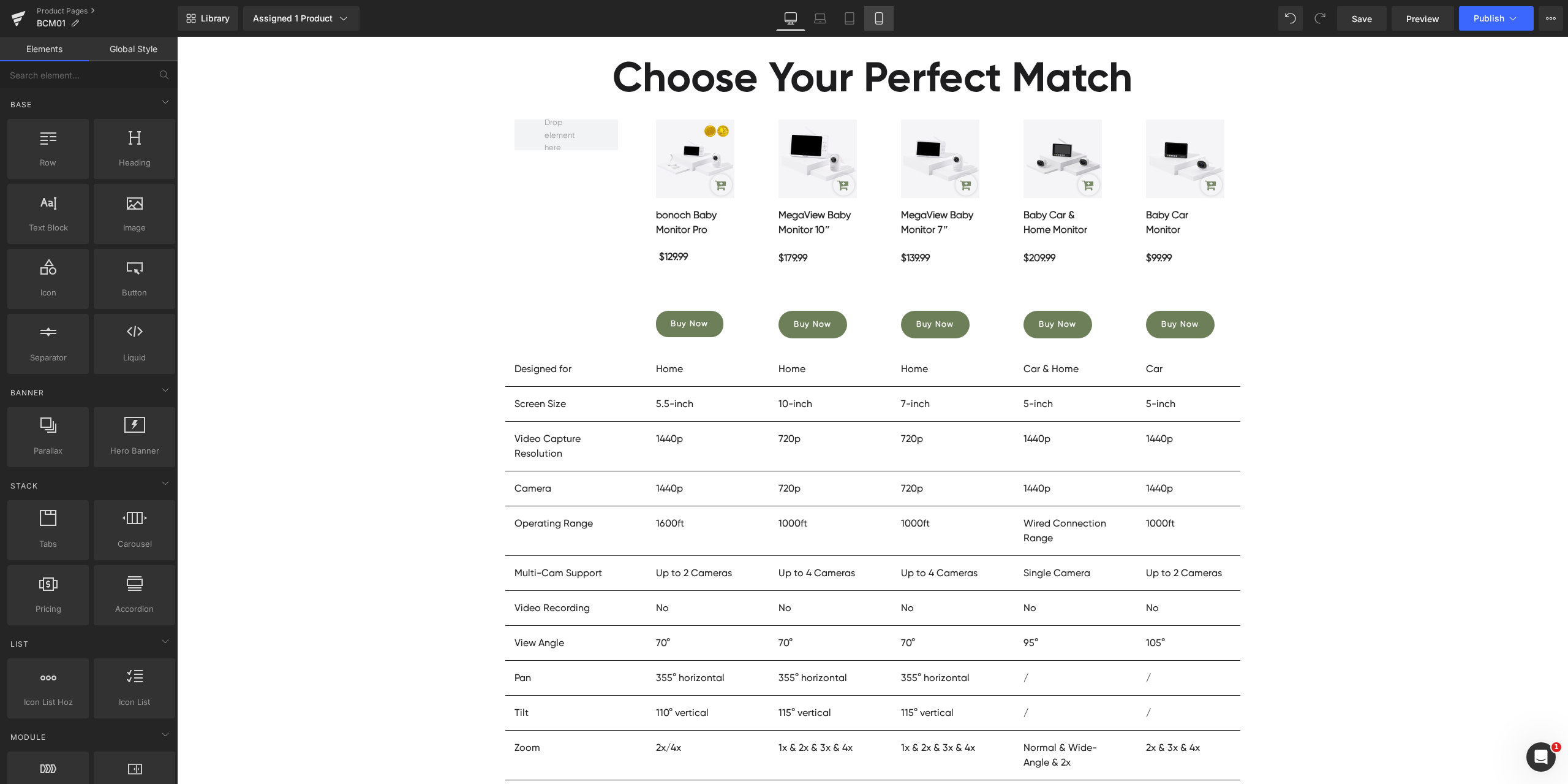
click at [893, 22] on link "Mobile" at bounding box center [879, 19] width 29 height 24
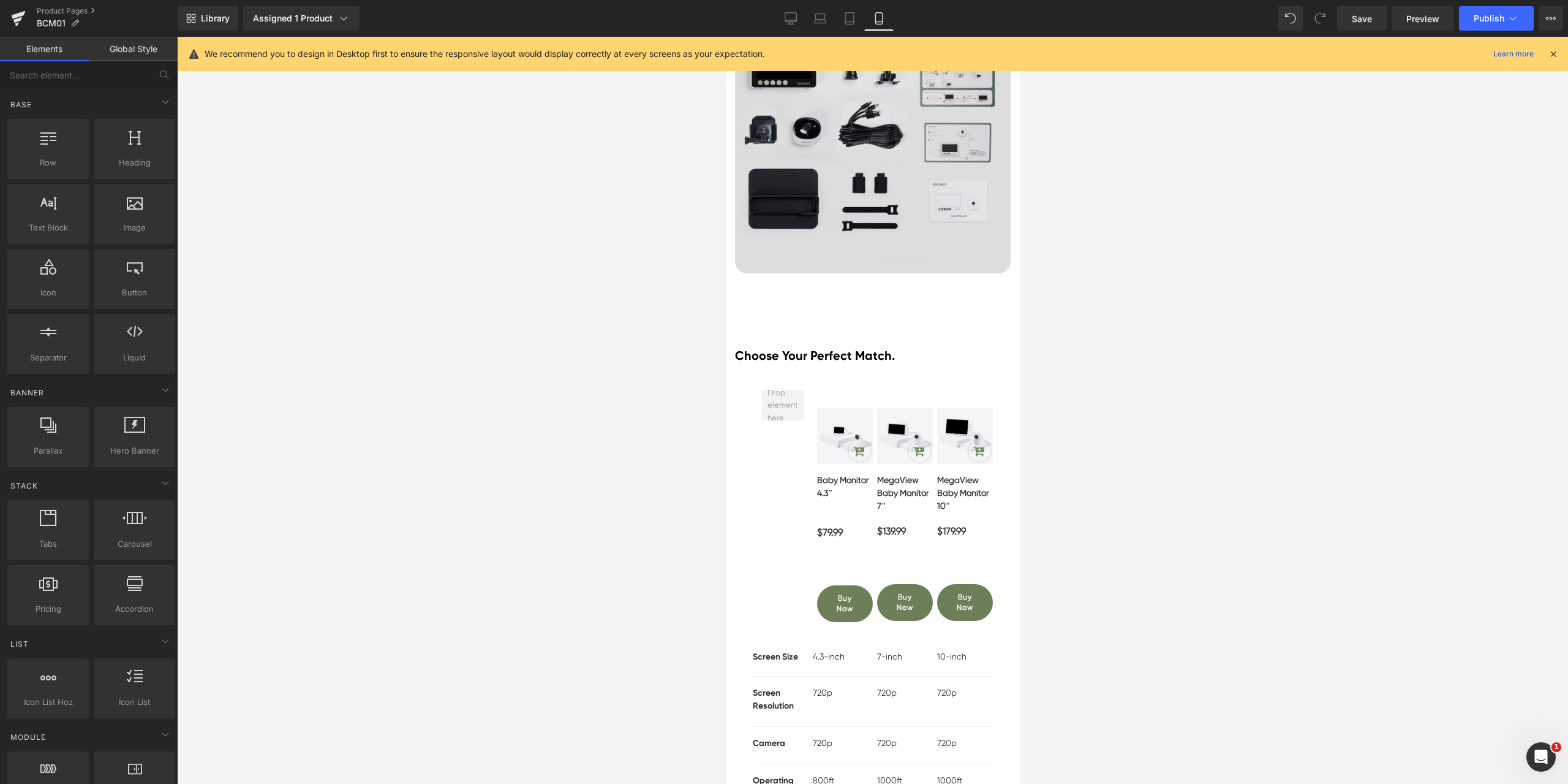
scroll to position [5602, 0]
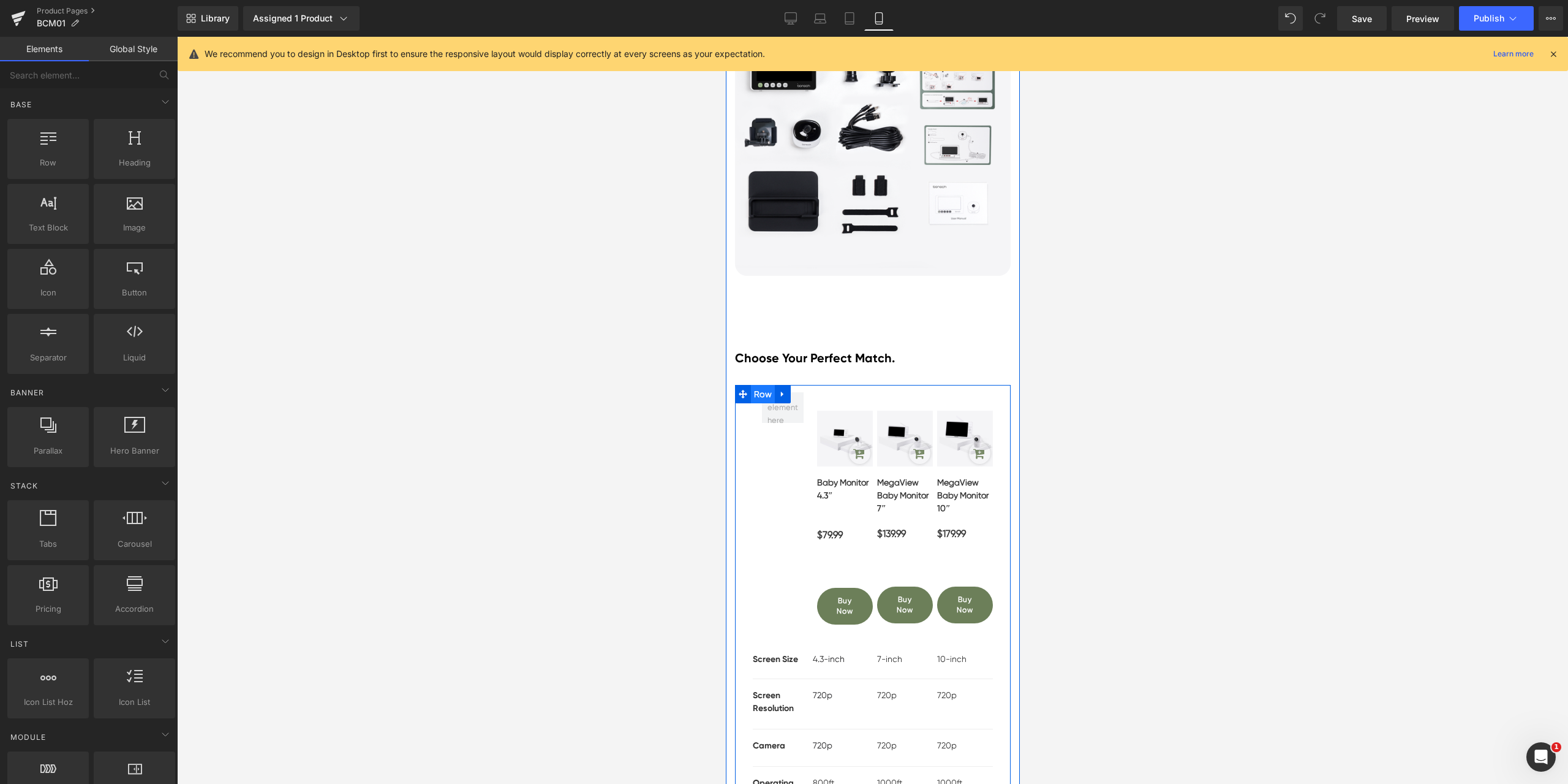
click at [762, 404] on span "Row" at bounding box center [762, 394] width 24 height 19
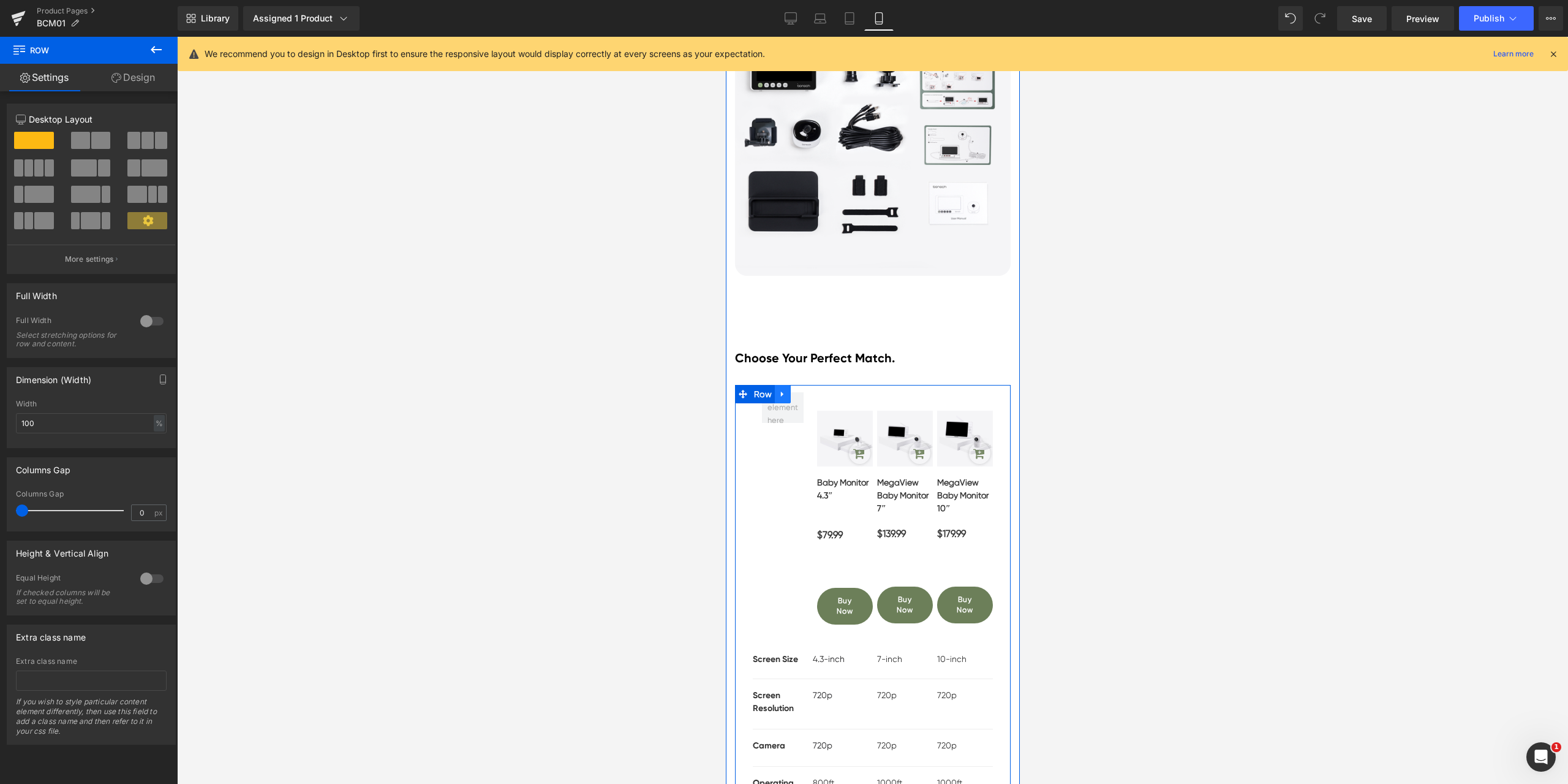
click at [778, 398] on icon at bounding box center [782, 393] width 9 height 9
click at [810, 398] on icon at bounding box center [814, 393] width 9 height 9
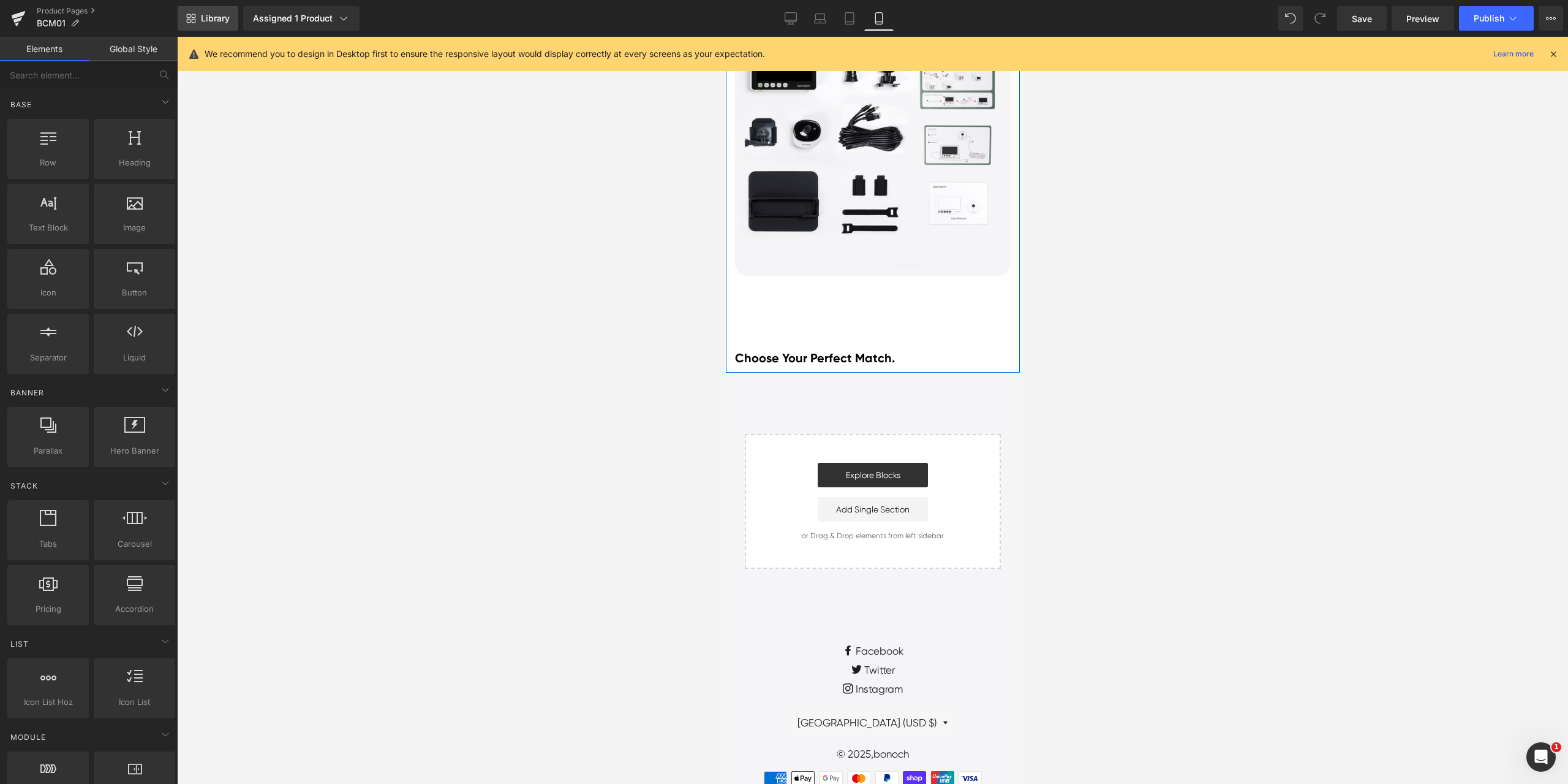
click at [218, 13] on span "Library" at bounding box center [215, 18] width 29 height 11
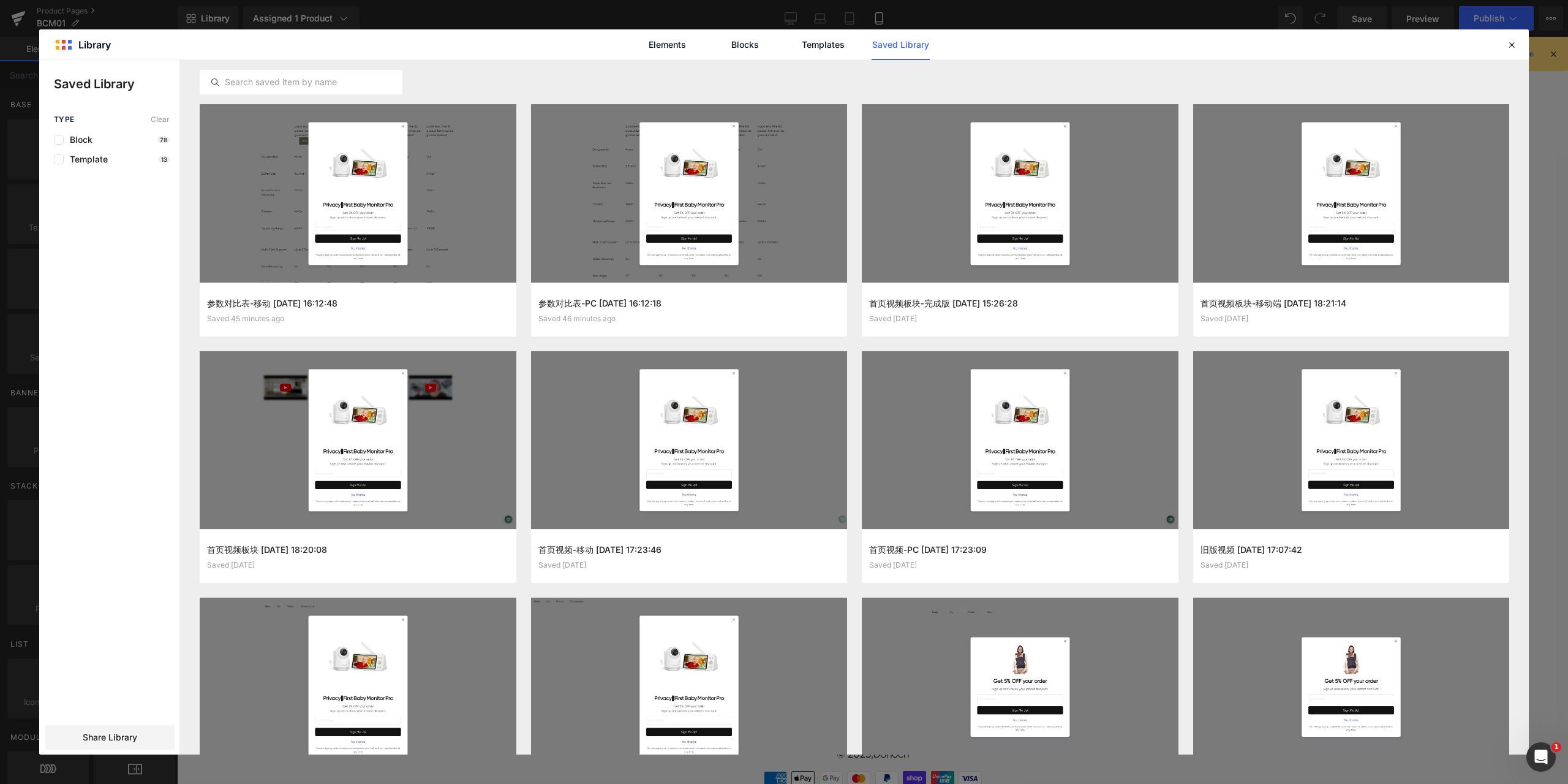
click at [0, 0] on button "Add to page" at bounding box center [0, 0] width 0 height 0
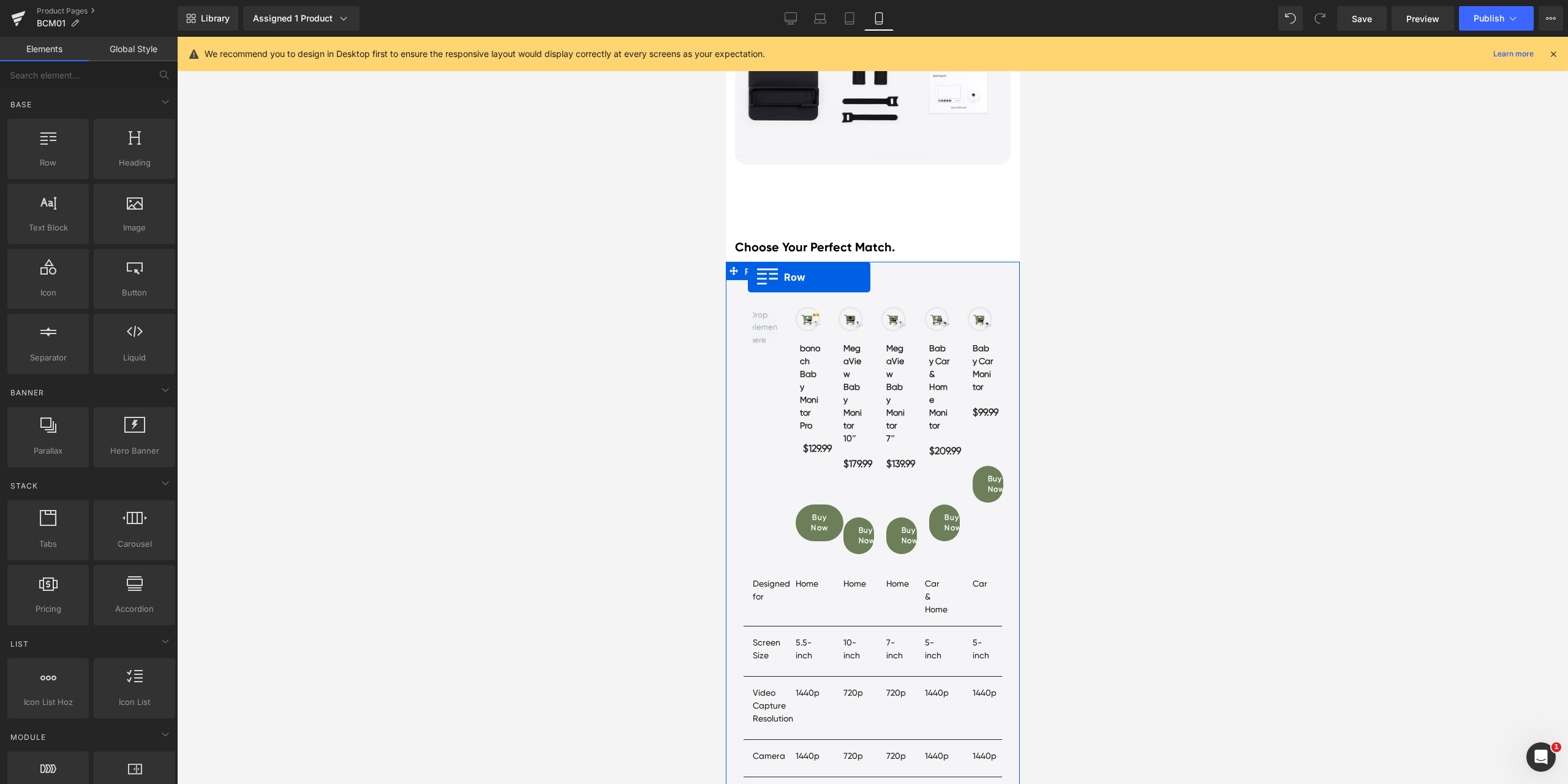
scroll to position [5683, 0]
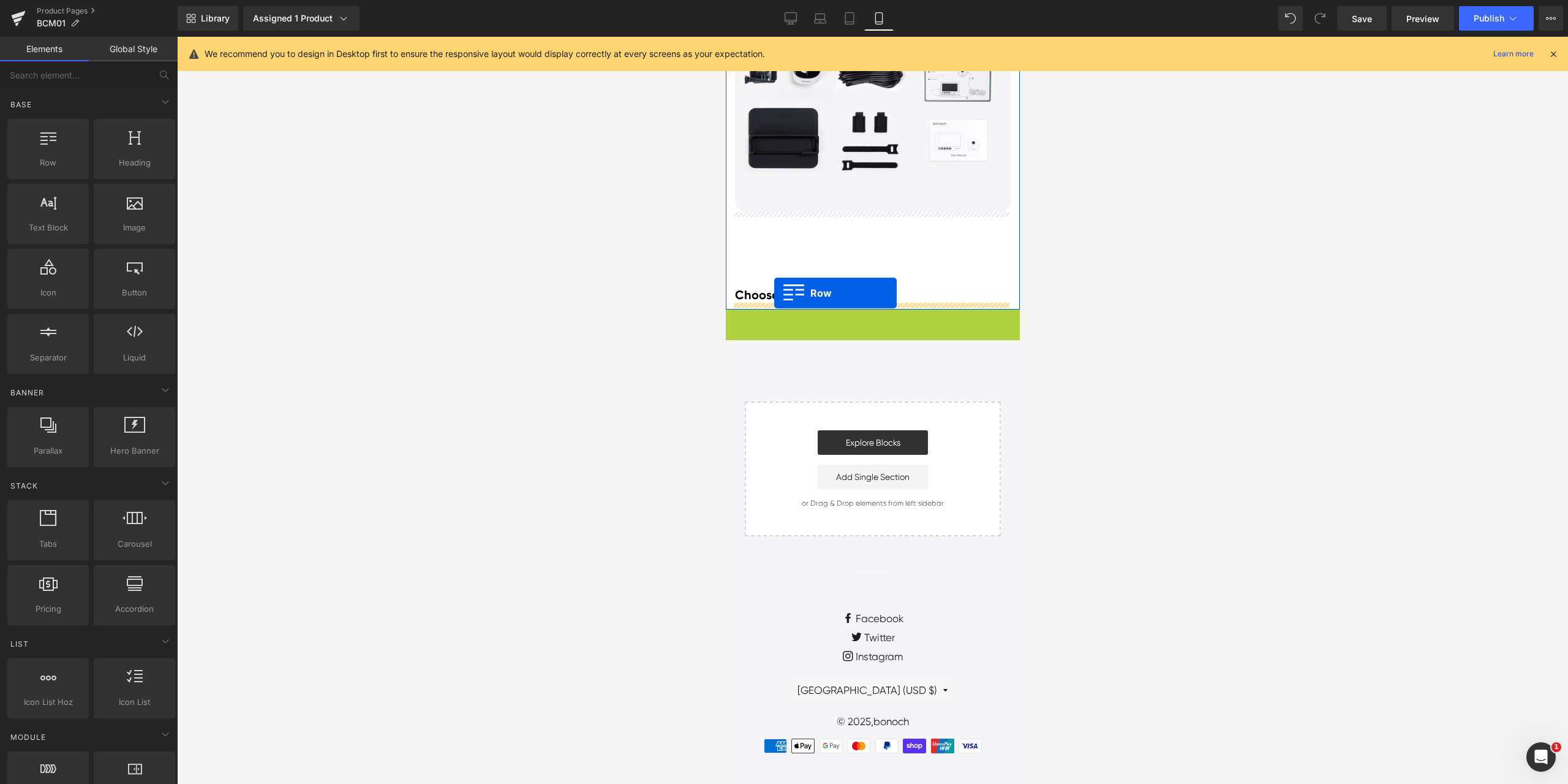
drag, startPoint x: 746, startPoint y: 282, endPoint x: 774, endPoint y: 293, distance: 30.1
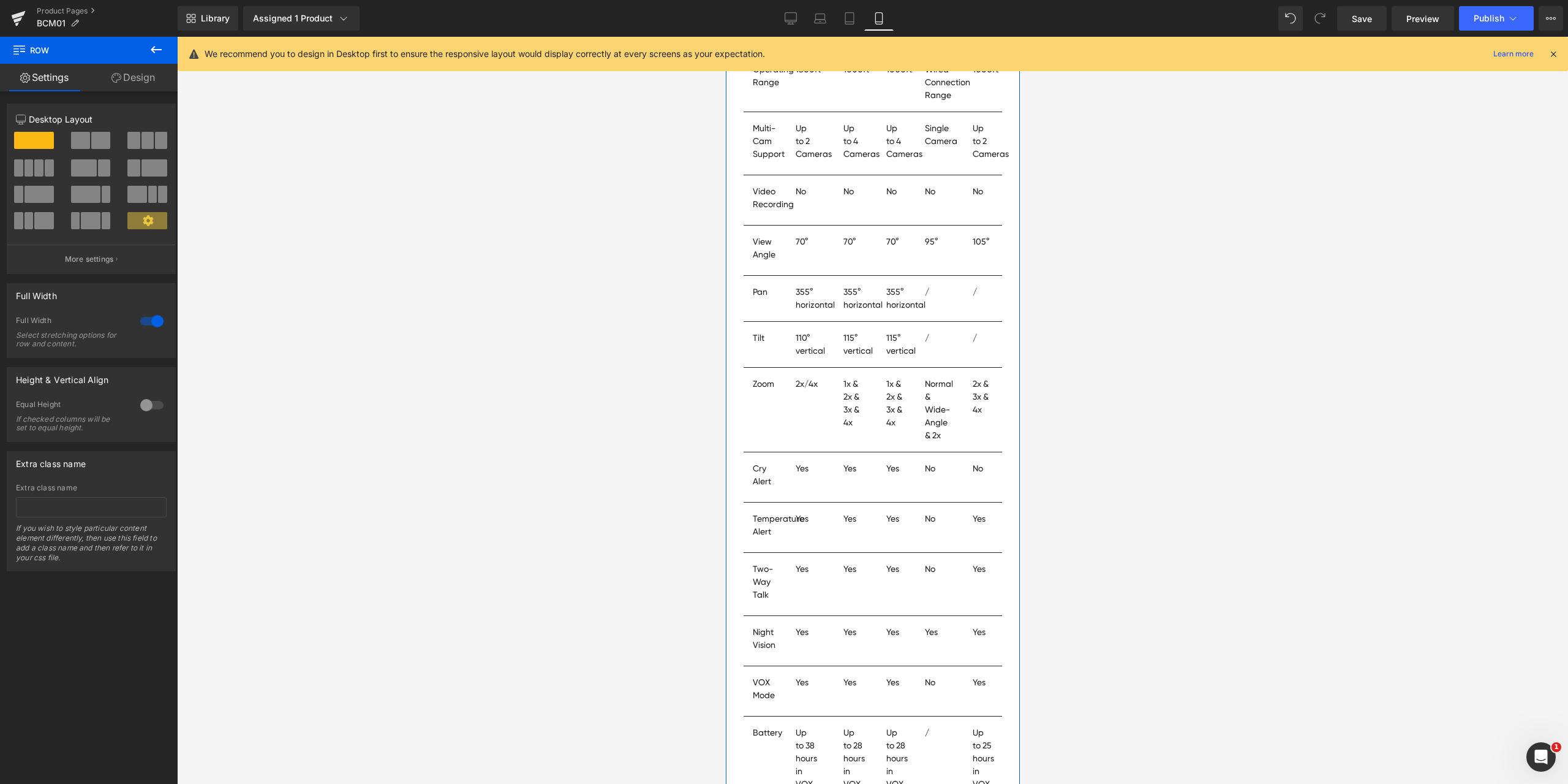
scroll to position [6571, 0]
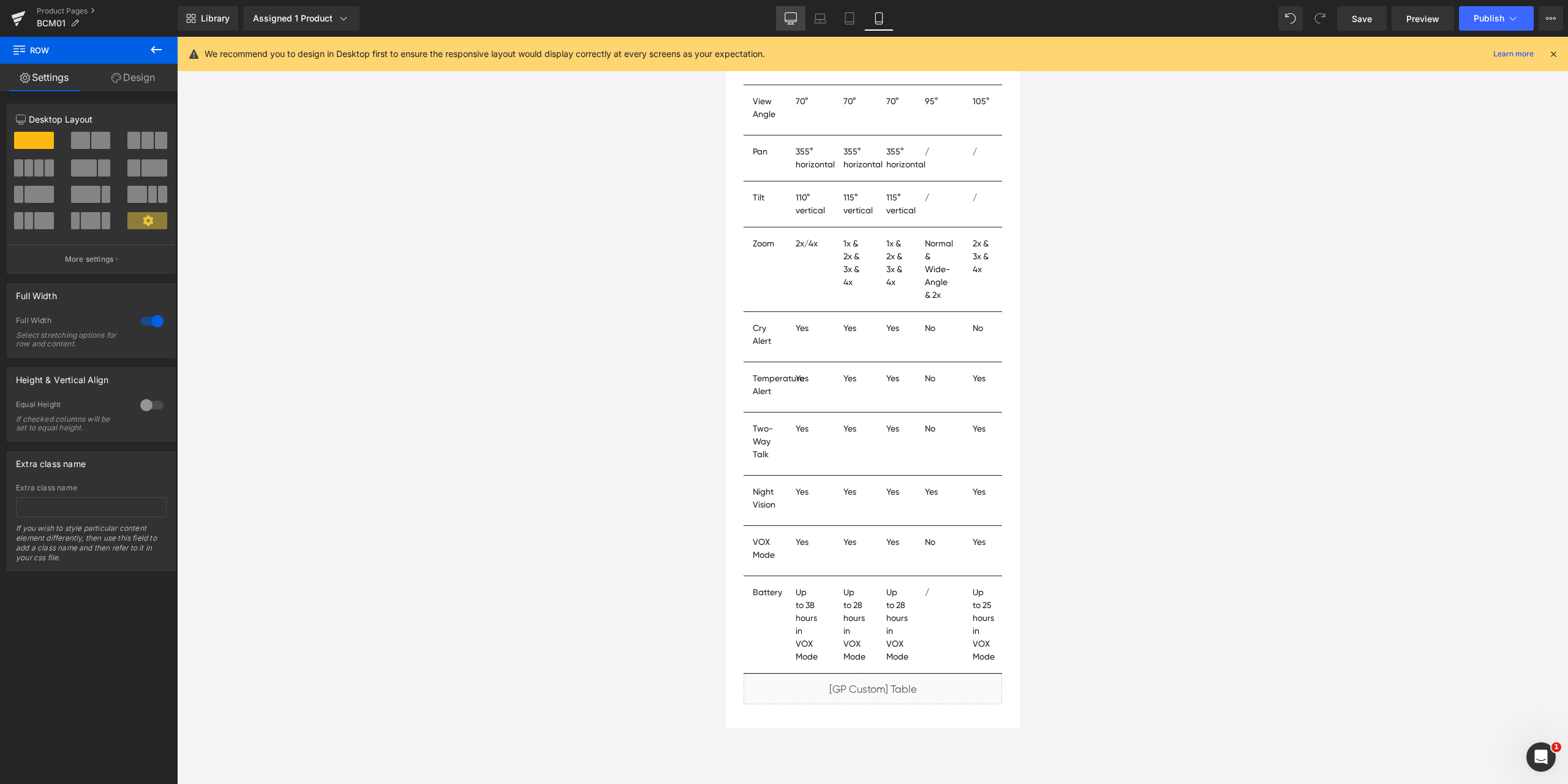
drag, startPoint x: 797, startPoint y: 10, endPoint x: 661, endPoint y: 96, distance: 160.9
click at [797, 10] on link "Desktop" at bounding box center [790, 19] width 29 height 24
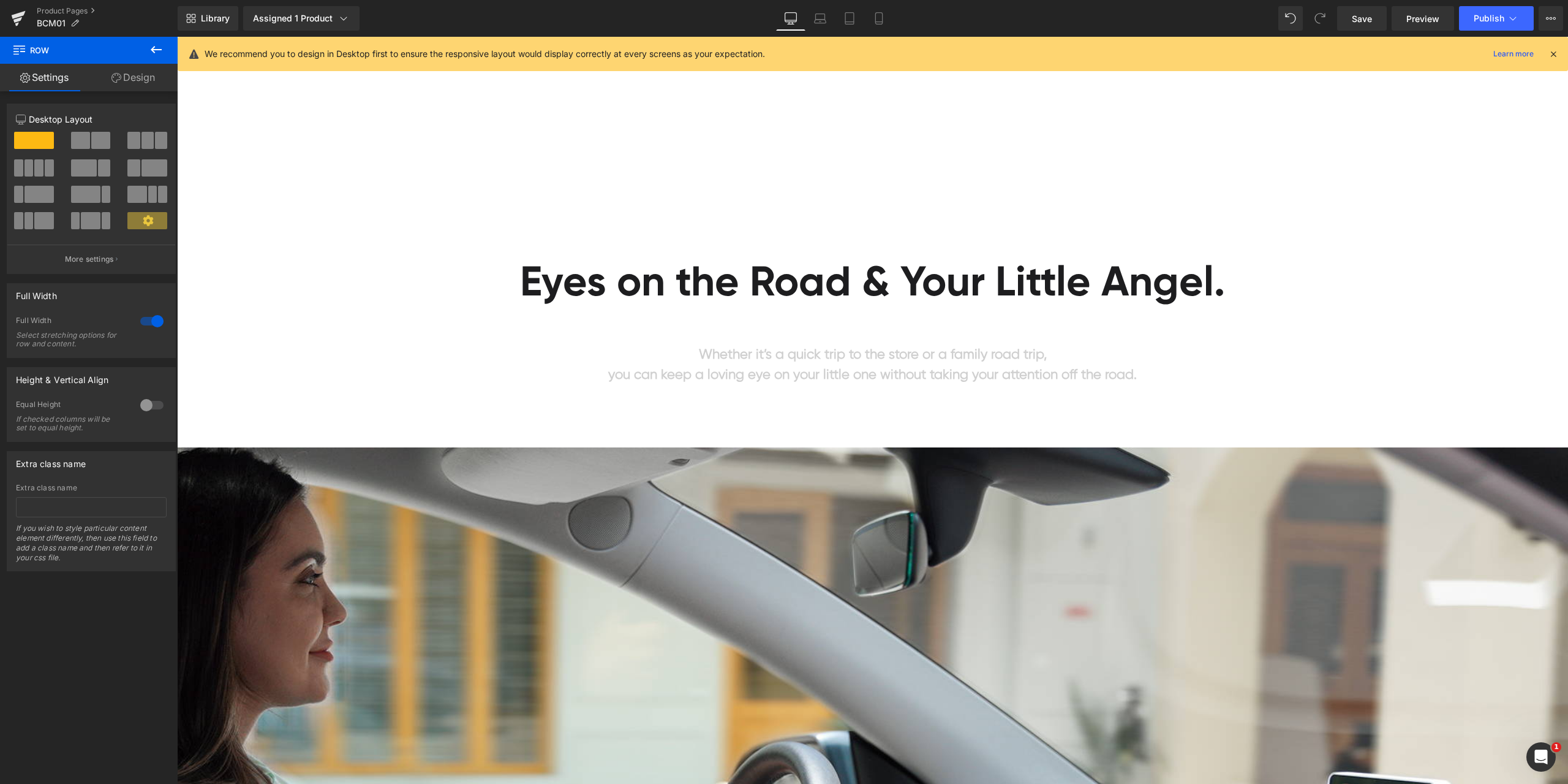
scroll to position [674, 0]
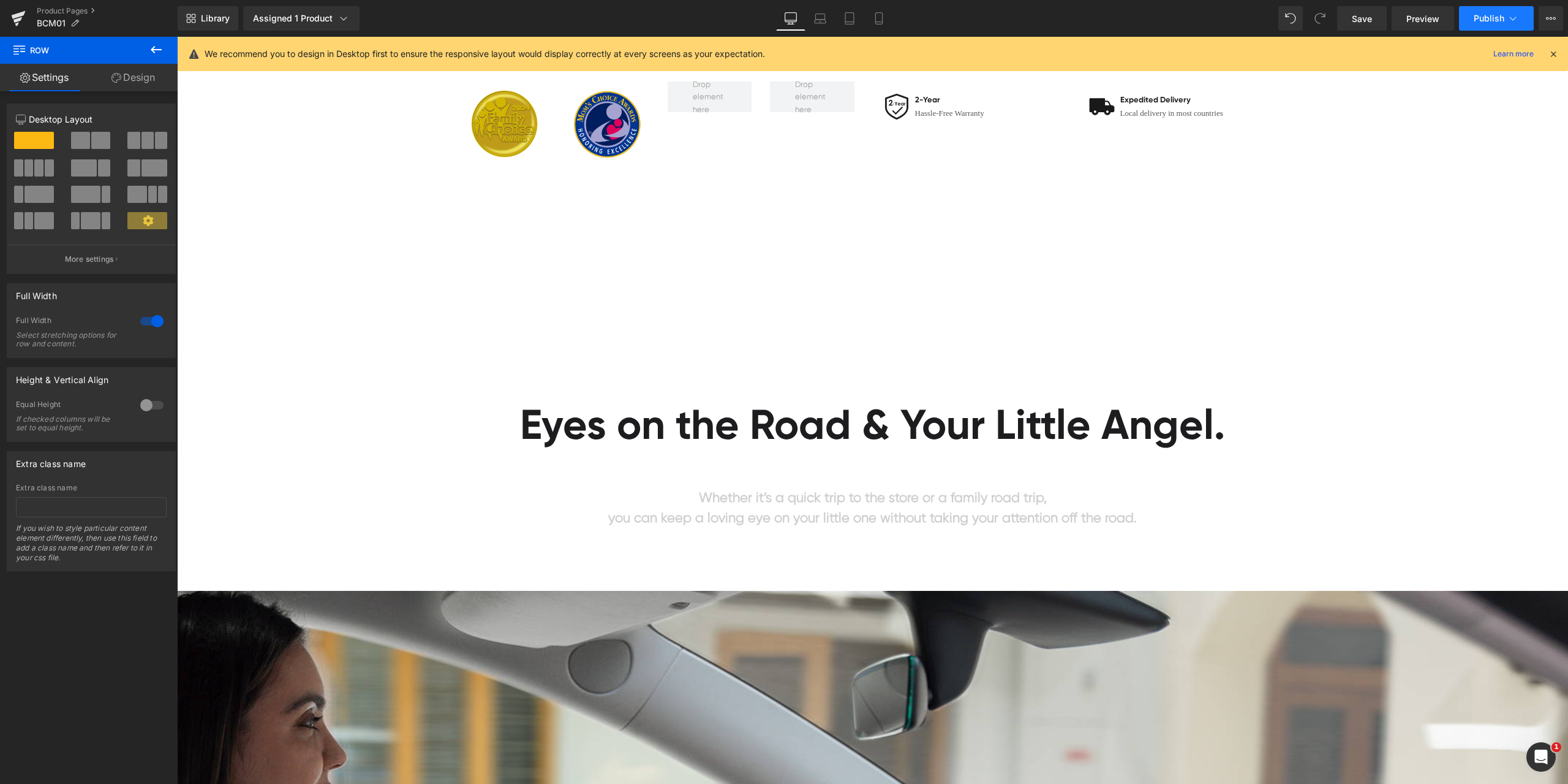
click at [1485, 12] on button "Publish" at bounding box center [1496, 19] width 75 height 24
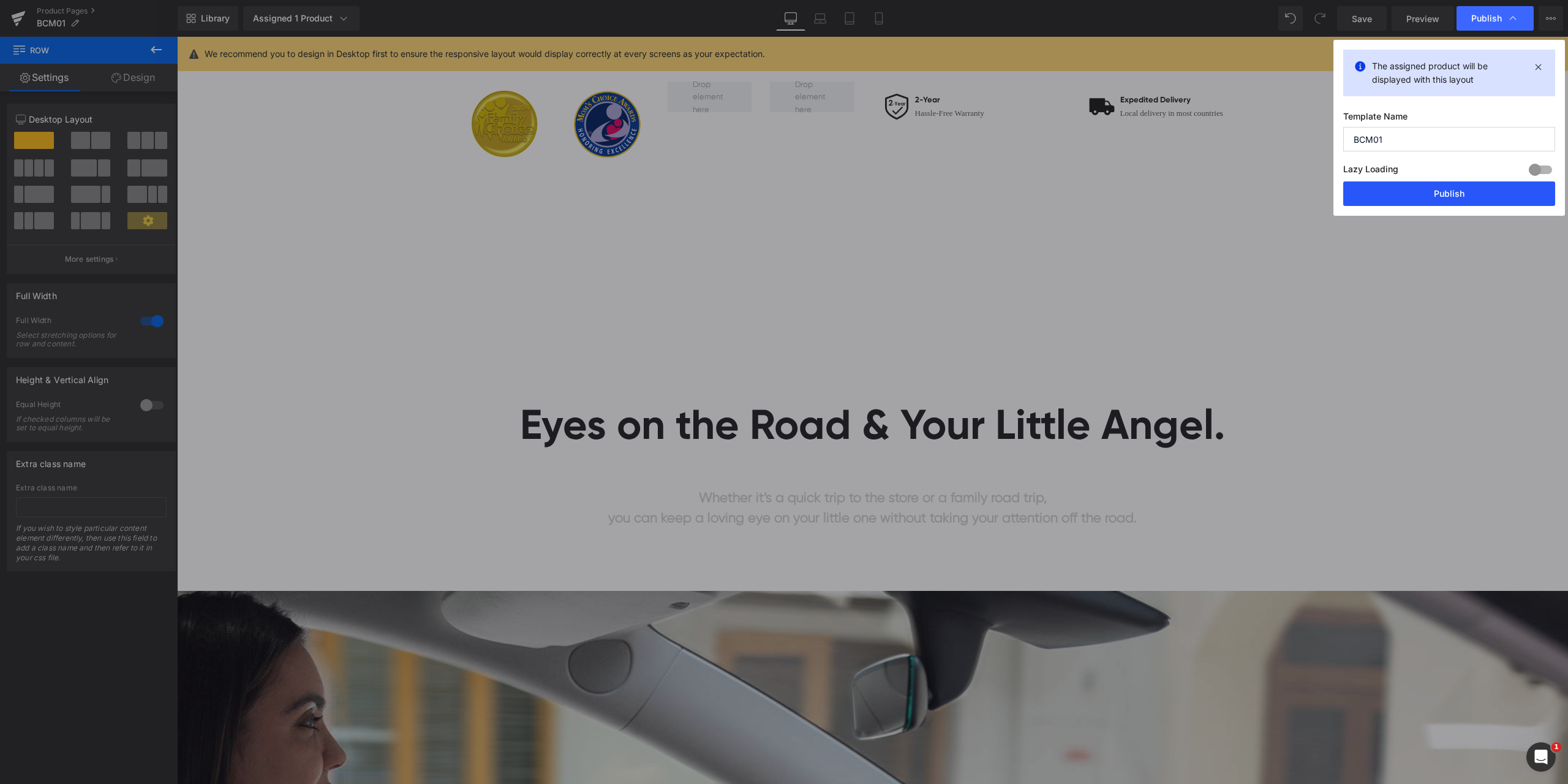
click at [1372, 196] on button "Publish" at bounding box center [1449, 193] width 212 height 24
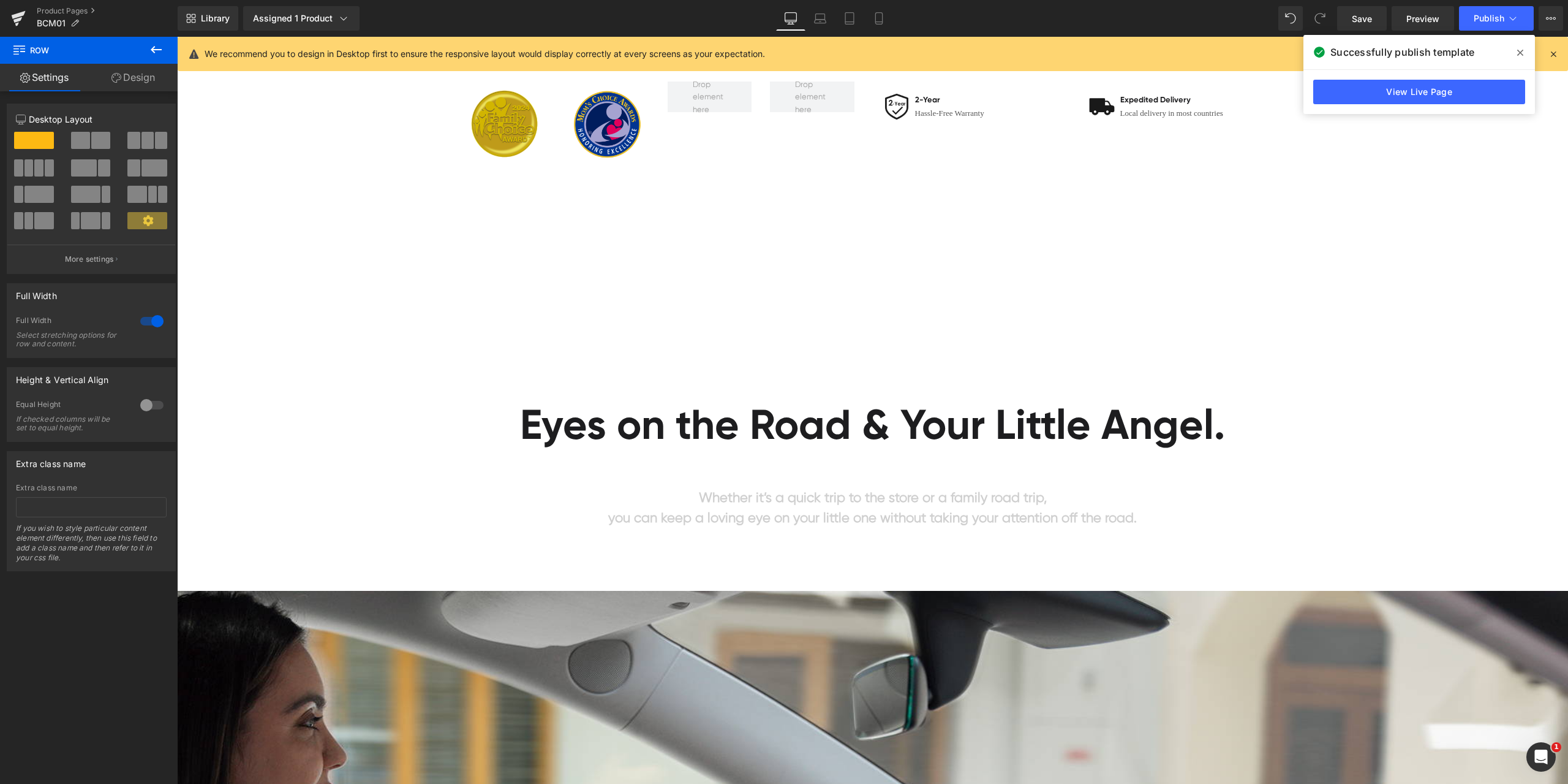
click at [1516, 53] on span at bounding box center [1520, 53] width 19 height 19
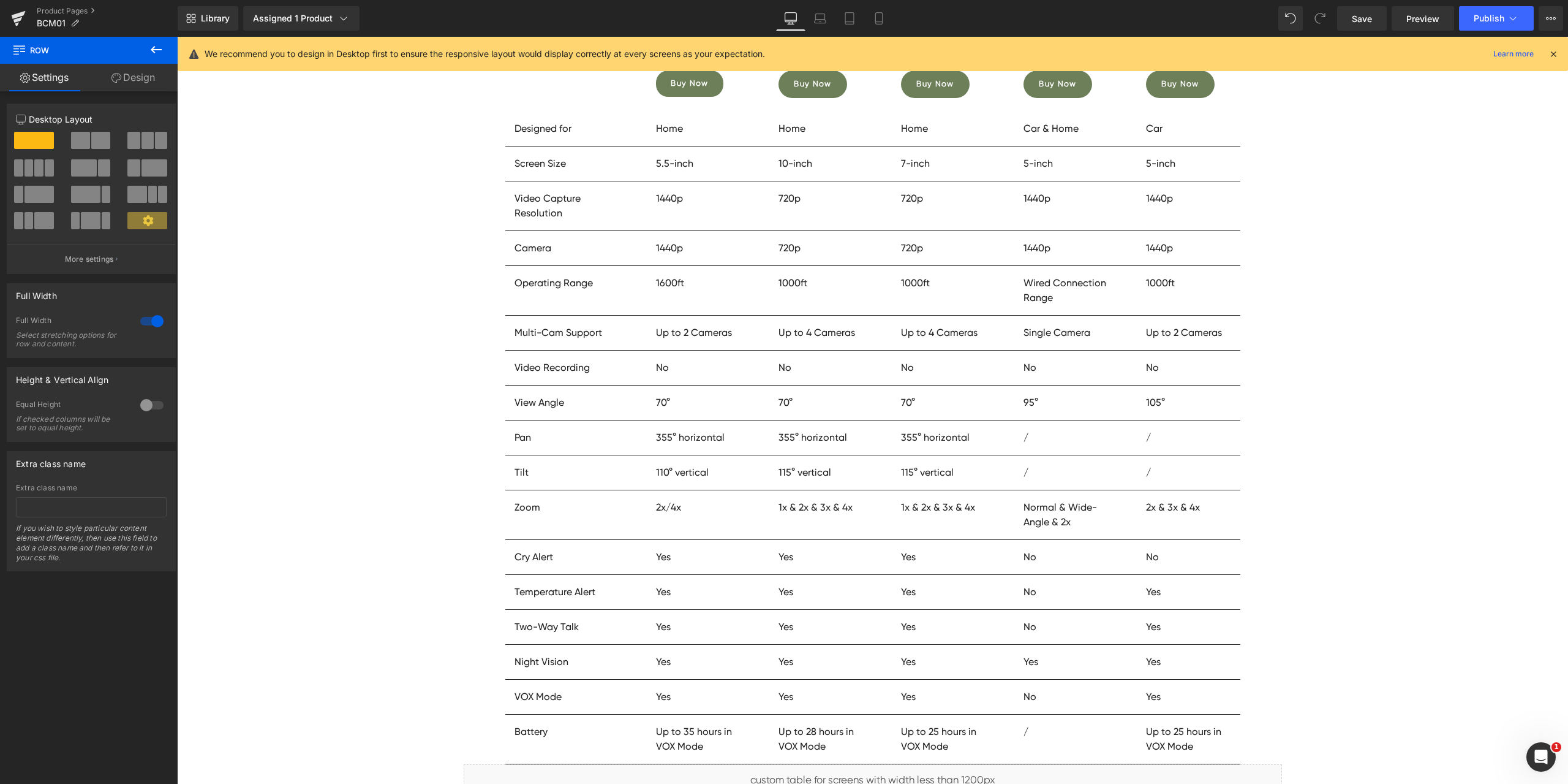
scroll to position [6109, 0]
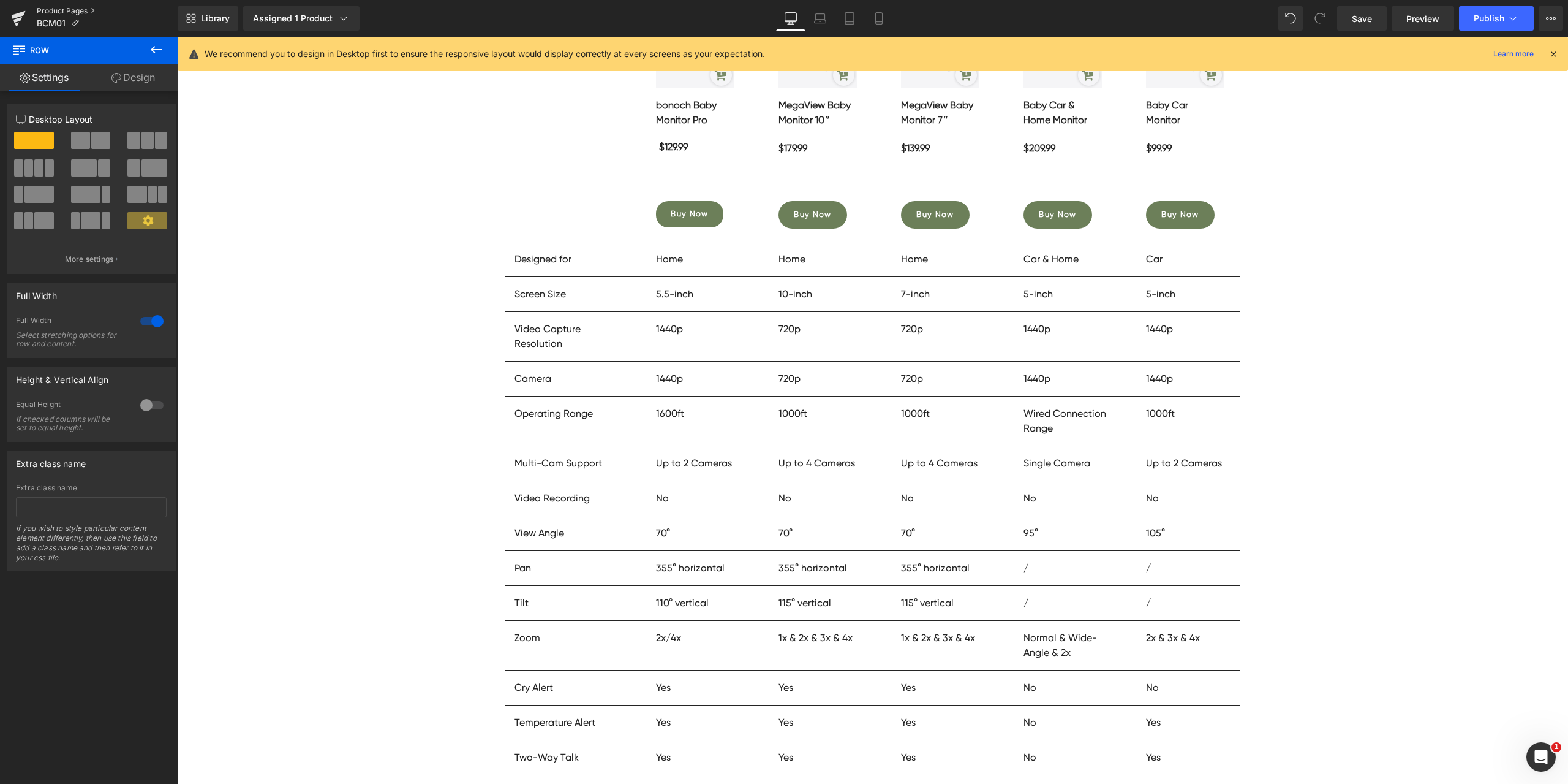
click at [75, 10] on link "Product Pages" at bounding box center [107, 12] width 141 height 10
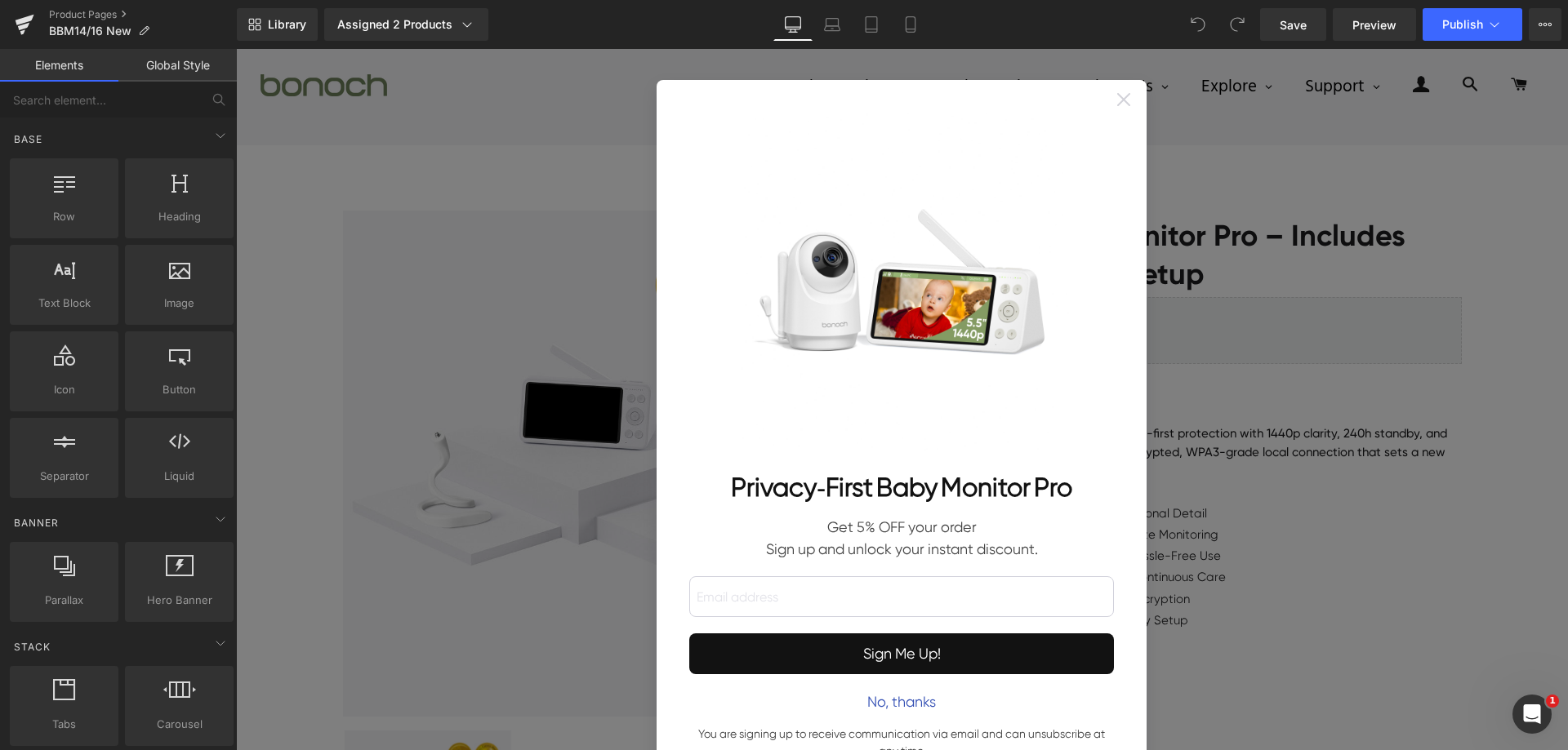
click at [1118, 95] on icon at bounding box center [1124, 100] width 13 height 13
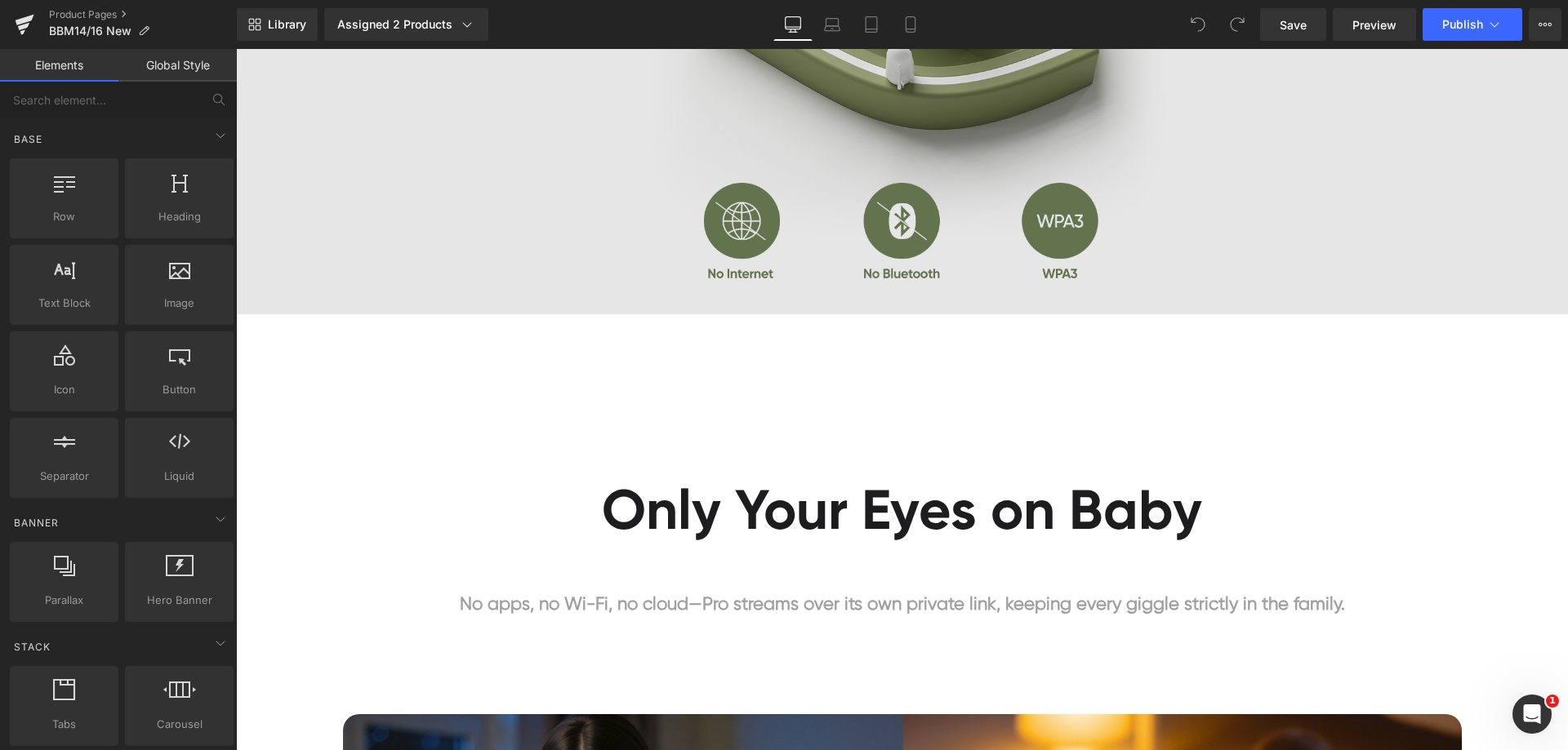
scroll to position [2938, 0]
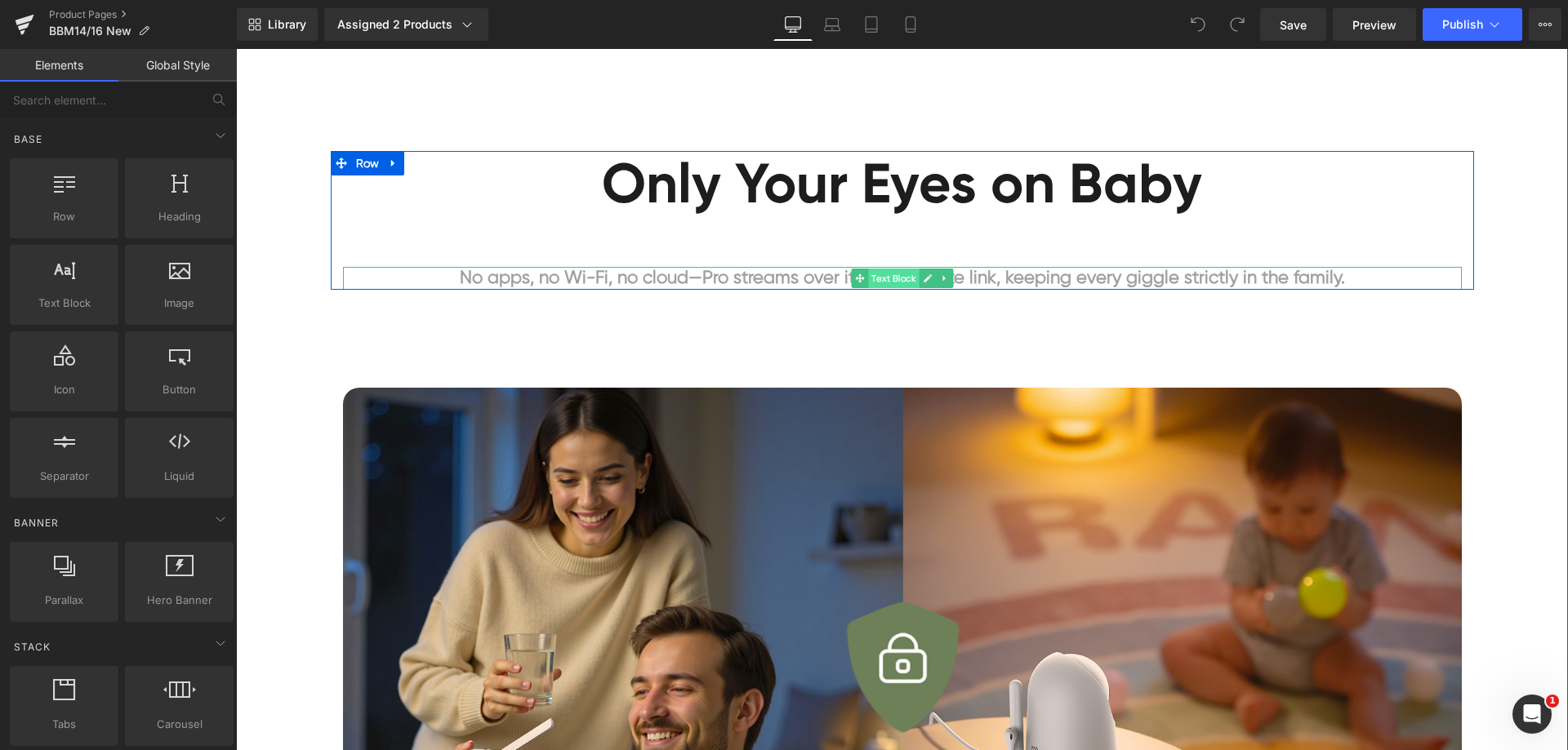
click at [887, 275] on span "Text Block" at bounding box center [893, 278] width 51 height 19
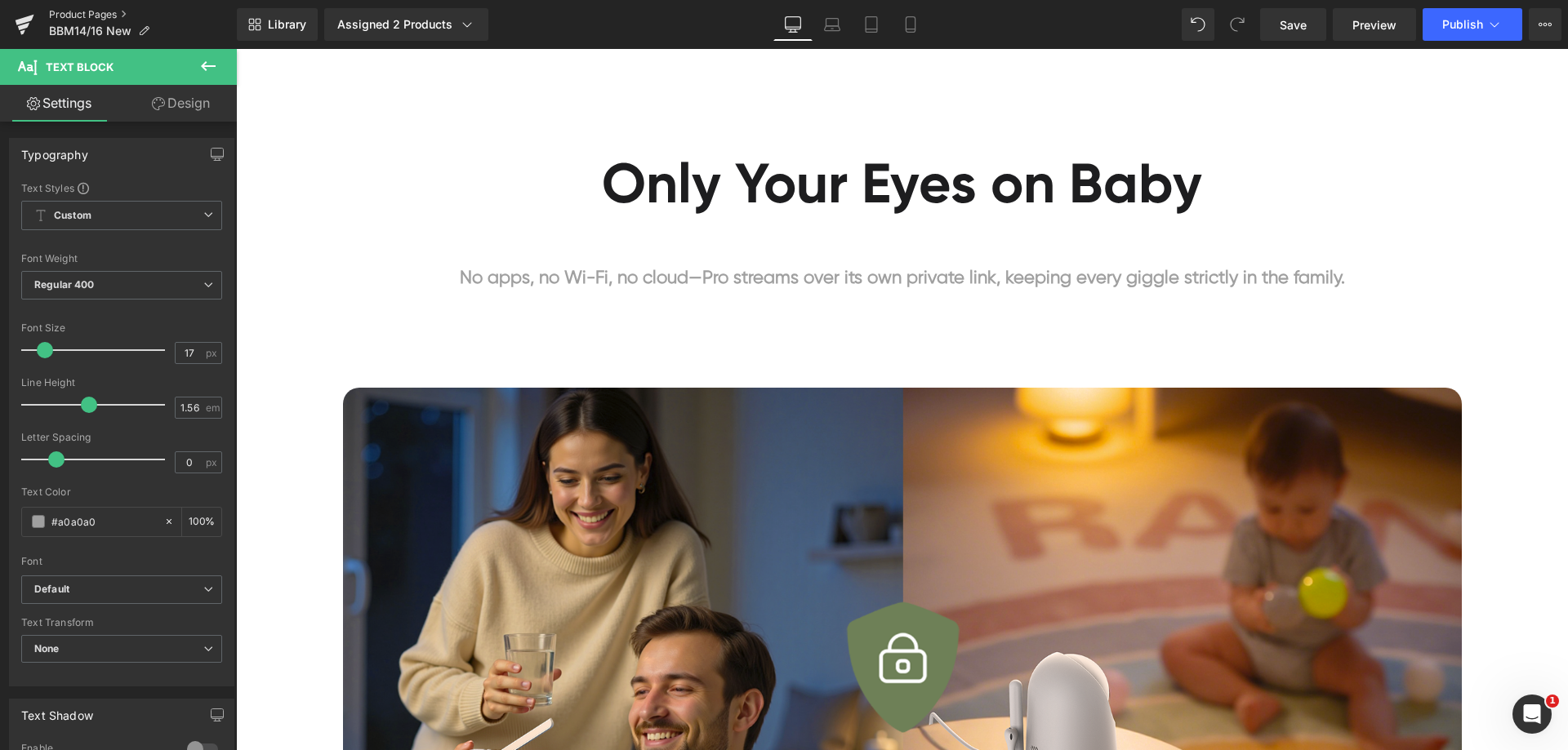
click at [63, 10] on link "Product Pages" at bounding box center [143, 15] width 188 height 13
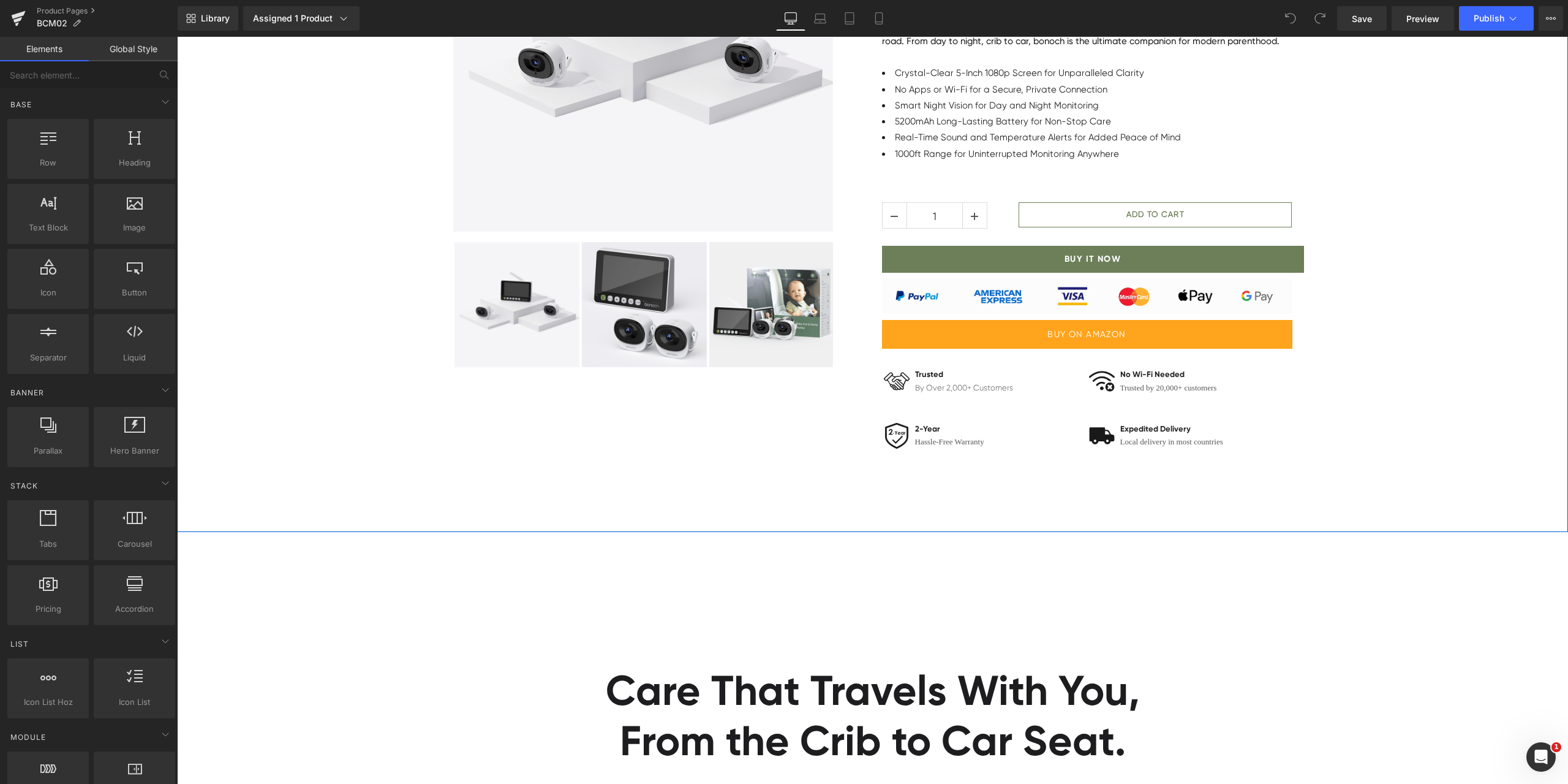
click at [1459, 434] on div "Sale Off" at bounding box center [872, 145] width 1391 height 625
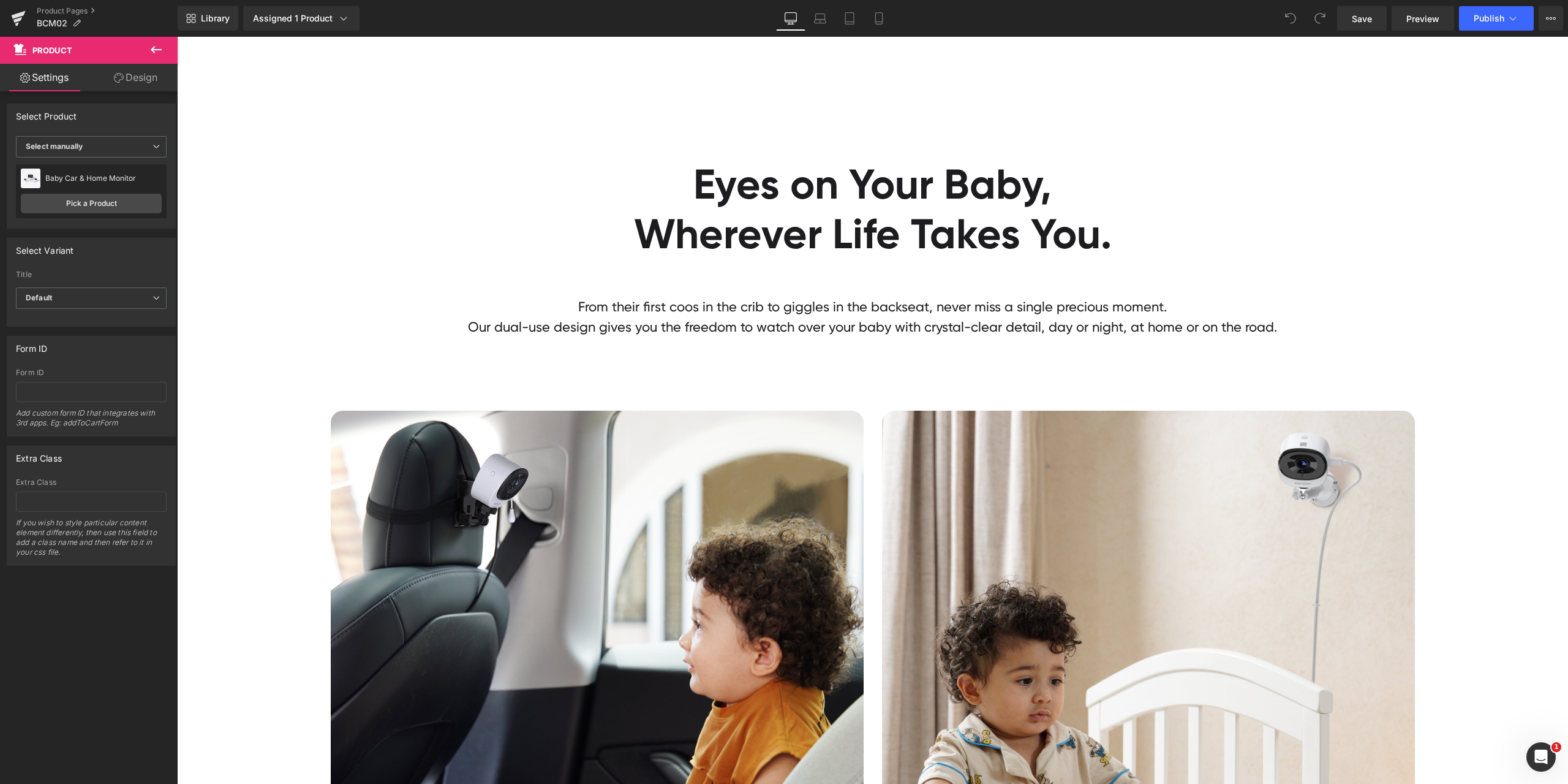
scroll to position [2390, 0]
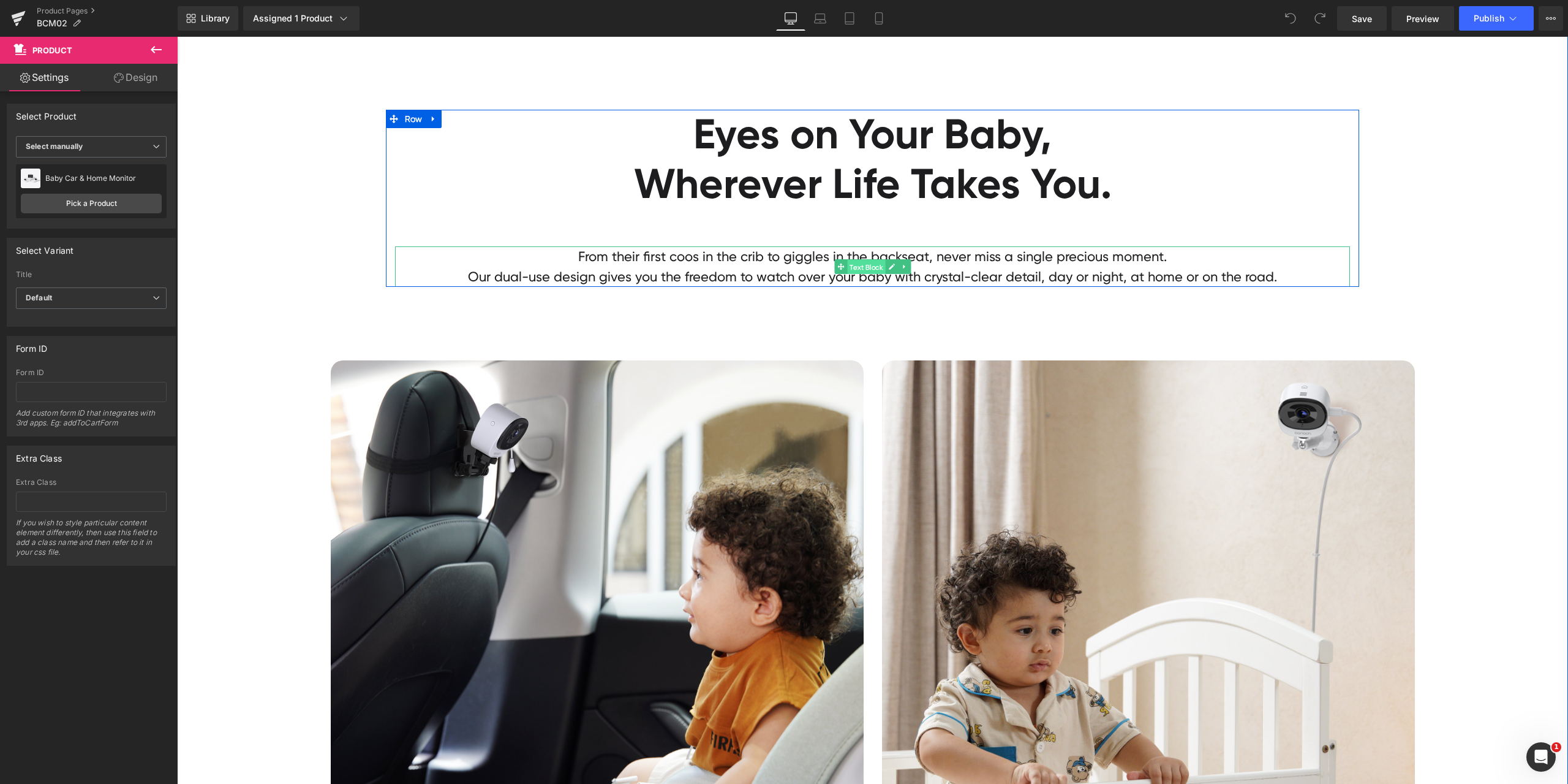
click at [872, 268] on span "Text Block" at bounding box center [866, 267] width 38 height 14
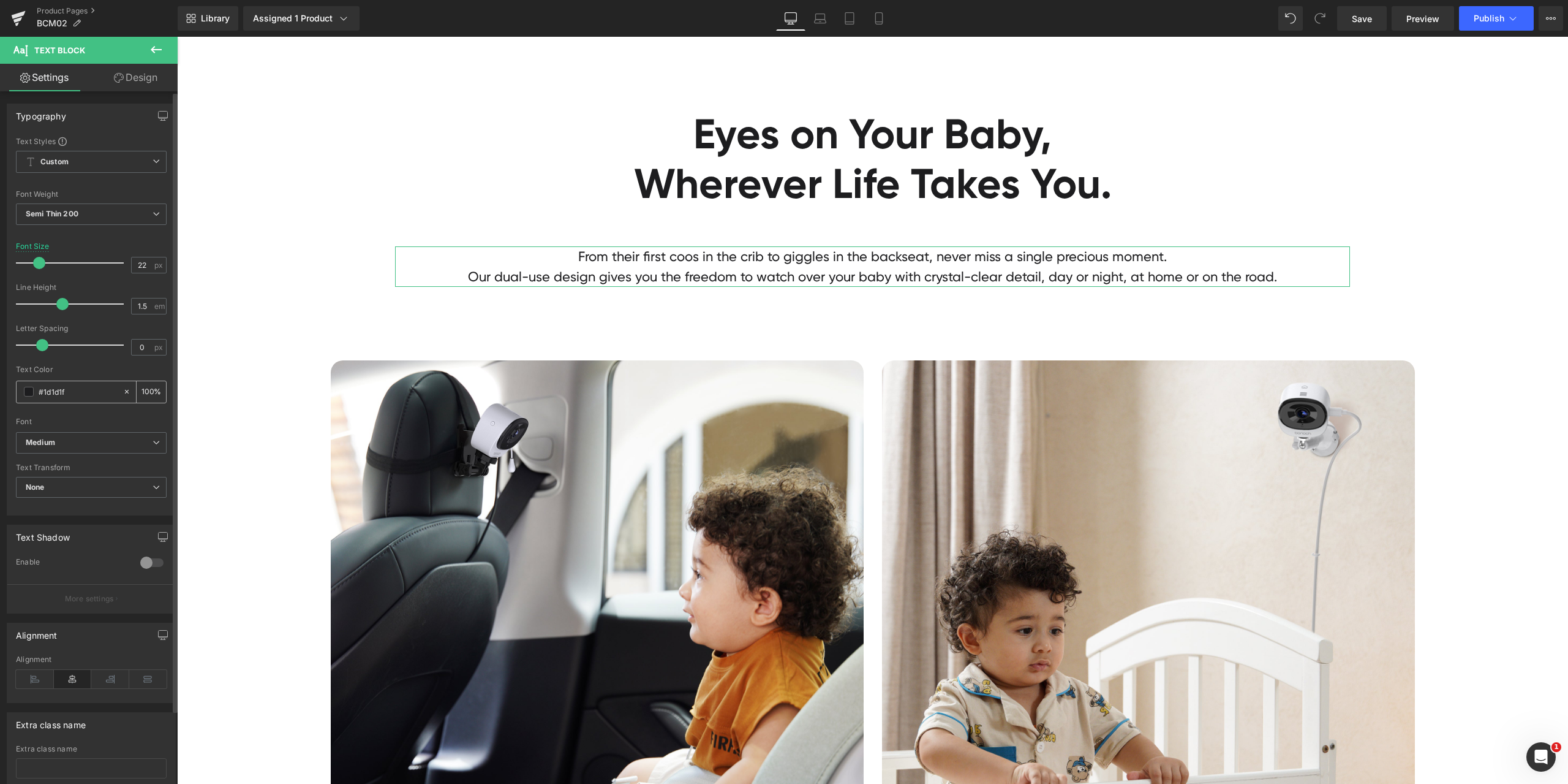
click at [97, 391] on input "#1d1d1f" at bounding box center [78, 391] width 78 height 14
paste input "a0a0a0"
type input "#a0a0a0"
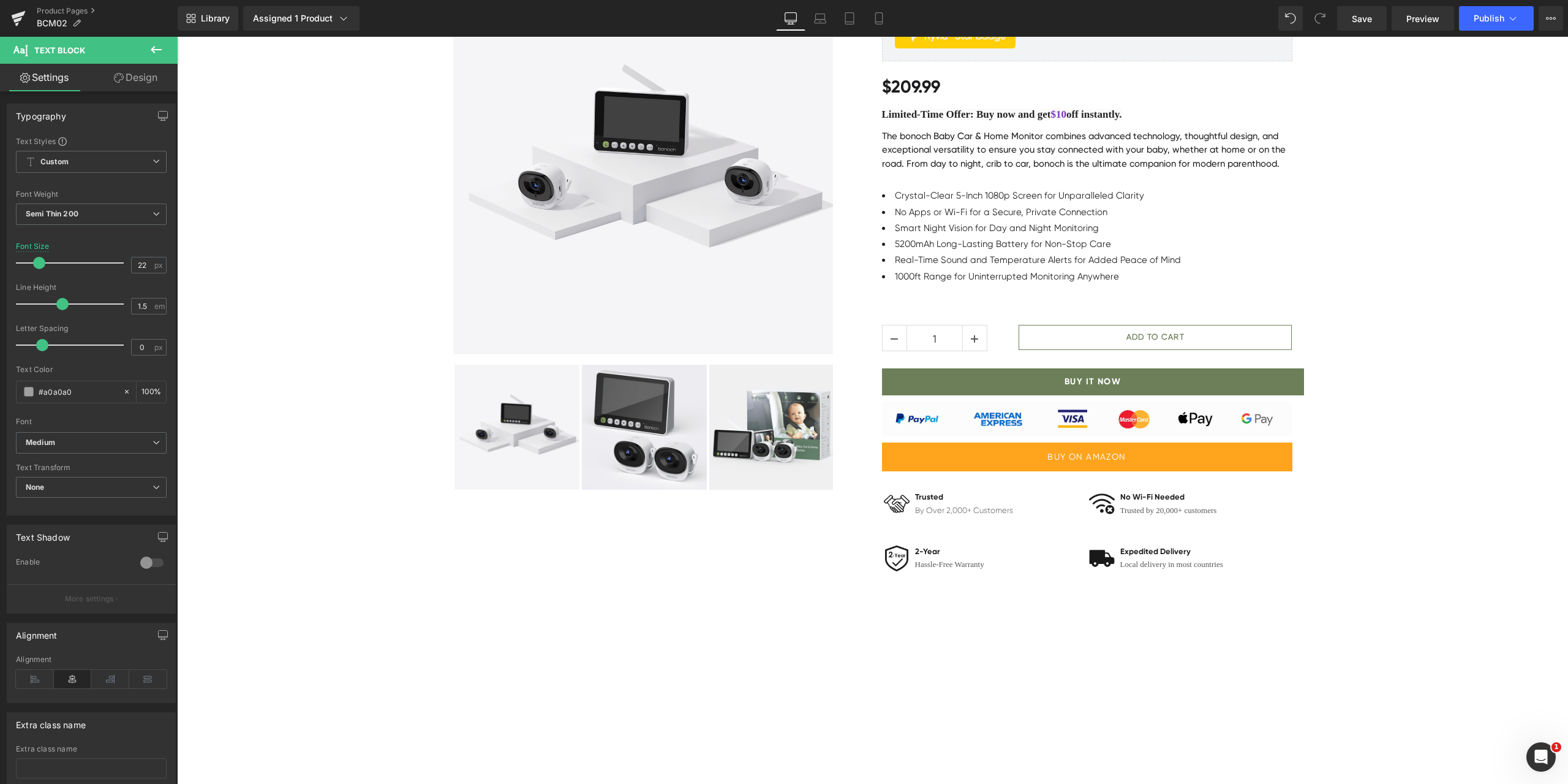
scroll to position [613, 0]
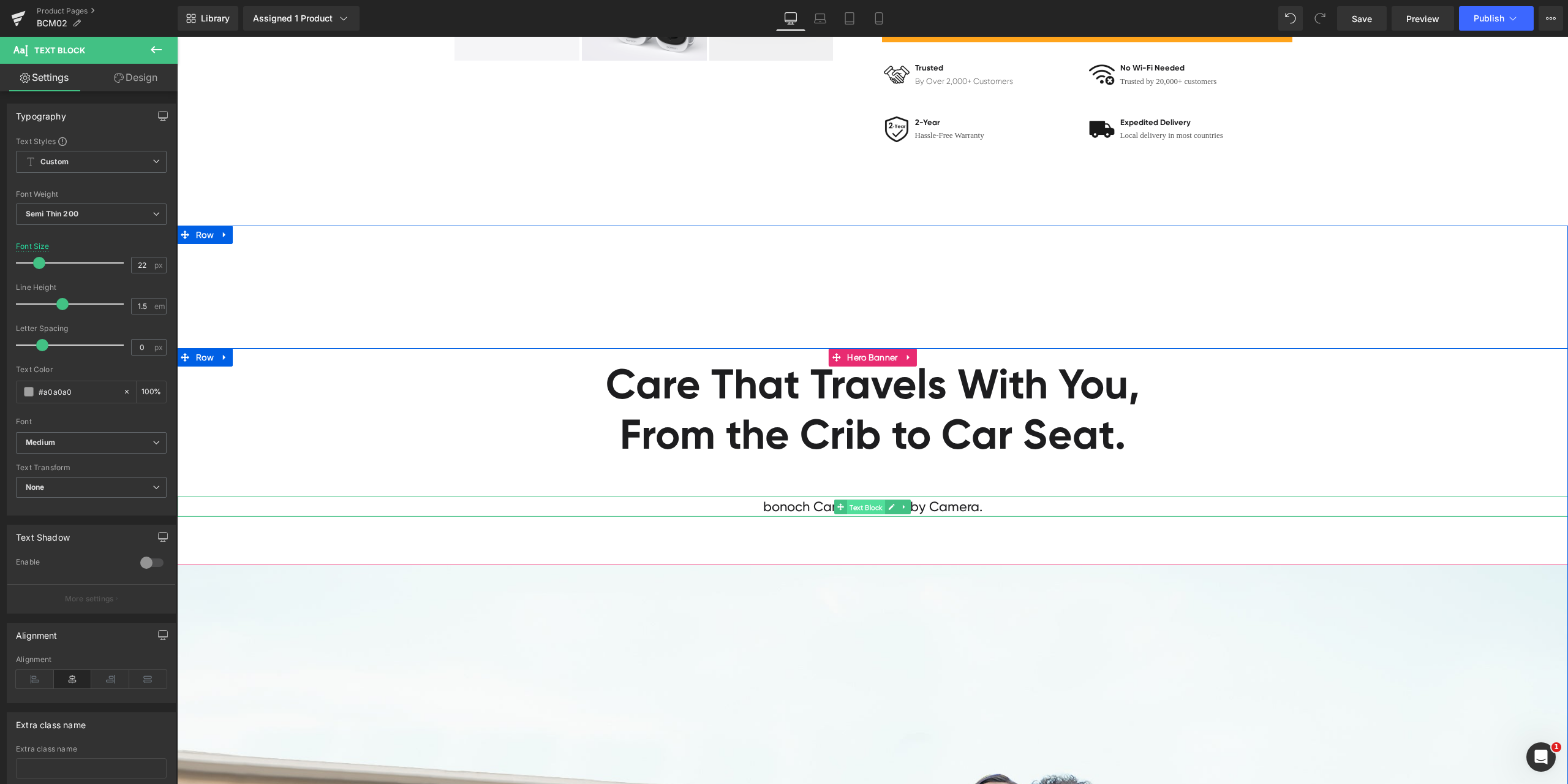
click at [868, 507] on span "Text Block" at bounding box center [866, 506] width 38 height 14
click at [85, 394] on input "#1d1d1f" at bounding box center [78, 391] width 78 height 14
paste input "a0a0a0"
type input "#a0a0a0"
click at [101, 367] on div "Text Color" at bounding box center [91, 370] width 151 height 9
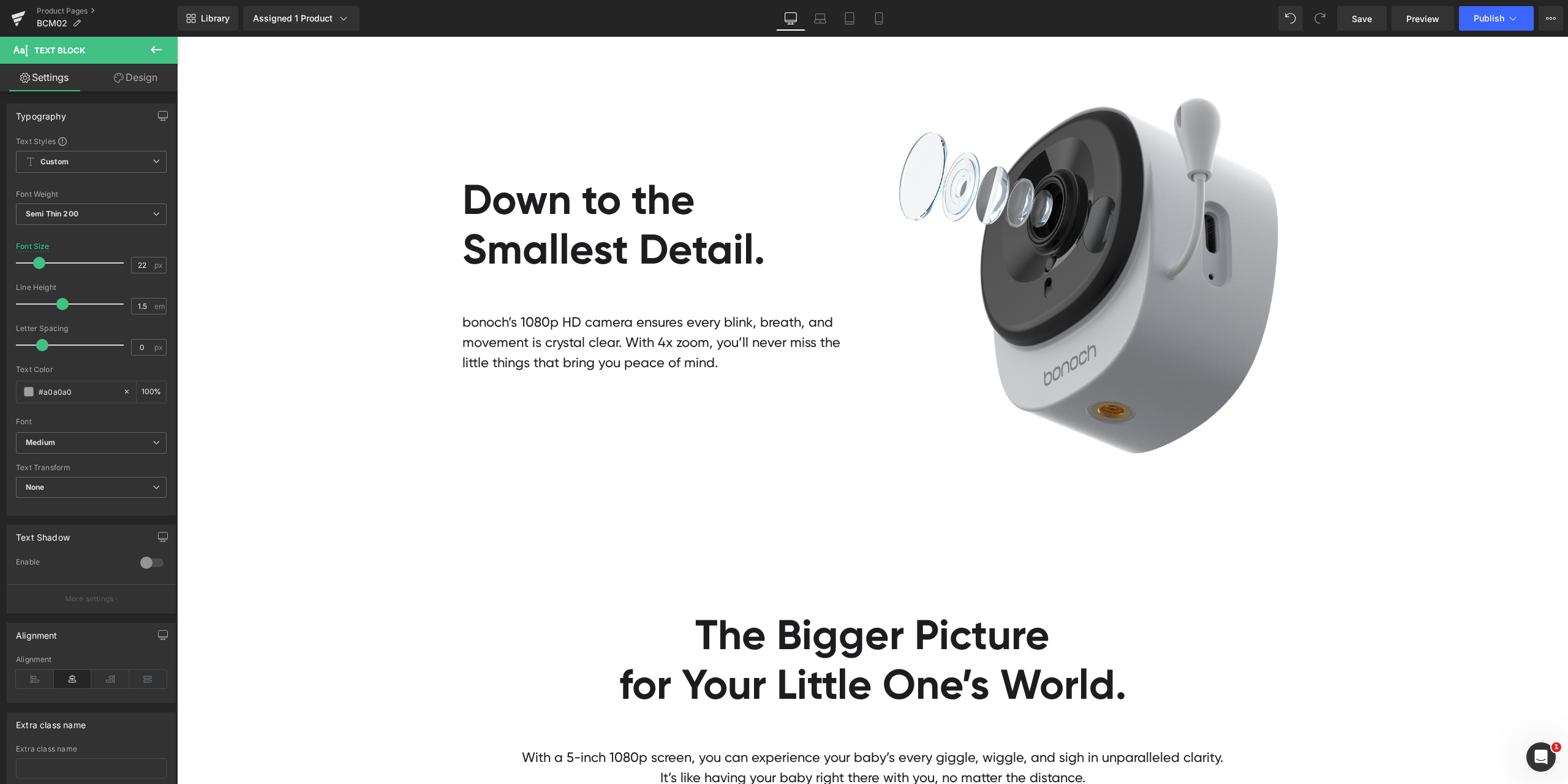
scroll to position [3370, 0]
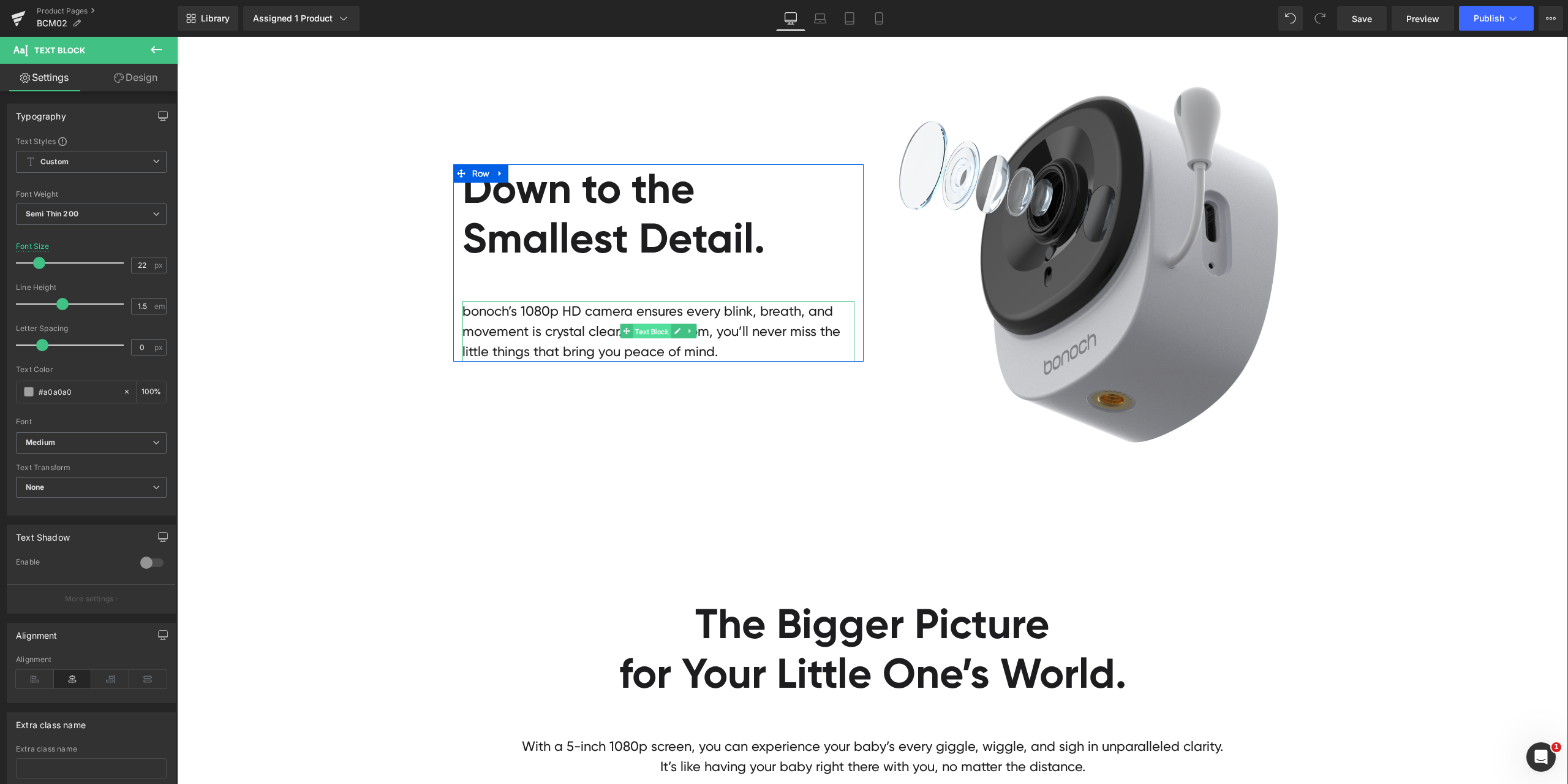
click at [643, 329] on span "Text Block" at bounding box center [651, 332] width 38 height 14
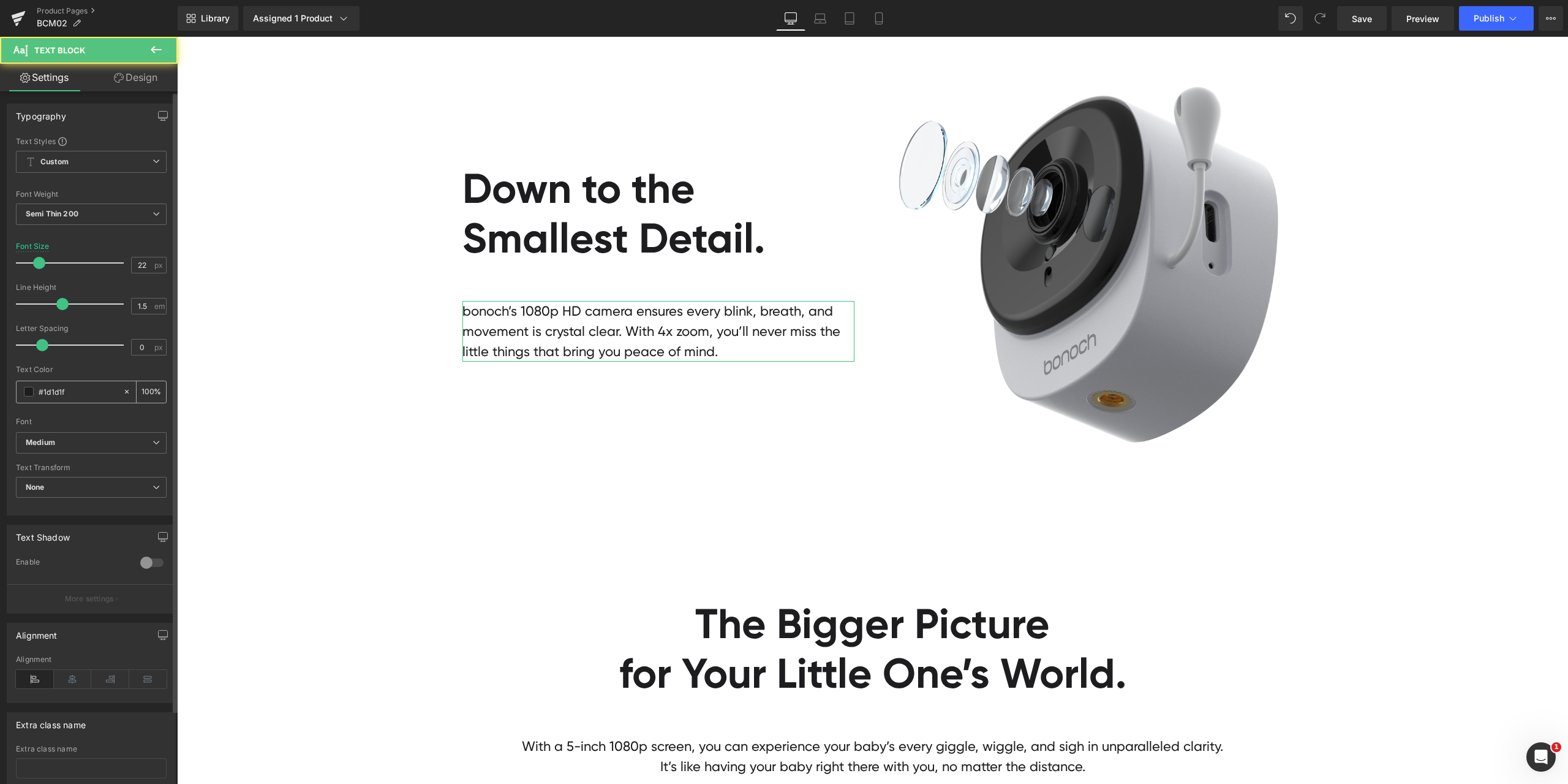
click at [90, 388] on input "#1d1d1f" at bounding box center [78, 391] width 78 height 14
paste input "a0a0a0"
type input "#a0a0a0"
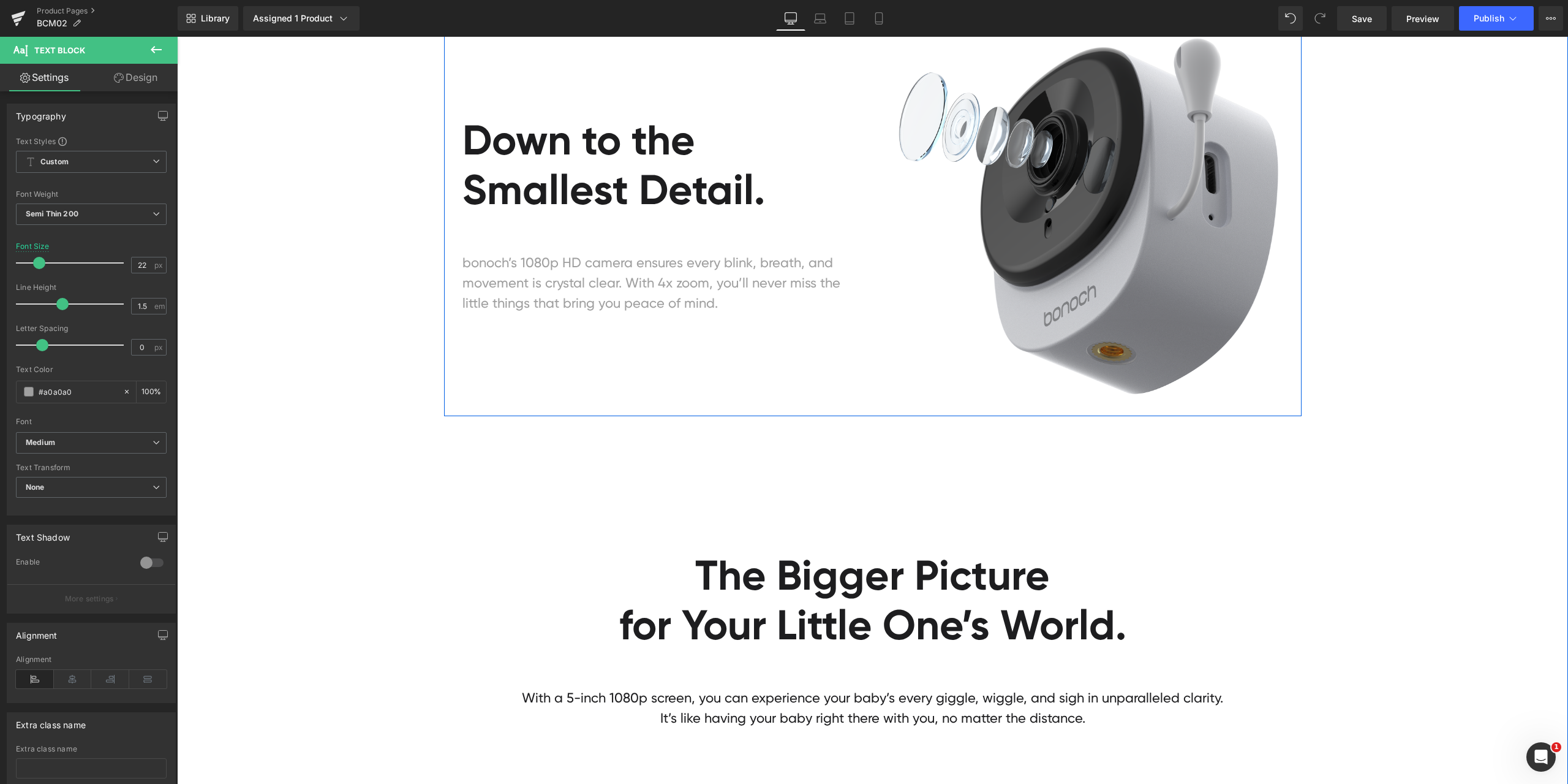
scroll to position [3738, 0]
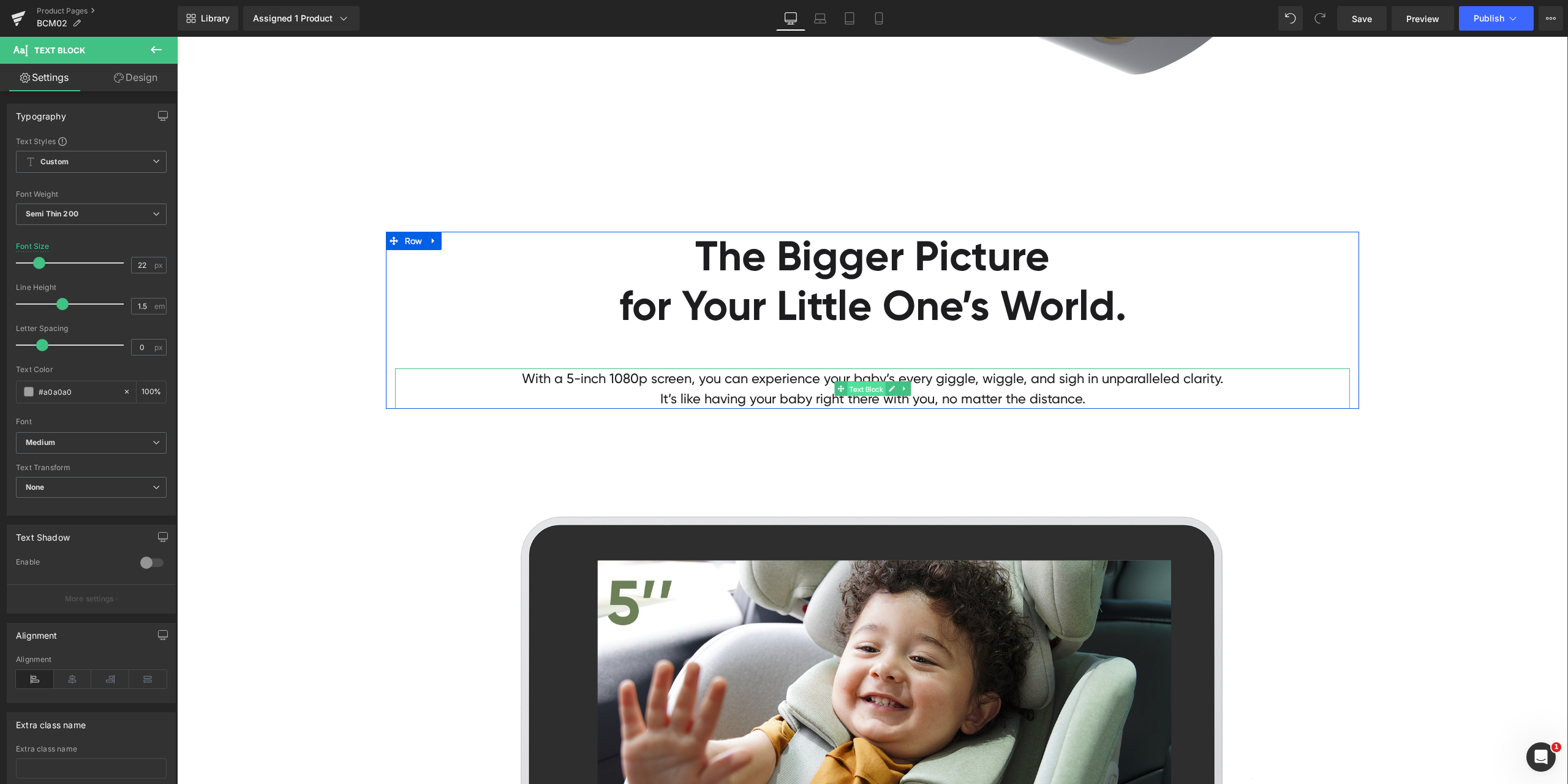
click at [868, 383] on span "Text Block" at bounding box center [866, 389] width 38 height 14
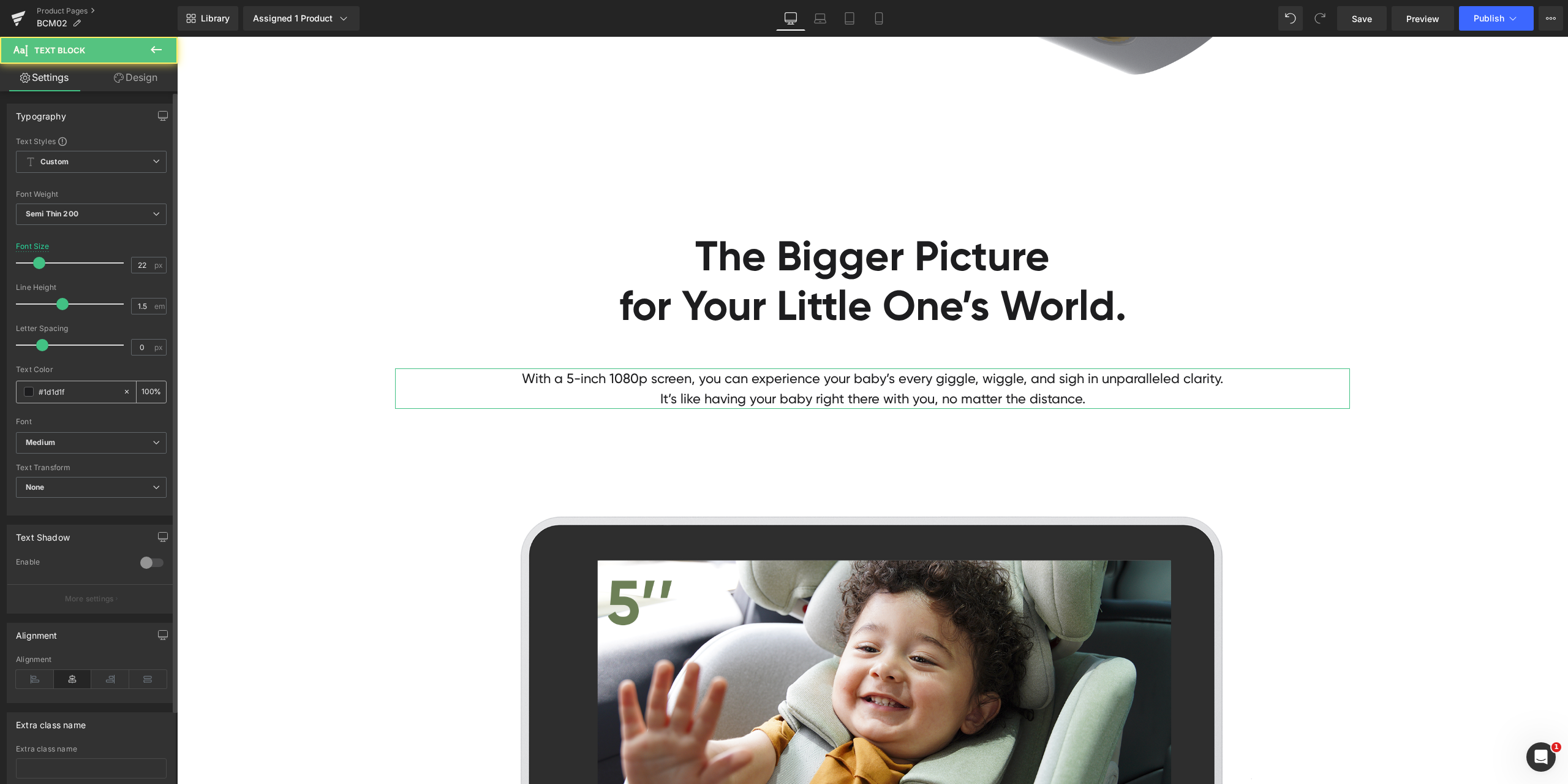
click at [81, 393] on input "#1d1d1f" at bounding box center [78, 391] width 78 height 14
paste input "a0a0a0"
type input "#a0a0a0"
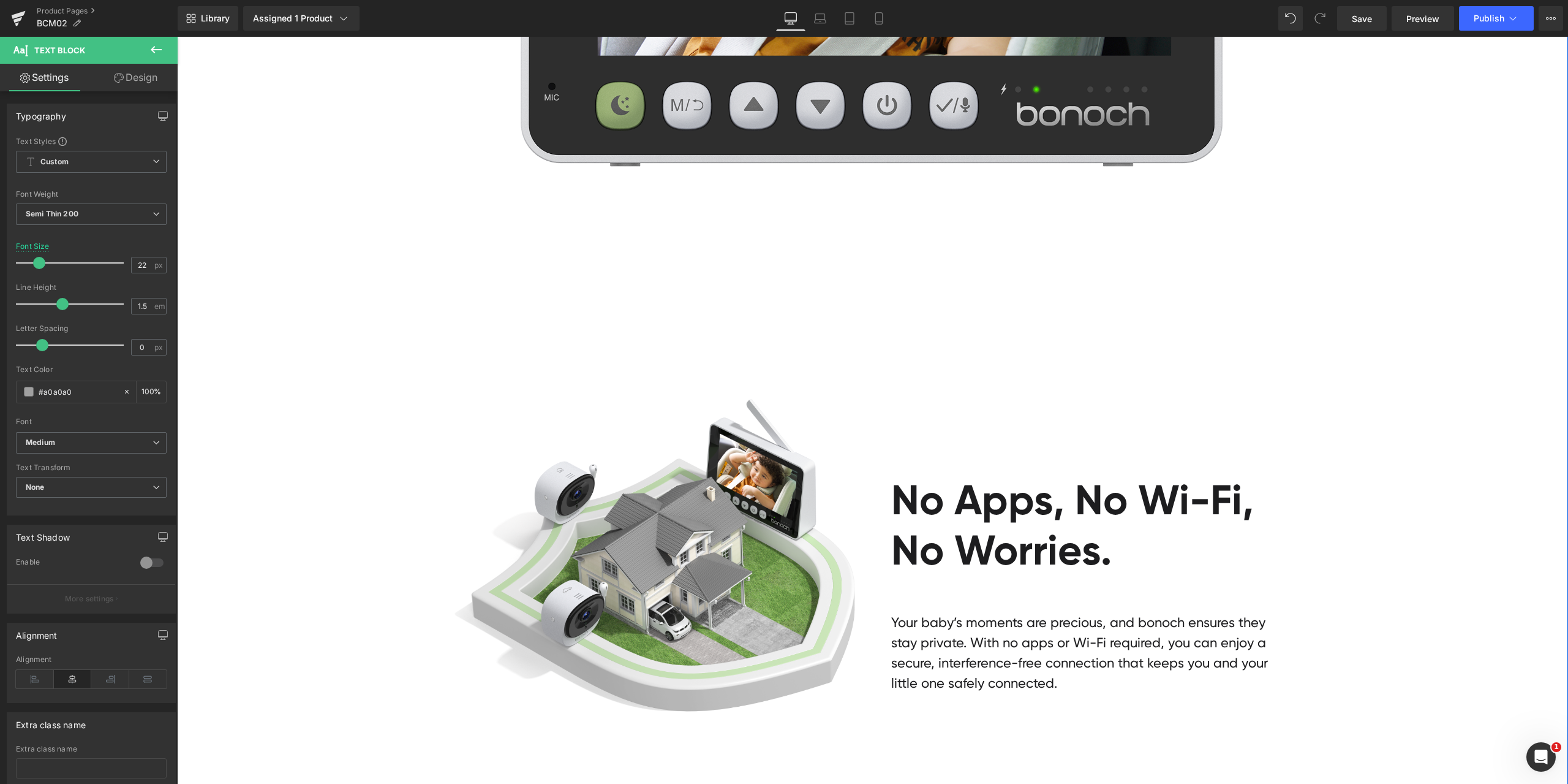
scroll to position [4718, 0]
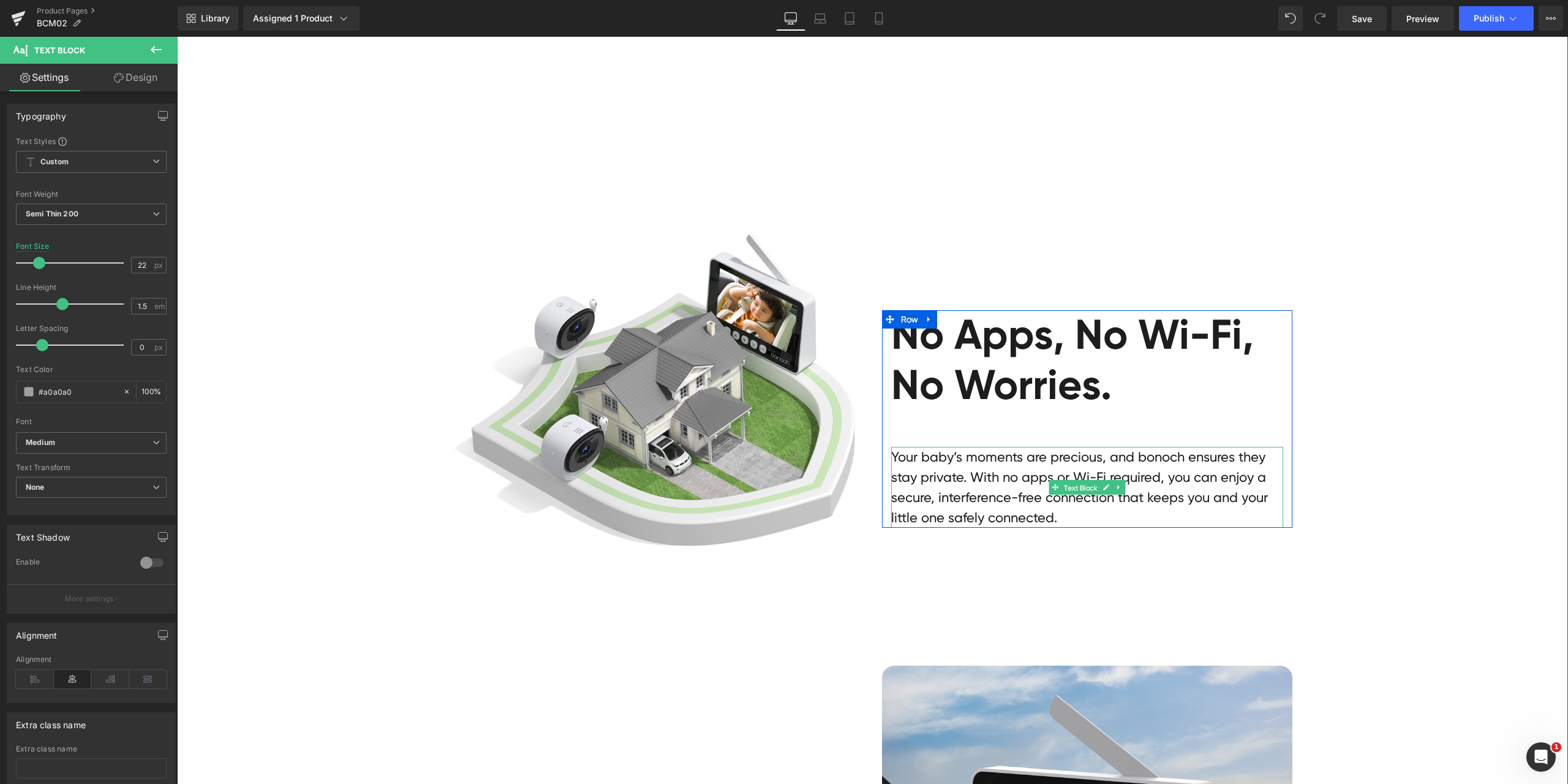
drag, startPoint x: 1076, startPoint y: 488, endPoint x: 984, endPoint y: 485, distance: 92.0
click at [1076, 488] on span "Text Block" at bounding box center [1080, 488] width 38 height 14
click at [92, 399] on div "#1d1d1f" at bounding box center [69, 392] width 106 height 22
click at [92, 393] on input "#1d1d1f" at bounding box center [78, 391] width 78 height 14
paste input "a0a0a0"
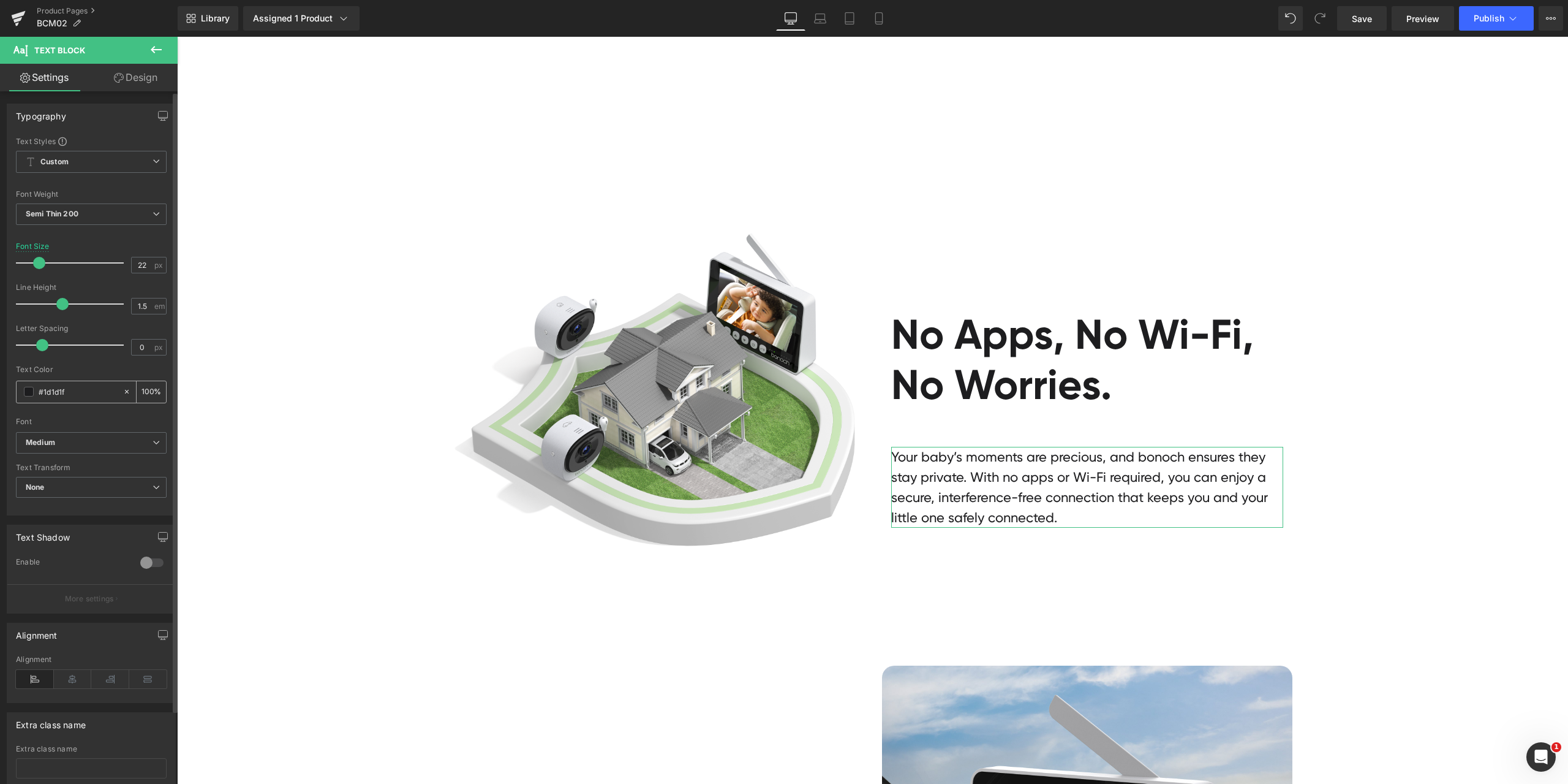
type input "#a0a0a0"
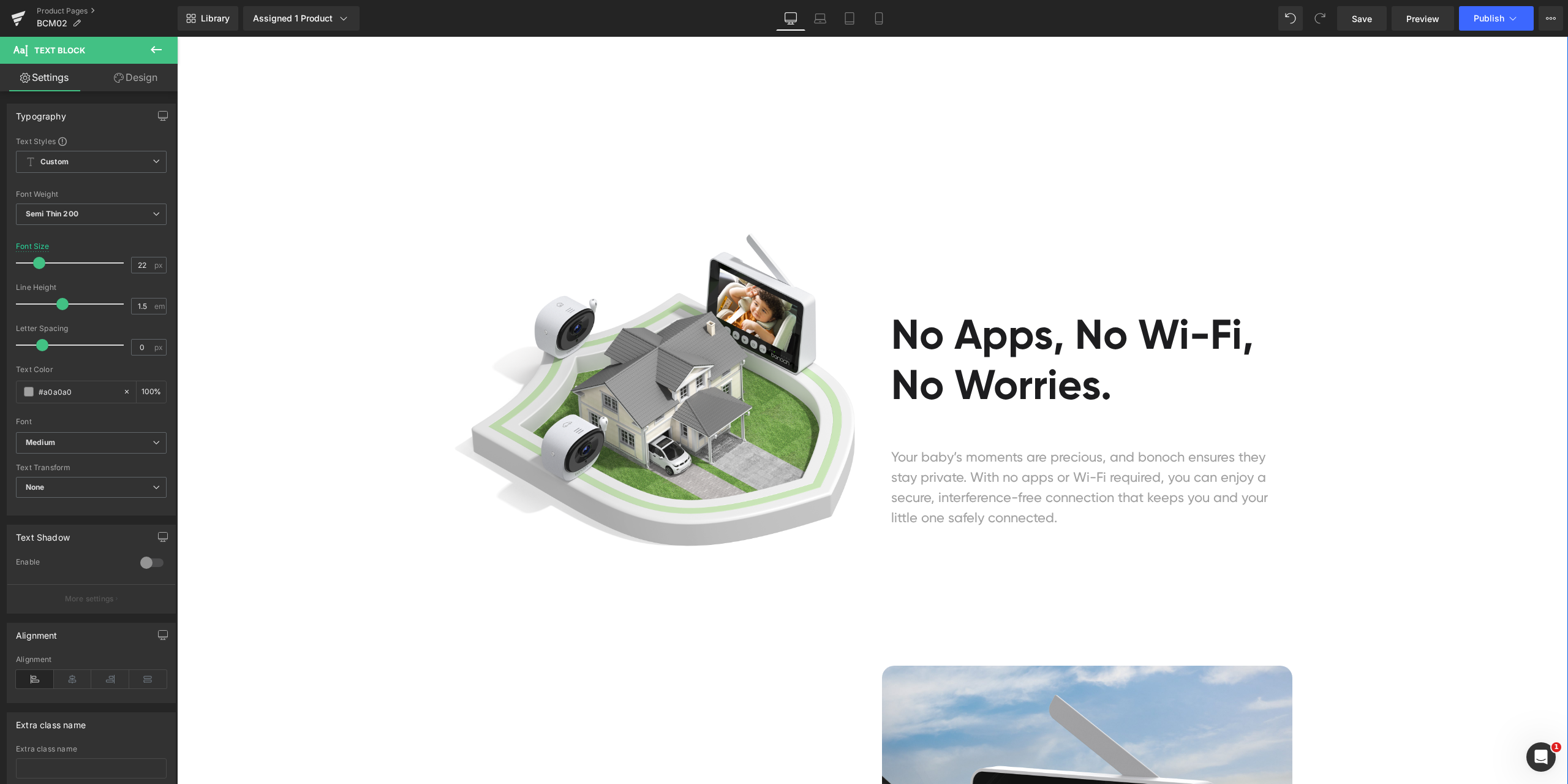
scroll to position [5025, 0]
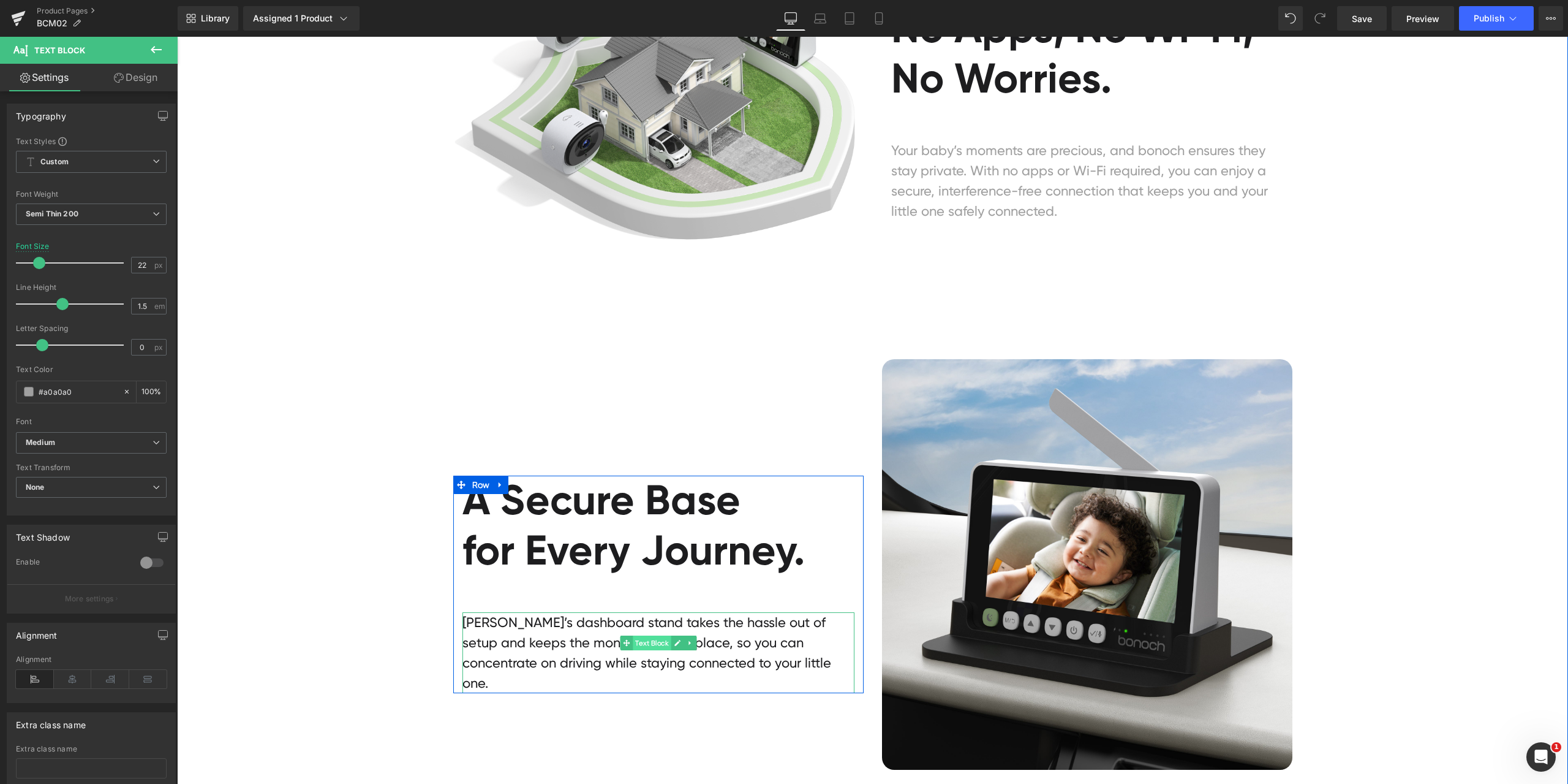
click at [641, 642] on span "Text Block" at bounding box center [651, 642] width 38 height 14
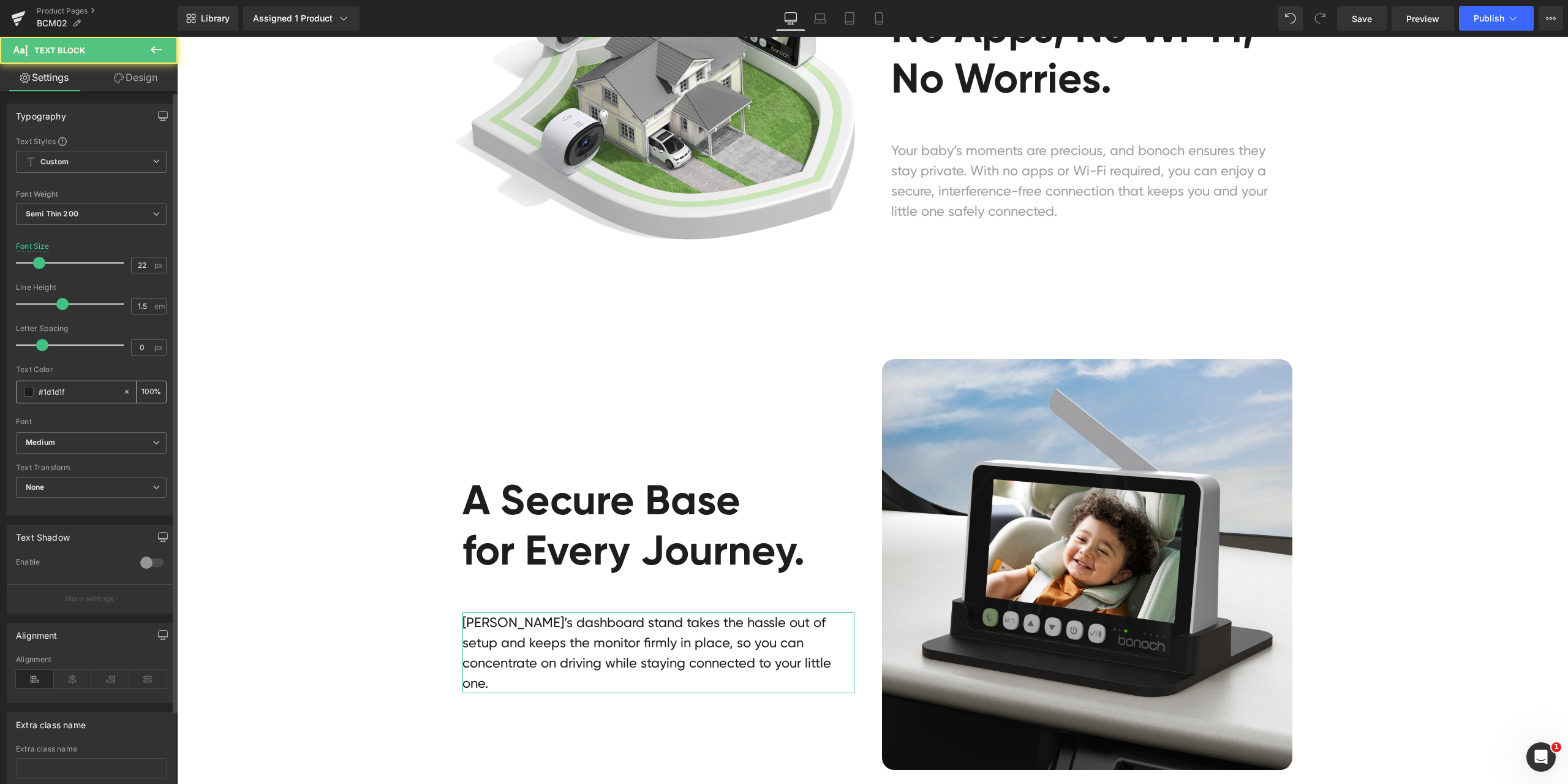
click at [81, 384] on div "#1d1d1f" at bounding box center [69, 392] width 106 height 22
click at [78, 388] on input "#1d1d1f" at bounding box center [78, 391] width 78 height 14
paste input "a0a0a0"
type input "#a0a0a0"
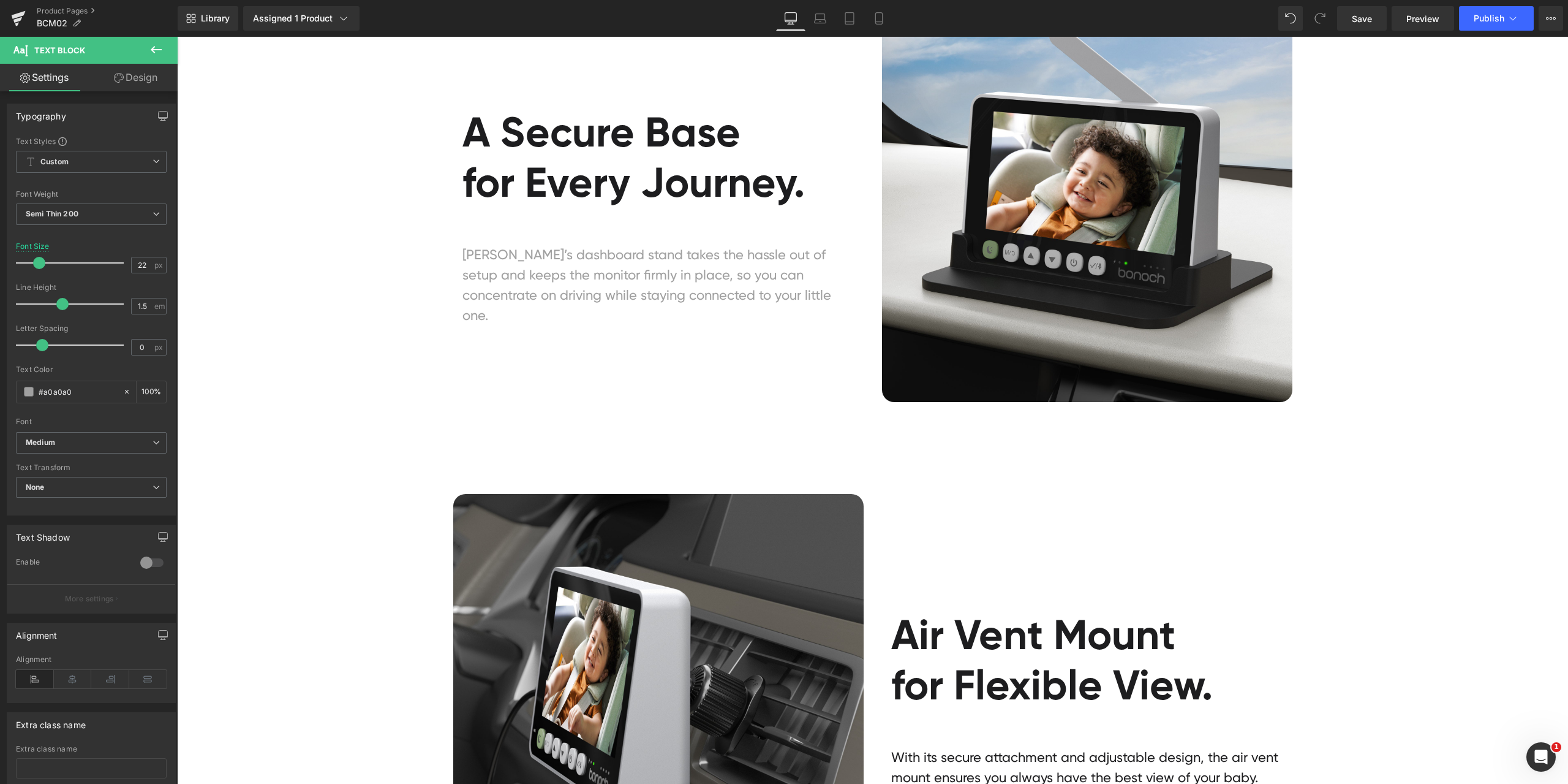
scroll to position [5699, 0]
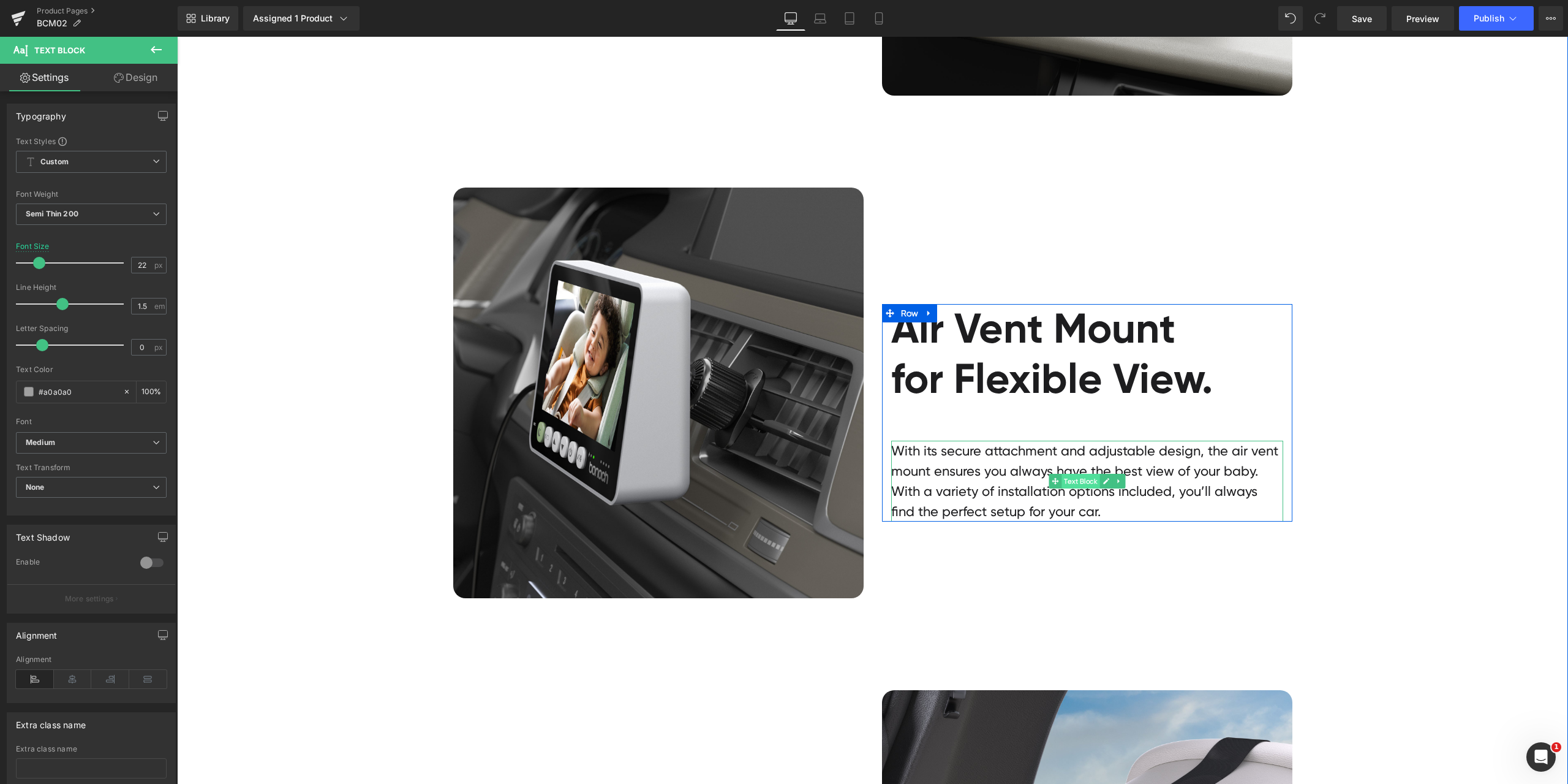
click at [1064, 481] on span "Text Block" at bounding box center [1080, 481] width 38 height 14
click at [78, 392] on input "#1d1d1f" at bounding box center [78, 391] width 78 height 14
paste input "a0a0a0"
type input "#a0a0a0"
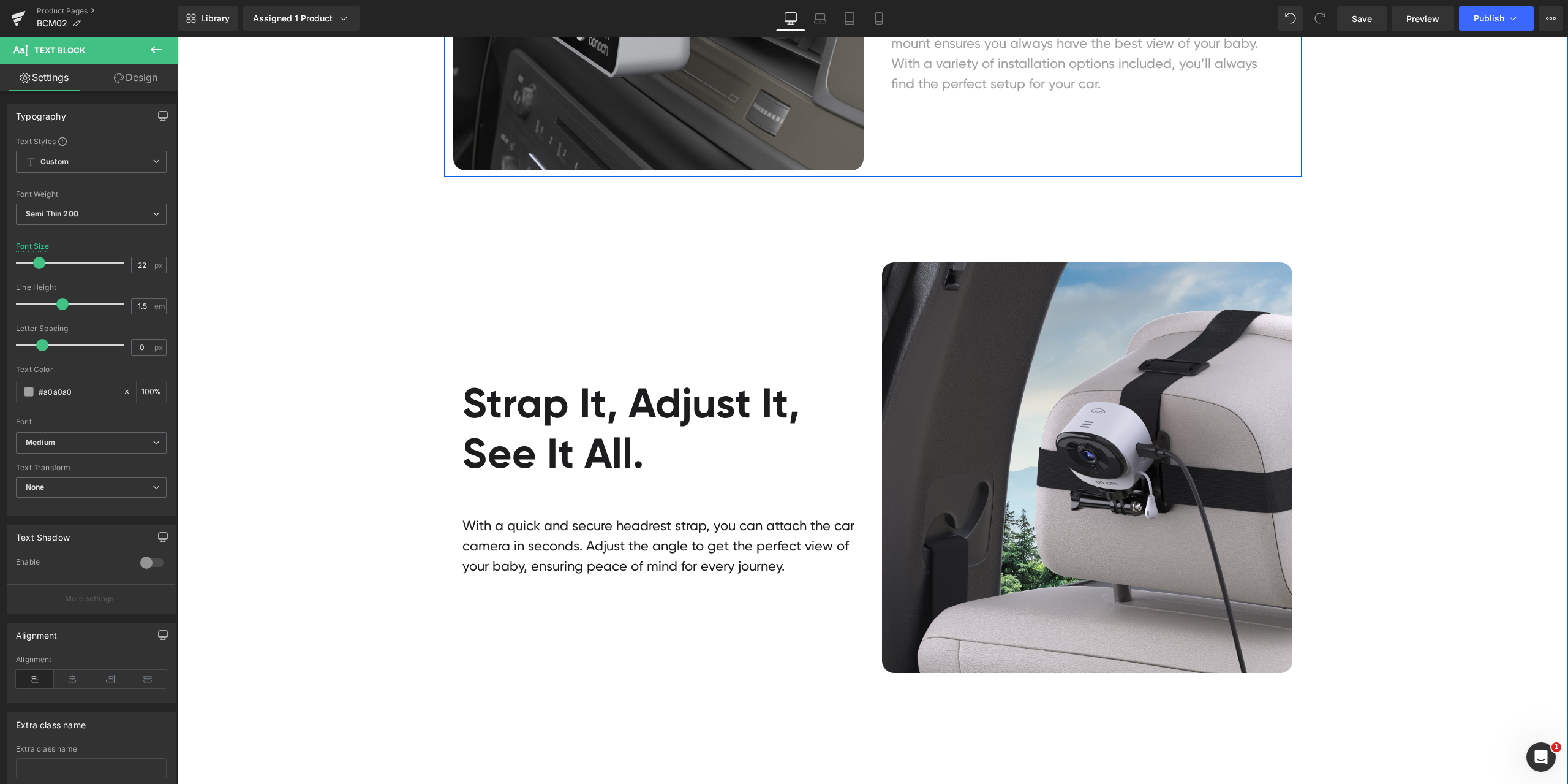
scroll to position [6127, 0]
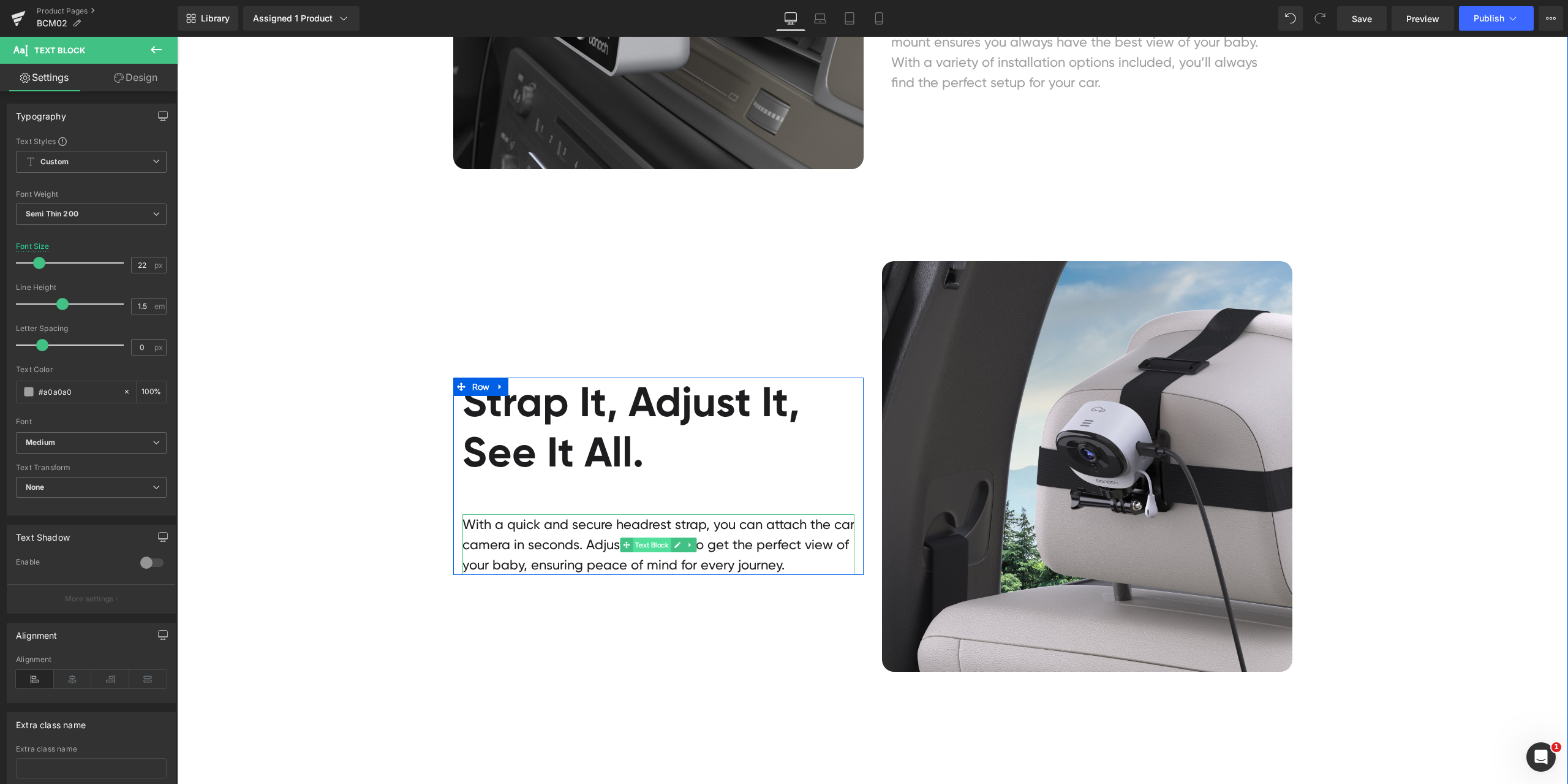
click at [643, 540] on span "Text Block" at bounding box center [651, 544] width 38 height 14
click at [89, 391] on input "#1d1d1f" at bounding box center [78, 391] width 78 height 14
paste input "a0a0a0"
type input "#a0a0a0"
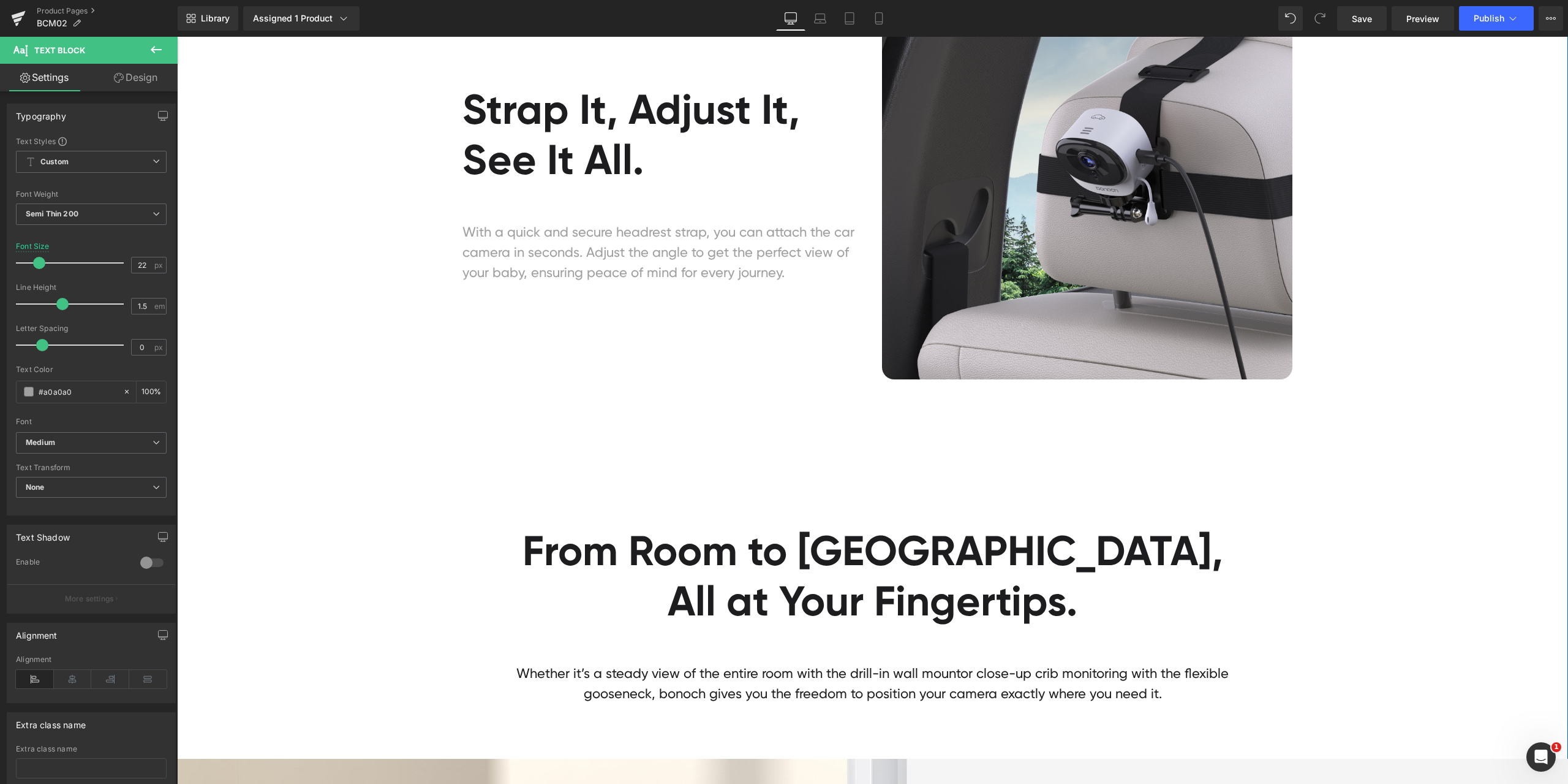
scroll to position [6557, 0]
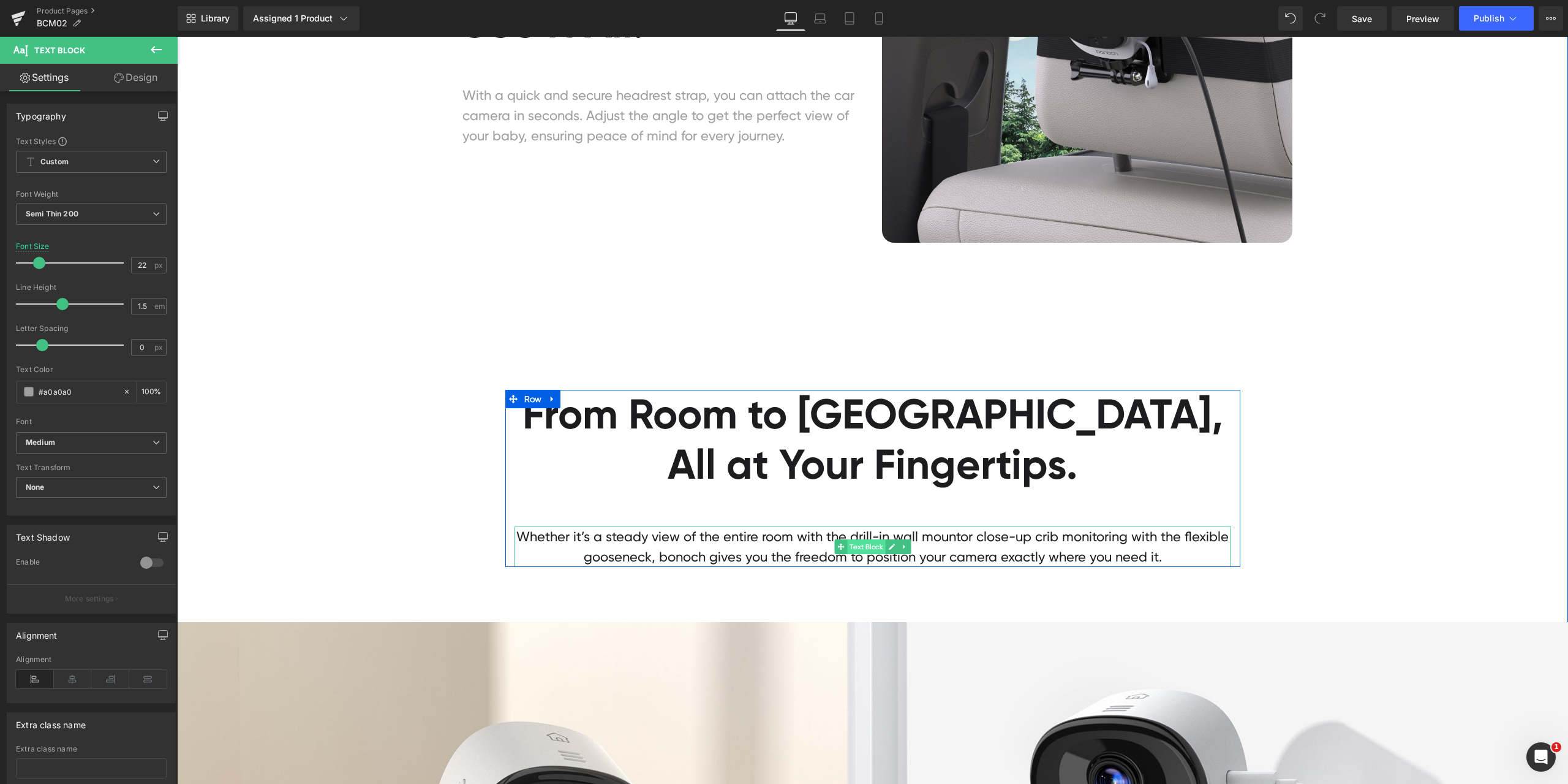
click at [858, 548] on span "Text Block" at bounding box center [866, 547] width 38 height 14
click at [77, 394] on input "#1d1d1f" at bounding box center [78, 391] width 78 height 14
paste input "a0a0a0"
type input "#a0a0a0"
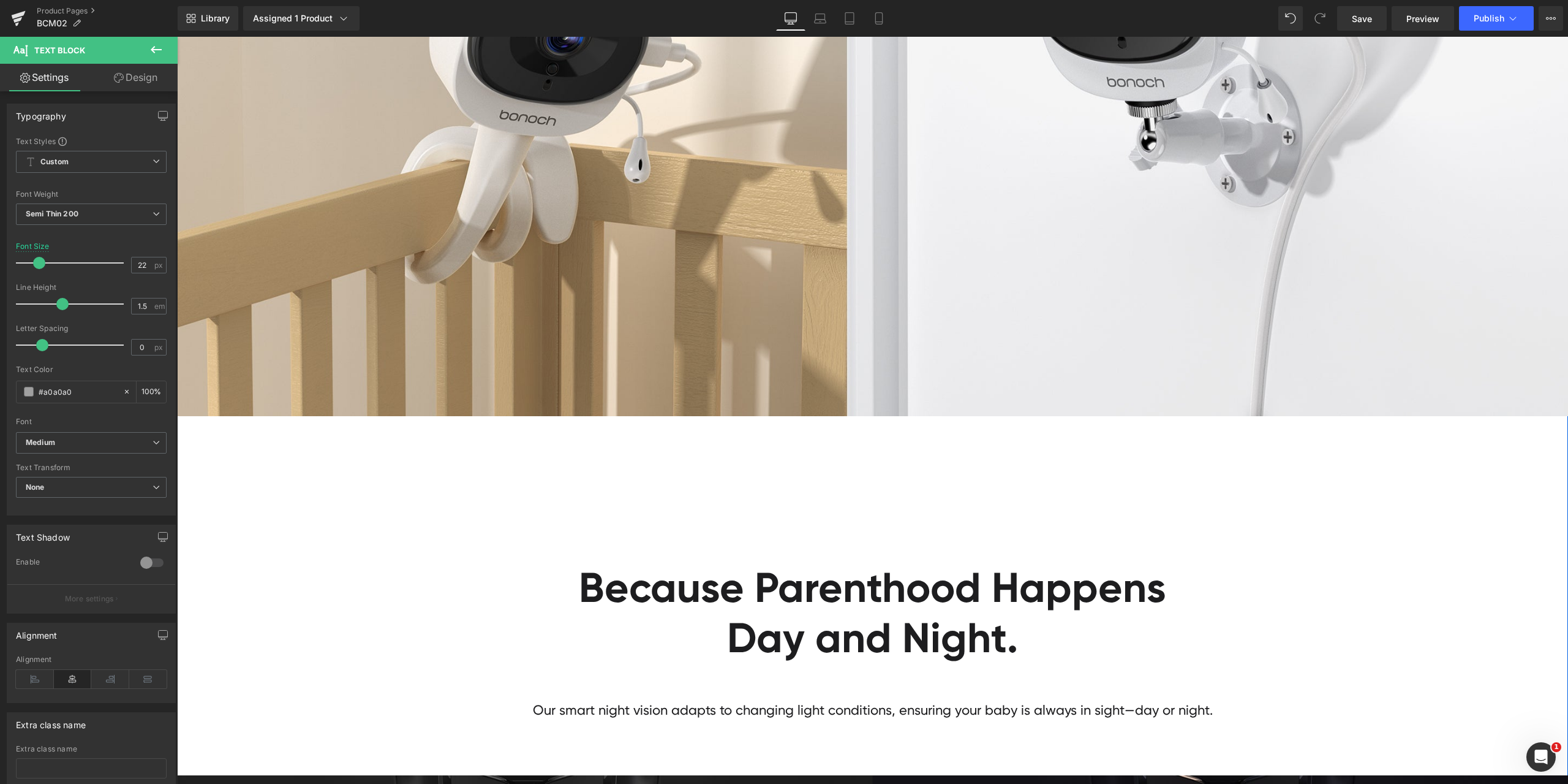
scroll to position [7414, 0]
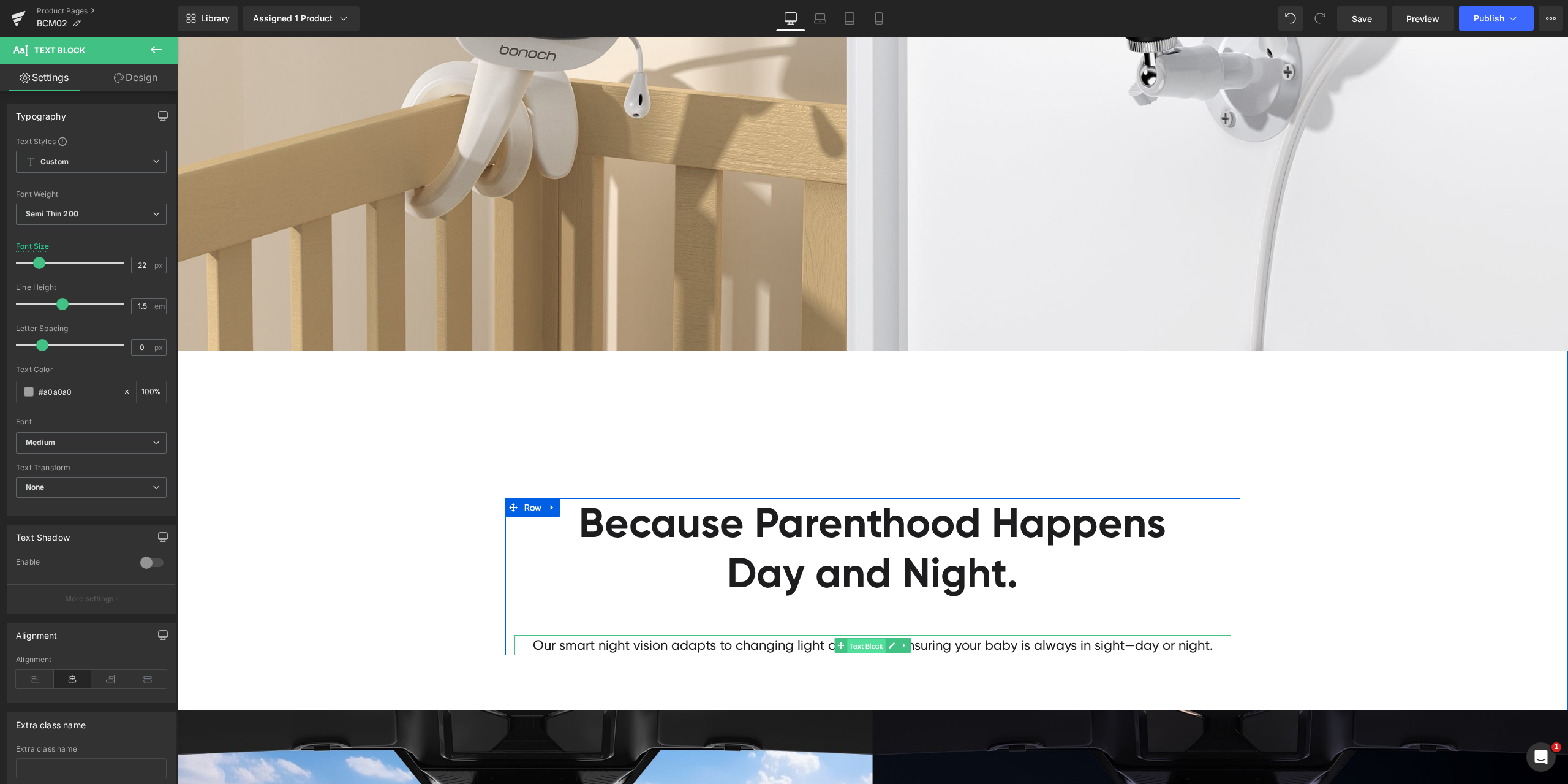
click at [872, 646] on span "Text Block" at bounding box center [866, 646] width 38 height 14
click at [73, 389] on input "#1d1d1f" at bounding box center [78, 391] width 78 height 14
paste input "a0a0a0"
type input "#a0a0a0"
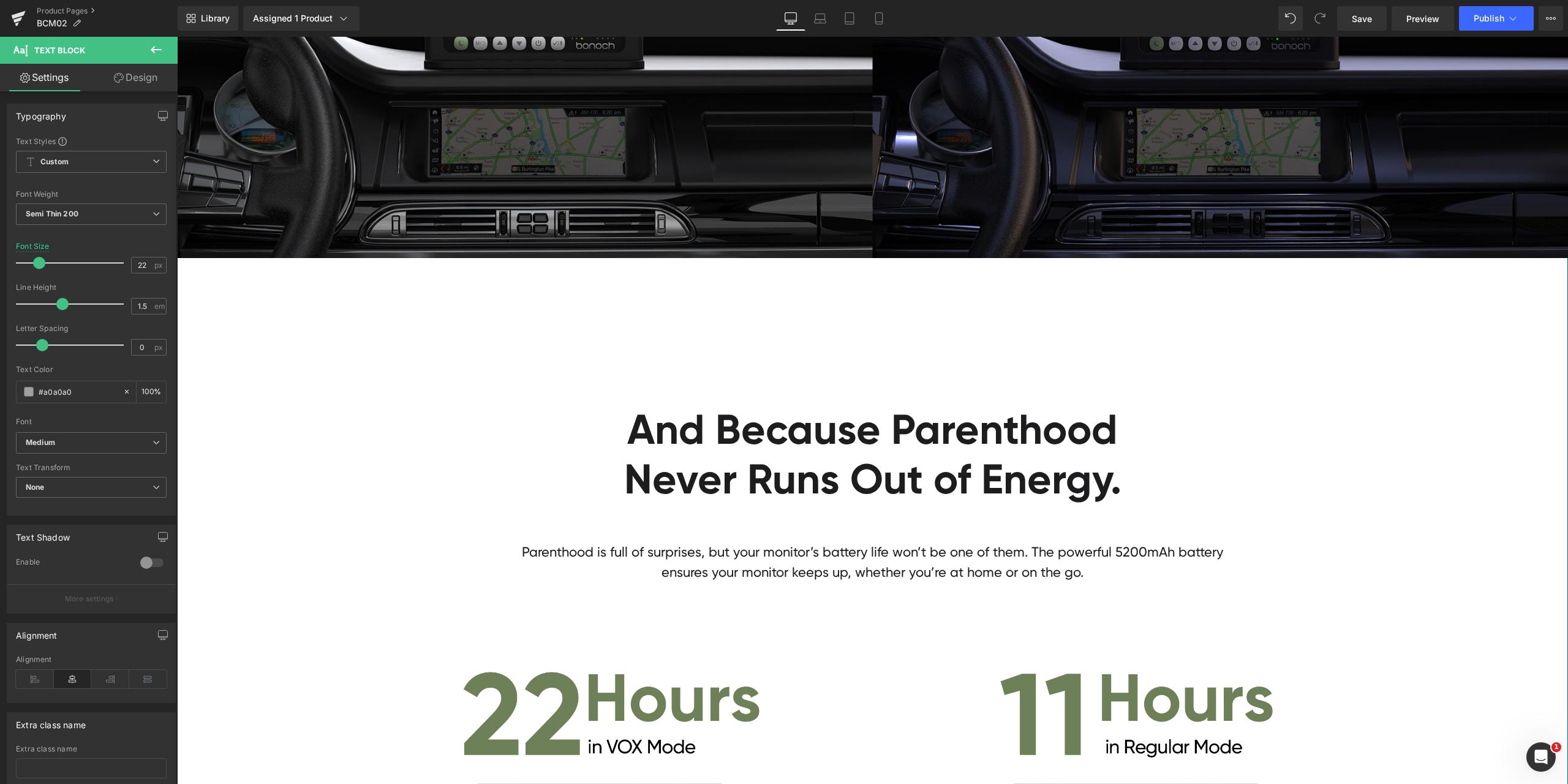
scroll to position [8456, 0]
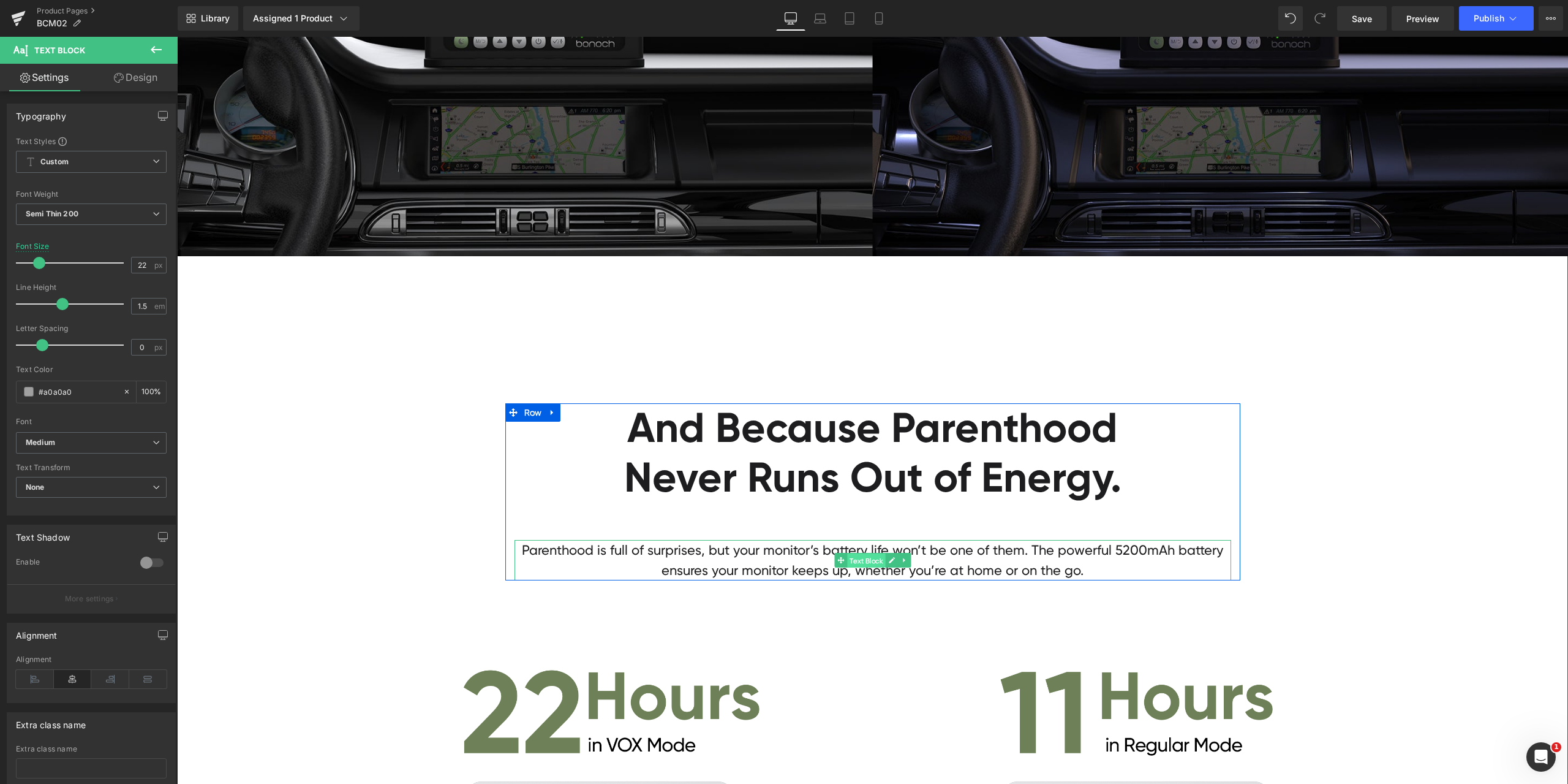
click at [871, 562] on span "Text Block" at bounding box center [866, 560] width 38 height 14
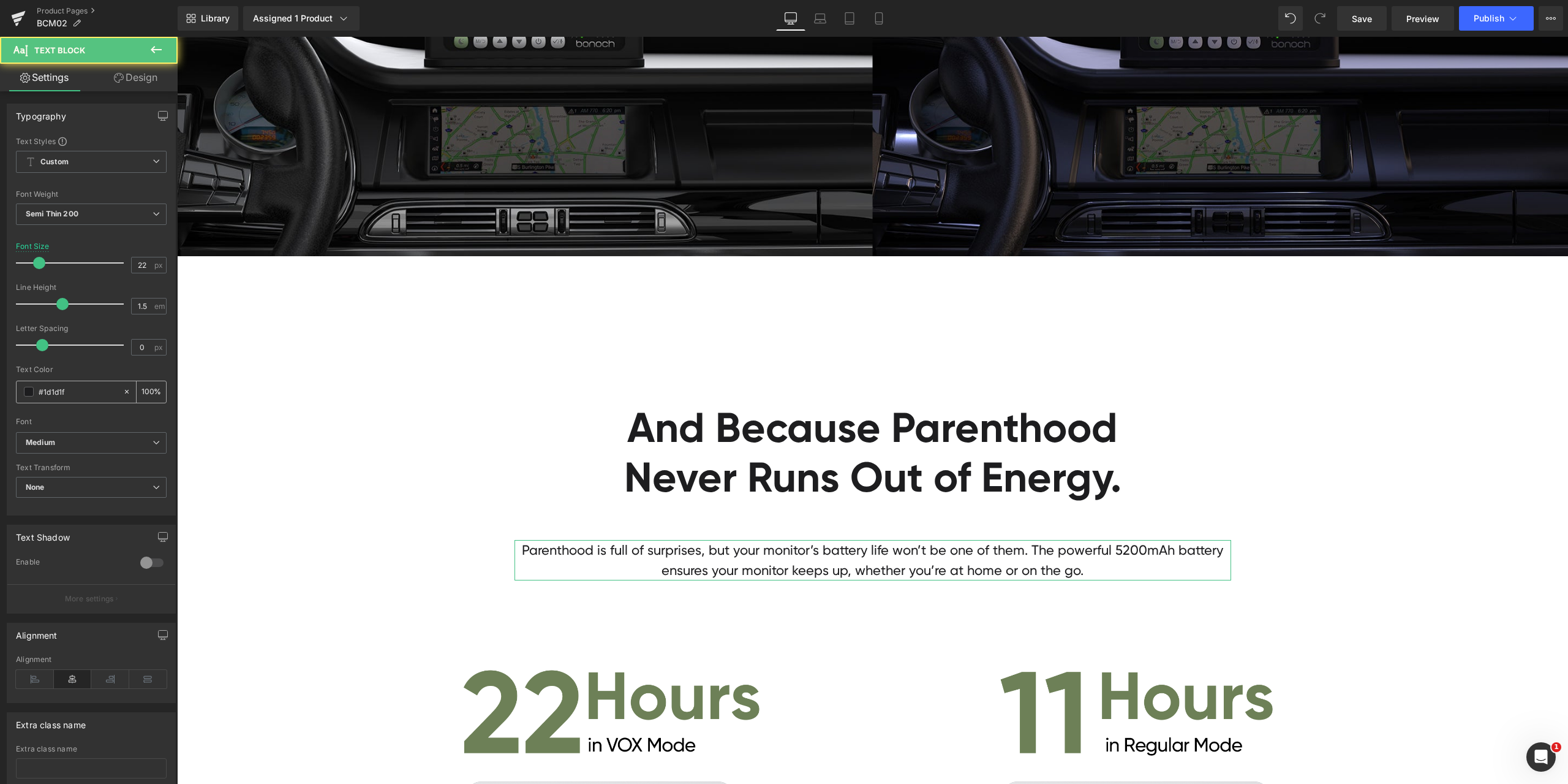
click at [83, 380] on div "#1d1d1f 100 %" at bounding box center [91, 392] width 151 height 23
click at [81, 388] on input "#1d1d1f" at bounding box center [78, 391] width 78 height 14
paste input "a0a0a0"
type input "#a0a0a0"
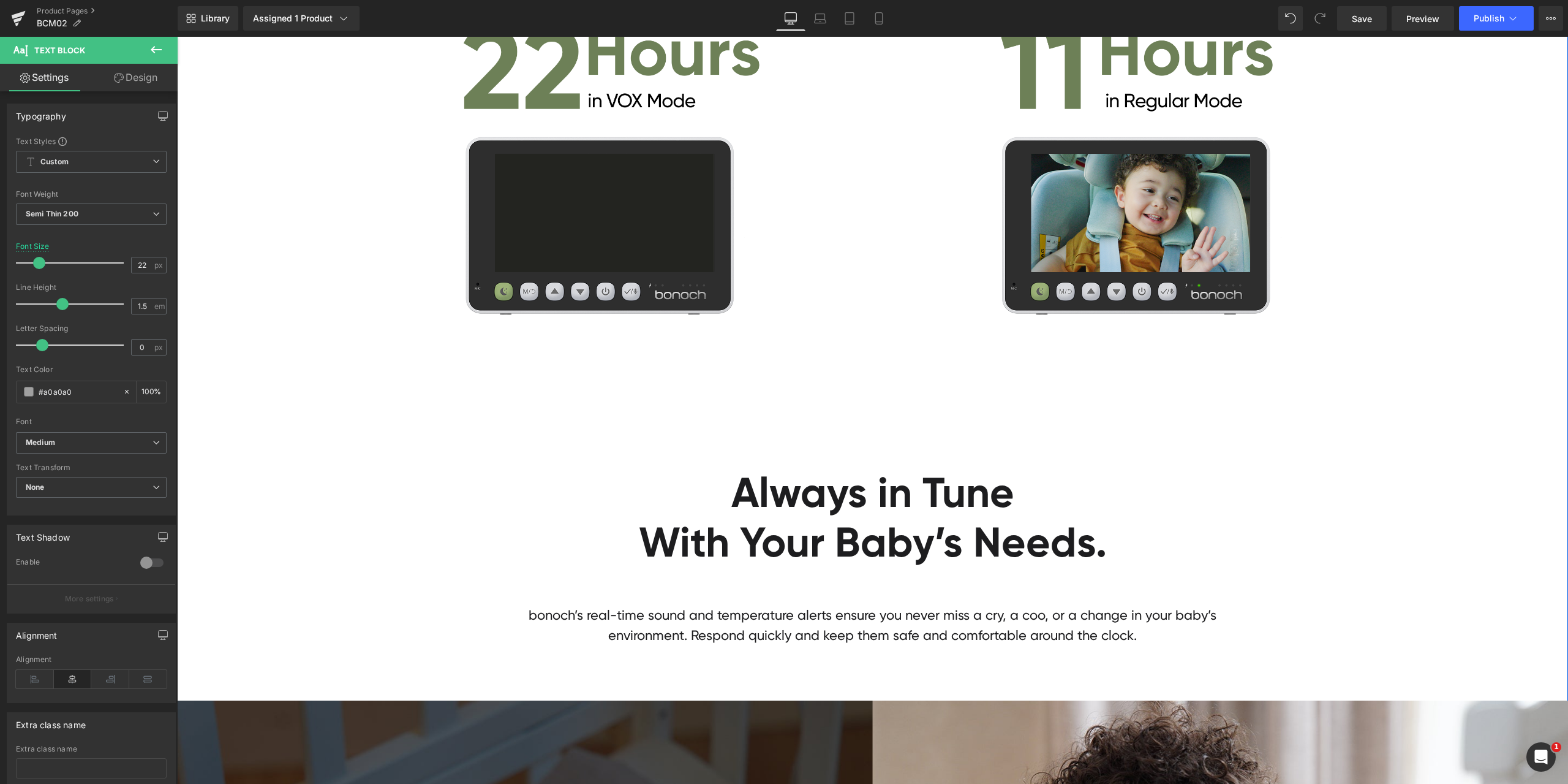
scroll to position [9253, 0]
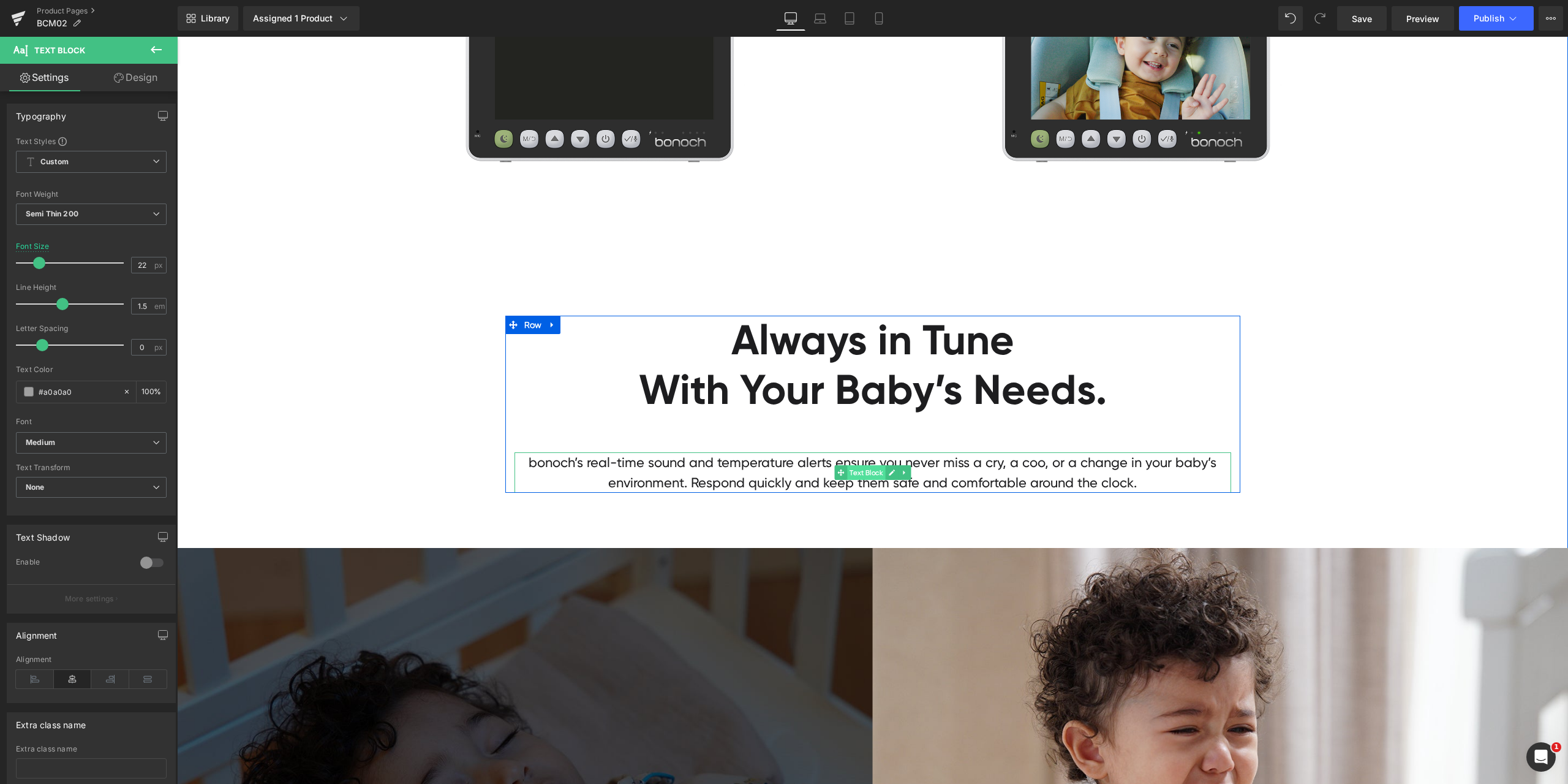
click at [866, 474] on span "Text Block" at bounding box center [866, 473] width 38 height 14
click at [93, 398] on input "#1d1d1f" at bounding box center [78, 391] width 78 height 14
paste input "a0a0a0"
type input "#a0a0a0"
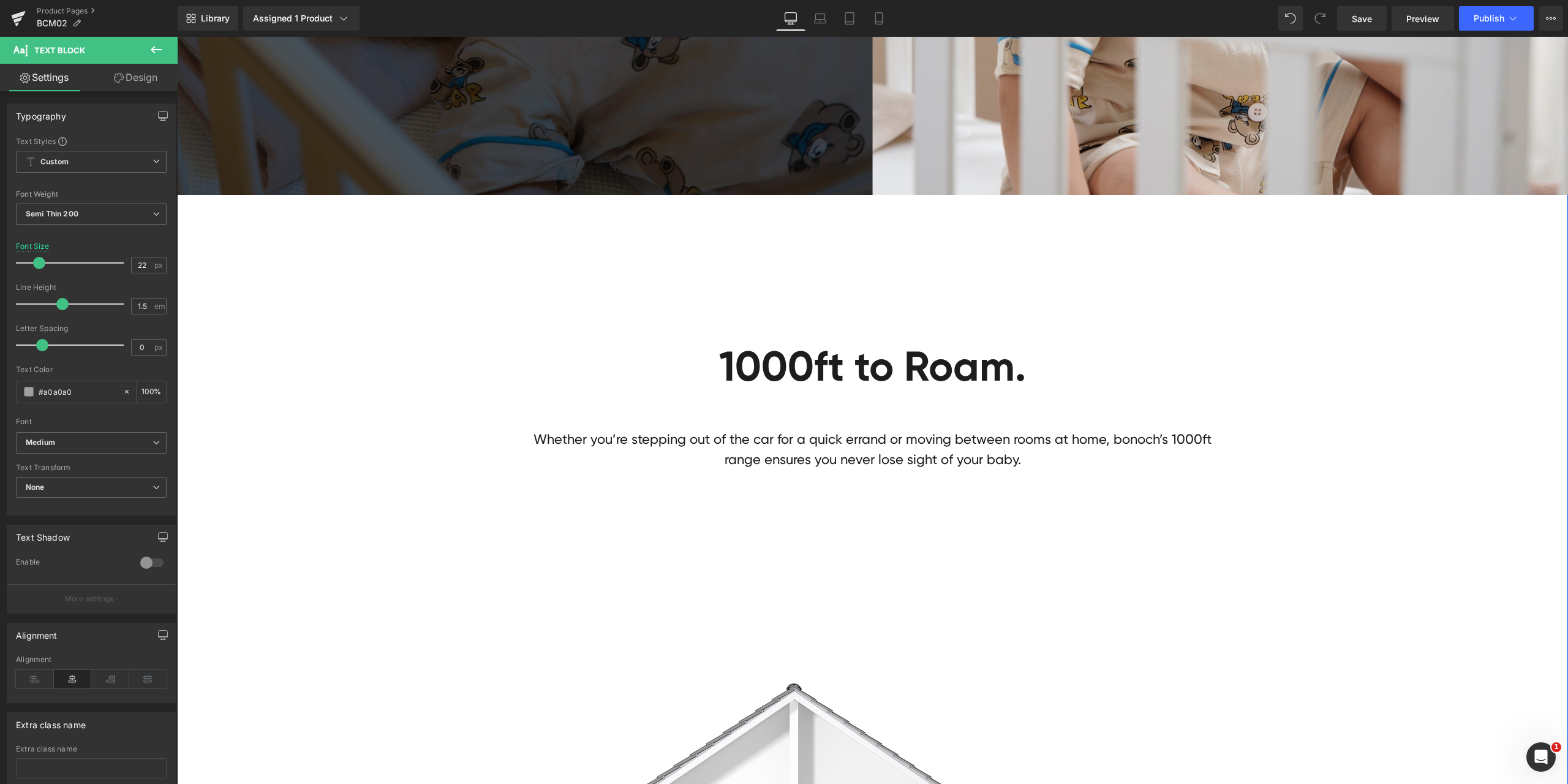
scroll to position [10356, 0]
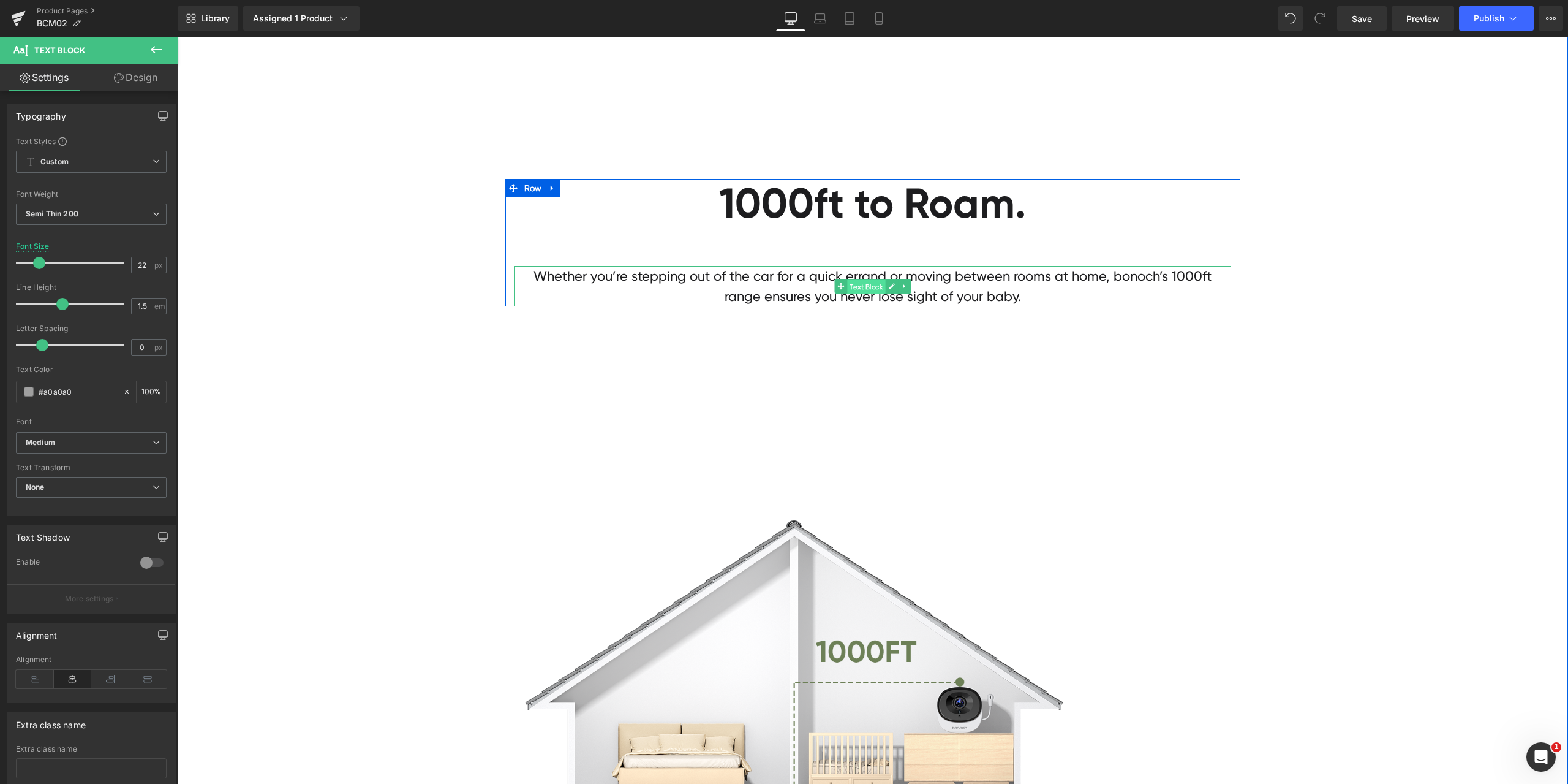
click at [864, 287] on span "Text Block" at bounding box center [866, 286] width 38 height 14
click at [97, 387] on input "#1d1d1f" at bounding box center [78, 391] width 78 height 14
paste input "a0a0a0"
type input "#a0a0a0"
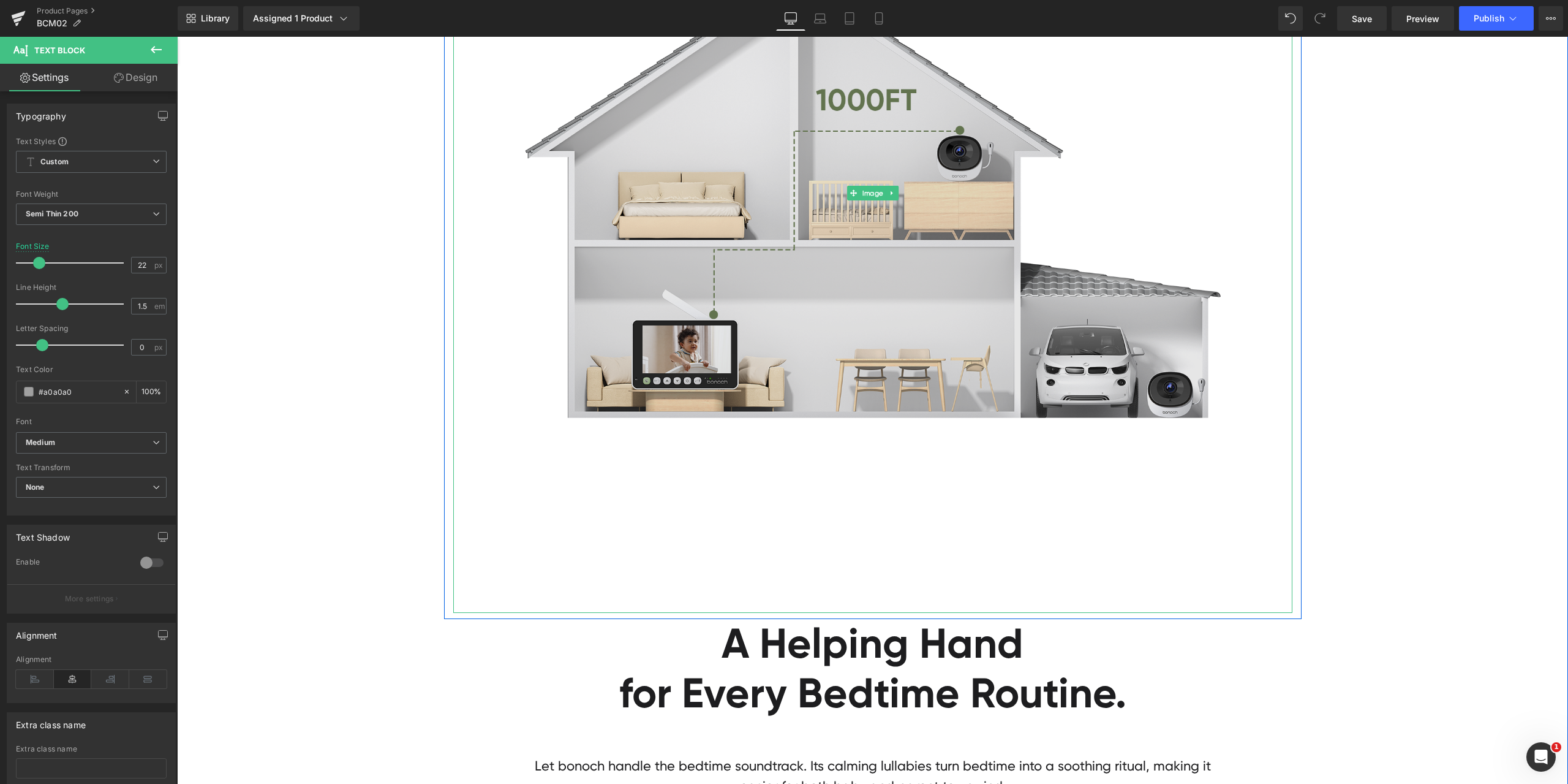
scroll to position [11152, 0]
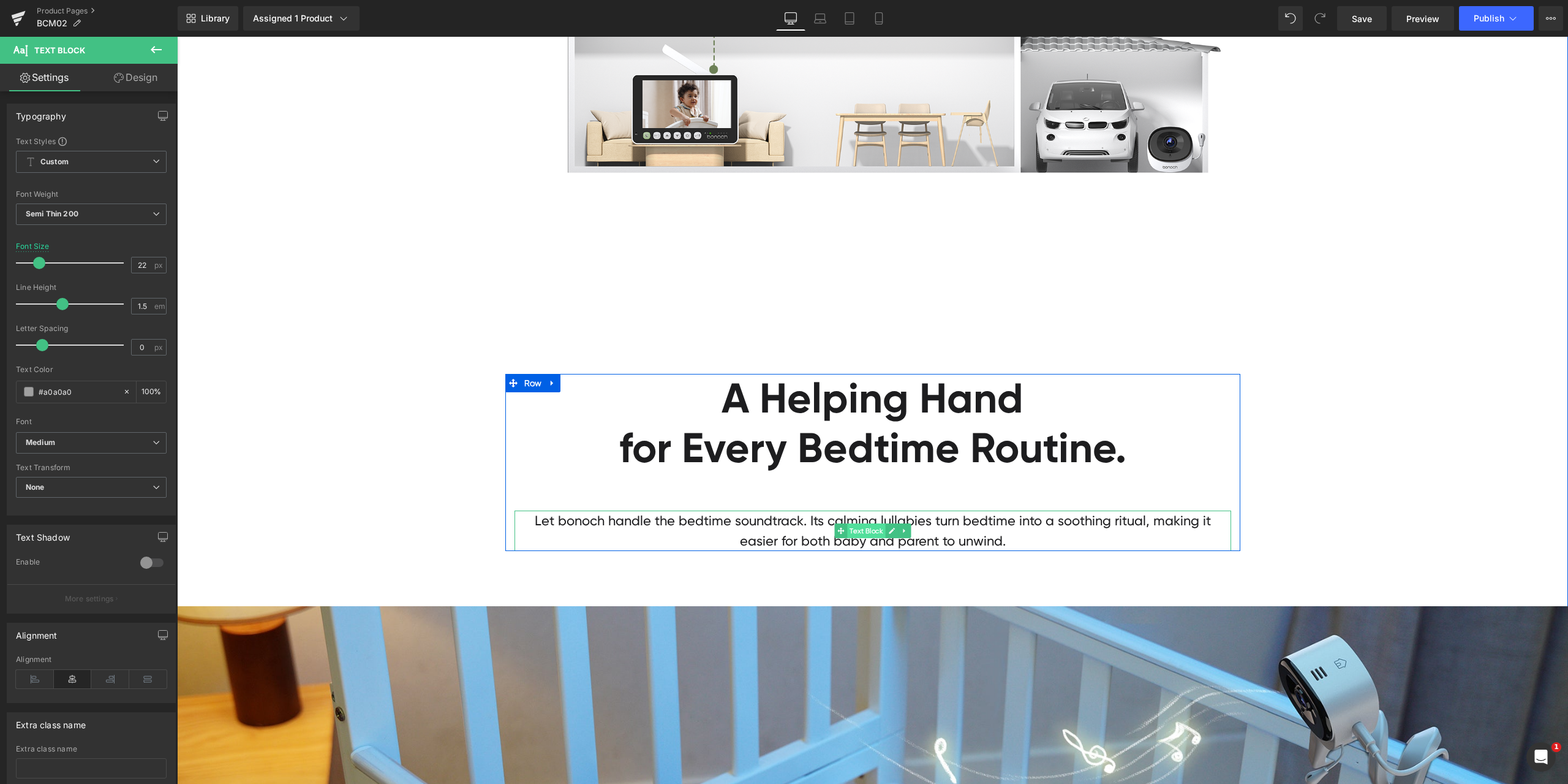
click at [857, 530] on span "Text Block" at bounding box center [866, 531] width 38 height 14
click at [83, 394] on input "#1d1d1f" at bounding box center [78, 391] width 78 height 14
paste input "a0a0a0"
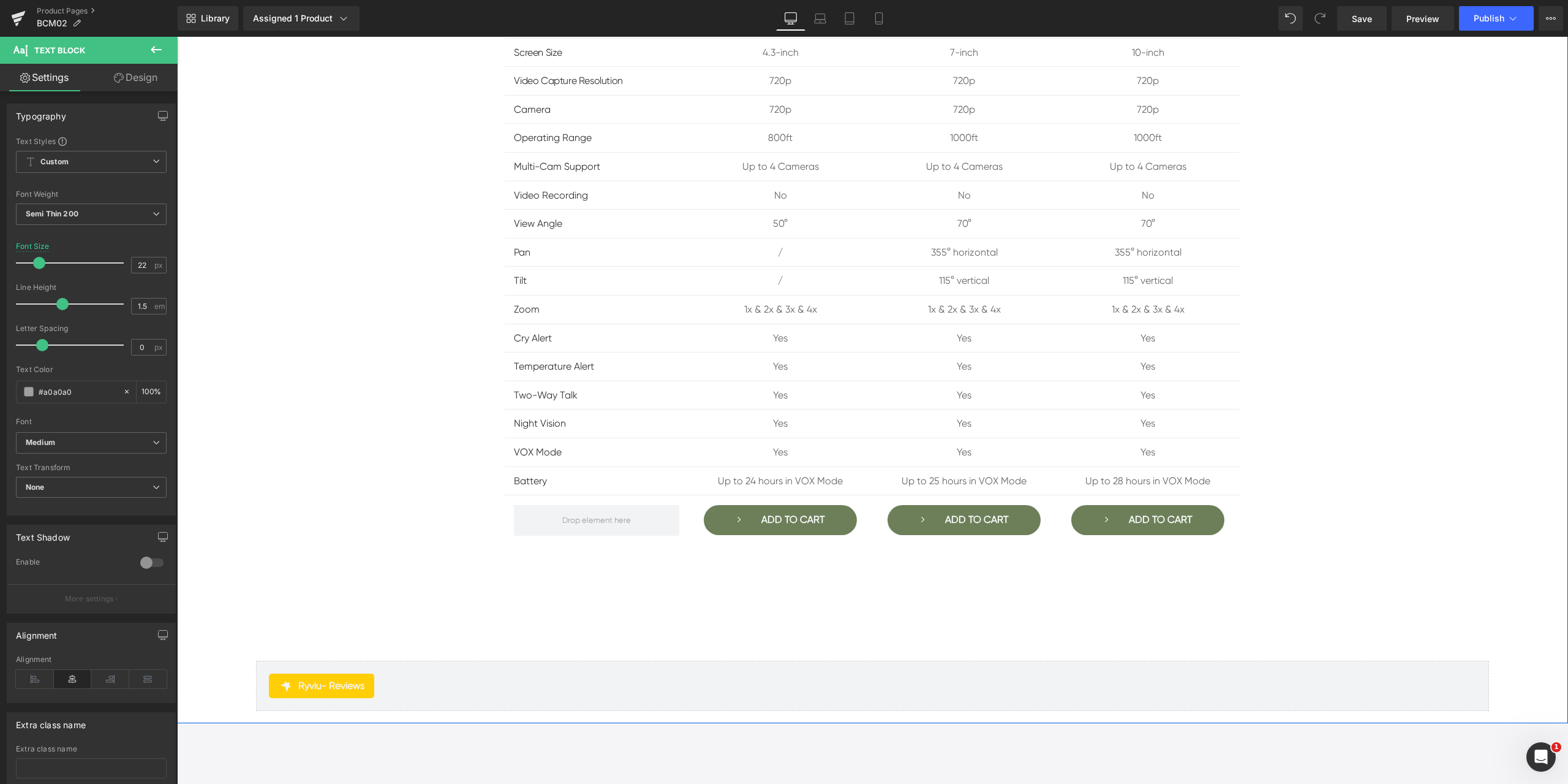
scroll to position [12930, 0]
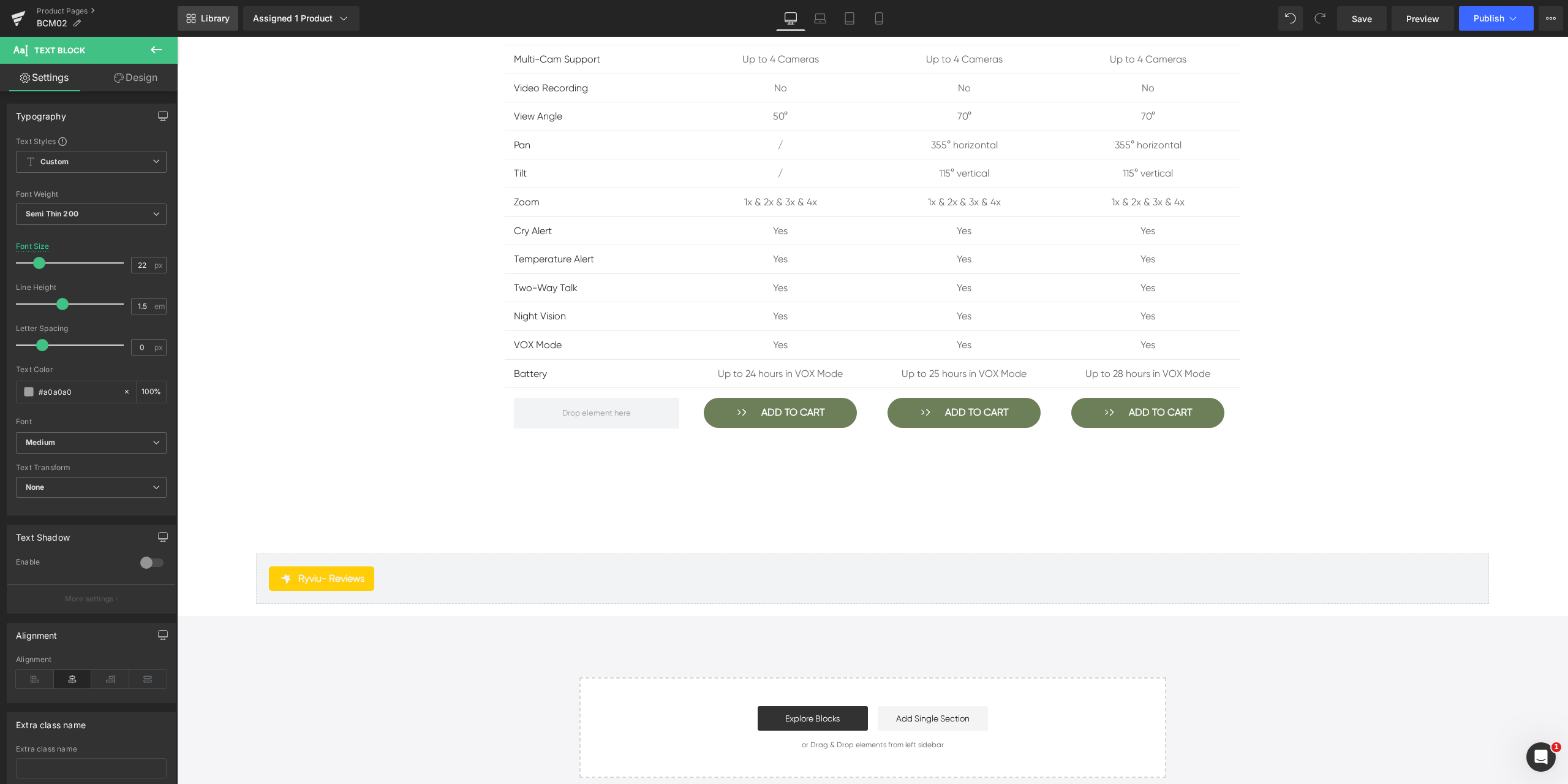
type input "#a0a0a0"
click at [217, 18] on span "Library" at bounding box center [215, 18] width 29 height 11
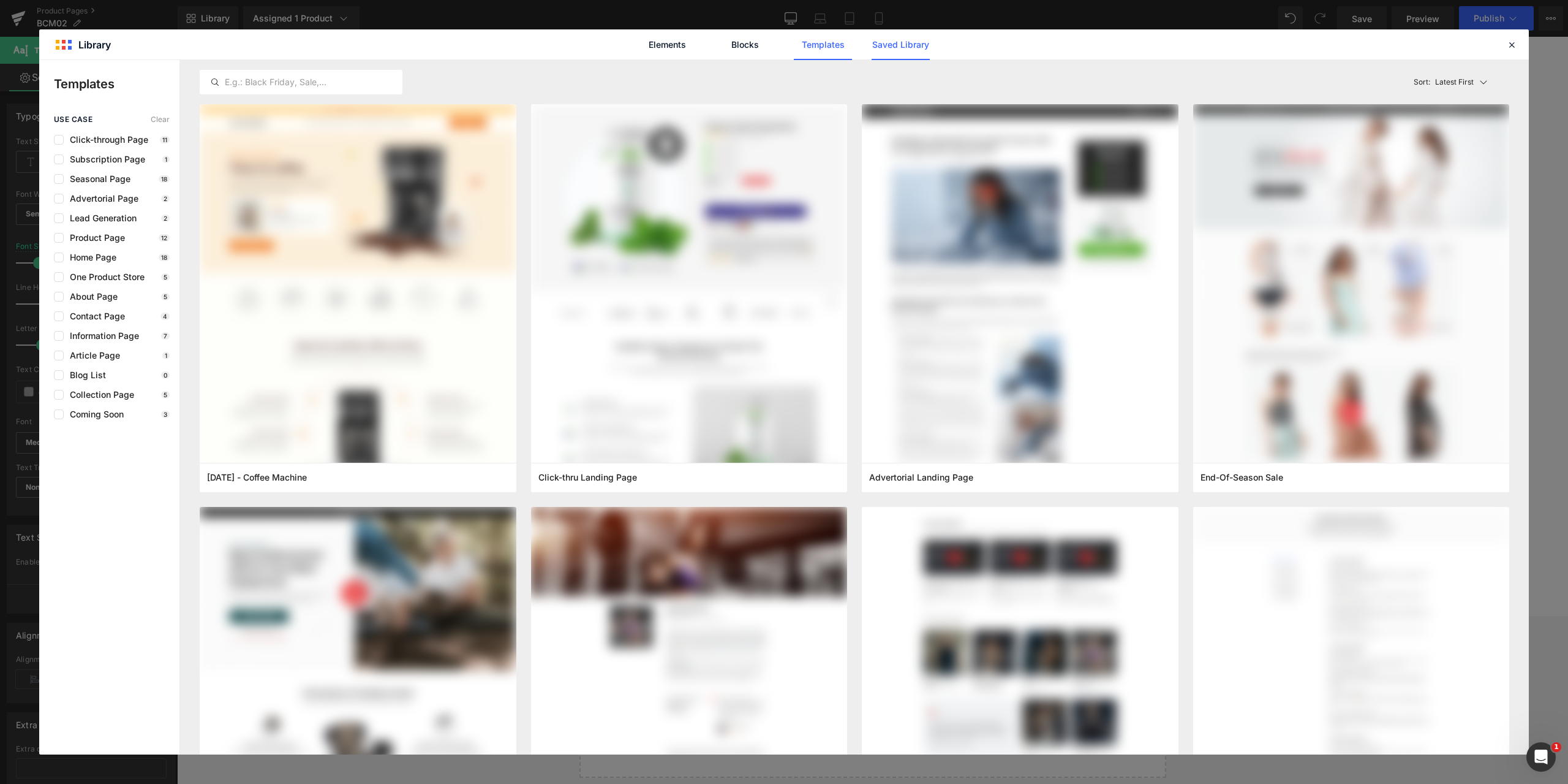
click at [902, 50] on link "Saved Library" at bounding box center [900, 45] width 58 height 31
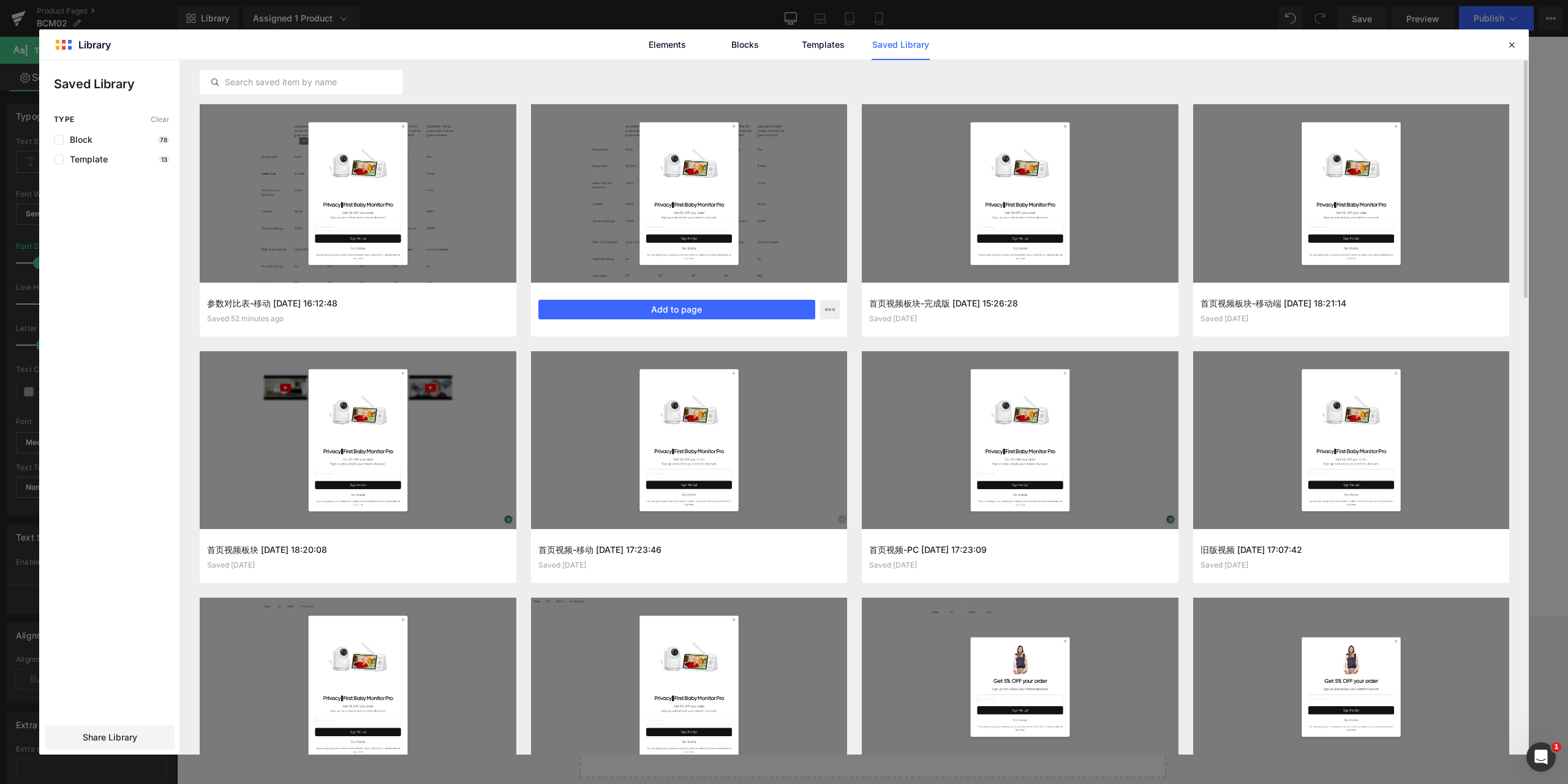
click at [615, 299] on div "参数对比表-PC [DATE] 16:12:18 Saved 52 minutes ago Add to page" at bounding box center [689, 309] width 316 height 54
click at [590, 303] on button "Add to page" at bounding box center [677, 309] width 278 height 19
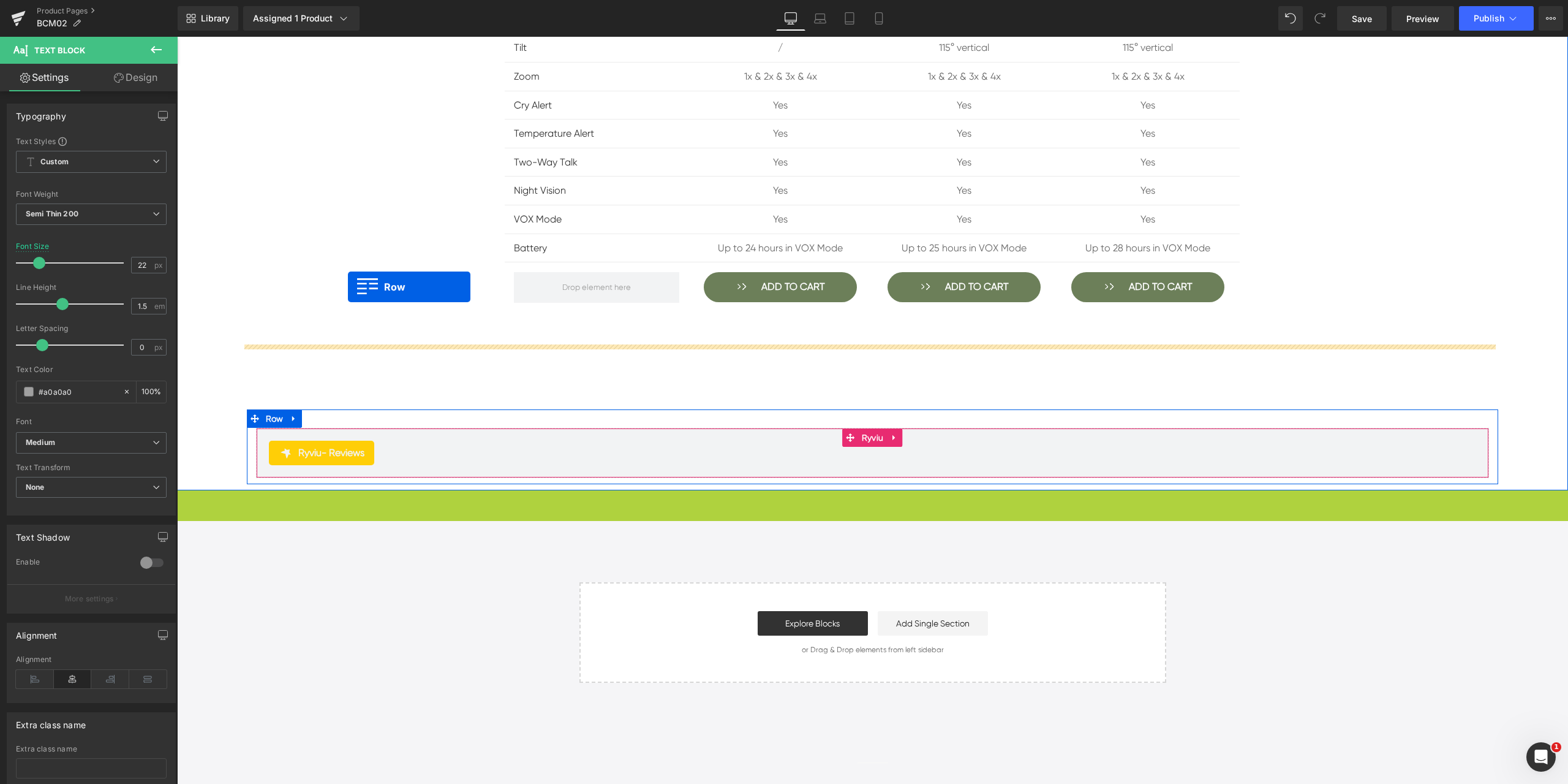
scroll to position [13053, 0]
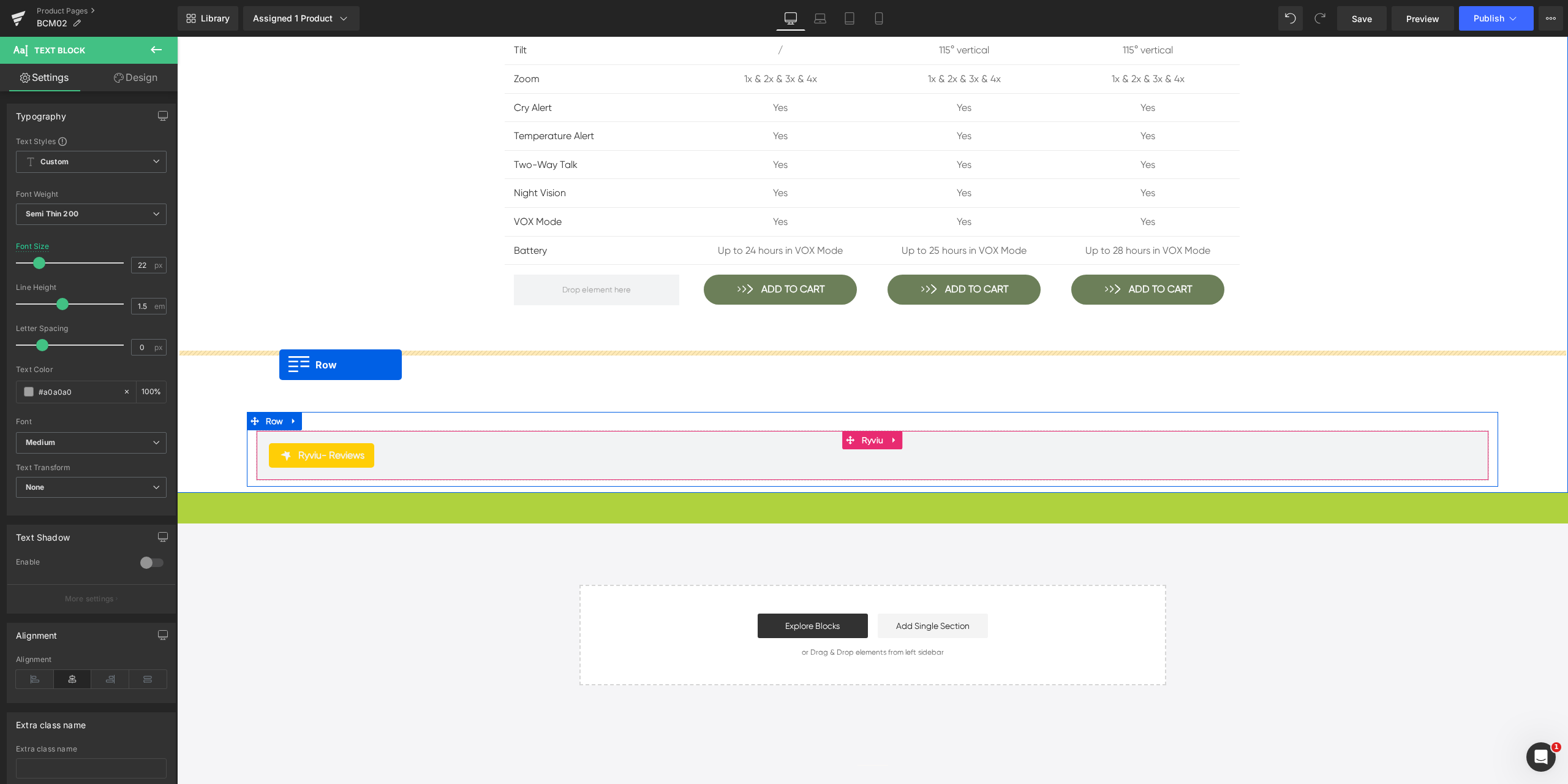
drag, startPoint x: 198, startPoint y: 353, endPoint x: 279, endPoint y: 365, distance: 81.9
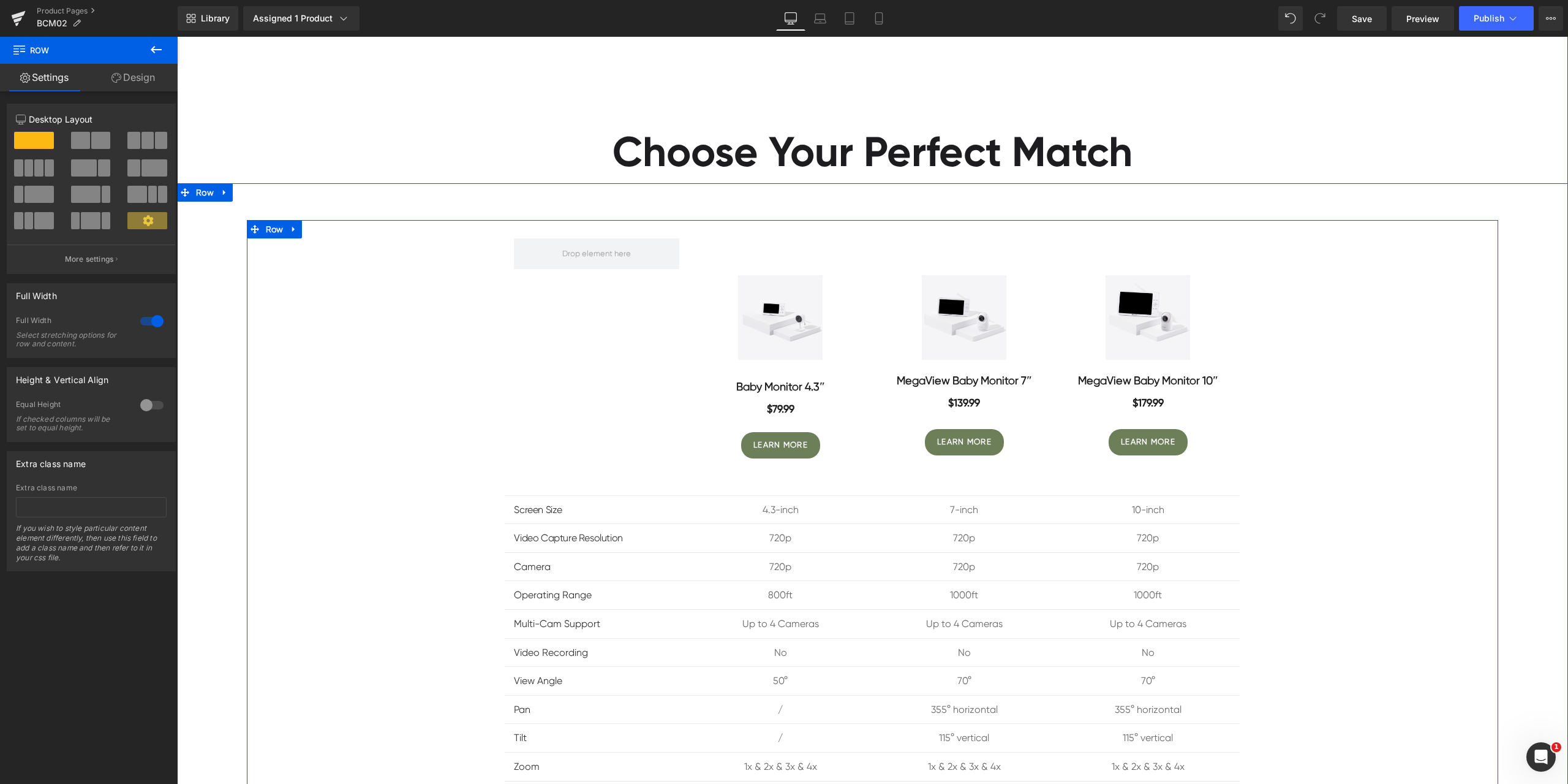
scroll to position [12317, 0]
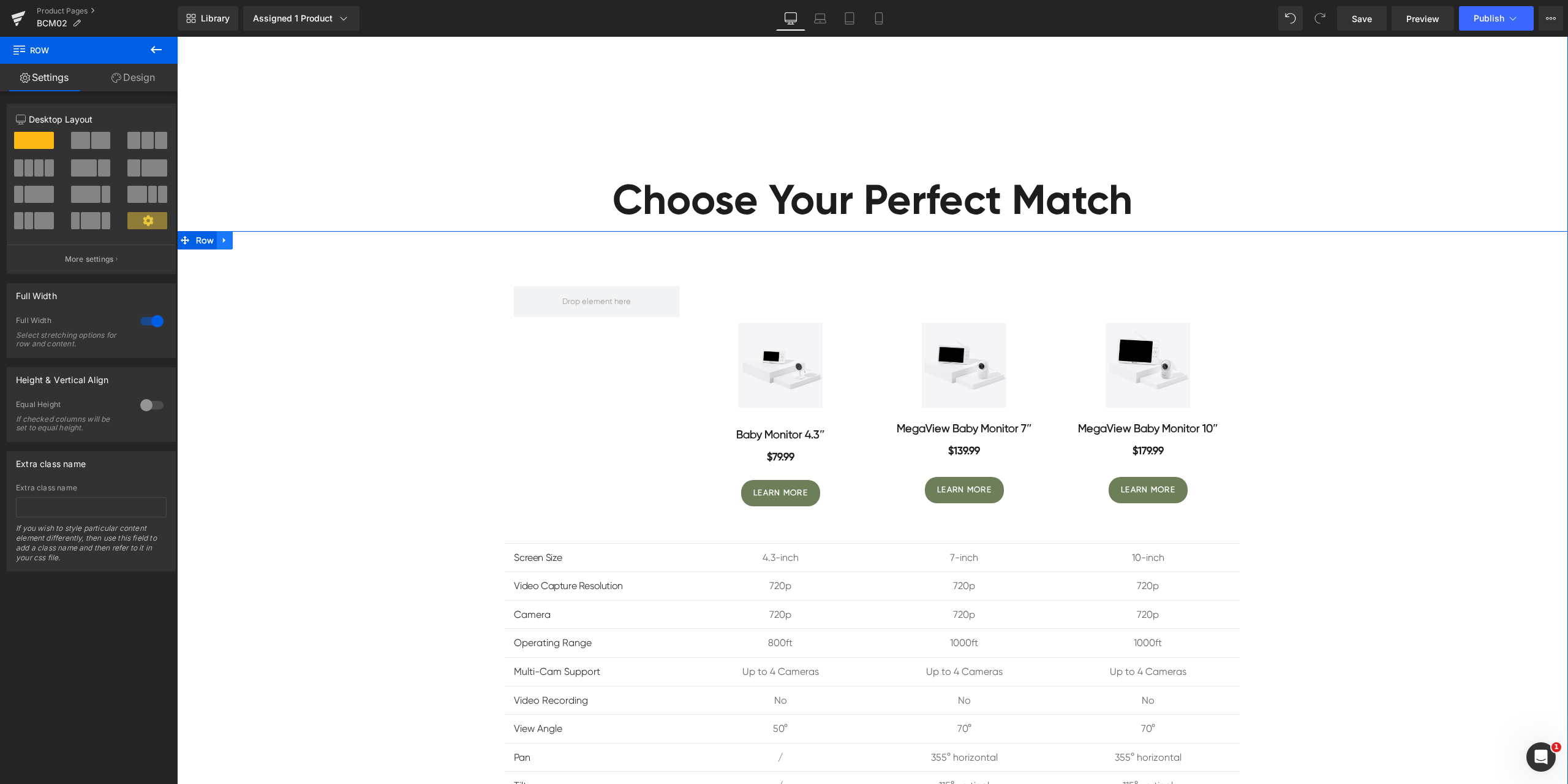
click at [223, 244] on icon at bounding box center [225, 240] width 9 height 9
click at [252, 240] on icon at bounding box center [257, 240] width 9 height 9
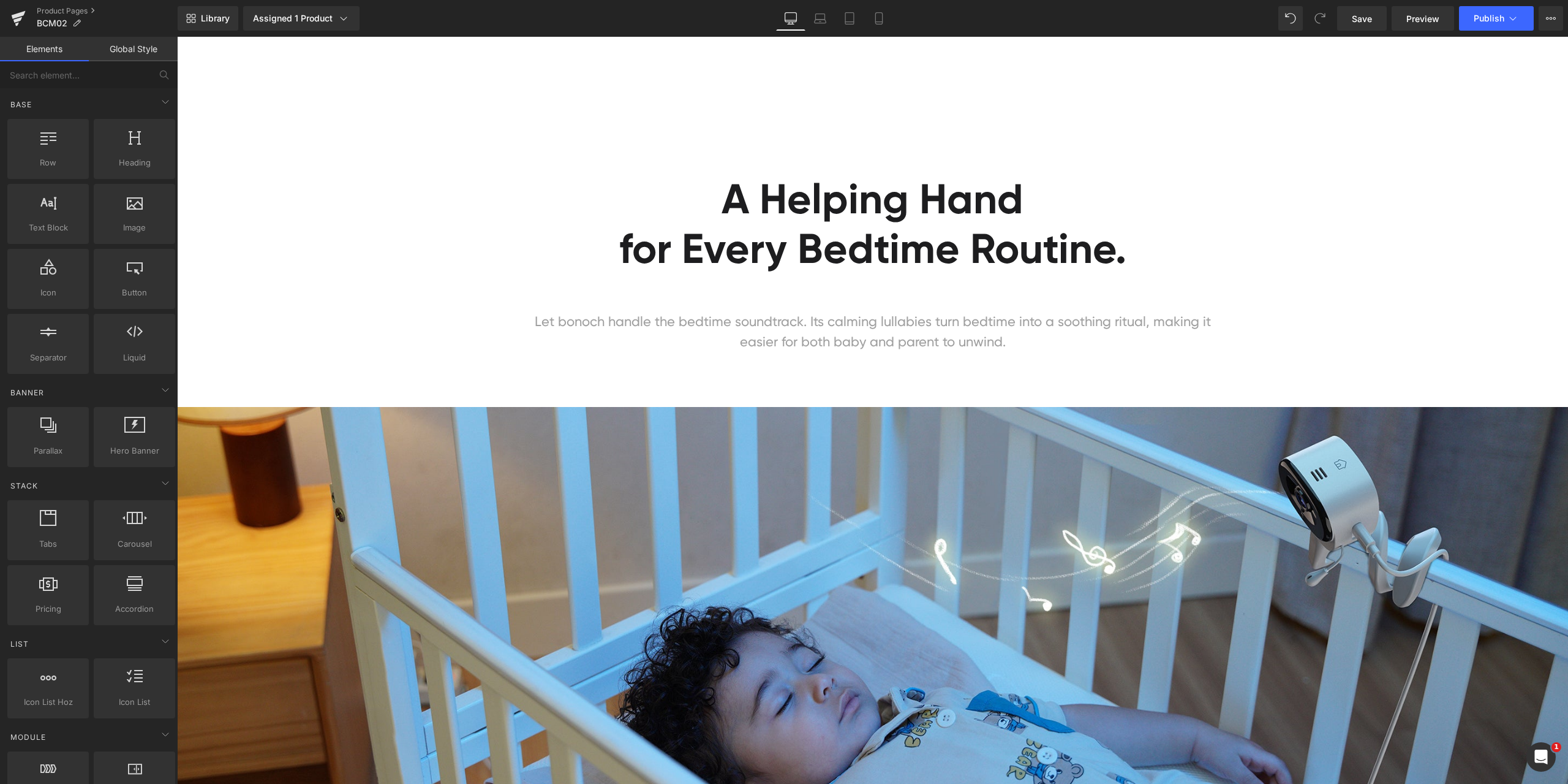
scroll to position [11201, 0]
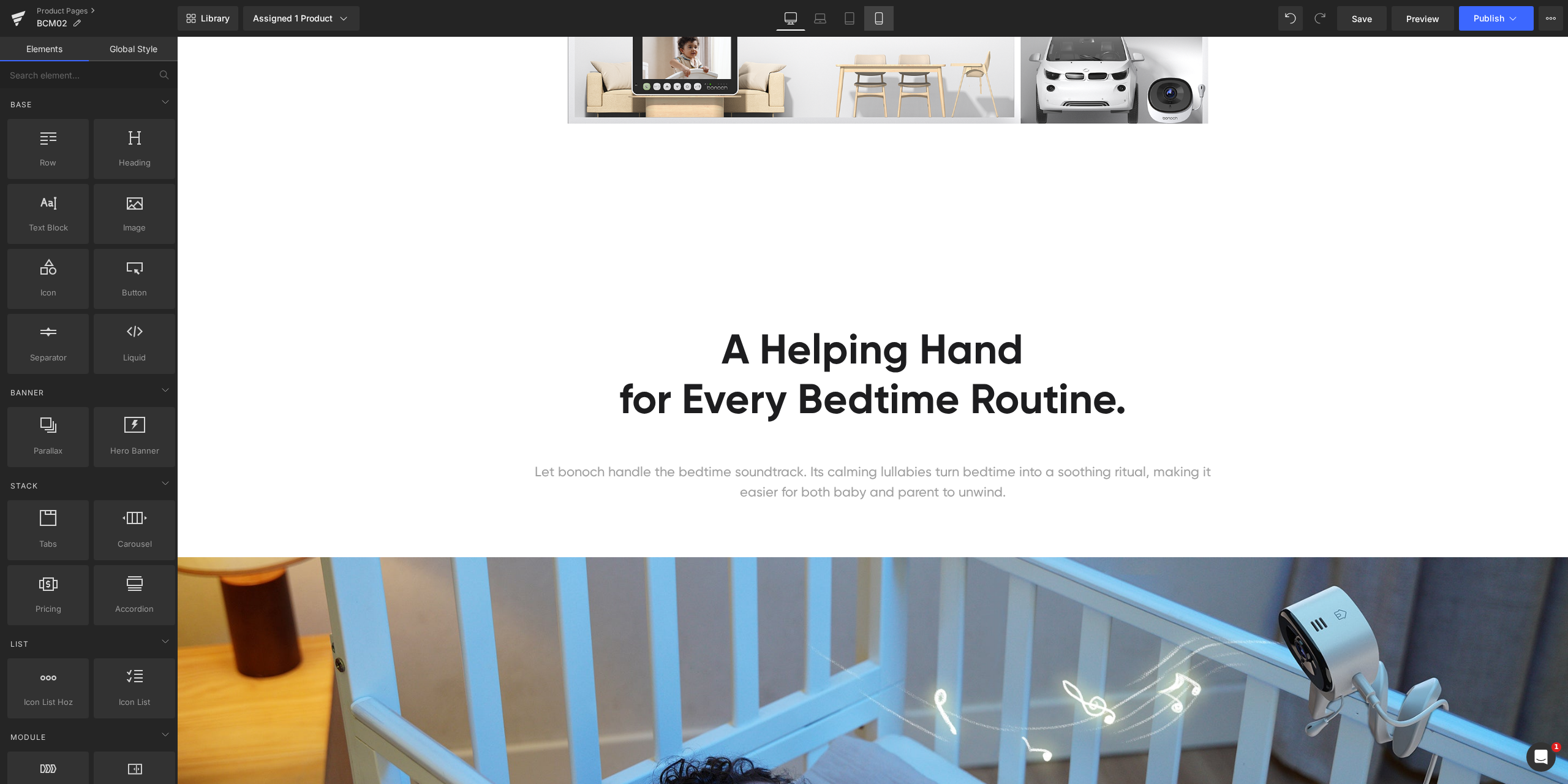
click at [882, 22] on icon at bounding box center [878, 22] width 6 height 0
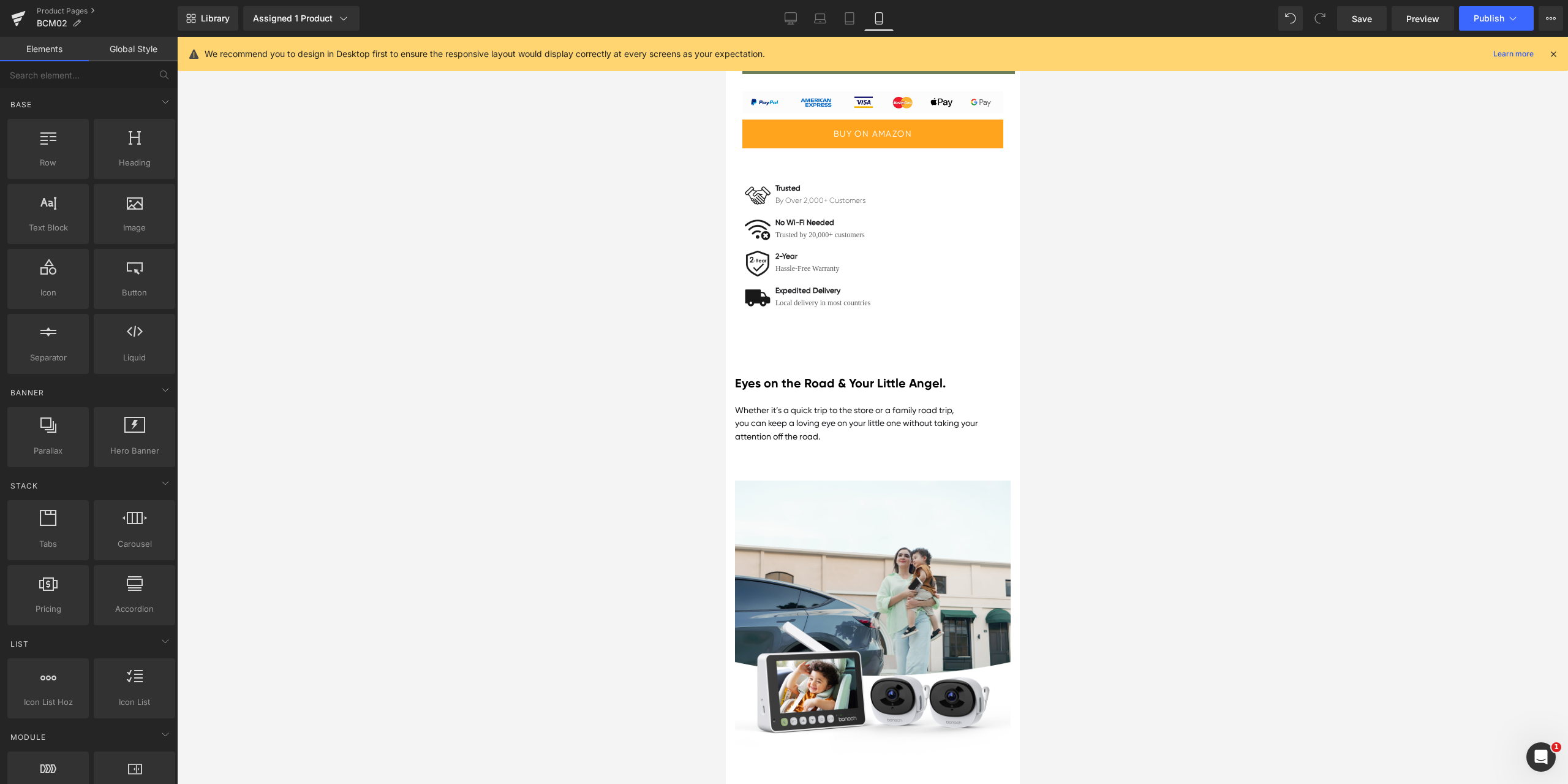
scroll to position [880, 0]
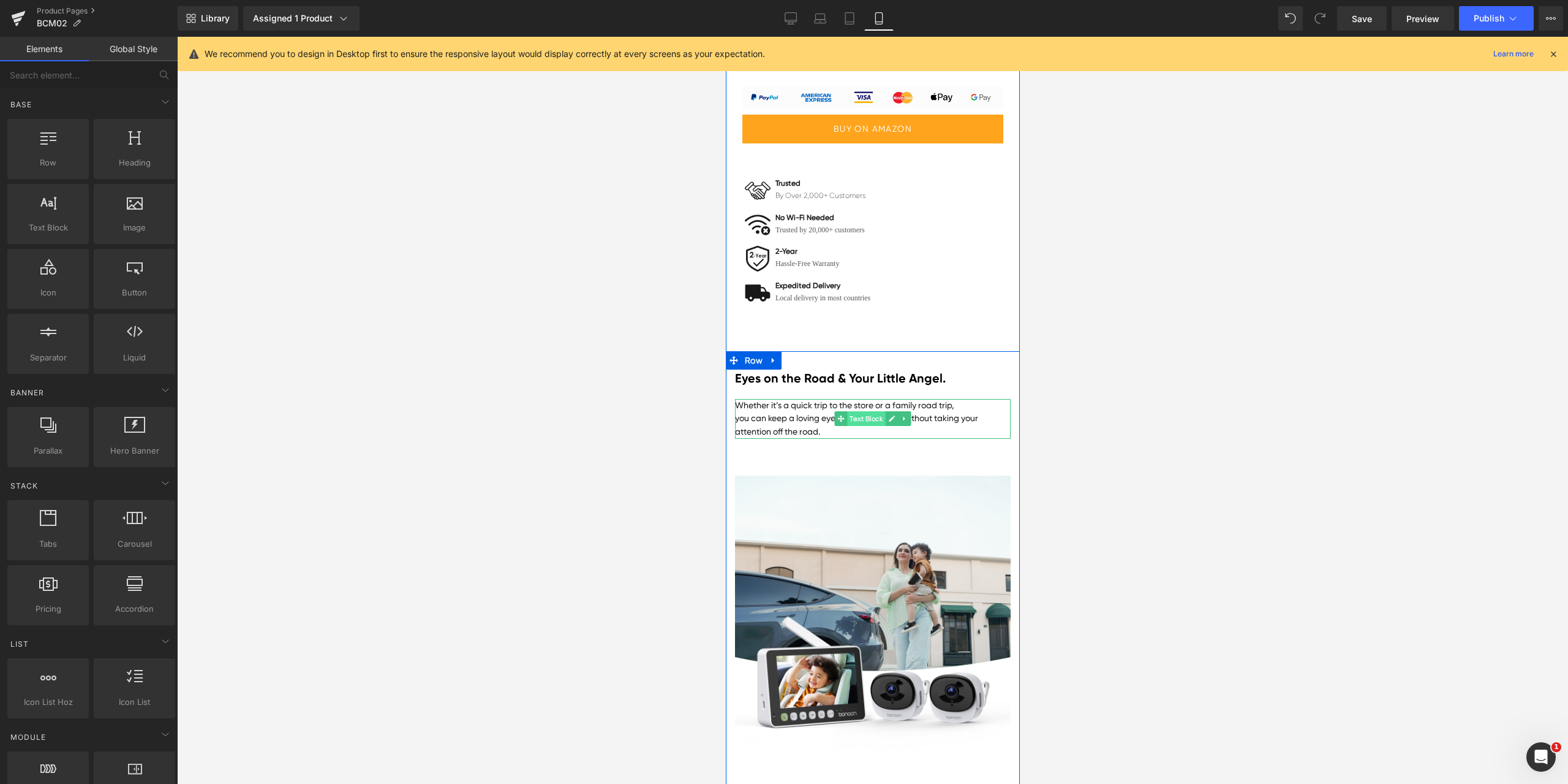
click at [856, 426] on span "Text Block" at bounding box center [865, 419] width 38 height 14
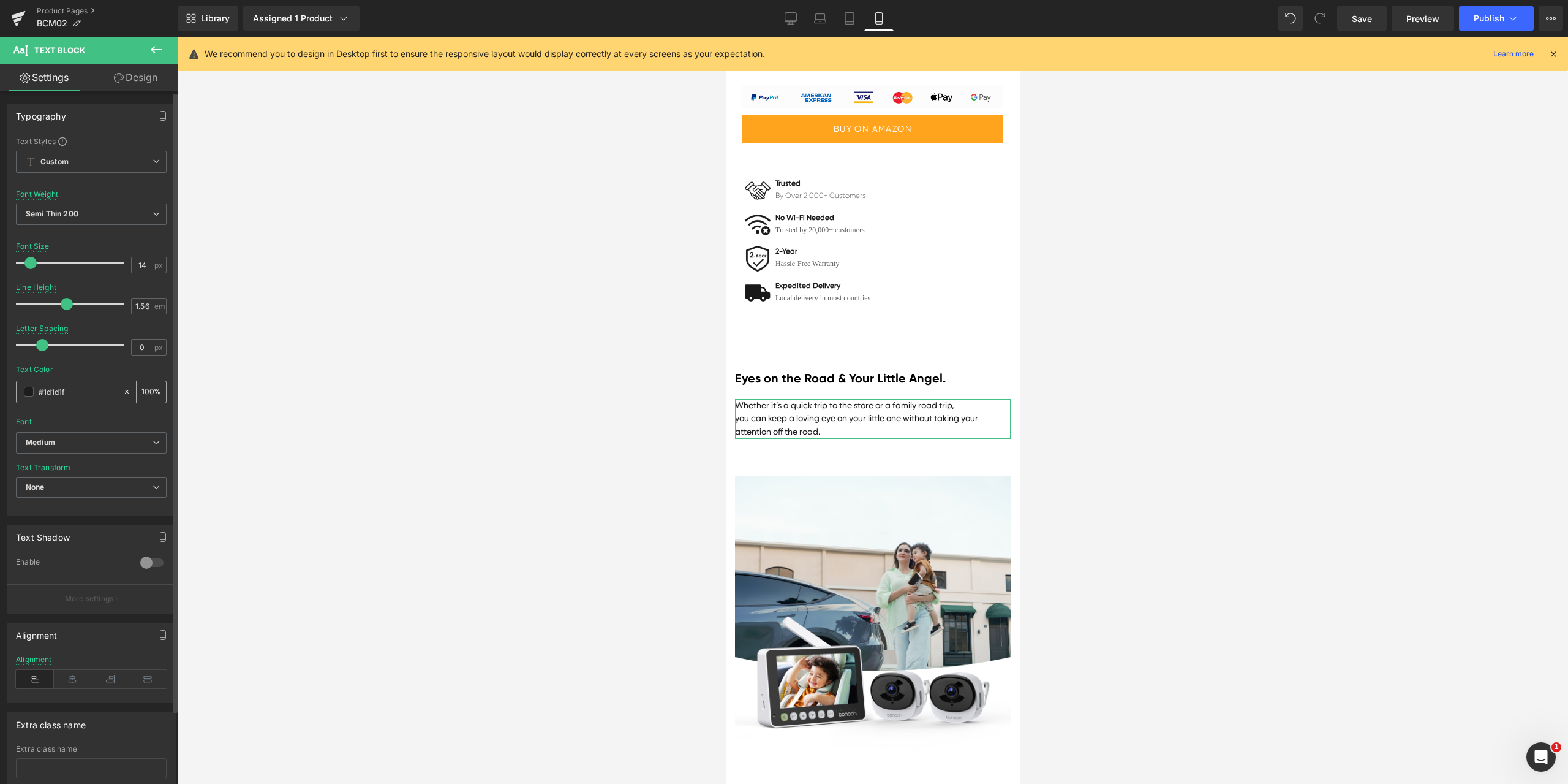
click at [83, 389] on input "#1d1d1f" at bounding box center [78, 391] width 78 height 14
paste input "a0a0a0"
type input "#a0a0a0"
click at [97, 363] on div at bounding box center [91, 361] width 151 height 8
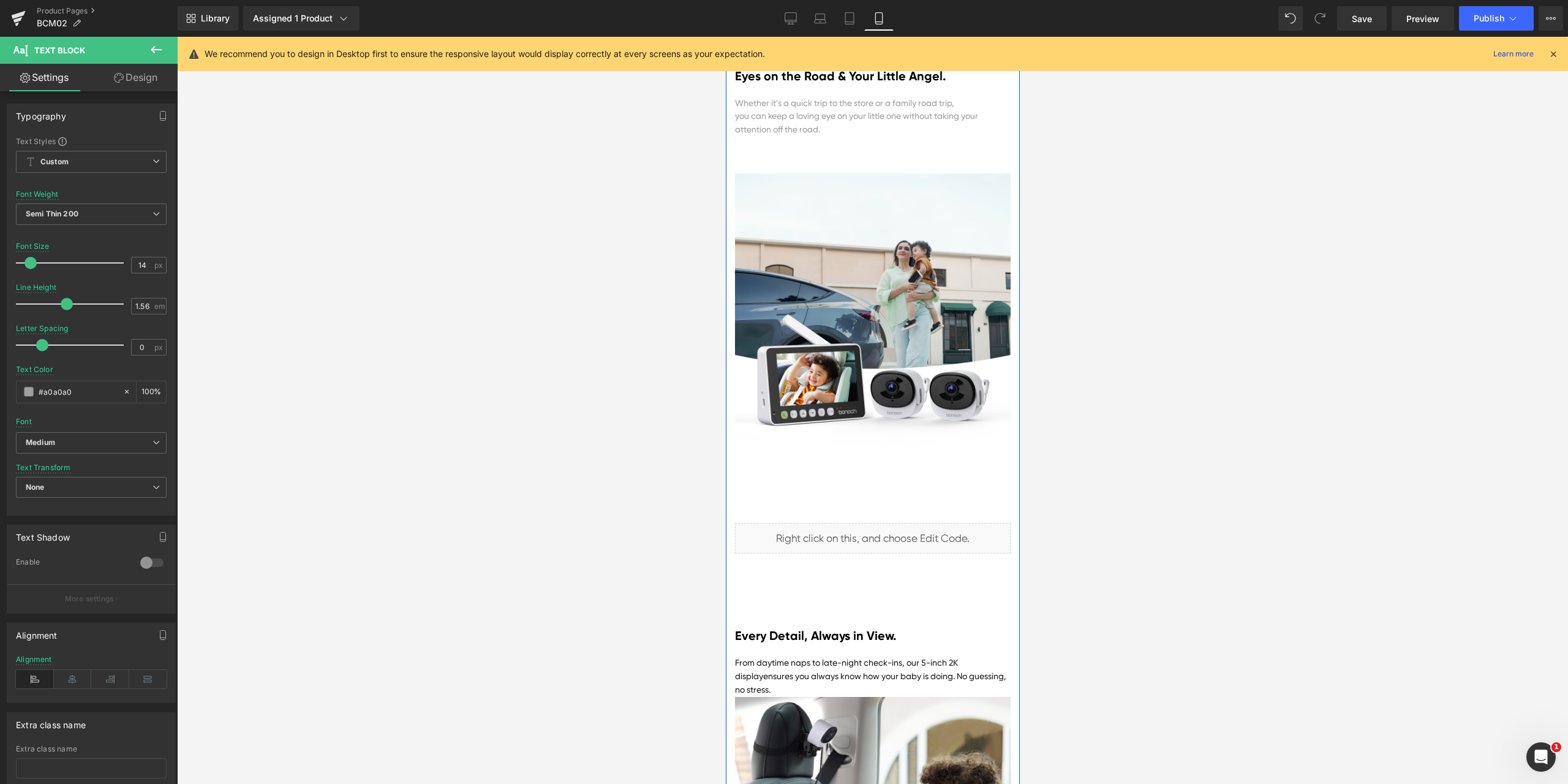
scroll to position [1370, 0]
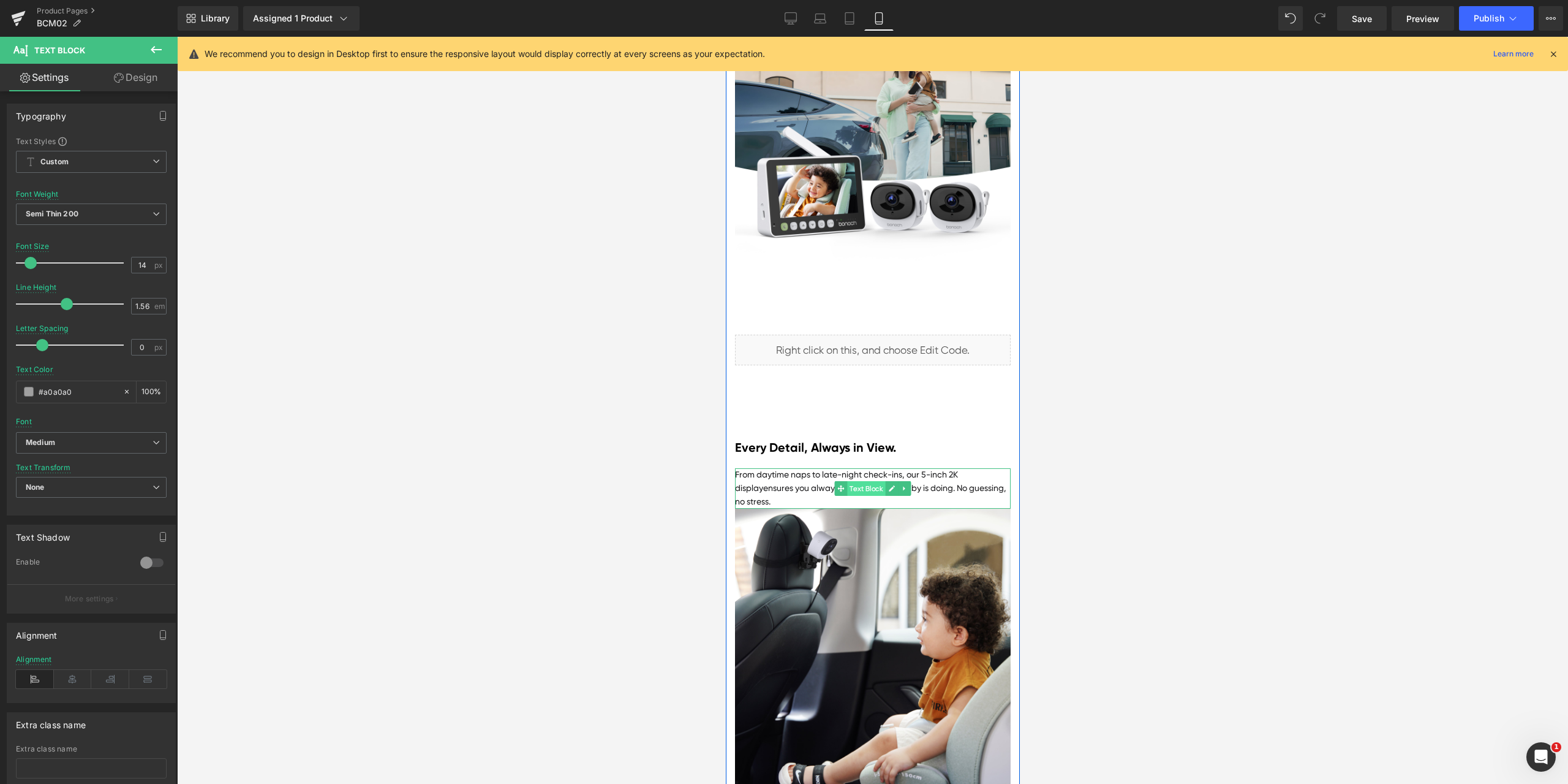
click at [850, 496] on span "Text Block" at bounding box center [865, 488] width 38 height 14
click at [74, 392] on input "#1d1d1f" at bounding box center [78, 391] width 78 height 14
paste input "a0a0a0"
type input "#a0a0a0"
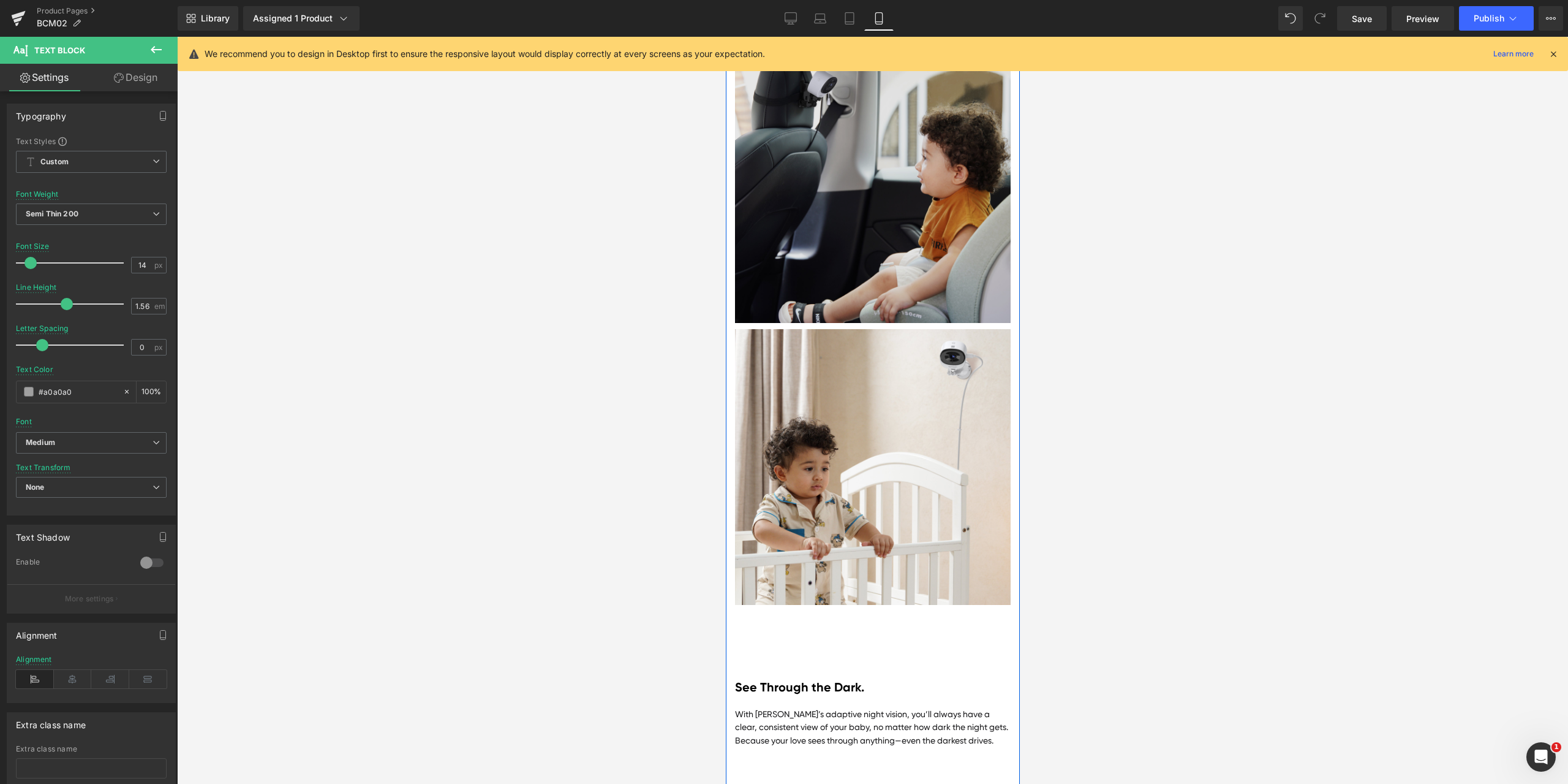
scroll to position [1983, 0]
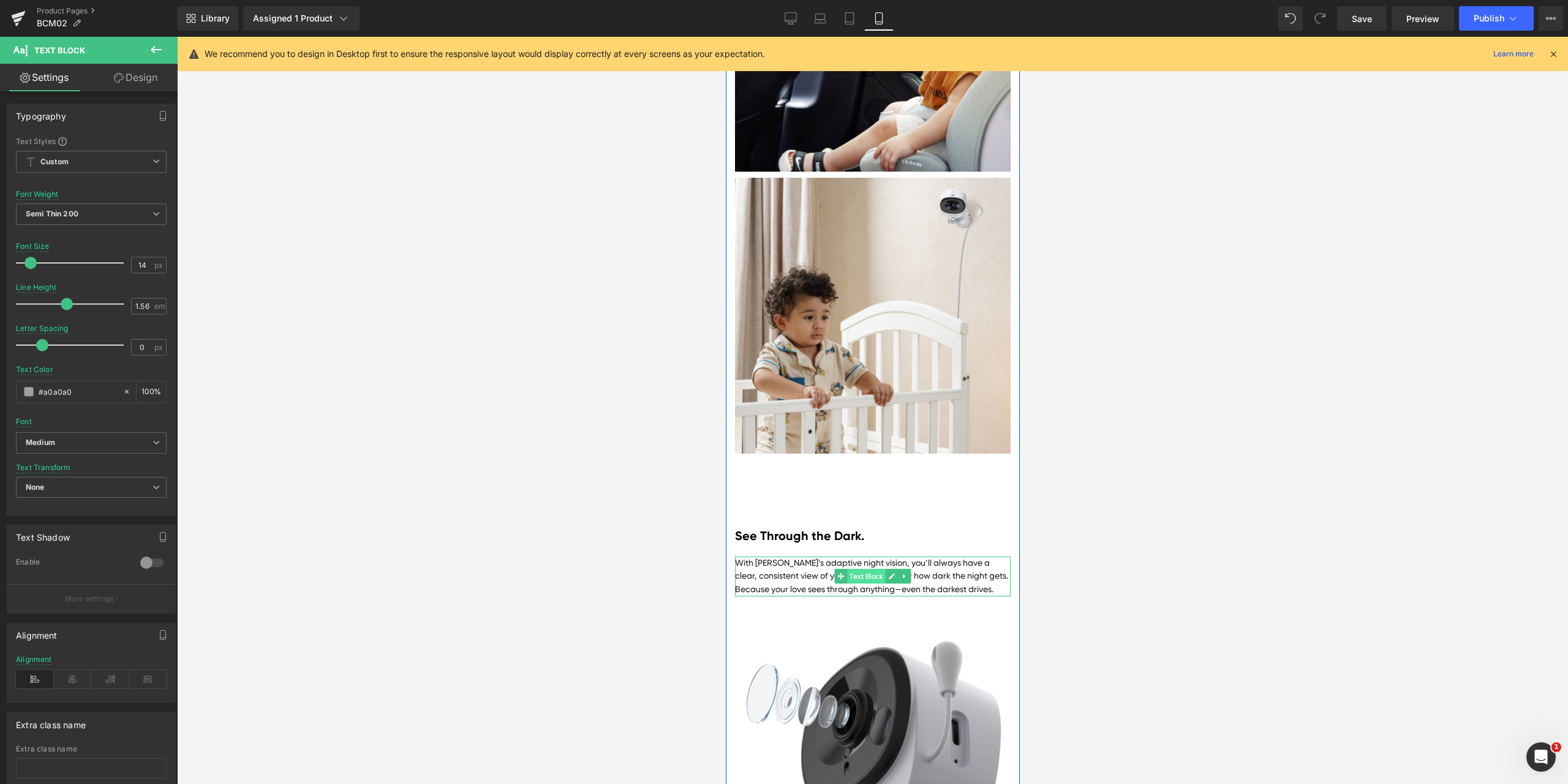
click at [868, 583] on span "Text Block" at bounding box center [865, 576] width 38 height 14
click at [93, 394] on input "#1d1d1f" at bounding box center [78, 391] width 78 height 14
paste input "a0a0a0"
type input "#a0a0a0"
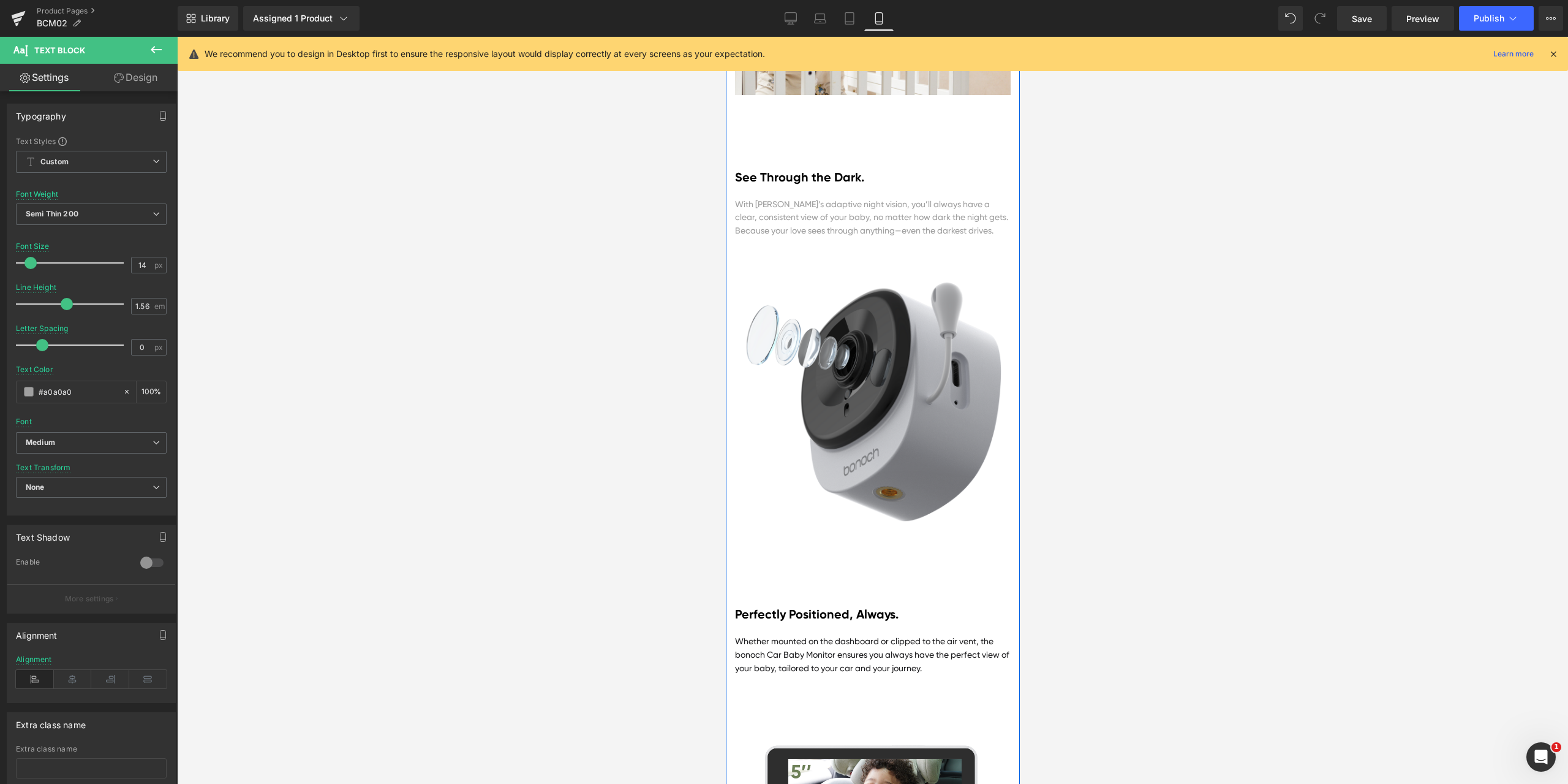
scroll to position [2535, 0]
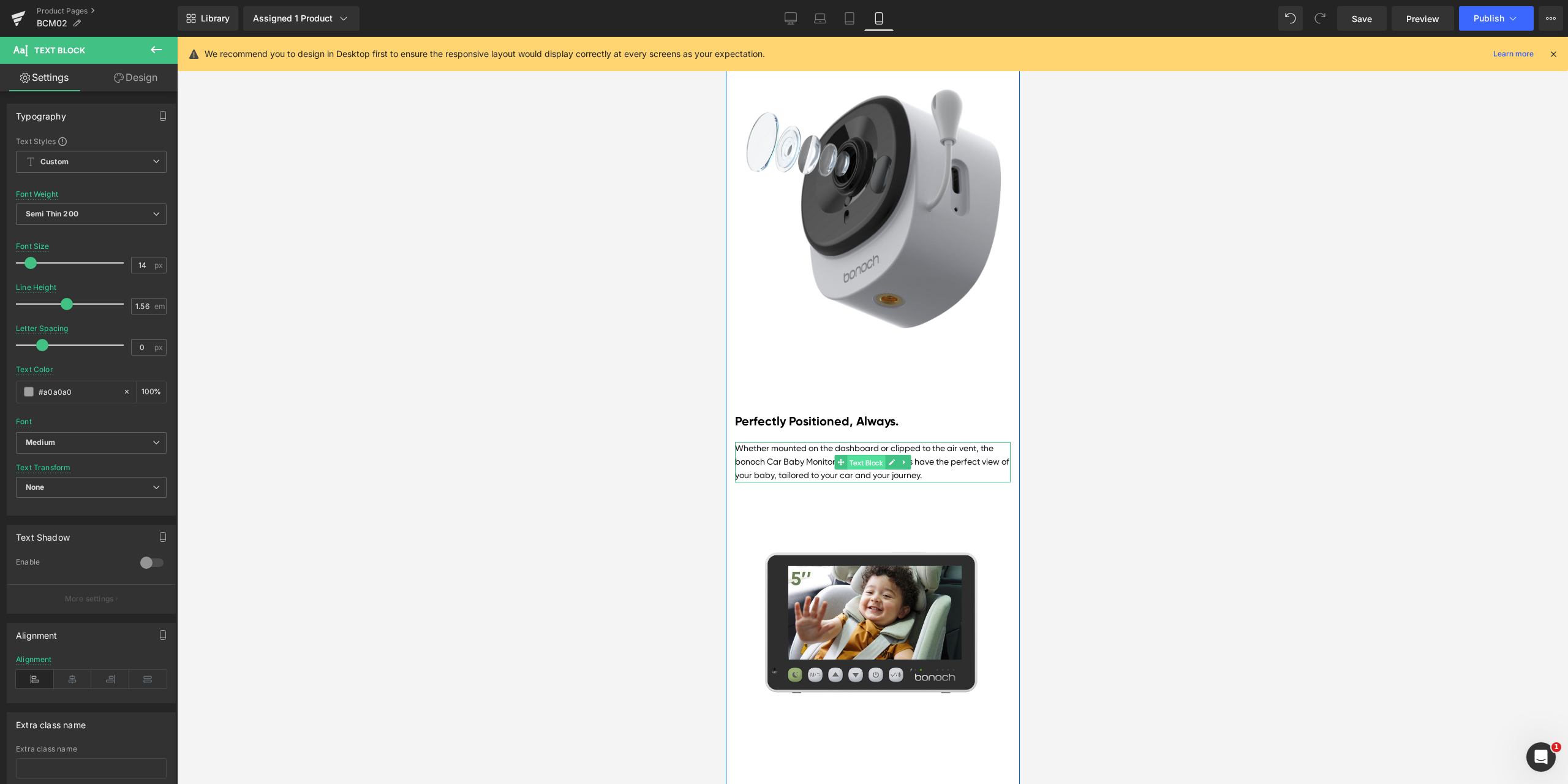
click at [863, 470] on span "Text Block" at bounding box center [865, 462] width 38 height 14
click at [86, 389] on input "#1d1d1f" at bounding box center [78, 391] width 78 height 14
paste input "a0a0a0"
type input "#a0a0a0"
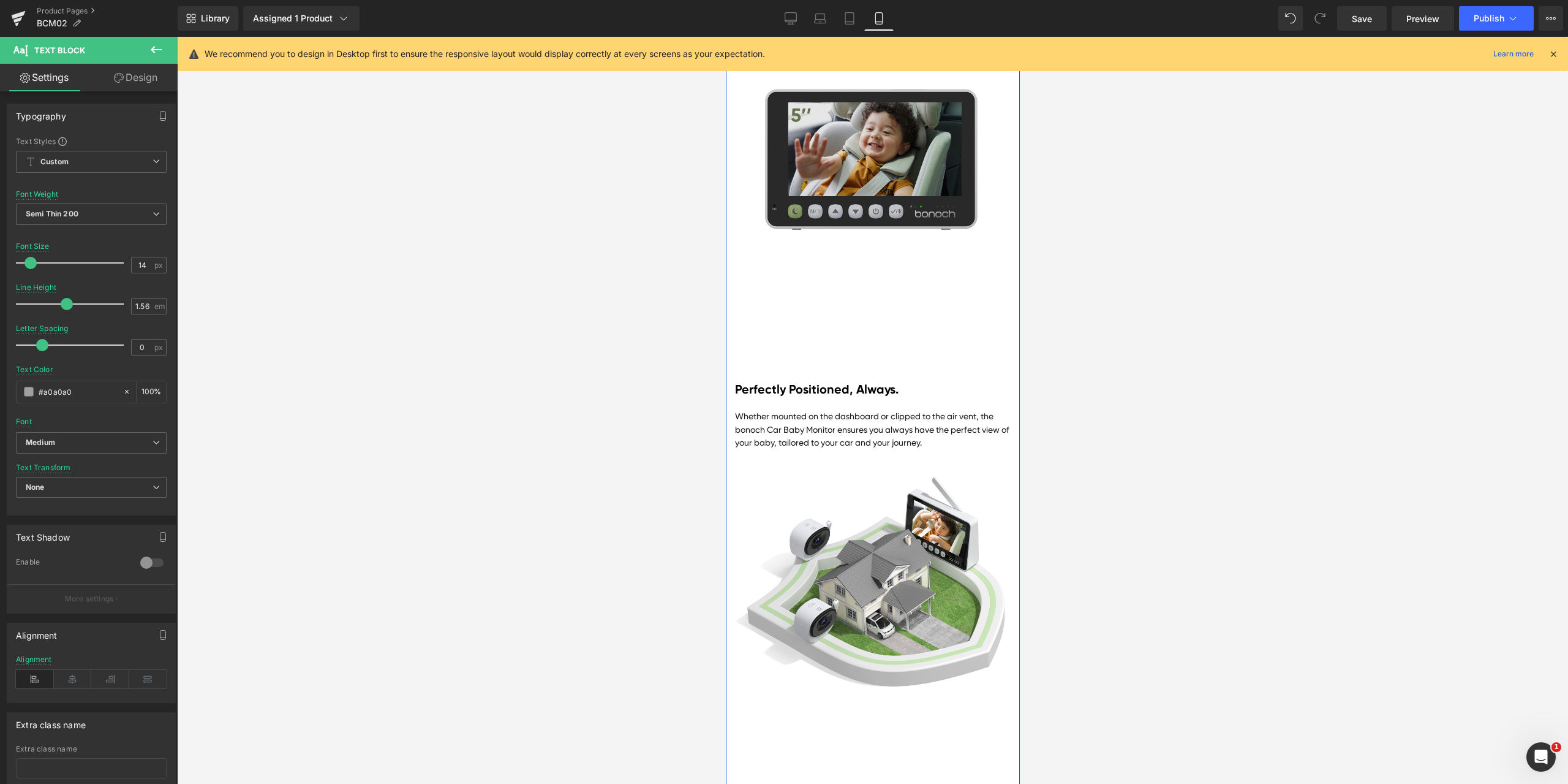
scroll to position [3025, 0]
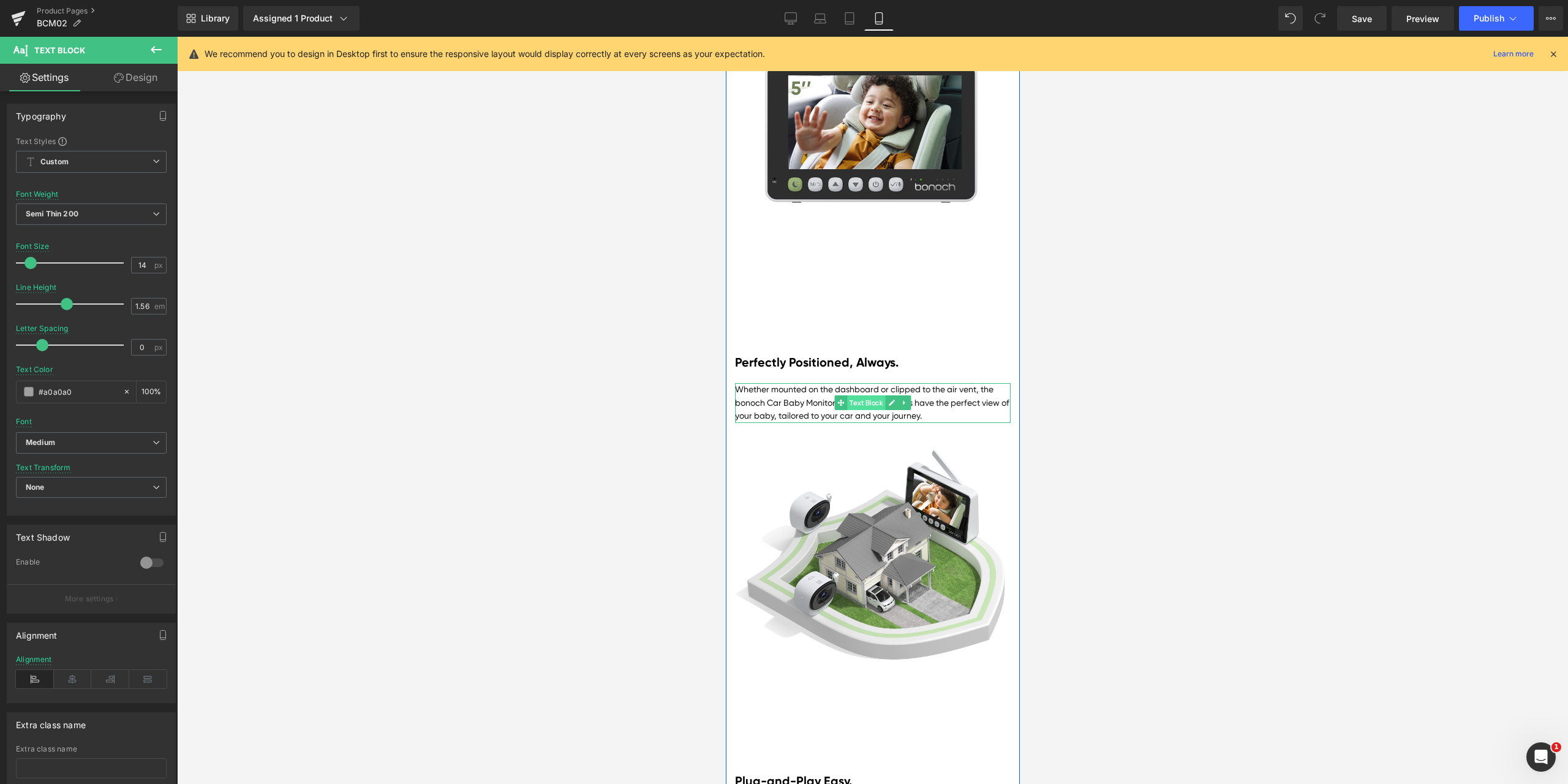
click at [854, 410] on span "Text Block" at bounding box center [865, 402] width 38 height 14
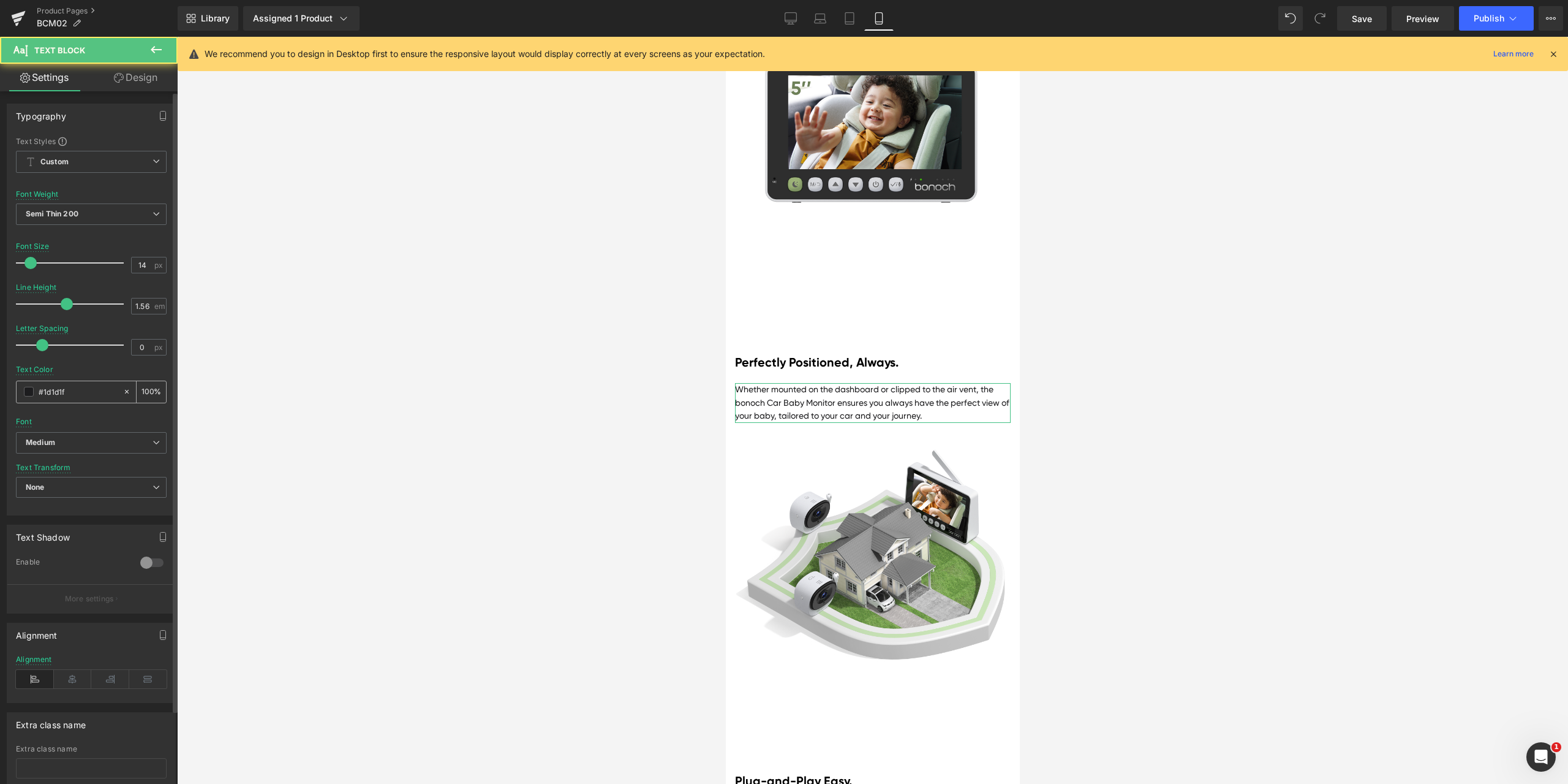
click at [91, 395] on input "#1d1d1f" at bounding box center [78, 391] width 78 height 14
paste input "a0a0a0"
type input "#a0a0a0"
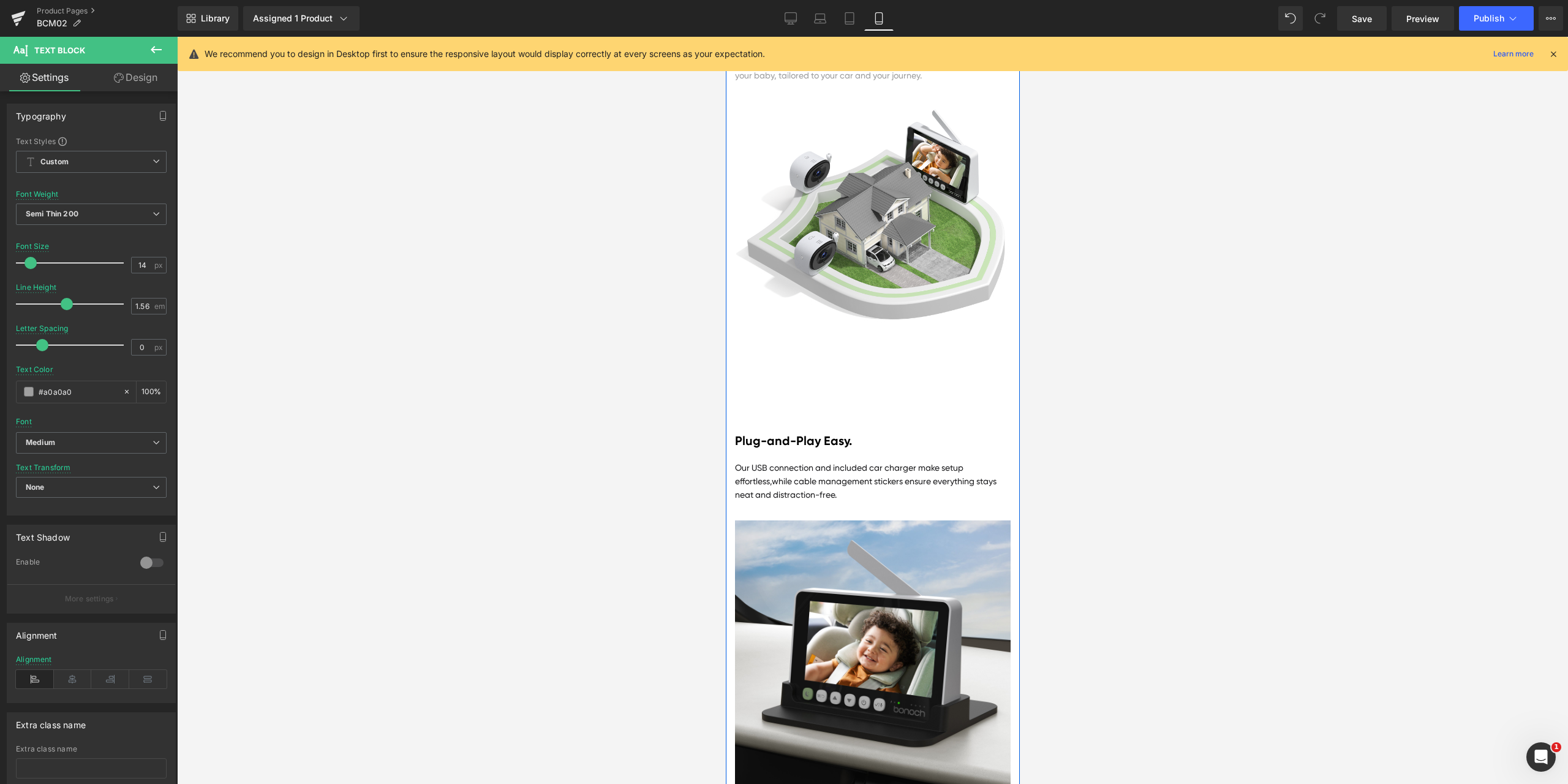
scroll to position [3576, 0]
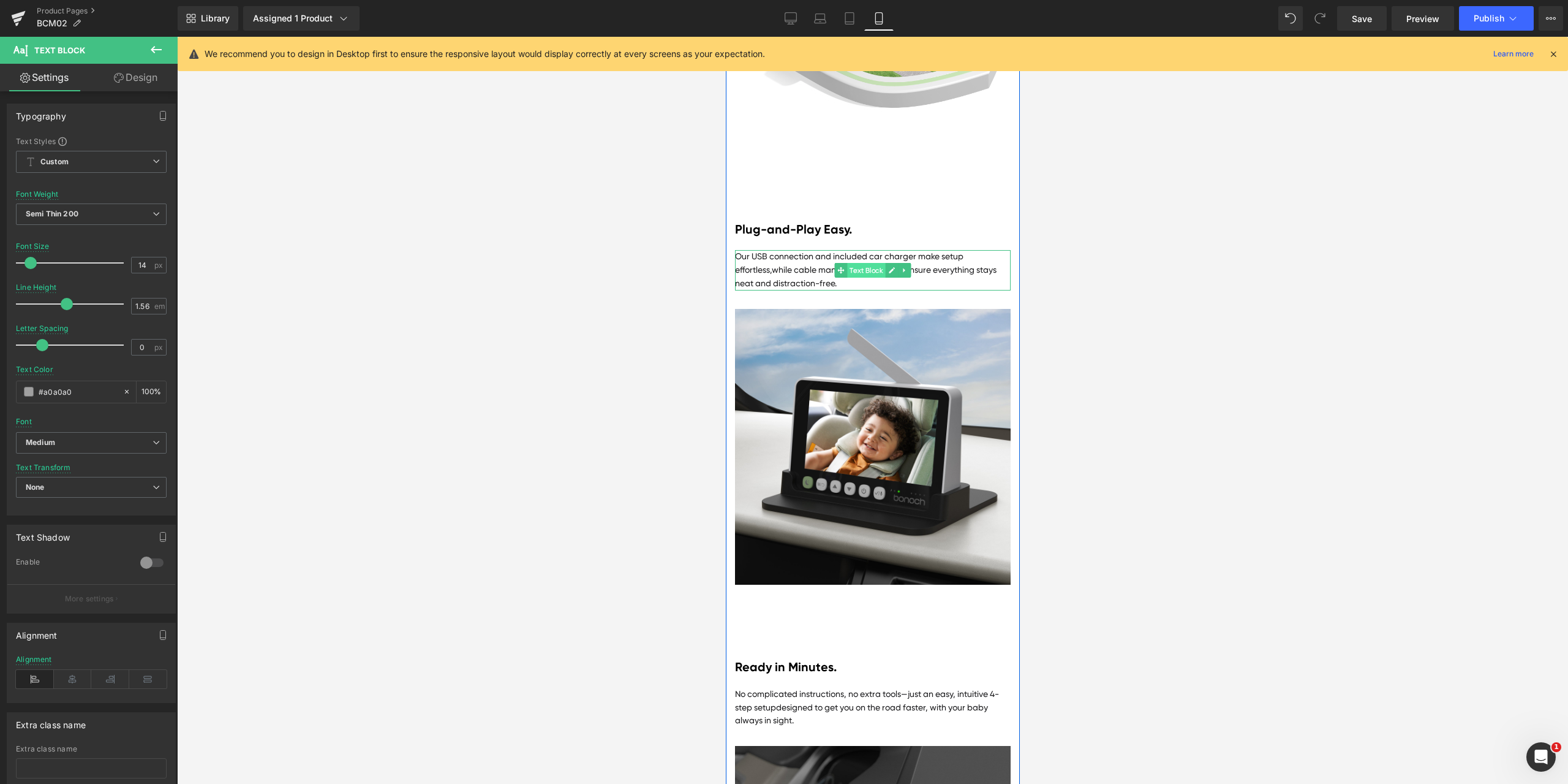
click at [865, 278] on span "Text Block" at bounding box center [865, 270] width 38 height 14
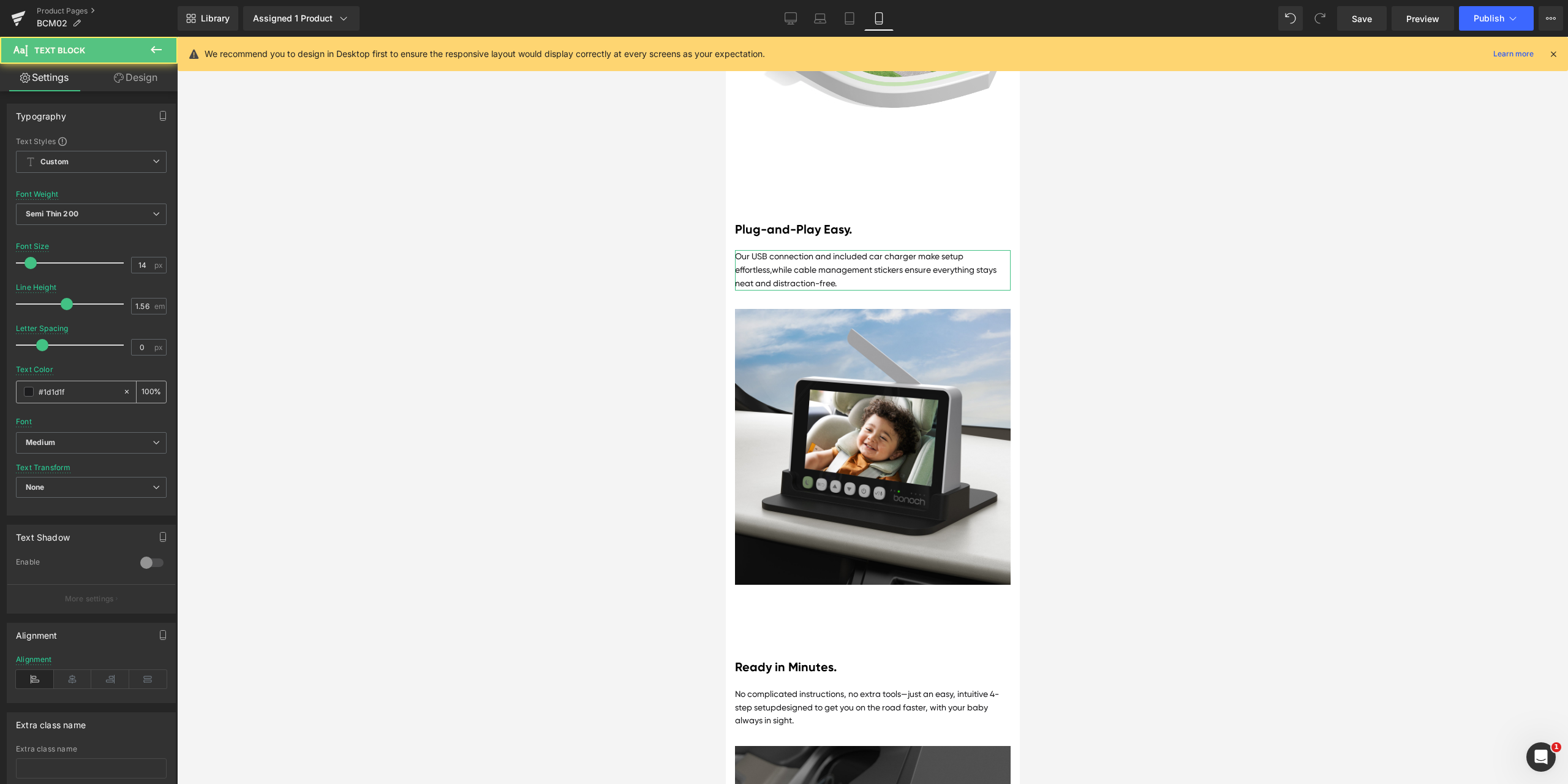
click at [77, 396] on input "#1d1d1f" at bounding box center [78, 391] width 78 height 14
paste input "a0a0a0"
type input "#a0a0a0"
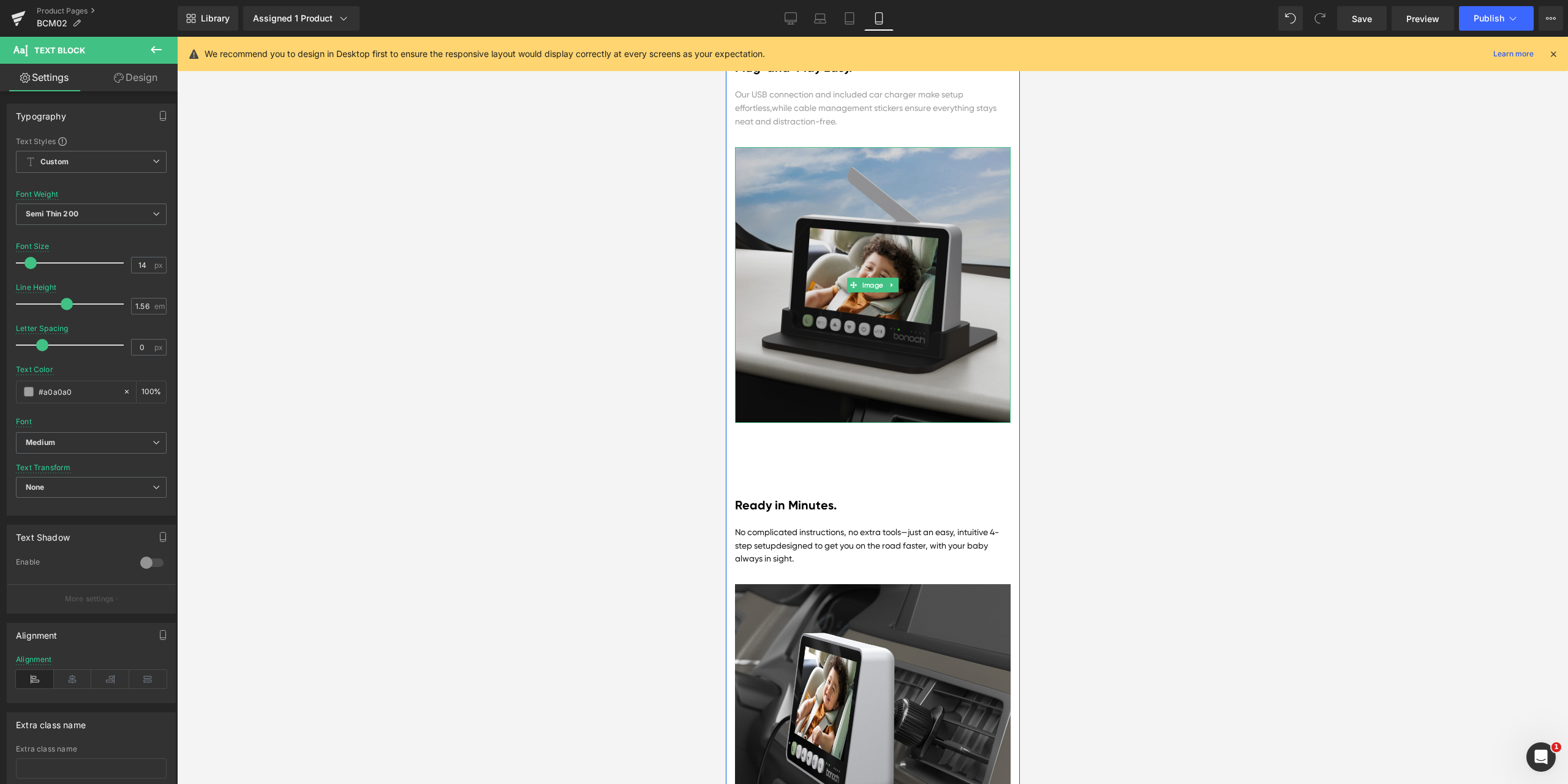
scroll to position [3883, 0]
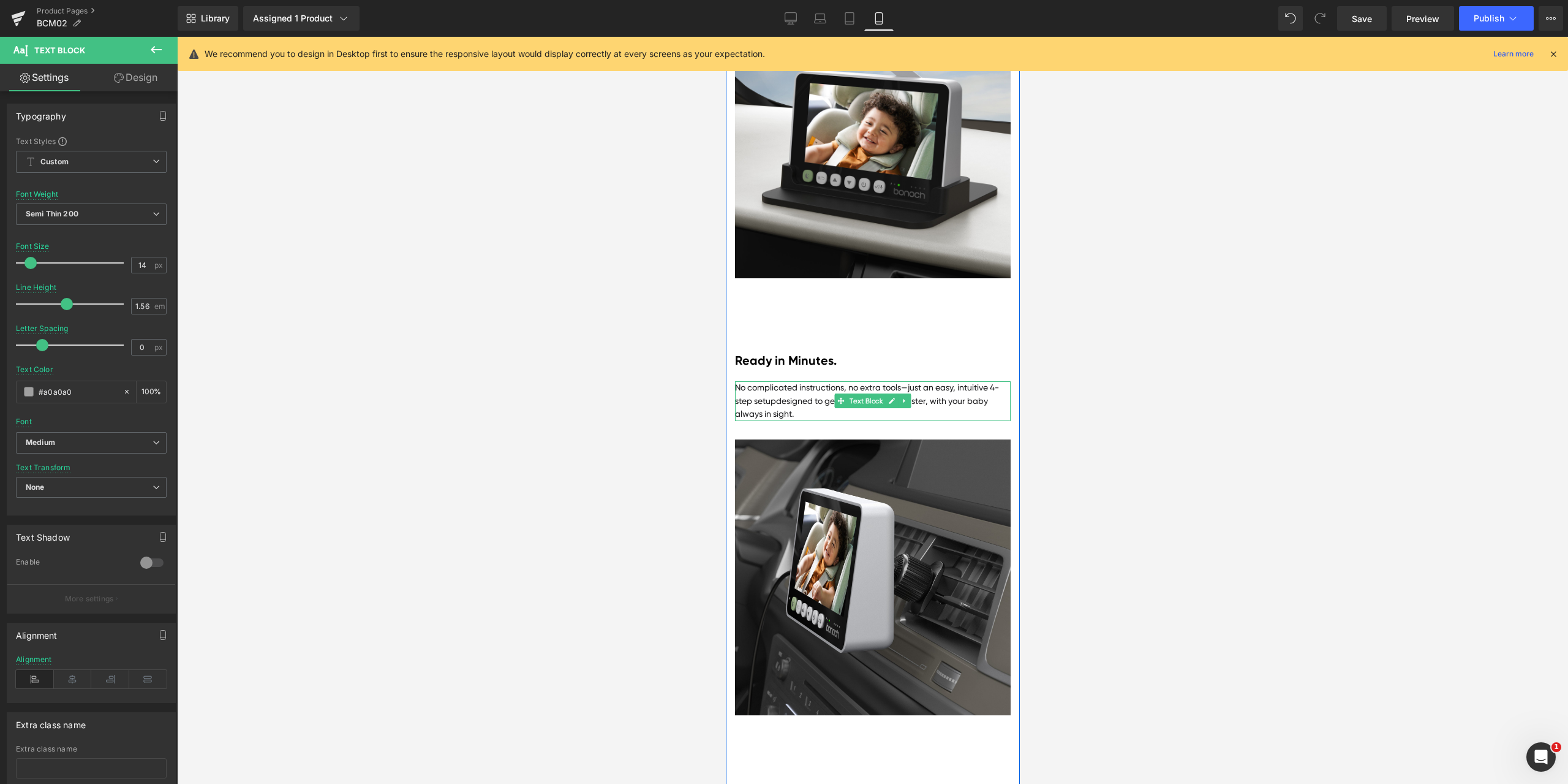
click at [857, 408] on span "Text Block" at bounding box center [865, 401] width 38 height 14
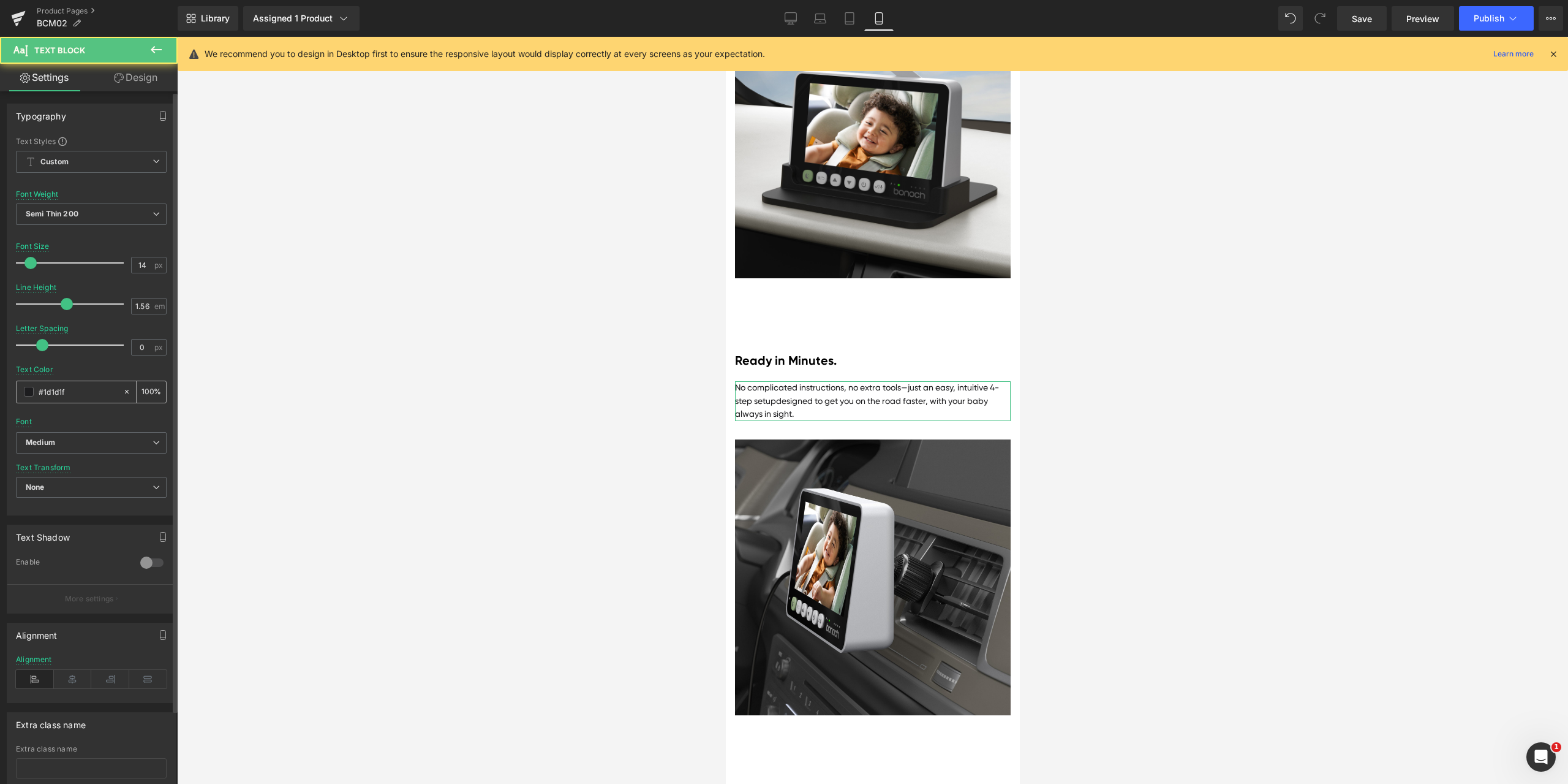
click at [93, 391] on input "#1d1d1f" at bounding box center [78, 391] width 78 height 14
paste input "a0a0a0"
type input "#a0a0a0"
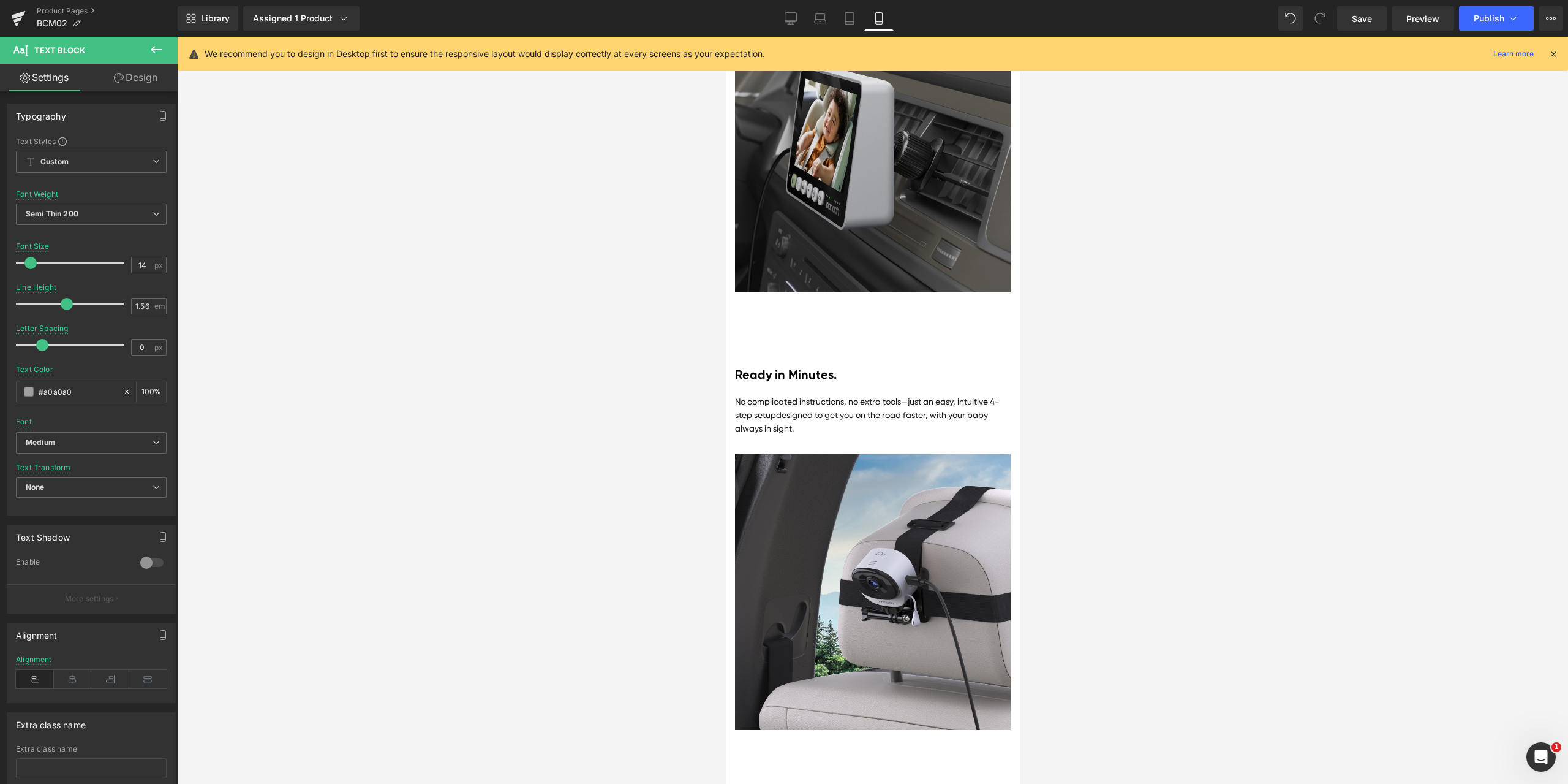
scroll to position [4311, 0]
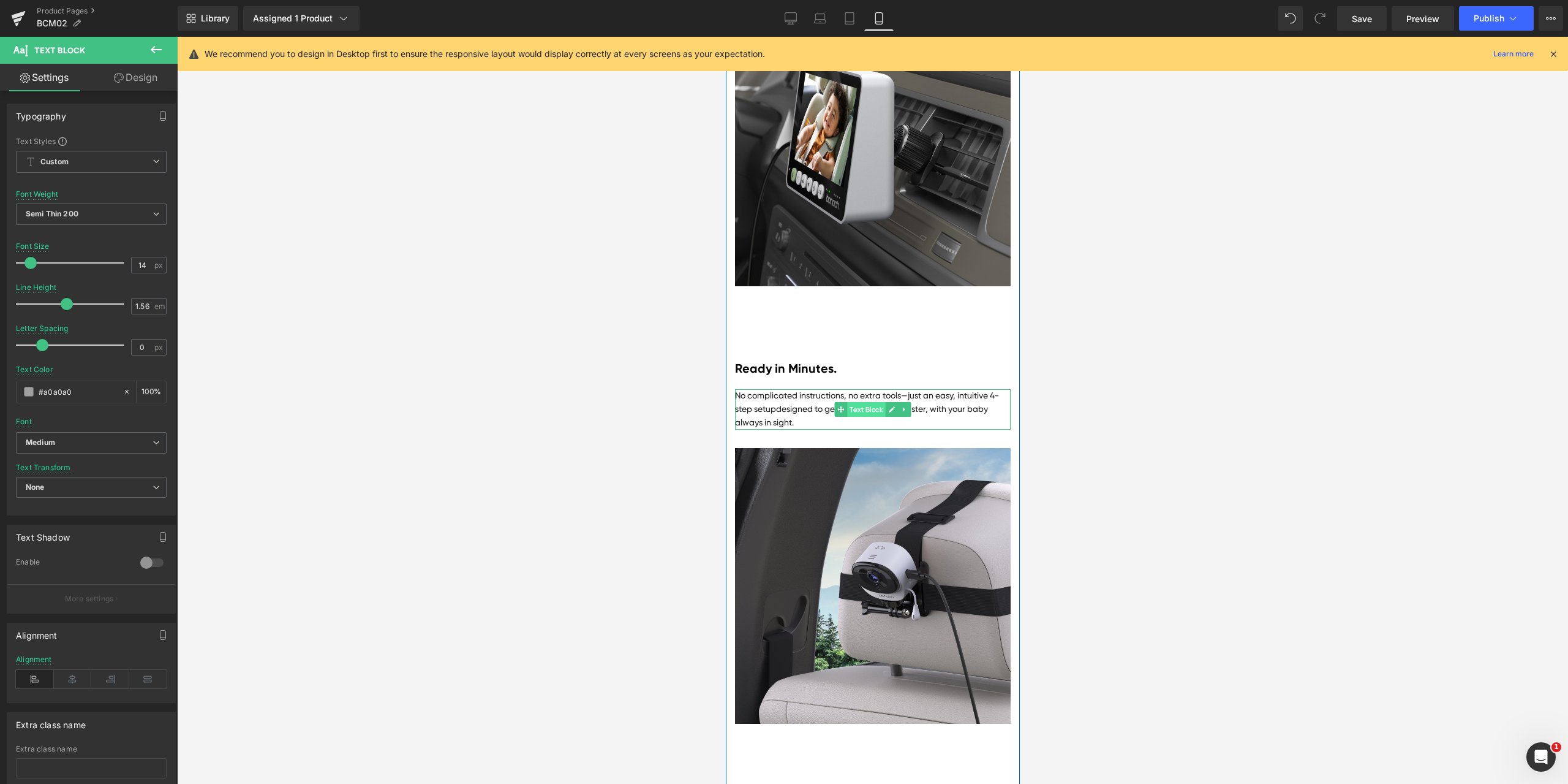
click at [871, 416] on span "Text Block" at bounding box center [865, 409] width 38 height 14
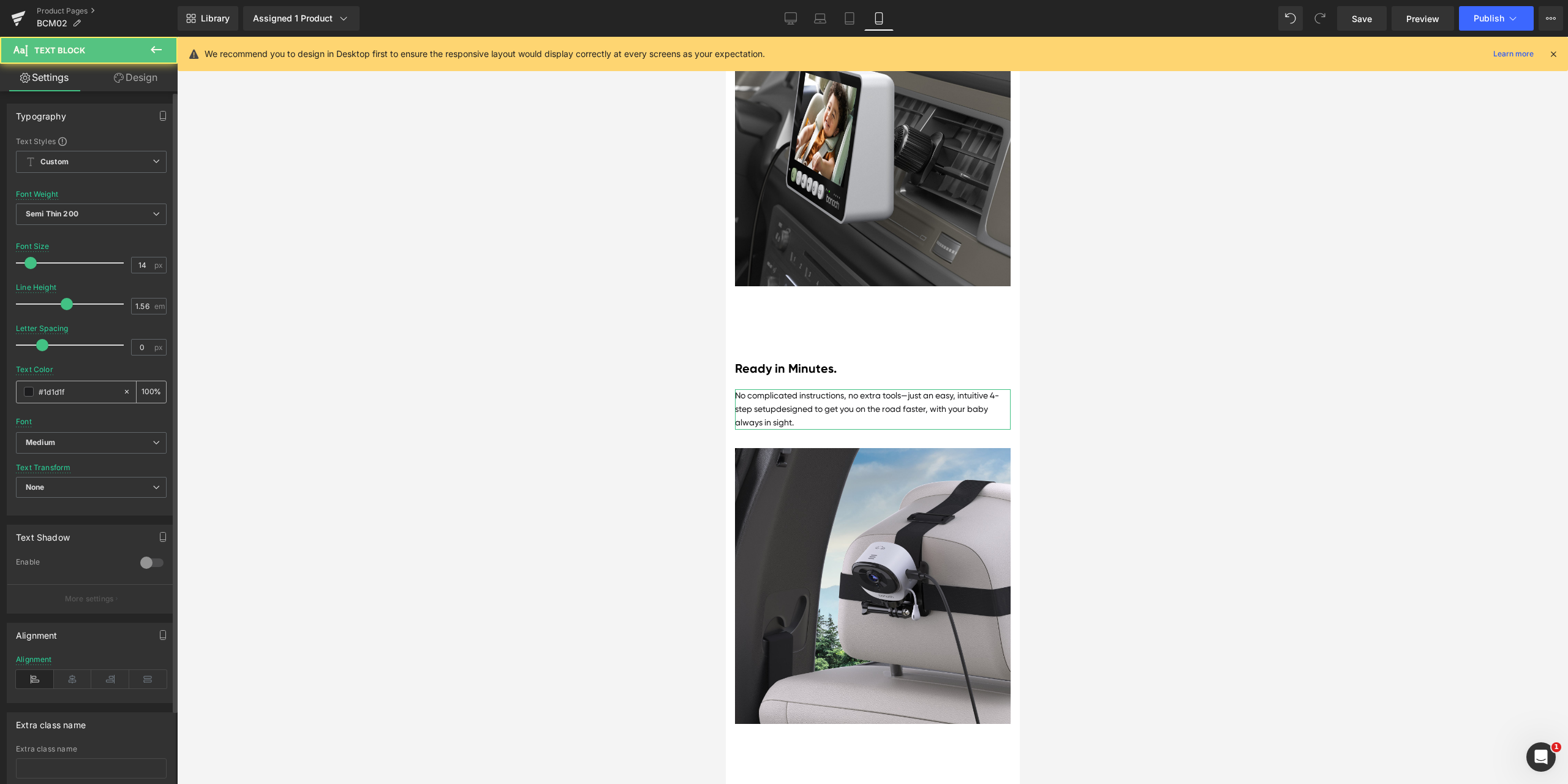
click at [78, 386] on input "#1d1d1f" at bounding box center [78, 391] width 78 height 14
paste input "a0a0a0"
type input "#a0a0a0"
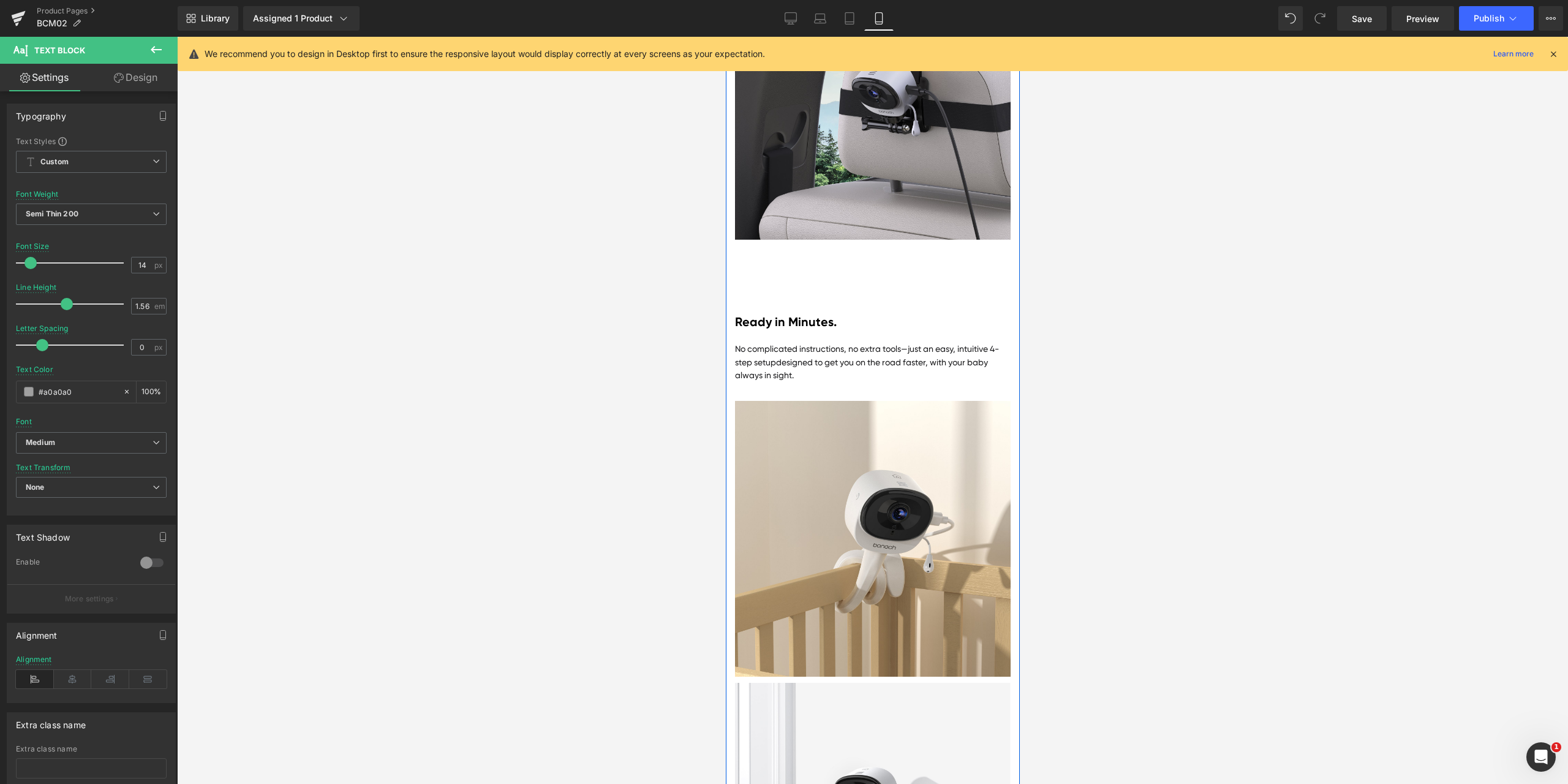
scroll to position [4802, 0]
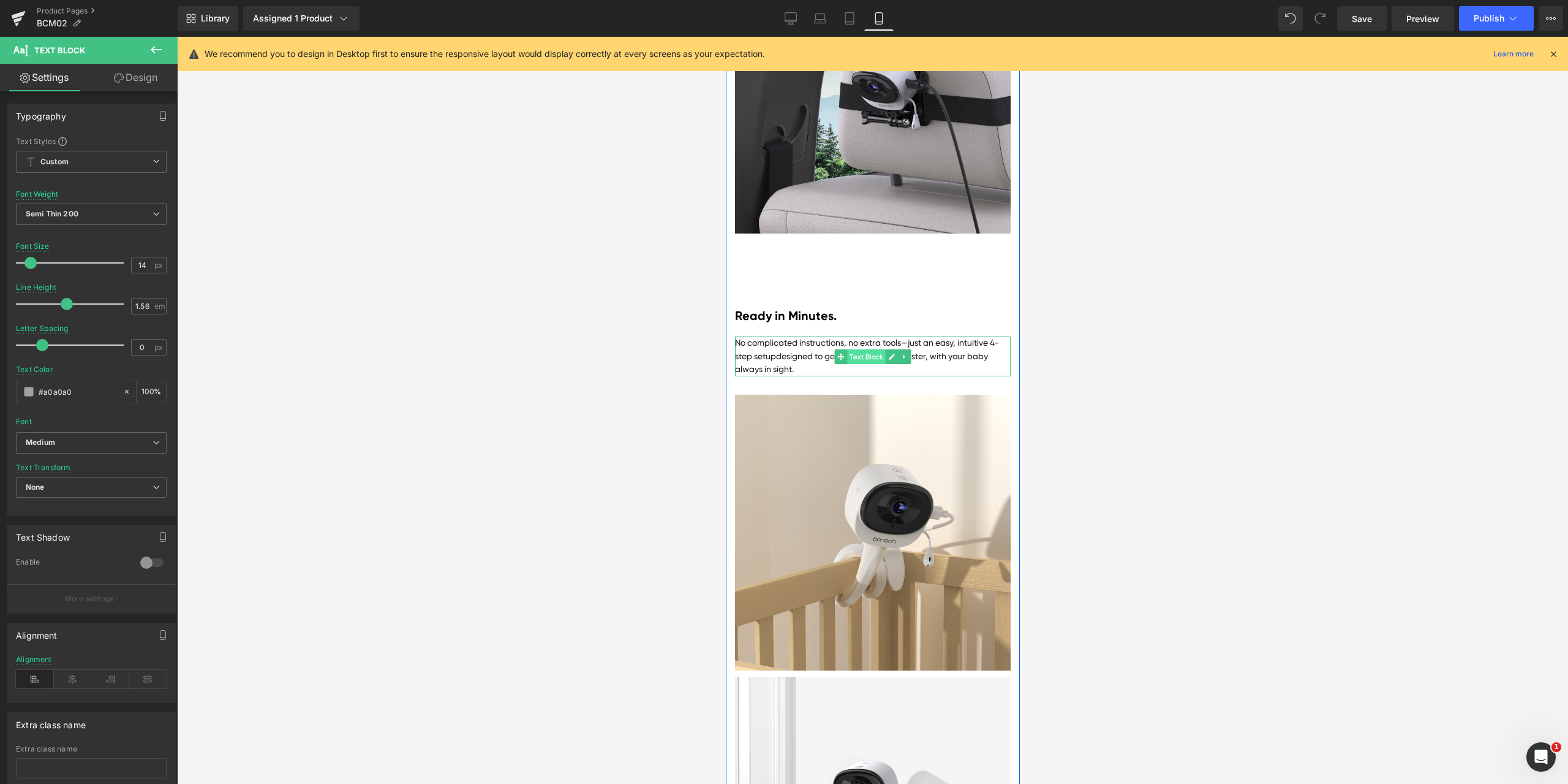
click at [860, 364] on span "Text Block" at bounding box center [865, 357] width 38 height 14
click at [84, 395] on input "#1d1d1f" at bounding box center [78, 391] width 78 height 14
paste input "a0a0a0"
type input "#a0a0a0"
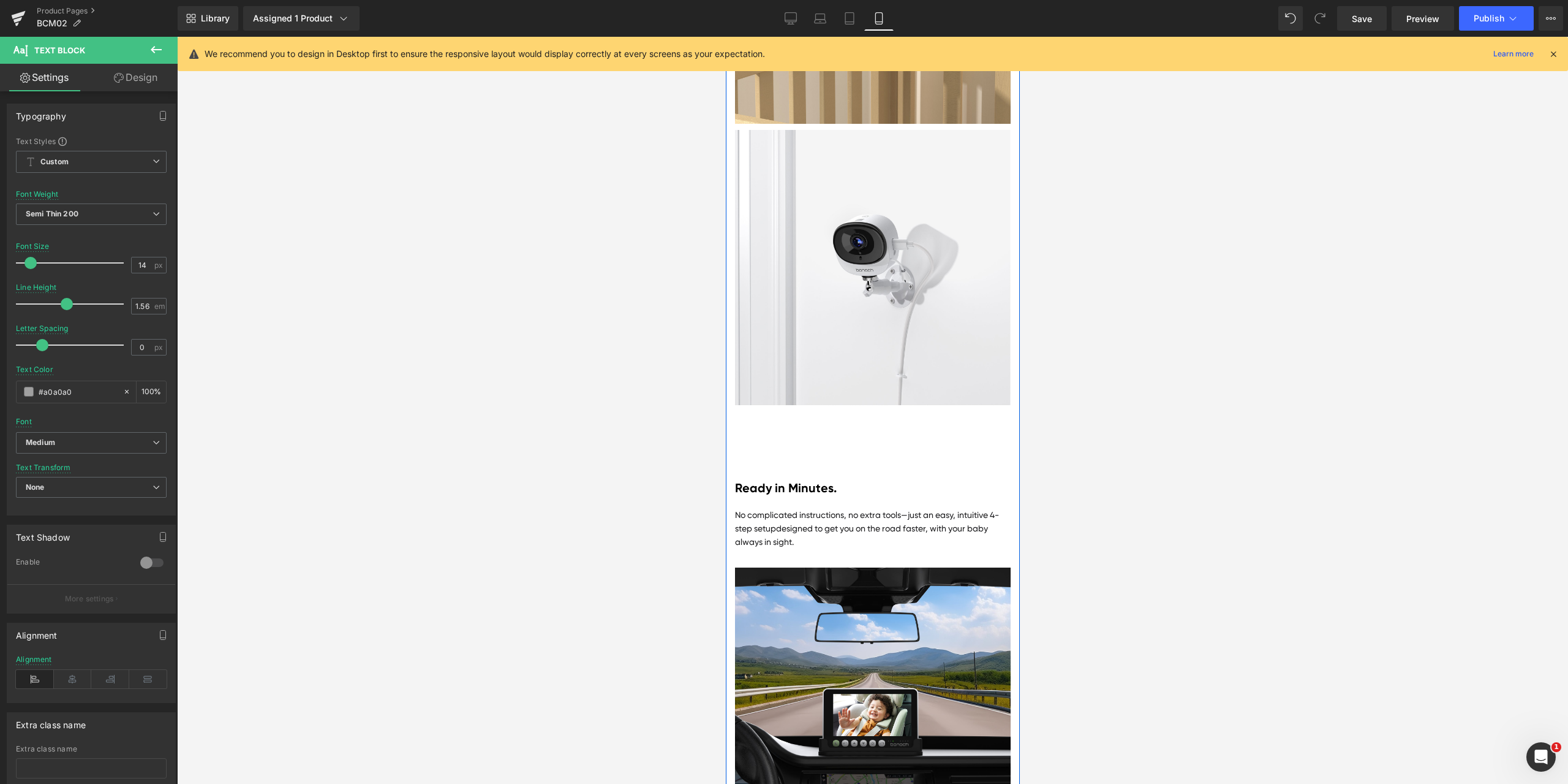
scroll to position [5353, 0]
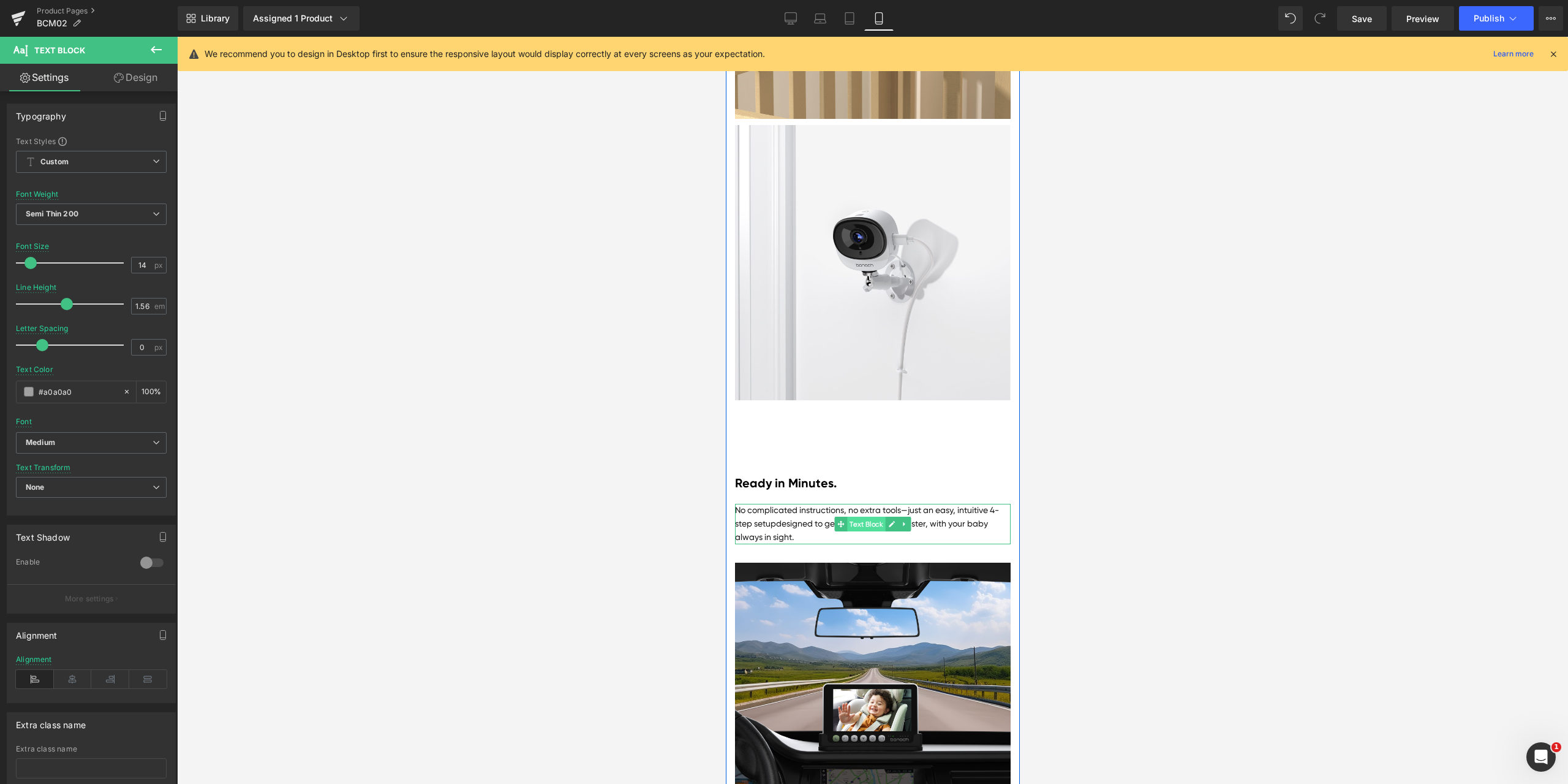
click at [872, 532] on span "Text Block" at bounding box center [865, 524] width 38 height 14
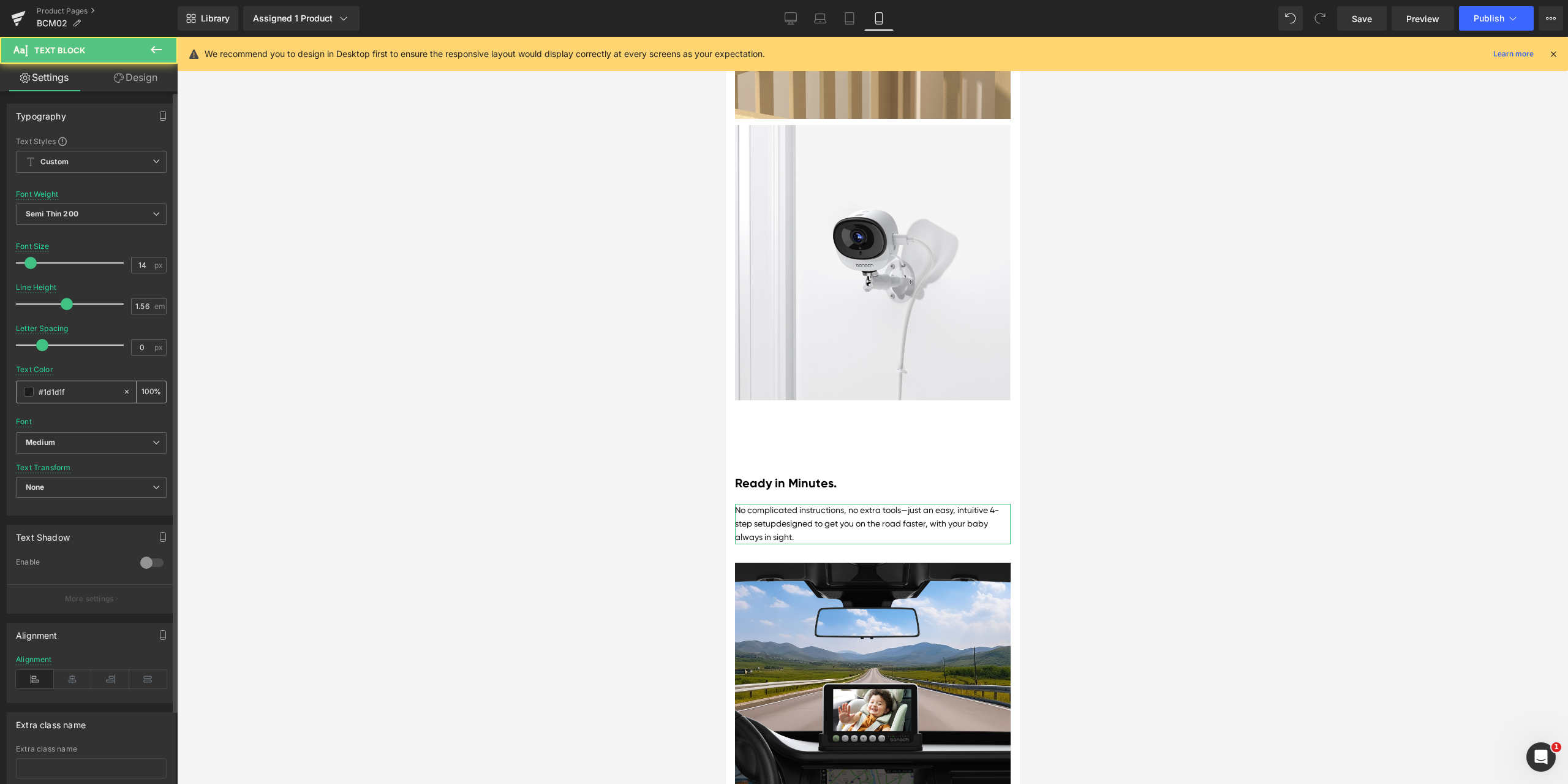
click at [69, 388] on input "#1d1d1f" at bounding box center [78, 391] width 78 height 14
paste input "a0a0a0"
type input "#a0a0a0"
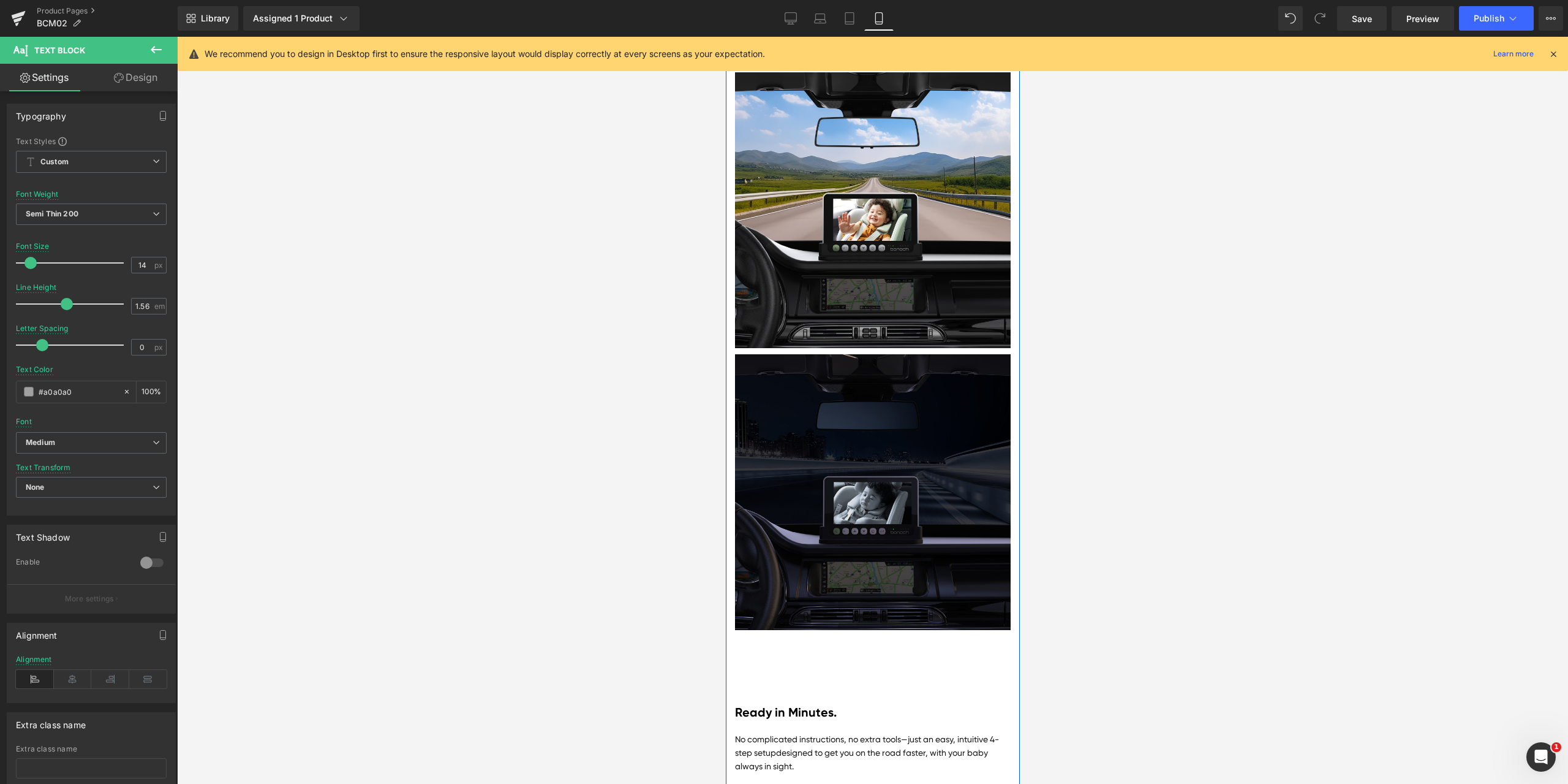
scroll to position [6027, 0]
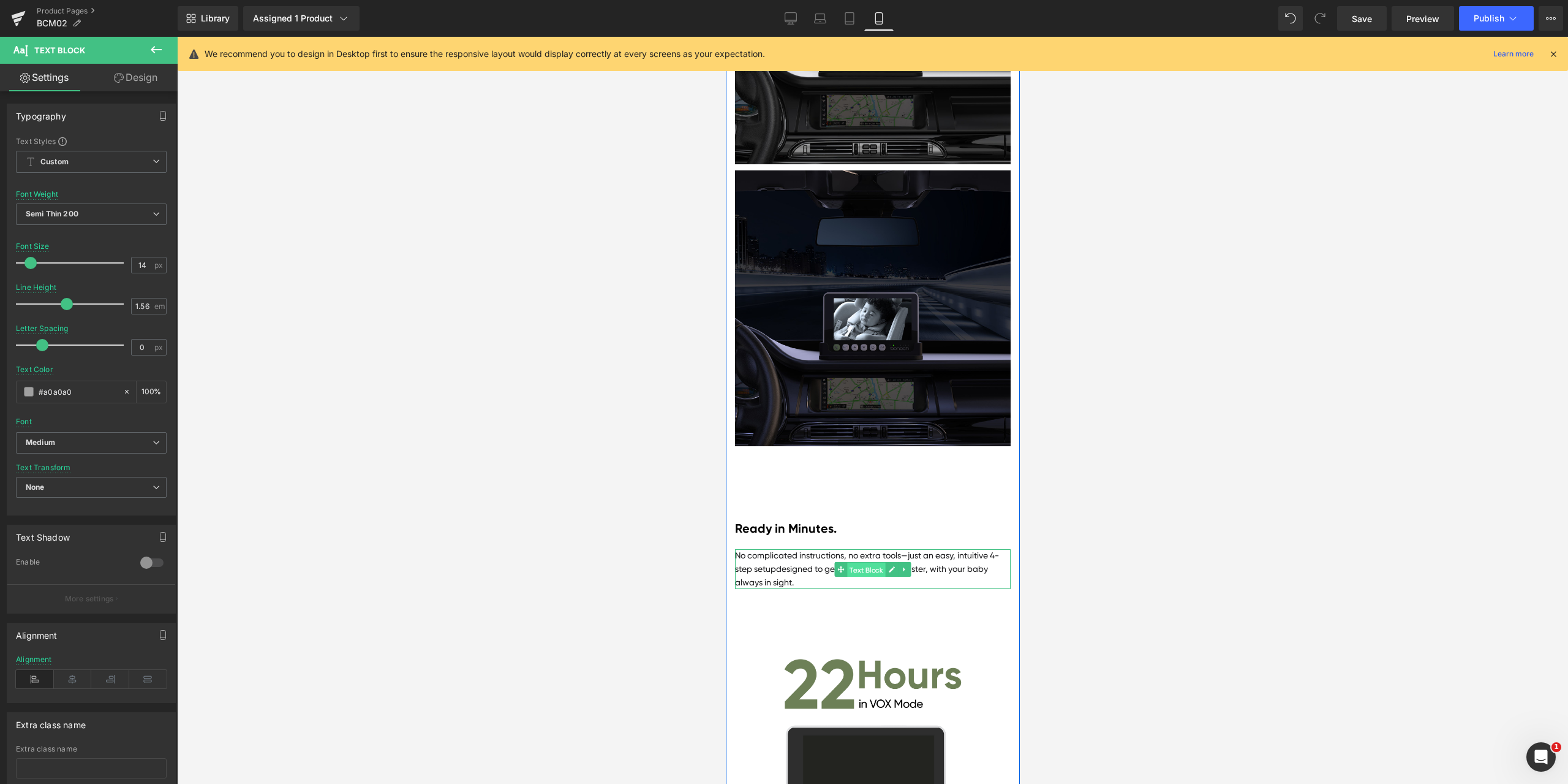
drag, startPoint x: 867, startPoint y: 583, endPoint x: 1441, endPoint y: 612, distance: 574.7
click at [867, 577] on span "Text Block" at bounding box center [865, 569] width 38 height 14
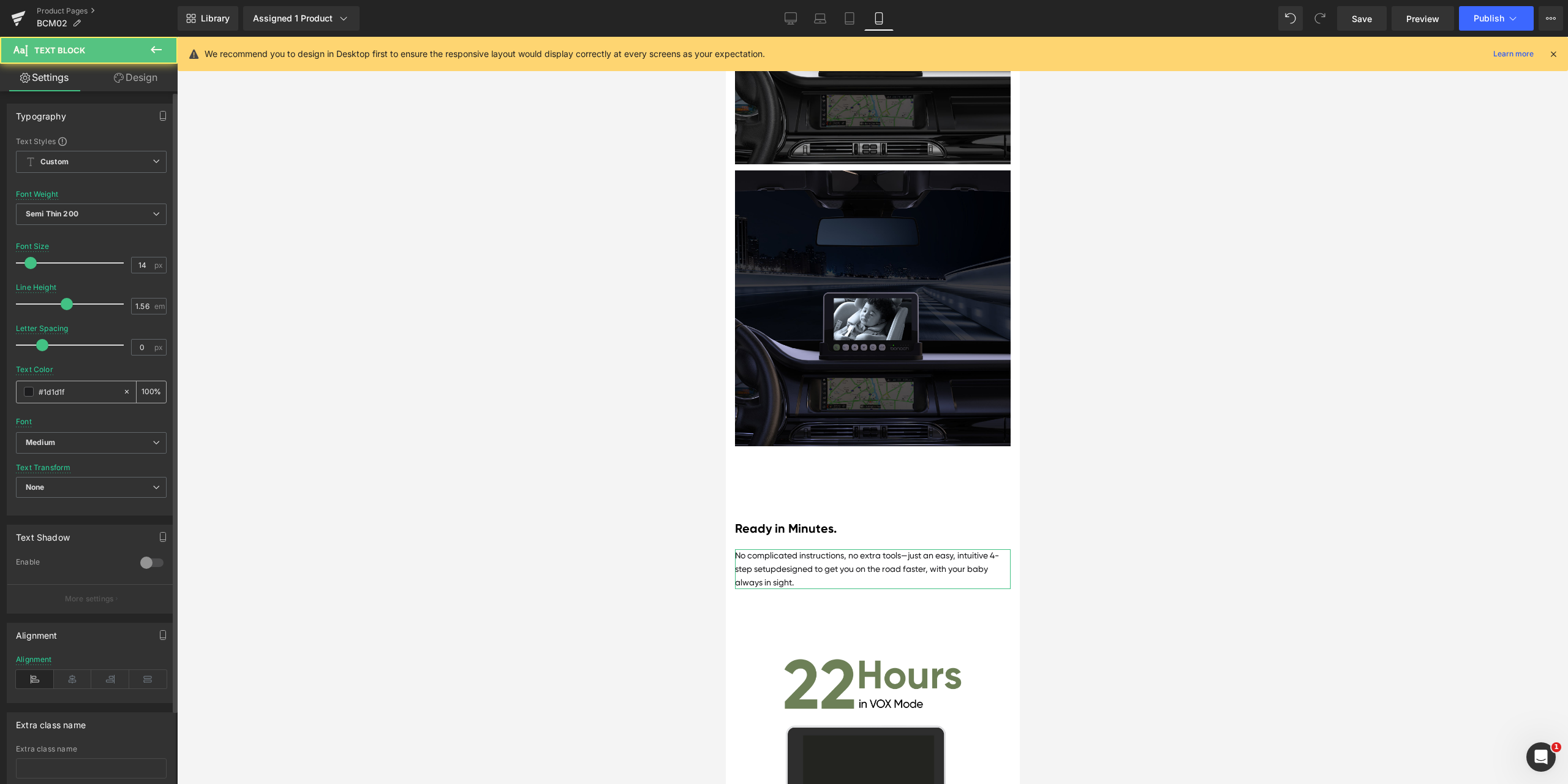
click at [90, 391] on input "#1d1d1f" at bounding box center [78, 391] width 78 height 14
paste input "a0a0a0"
type input "#a0a0a0"
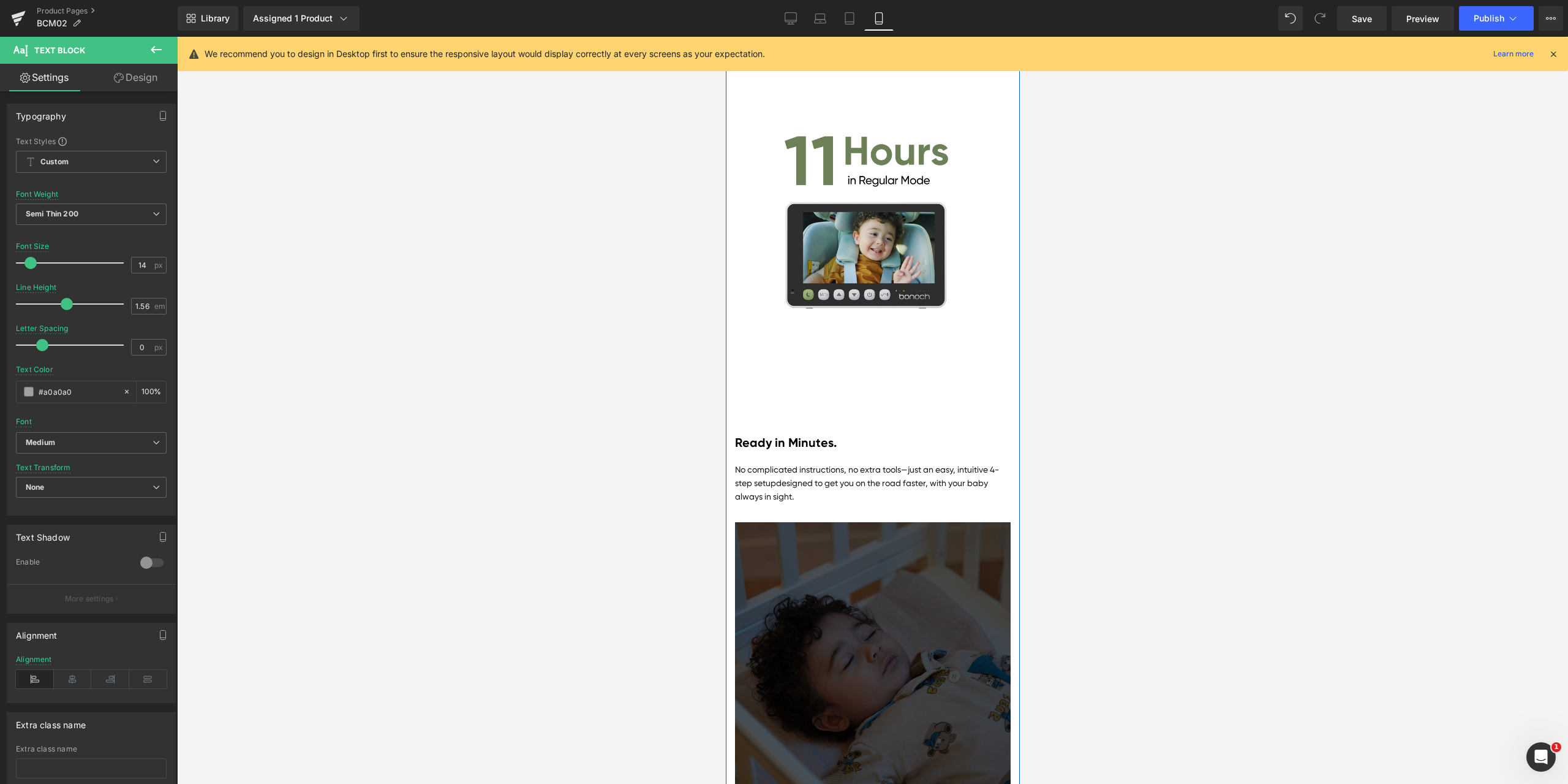
scroll to position [6946, 0]
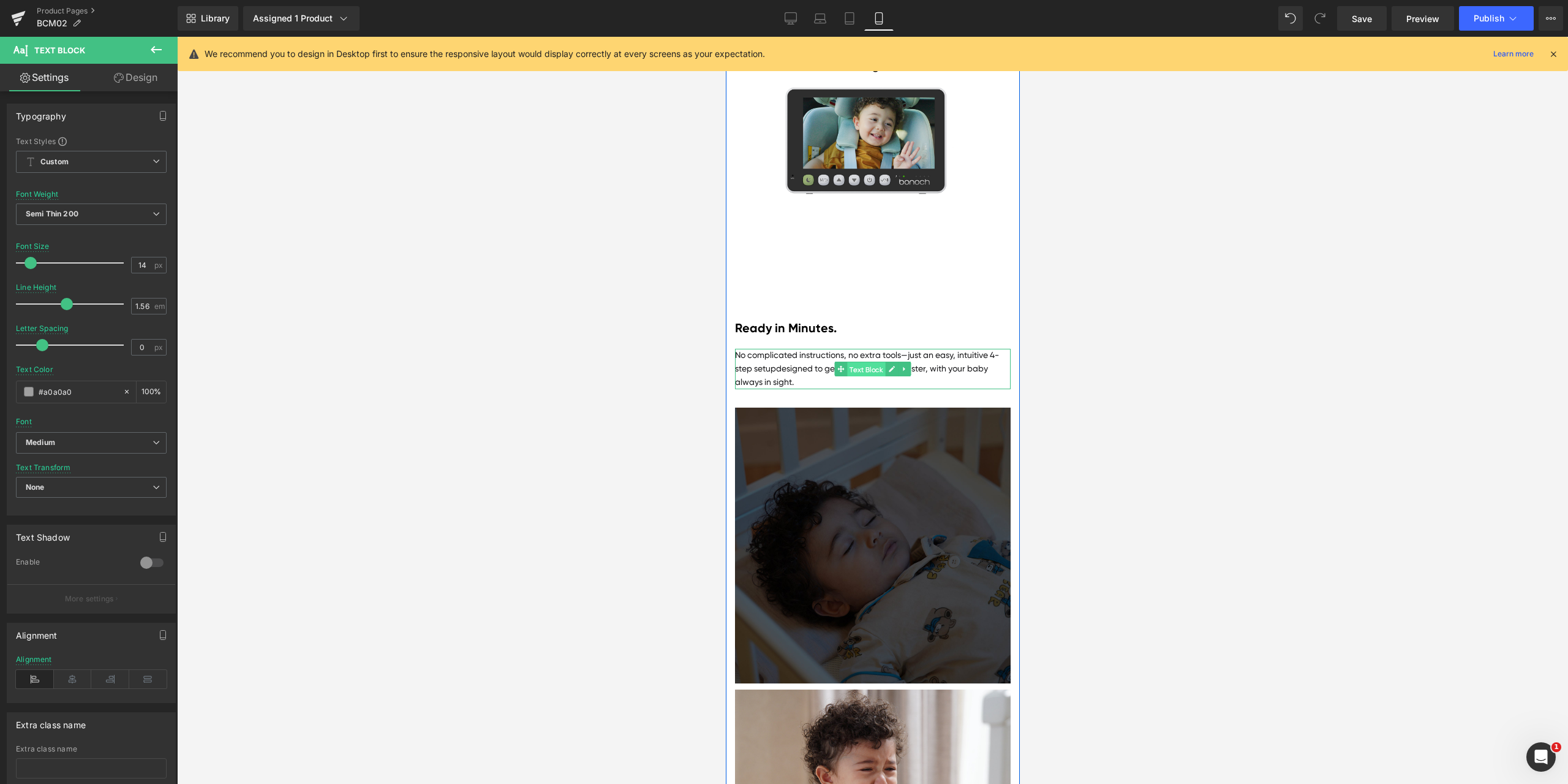
click at [865, 377] on span "Text Block" at bounding box center [865, 369] width 38 height 14
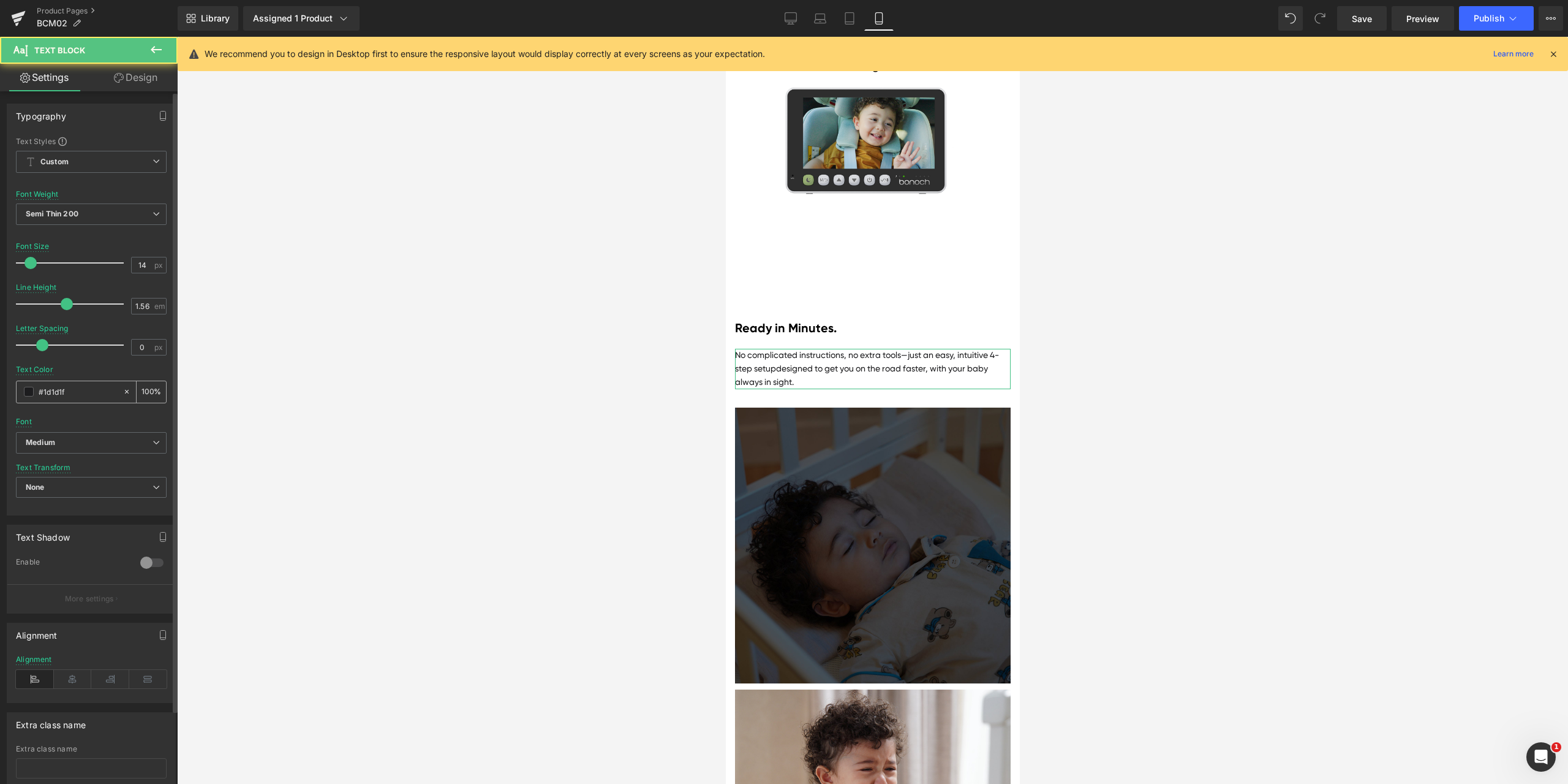
click at [81, 397] on input "#1d1d1f" at bounding box center [78, 391] width 78 height 14
paste input "a0a0a0"
type input "#a0a0a0"
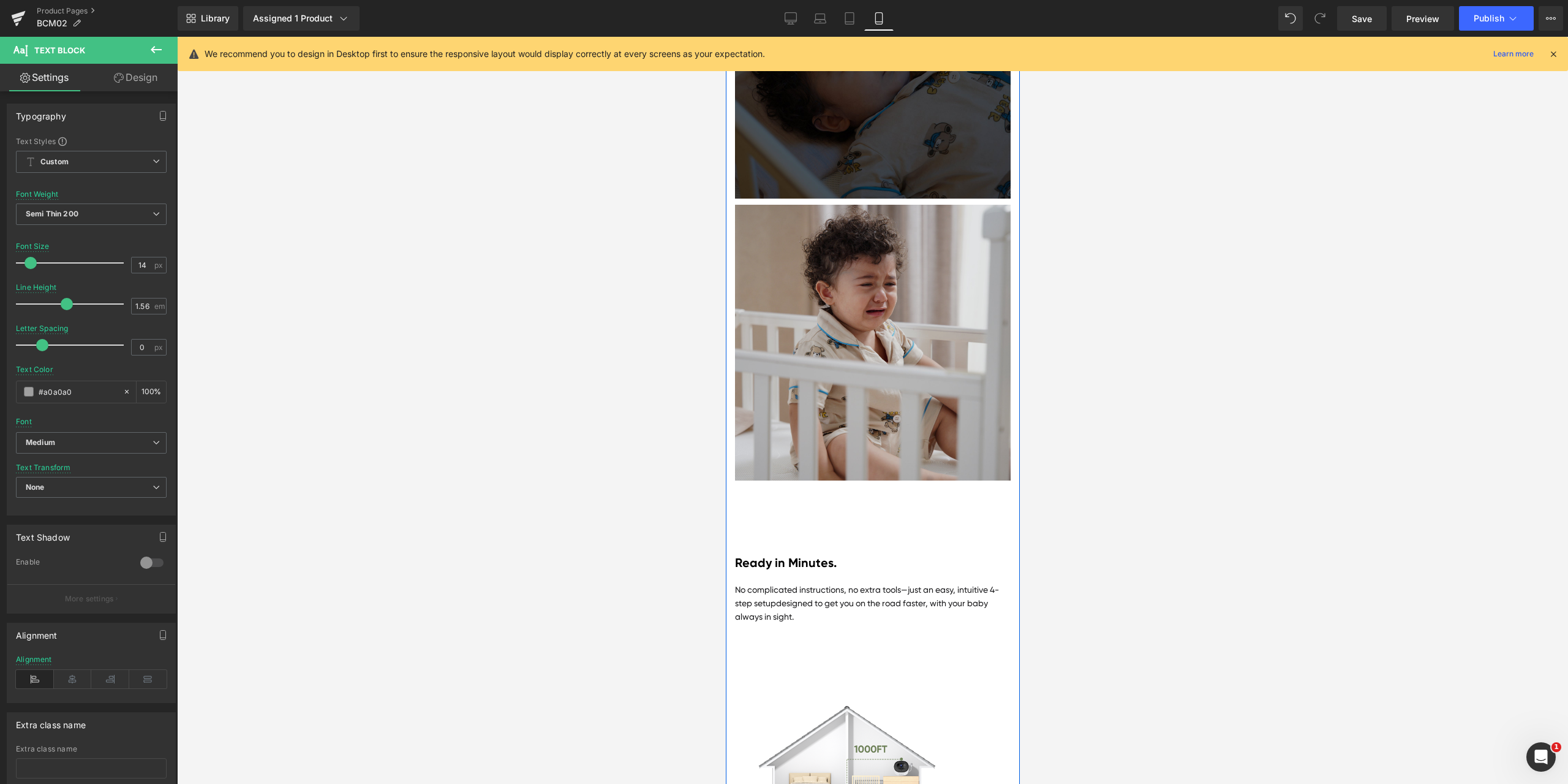
scroll to position [7436, 0]
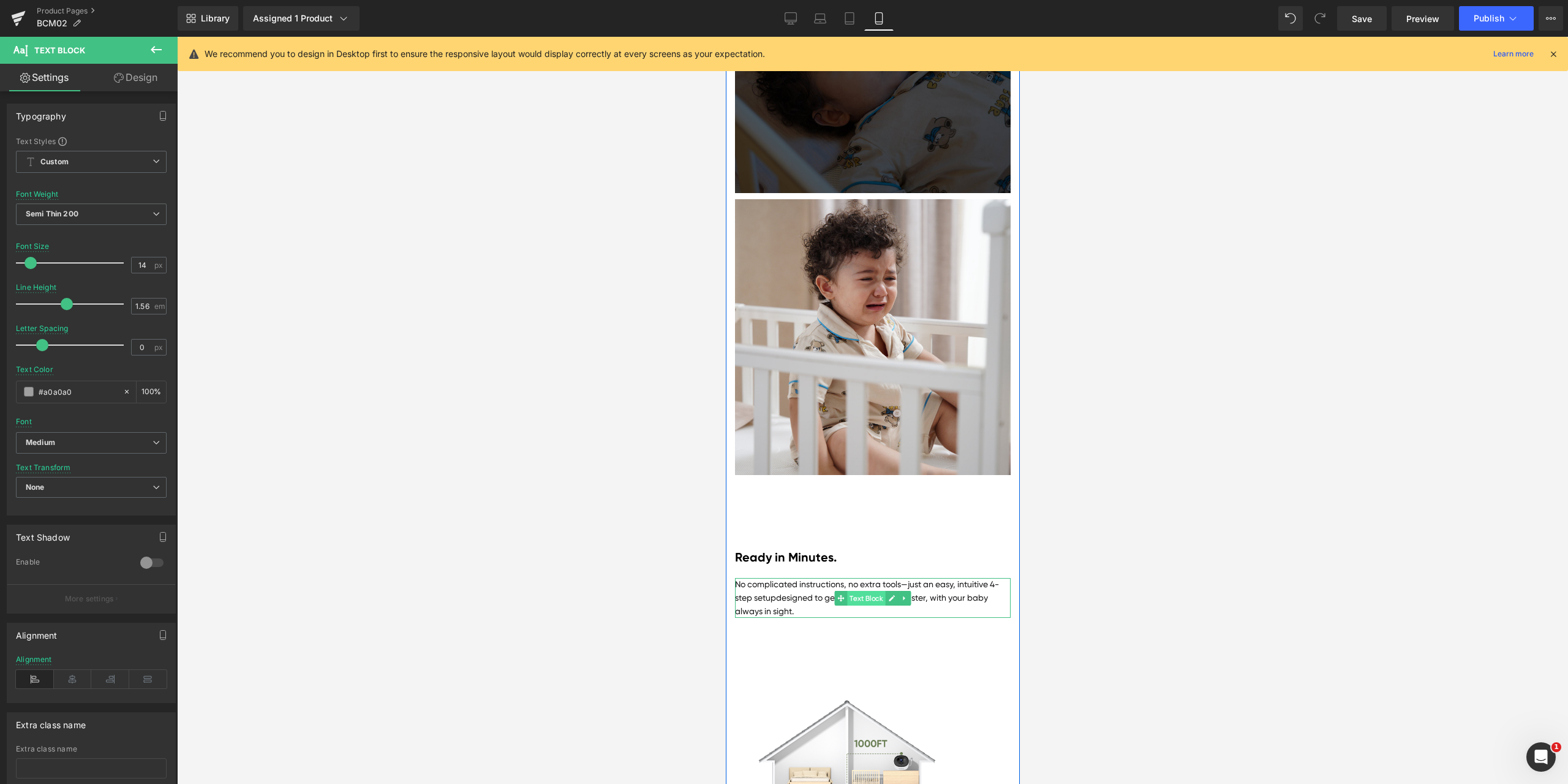
click at [863, 606] on span "Text Block" at bounding box center [865, 598] width 38 height 14
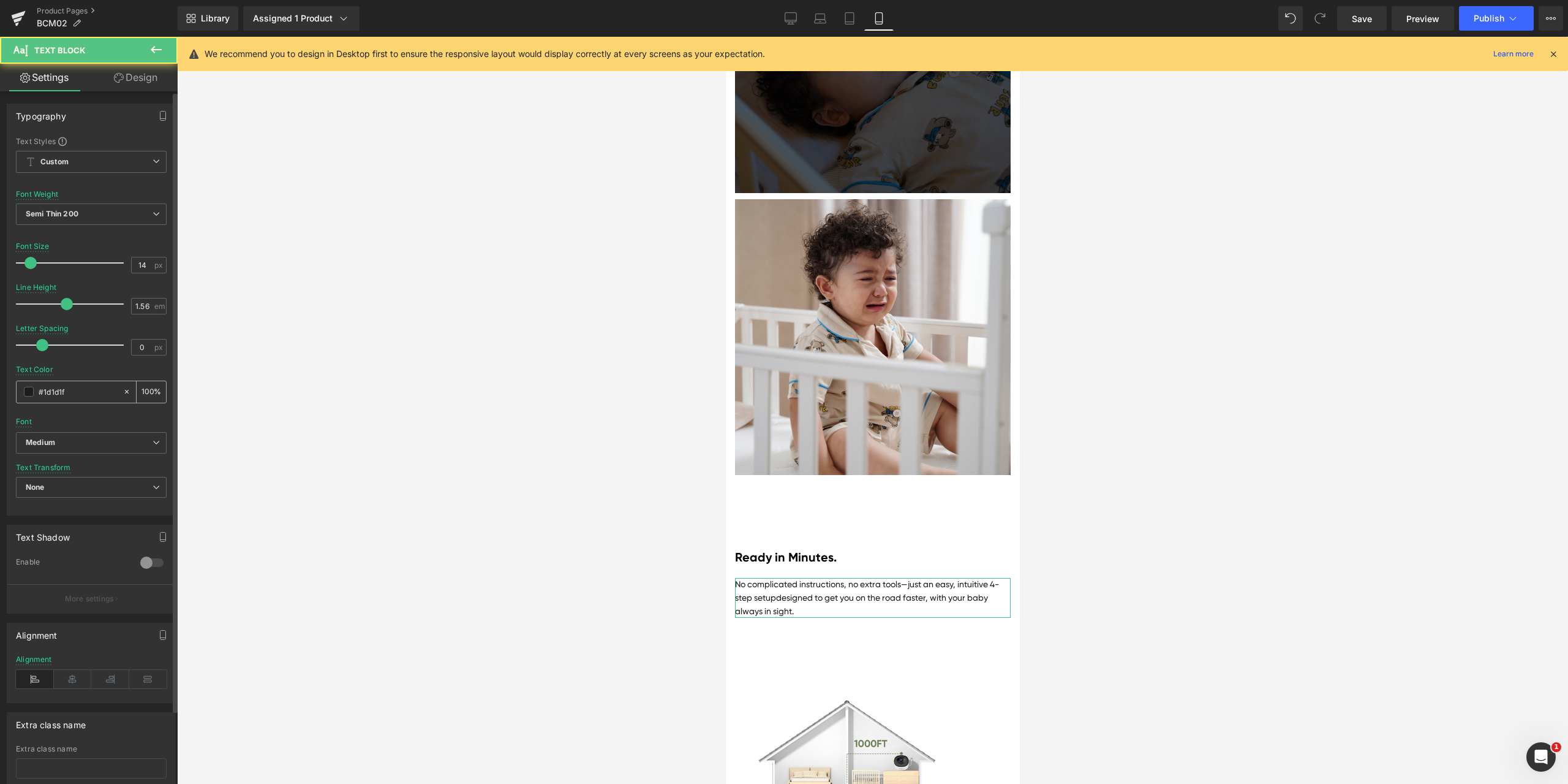
click at [85, 393] on input "#1d1d1f" at bounding box center [78, 391] width 78 height 14
paste input "a0a0a0"
type input "#a0a0a0"
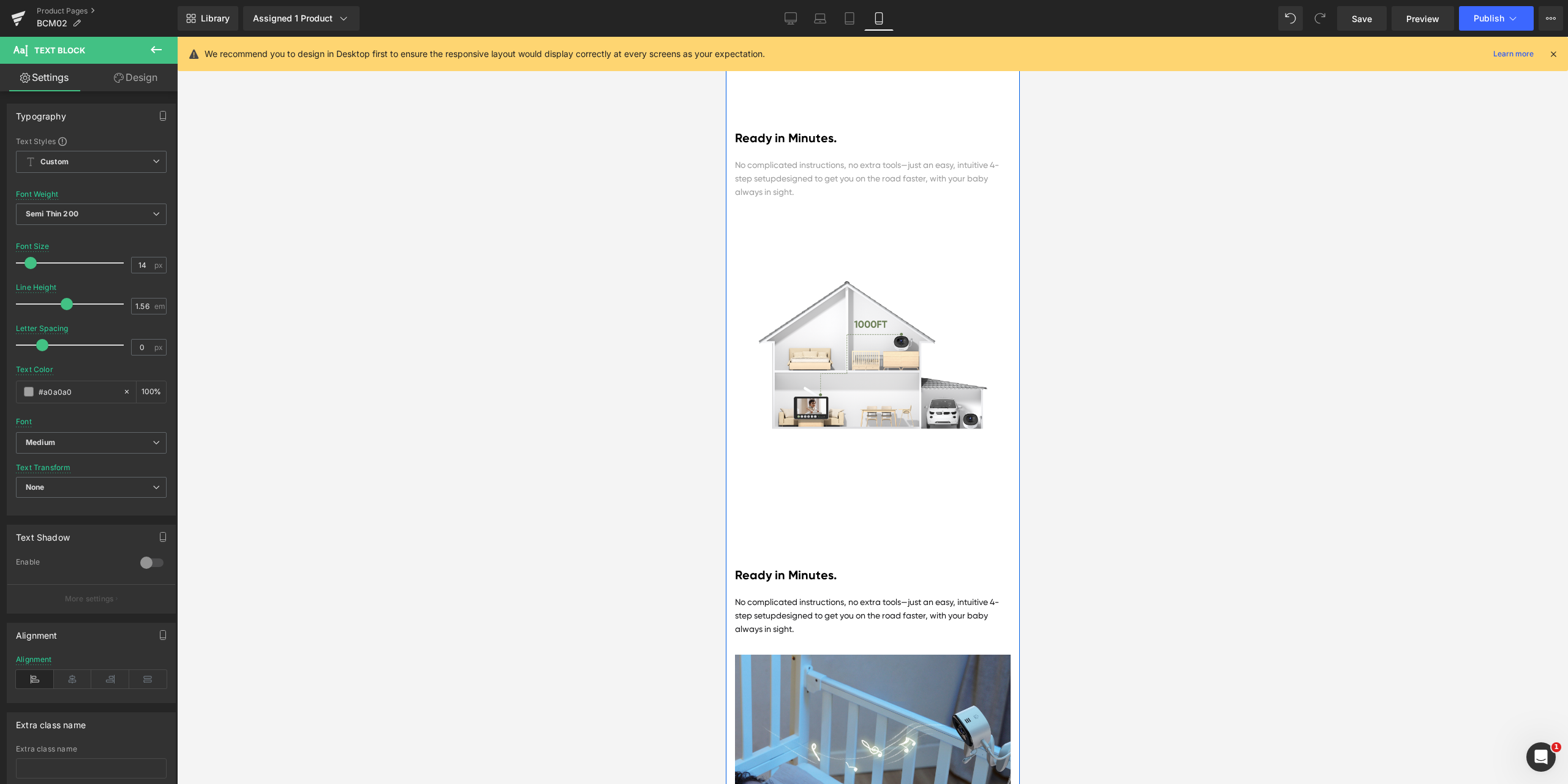
scroll to position [7988, 0]
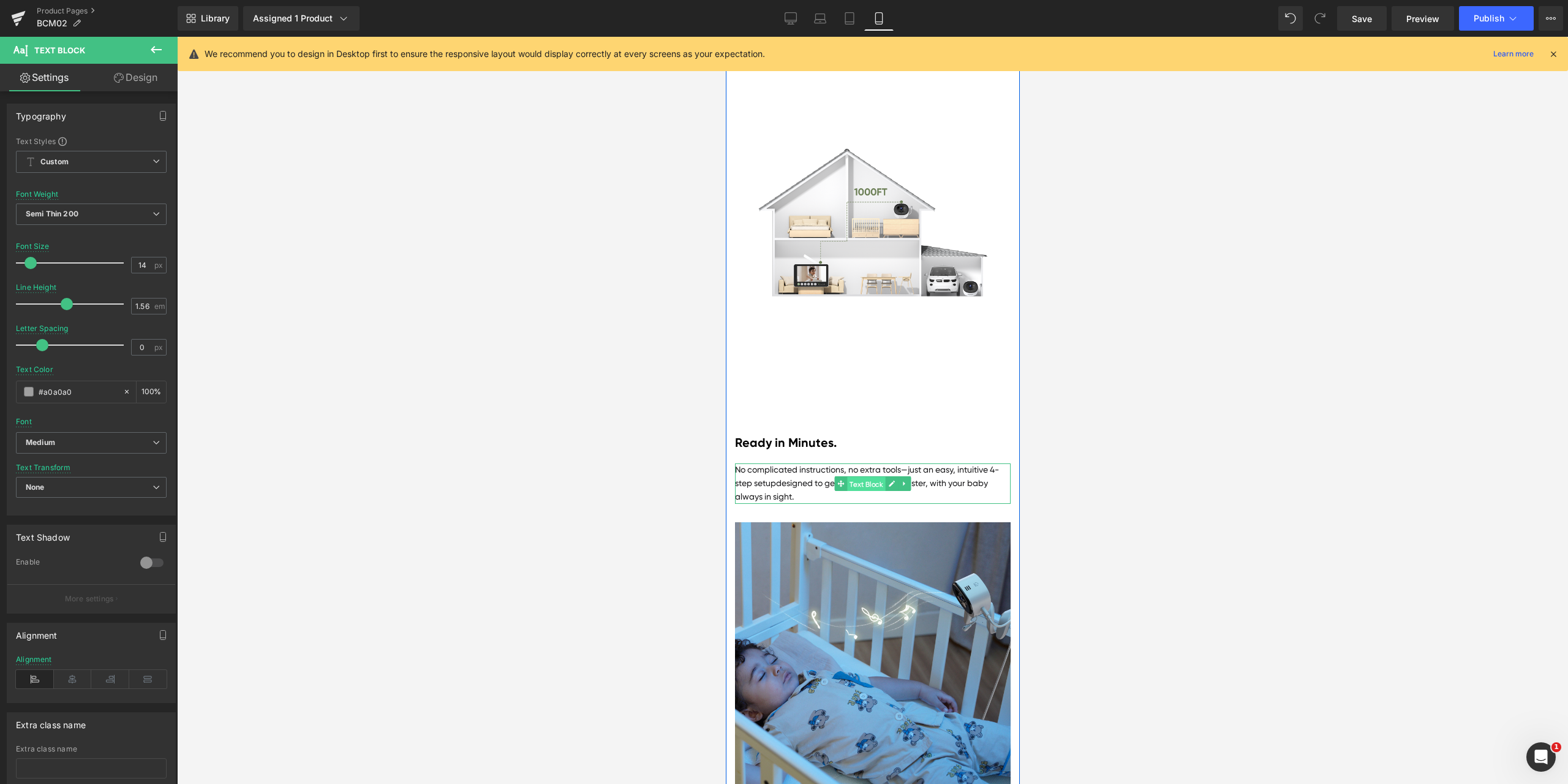
drag, startPoint x: 857, startPoint y: 501, endPoint x: 1424, endPoint y: 531, distance: 567.8
click at [857, 491] on span "Text Block" at bounding box center [865, 484] width 38 height 14
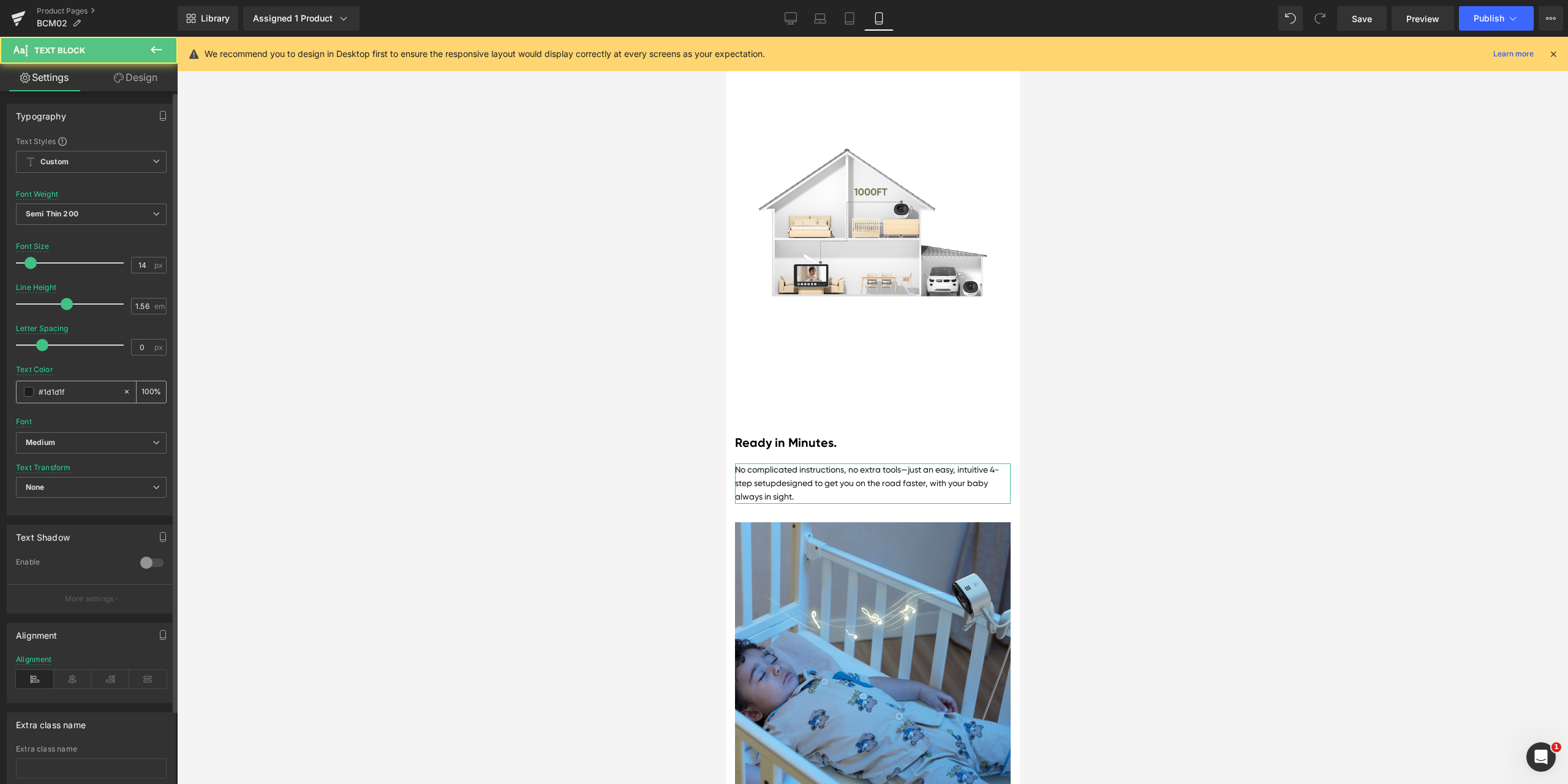
click at [70, 392] on input "#1d1d1f" at bounding box center [78, 391] width 78 height 14
paste input "a0a0a0"
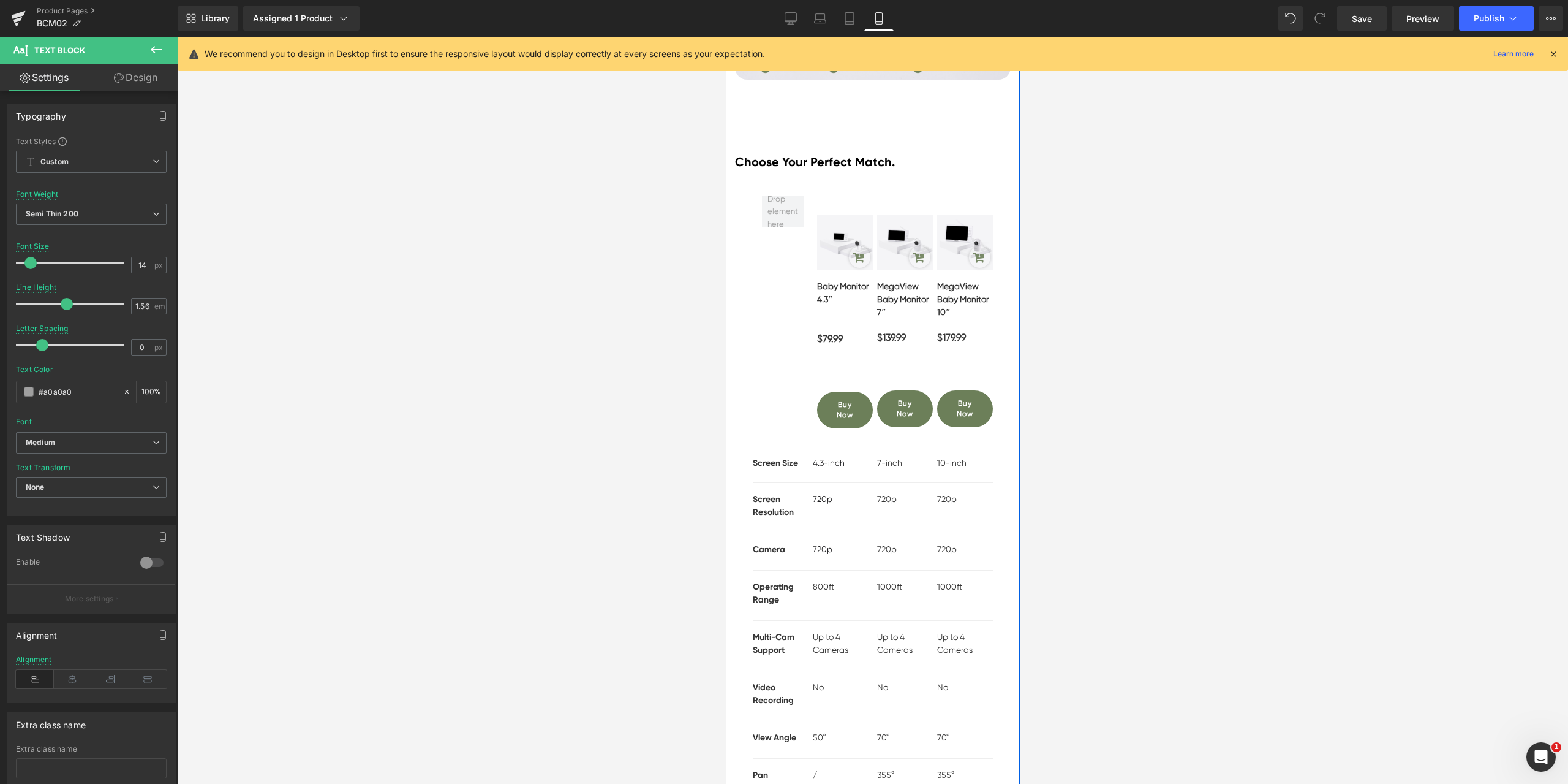
scroll to position [8846, 0]
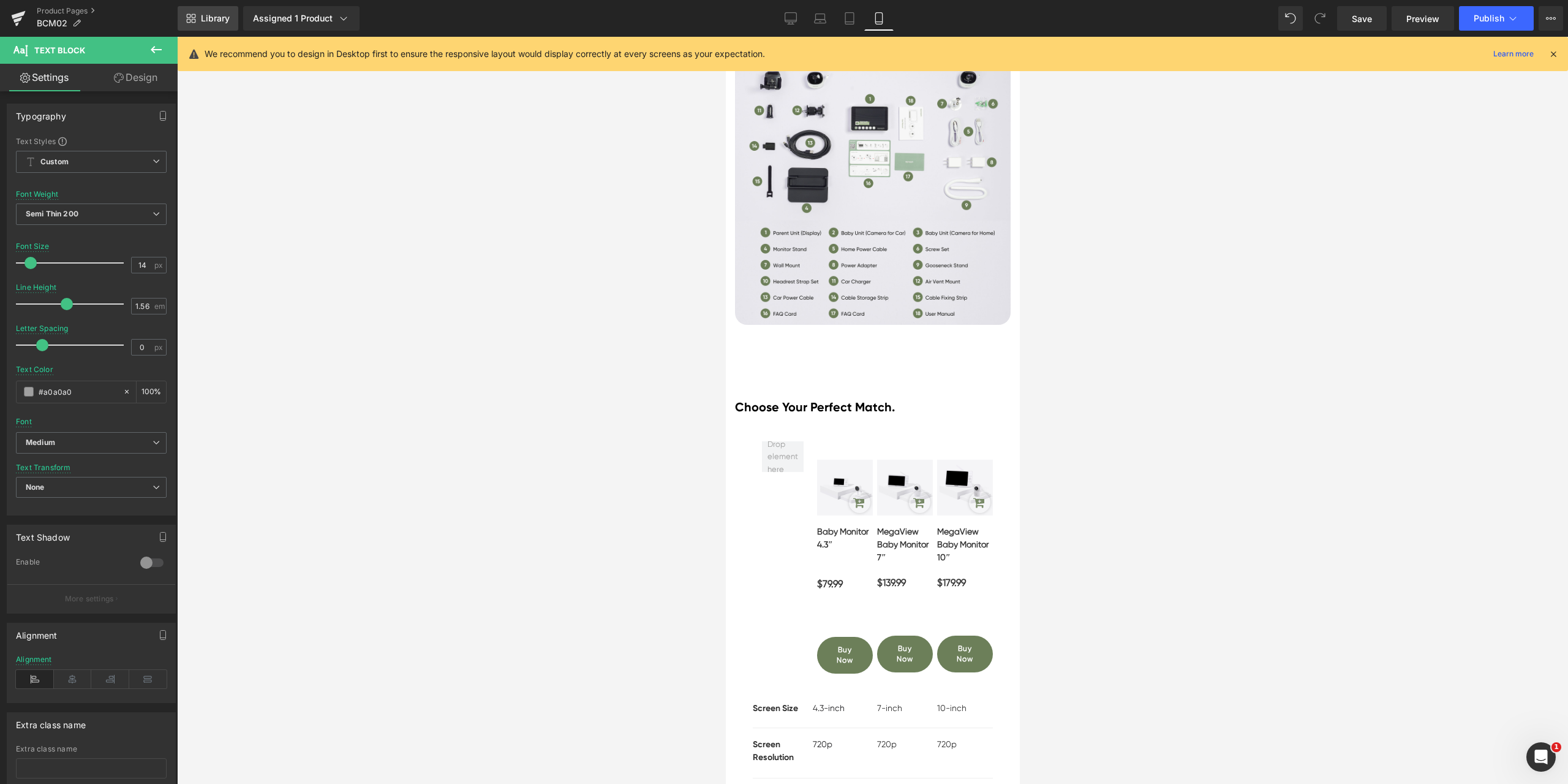
type input "#a0a0a0"
click at [217, 23] on span "Library" at bounding box center [215, 18] width 29 height 11
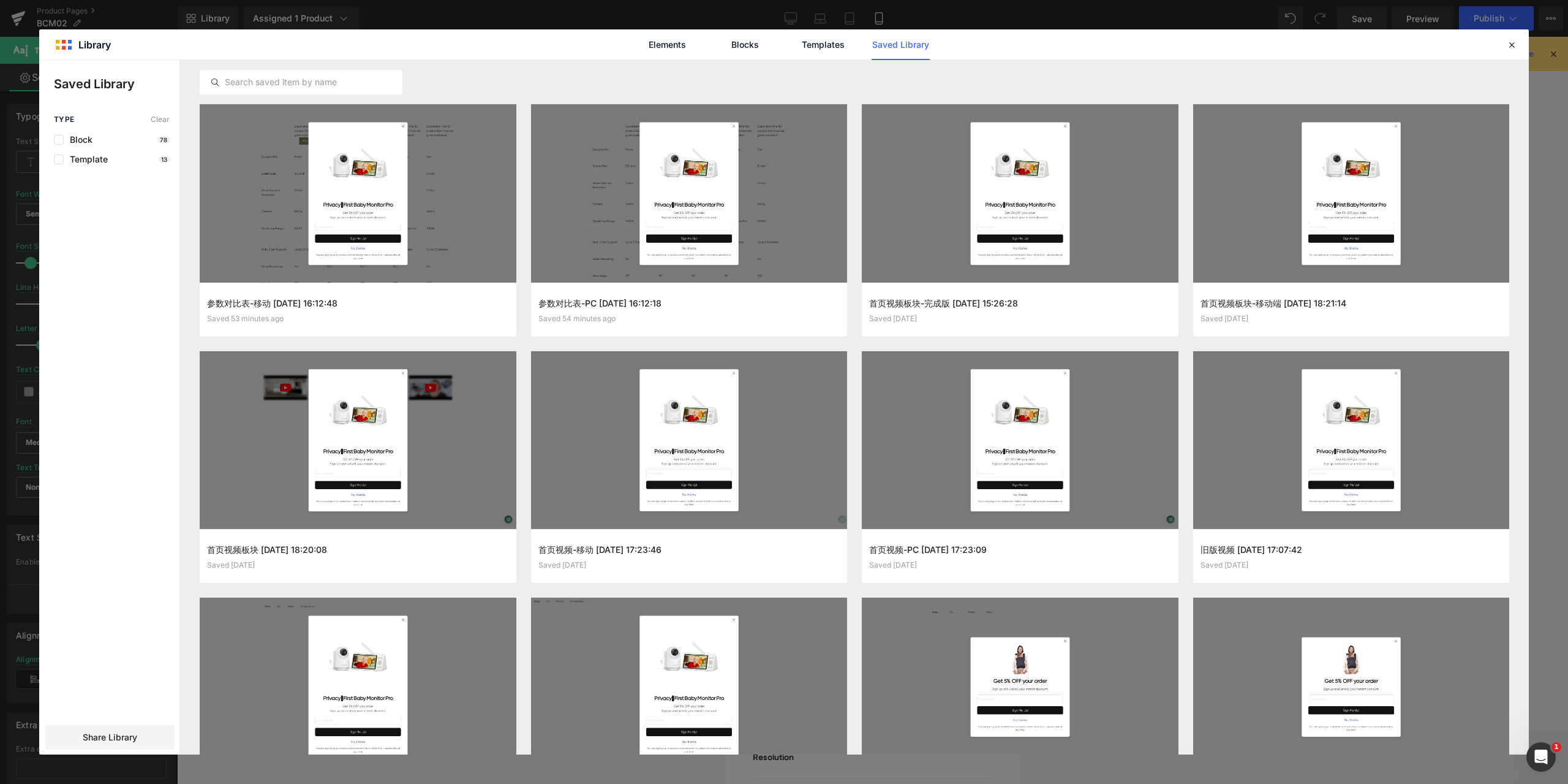
click at [0, 0] on button "Add to page" at bounding box center [0, 0] width 0 height 0
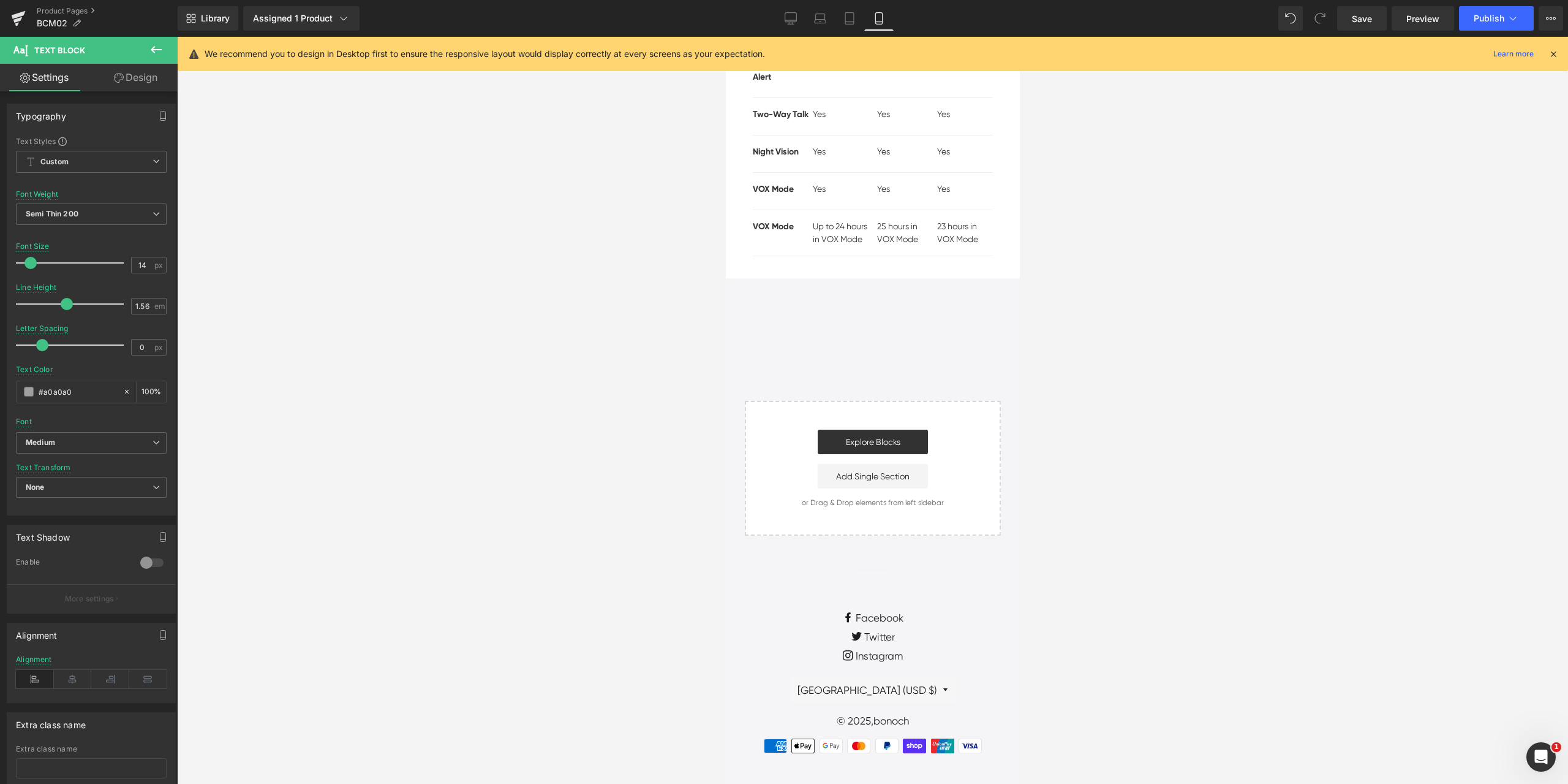
scroll to position [9998, 0]
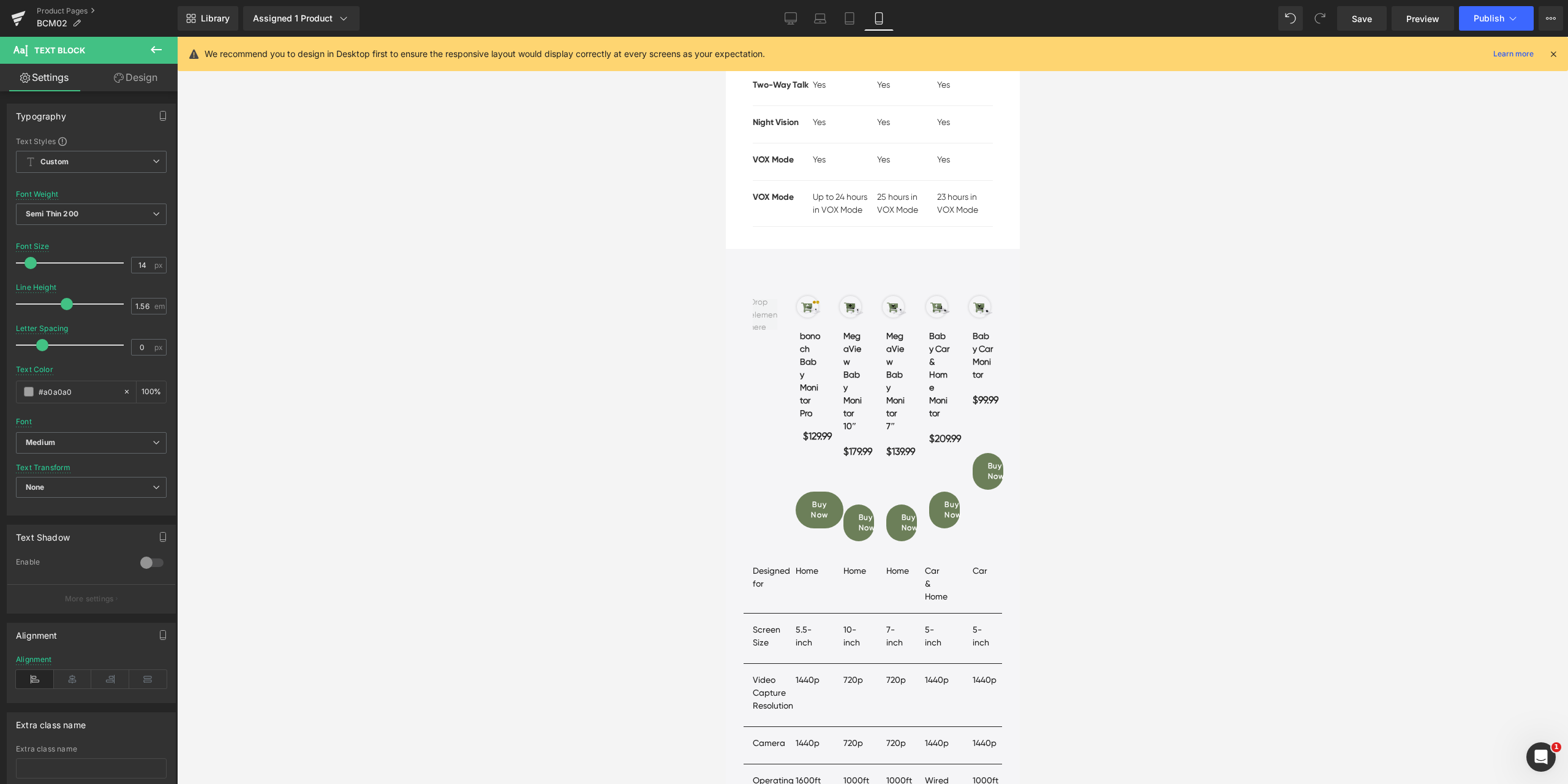
click at [1272, 378] on div at bounding box center [872, 410] width 1391 height 747
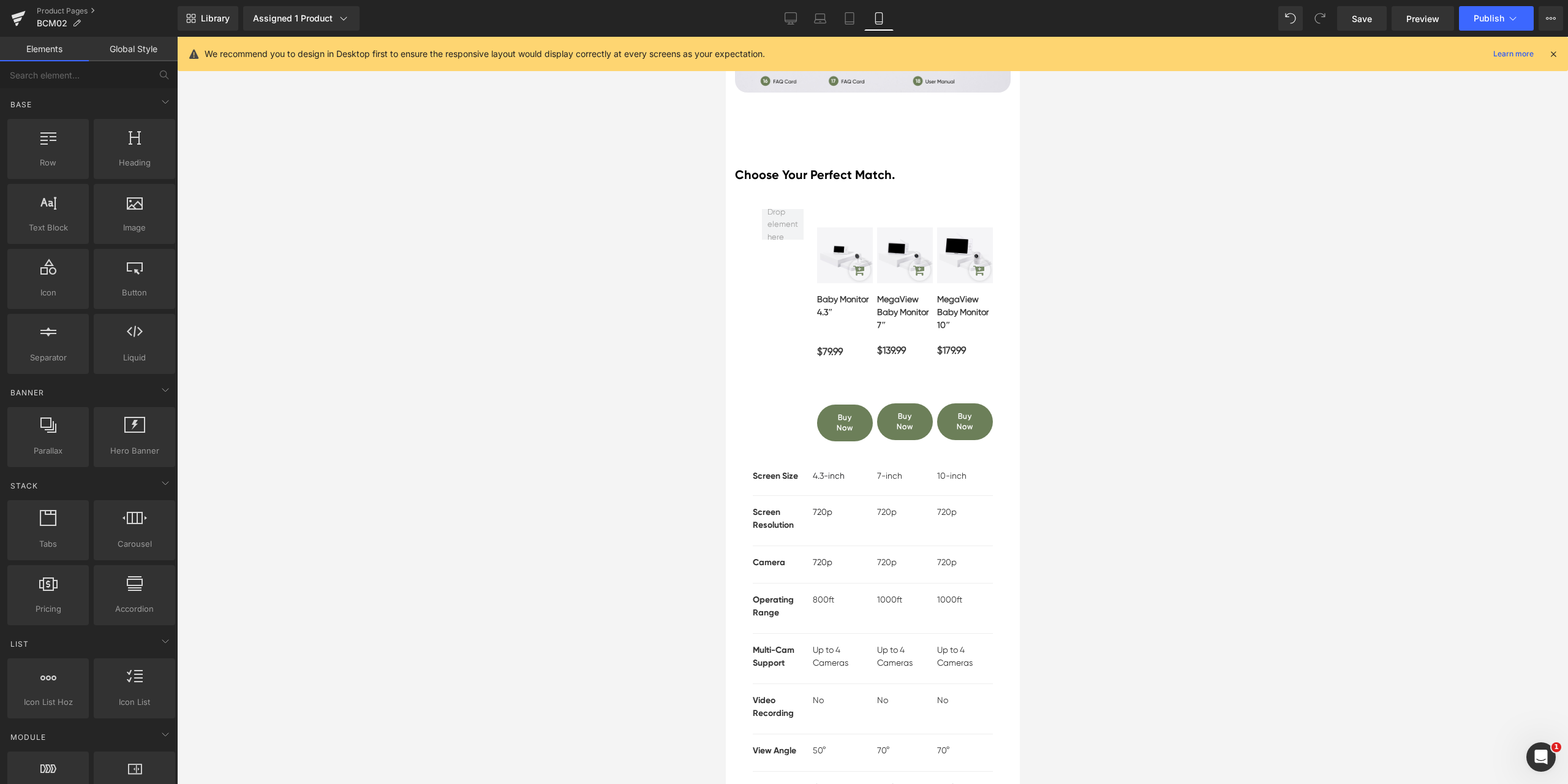
scroll to position [9079, 0]
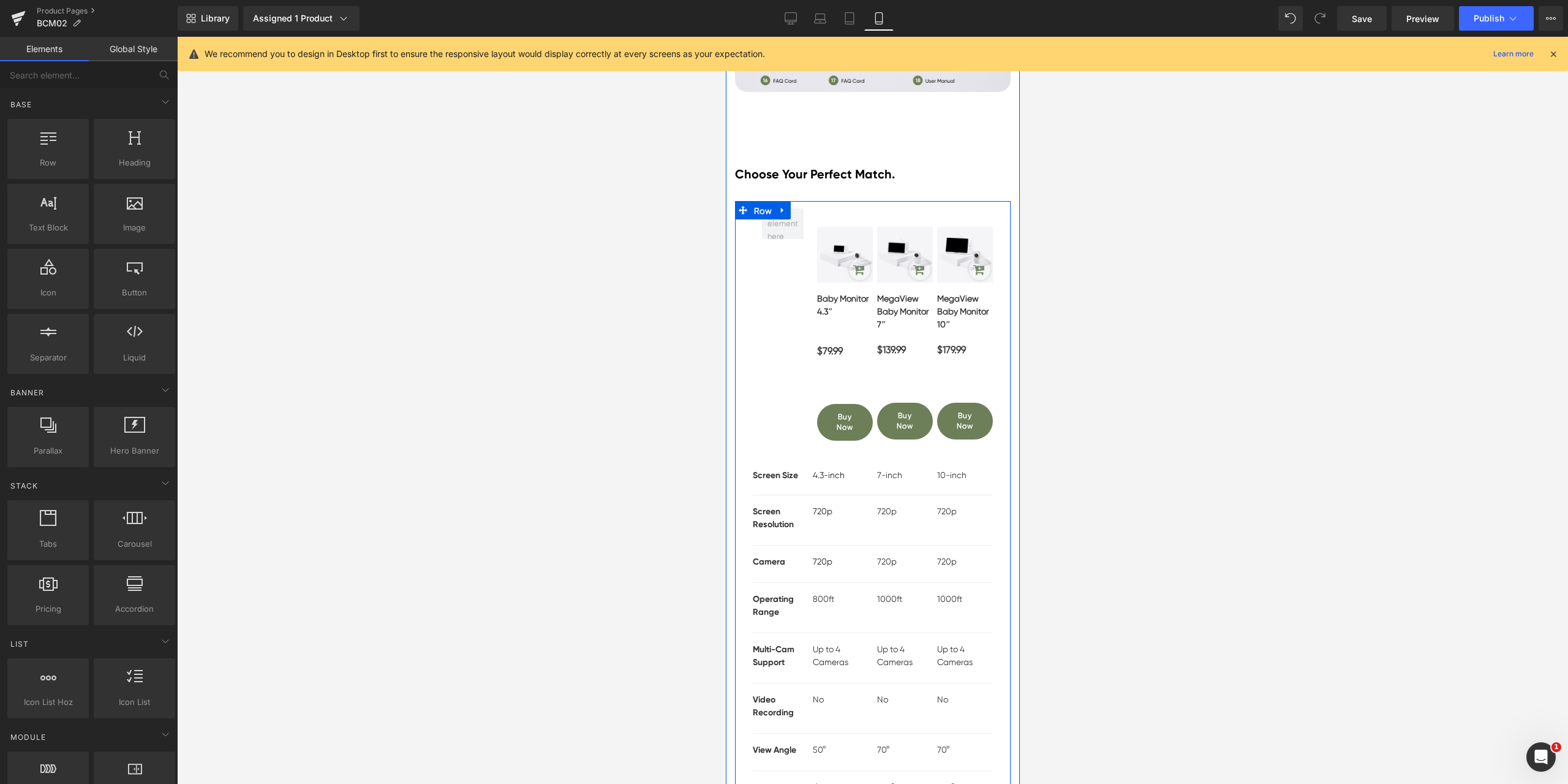
click at [755, 220] on span "Row" at bounding box center [762, 211] width 24 height 19
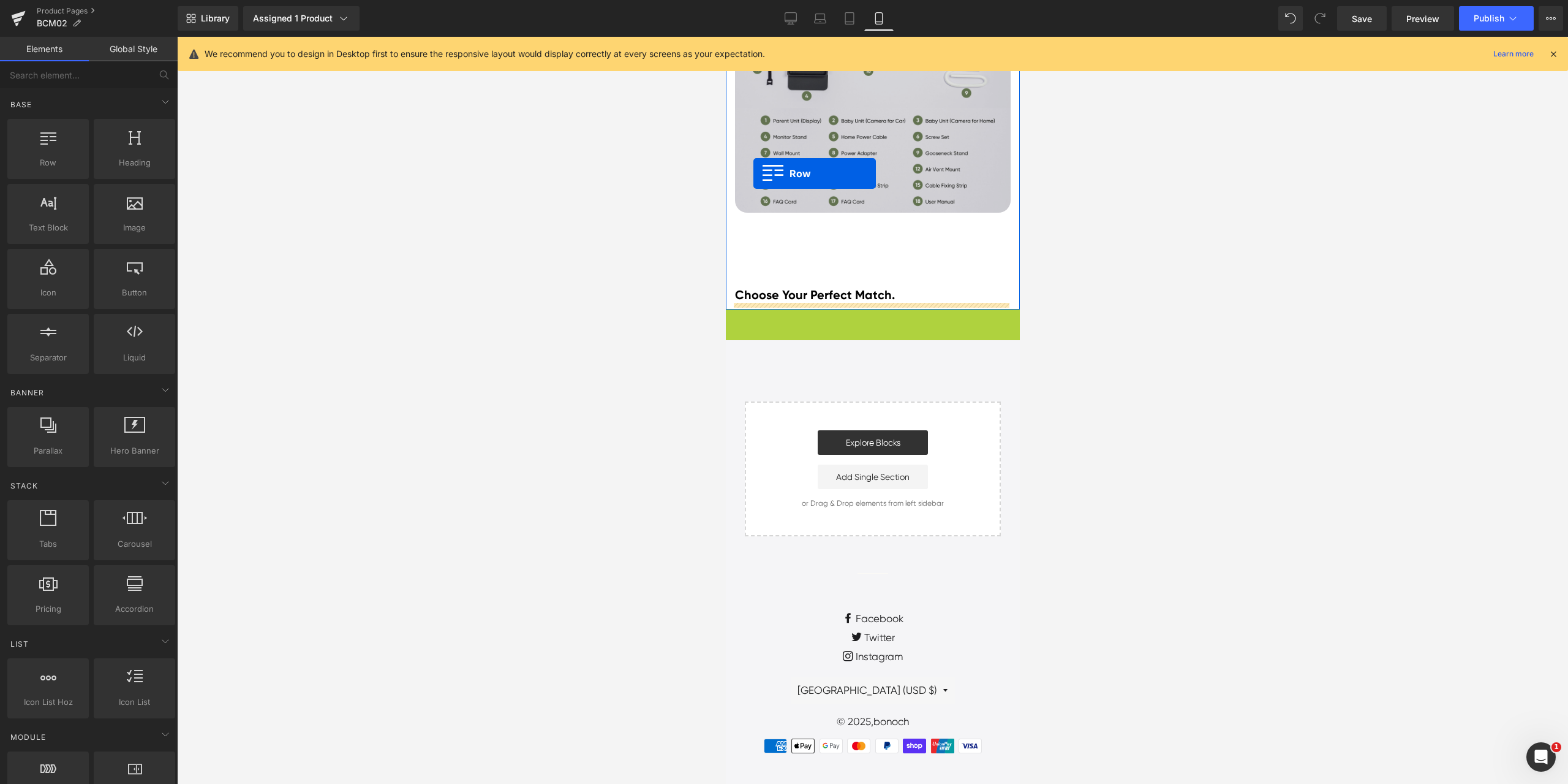
scroll to position [8975, 0]
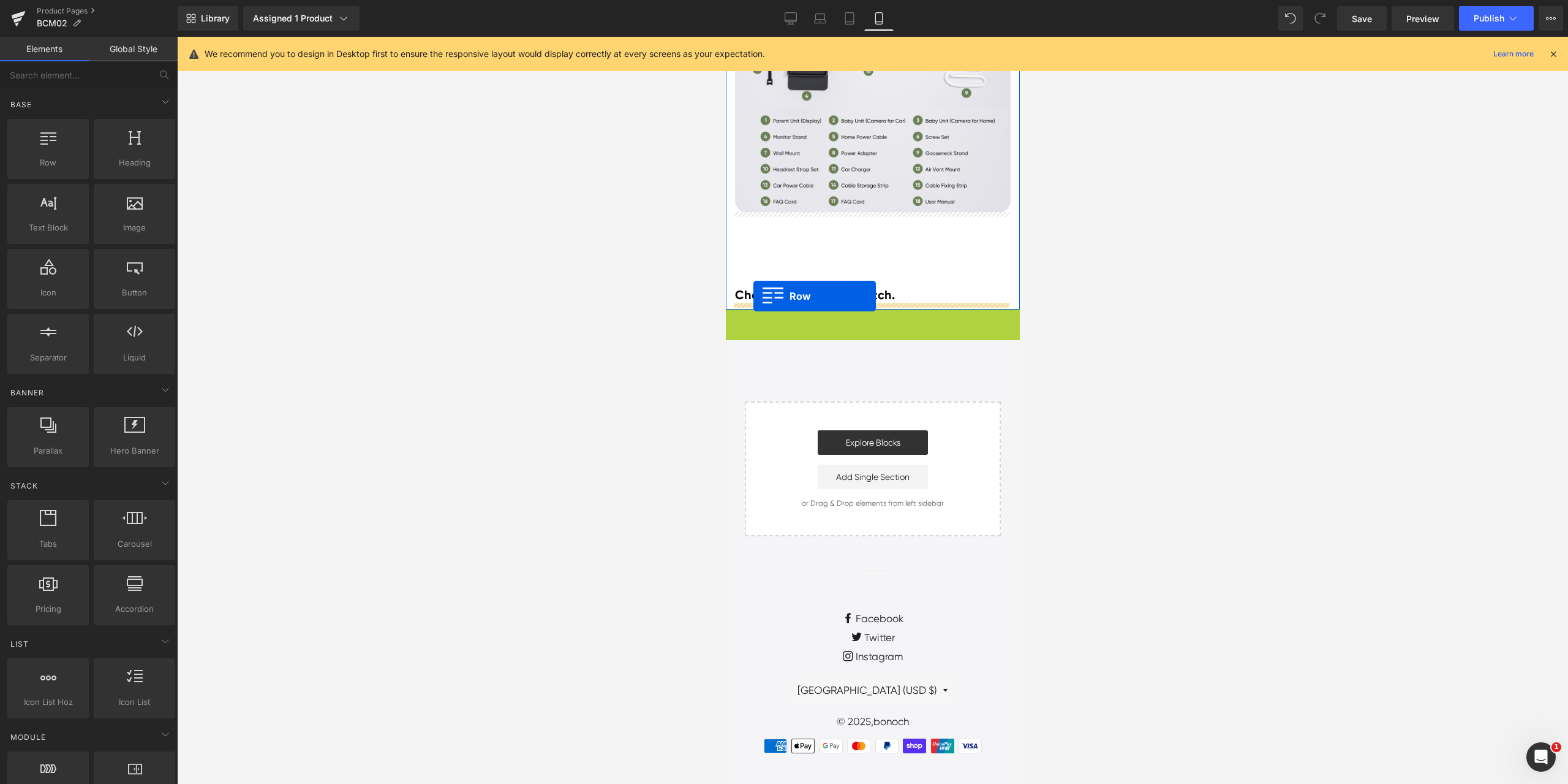
drag, startPoint x: 746, startPoint y: 188, endPoint x: 753, endPoint y: 296, distance: 108.2
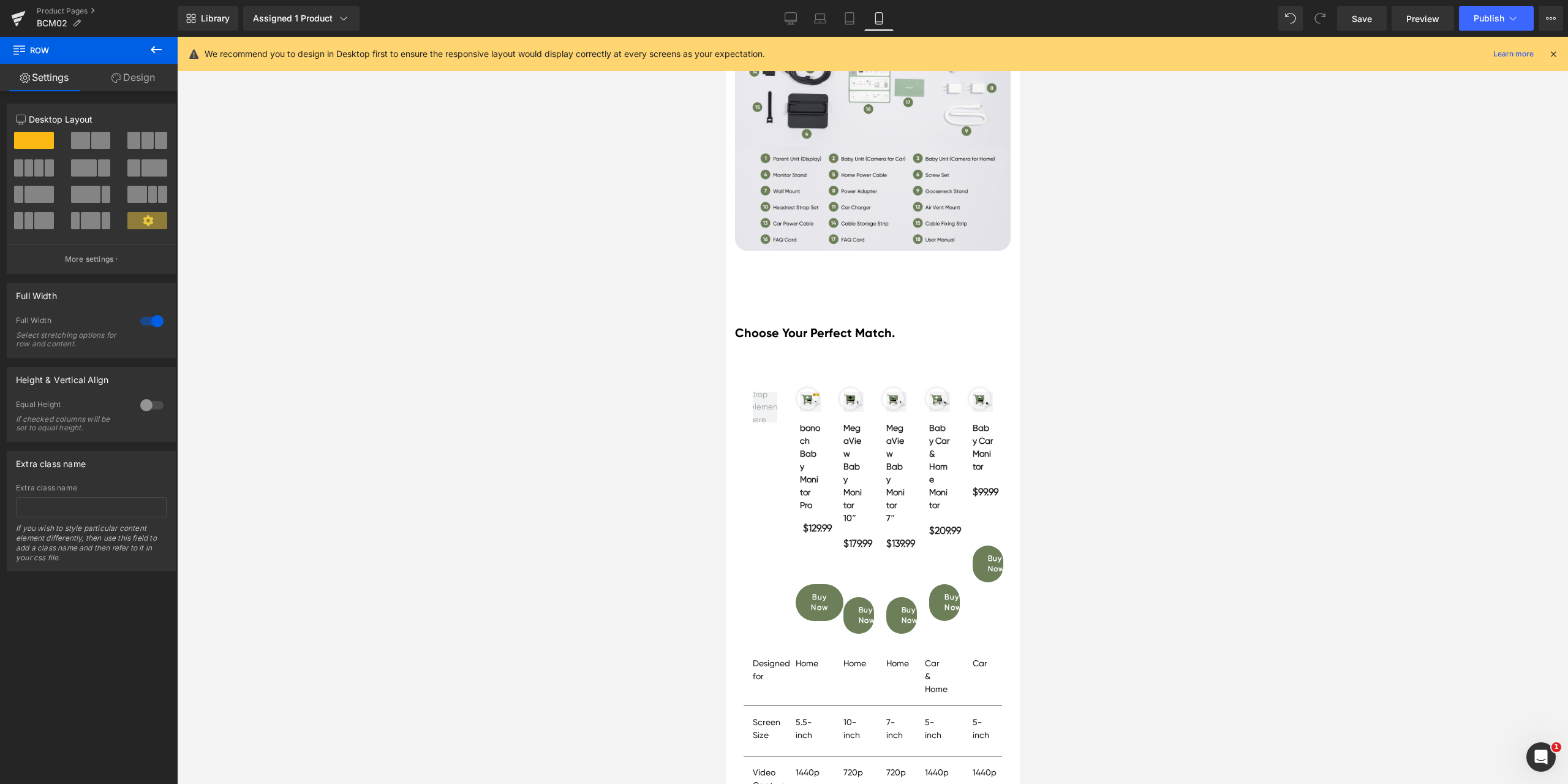
scroll to position [8552, 0]
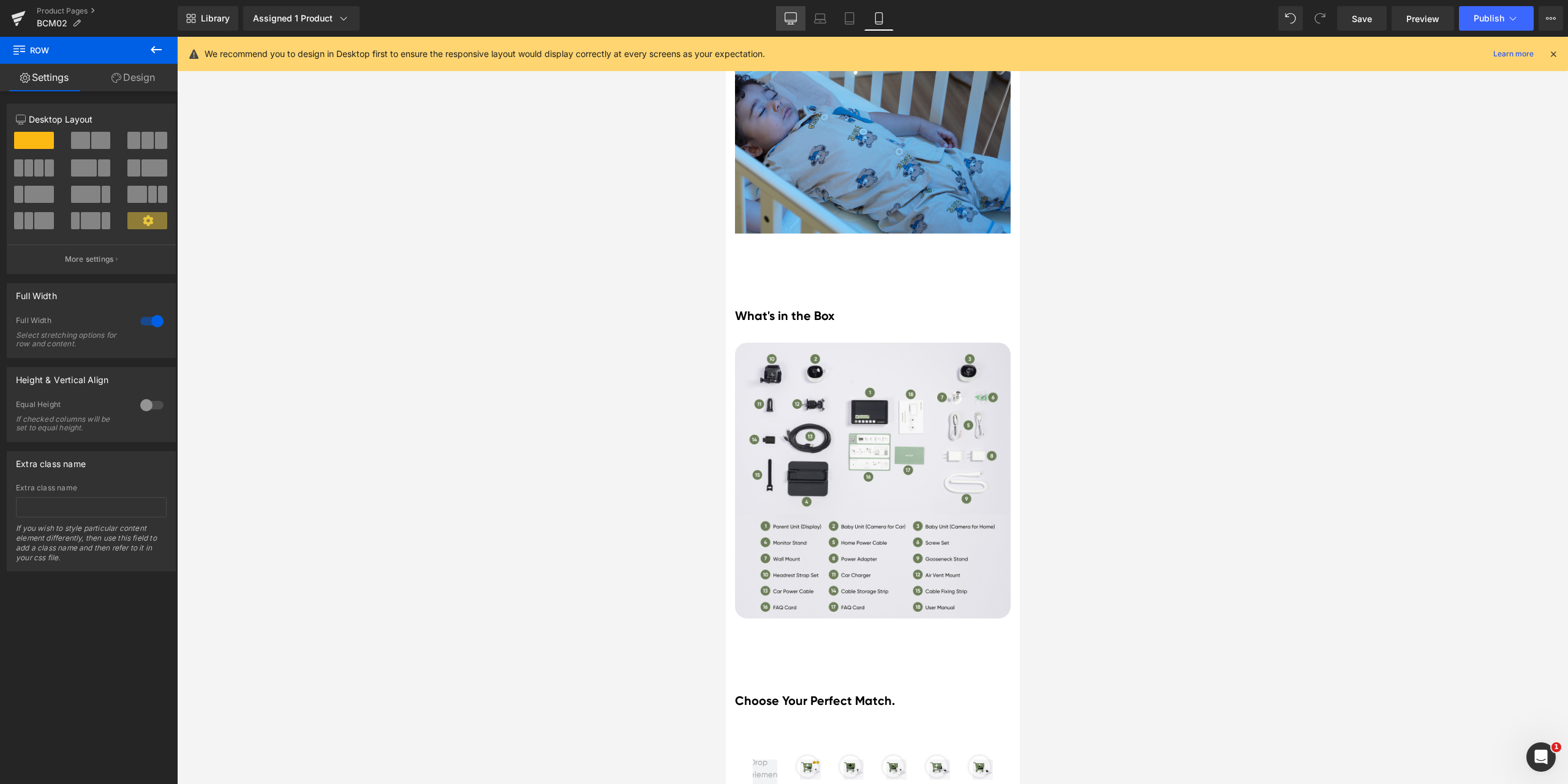
click at [781, 19] on link "Desktop" at bounding box center [790, 19] width 29 height 24
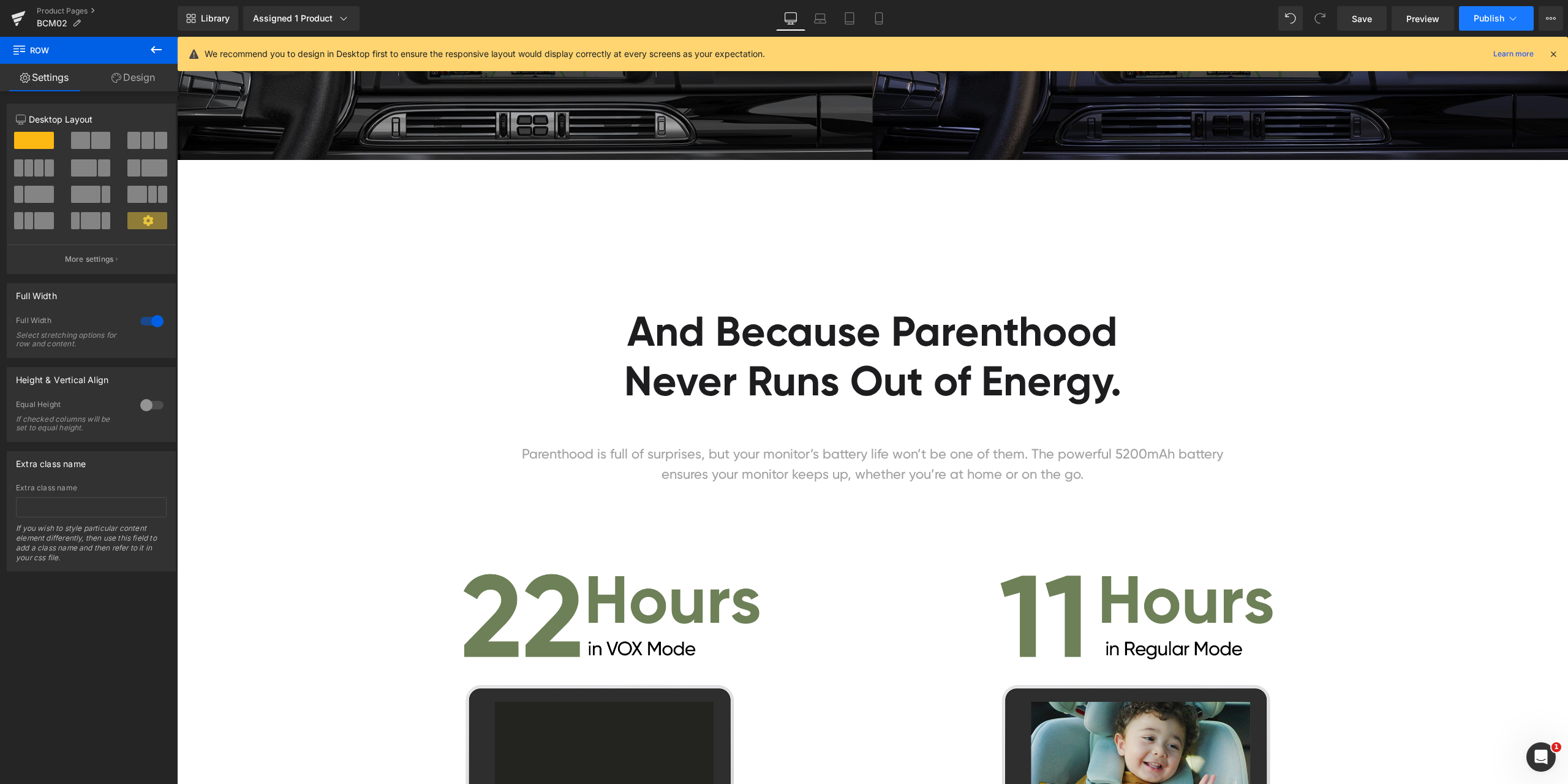
scroll to position [0, 0]
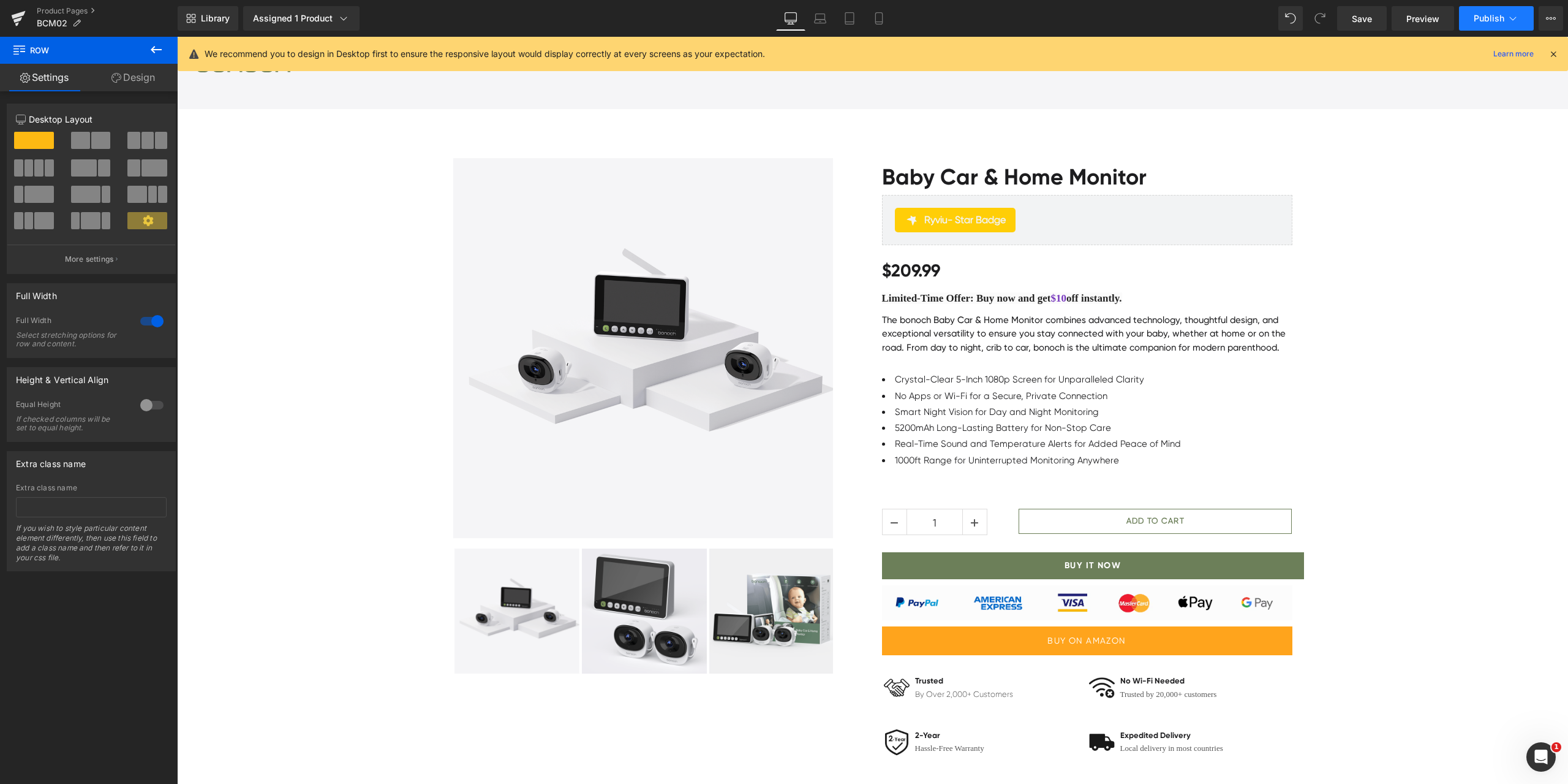
click at [1483, 19] on span "Publish" at bounding box center [1489, 19] width 31 height 10
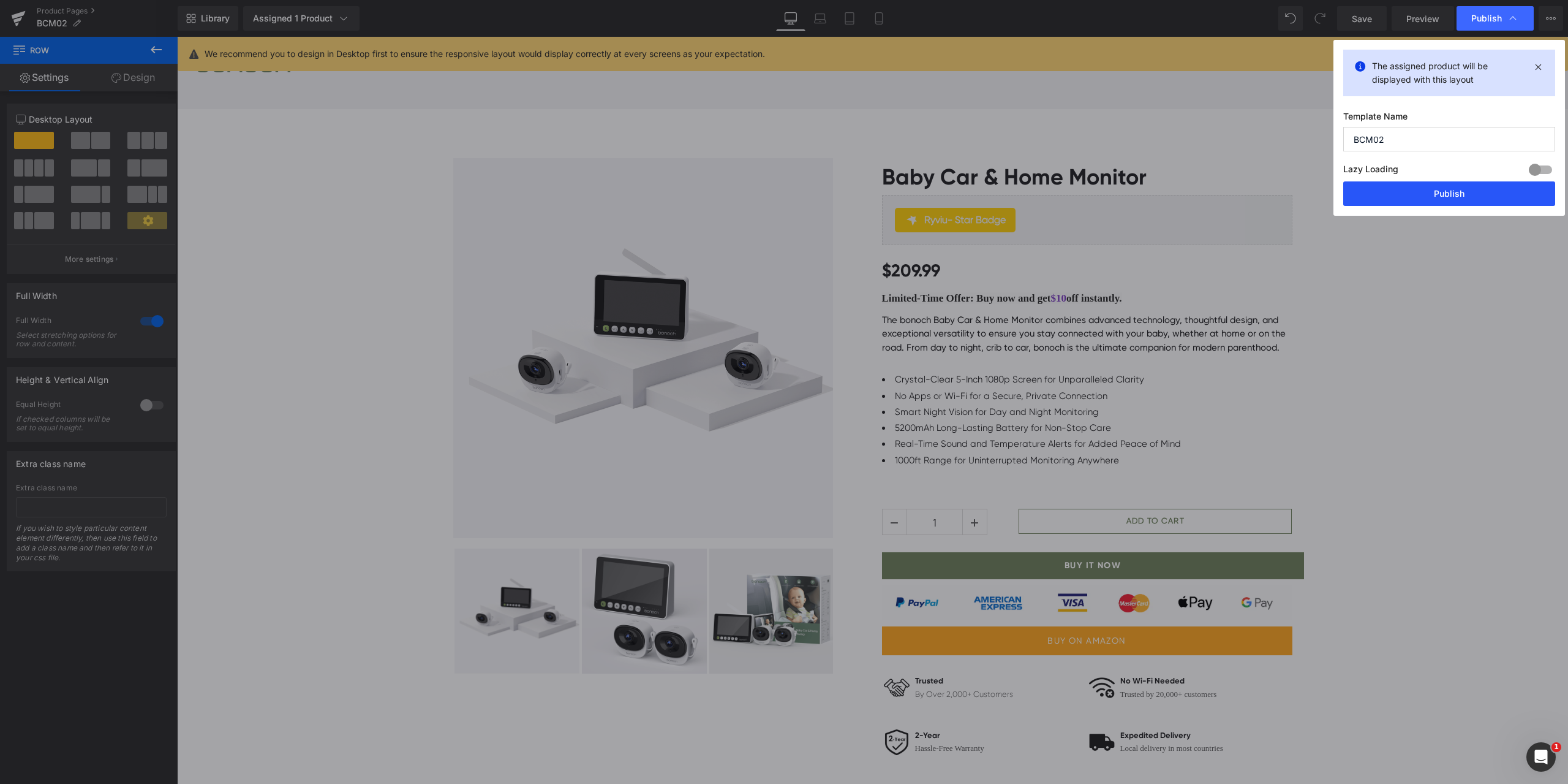
click at [1444, 196] on button "Publish" at bounding box center [1449, 193] width 212 height 24
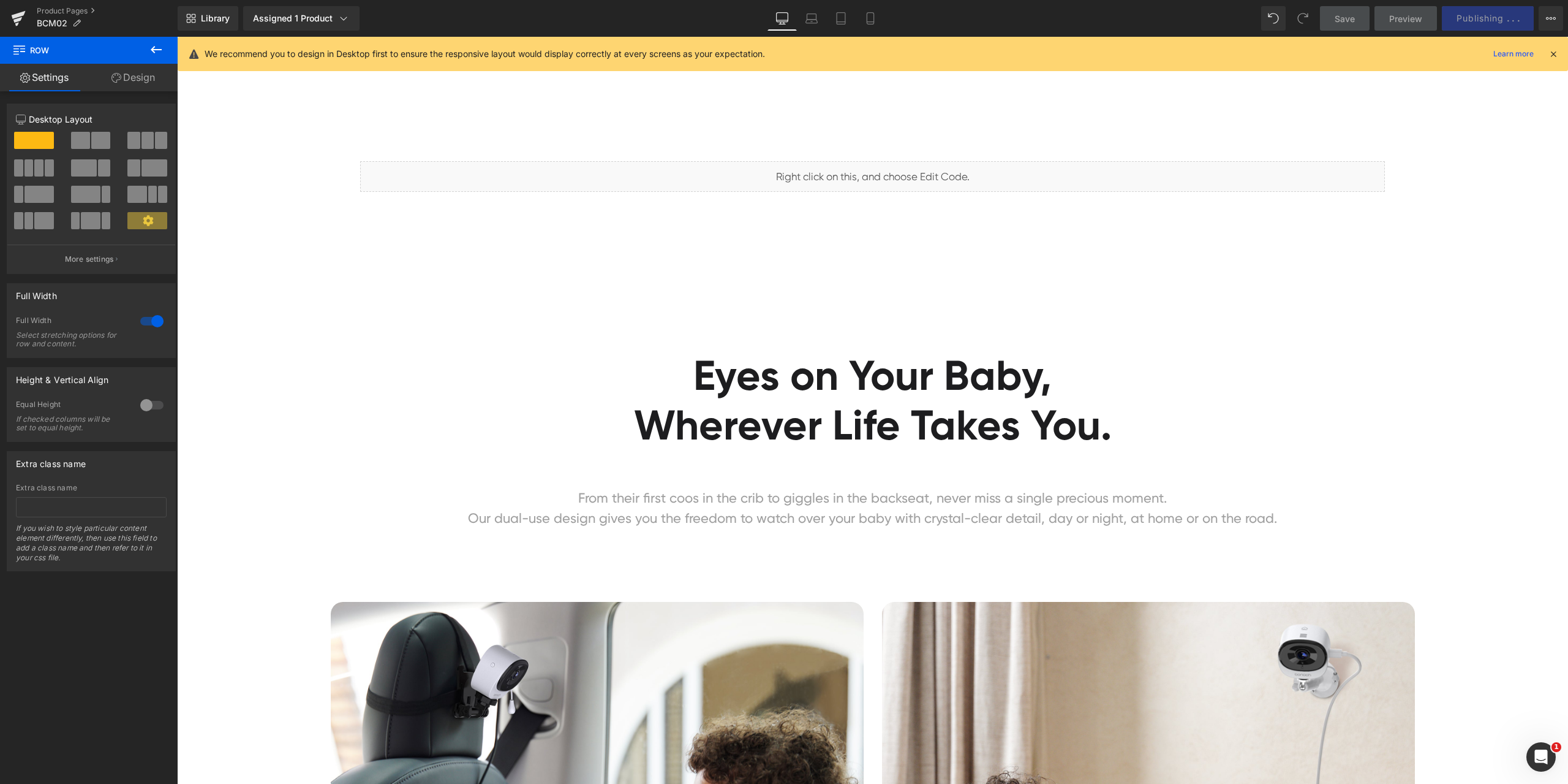
scroll to position [2206, 0]
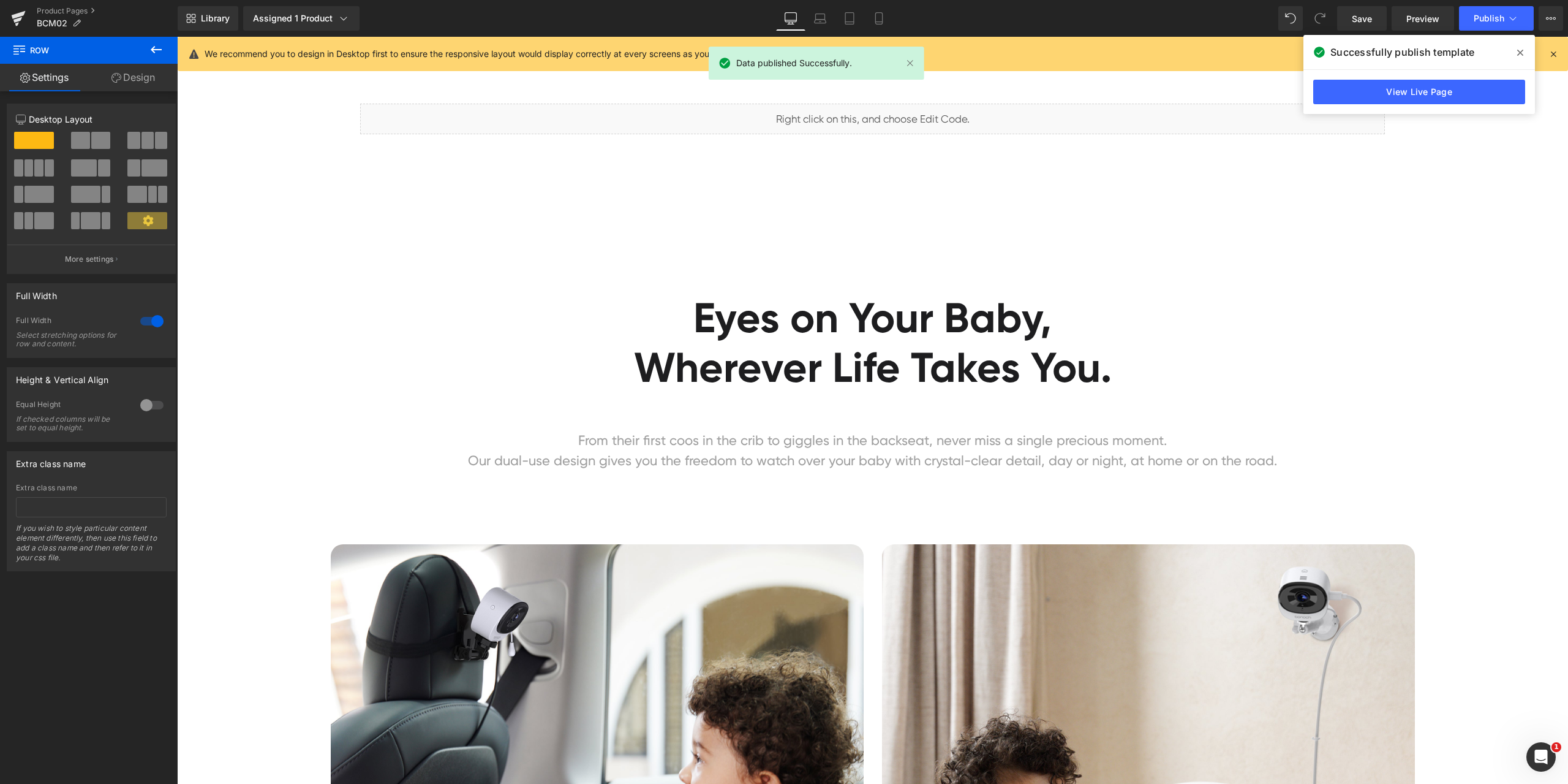
click at [917, 63] on div "Data published Successfully." at bounding box center [817, 63] width 216 height 33
click at [889, 27] on link "Mobile" at bounding box center [879, 19] width 29 height 24
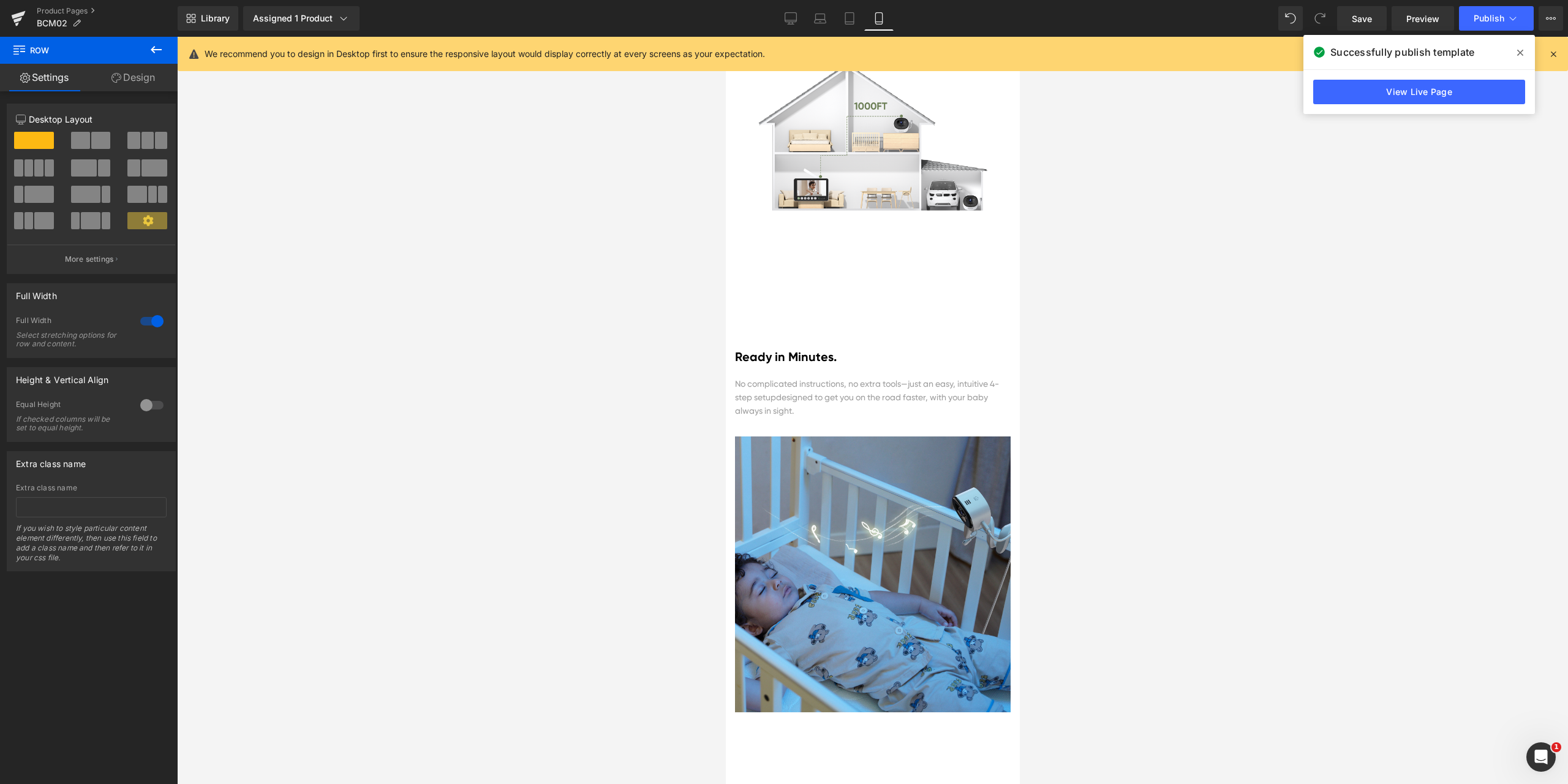
scroll to position [8072, 0]
click at [797, 13] on icon at bounding box center [791, 17] width 12 height 9
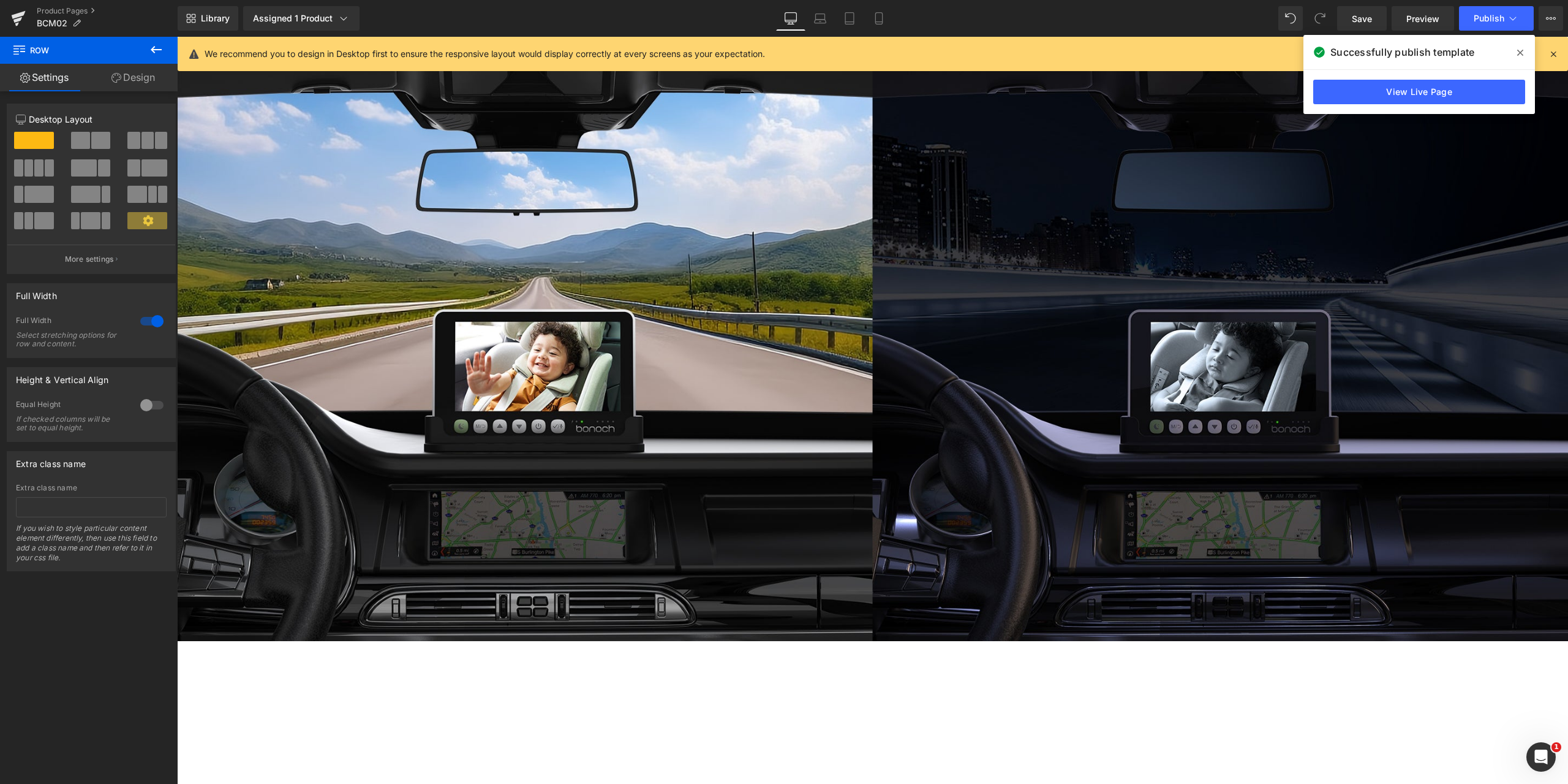
scroll to position [0, 0]
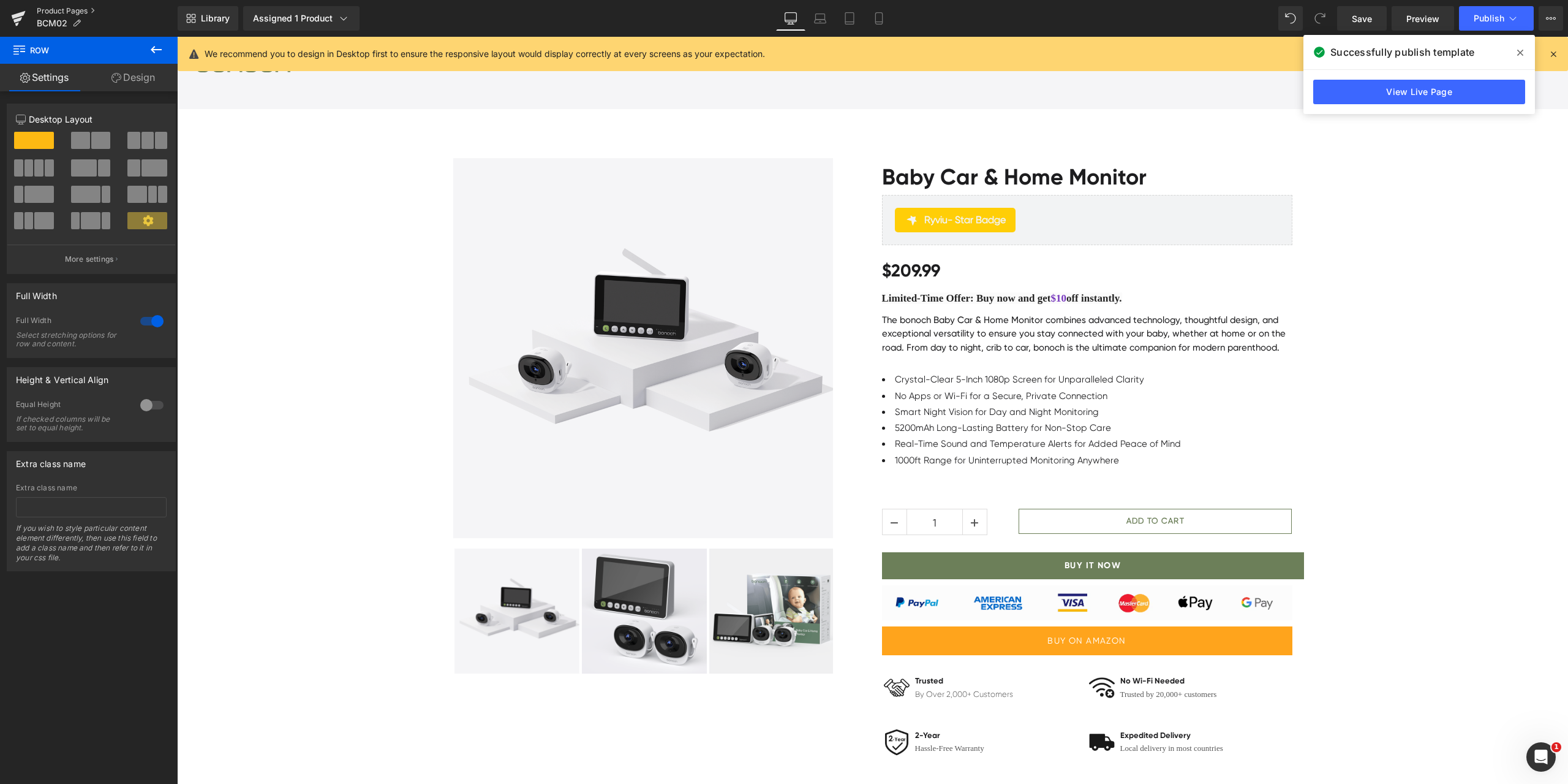
click at [62, 9] on link "Product Pages" at bounding box center [107, 12] width 141 height 10
